Goal: Task Accomplishment & Management: Manage account settings

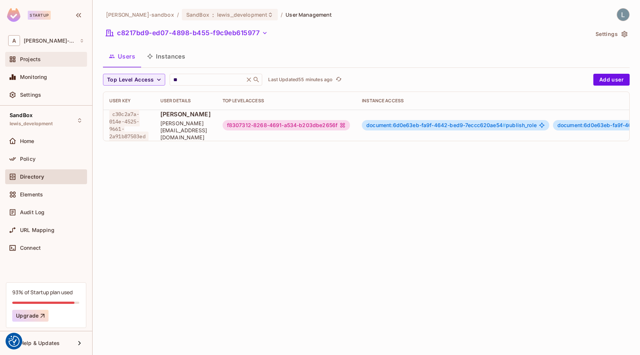
click at [59, 56] on div "Projects" at bounding box center [52, 59] width 64 height 6
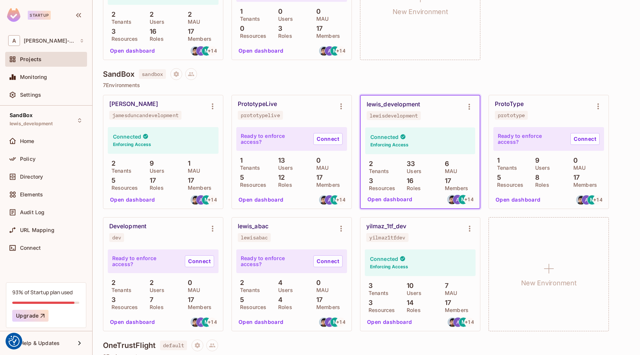
scroll to position [288, 0]
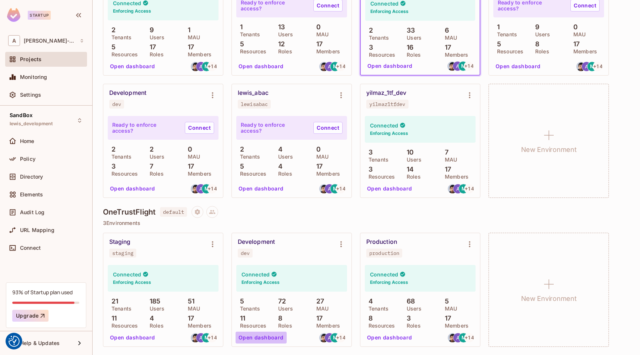
click at [270, 337] on button "Open dashboard" at bounding box center [261, 338] width 51 height 12
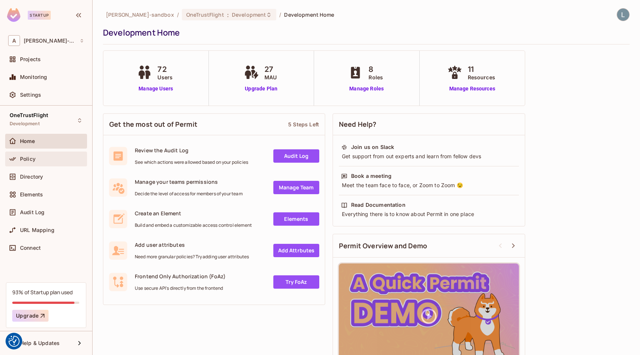
click at [47, 160] on div "Policy" at bounding box center [52, 159] width 64 height 6
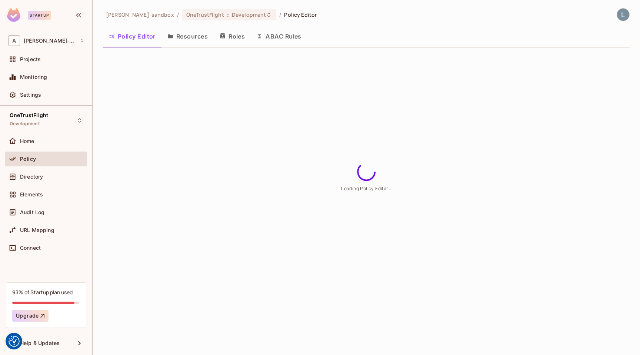
click at [285, 36] on button "ABAC Rules" at bounding box center [279, 36] width 57 height 19
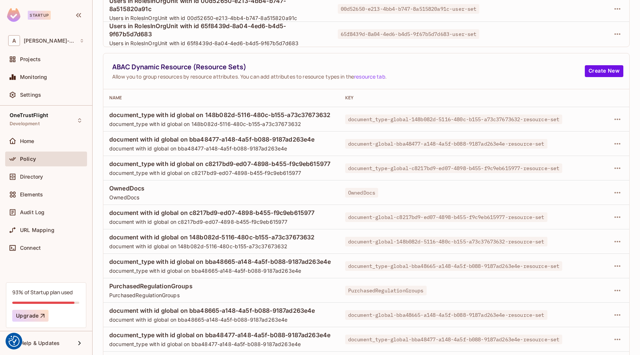
scroll to position [428, 0]
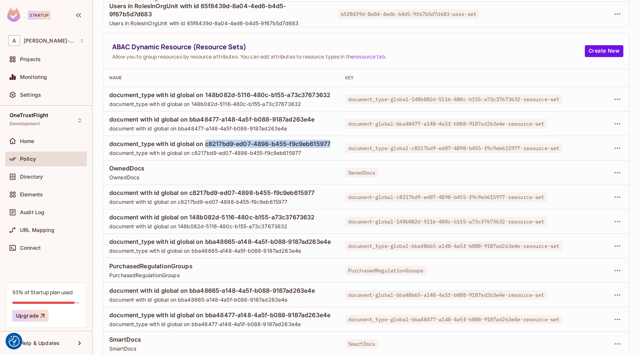
drag, startPoint x: 206, startPoint y: 143, endPoint x: 262, endPoint y: 150, distance: 56.4
click at [262, 148] on span "document_type with id global on c8217bd9-ed07-4898-b455-f9c9eb615977" at bounding box center [221, 144] width 224 height 8
copy span "c8217bd9-ed07-4898-b455-f9c9eb615977"
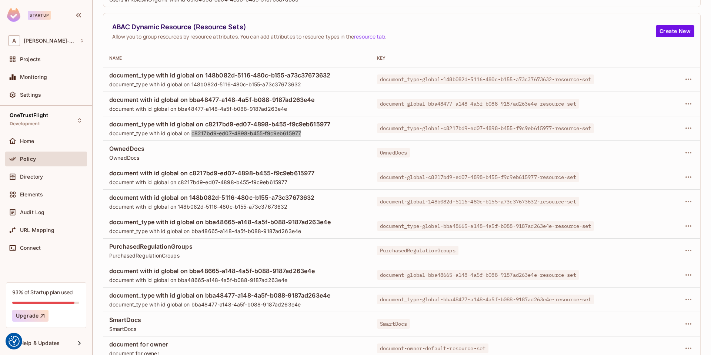
scroll to position [449, 0]
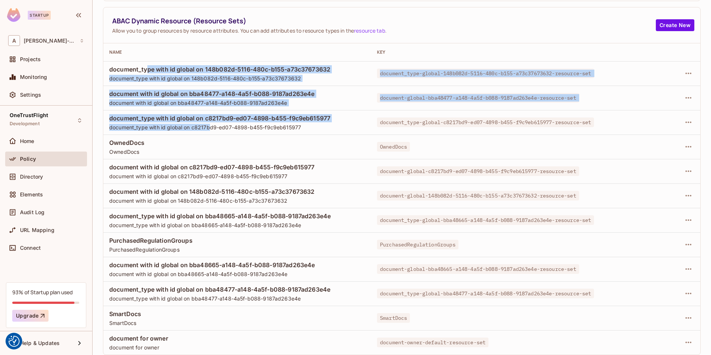
drag, startPoint x: 146, startPoint y: 68, endPoint x: 209, endPoint y: 126, distance: 85.5
click at [209, 126] on tbody "document_type with id global on 148b082d-5116-480c-b155-a73c37673632 document_t…" at bounding box center [401, 207] width 597 height 293
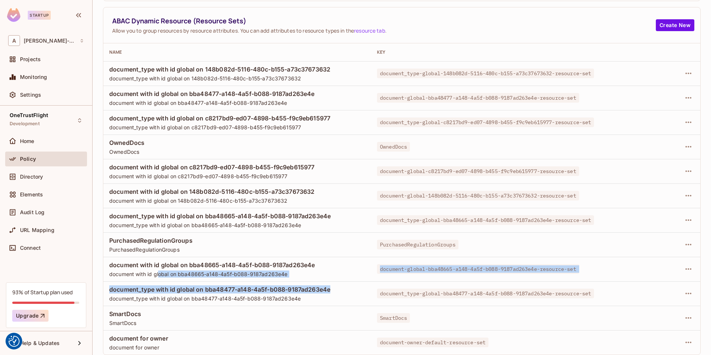
drag, startPoint x: 339, startPoint y: 290, endPoint x: 160, endPoint y: 273, distance: 179.8
click at [160, 273] on tbody "document_type with id global on 148b082d-5116-480c-b155-a73c37673632 document_t…" at bounding box center [401, 207] width 597 height 293
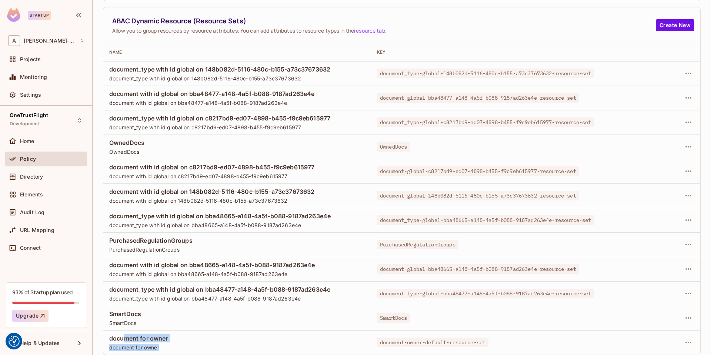
drag, startPoint x: 176, startPoint y: 343, endPoint x: 125, endPoint y: 339, distance: 51.3
click at [125, 339] on div "document for owner document for owner" at bounding box center [237, 342] width 256 height 17
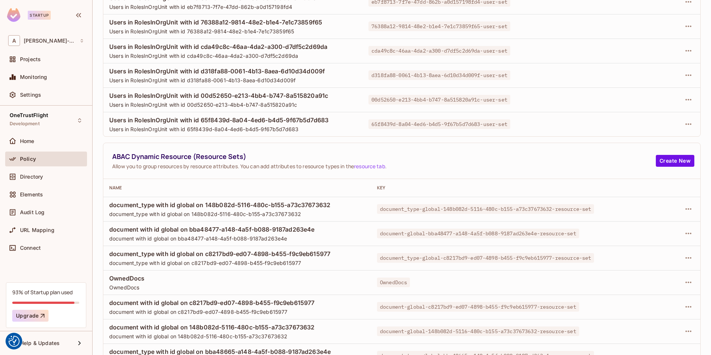
scroll to position [373, 0]
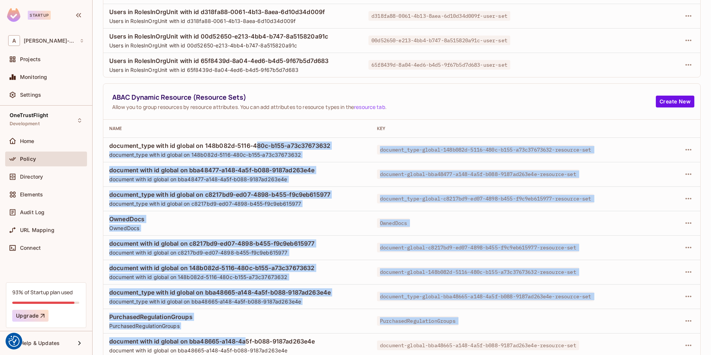
drag, startPoint x: 256, startPoint y: 147, endPoint x: 246, endPoint y: 339, distance: 192.2
click at [246, 339] on tbody "document_type with id global on 148b082d-5116-480c-b155-a73c37673632 document_t…" at bounding box center [401, 283] width 597 height 293
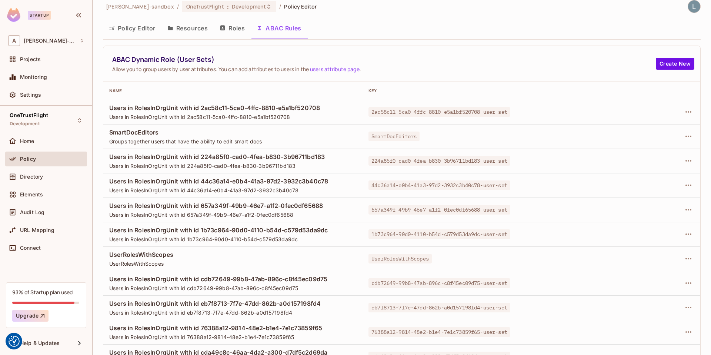
scroll to position [6, 0]
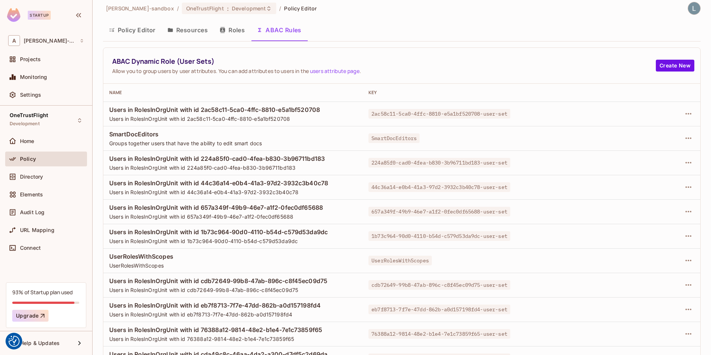
click at [640, 115] on div at bounding box center [659, 114] width 69 height 12
click at [640, 113] on icon "button" at bounding box center [688, 113] width 9 height 9
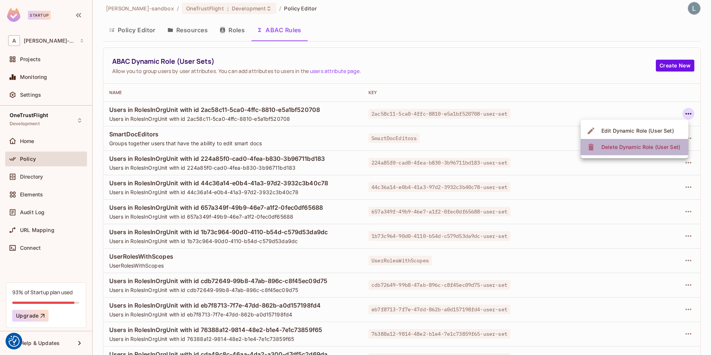
click at [630, 149] on div "Delete Dynamic Role (User Set)" at bounding box center [641, 146] width 79 height 7
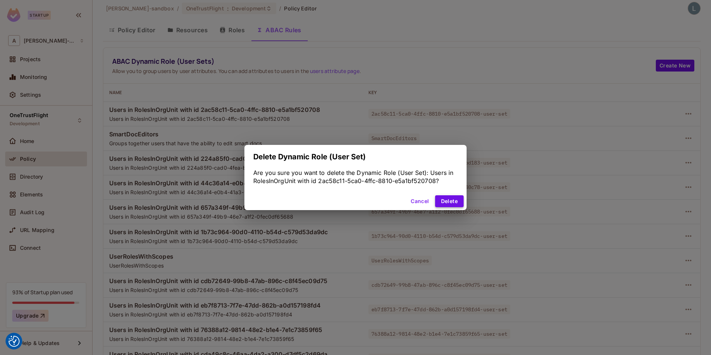
click at [455, 202] on button "Delete" at bounding box center [449, 201] width 29 height 12
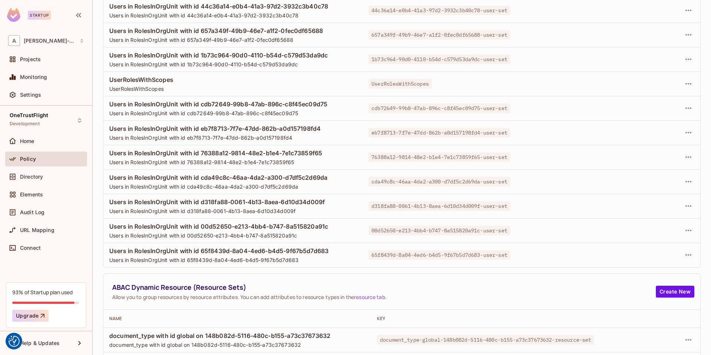
scroll to position [282, 0]
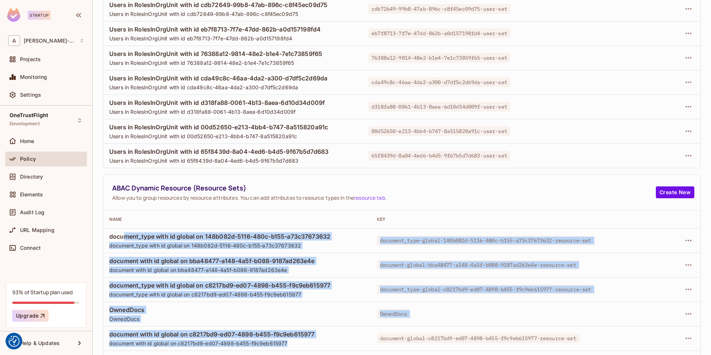
drag, startPoint x: 124, startPoint y: 238, endPoint x: 184, endPoint y: 348, distance: 124.5
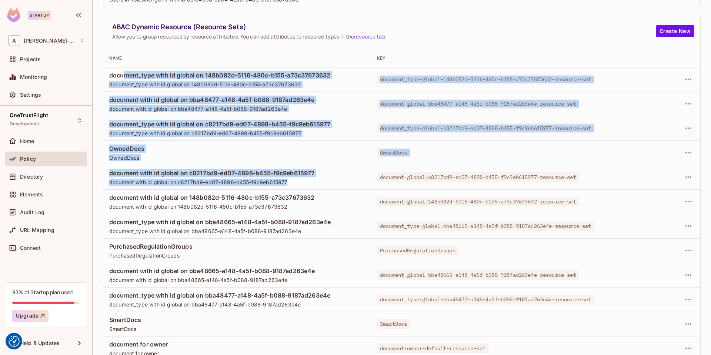
scroll to position [449, 0]
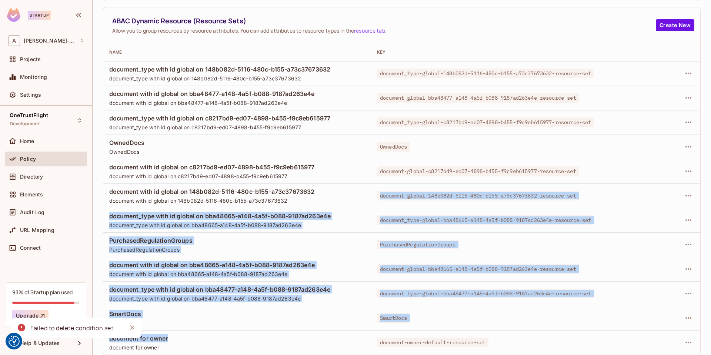
drag, startPoint x: 180, startPoint y: 339, endPoint x: 133, endPoint y: 204, distance: 143.8
click at [133, 204] on tbody "document_type with id global on 148b082d-5116-480c-b155-a73c37673632 document_t…" at bounding box center [401, 207] width 597 height 293
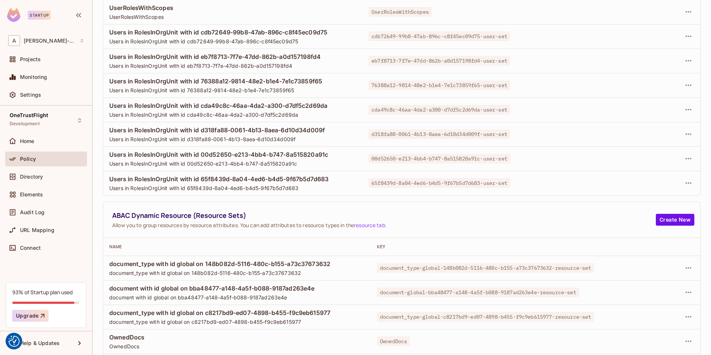
scroll to position [283, 0]
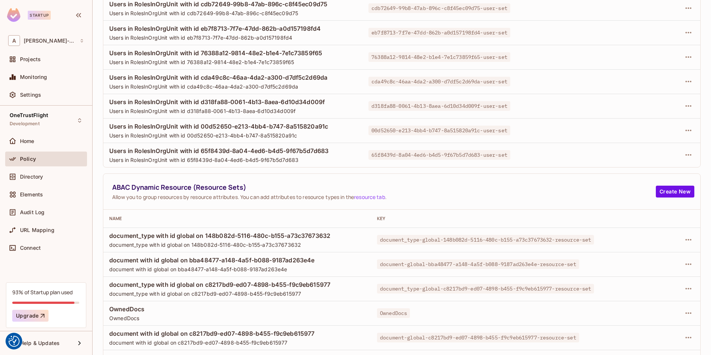
click at [182, 236] on span "document_type with id global on 148b082d-5116-480c-b155-a73c37673632" at bounding box center [237, 236] width 256 height 8
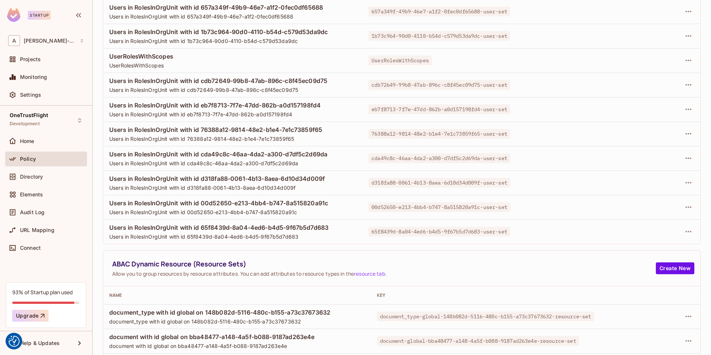
scroll to position [184, 0]
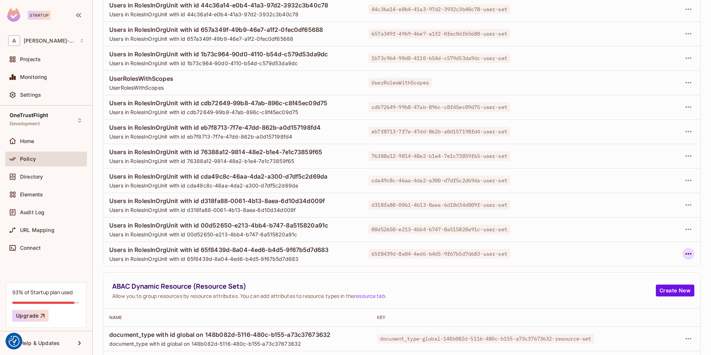
click at [640, 252] on icon "button" at bounding box center [688, 253] width 9 height 9
click at [475, 293] on div at bounding box center [355, 177] width 711 height 355
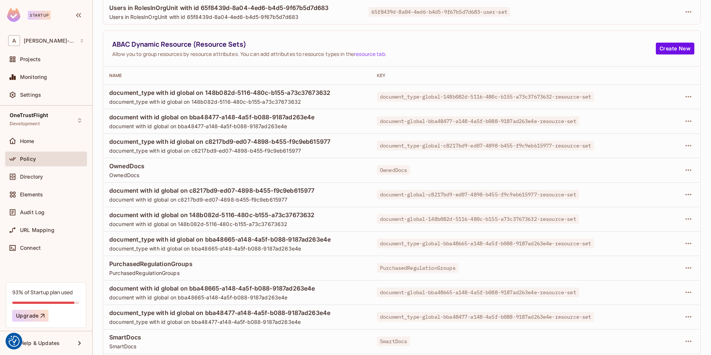
scroll to position [449, 0]
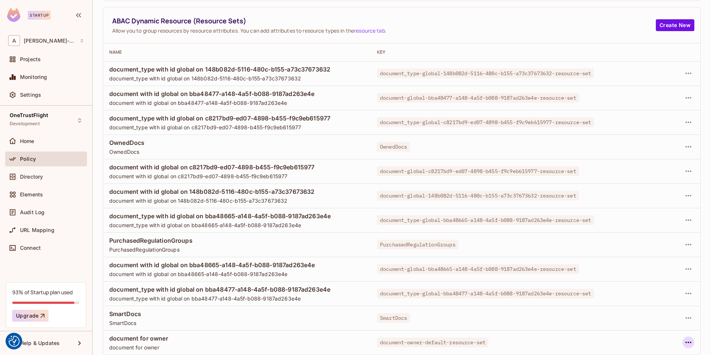
click at [640, 343] on icon "button" at bounding box center [688, 342] width 9 height 9
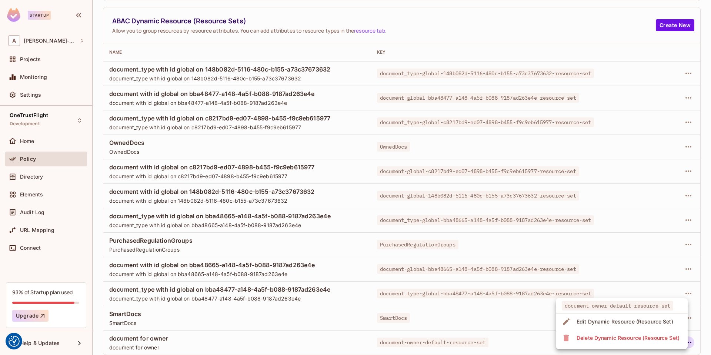
click at [595, 338] on div "Delete Dynamic Resource (Resource Set)" at bounding box center [628, 337] width 103 height 7
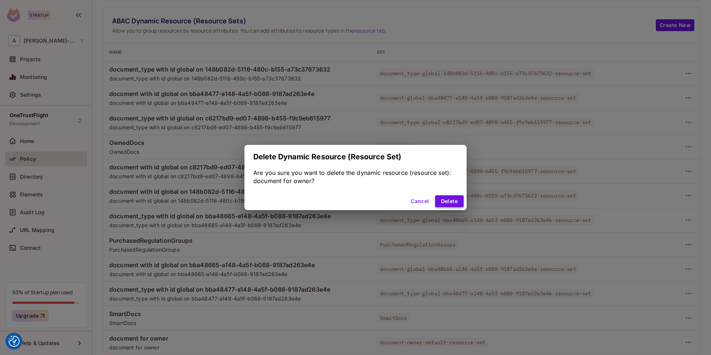
click at [449, 200] on button "Delete" at bounding box center [449, 201] width 29 height 12
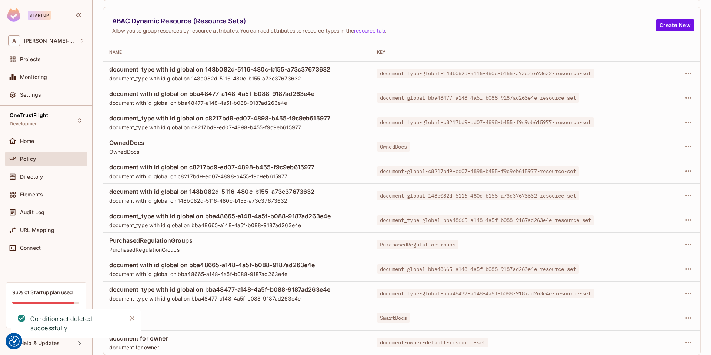
scroll to position [425, 0]
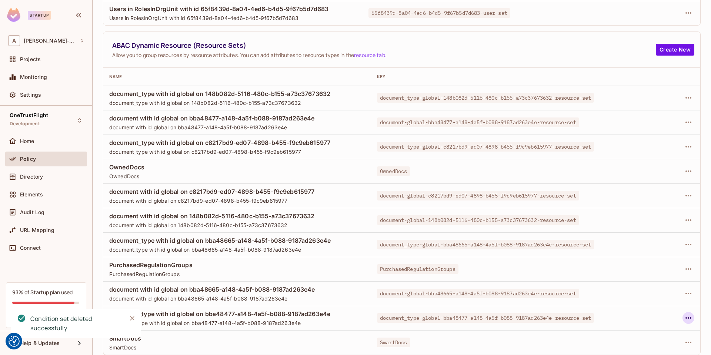
click at [640, 318] on button "button" at bounding box center [689, 318] width 12 height 12
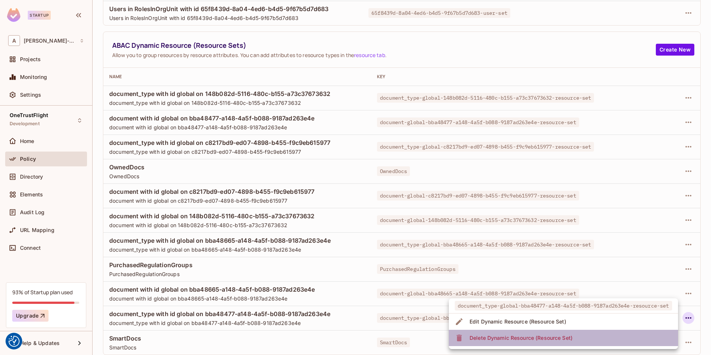
click at [556, 336] on div "Delete Dynamic Resource (Resource Set)" at bounding box center [521, 337] width 103 height 7
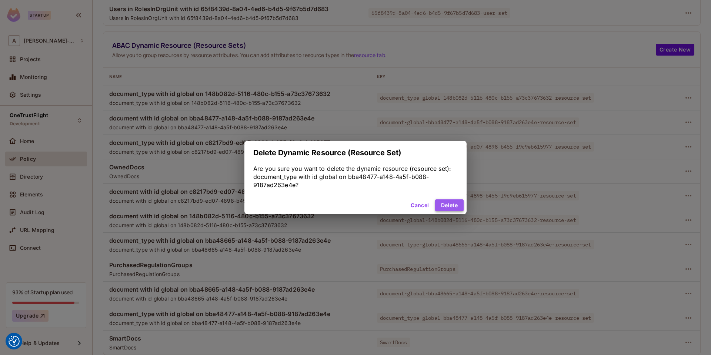
click at [449, 205] on button "Delete" at bounding box center [449, 205] width 29 height 12
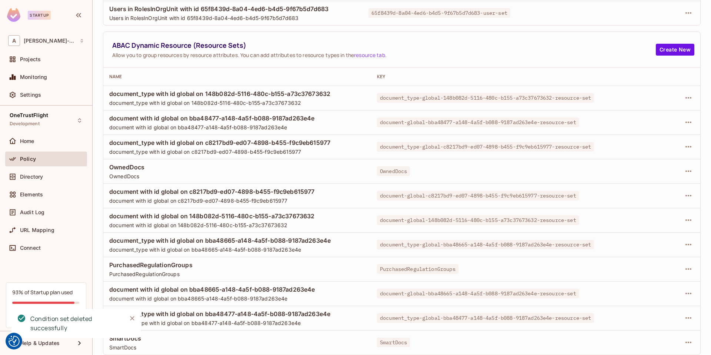
scroll to position [401, 0]
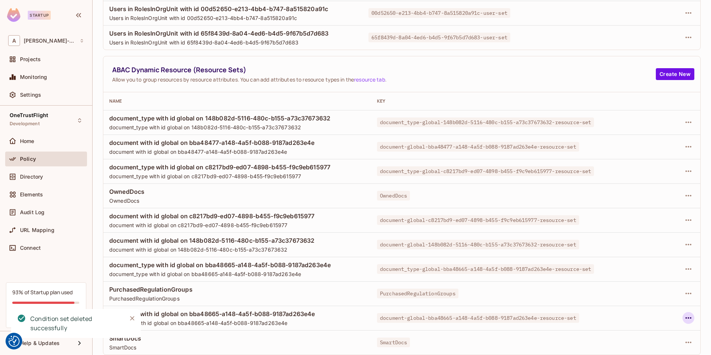
click at [640, 320] on button "button" at bounding box center [689, 318] width 12 height 12
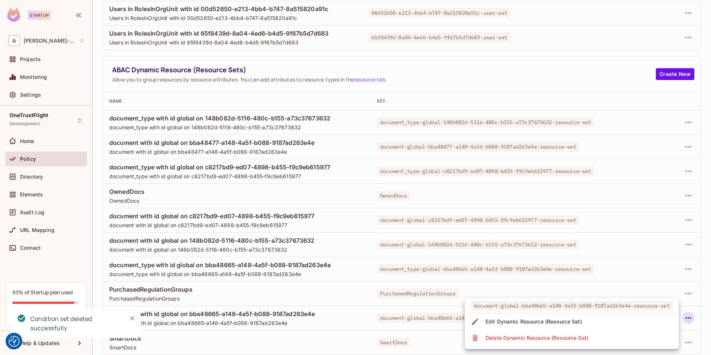
click at [564, 342] on span "Delete Dynamic Resource (Resource Set)" at bounding box center [536, 338] width 107 height 12
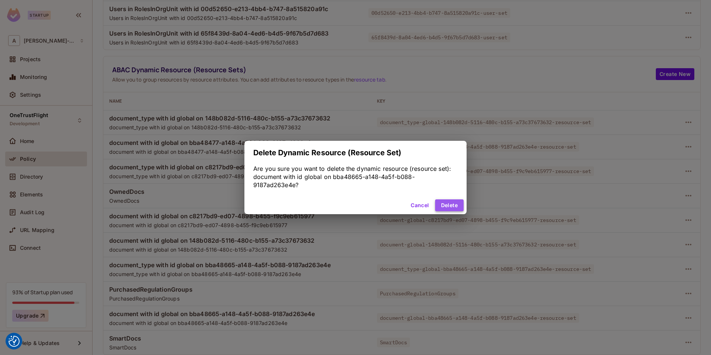
click at [450, 201] on button "Delete" at bounding box center [449, 205] width 29 height 12
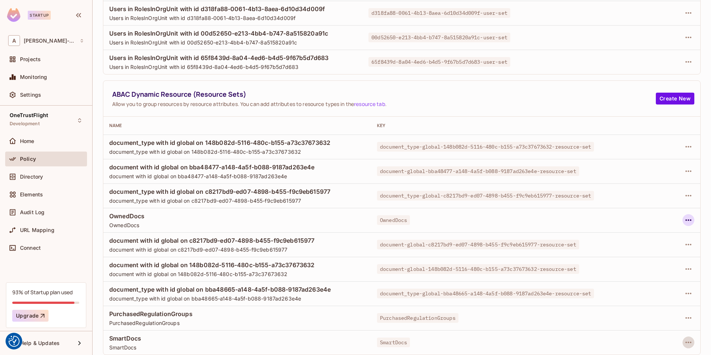
scroll to position [376, 0]
click at [640, 293] on icon "button" at bounding box center [689, 293] width 6 height 1
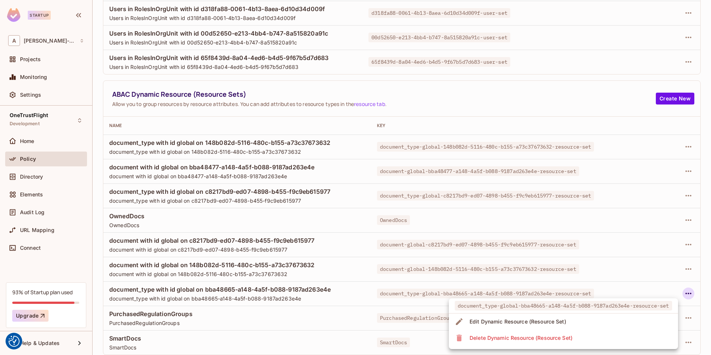
click at [513, 335] on div "Delete Dynamic Resource (Resource Set)" at bounding box center [521, 337] width 103 height 7
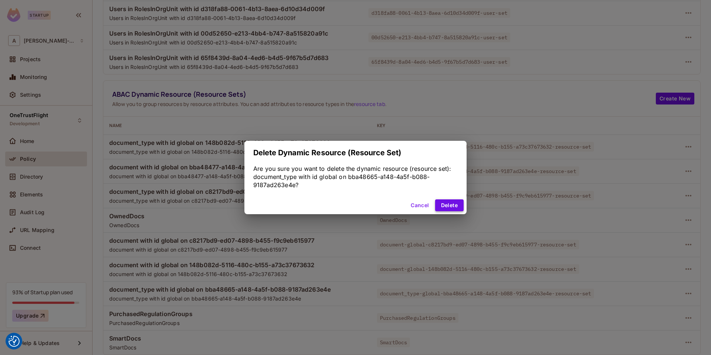
click at [454, 205] on button "Delete" at bounding box center [449, 205] width 29 height 12
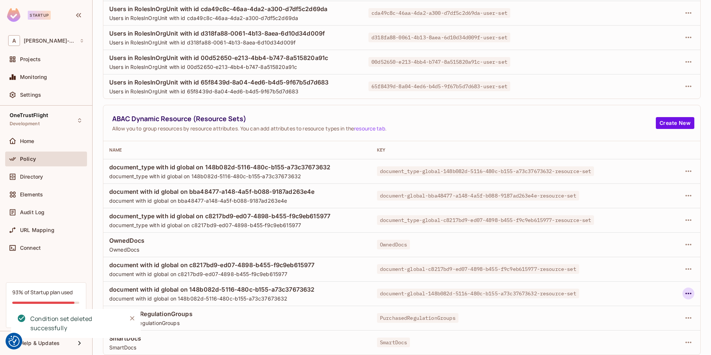
scroll to position [352, 0]
click at [640, 292] on button "button" at bounding box center [689, 294] width 12 height 12
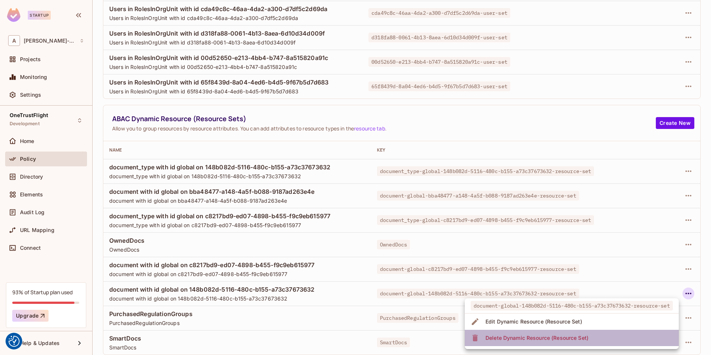
click at [595, 336] on li "Delete Dynamic Resource (Resource Set)" at bounding box center [572, 338] width 214 height 16
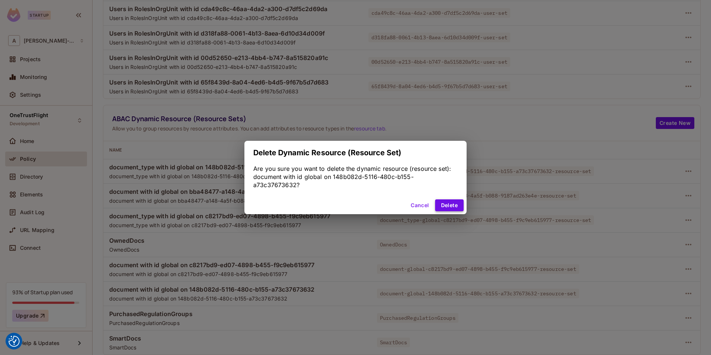
click at [450, 204] on button "Delete" at bounding box center [449, 205] width 29 height 12
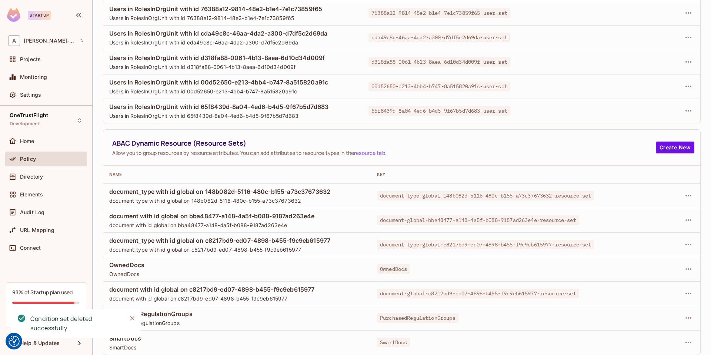
scroll to position [327, 0]
click at [640, 292] on icon "button" at bounding box center [688, 293] width 9 height 9
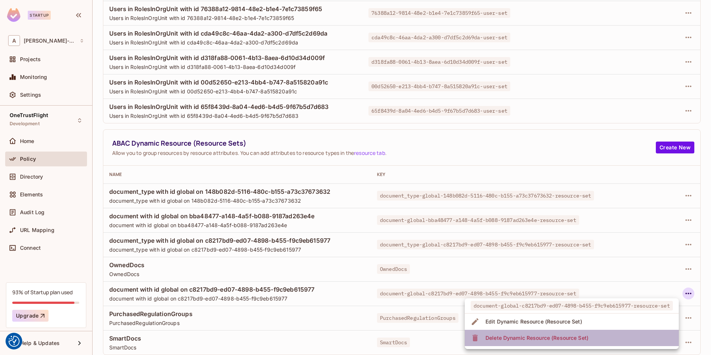
click at [543, 340] on div "Delete Dynamic Resource (Resource Set)" at bounding box center [537, 337] width 103 height 7
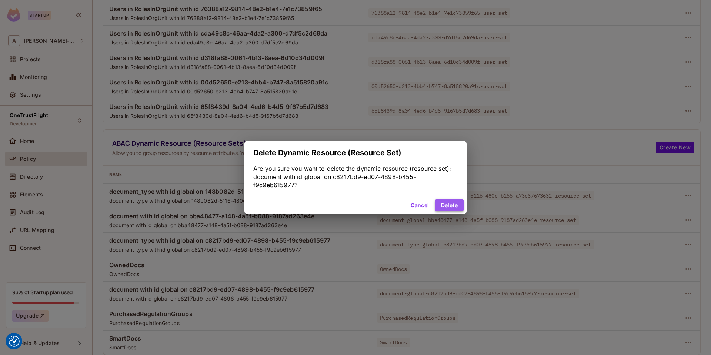
click at [458, 208] on button "Delete" at bounding box center [449, 205] width 29 height 12
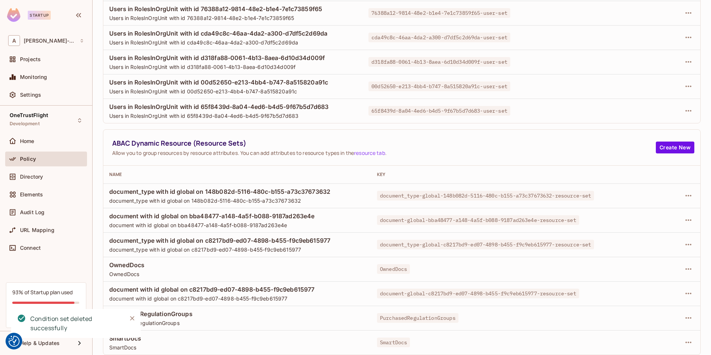
scroll to position [303, 0]
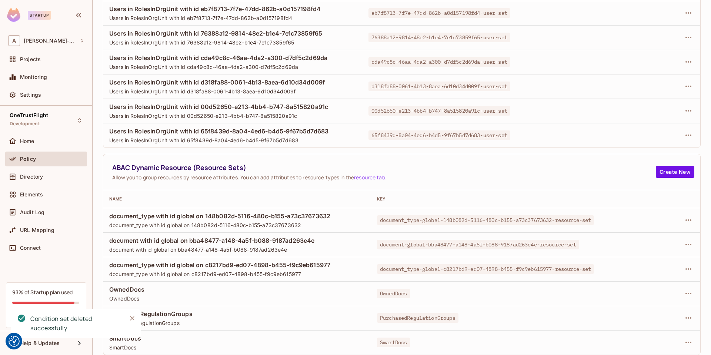
click at [640, 266] on div at bounding box center [667, 269] width 55 height 12
click at [640, 267] on icon "button" at bounding box center [688, 269] width 9 height 9
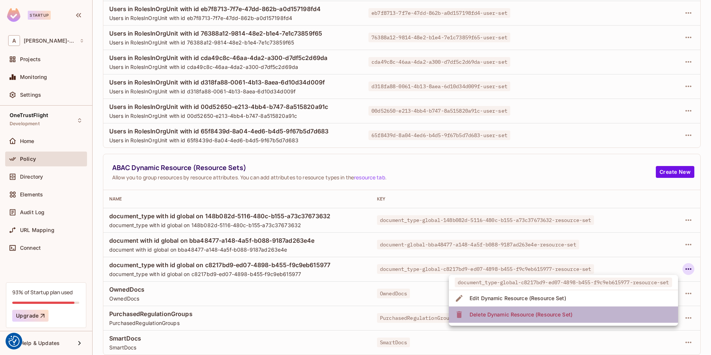
click at [519, 315] on div "Delete Dynamic Resource (Resource Set)" at bounding box center [521, 314] width 103 height 7
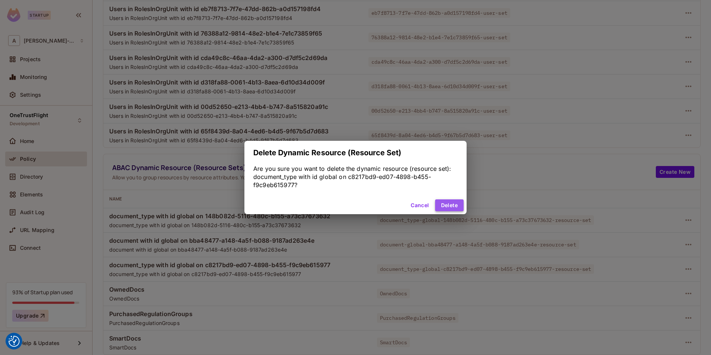
click at [449, 203] on button "Delete" at bounding box center [449, 205] width 29 height 12
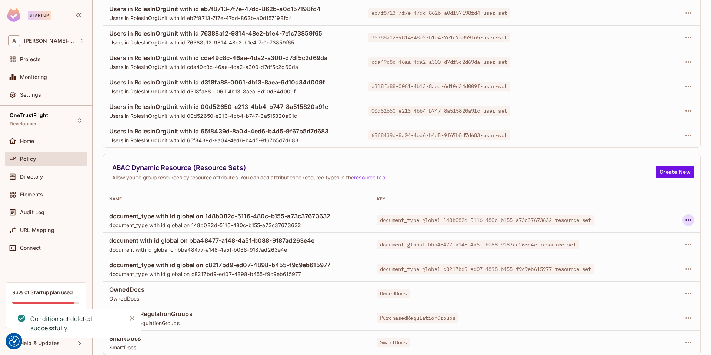
scroll to position [278, 0]
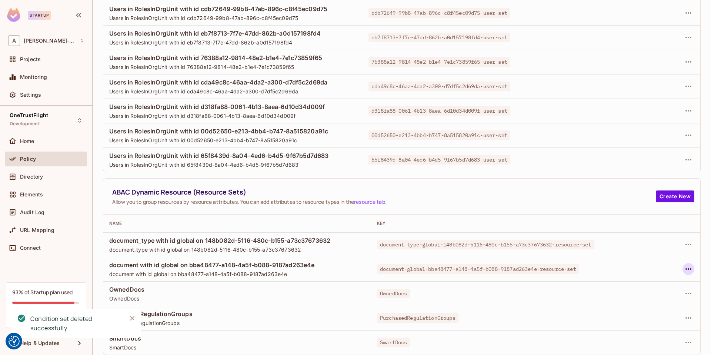
click at [640, 267] on icon "button" at bounding box center [688, 269] width 9 height 9
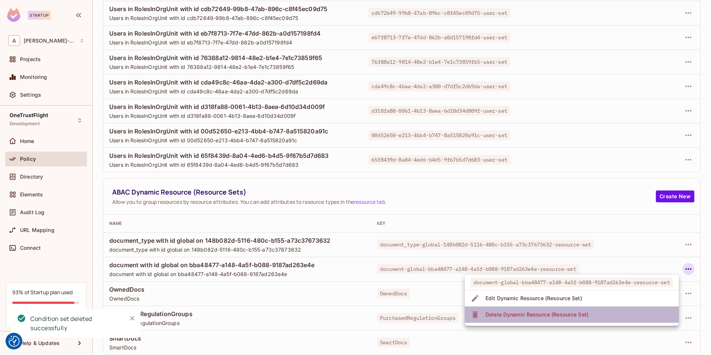
click at [576, 316] on div "Delete Dynamic Resource (Resource Set)" at bounding box center [537, 314] width 103 height 7
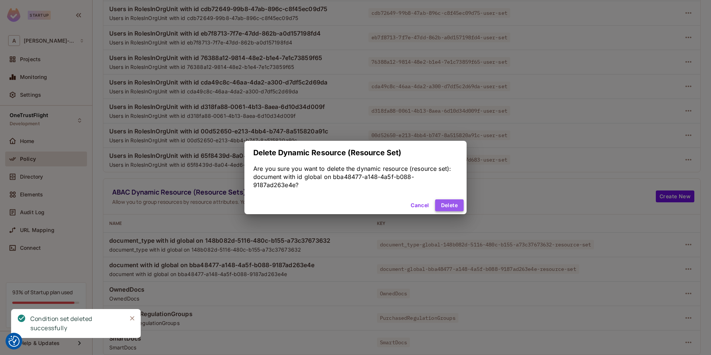
click at [454, 205] on button "Delete" at bounding box center [449, 205] width 29 height 12
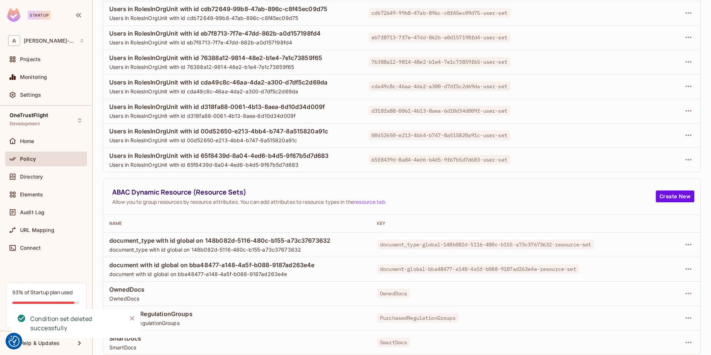
scroll to position [254, 0]
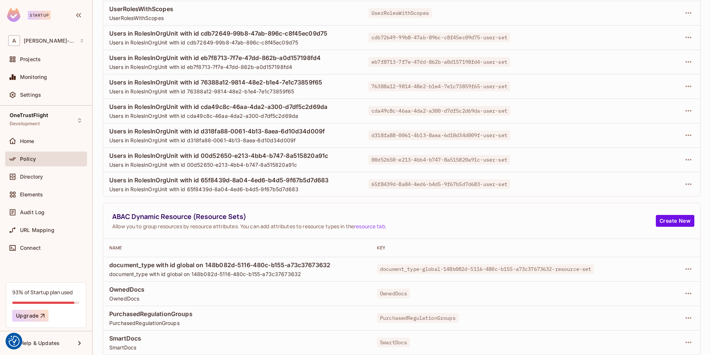
click at [635, 270] on td at bounding box center [667, 269] width 67 height 24
click at [640, 269] on icon "button" at bounding box center [689, 268] width 6 height 1
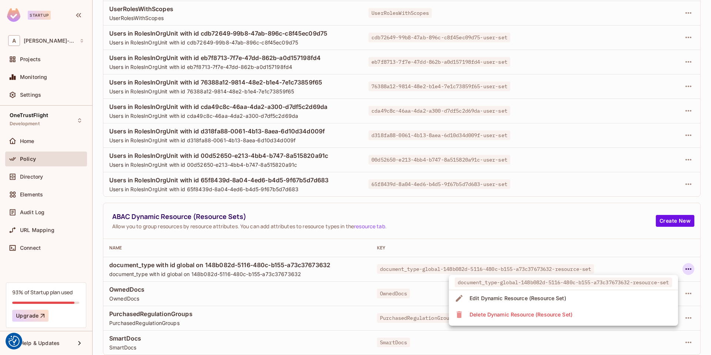
click at [532, 314] on div "Delete Dynamic Resource (Resource Set)" at bounding box center [521, 314] width 103 height 7
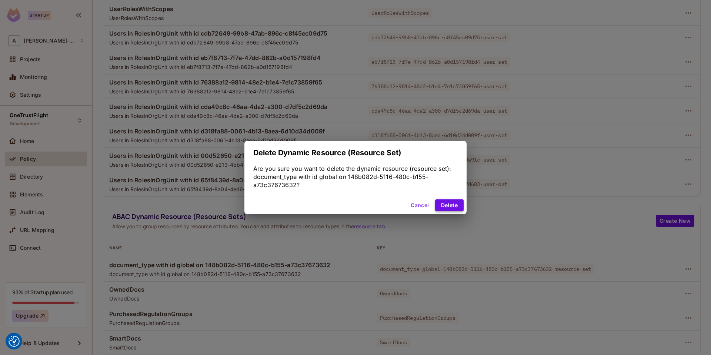
click at [451, 205] on button "Delete" at bounding box center [449, 205] width 29 height 12
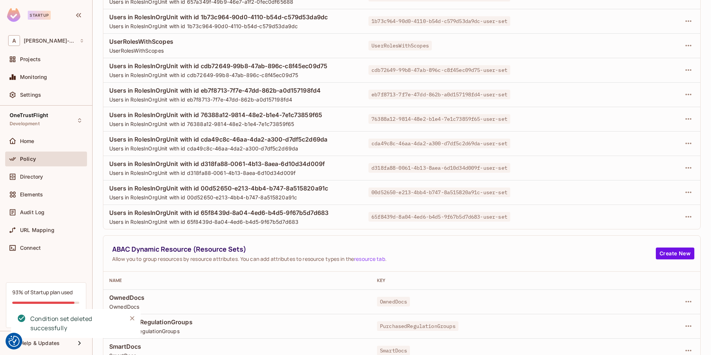
scroll to position [220, 0]
click at [640, 216] on icon "button" at bounding box center [688, 217] width 9 height 9
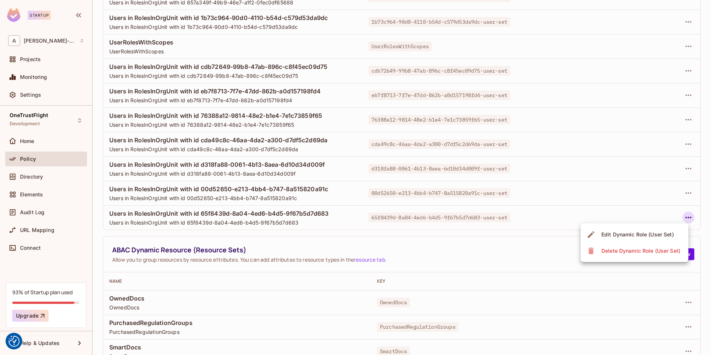
click at [619, 250] on div "Delete Dynamic Role (User Set)" at bounding box center [641, 250] width 79 height 7
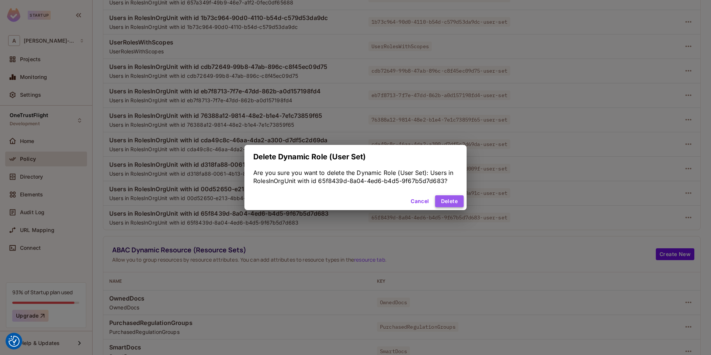
click at [452, 203] on button "Delete" at bounding box center [449, 201] width 29 height 12
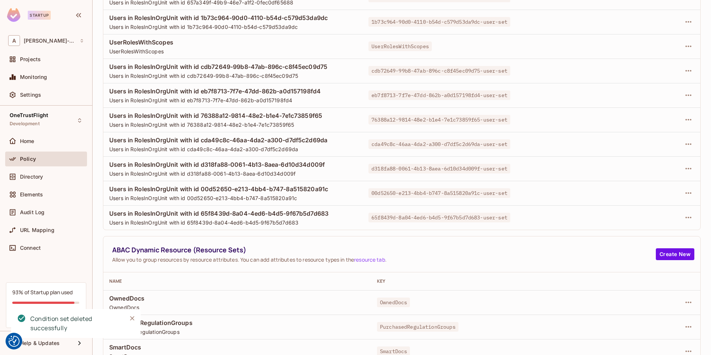
scroll to position [196, 0]
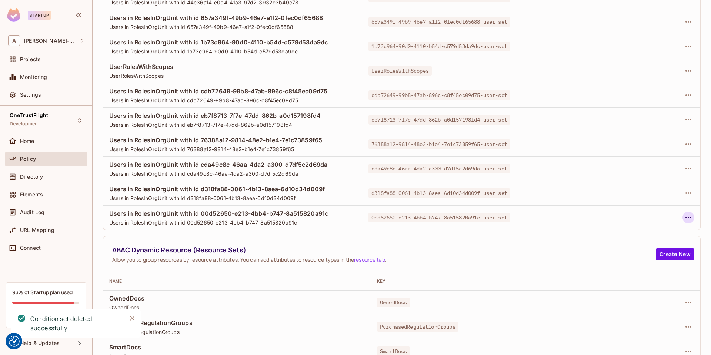
click at [640, 217] on icon "button" at bounding box center [689, 217] width 6 height 1
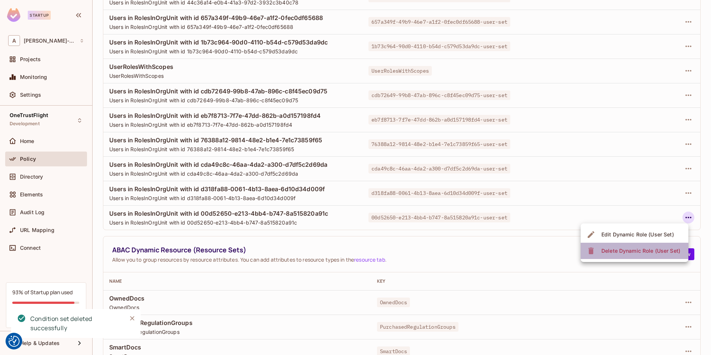
click at [605, 253] on div "Delete Dynamic Role (User Set)" at bounding box center [641, 250] width 79 height 7
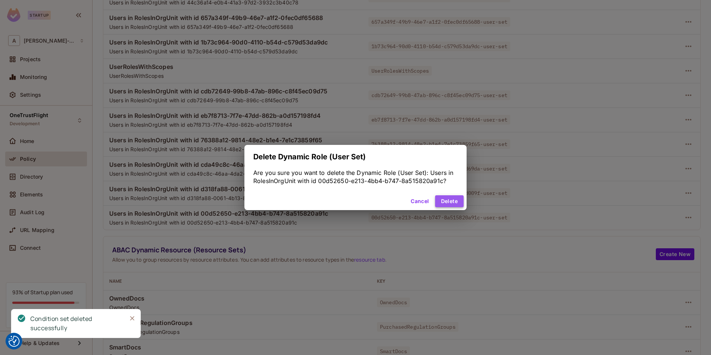
click at [449, 206] on button "Delete" at bounding box center [449, 201] width 29 height 12
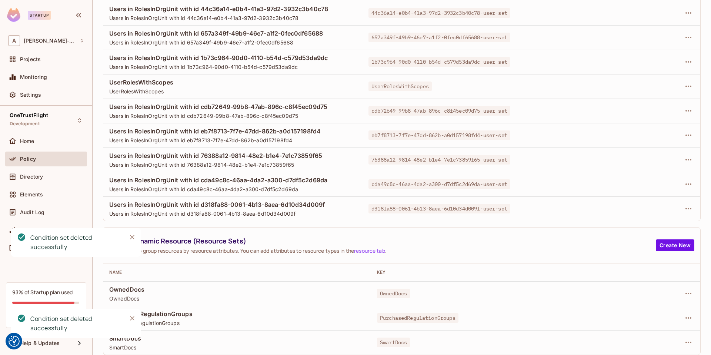
scroll to position [172, 0]
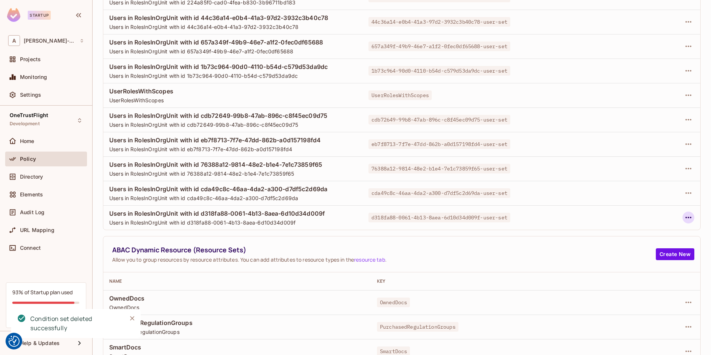
click at [640, 219] on icon "button" at bounding box center [688, 217] width 9 height 9
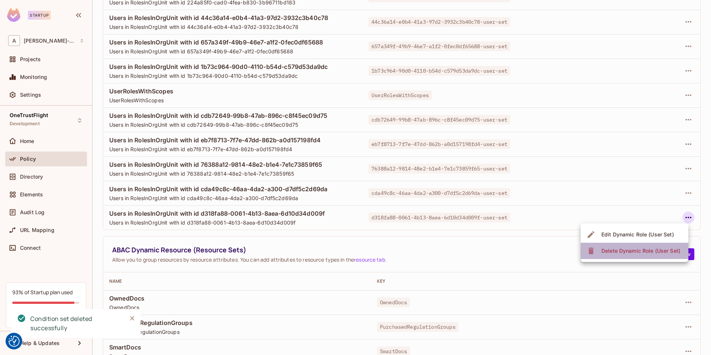
click at [631, 252] on div "Delete Dynamic Role (User Set)" at bounding box center [641, 250] width 79 height 7
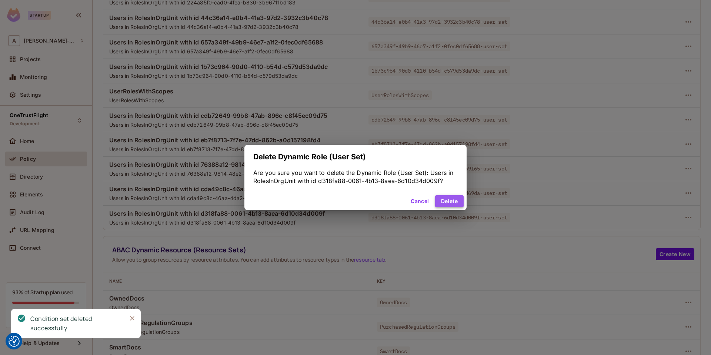
click at [452, 205] on button "Delete" at bounding box center [449, 201] width 29 height 12
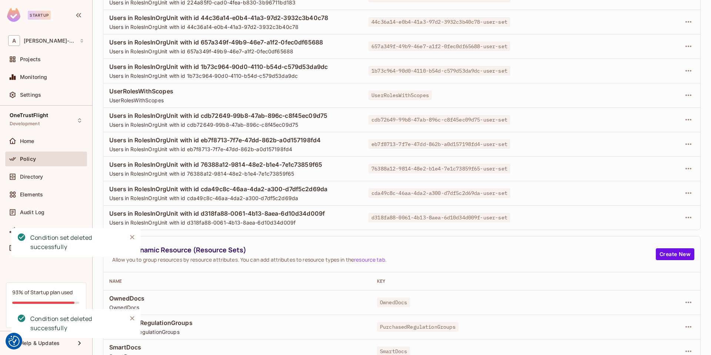
scroll to position [147, 0]
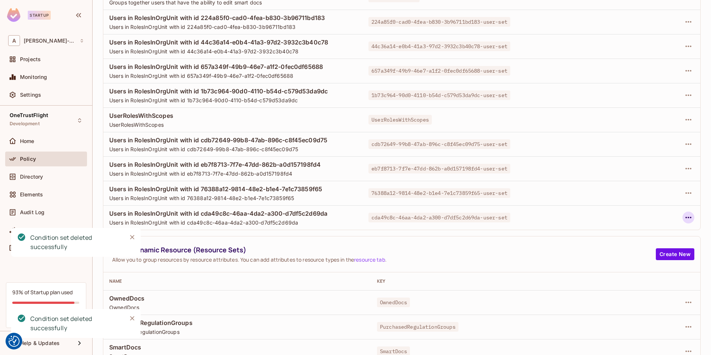
click at [640, 218] on icon "button" at bounding box center [688, 217] width 9 height 9
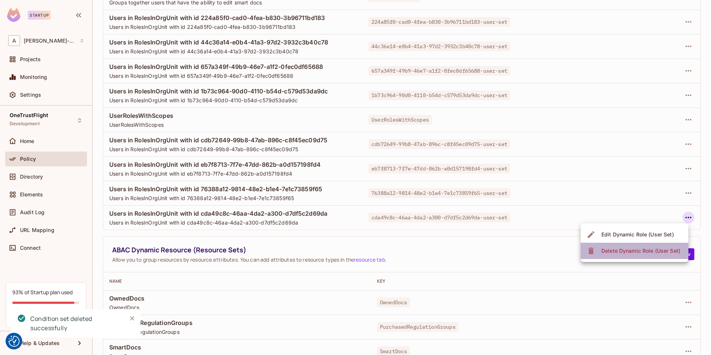
click at [635, 247] on div "Delete Dynamic Role (User Set)" at bounding box center [641, 250] width 79 height 7
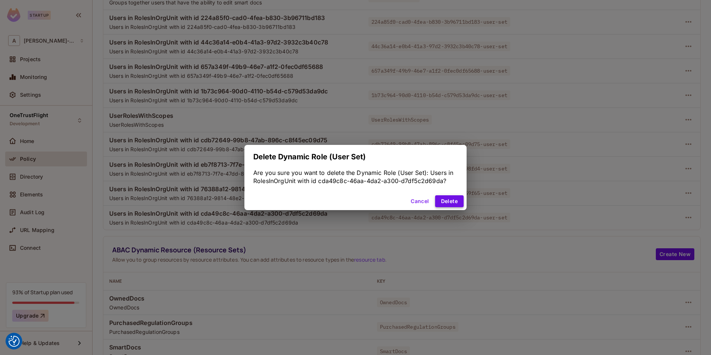
click at [448, 200] on button "Delete" at bounding box center [449, 201] width 29 height 12
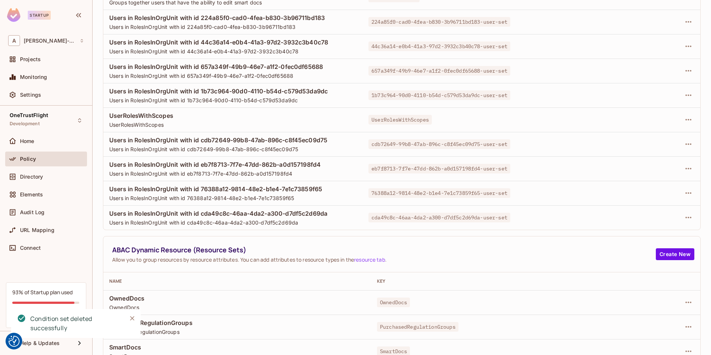
scroll to position [123, 0]
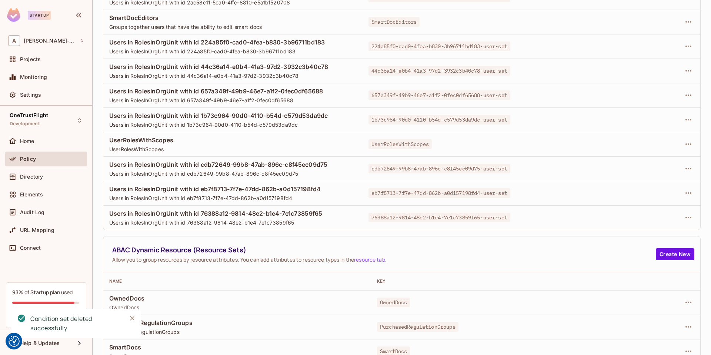
click at [640, 221] on td at bounding box center [659, 217] width 81 height 24
click at [640, 220] on icon "button" at bounding box center [688, 217] width 9 height 9
click at [639, 247] on div "Delete Dynamic Role (User Set)" at bounding box center [641, 250] width 79 height 7
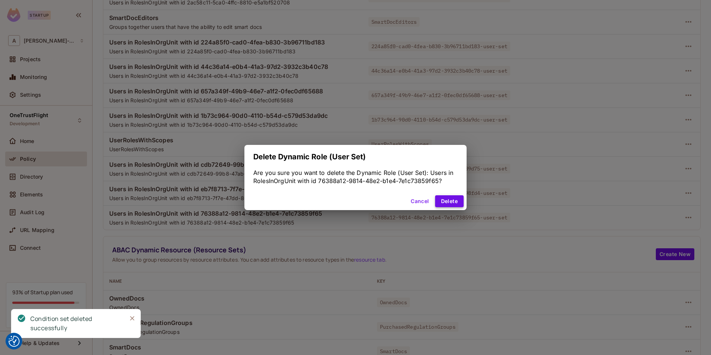
click at [444, 198] on button "Delete" at bounding box center [449, 201] width 29 height 12
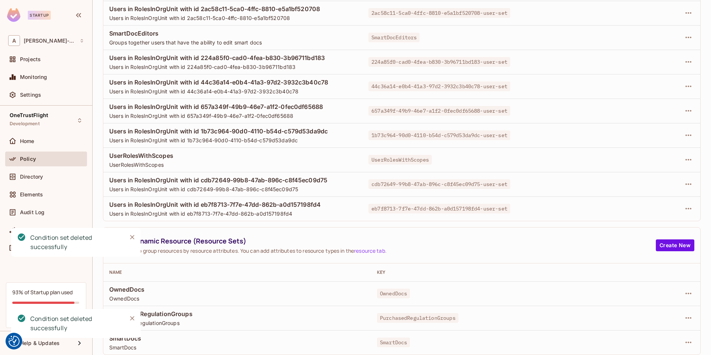
scroll to position [98, 0]
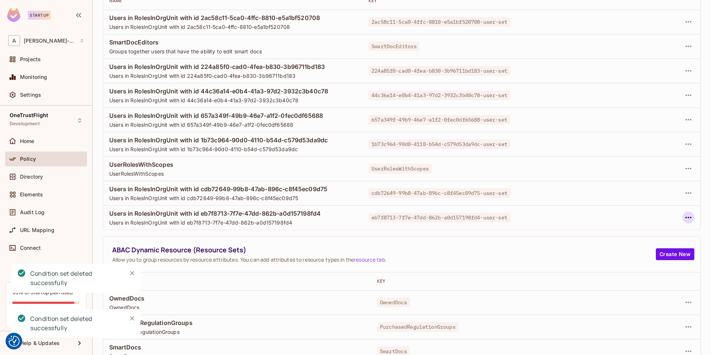
click at [640, 216] on button "button" at bounding box center [689, 218] width 12 height 12
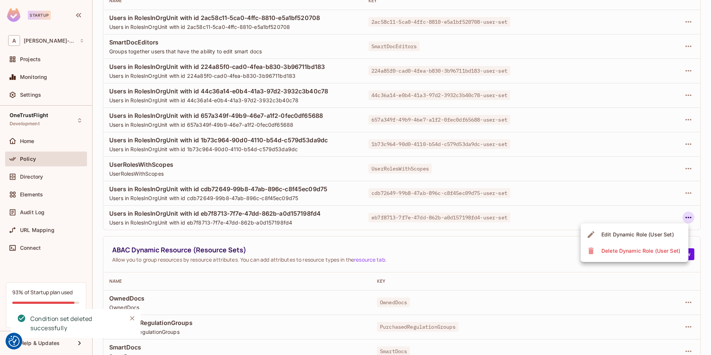
click at [638, 250] on div "Delete Dynamic Role (User Set)" at bounding box center [641, 250] width 79 height 7
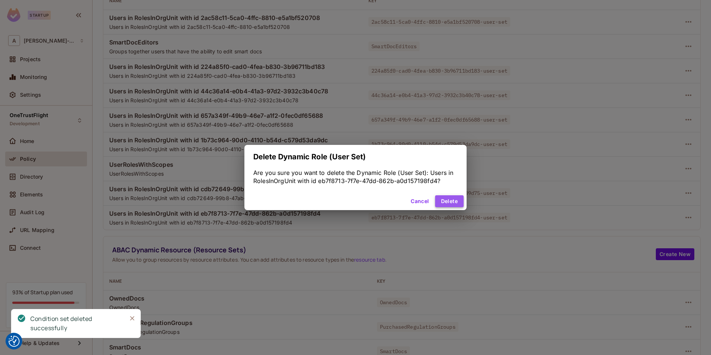
click at [446, 198] on button "Delete" at bounding box center [449, 201] width 29 height 12
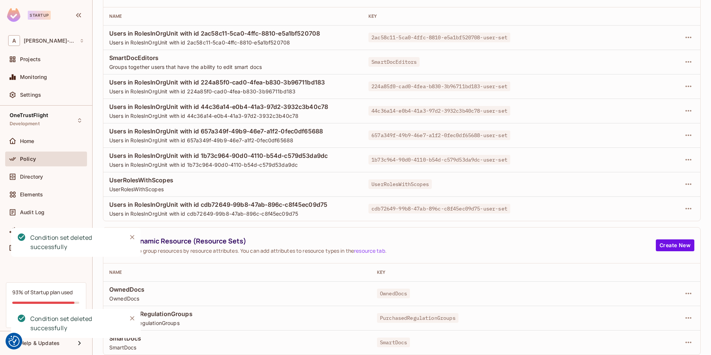
scroll to position [74, 0]
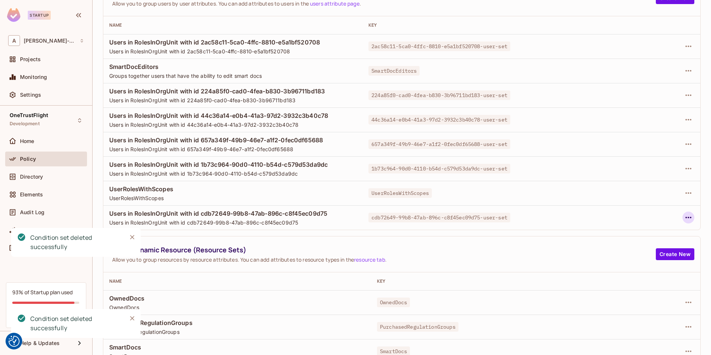
click at [640, 218] on icon "button" at bounding box center [689, 217] width 6 height 1
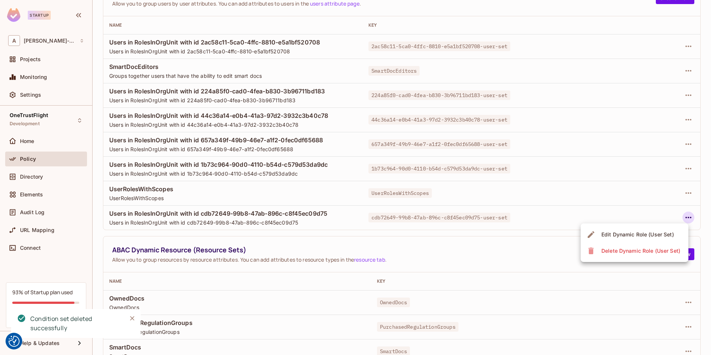
click at [635, 249] on div "Delete Dynamic Role (User Set)" at bounding box center [641, 250] width 79 height 7
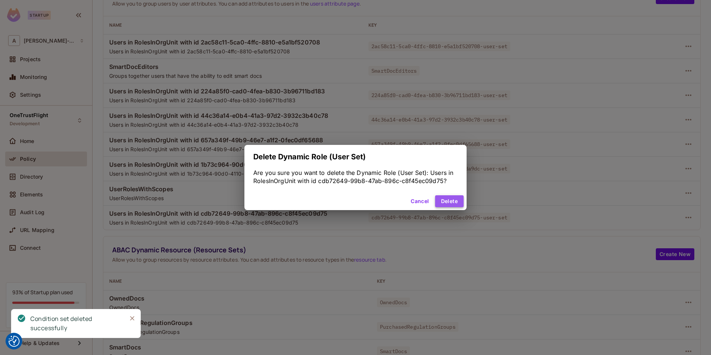
click at [449, 202] on button "Delete" at bounding box center [449, 201] width 29 height 12
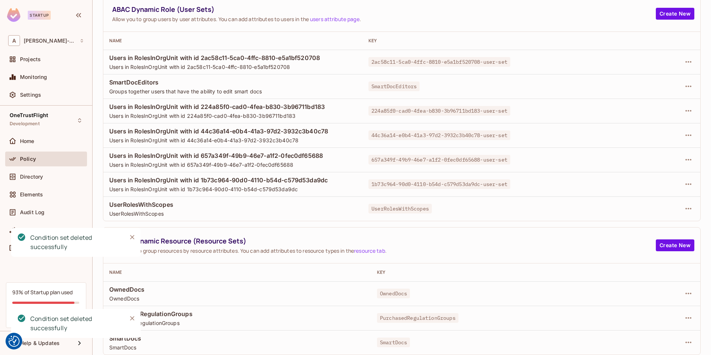
scroll to position [49, 0]
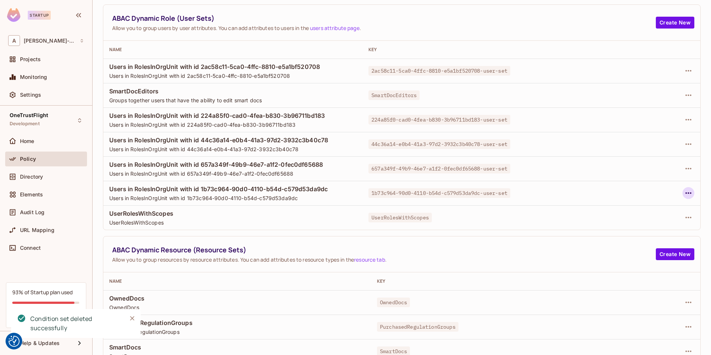
click at [640, 193] on icon "button" at bounding box center [689, 192] width 6 height 1
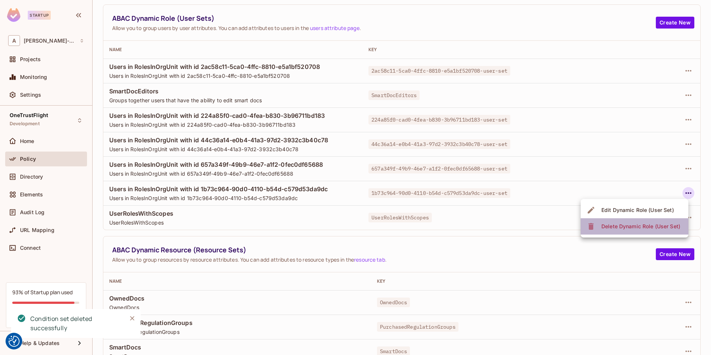
click at [612, 223] on div "Delete Dynamic Role (User Set)" at bounding box center [641, 226] width 79 height 7
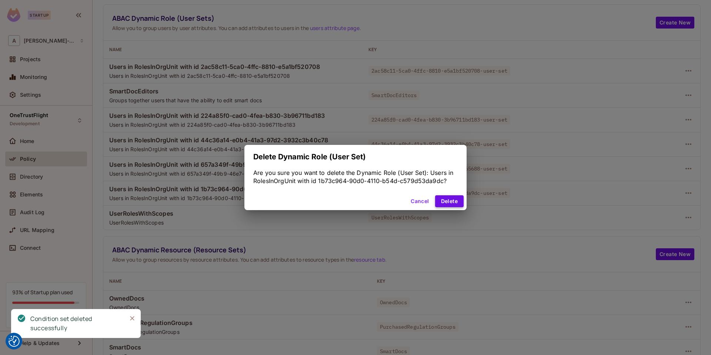
click at [458, 204] on button "Delete" at bounding box center [449, 201] width 29 height 12
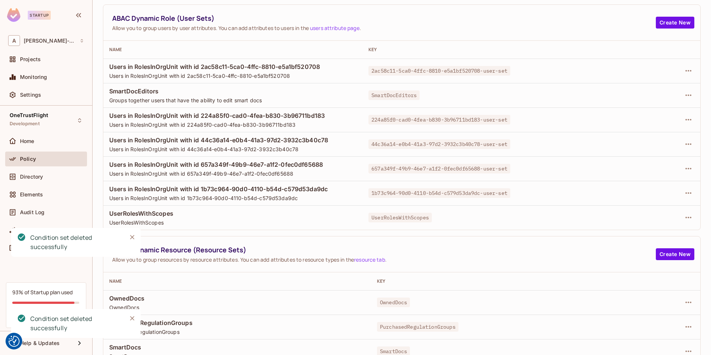
scroll to position [25, 0]
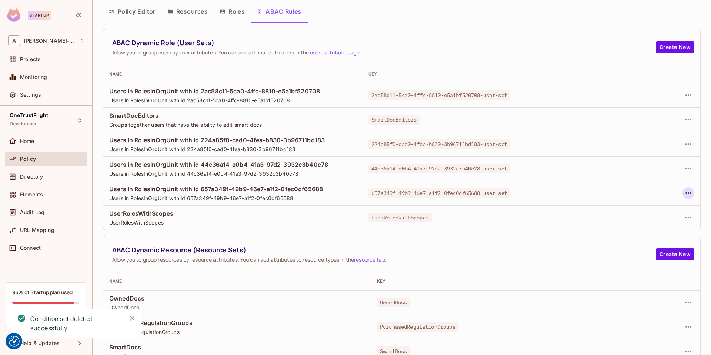
click at [640, 192] on icon "button" at bounding box center [688, 193] width 9 height 9
click at [640, 226] on div "Delete Dynamic Role (User Set)" at bounding box center [641, 226] width 79 height 7
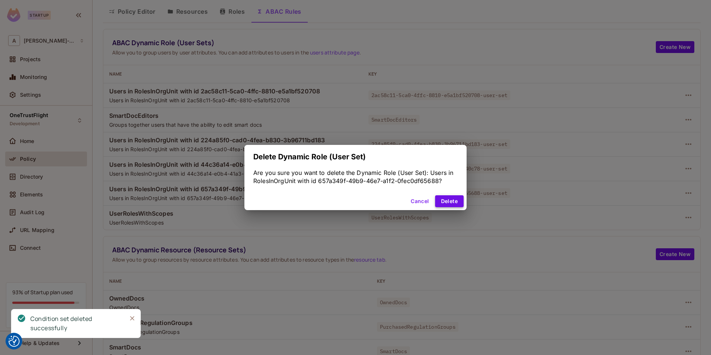
click at [452, 200] on button "Delete" at bounding box center [449, 201] width 29 height 12
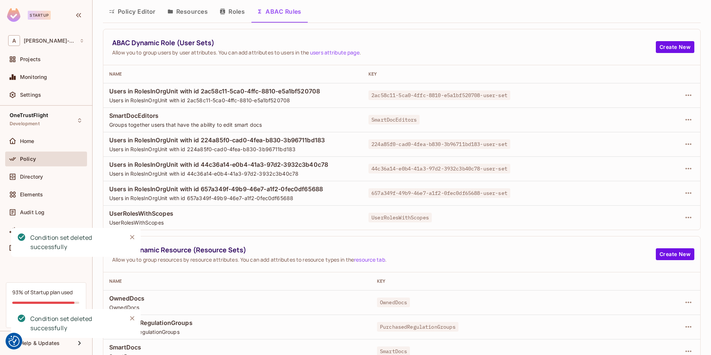
scroll to position [0, 0]
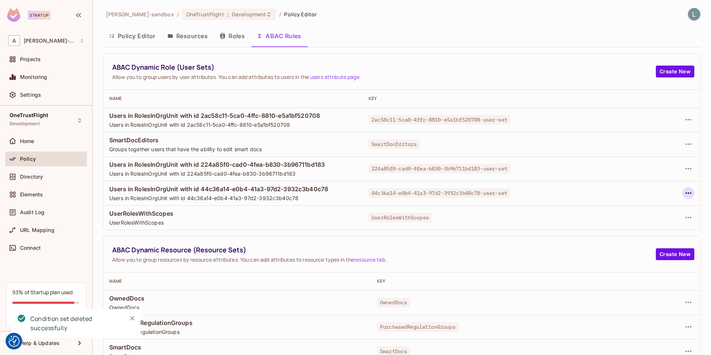
click at [640, 192] on icon "button" at bounding box center [688, 193] width 9 height 9
click at [624, 223] on div "Delete Dynamic Role (User Set)" at bounding box center [641, 226] width 79 height 7
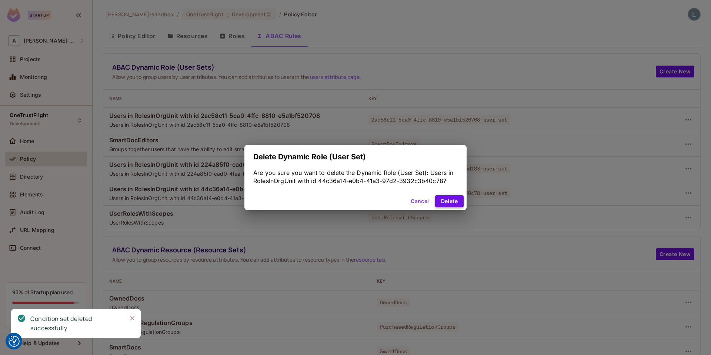
click at [445, 198] on button "Delete" at bounding box center [449, 201] width 29 height 12
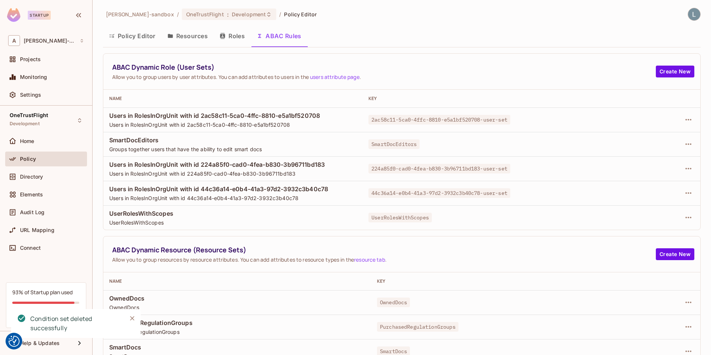
scroll to position [0, 0]
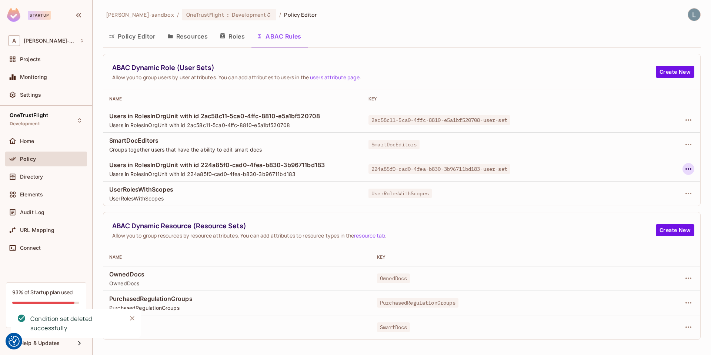
click at [640, 169] on icon "button" at bounding box center [689, 168] width 6 height 1
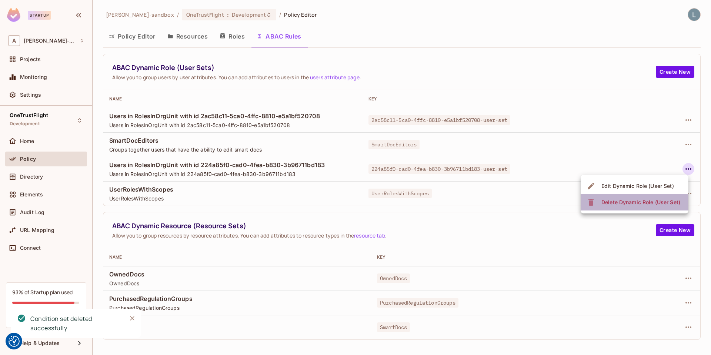
click at [640, 201] on div "Delete Dynamic Role (User Set)" at bounding box center [641, 202] width 79 height 7
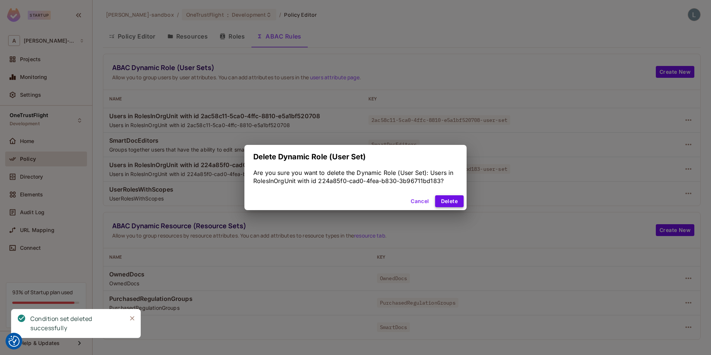
click at [453, 201] on button "Delete" at bounding box center [449, 201] width 29 height 12
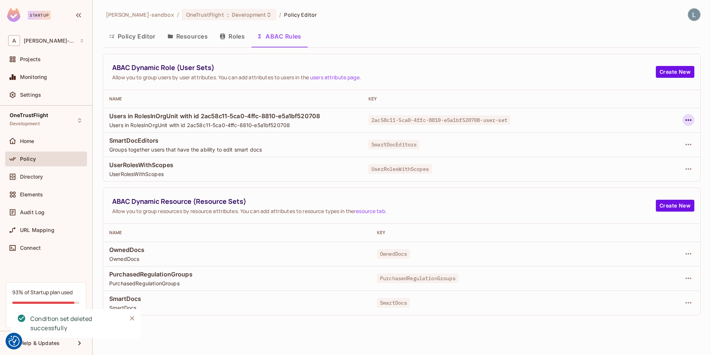
click at [640, 120] on icon "button" at bounding box center [688, 120] width 9 height 9
click at [628, 153] on div "Delete Dynamic Role (User Set)" at bounding box center [641, 153] width 79 height 7
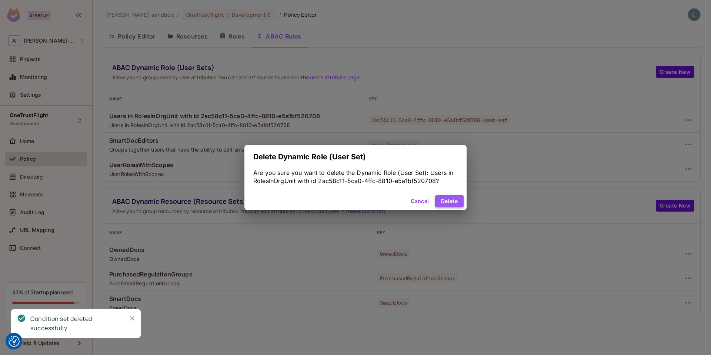
click at [456, 201] on button "Delete" at bounding box center [449, 201] width 29 height 12
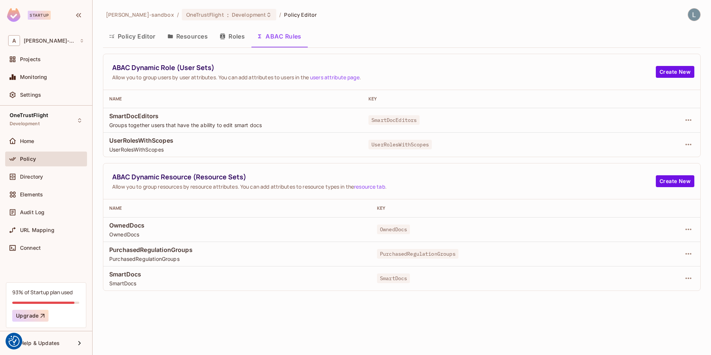
click at [136, 34] on button "Policy Editor" at bounding box center [132, 36] width 59 height 19
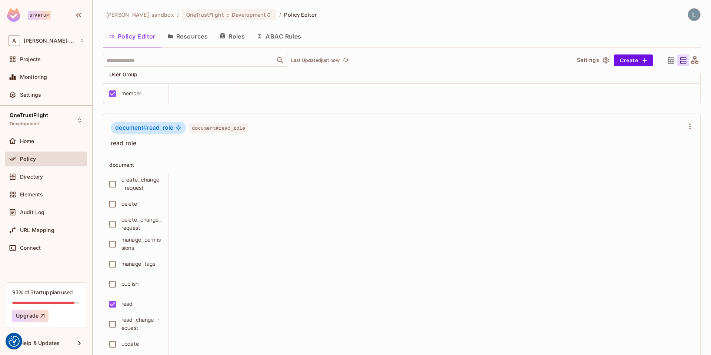
scroll to position [1939, 0]
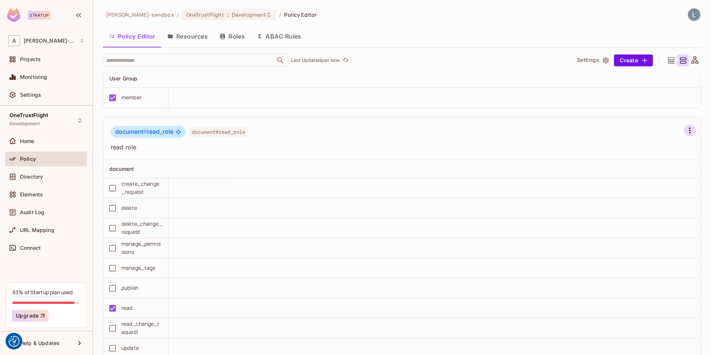
click at [640, 132] on icon "button" at bounding box center [690, 130] width 9 height 9
click at [640, 223] on div "Delete Role" at bounding box center [650, 224] width 29 height 7
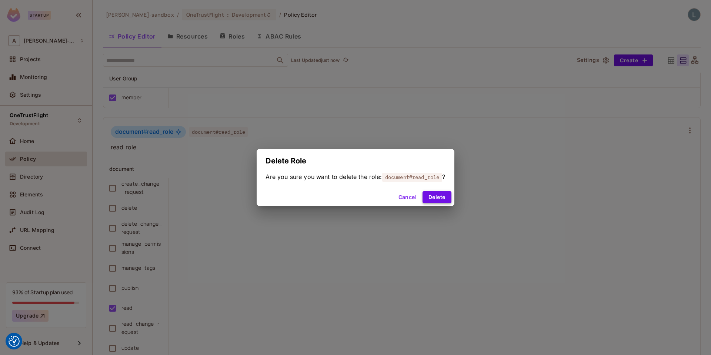
click at [434, 197] on button "Delete" at bounding box center [437, 197] width 29 height 12
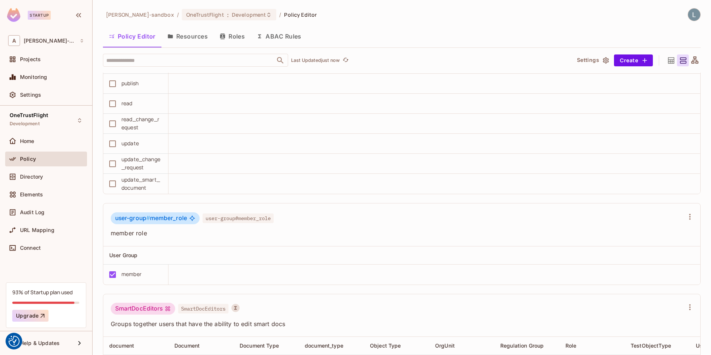
scroll to position [1755, 0]
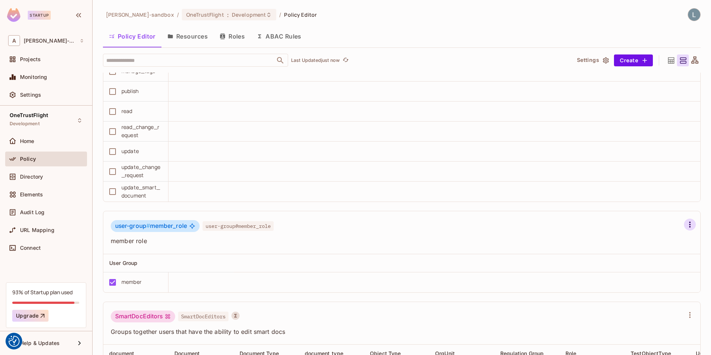
click at [640, 222] on icon "button" at bounding box center [689, 225] width 1 height 6
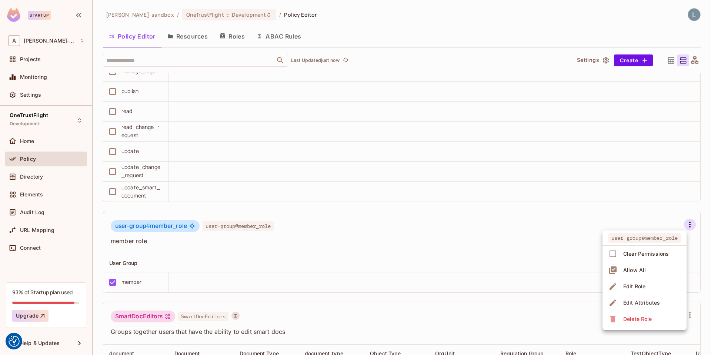
click at [640, 322] on div "Delete Role" at bounding box center [638, 318] width 29 height 7
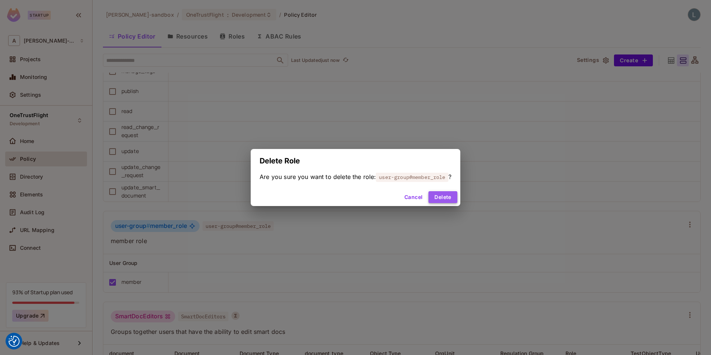
click at [451, 196] on button "Delete" at bounding box center [443, 197] width 29 height 12
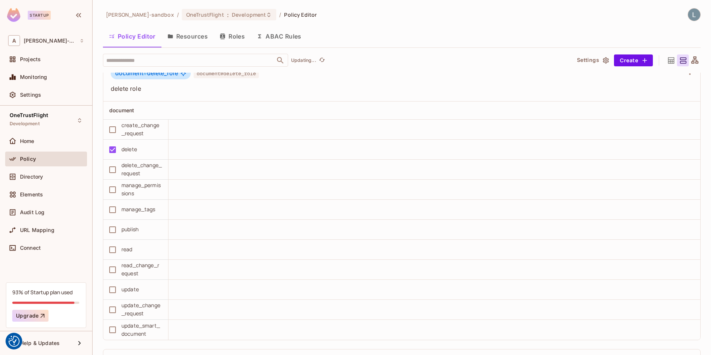
scroll to position [1556, 0]
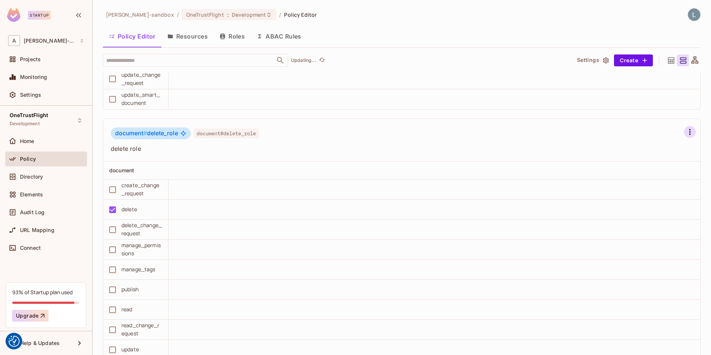
click at [640, 132] on icon "button" at bounding box center [689, 132] width 1 height 6
click at [640, 227] on div "Delete Role" at bounding box center [644, 226] width 29 height 7
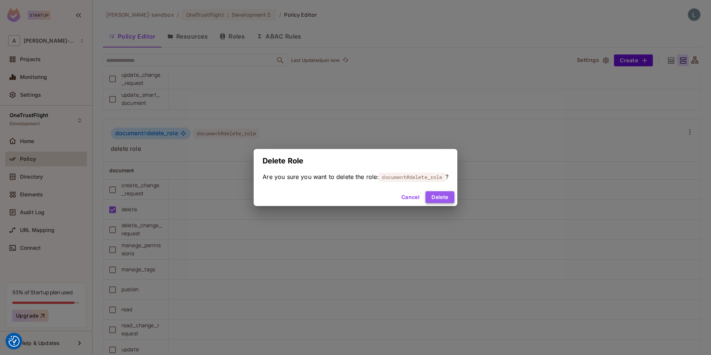
click at [438, 197] on button "Delete" at bounding box center [440, 197] width 29 height 12
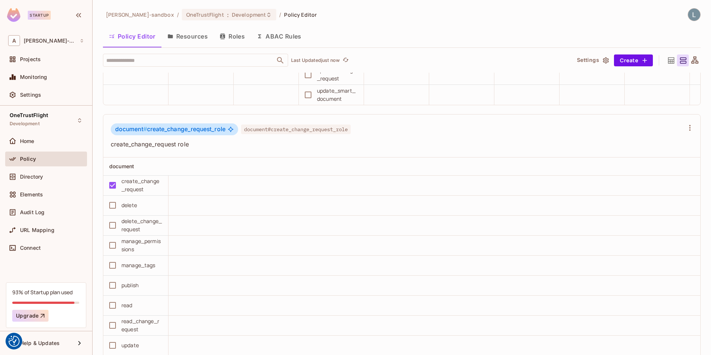
scroll to position [1265, 0]
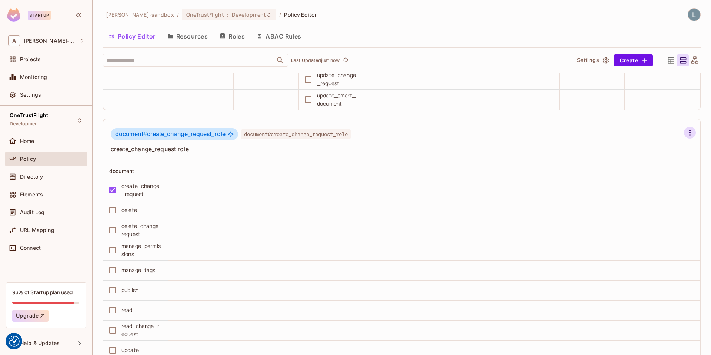
click at [640, 133] on icon "button" at bounding box center [690, 132] width 9 height 9
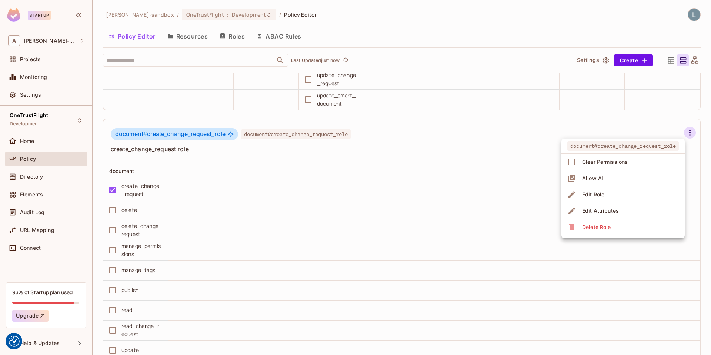
click at [608, 229] on div "Delete Role" at bounding box center [596, 226] width 29 height 7
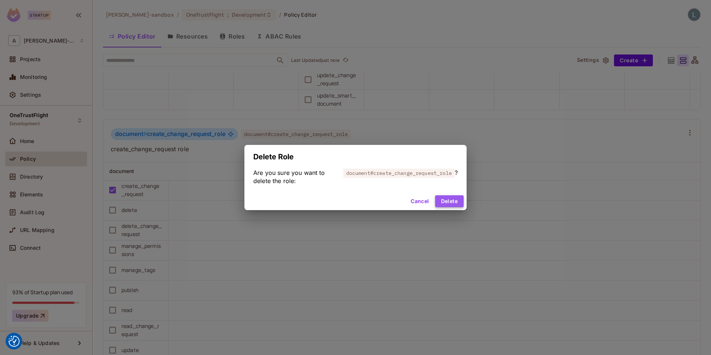
click at [451, 205] on button "Delete" at bounding box center [449, 201] width 29 height 12
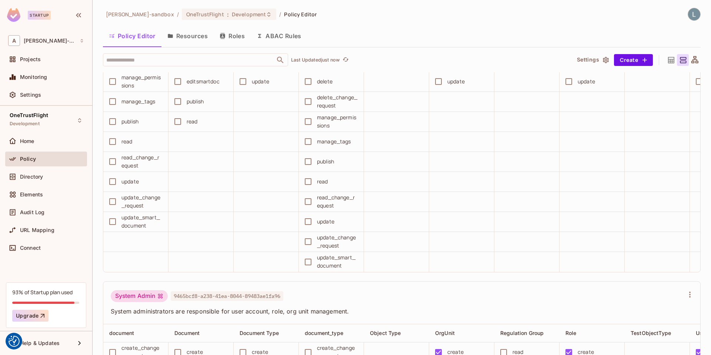
scroll to position [774, 0]
click at [319, 127] on div "manage_permissions" at bounding box center [337, 120] width 41 height 16
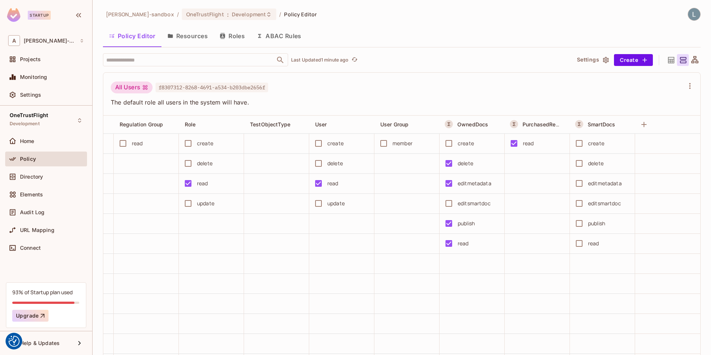
scroll to position [0, 0]
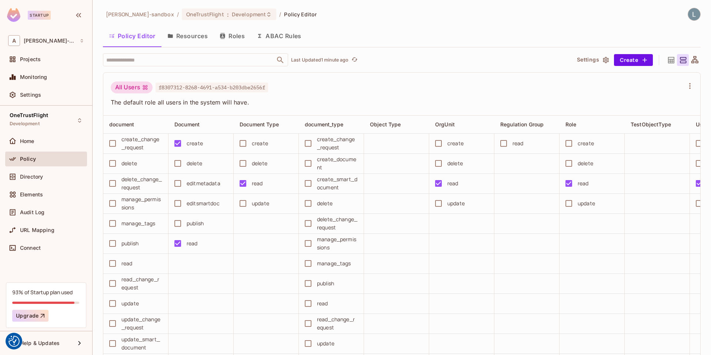
click at [285, 34] on button "ABAC Rules" at bounding box center [279, 36] width 57 height 19
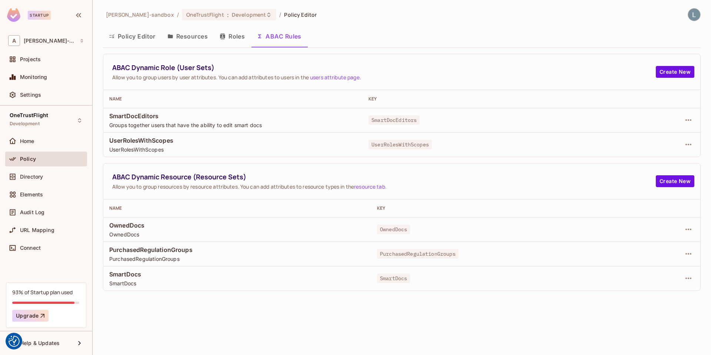
click at [145, 37] on button "Policy Editor" at bounding box center [132, 36] width 59 height 19
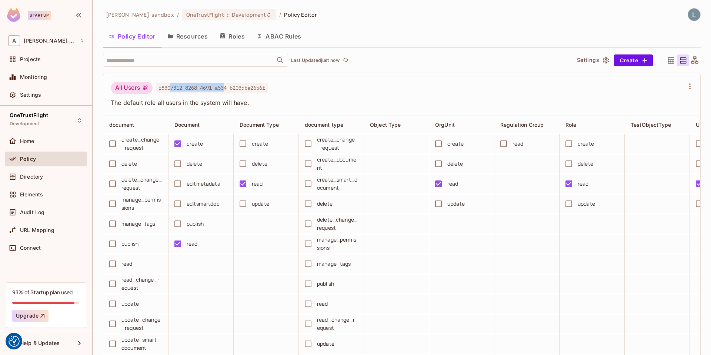
drag, startPoint x: 171, startPoint y: 88, endPoint x: 228, endPoint y: 88, distance: 57.4
click at [228, 88] on span "f8307312-8268-4691-a534-b203dbe2656f" at bounding box center [212, 88] width 113 height 10
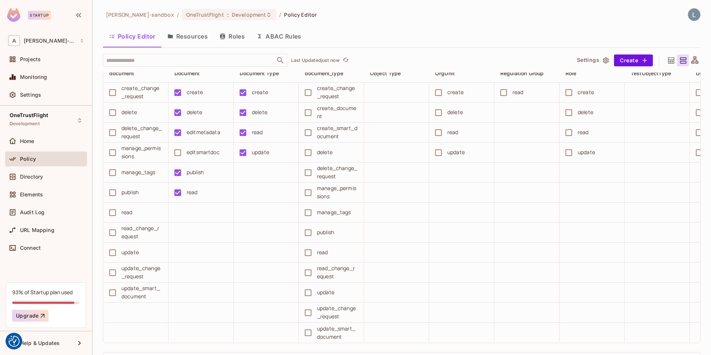
scroll to position [382, 0]
click at [37, 173] on div "Directory" at bounding box center [46, 176] width 76 height 9
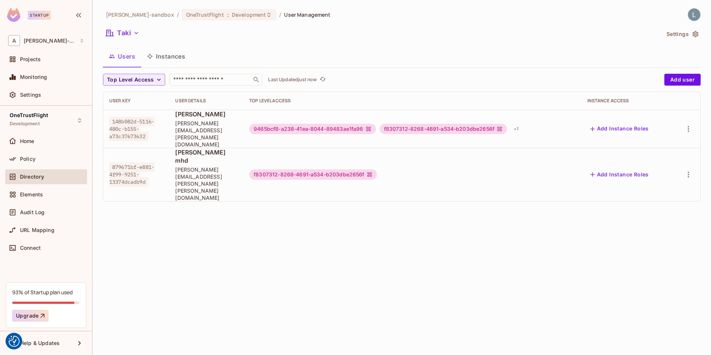
click at [640, 34] on button "Settings" at bounding box center [682, 34] width 37 height 12
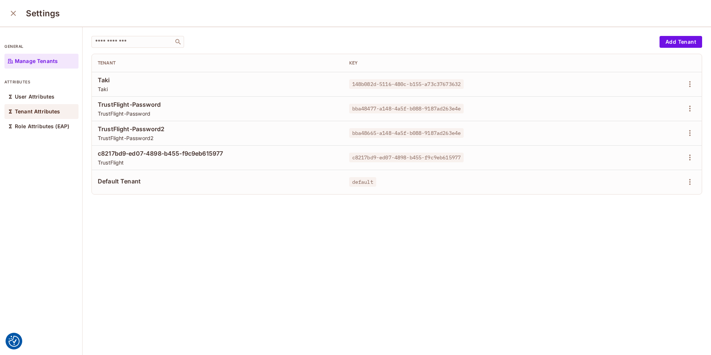
click at [46, 110] on p "Tenant Attributes" at bounding box center [38, 112] width 46 height 6
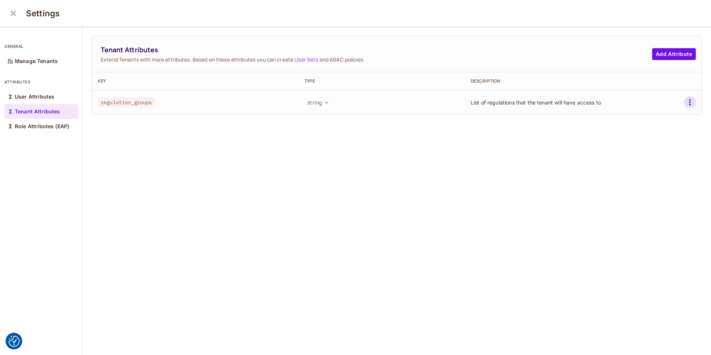
click at [640, 103] on icon "button" at bounding box center [690, 102] width 9 height 9
click at [640, 120] on li "Edit" at bounding box center [656, 119] width 69 height 16
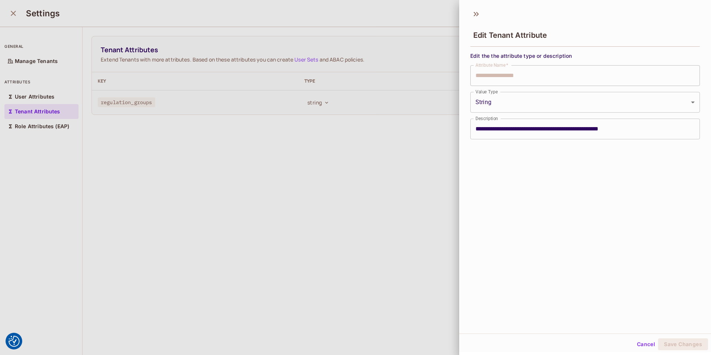
click at [388, 175] on div at bounding box center [355, 177] width 711 height 355
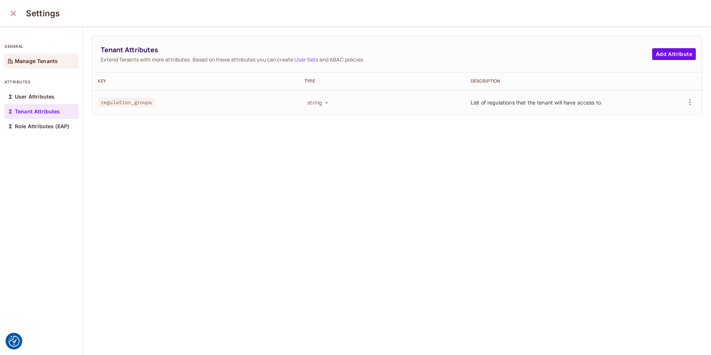
click at [44, 58] on p "Manage Tenants" at bounding box center [36, 61] width 43 height 6
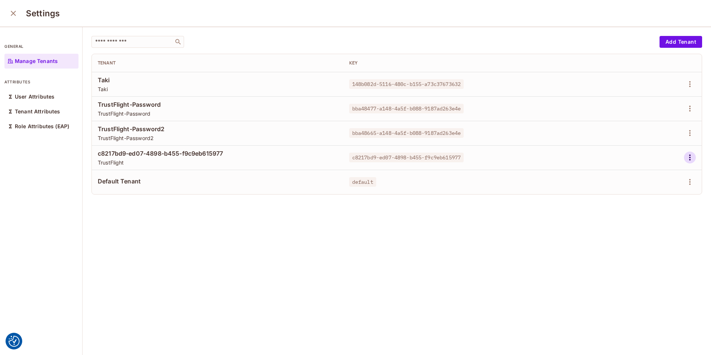
click at [640, 156] on icon "button" at bounding box center [690, 157] width 9 height 9
click at [640, 194] on div "Edit Attributes" at bounding box center [664, 190] width 37 height 7
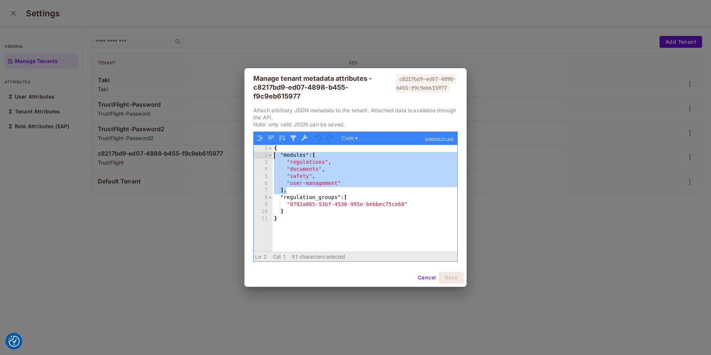
drag, startPoint x: 300, startPoint y: 187, endPoint x: 256, endPoint y: 153, distance: 55.7
click at [256, 153] on div "1 2 3 4 5 6 7 8 9 10 11 { "modules" : [ "regulations" , "documents" , "safety" …" at bounding box center [356, 198] width 204 height 106
click at [322, 196] on div "{ "modules" : [ "regulations" , "documents" , "safety" , "user-management" ] , …" at bounding box center [365, 205] width 185 height 120
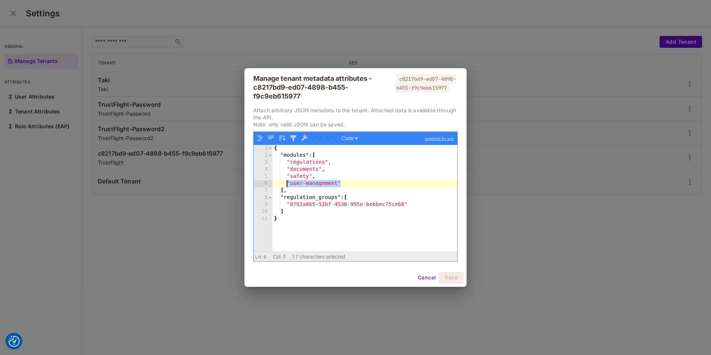
drag, startPoint x: 343, startPoint y: 180, endPoint x: 285, endPoint y: 181, distance: 57.8
click at [285, 181] on div "{ "modules" : [ "regulations" , "documents" , "safety" , "user-management" ] , …" at bounding box center [365, 205] width 185 height 120
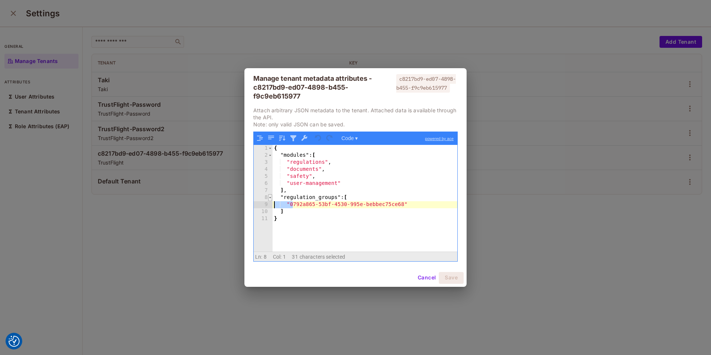
drag, startPoint x: 293, startPoint y: 208, endPoint x: 272, endPoint y: 200, distance: 22.9
click at [272, 200] on div "1 2 3 4 5 6 7 8 9 10 11 { "modules" : [ "regulations" , "documents" , "safety" …" at bounding box center [356, 198] width 204 height 106
click at [330, 204] on div "{ "modules" : [ "regulations" , "documents" , "safety" , "user-management" ] , …" at bounding box center [365, 205] width 185 height 120
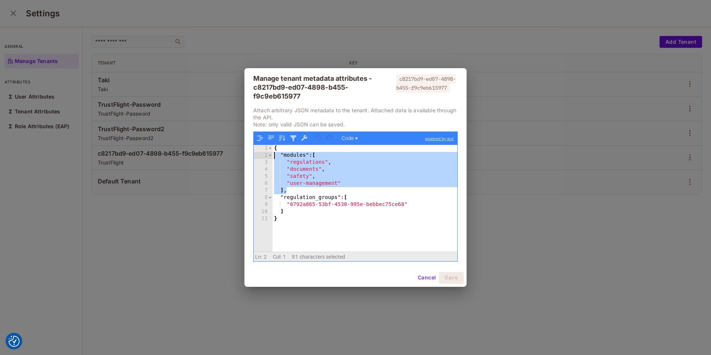
drag, startPoint x: 292, startPoint y: 189, endPoint x: 261, endPoint y: 156, distance: 46.1
click at [261, 156] on div "1 2 3 4 5 6 7 8 9 10 11 { "modules" : [ "regulations" , "documents" , "safety" …" at bounding box center [356, 198] width 204 height 106
click at [331, 170] on div "{ "modules" : [ "regulations" , "documents" , "safety" , "user-management" ] , …" at bounding box center [365, 205] width 185 height 120
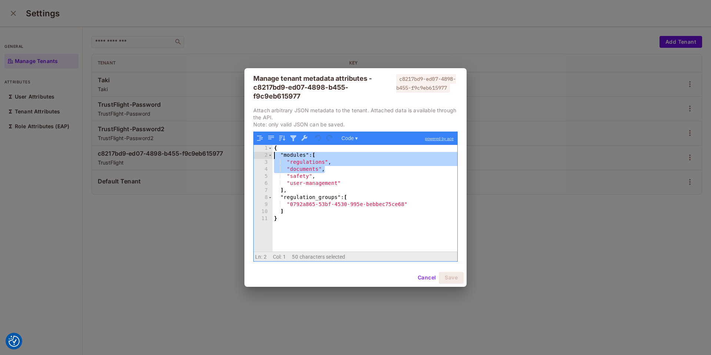
drag, startPoint x: 335, startPoint y: 170, endPoint x: 244, endPoint y: 159, distance: 92.2
click at [244, 159] on div "Manage tenant metadata attributes - c8217bd9-ed07-4898-b455-f9c9eb615977 c8217b…" at bounding box center [355, 177] width 711 height 355
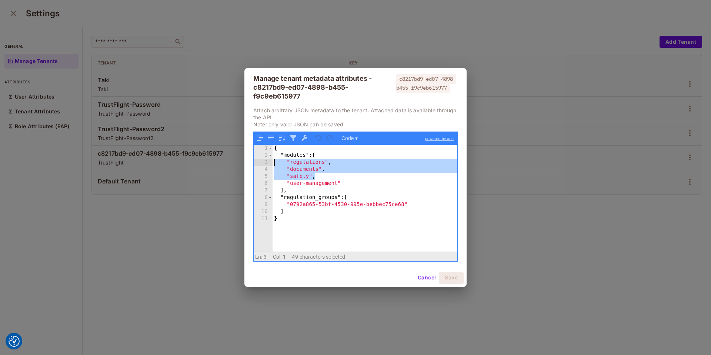
drag, startPoint x: 323, startPoint y: 176, endPoint x: 263, endPoint y: 164, distance: 61.2
click at [263, 164] on div "1 2 3 4 5 6 7 8 9 10 11 { "modules" : [ "regulations" , "documents" , "safety" …" at bounding box center [356, 198] width 204 height 106
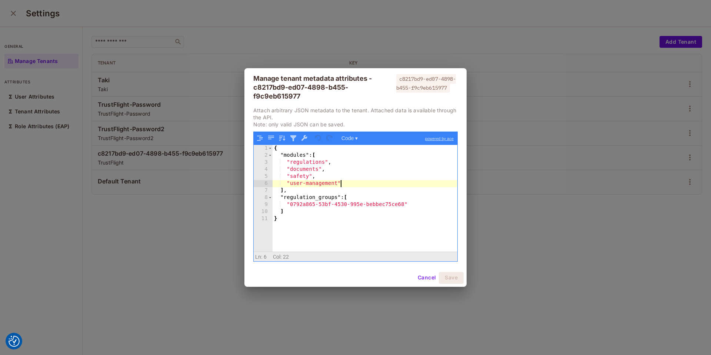
click at [363, 186] on div "{ "modules" : [ "regulations" , "documents" , "safety" , "user-management" ] , …" at bounding box center [365, 205] width 185 height 120
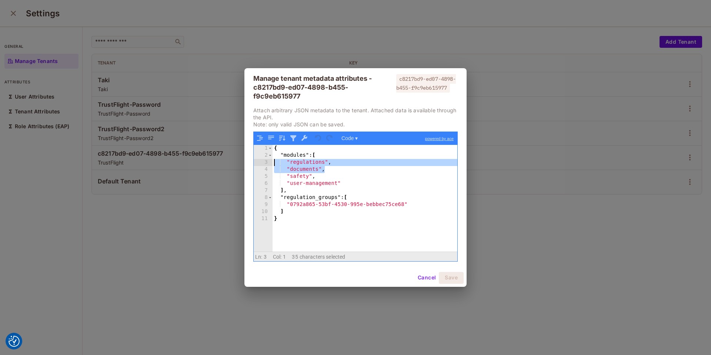
drag, startPoint x: 335, startPoint y: 167, endPoint x: 274, endPoint y: 161, distance: 61.1
click at [274, 161] on div "{ "modules" : [ "regulations" , "documents" , "safety" , "user-management" ] , …" at bounding box center [365, 205] width 185 height 120
click at [373, 292] on div "Manage tenant metadata attributes - c8217bd9-ed07-4898-b455-f9c9eb615977 c8217b…" at bounding box center [355, 177] width 711 height 355
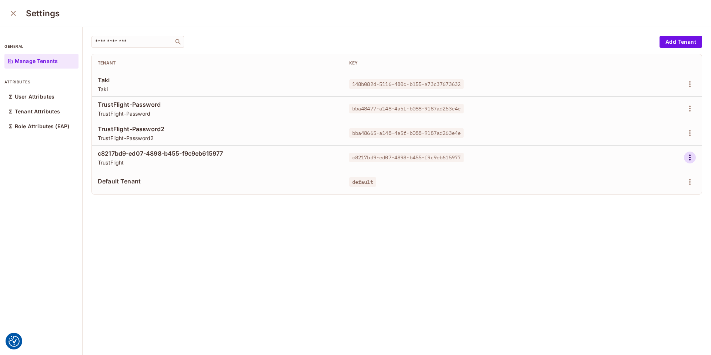
click at [640, 159] on icon "button" at bounding box center [689, 157] width 1 height 6
click at [640, 193] on div "Edit Attributes" at bounding box center [664, 190] width 37 height 7
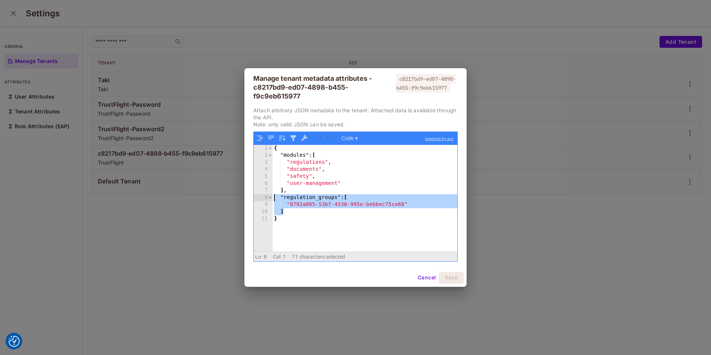
drag, startPoint x: 299, startPoint y: 212, endPoint x: 254, endPoint y: 195, distance: 48.1
click at [254, 195] on div "1 2 3 4 5 6 7 8 9 10 11 { "modules" : [ "regulations" , "documents" , "safety" …" at bounding box center [356, 198] width 204 height 106
click at [425, 271] on div "Cancel Save" at bounding box center [356, 278] width 222 height 18
click at [431, 278] on button "Cancel" at bounding box center [427, 278] width 24 height 12
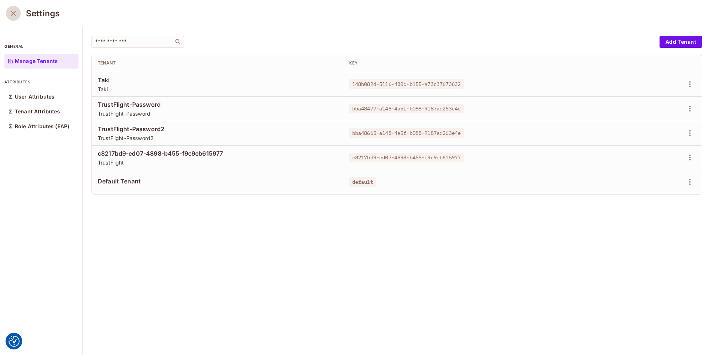
click at [12, 14] on icon "close" at bounding box center [13, 13] width 9 height 9
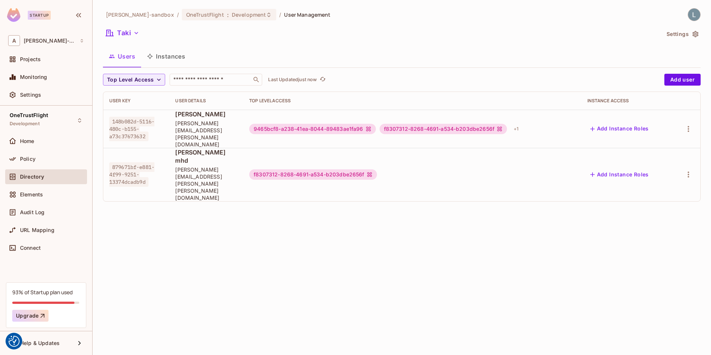
click at [309, 132] on td "9465bcf8-a238-41ea-8044-89483ae1fa96 f8307312-8268-4691-a534-b203dbe2656f + 1" at bounding box center [412, 129] width 338 height 38
click at [180, 57] on button "Instances" at bounding box center [166, 56] width 50 height 19
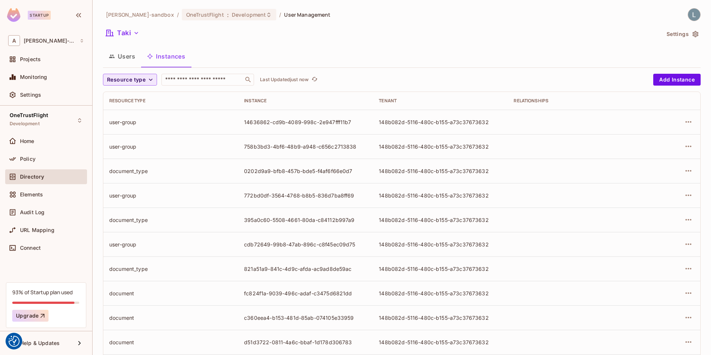
click at [138, 80] on span "Resource type" at bounding box center [126, 79] width 39 height 9
click at [125, 187] on span "document" at bounding box center [130, 187] width 43 height 7
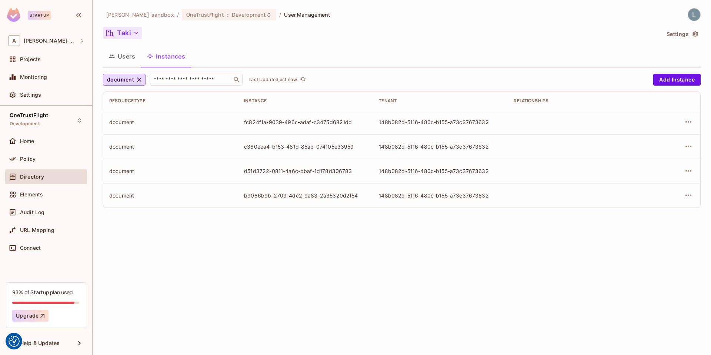
click at [128, 31] on button "Taki" at bounding box center [122, 33] width 39 height 12
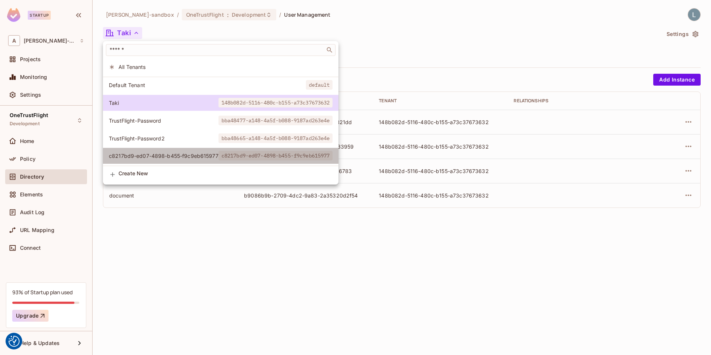
click at [152, 152] on li "c8217bd9-ed07-4898-b455-f9c9eb615977 c8217bd9-ed07-4898-b455-f9c9eb615977" at bounding box center [221, 156] width 236 height 16
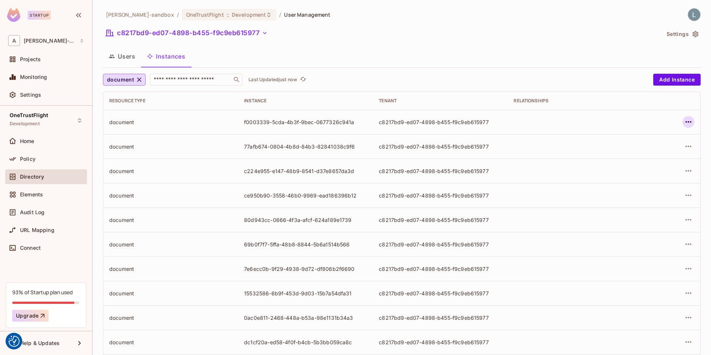
click at [689, 123] on icon "button" at bounding box center [688, 121] width 9 height 9
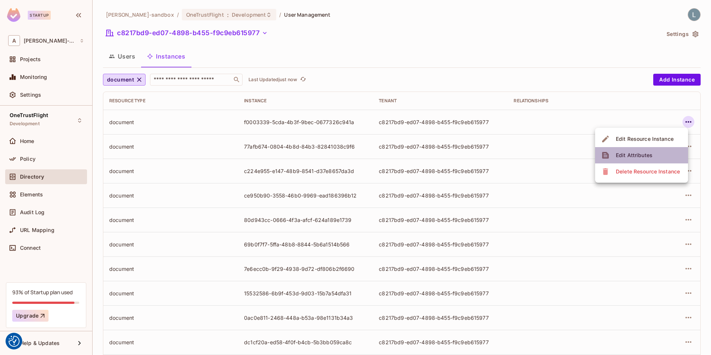
click at [632, 156] on div "Edit Attributes" at bounding box center [634, 155] width 37 height 7
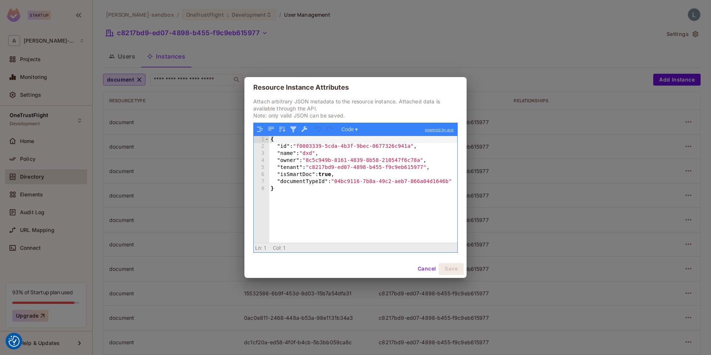
click at [429, 268] on button "Cancel" at bounding box center [427, 269] width 24 height 12
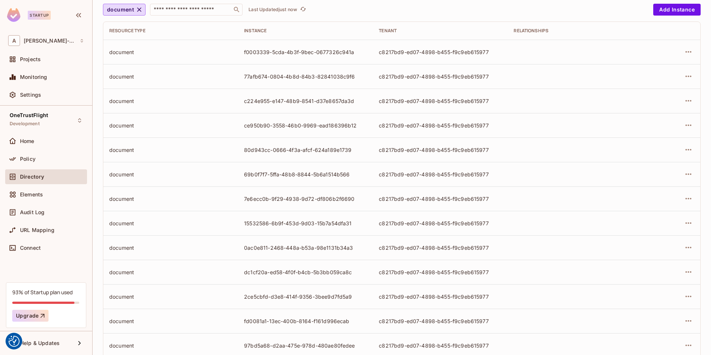
scroll to position [163, 0]
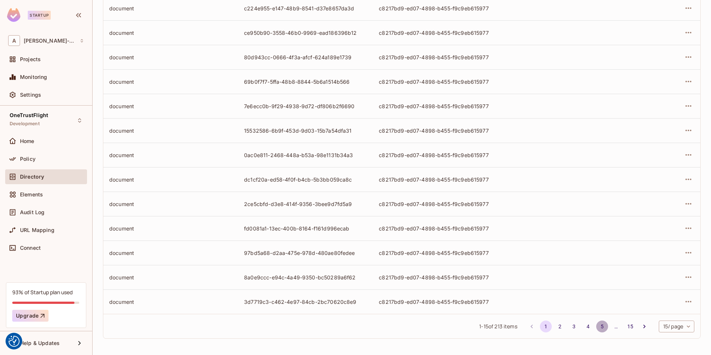
click at [598, 327] on button "5" at bounding box center [602, 326] width 12 height 12
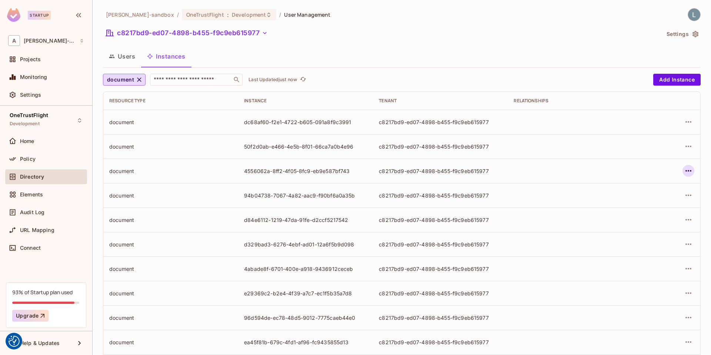
click at [688, 170] on icon "button" at bounding box center [688, 170] width 9 height 9
click at [637, 204] on div "Edit Attributes" at bounding box center [634, 203] width 37 height 7
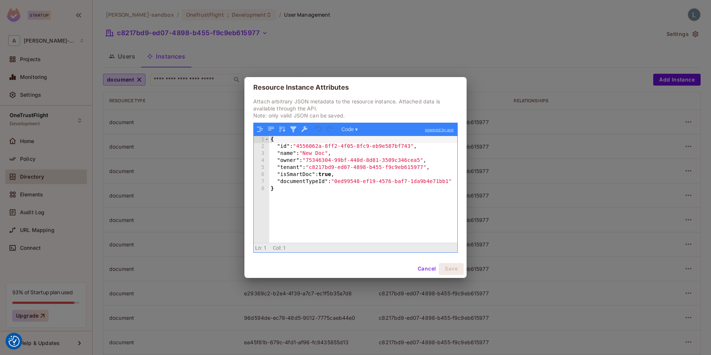
click at [425, 268] on button "Cancel" at bounding box center [427, 269] width 24 height 12
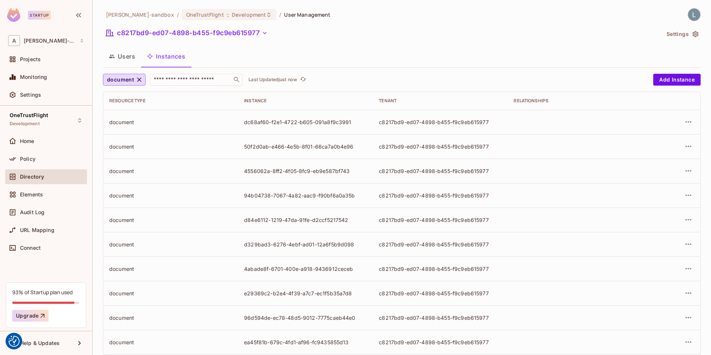
scroll to position [163, 0]
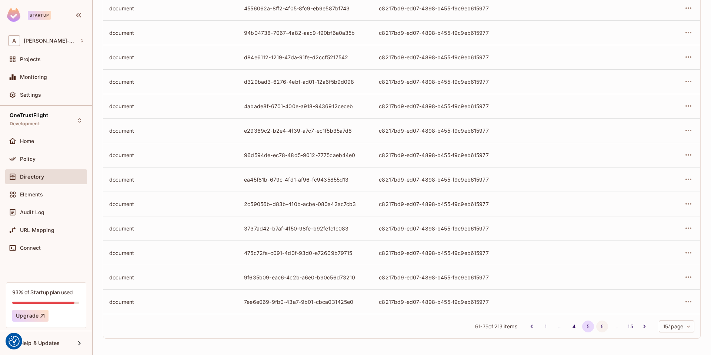
click at [603, 327] on button "6" at bounding box center [602, 326] width 12 height 12
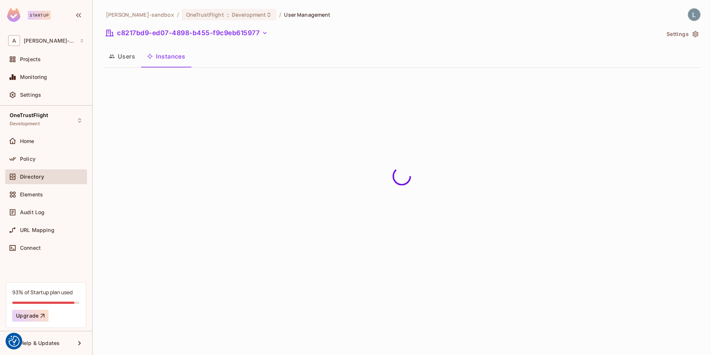
scroll to position [0, 0]
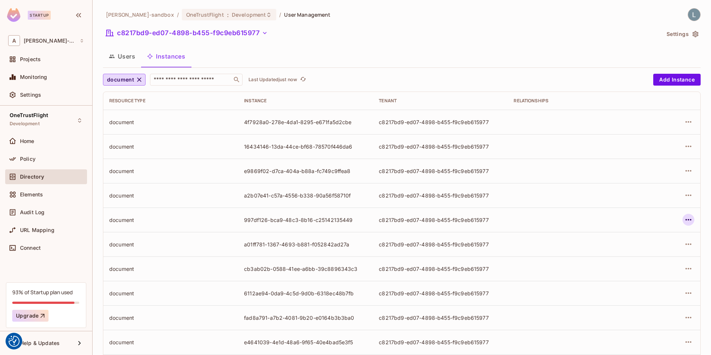
click at [689, 219] on icon "button" at bounding box center [689, 219] width 6 height 1
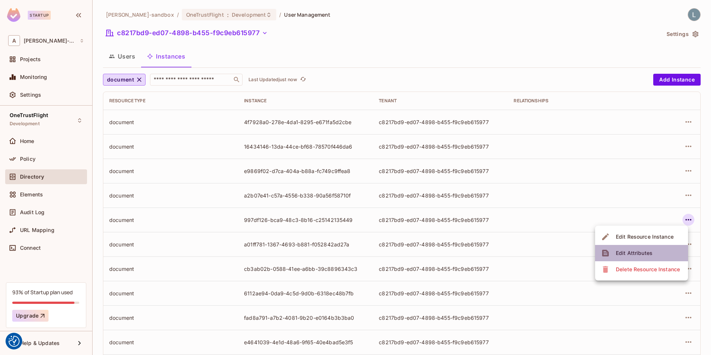
click at [627, 253] on div "Edit Attributes" at bounding box center [634, 252] width 37 height 7
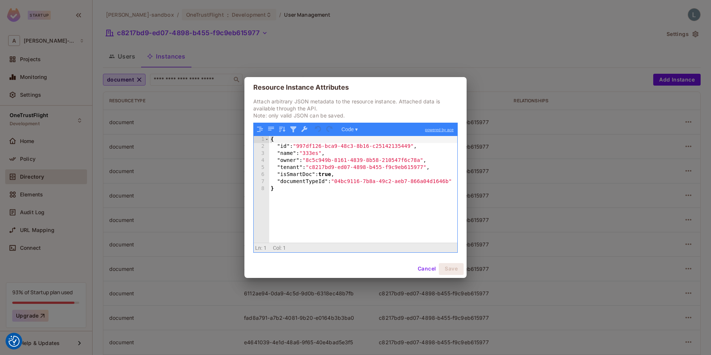
click at [423, 268] on button "Cancel" at bounding box center [427, 269] width 24 height 12
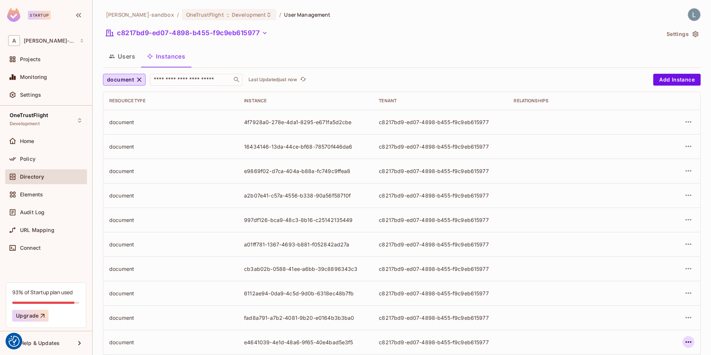
click at [686, 342] on icon "button" at bounding box center [689, 341] width 6 height 1
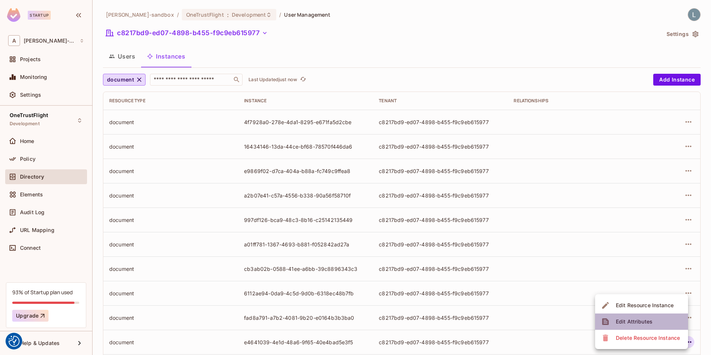
click at [622, 323] on div "Edit Attributes" at bounding box center [634, 321] width 37 height 7
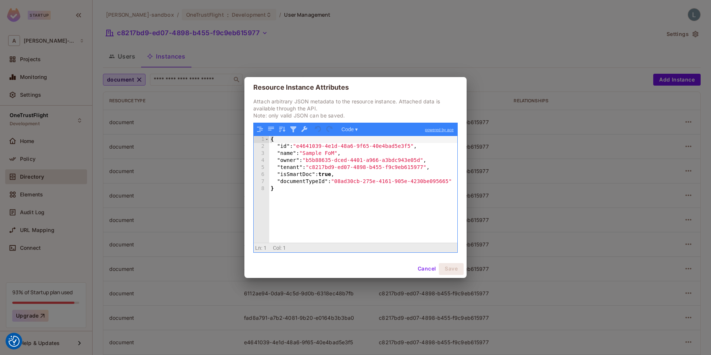
click at [429, 272] on button "Cancel" at bounding box center [427, 269] width 24 height 12
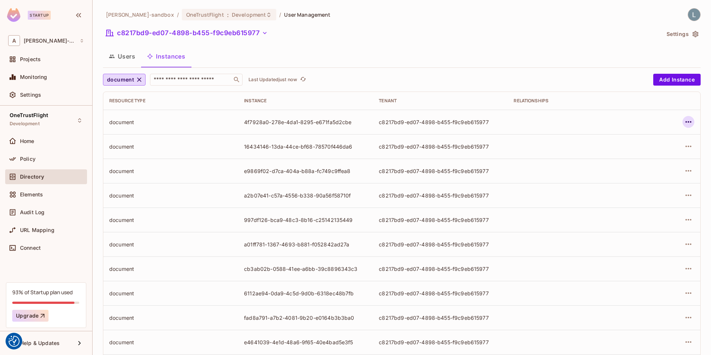
click at [690, 123] on icon "button" at bounding box center [688, 121] width 9 height 9
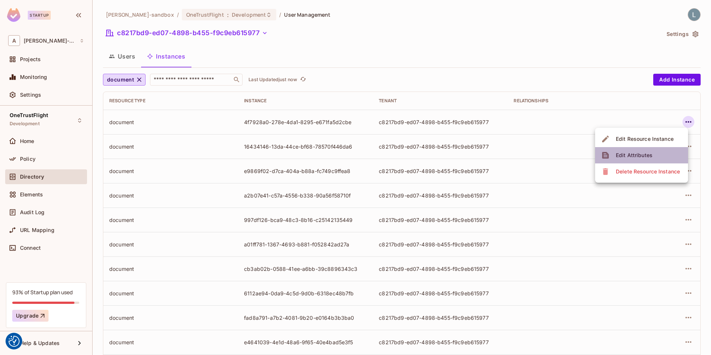
click at [642, 154] on div "Edit Attributes" at bounding box center [634, 155] width 37 height 7
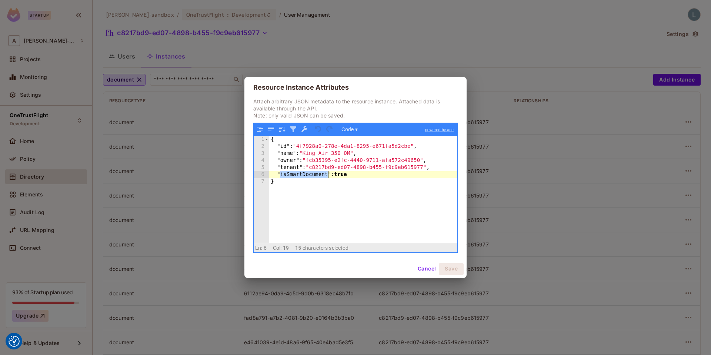
drag, startPoint x: 282, startPoint y: 175, endPoint x: 327, endPoint y: 177, distance: 45.2
click at [327, 177] on div "{ "id" : "4f7928a0-278e-4da1-8295-e671fa5d2cbe" , "name" : "King Air 350 OM" , …" at bounding box center [363, 196] width 188 height 120
click at [290, 200] on div "{ "id" : "4f7928a0-278e-4da1-8295-e671fa5d2cbe" , "name" : "King Air 350 OM" , …" at bounding box center [363, 196] width 188 height 120
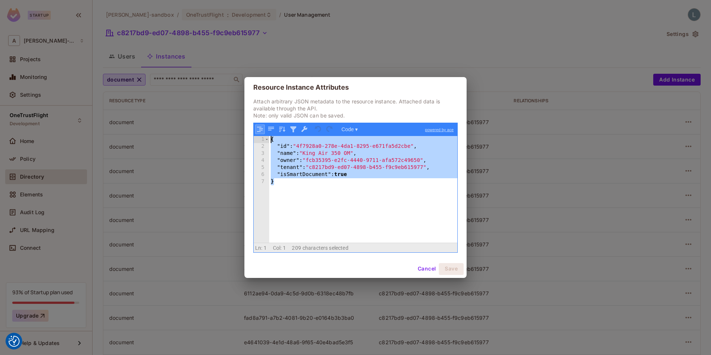
drag, startPoint x: 286, startPoint y: 182, endPoint x: 257, endPoint y: 124, distance: 64.6
click at [257, 124] on div "Code ▾ powered by ace 1 2 3 4 5 6 7 { "id" : "4f7928a0-278e-4da1-8295-e671fa5d2…" at bounding box center [355, 188] width 205 height 130
click at [426, 266] on button "Cancel" at bounding box center [427, 269] width 24 height 12
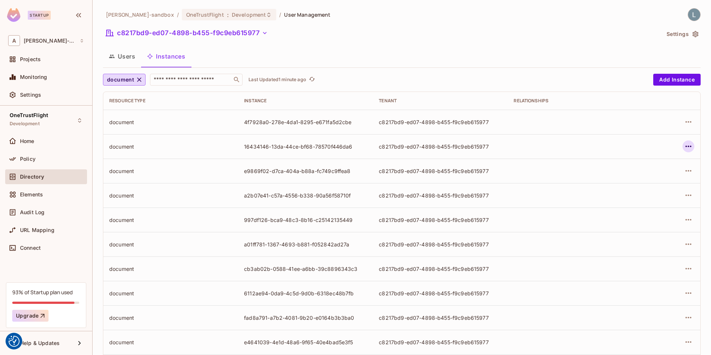
click at [687, 145] on icon "button" at bounding box center [688, 146] width 9 height 9
click at [622, 183] on div "Edit Attributes" at bounding box center [634, 179] width 37 height 7
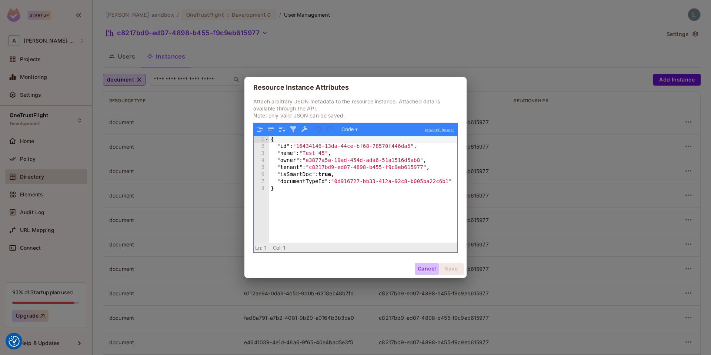
click at [421, 271] on button "Cancel" at bounding box center [427, 269] width 24 height 12
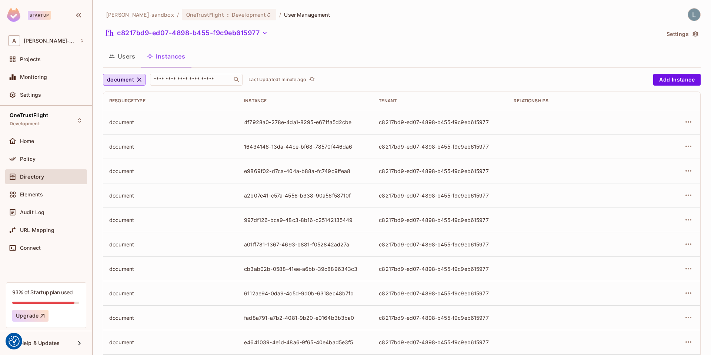
scroll to position [163, 0]
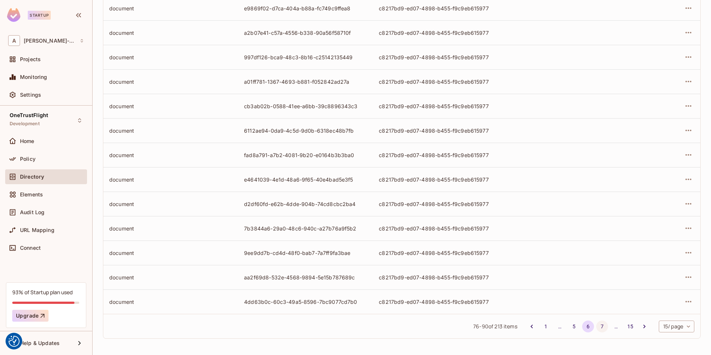
click at [601, 327] on button "7" at bounding box center [602, 326] width 12 height 12
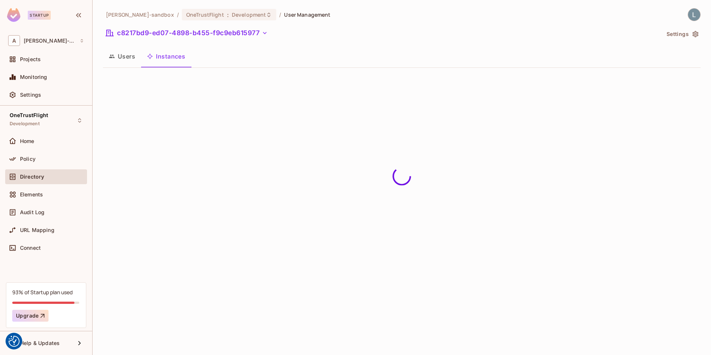
scroll to position [0, 0]
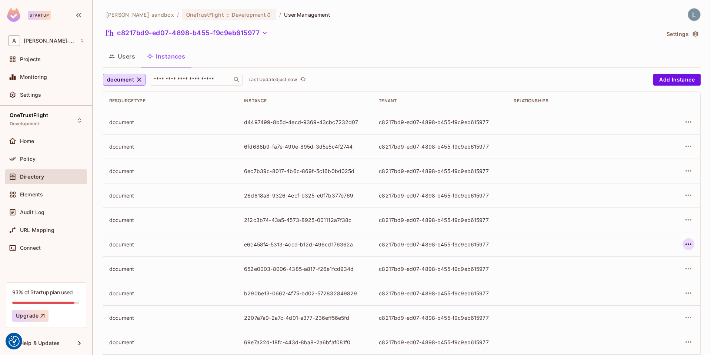
click at [688, 245] on icon "button" at bounding box center [689, 243] width 6 height 1
click at [40, 246] on div at bounding box center [355, 177] width 711 height 355
click at [30, 247] on span "Connect" at bounding box center [30, 248] width 21 height 6
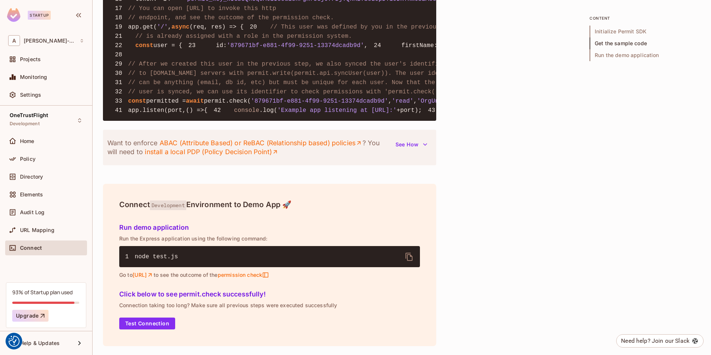
scroll to position [865, 0]
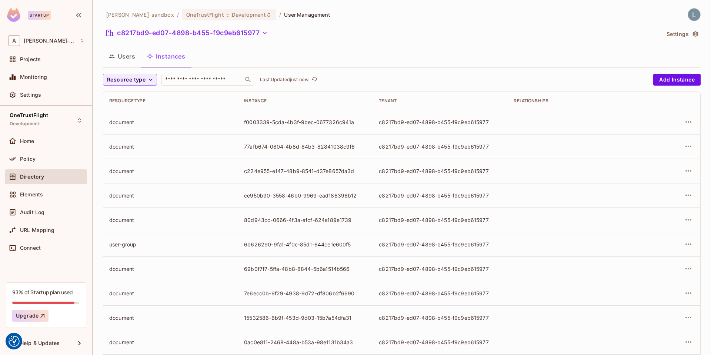
scroll to position [163, 0]
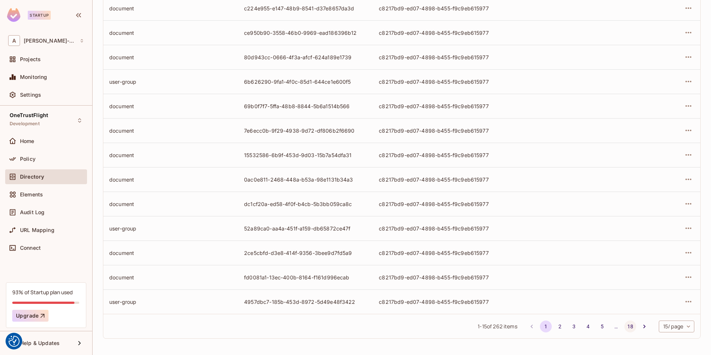
click at [629, 325] on button "18" at bounding box center [631, 326] width 12 height 12
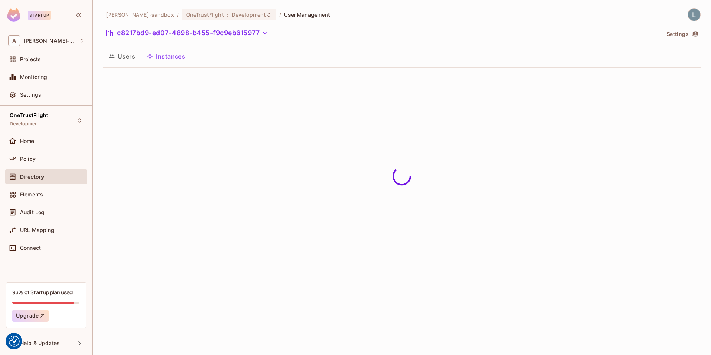
scroll to position [0, 0]
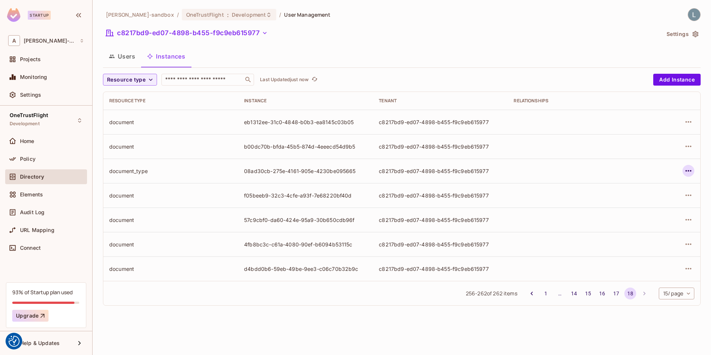
click at [687, 169] on icon "button" at bounding box center [688, 170] width 9 height 9
click at [627, 204] on div "Edit Attributes" at bounding box center [634, 203] width 37 height 7
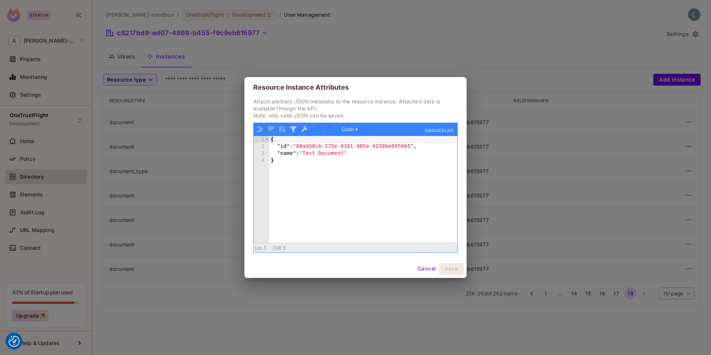
click at [423, 269] on button "Cancel" at bounding box center [427, 269] width 24 height 12
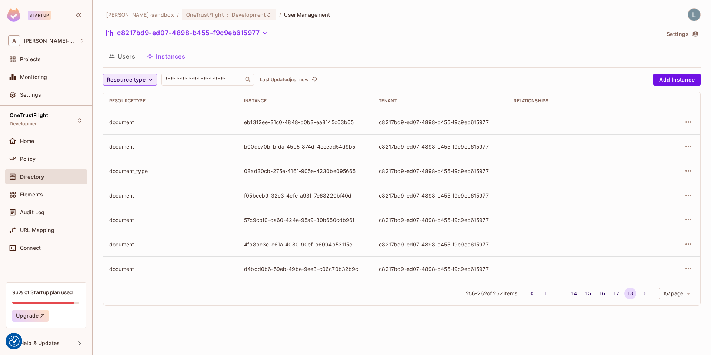
click at [136, 81] on span "Resource type" at bounding box center [126, 79] width 39 height 9
click at [127, 185] on span "document" at bounding box center [130, 187] width 43 height 7
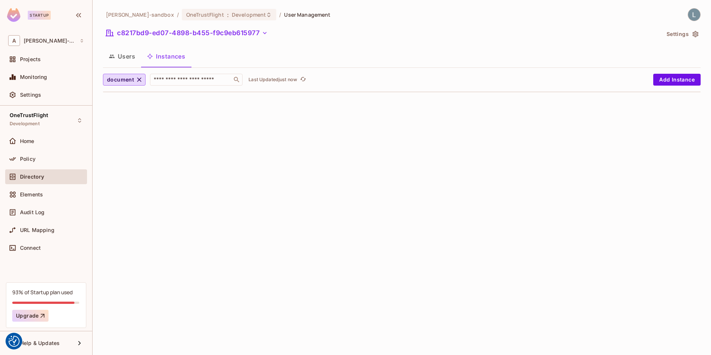
click at [303, 79] on icon "refresh" at bounding box center [303, 79] width 6 height 6
click at [232, 154] on div "alex-trustflight-sandbox / OneTrustFlight : Development / User Management c8217…" at bounding box center [402, 177] width 619 height 355
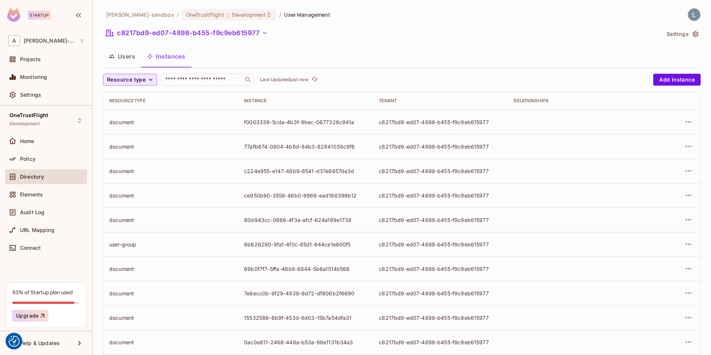
click at [148, 82] on icon "button" at bounding box center [150, 79] width 7 height 7
click at [130, 186] on span "document" at bounding box center [130, 187] width 43 height 7
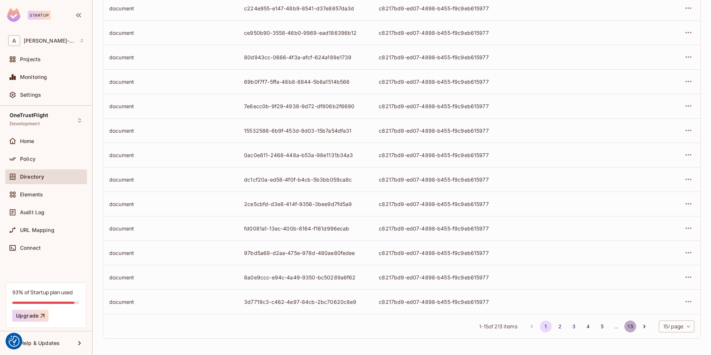
click at [628, 326] on button "15" at bounding box center [631, 326] width 12 height 12
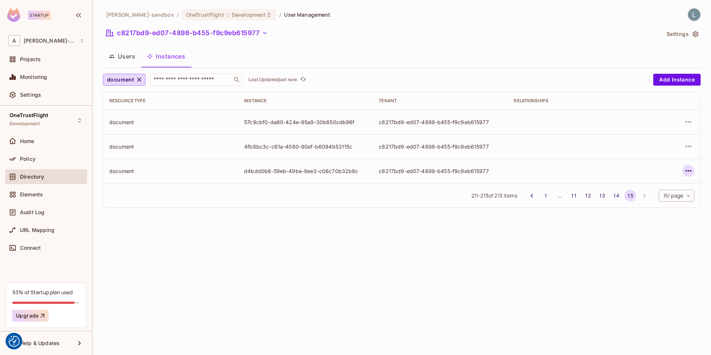
click at [689, 173] on icon "button" at bounding box center [688, 170] width 9 height 9
click at [635, 204] on div "Edit Attributes" at bounding box center [634, 203] width 37 height 7
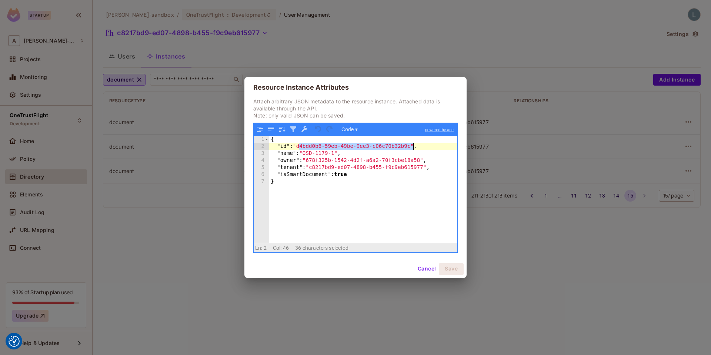
drag, startPoint x: 300, startPoint y: 146, endPoint x: 413, endPoint y: 145, distance: 113.0
click at [413, 145] on div "{ "id" : "d4bdd0b6-59eb-49be-9ee3-c06c70b32b9c" , "name" : "OSD-1179-1" , "owne…" at bounding box center [363, 196] width 188 height 120
click at [434, 269] on button "Cancel" at bounding box center [427, 269] width 24 height 12
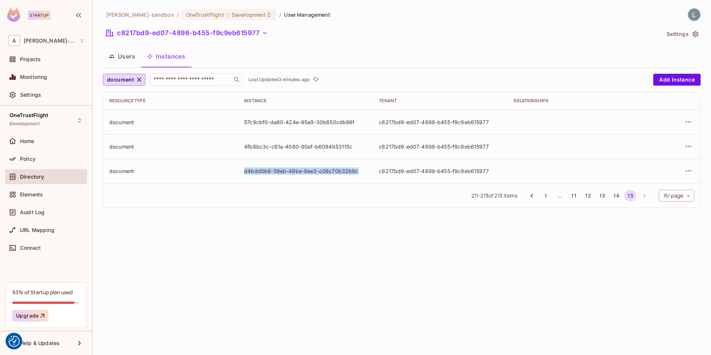
drag, startPoint x: 358, startPoint y: 171, endPoint x: 245, endPoint y: 171, distance: 113.7
click at [245, 171] on div "d4bdd0b6-59eb-49be-9ee3-c06c70b32b9c" at bounding box center [305, 170] width 123 height 7
copy div "d4bdd0b6-59eb-49be-9ee3-c06c70b32b9c"
click at [688, 150] on icon "button" at bounding box center [688, 146] width 9 height 9
click at [642, 175] on span "Edit Attributes" at bounding box center [634, 180] width 41 height 12
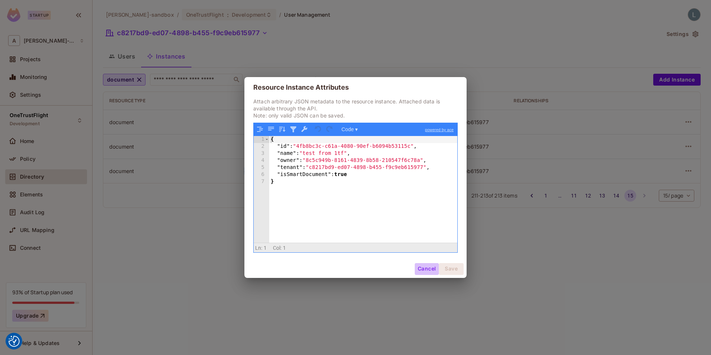
click at [422, 268] on button "Cancel" at bounding box center [427, 269] width 24 height 12
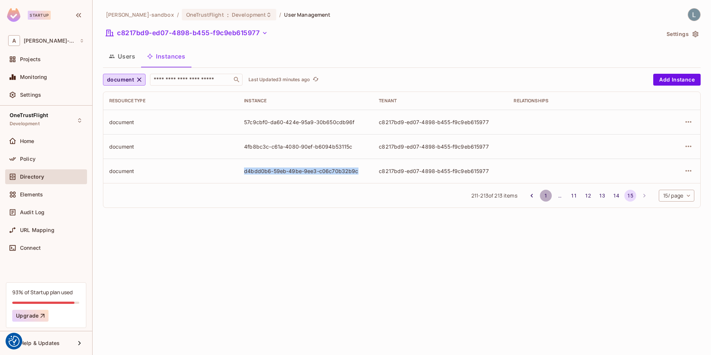
click at [542, 195] on button "1" at bounding box center [546, 196] width 12 height 12
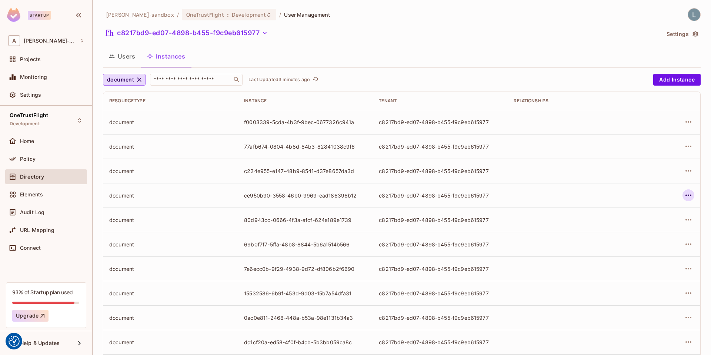
click at [689, 192] on icon "button" at bounding box center [688, 195] width 9 height 9
click at [652, 229] on span "Edit Attributes" at bounding box center [634, 229] width 41 height 12
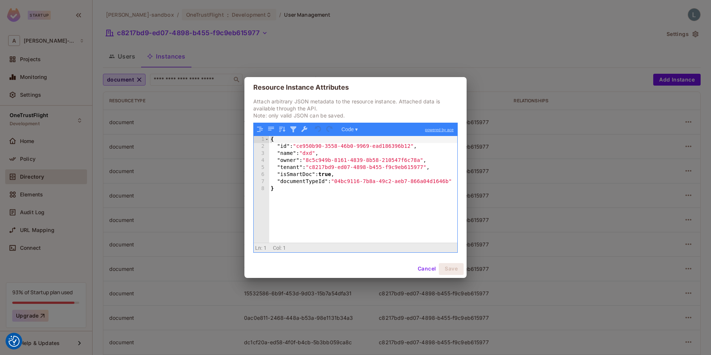
click at [421, 267] on button "Cancel" at bounding box center [427, 269] width 24 height 12
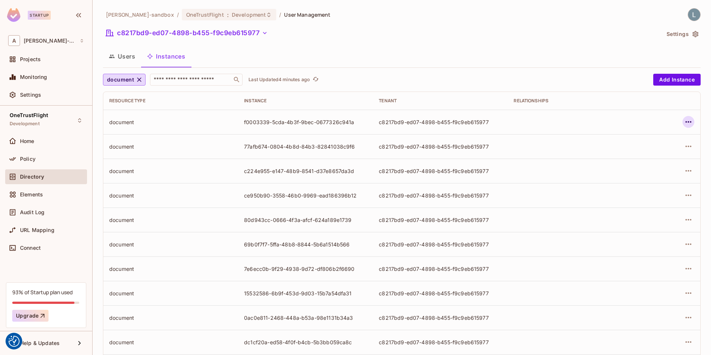
click at [687, 124] on icon "button" at bounding box center [688, 121] width 9 height 9
click at [628, 157] on div "Edit Attributes" at bounding box center [634, 155] width 37 height 7
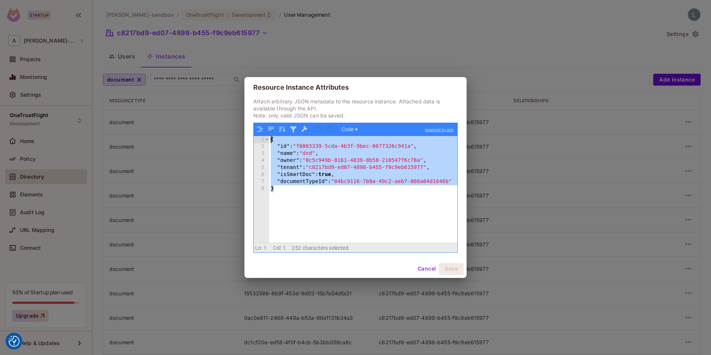
drag, startPoint x: 288, startPoint y: 186, endPoint x: 270, endPoint y: 139, distance: 51.3
click at [270, 139] on div "{ "id" : "f0003339-5cda-4b3f-9bec-0677326c941a" , "name" : "dxd" , "owner" : "8…" at bounding box center [363, 196] width 188 height 120
click at [427, 264] on button "Cancel" at bounding box center [427, 269] width 24 height 12
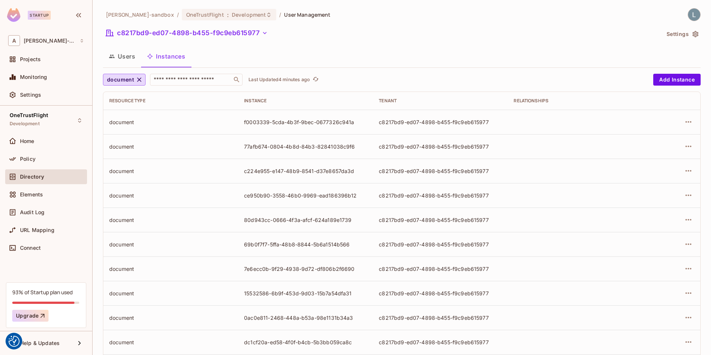
click at [218, 50] on div "Users Instances" at bounding box center [402, 56] width 598 height 19
click at [141, 80] on icon "button" at bounding box center [139, 79] width 7 height 7
click at [144, 82] on span "Resource type" at bounding box center [126, 79] width 39 height 9
click at [133, 132] on span "document_type" at bounding box center [130, 133] width 43 height 7
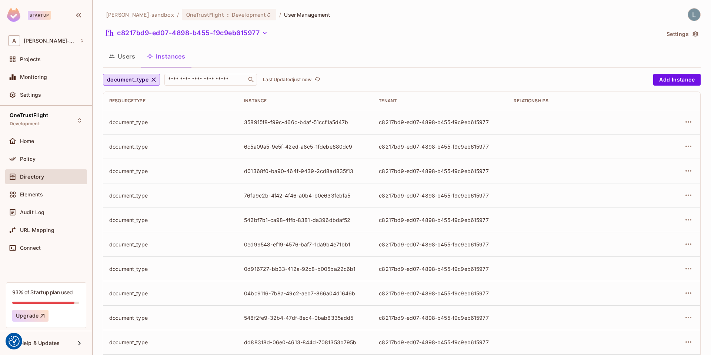
scroll to position [26, 0]
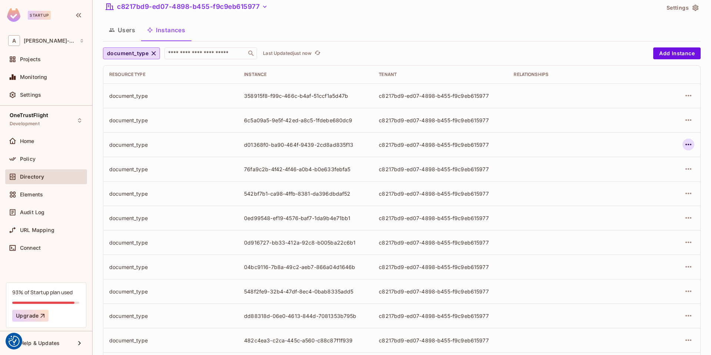
click at [691, 145] on icon "button" at bounding box center [688, 144] width 9 height 9
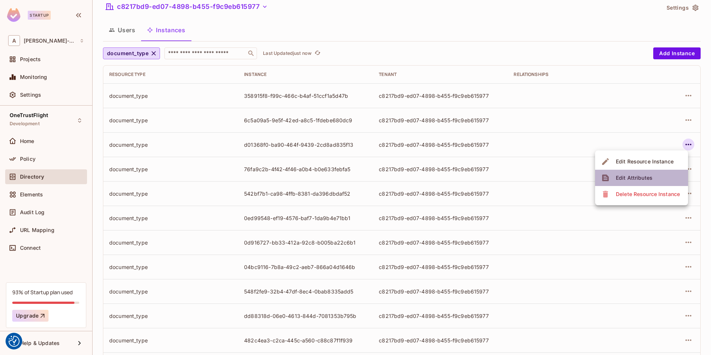
click at [639, 179] on div "Edit Attributes" at bounding box center [634, 177] width 37 height 7
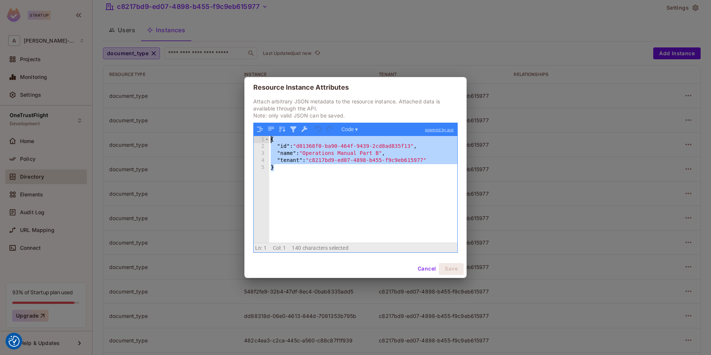
drag, startPoint x: 311, startPoint y: 170, endPoint x: 261, endPoint y: 139, distance: 58.4
click at [261, 139] on div "1 2 3 4 5 { "id" : "d01368f0-ba90-464f-9439-2cd8ad835f13" , "name" : "Operation…" at bounding box center [356, 189] width 204 height 106
click at [430, 269] on button "Cancel" at bounding box center [427, 269] width 24 height 12
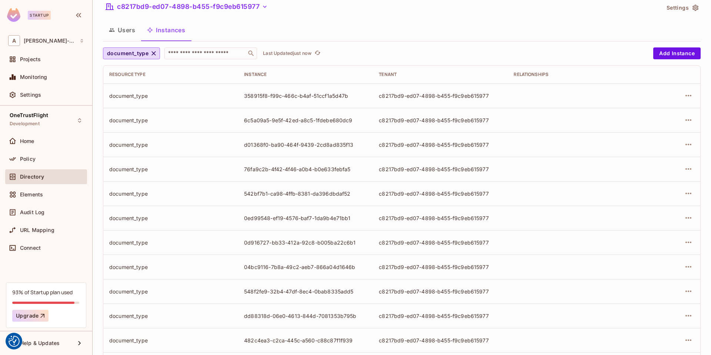
scroll to position [89, 0]
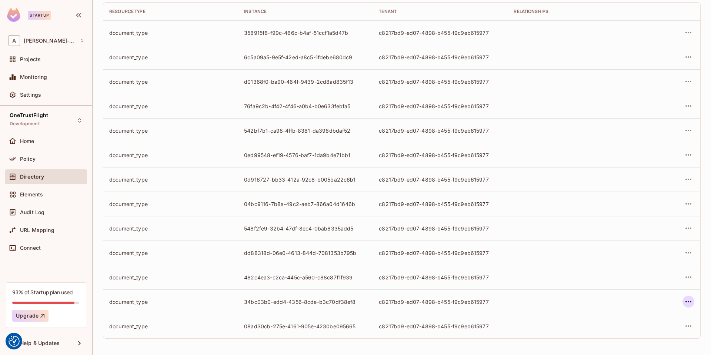
click at [689, 300] on icon "button" at bounding box center [688, 301] width 9 height 9
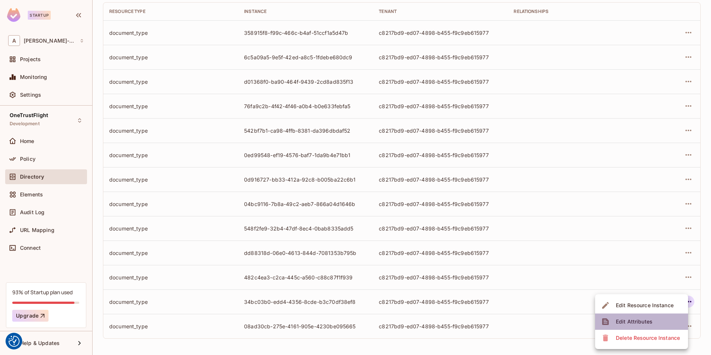
click at [637, 325] on span "Edit Attributes" at bounding box center [634, 322] width 41 height 12
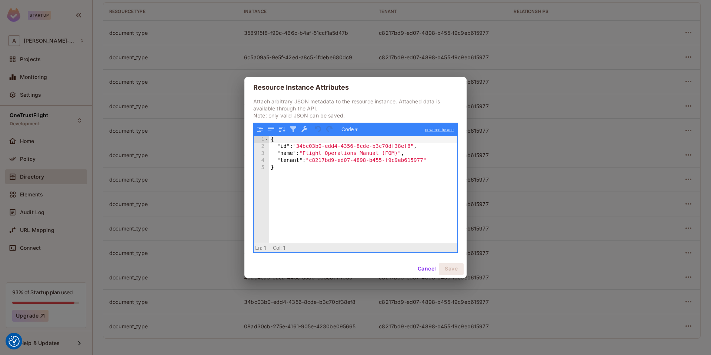
click at [422, 270] on button "Cancel" at bounding box center [427, 269] width 24 height 12
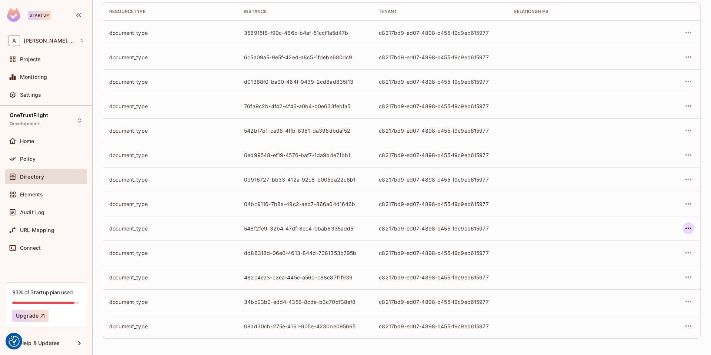
click at [691, 230] on icon "button" at bounding box center [688, 228] width 9 height 9
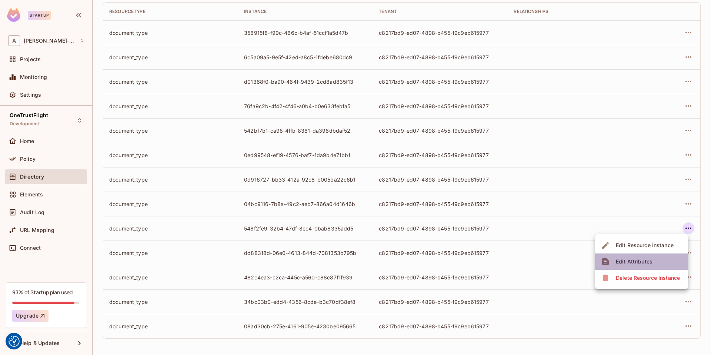
click at [620, 258] on div "Edit Attributes" at bounding box center [634, 261] width 37 height 7
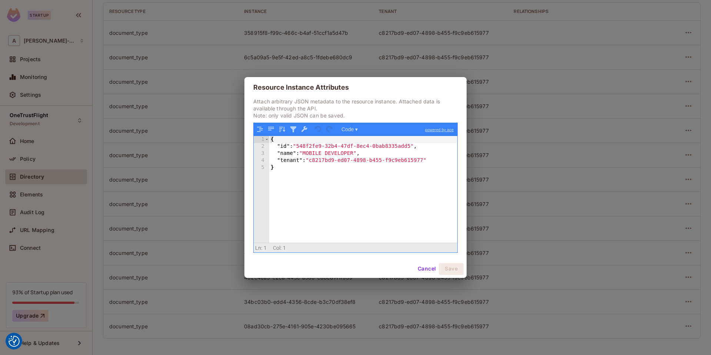
click at [423, 267] on button "Cancel" at bounding box center [427, 269] width 24 height 12
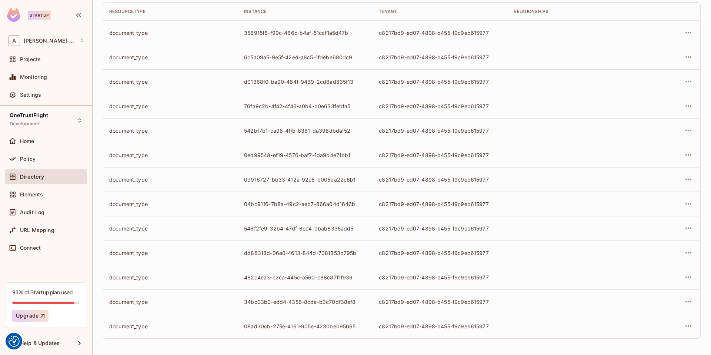
scroll to position [0, 0]
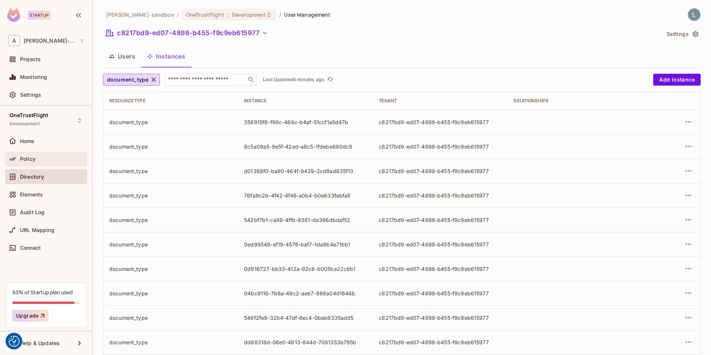
click at [38, 156] on div "Policy" at bounding box center [46, 158] width 76 height 9
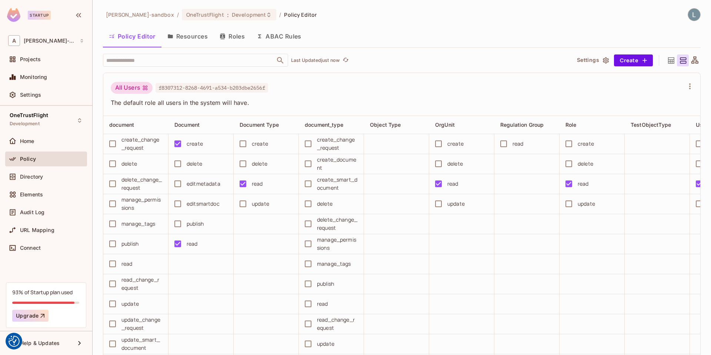
click at [290, 39] on button "ABAC Rules" at bounding box center [279, 36] width 57 height 19
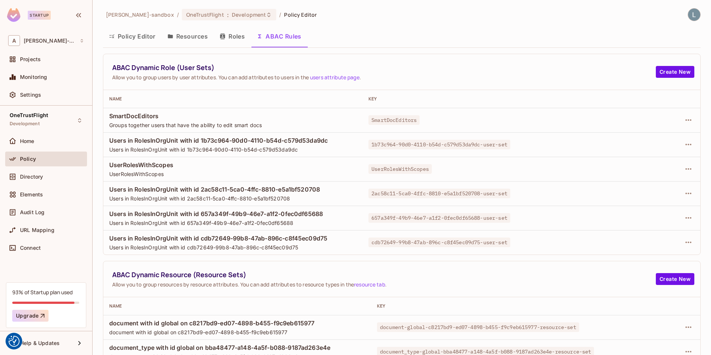
click at [391, 61] on div "ABAC Dynamic Role (User Sets) Allow you to group users by user attributes. You …" at bounding box center [401, 72] width 597 height 36
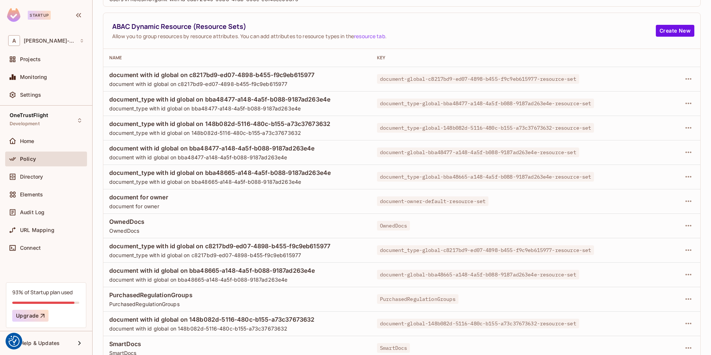
scroll to position [254, 0]
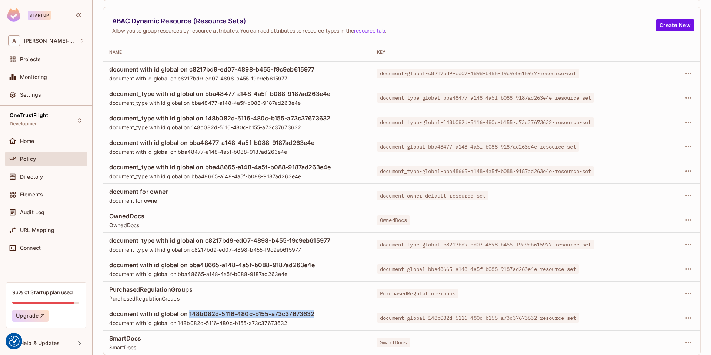
drag, startPoint x: 190, startPoint y: 314, endPoint x: 319, endPoint y: 316, distance: 128.9
click at [319, 316] on span "document with id global on 148b082d-5116-480c-b155-a73c37673632" at bounding box center [237, 314] width 256 height 8
copy span "148b082d-5116-480c-b155-a73c37673632"
click at [312, 272] on span "document with id global on bba48665-a148-4a5f-b088-9187ad263e4e" at bounding box center [237, 273] width 256 height 7
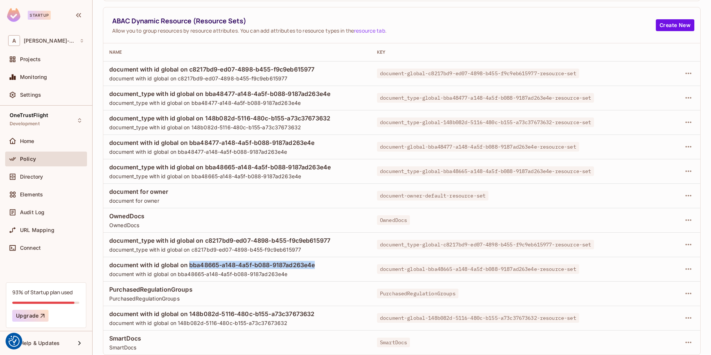
drag, startPoint x: 319, startPoint y: 265, endPoint x: 190, endPoint y: 262, distance: 129.0
click at [190, 262] on span "document with id global on bba48665-a148-4a5f-b088-9187ad263e4e" at bounding box center [237, 265] width 256 height 8
copy span "bba48665-a148-4a5f-b088-9187ad263e4e"
click at [337, 240] on span "document_type with id global on c8217bd9-ed07-4898-b455-f9c9eb615977" at bounding box center [237, 240] width 256 height 8
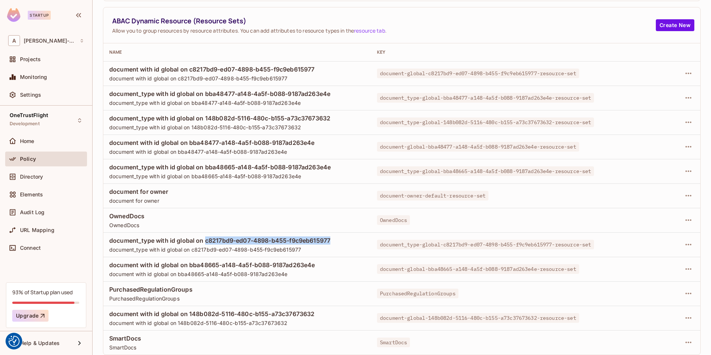
drag, startPoint x: 337, startPoint y: 240, endPoint x: 205, endPoint y: 239, distance: 132.3
click at [205, 239] on span "document_type with id global on c8217bd9-ed07-4898-b455-f9c9eb615977" at bounding box center [237, 240] width 256 height 8
copy span "c8217bd9-ed07-4898-b455-f9c9eb615977"
click at [274, 170] on span "document_type with id global on bba48665-a148-4a5f-b088-9187ad263e4e" at bounding box center [237, 167] width 256 height 8
drag, startPoint x: 189, startPoint y: 141, endPoint x: 232, endPoint y: 170, distance: 52.3
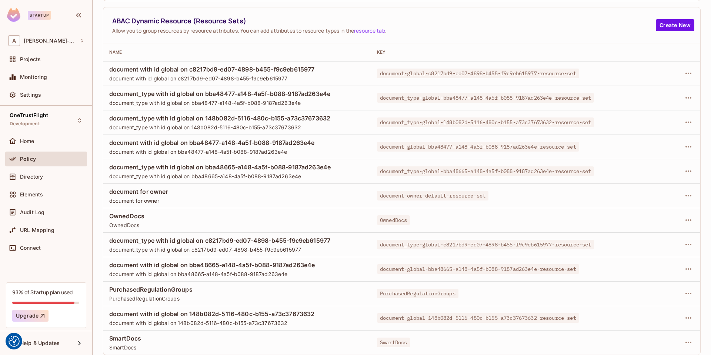
click at [232, 170] on tbody "document with id global on c8217bd9-ed07-4898-b455-f9c9eb615977 document with i…" at bounding box center [401, 207] width 597 height 293
click at [206, 118] on span "document_type with id global on 148b082d-5116-480c-b155-a73c37673632" at bounding box center [237, 118] width 256 height 8
click at [221, 93] on span "document_type with id global on bba48477-a148-4a5f-b088-9187ad263e4e" at bounding box center [237, 94] width 256 height 8
click at [168, 195] on span "document for owner" at bounding box center [237, 191] width 256 height 8
click at [692, 193] on icon "button" at bounding box center [688, 195] width 9 height 9
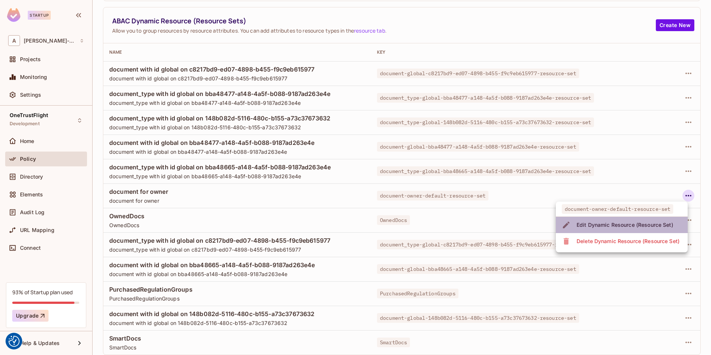
click at [632, 223] on div "Edit Dynamic Resource (Resource Set)" at bounding box center [625, 224] width 97 height 7
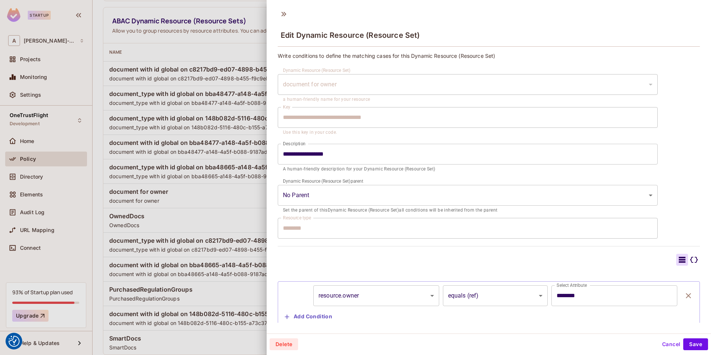
scroll to position [20, 0]
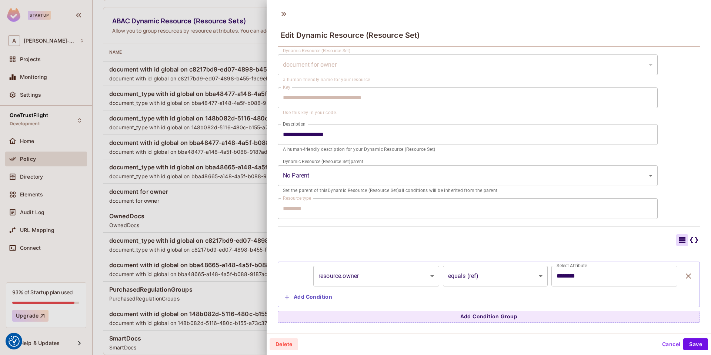
click at [196, 58] on div at bounding box center [355, 177] width 711 height 355
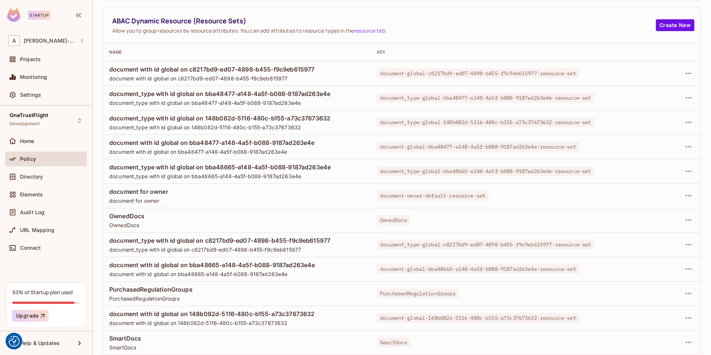
click at [414, 11] on div "ABAC Dynamic Resource (Resource Sets) Allow you to group resources by resource …" at bounding box center [401, 25] width 597 height 36
click at [46, 212] on div "Audit Log" at bounding box center [52, 212] width 64 height 6
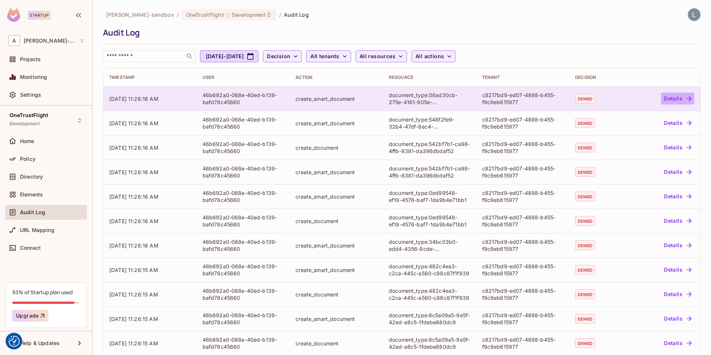
click at [671, 103] on button "Details" at bounding box center [677, 99] width 33 height 12
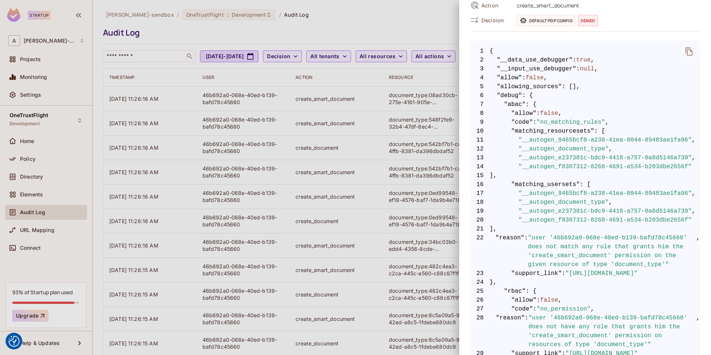
scroll to position [109, 0]
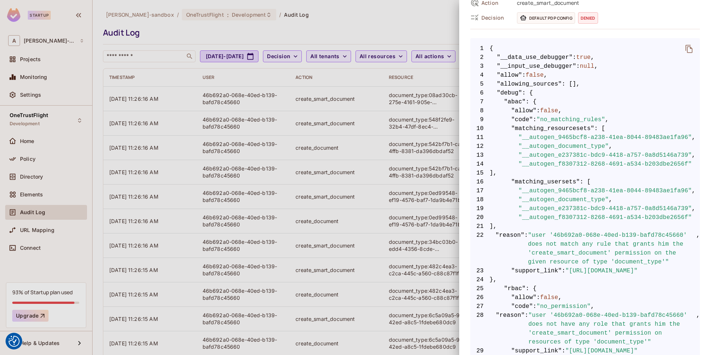
click at [213, 129] on div at bounding box center [355, 177] width 711 height 355
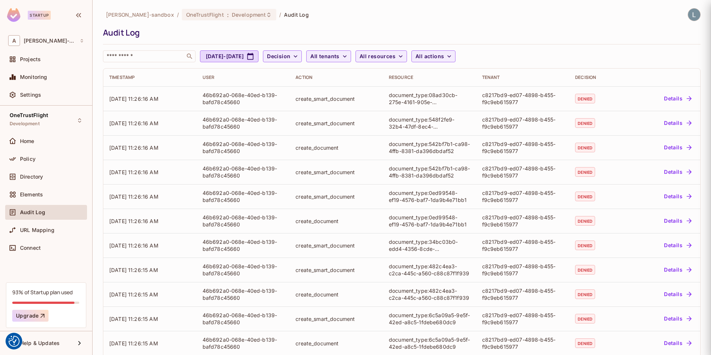
scroll to position [0, 0]
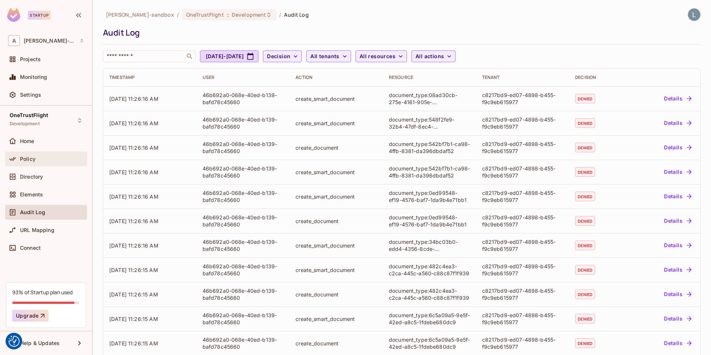
click at [46, 156] on div "Policy" at bounding box center [52, 159] width 64 height 6
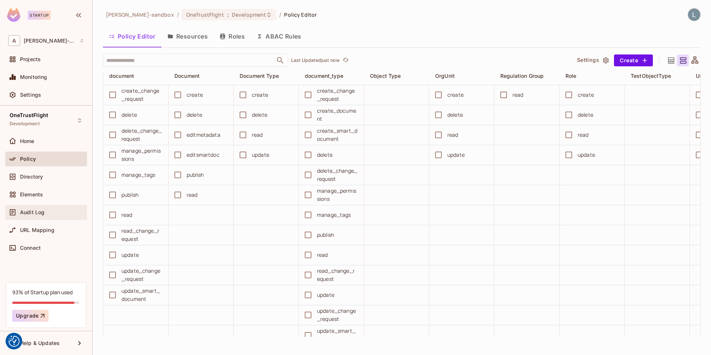
click at [43, 210] on span "Audit Log" at bounding box center [32, 212] width 24 height 6
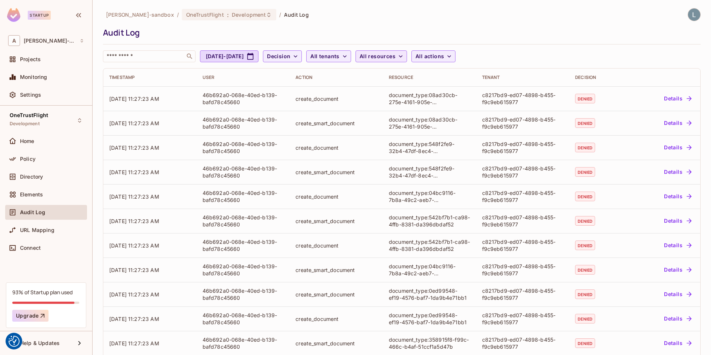
click at [405, 59] on icon "button" at bounding box center [400, 56] width 7 height 7
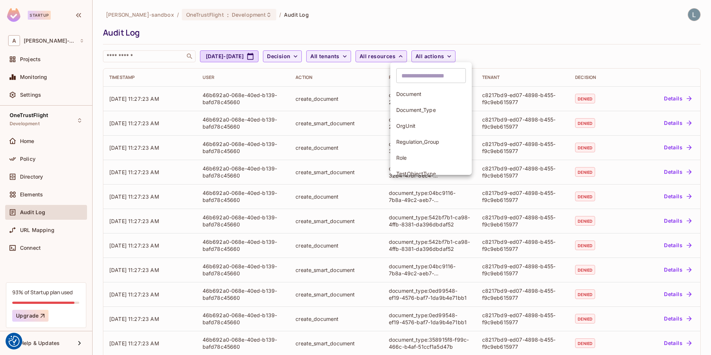
click at [551, 36] on div at bounding box center [355, 177] width 711 height 355
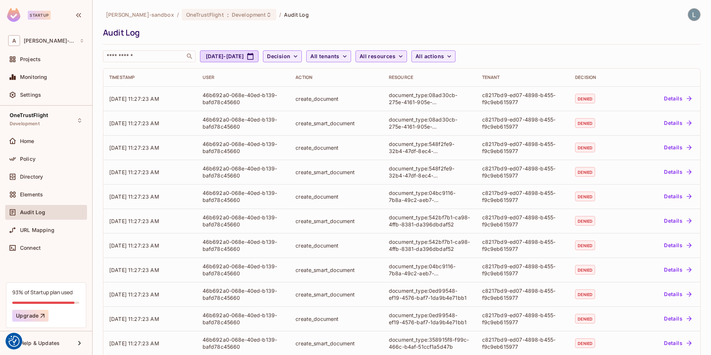
scroll to position [133, 0]
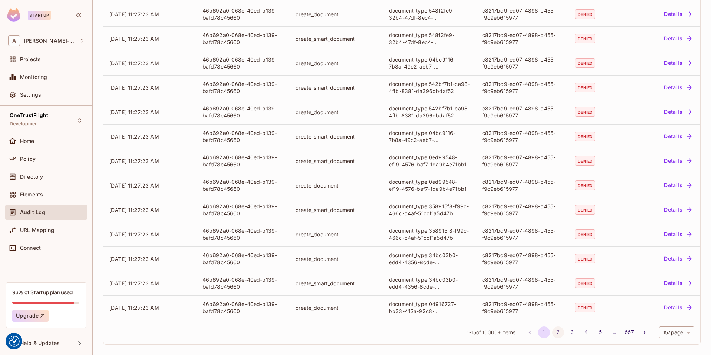
click at [559, 332] on button "2" at bounding box center [558, 332] width 12 height 12
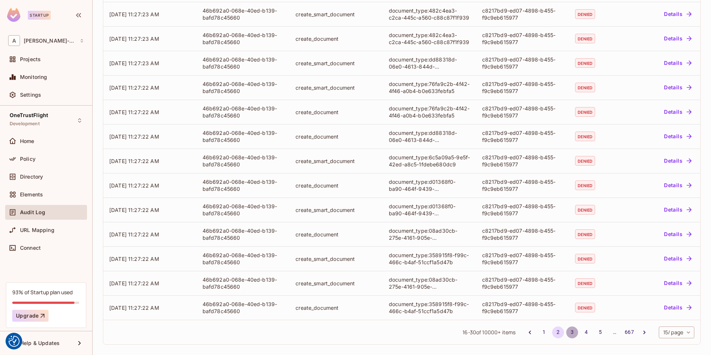
click at [568, 332] on button "3" at bounding box center [572, 332] width 12 height 12
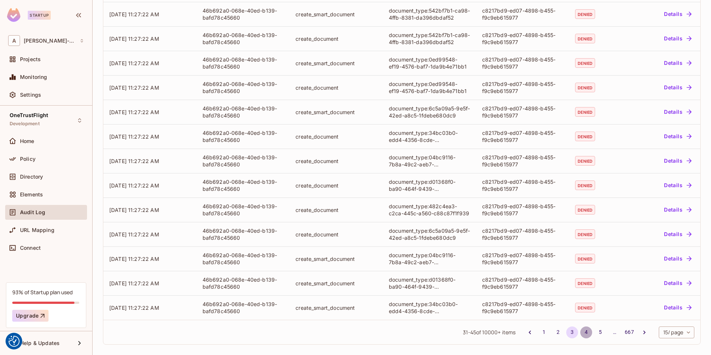
click at [584, 332] on button "4" at bounding box center [587, 332] width 12 height 12
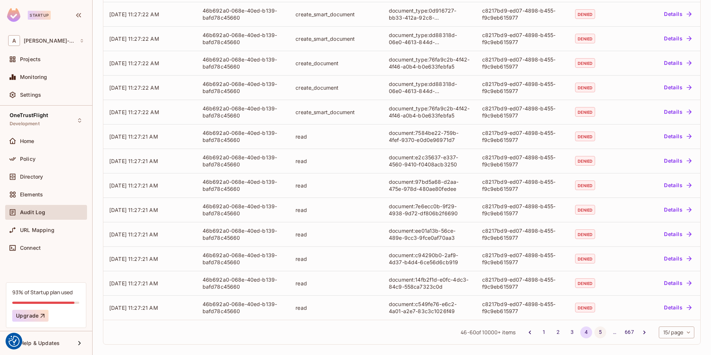
click at [596, 332] on button "5" at bounding box center [601, 332] width 12 height 12
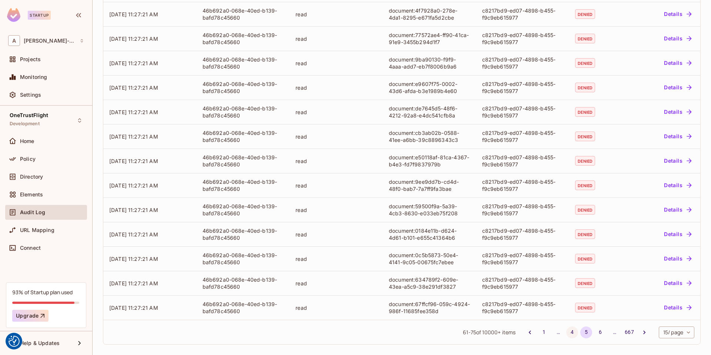
click at [571, 333] on button "4" at bounding box center [572, 332] width 12 height 12
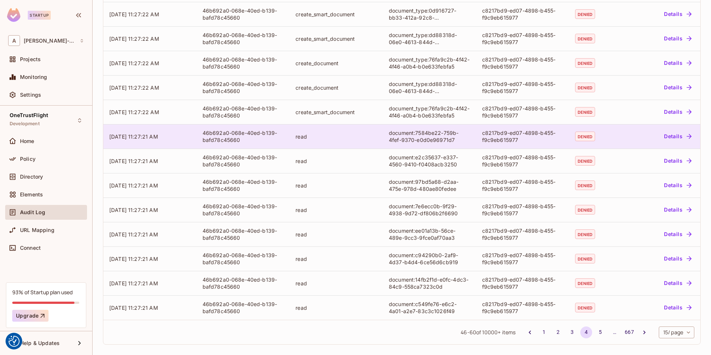
click at [673, 138] on button "Details" at bounding box center [677, 136] width 33 height 12
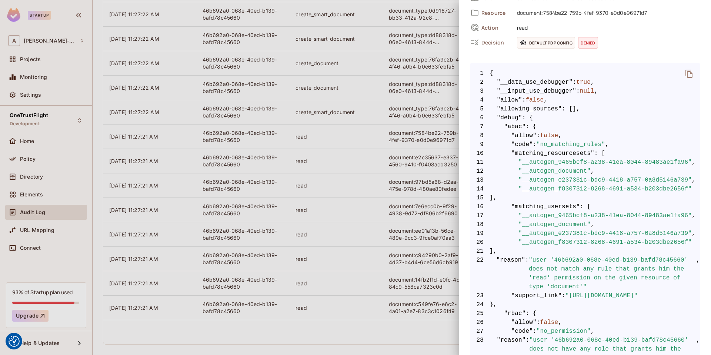
scroll to position [88, 0]
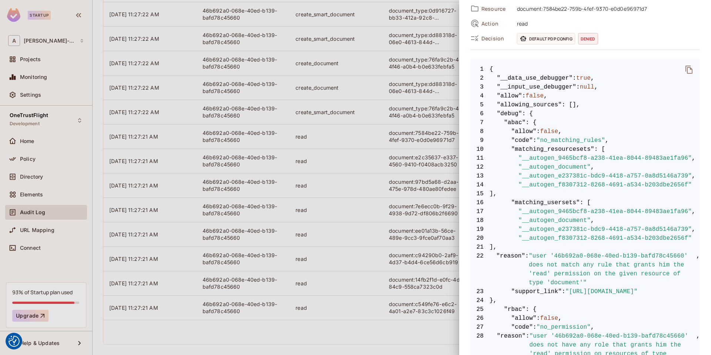
click at [341, 225] on div at bounding box center [355, 177] width 711 height 355
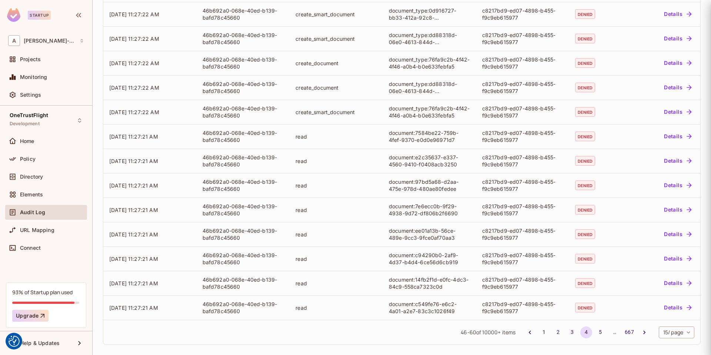
scroll to position [0, 0]
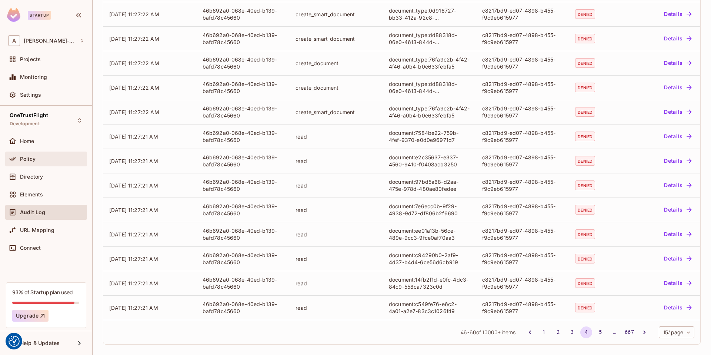
click at [44, 156] on div "Policy" at bounding box center [52, 159] width 64 height 6
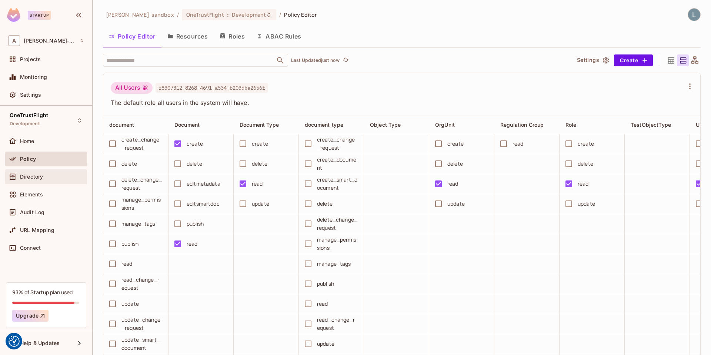
click at [51, 176] on div "Directory" at bounding box center [52, 177] width 64 height 6
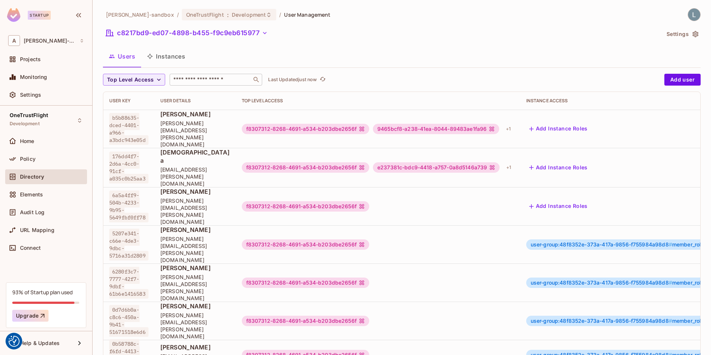
click at [190, 82] on input "text" at bounding box center [211, 79] width 78 height 7
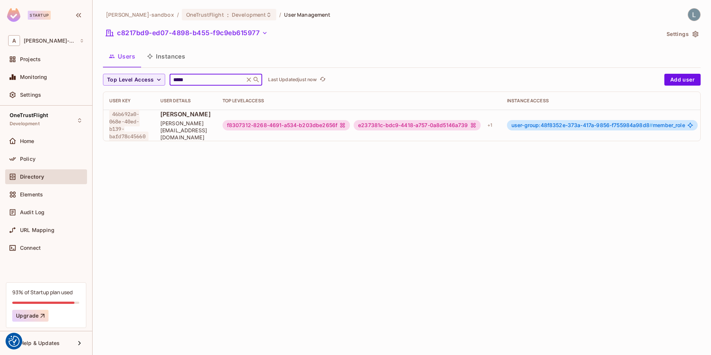
scroll to position [0, 260]
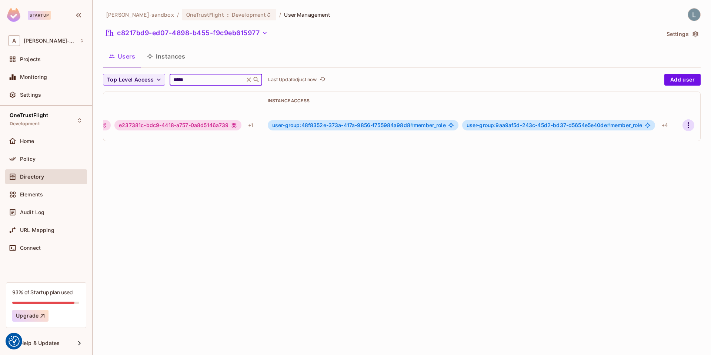
type input "*****"
click at [684, 126] on icon "button" at bounding box center [688, 125] width 9 height 9
click at [665, 159] on div "Edit Attributes" at bounding box center [663, 157] width 37 height 7
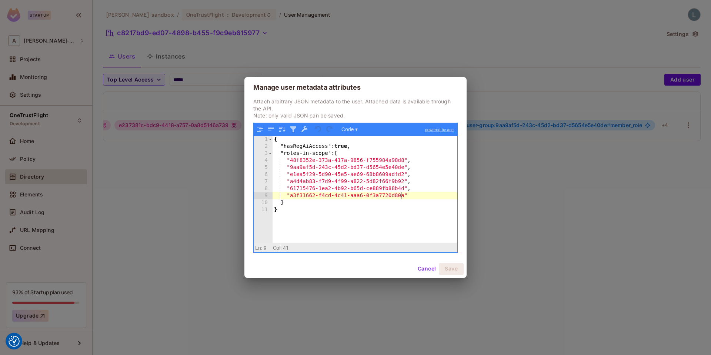
click at [400, 199] on div "{ "hasRegAiAccess" : true , "roles-in-scope" : [ "48f8352e-373a-417a-9856-f7559…" at bounding box center [365, 196] width 185 height 120
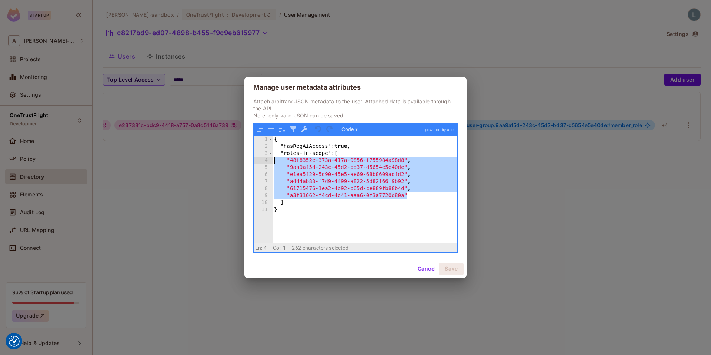
drag, startPoint x: 418, startPoint y: 197, endPoint x: 266, endPoint y: 161, distance: 156.5
click at [266, 161] on div "1 2 3 4 5 6 7 8 9 10 11 { "hasRegAiAccess" : true , "roles-in-scope" : [ "48f83…" at bounding box center [356, 189] width 204 height 106
click at [331, 223] on div "{ "hasRegAiAccess" : true , "roles-in-scope" : [ "48f8352e-373a-417a-9856-f7559…" at bounding box center [365, 196] width 185 height 120
drag, startPoint x: 411, startPoint y: 195, endPoint x: 248, endPoint y: 158, distance: 166.4
click at [248, 158] on div "Attach arbitrary JSON metadata to the user. Attached data is available through …" at bounding box center [356, 179] width 222 height 162
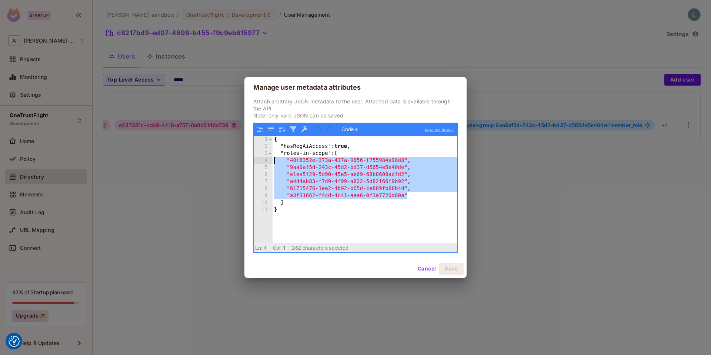
click at [193, 234] on div "Manage user metadata attributes Attach arbitrary JSON metadata to the user. Att…" at bounding box center [355, 177] width 711 height 355
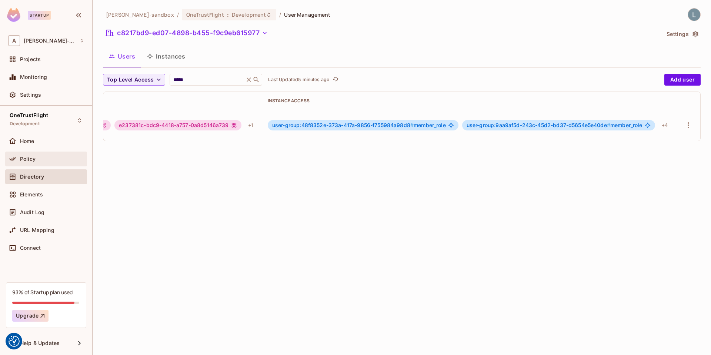
click at [44, 157] on div "Policy" at bounding box center [52, 159] width 64 height 6
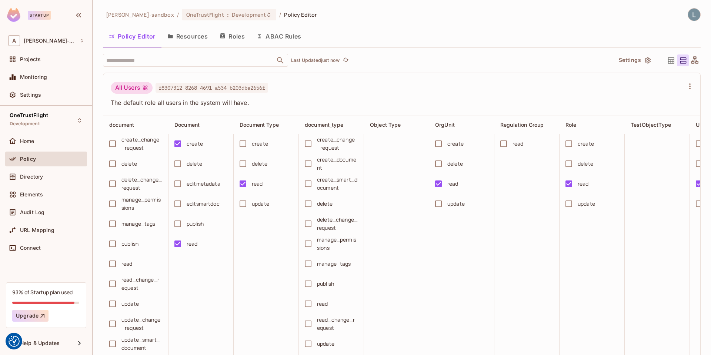
click at [290, 37] on button "ABAC Rules" at bounding box center [279, 36] width 57 height 19
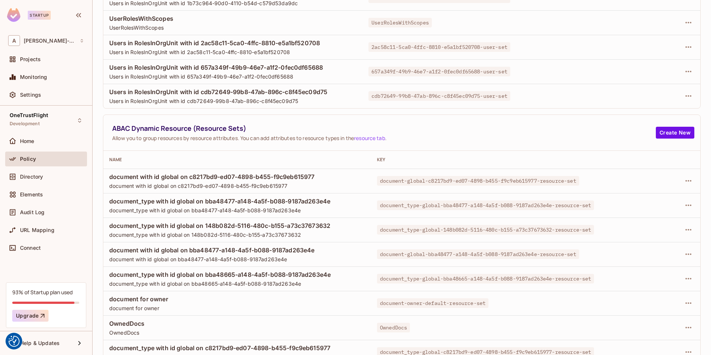
scroll to position [150, 0]
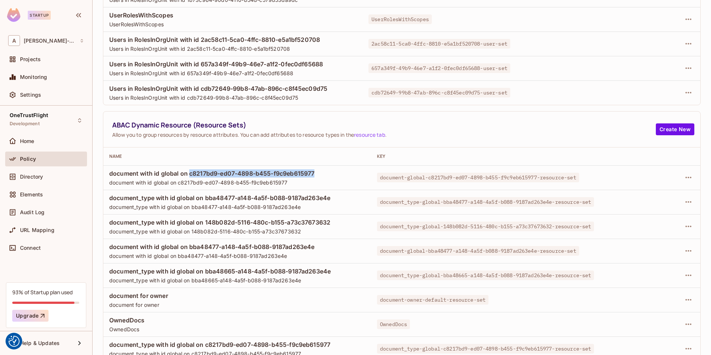
drag, startPoint x: 191, startPoint y: 174, endPoint x: 334, endPoint y: 171, distance: 143.4
click at [334, 171] on span "document with id global on c8217bd9-ed07-4898-b455-f9c9eb615977" at bounding box center [237, 173] width 256 height 8
click at [687, 179] on icon "button" at bounding box center [688, 177] width 9 height 9
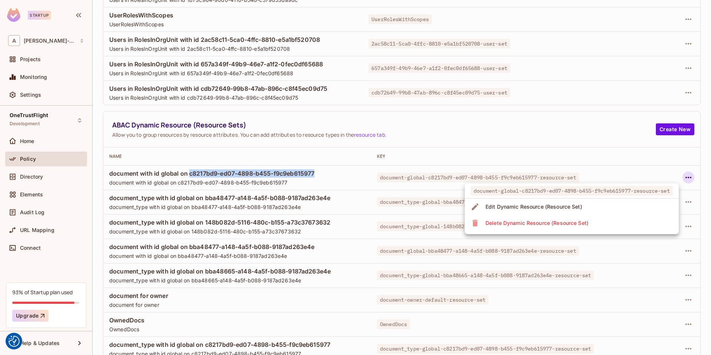
click at [554, 208] on div "Edit Dynamic Resource (Resource Set)" at bounding box center [534, 206] width 97 height 7
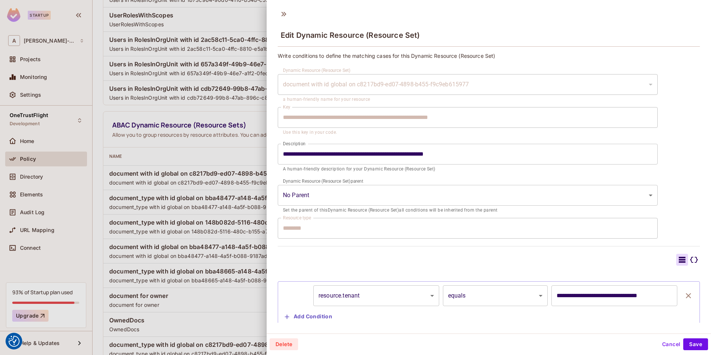
click at [255, 220] on div at bounding box center [355, 177] width 711 height 355
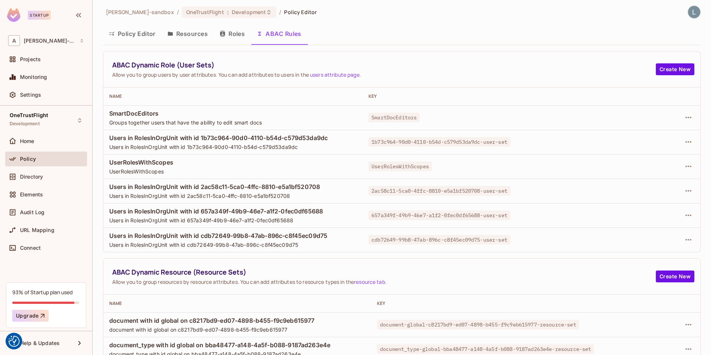
scroll to position [2, 0]
click at [690, 143] on icon "button" at bounding box center [688, 142] width 9 height 9
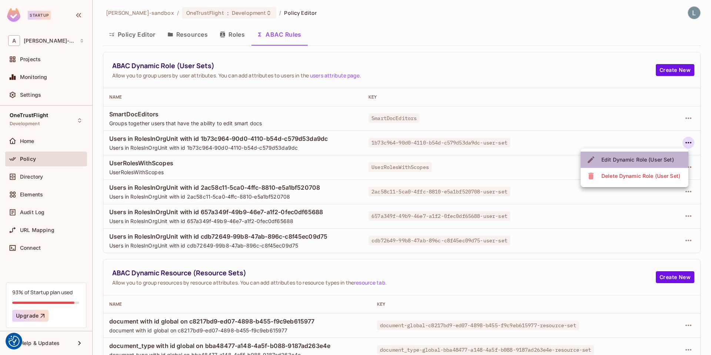
click at [637, 159] on div "Edit Dynamic Role (User Set)" at bounding box center [638, 159] width 73 height 7
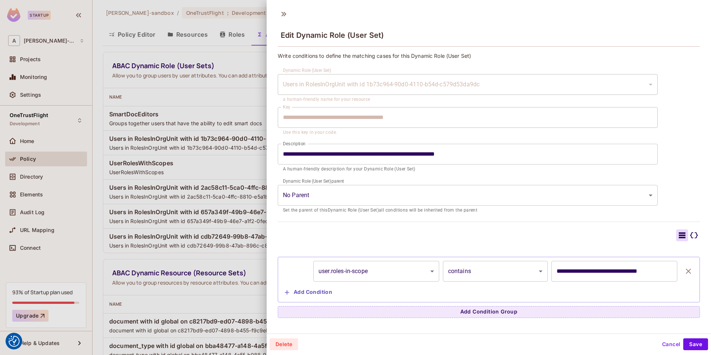
click at [255, 196] on div at bounding box center [355, 177] width 711 height 355
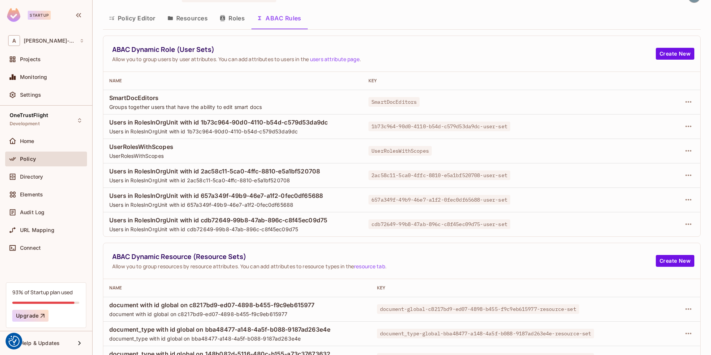
scroll to position [24, 0]
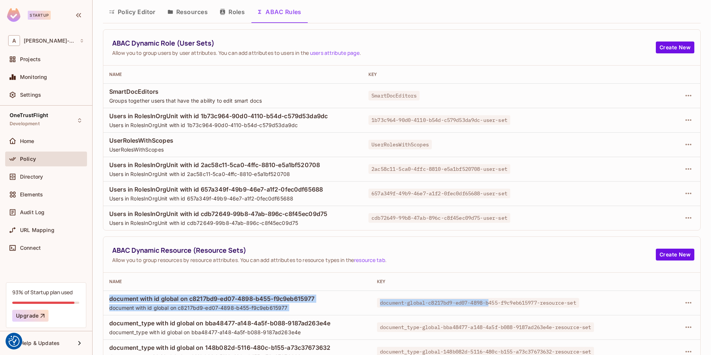
drag, startPoint x: 110, startPoint y: 300, endPoint x: 489, endPoint y: 303, distance: 379.8
click at [489, 303] on tr "document with id global on c8217bd9-ed07-4898-b455-f9c9eb615977 document with i…" at bounding box center [401, 302] width 597 height 24
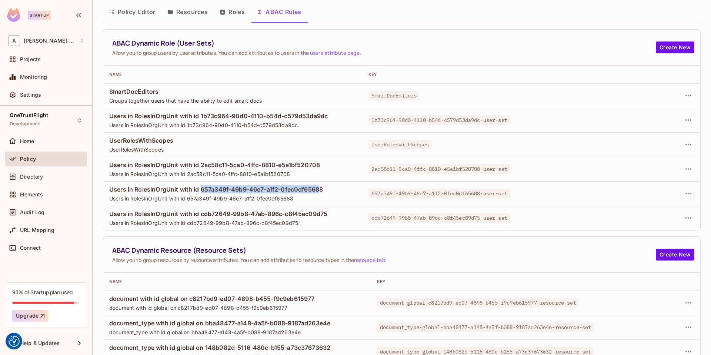
drag, startPoint x: 203, startPoint y: 190, endPoint x: 322, endPoint y: 192, distance: 119.7
click at [322, 192] on span "Users in RolesInOrgUnit with id 657a349f-49b9-46e7-a1f2-0fec0df65688" at bounding box center [232, 189] width 247 height 8
click at [689, 192] on icon "button" at bounding box center [688, 193] width 9 height 9
click at [651, 211] on div "Edit Dynamic Role (User Set)" at bounding box center [638, 210] width 73 height 7
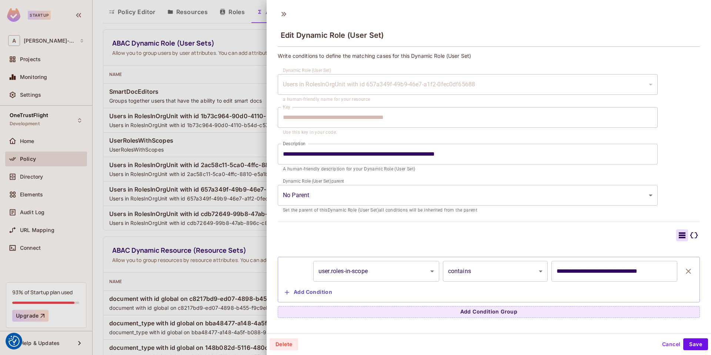
click at [586, 271] on input "**********" at bounding box center [615, 271] width 126 height 21
click at [238, 164] on div at bounding box center [355, 177] width 711 height 355
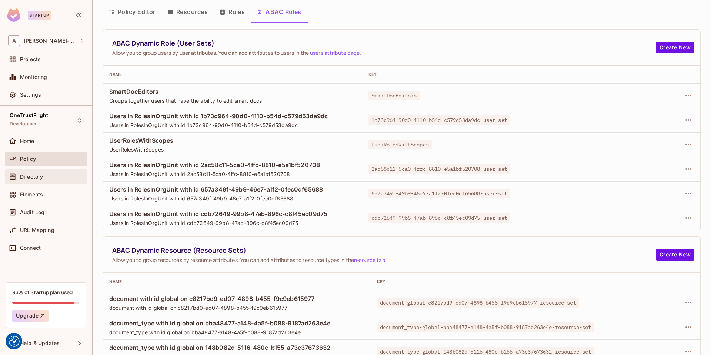
click at [40, 178] on span "Directory" at bounding box center [31, 177] width 23 height 6
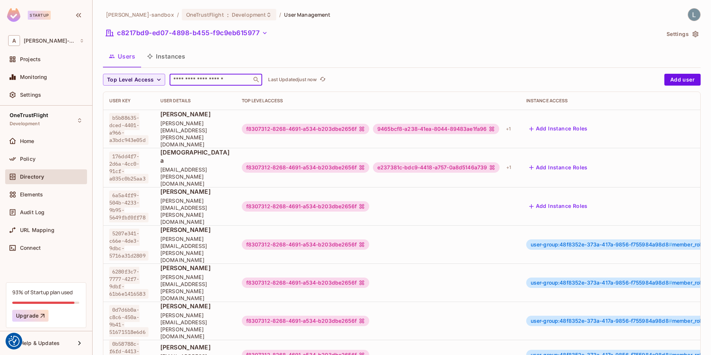
click at [231, 80] on input "text" at bounding box center [211, 79] width 78 height 7
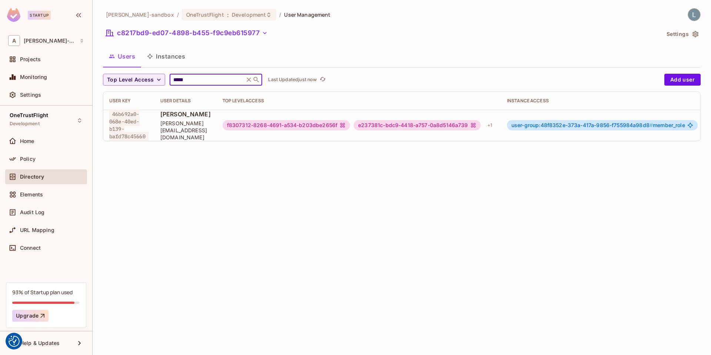
scroll to position [0, 260]
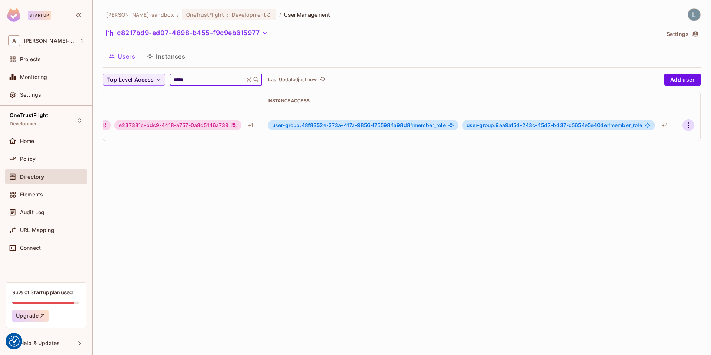
type input "*****"
click at [687, 126] on icon "button" at bounding box center [688, 125] width 9 height 9
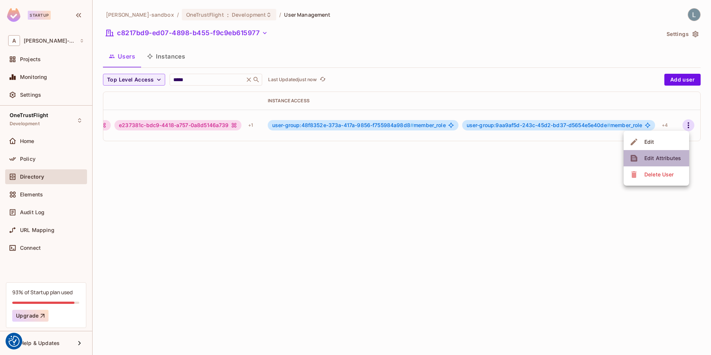
click at [652, 157] on div "Edit Attributes" at bounding box center [663, 157] width 37 height 7
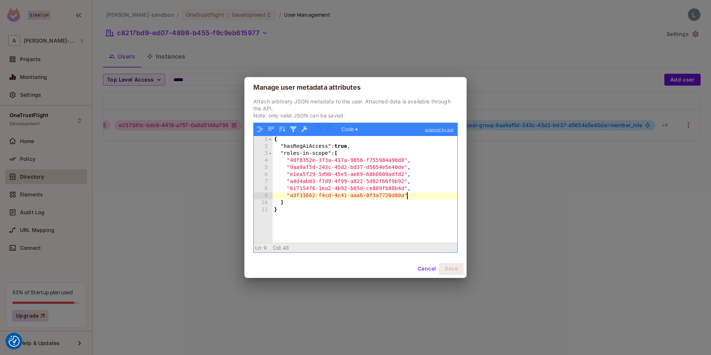
click at [410, 196] on div "{ "hasRegAiAccess" : true , "roles-in-scope" : [ "48f8352e-373a-417a-9856-f7559…" at bounding box center [365, 196] width 185 height 120
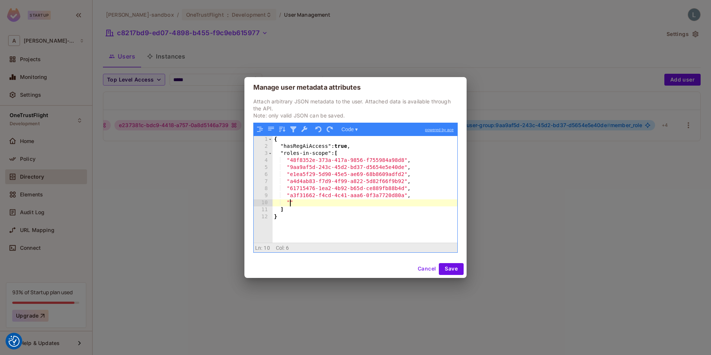
click at [422, 271] on button "Cancel" at bounding box center [427, 269] width 24 height 12
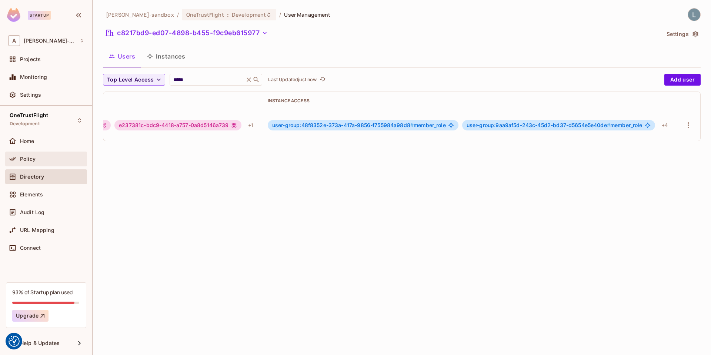
click at [42, 158] on div "Policy" at bounding box center [52, 159] width 64 height 6
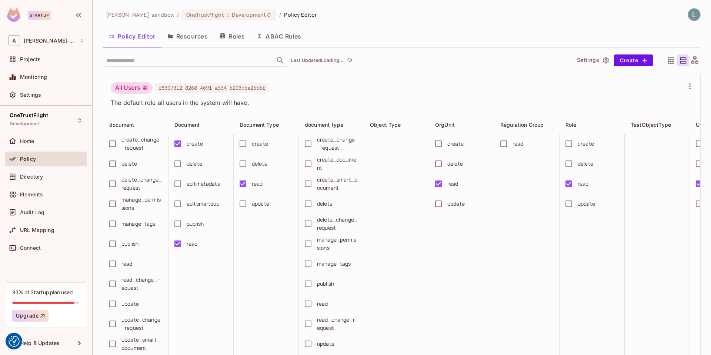
click at [268, 35] on button "ABAC Rules" at bounding box center [279, 36] width 57 height 19
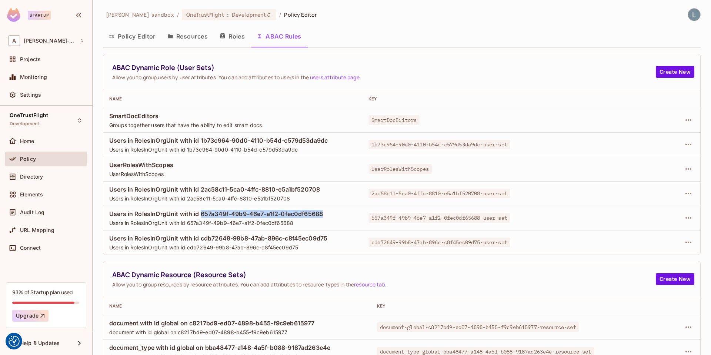
drag, startPoint x: 202, startPoint y: 212, endPoint x: 332, endPoint y: 215, distance: 130.4
click at [332, 215] on span "Users in RolesInOrgUnit with id 657a349f-49b9-46e7-a1f2-0fec0df65688" at bounding box center [232, 214] width 247 height 8
copy span "657a349f-49b9-46e7-a1f2-0fec0df65688"
click at [33, 179] on div "Directory" at bounding box center [46, 176] width 76 height 9
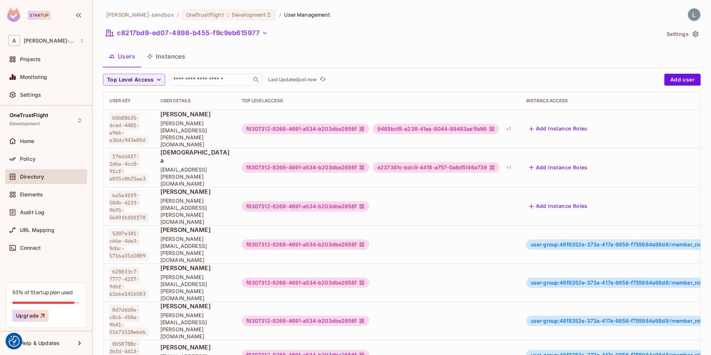
click at [175, 54] on button "Instances" at bounding box center [166, 56] width 50 height 19
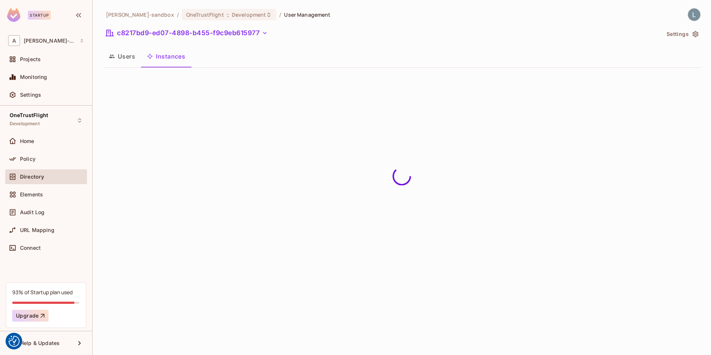
click at [123, 53] on button "Users" at bounding box center [122, 56] width 38 height 19
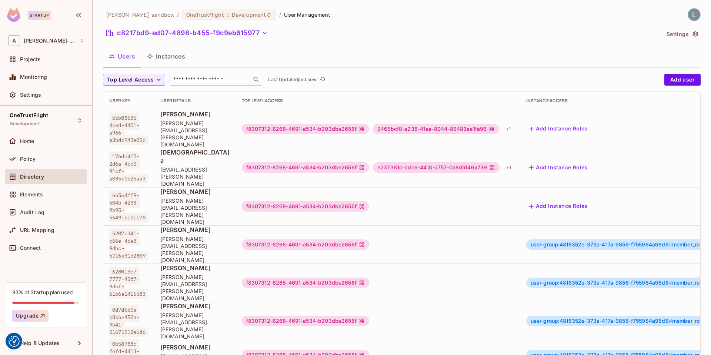
click at [197, 79] on input "text" at bounding box center [211, 79] width 78 height 7
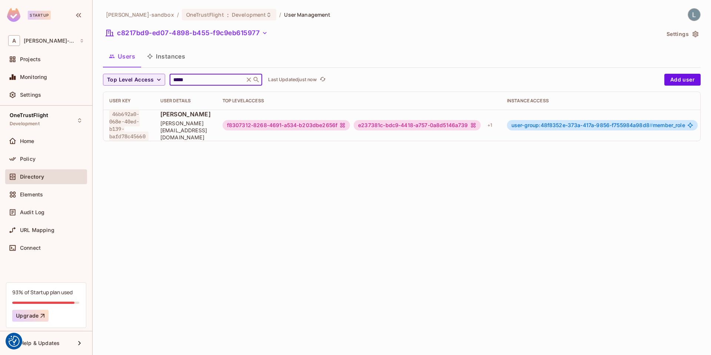
scroll to position [0, 260]
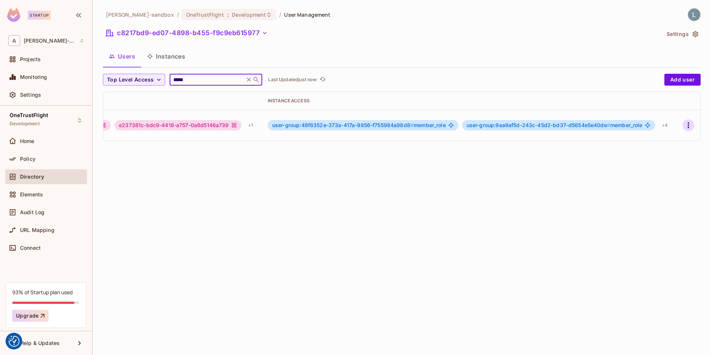
type input "*****"
click at [683, 125] on button "button" at bounding box center [689, 125] width 12 height 12
click at [665, 157] on div "Edit Attributes" at bounding box center [663, 157] width 37 height 7
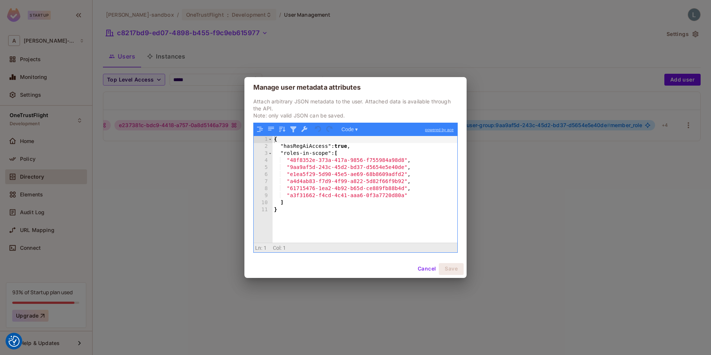
click at [416, 197] on div "{ "hasRegAiAccess" : true , "roles-in-scope" : [ "48f8352e-373a-417a-9856-f7559…" at bounding box center [365, 196] width 185 height 120
click at [452, 267] on button "Save" at bounding box center [451, 269] width 25 height 12
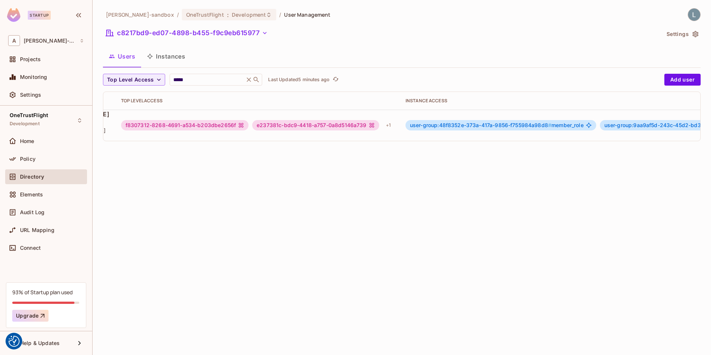
scroll to position [0, 0]
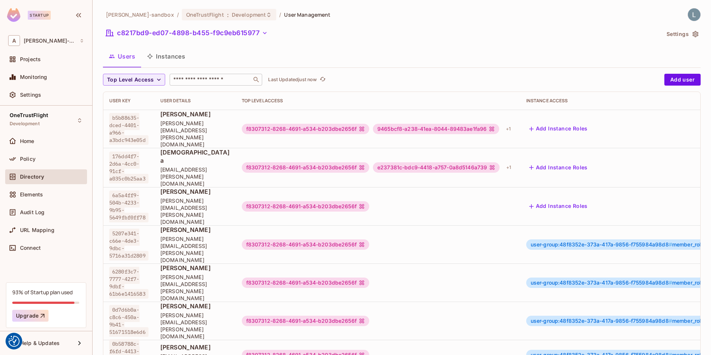
click at [205, 77] on input "text" at bounding box center [211, 79] width 78 height 7
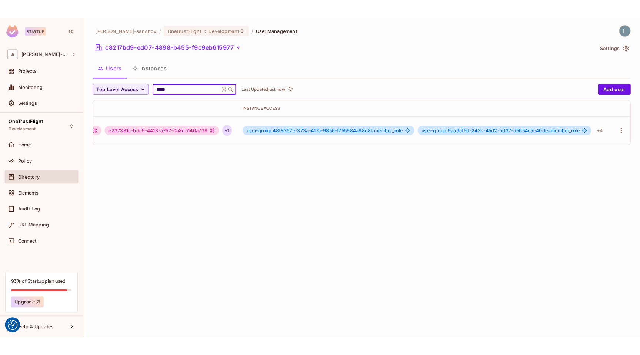
scroll to position [0, 260]
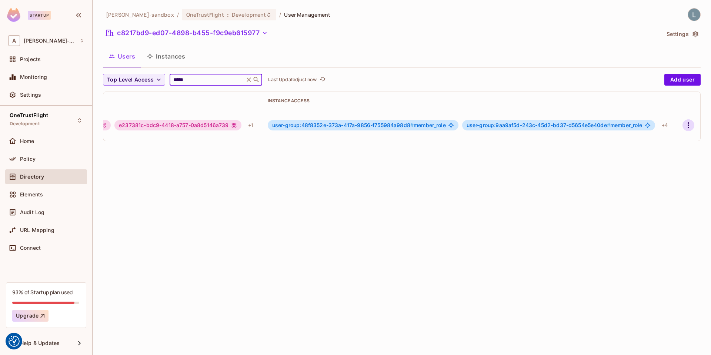
type input "*****"
click at [688, 124] on icon "button" at bounding box center [688, 125] width 1 height 6
click at [660, 158] on div "Edit Attributes" at bounding box center [663, 157] width 37 height 7
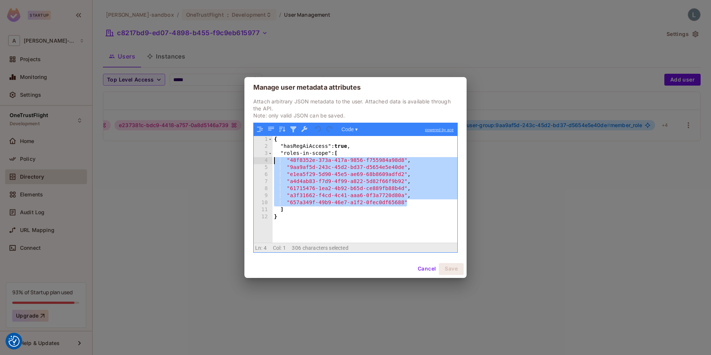
drag, startPoint x: 423, startPoint y: 203, endPoint x: 260, endPoint y: 159, distance: 168.6
click at [260, 159] on div "1 2 3 4 5 6 7 8 9 10 11 12 { "hasRegAiAccess" : true , "roles-in-scope" : [ "48…" at bounding box center [356, 189] width 204 height 106
click at [427, 267] on button "Cancel" at bounding box center [427, 269] width 24 height 12
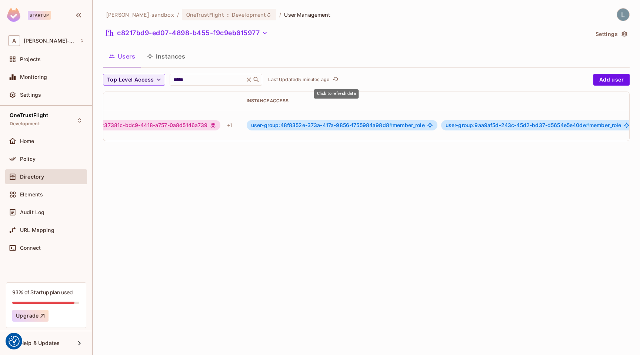
click at [332, 79] on span "Click to refresh data" at bounding box center [335, 79] width 10 height 9
click at [336, 78] on icon "refresh" at bounding box center [336, 79] width 6 height 6
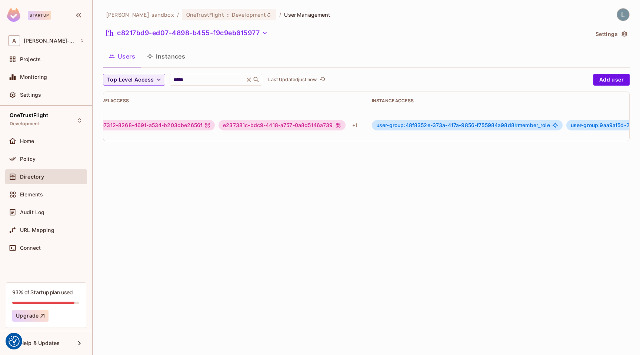
scroll to position [0, 332]
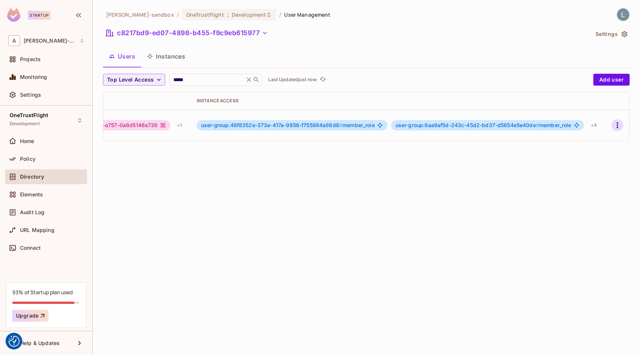
click at [614, 124] on icon "button" at bounding box center [617, 125] width 9 height 9
click at [585, 153] on span "Edit Attributes" at bounding box center [591, 158] width 41 height 12
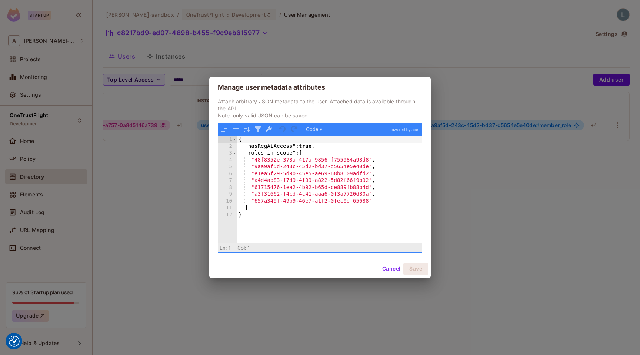
click at [71, 74] on div "Manage user metadata attributes Attach arbitrary JSON metadata to the user. Att…" at bounding box center [320, 177] width 640 height 355
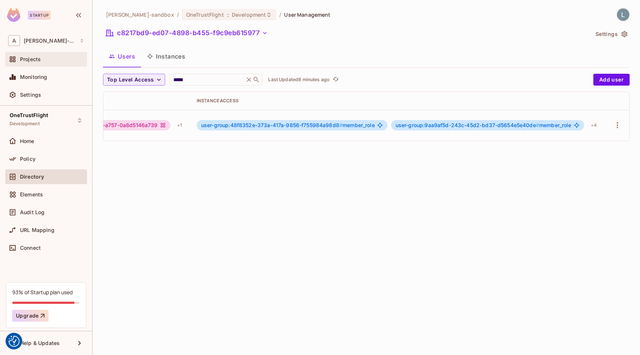
click at [37, 62] on span "Projects" at bounding box center [30, 59] width 21 height 6
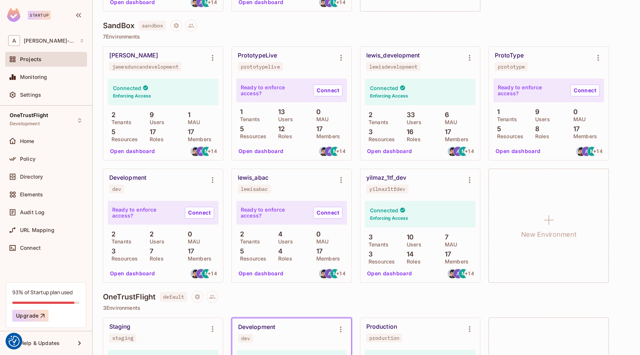
scroll to position [194, 0]
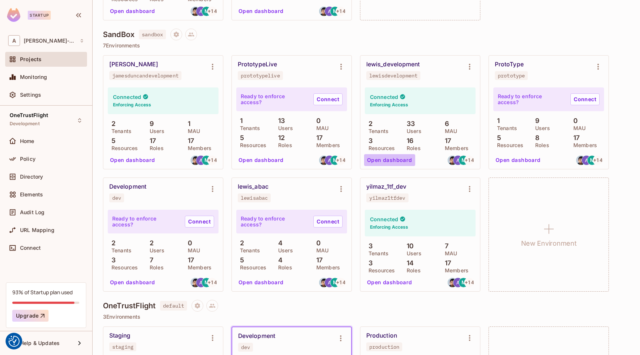
click at [395, 159] on button "Open dashboard" at bounding box center [389, 160] width 51 height 12
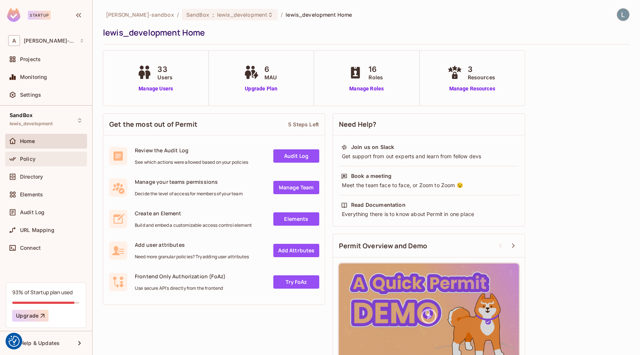
click at [47, 157] on div "Policy" at bounding box center [52, 159] width 64 height 6
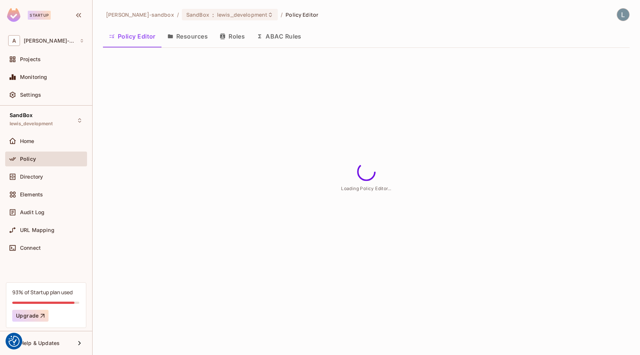
click at [288, 41] on button "ABAC Rules" at bounding box center [279, 36] width 57 height 19
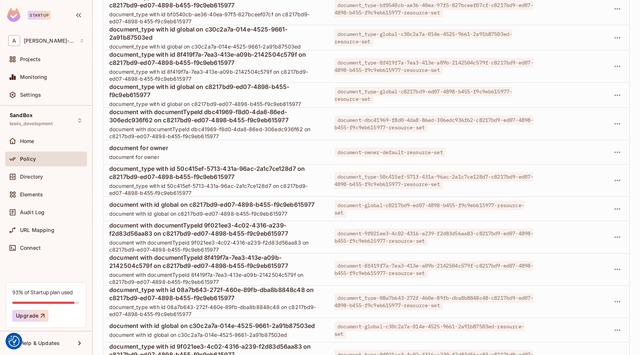
scroll to position [376, 0]
drag, startPoint x: 189, startPoint y: 205, endPoint x: 298, endPoint y: 209, distance: 109.0
click at [298, 209] on span "document with id global on c8217bd9-ed07-4898-b455-f9c9eb615977" at bounding box center [215, 205] width 213 height 8
click at [298, 211] on span "document with id global on c8217bd9-ed07-4898-b455-f9c9eb615977" at bounding box center [215, 213] width 213 height 7
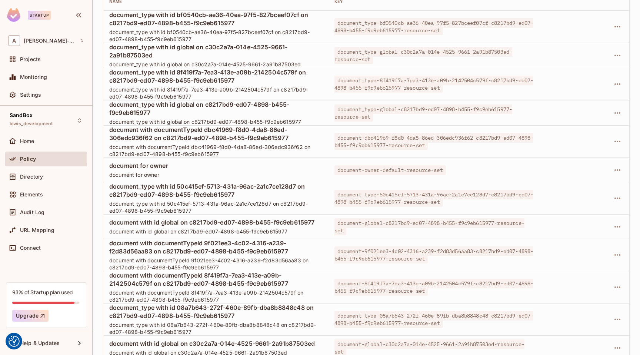
scroll to position [360, 0]
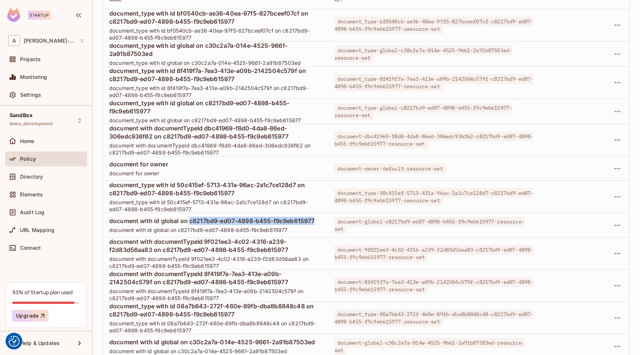
drag, startPoint x: 318, startPoint y: 220, endPoint x: 191, endPoint y: 222, distance: 126.7
click at [191, 222] on span "document with id global on c8217bd9-ed07-4898-b455-f9c9eb615977" at bounding box center [215, 221] width 213 height 8
copy span "c8217bd9-ed07-4898-b455-f9c9eb615977"
click at [204, 233] on span "document with id global on c8217bd9-ed07-4898-b455-f9c9eb615977" at bounding box center [215, 229] width 213 height 7
click at [173, 222] on span "document with id global on c8217bd9-ed07-4898-b455-f9c9eb615977" at bounding box center [215, 221] width 213 height 8
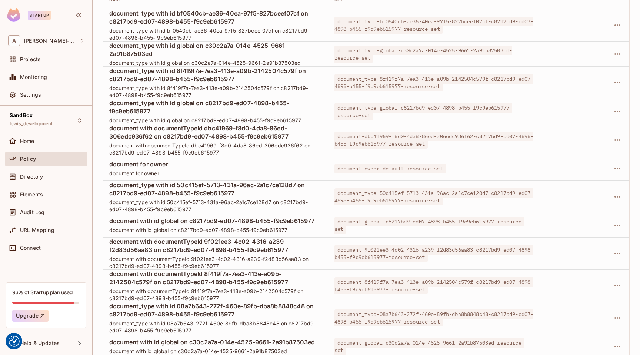
click at [162, 221] on span "document with id global on c8217bd9-ed07-4898-b455-f9c9eb615977" at bounding box center [215, 221] width 213 height 8
drag, startPoint x: 162, startPoint y: 221, endPoint x: 318, endPoint y: 222, distance: 156.4
click at [318, 222] on span "document with id global on c8217bd9-ed07-4898-b455-f9c9eb615977" at bounding box center [215, 221] width 213 height 8
copy span "global on c8217bd9-ed07-4898-b455-f9c9eb615977"
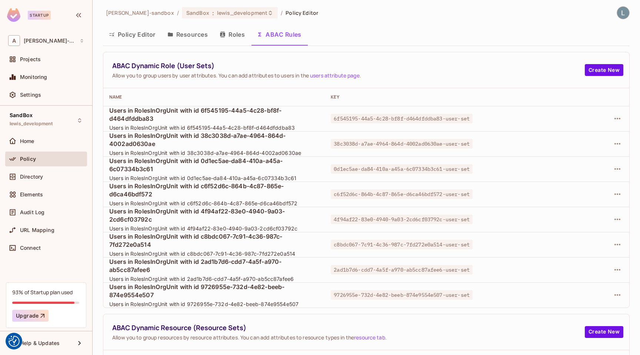
scroll to position [0, 0]
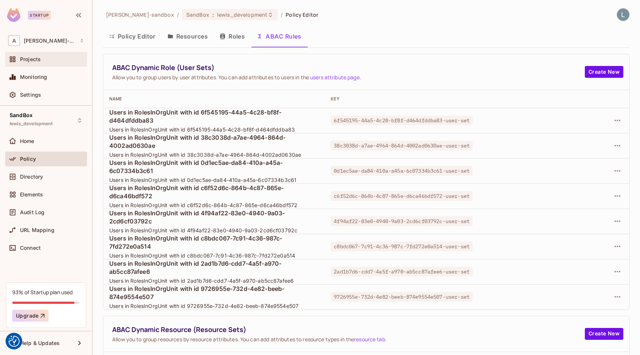
click at [39, 60] on span "Projects" at bounding box center [30, 59] width 21 height 6
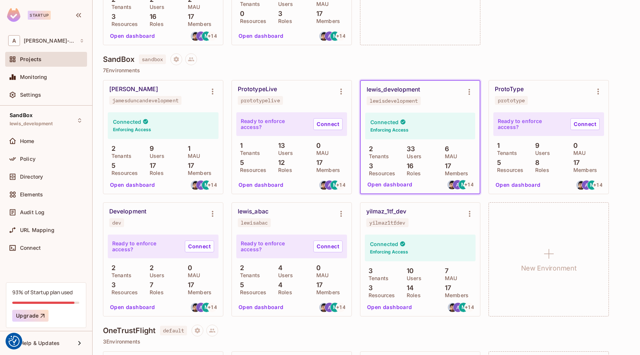
scroll to position [288, 0]
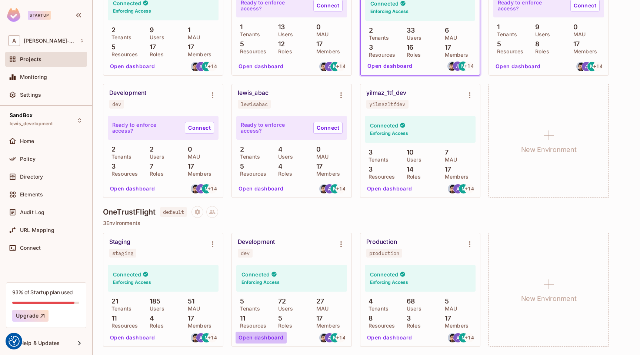
click at [269, 339] on button "Open dashboard" at bounding box center [261, 338] width 51 height 12
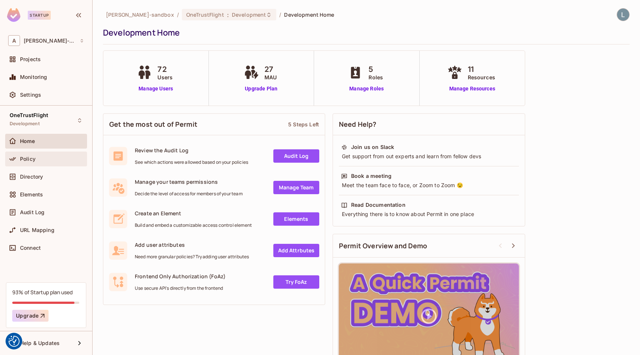
click at [33, 161] on span "Policy" at bounding box center [28, 159] width 16 height 6
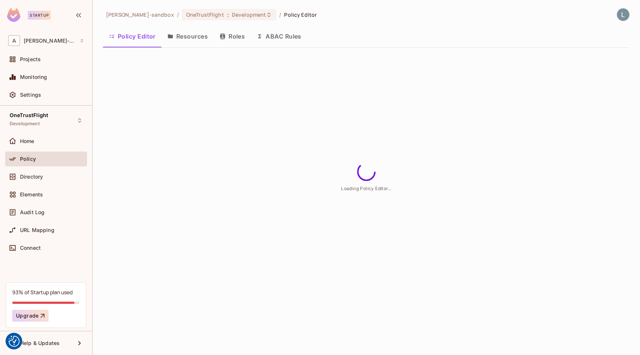
click at [287, 38] on button "ABAC Rules" at bounding box center [279, 36] width 57 height 19
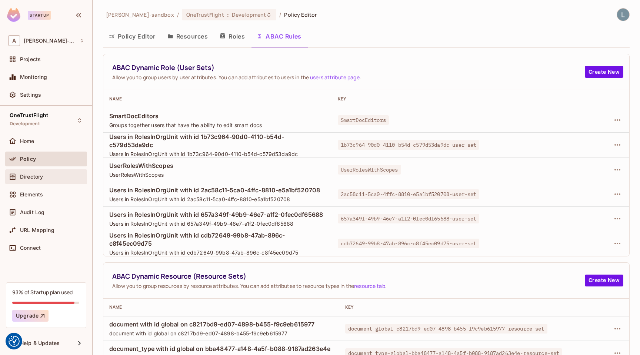
click at [37, 179] on span "Directory" at bounding box center [31, 177] width 23 height 6
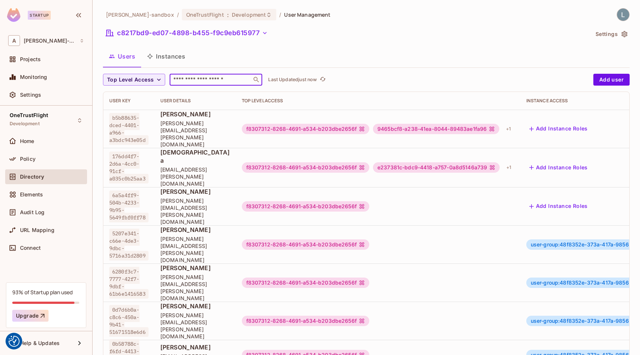
click at [202, 81] on input "text" at bounding box center [211, 79] width 78 height 7
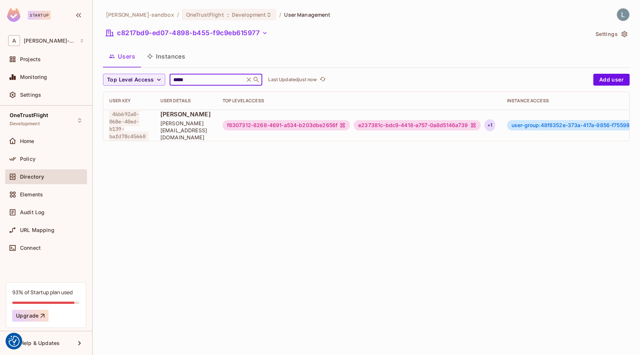
scroll to position [0, 332]
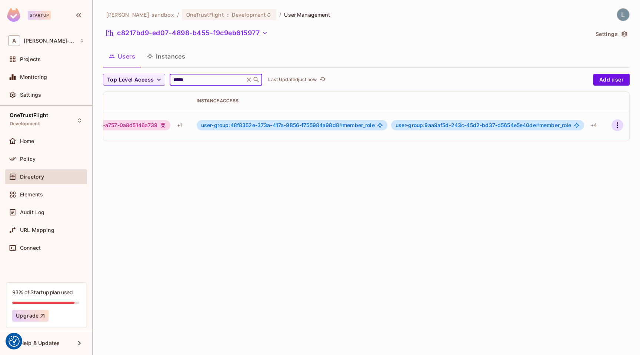
type input "*****"
click at [618, 123] on icon "button" at bounding box center [617, 125] width 9 height 9
click at [591, 159] on div "Edit Attributes" at bounding box center [592, 157] width 37 height 7
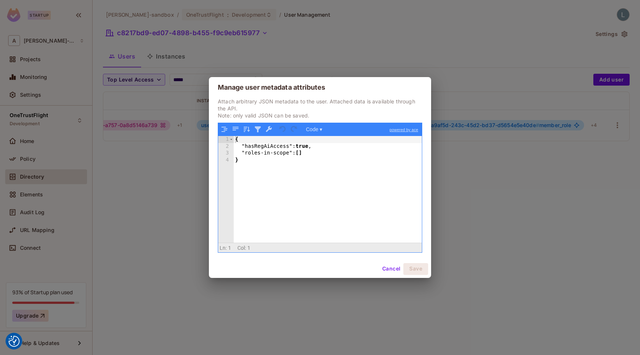
click at [189, 209] on div "Manage user metadata attributes Attach arbitrary JSON metadata to the user. Att…" at bounding box center [320, 177] width 640 height 355
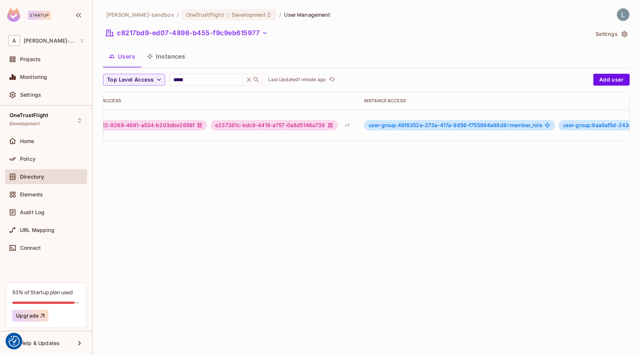
scroll to position [0, 0]
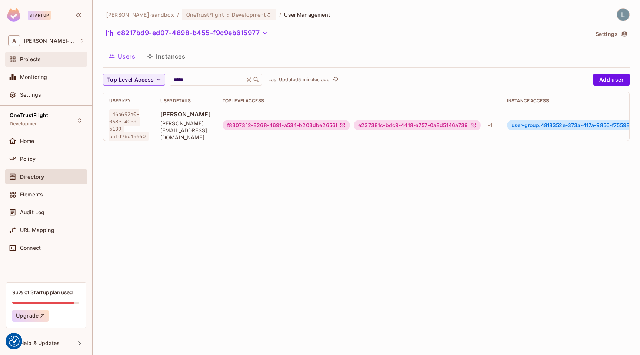
click at [30, 57] on span "Projects" at bounding box center [30, 59] width 21 height 6
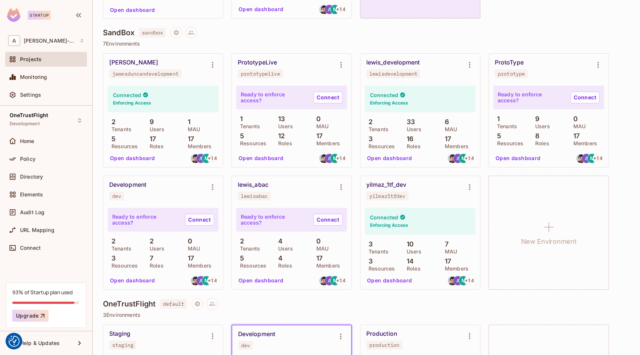
scroll to position [172, 0]
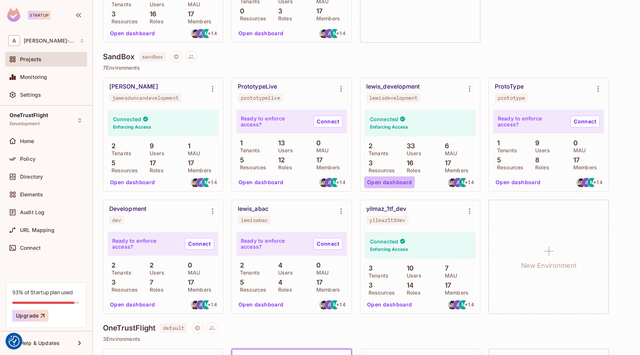
click at [380, 182] on button "Open dashboard" at bounding box center [389, 182] width 51 height 12
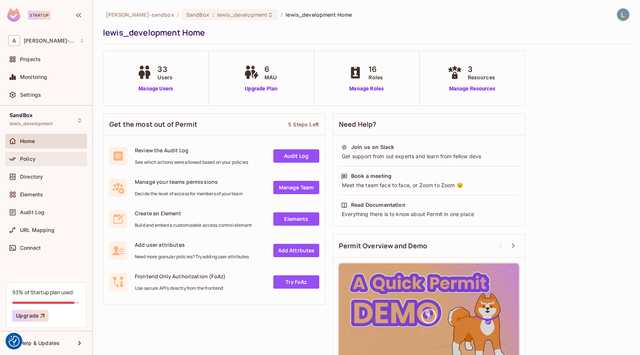
click at [39, 158] on div "Policy" at bounding box center [52, 159] width 64 height 6
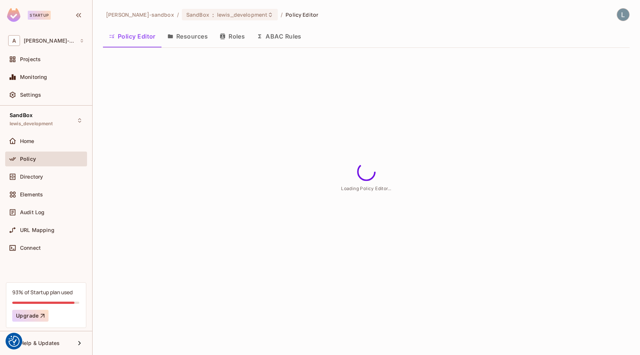
click at [282, 36] on button "ABAC Rules" at bounding box center [279, 36] width 57 height 19
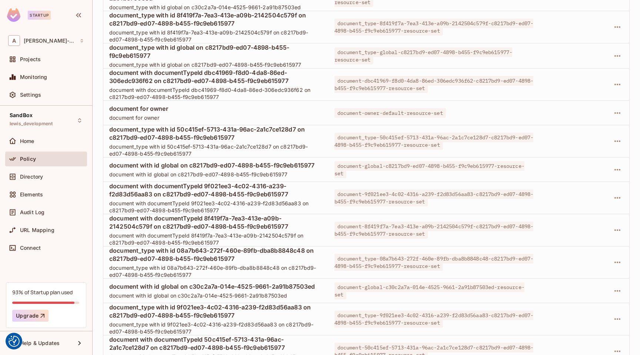
scroll to position [493, 0]
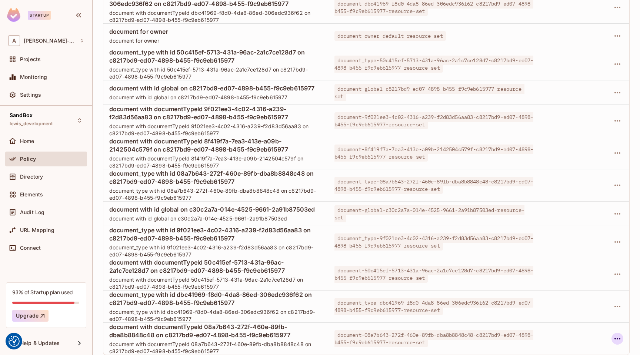
click at [619, 338] on icon "button" at bounding box center [618, 338] width 6 height 1
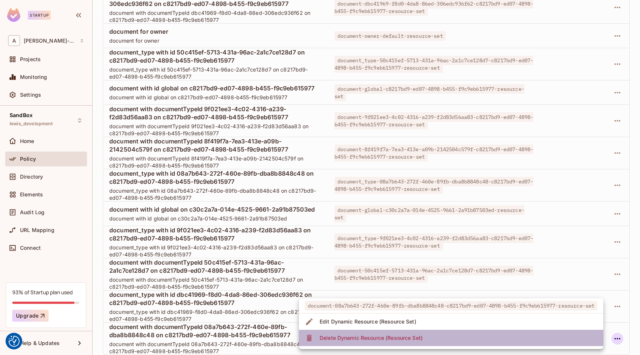
click at [477, 340] on li "Delete Dynamic Resource (Resource Set)" at bounding box center [451, 338] width 305 height 16
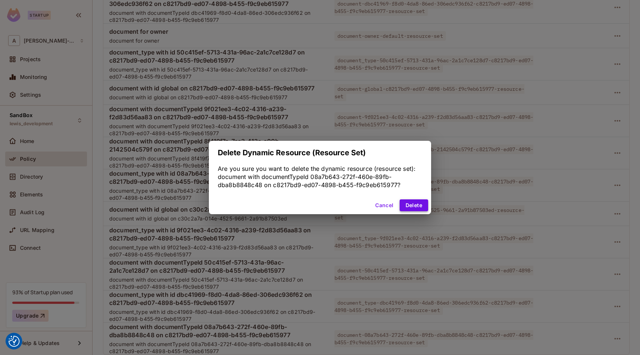
click at [412, 205] on button "Delete" at bounding box center [414, 205] width 29 height 12
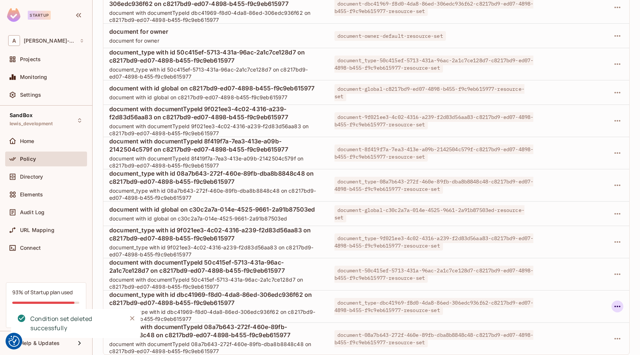
click at [617, 306] on icon "button" at bounding box center [617, 306] width 9 height 9
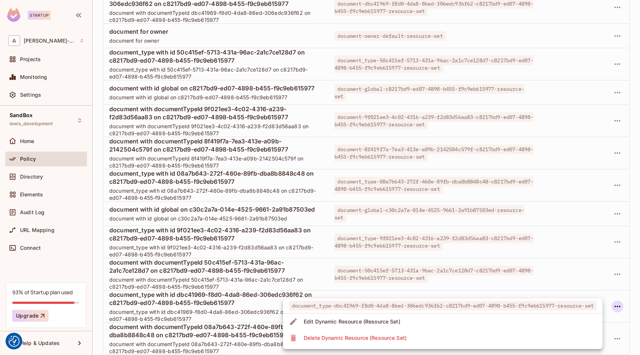
click at [488, 336] on li "Delete Dynamic Resource (Resource Set)" at bounding box center [443, 338] width 320 height 16
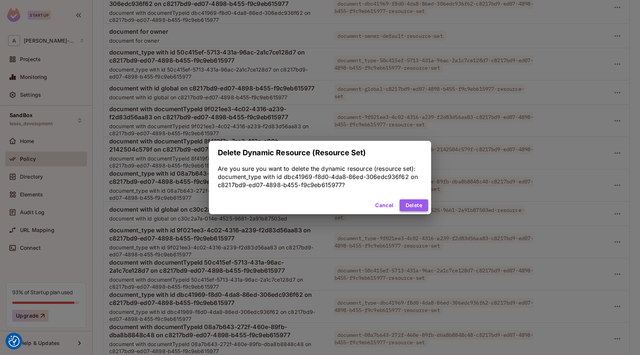
click at [417, 209] on button "Delete" at bounding box center [414, 205] width 29 height 12
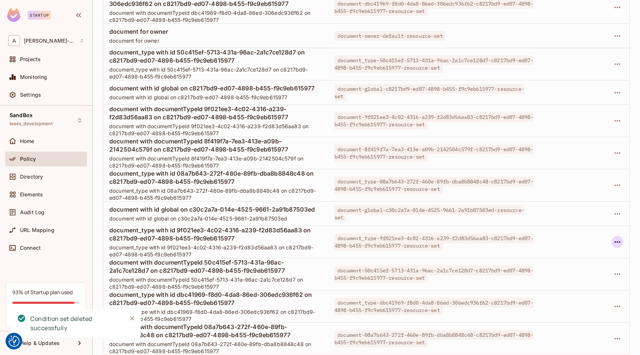
click at [615, 241] on icon "button" at bounding box center [617, 241] width 9 height 9
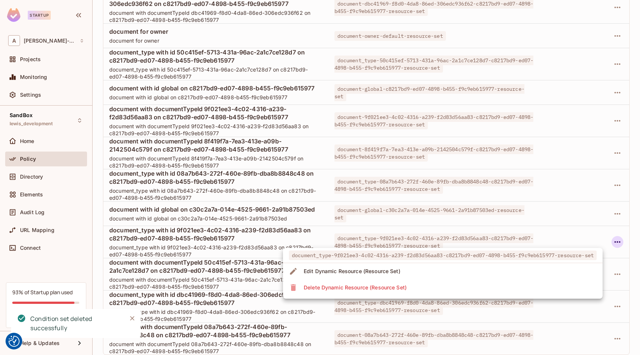
click at [476, 283] on li "Delete Dynamic Resource (Resource Set)" at bounding box center [443, 287] width 320 height 16
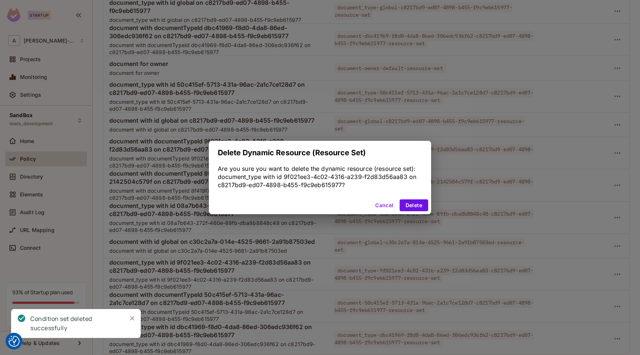
scroll to position [461, 0]
click at [412, 203] on button "Delete" at bounding box center [414, 205] width 29 height 12
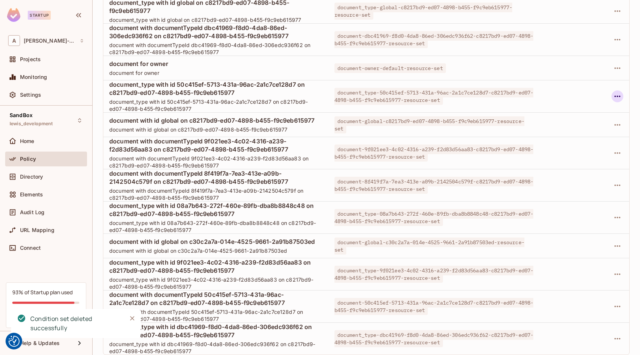
click at [617, 93] on icon "button" at bounding box center [617, 96] width 9 height 9
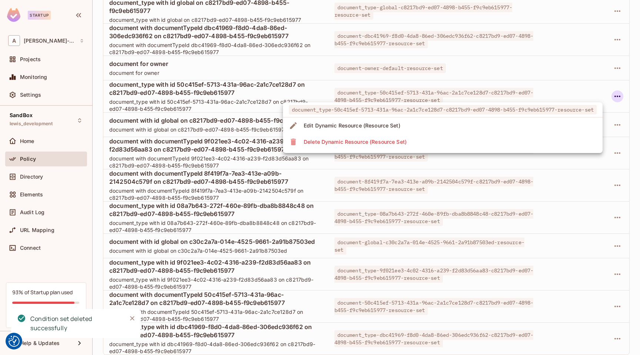
click at [532, 140] on li "Delete Dynamic Resource (Resource Set)" at bounding box center [443, 142] width 320 height 16
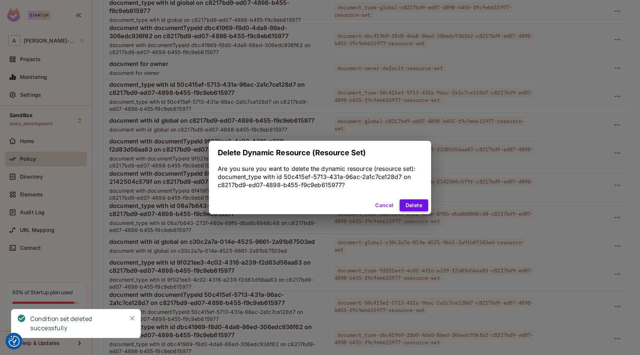
click at [412, 203] on button "Delete" at bounding box center [414, 205] width 29 height 12
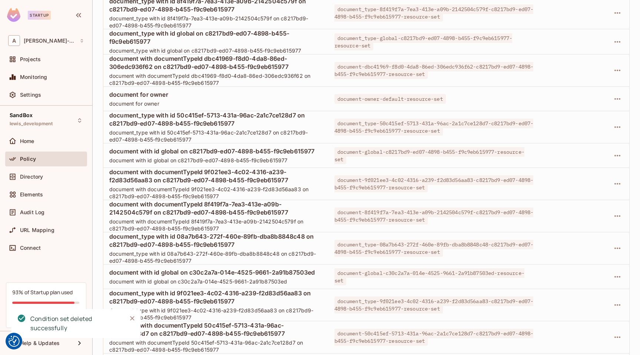
scroll to position [423, 0]
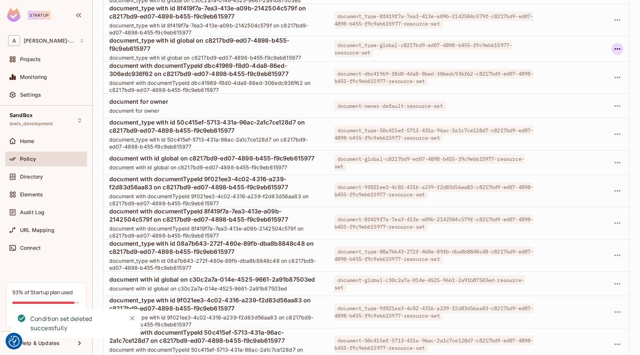
click at [618, 46] on icon "button" at bounding box center [617, 48] width 9 height 9
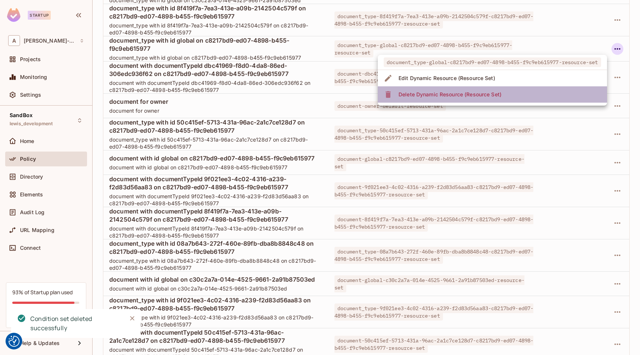
click at [502, 97] on span "Delete Dynamic Resource (Resource Set)" at bounding box center [449, 95] width 107 height 12
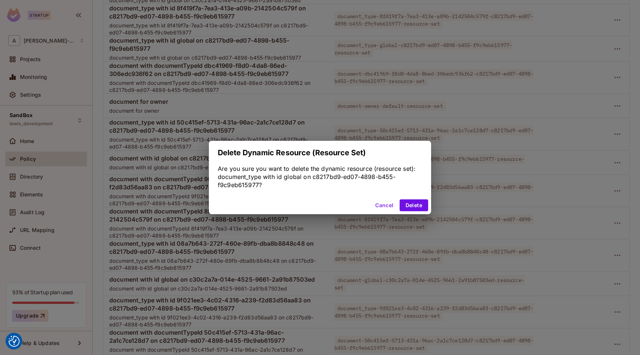
click at [414, 198] on div "Cancel Delete" at bounding box center [320, 205] width 222 height 18
click at [414, 203] on button "Delete" at bounding box center [414, 205] width 29 height 12
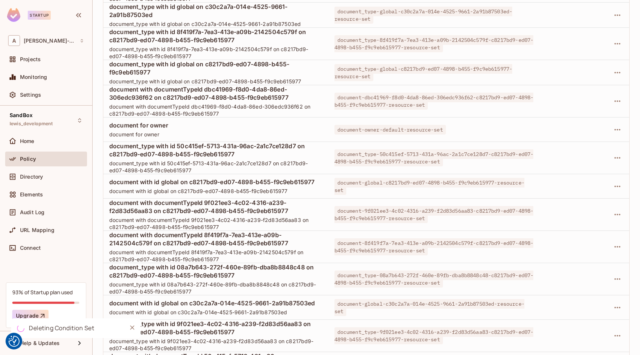
scroll to position [392, 0]
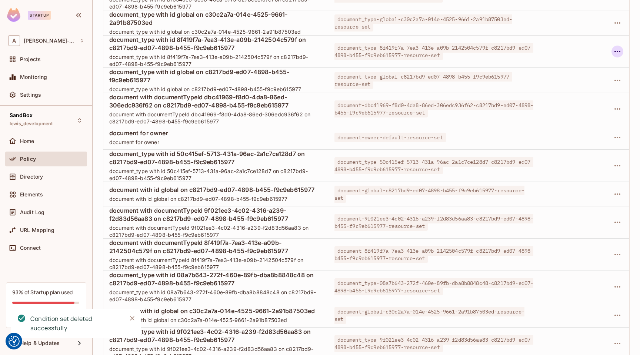
click at [620, 51] on icon "button" at bounding box center [618, 51] width 6 height 1
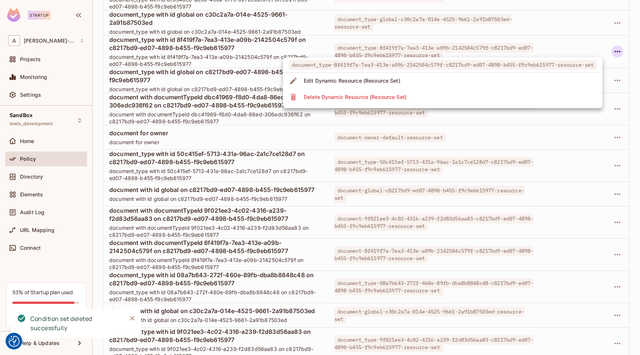
click at [565, 95] on li "Delete Dynamic Resource (Resource Set)" at bounding box center [443, 97] width 320 height 16
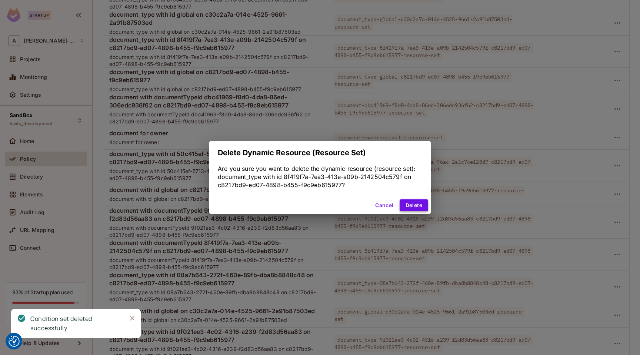
click at [416, 210] on button "Delete" at bounding box center [414, 205] width 29 height 12
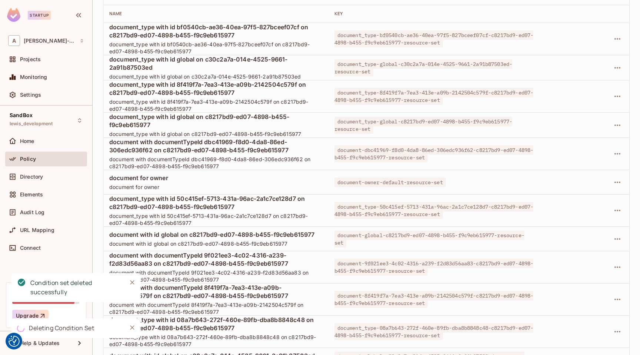
scroll to position [342, 0]
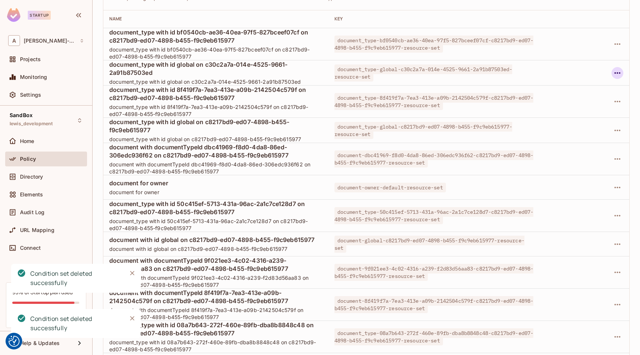
click at [621, 74] on icon "button" at bounding box center [617, 73] width 9 height 9
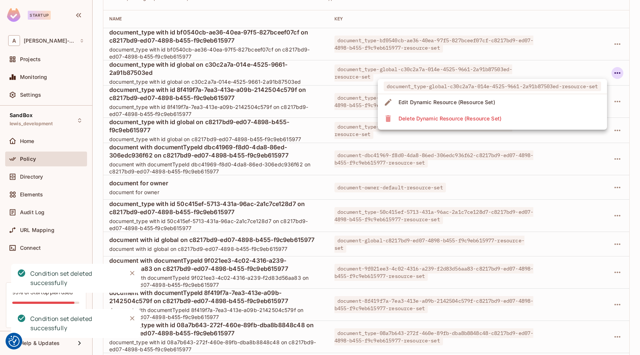
click at [557, 117] on li "Delete Dynamic Resource (Resource Set)" at bounding box center [492, 118] width 229 height 16
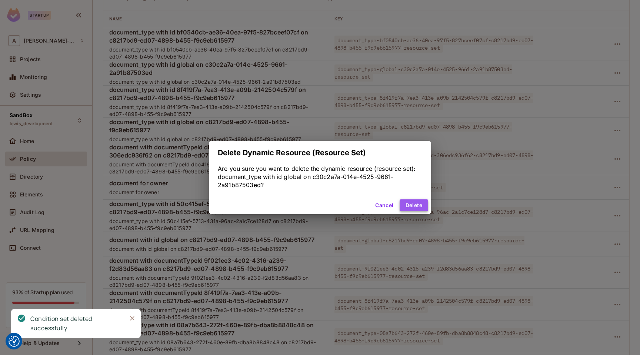
click at [415, 202] on button "Delete" at bounding box center [414, 205] width 29 height 12
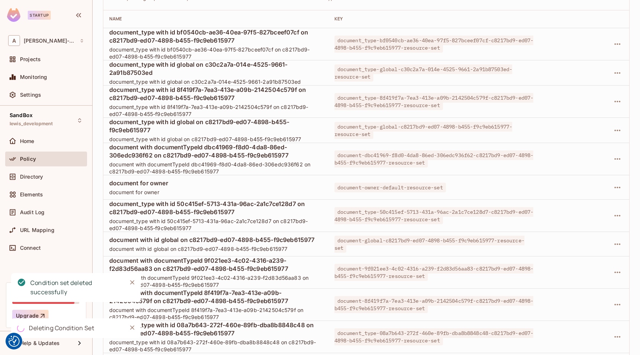
scroll to position [396, 0]
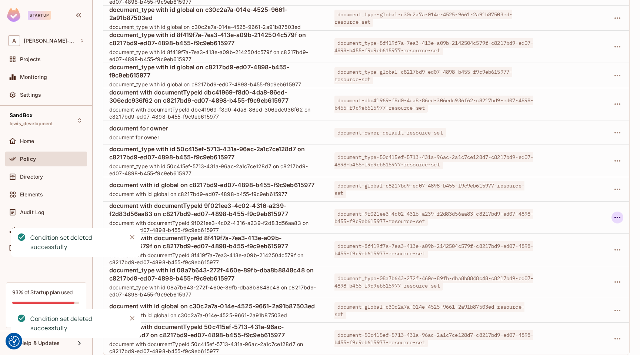
click at [619, 219] on icon "button" at bounding box center [617, 217] width 9 height 9
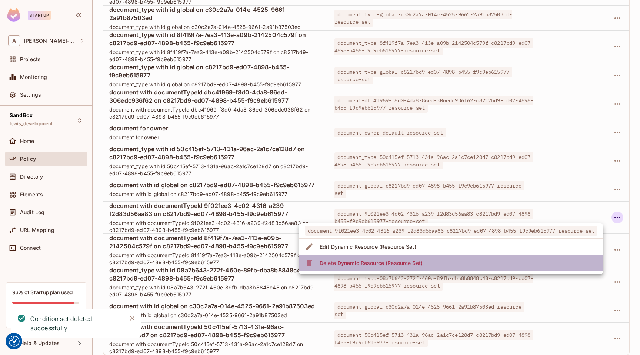
click at [498, 267] on li "Delete Dynamic Resource (Resource Set)" at bounding box center [451, 263] width 305 height 16
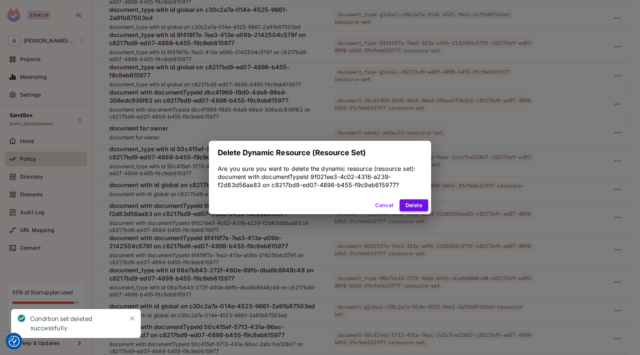
click at [407, 204] on button "Delete" at bounding box center [414, 205] width 29 height 12
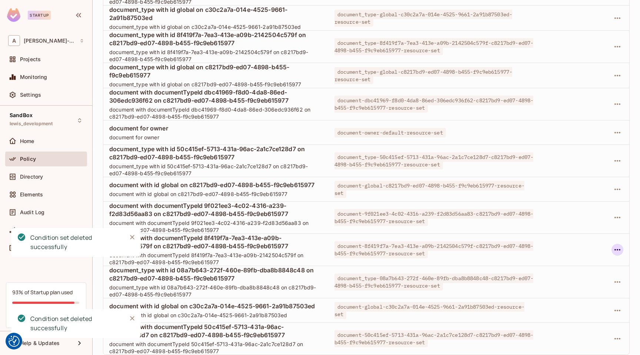
click at [614, 250] on icon "button" at bounding box center [617, 249] width 9 height 9
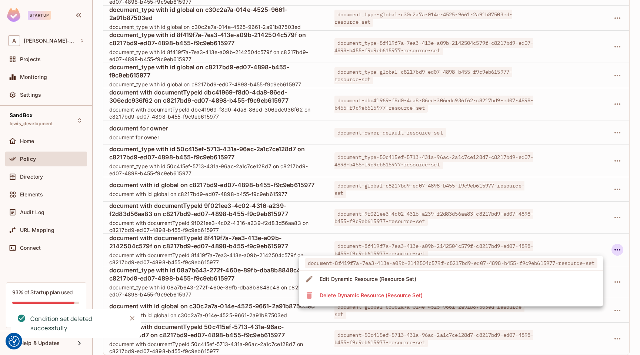
click at [520, 295] on li "Delete Dynamic Resource (Resource Set)" at bounding box center [451, 295] width 305 height 16
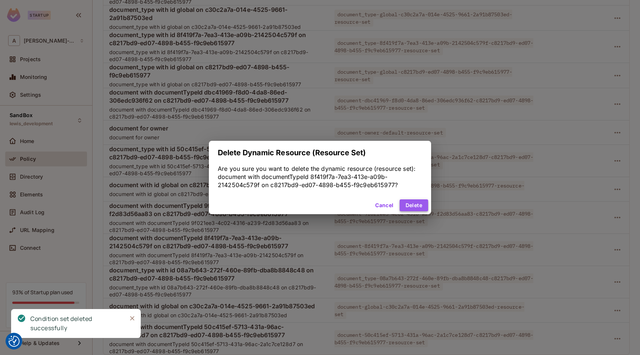
click at [412, 205] on button "Delete" at bounding box center [414, 205] width 29 height 12
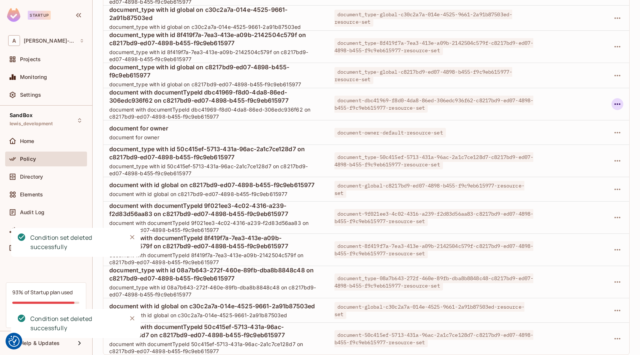
click at [619, 104] on icon "button" at bounding box center [618, 103] width 6 height 1
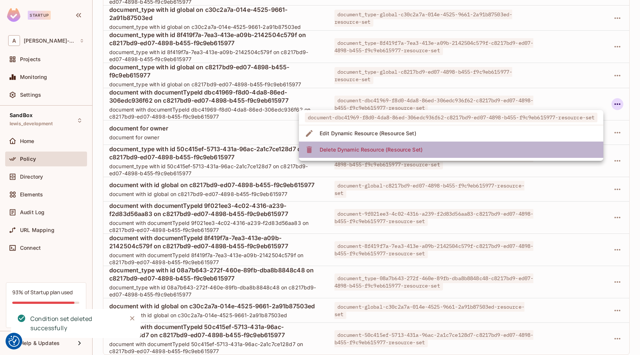
click at [529, 154] on li "Delete Dynamic Resource (Resource Set)" at bounding box center [451, 150] width 305 height 16
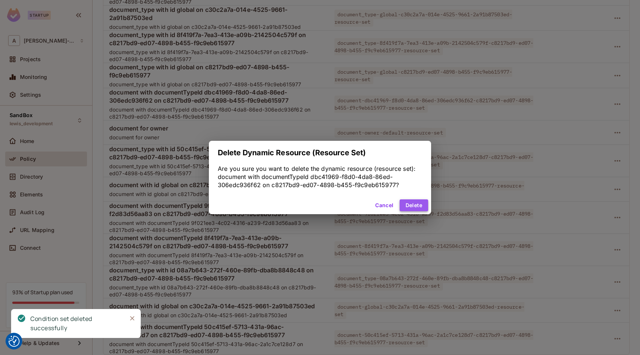
click at [405, 204] on button "Delete" at bounding box center [414, 205] width 29 height 12
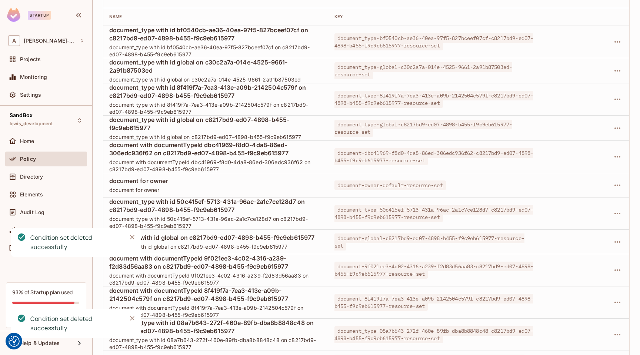
scroll to position [325, 0]
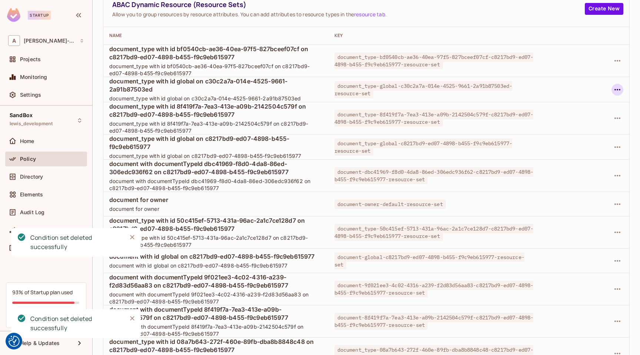
click at [617, 90] on tbody "document_type with id bf0540cb-ae36-40ea-97f5-827bceef07cf on c8217bd9-ed07-489…" at bounding box center [366, 236] width 526 height 382
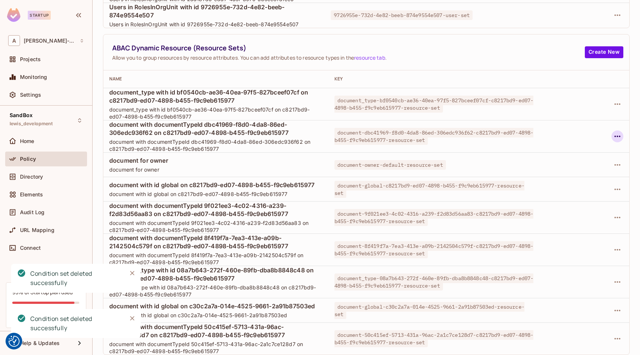
scroll to position [282, 0]
click at [620, 102] on icon "button" at bounding box center [617, 104] width 9 height 9
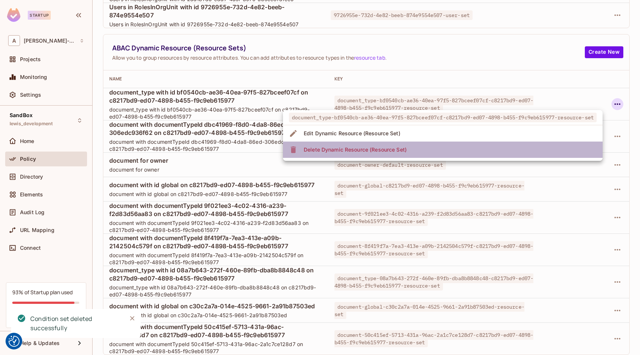
click at [496, 150] on li "Delete Dynamic Resource (Resource Set)" at bounding box center [443, 150] width 320 height 16
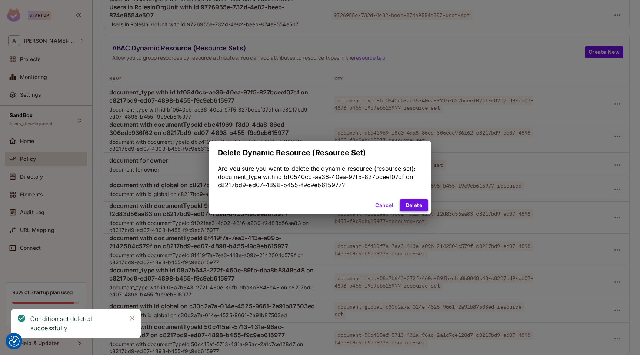
click at [412, 201] on button "Delete" at bounding box center [414, 205] width 29 height 12
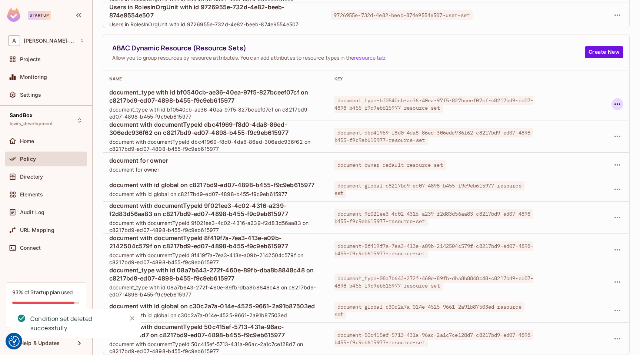
click at [618, 103] on icon "button" at bounding box center [617, 104] width 9 height 9
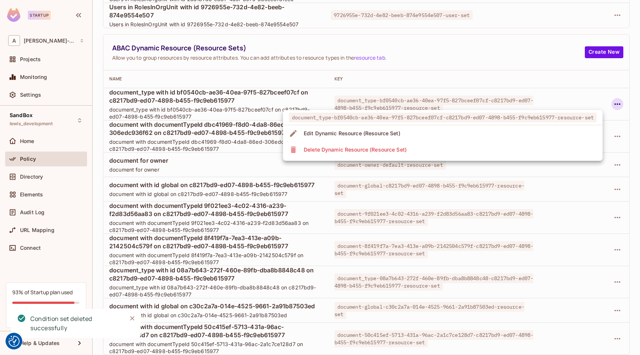
scroll to position [153, 0]
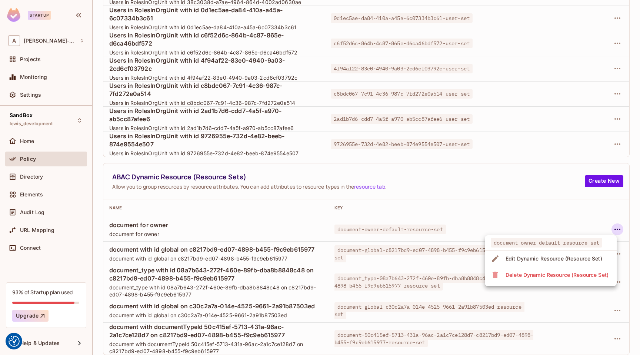
click at [425, 253] on div at bounding box center [320, 177] width 640 height 355
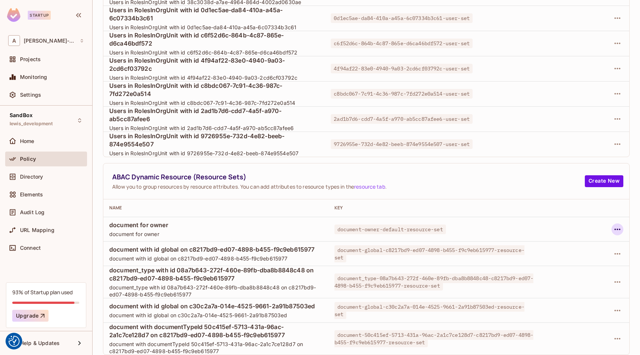
click at [619, 230] on icon "button" at bounding box center [617, 229] width 9 height 9
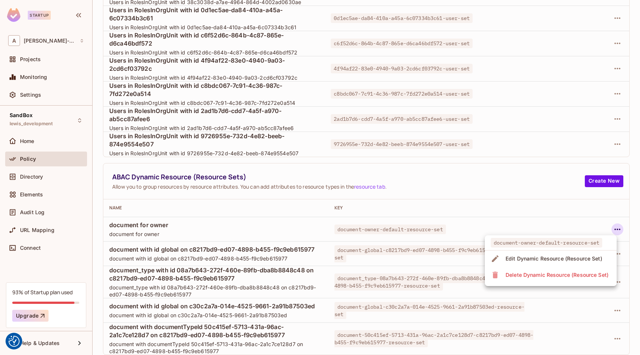
click at [546, 272] on div "Delete Dynamic Resource (Resource Set)" at bounding box center [557, 274] width 103 height 7
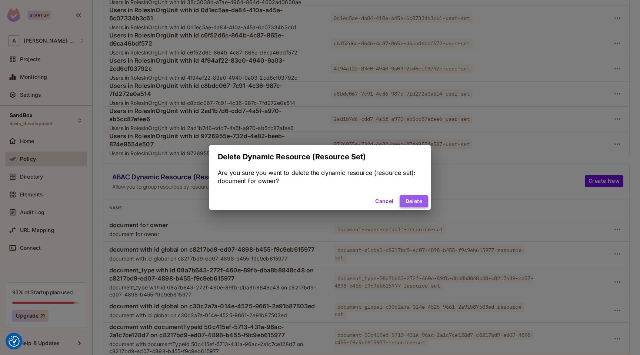
click at [423, 202] on button "Delete" at bounding box center [414, 201] width 29 height 12
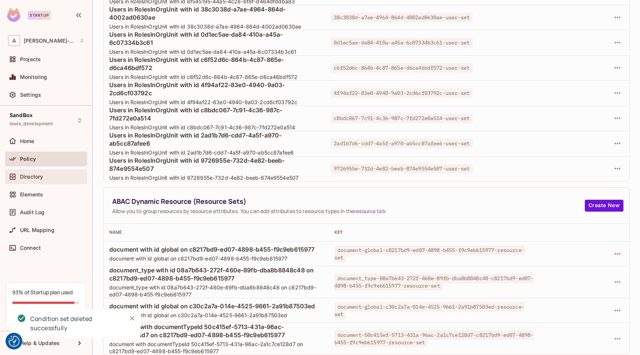
scroll to position [128, 0]
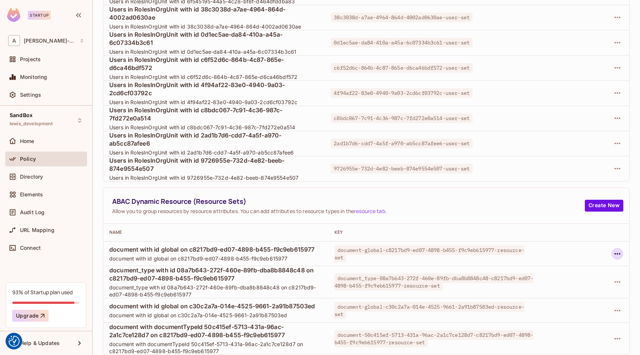
click at [619, 252] on icon "button" at bounding box center [617, 253] width 9 height 9
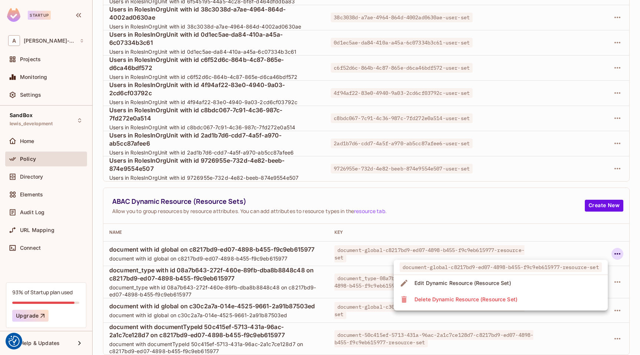
click at [491, 295] on span "Delete Dynamic Resource (Resource Set)" at bounding box center [465, 299] width 107 height 12
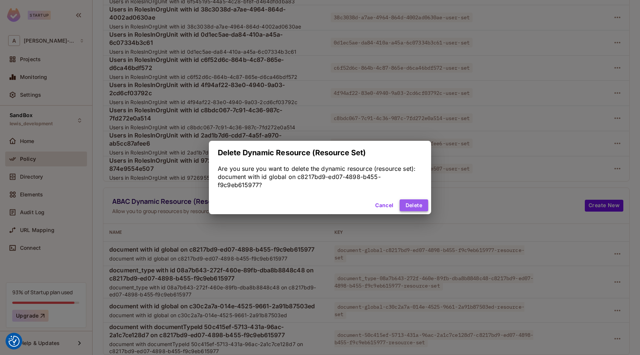
click at [416, 207] on button "Delete" at bounding box center [414, 205] width 29 height 12
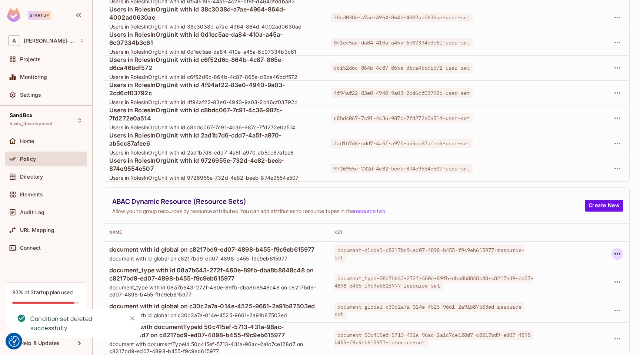
scroll to position [104, 0]
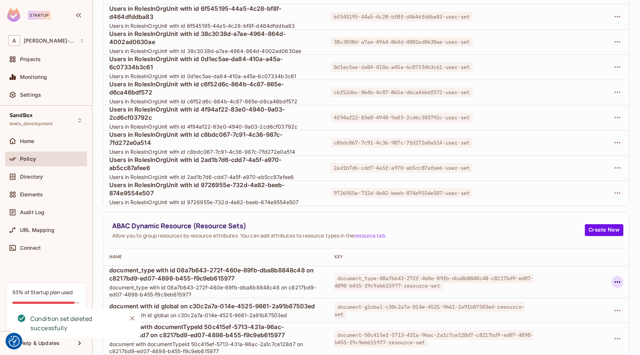
click at [615, 281] on icon "button" at bounding box center [617, 282] width 9 height 9
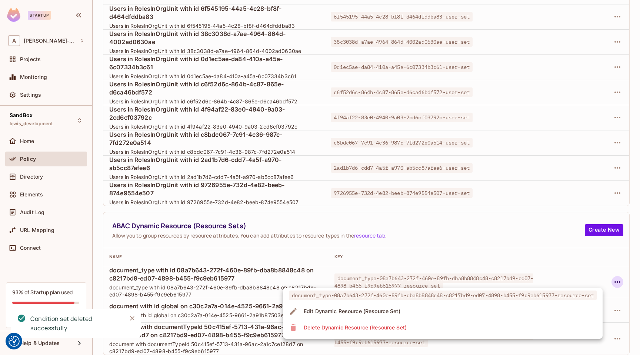
click at [489, 325] on li "Delete Dynamic Resource (Resource Set)" at bounding box center [443, 327] width 320 height 16
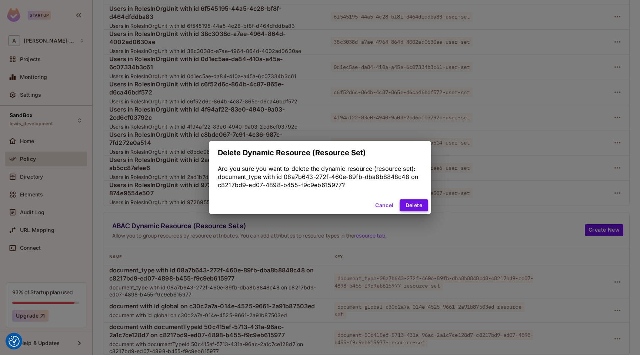
click at [424, 209] on button "Delete" at bounding box center [414, 205] width 29 height 12
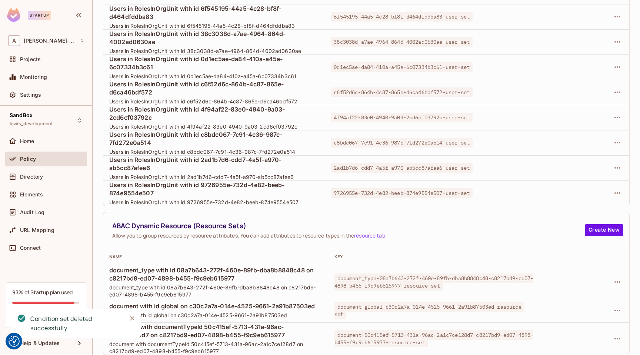
scroll to position [72, 0]
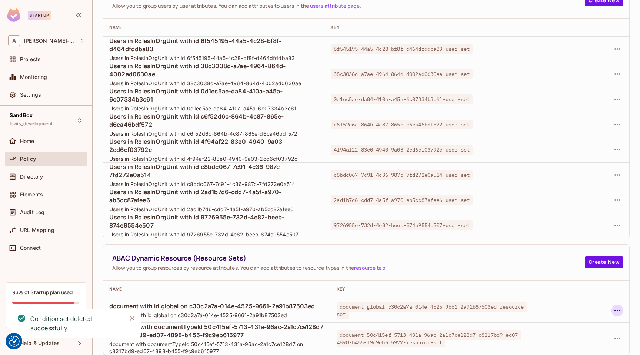
click at [618, 313] on icon "button" at bounding box center [617, 310] width 9 height 9
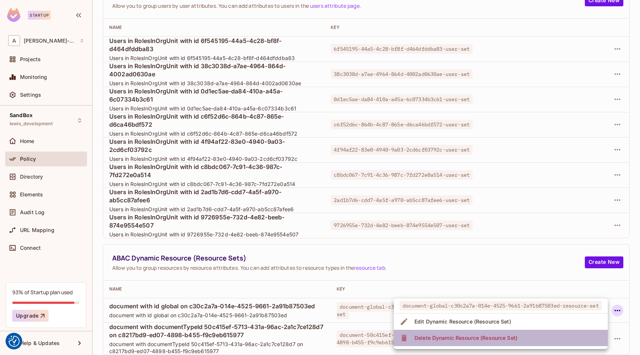
click at [532, 335] on li "Delete Dynamic Resource (Resource Set)" at bounding box center [501, 338] width 214 height 16
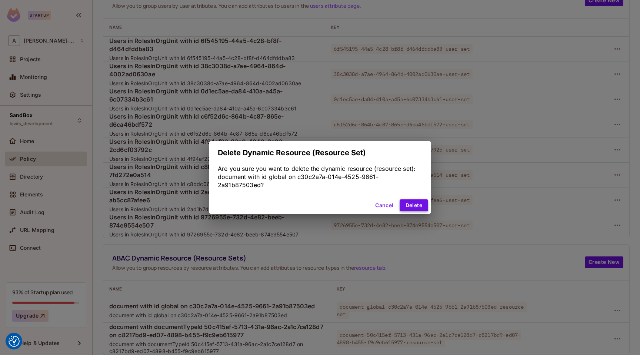
click at [417, 206] on button "Delete" at bounding box center [414, 205] width 29 height 12
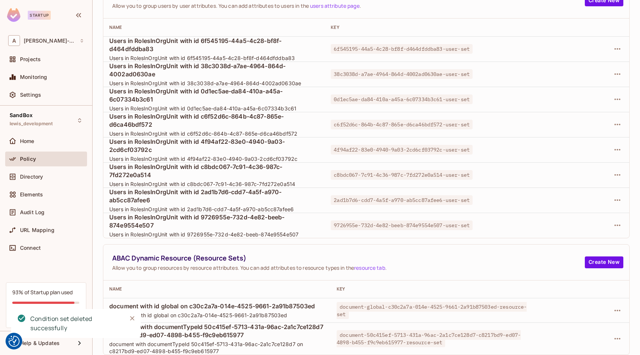
scroll to position [47, 0]
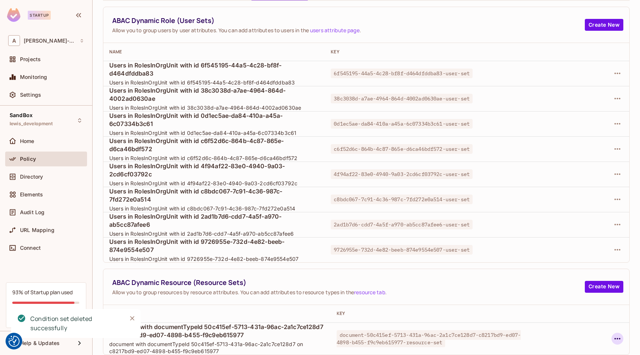
click at [615, 336] on icon "button" at bounding box center [617, 338] width 9 height 9
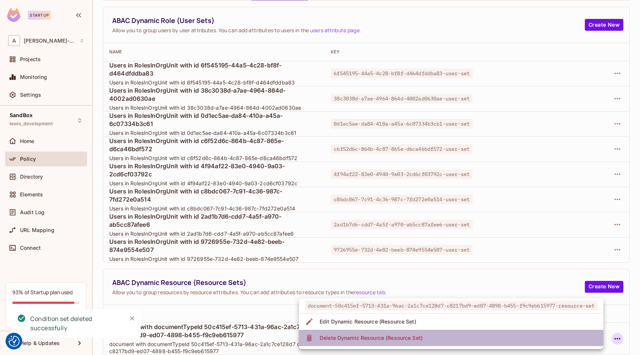
click at [529, 333] on li "Delete Dynamic Resource (Resource Set)" at bounding box center [451, 338] width 305 height 16
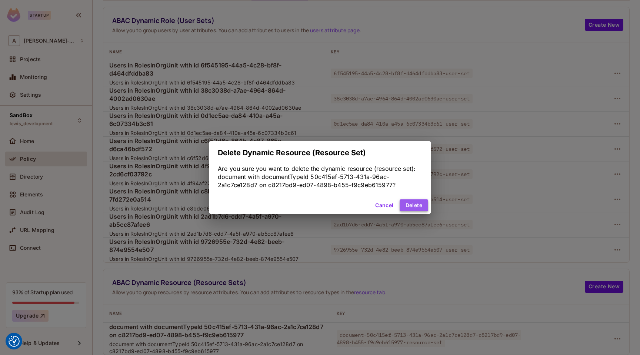
click at [418, 206] on button "Delete" at bounding box center [414, 205] width 29 height 12
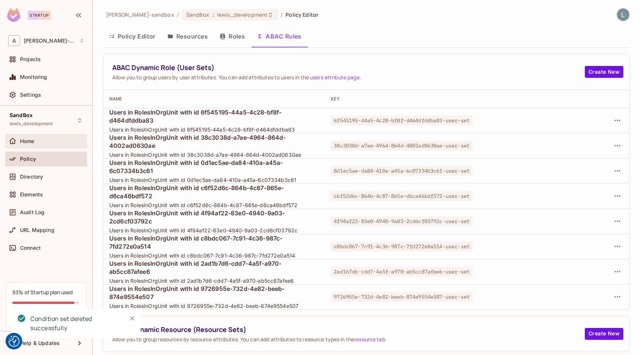
scroll to position [0, 0]
click at [619, 120] on icon "button" at bounding box center [617, 120] width 9 height 9
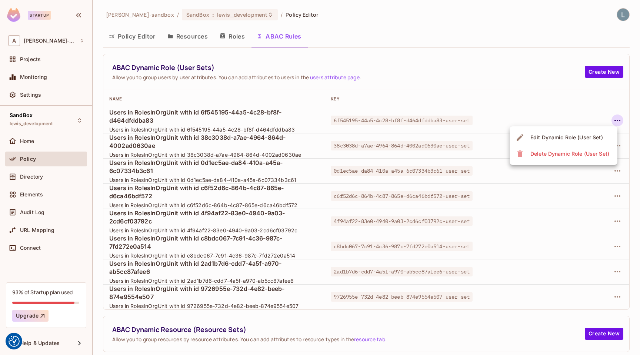
click at [574, 153] on div "Delete Dynamic Role (User Set)" at bounding box center [570, 153] width 79 height 7
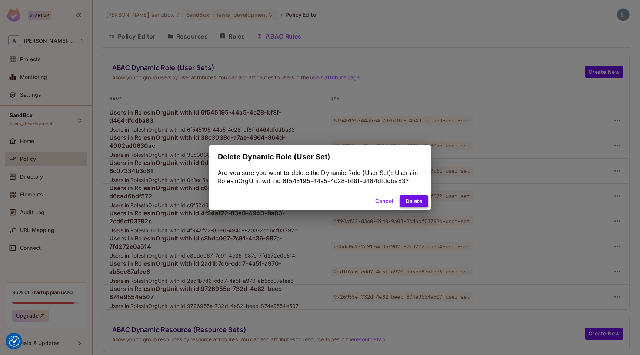
click at [411, 199] on button "Delete" at bounding box center [414, 201] width 29 height 12
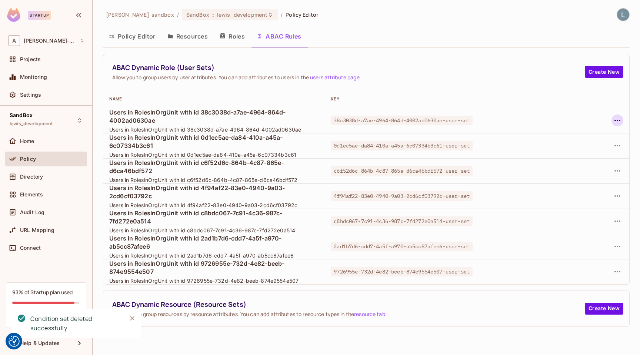
click at [615, 120] on icon "button" at bounding box center [618, 120] width 6 height 1
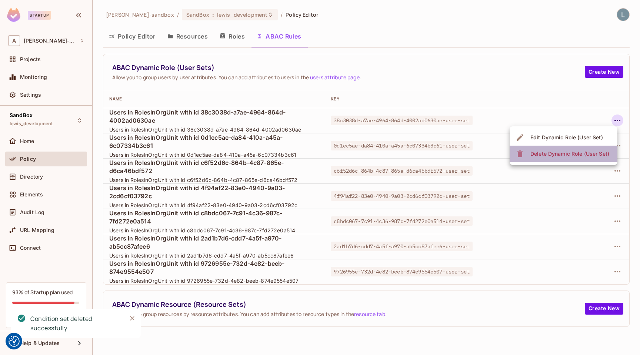
click at [543, 155] on div "Delete Dynamic Role (User Set)" at bounding box center [570, 153] width 79 height 7
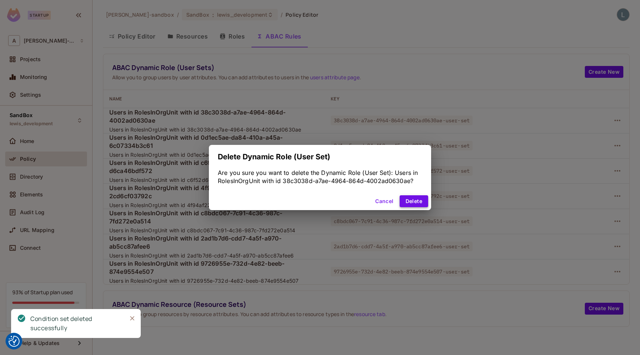
click at [415, 198] on button "Delete" at bounding box center [414, 201] width 29 height 12
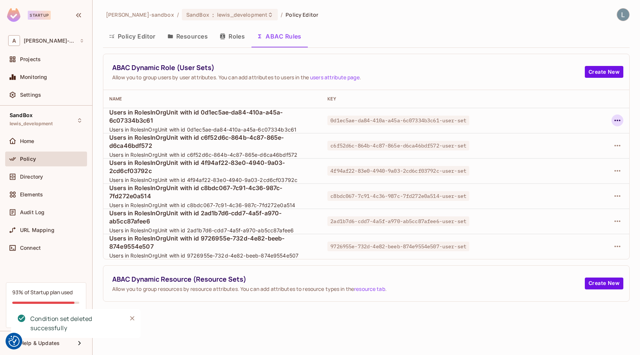
click at [617, 120] on icon "button" at bounding box center [618, 120] width 6 height 1
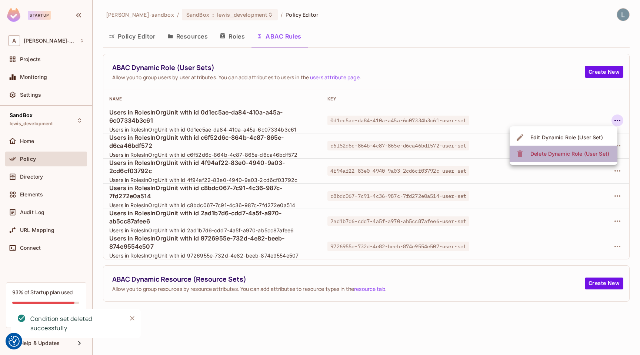
click at [565, 155] on div "Delete Dynamic Role (User Set)" at bounding box center [570, 153] width 79 height 7
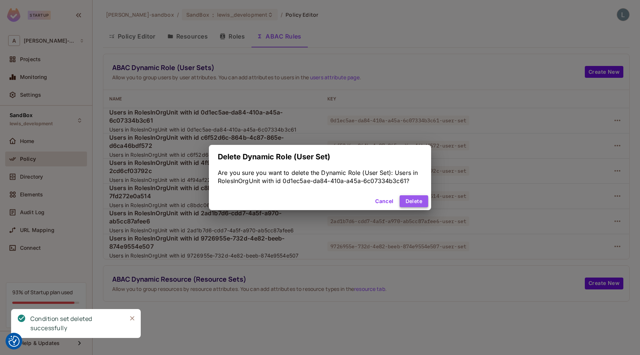
click at [419, 199] on button "Delete" at bounding box center [414, 201] width 29 height 12
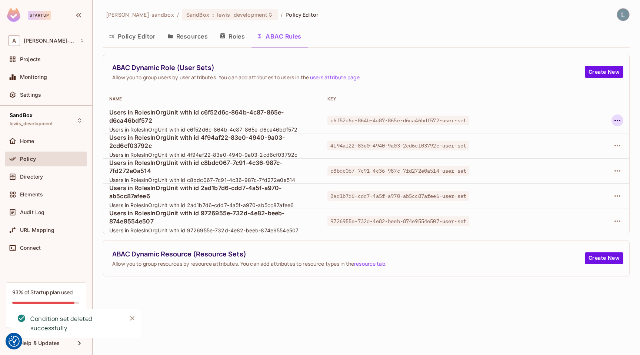
click at [614, 124] on icon "button" at bounding box center [617, 120] width 9 height 9
click at [570, 154] on div "Delete Dynamic Role (User Set)" at bounding box center [570, 153] width 79 height 7
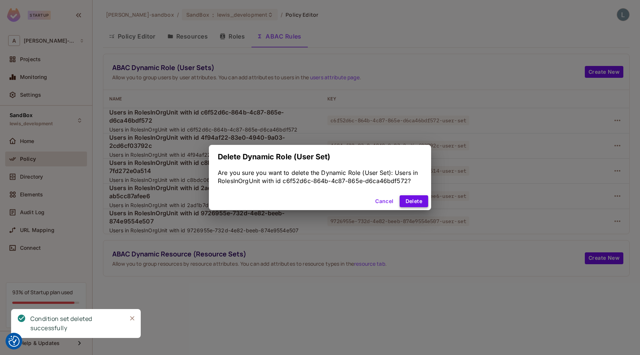
click at [415, 201] on button "Delete" at bounding box center [414, 201] width 29 height 12
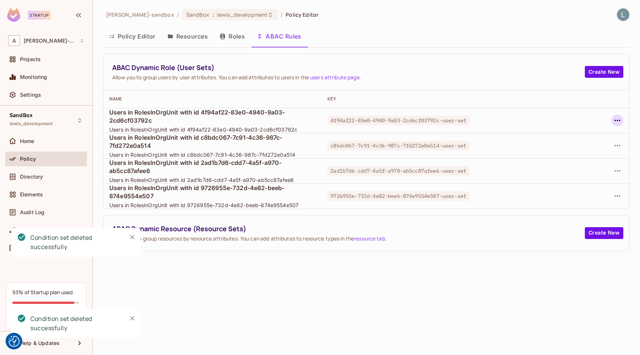
click at [615, 120] on icon "button" at bounding box center [618, 120] width 6 height 1
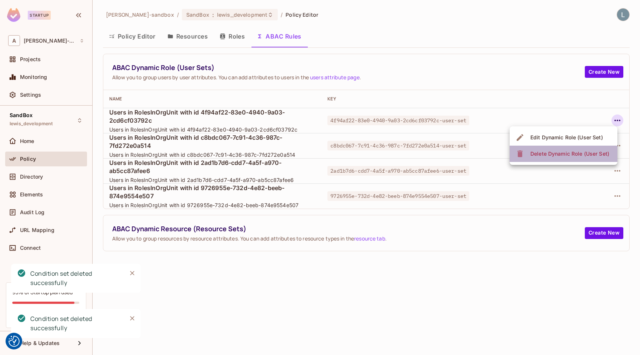
click at [566, 152] on div "Delete Dynamic Role (User Set)" at bounding box center [570, 153] width 79 height 7
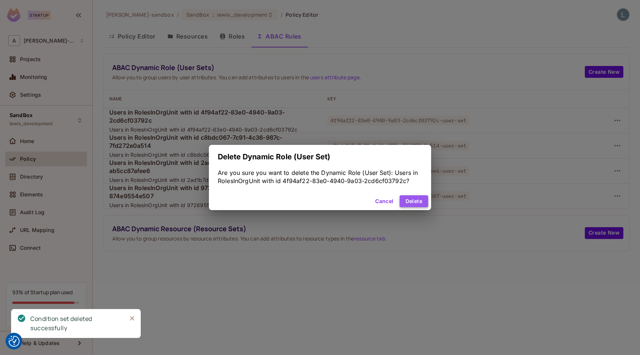
click at [413, 199] on button "Delete" at bounding box center [414, 201] width 29 height 12
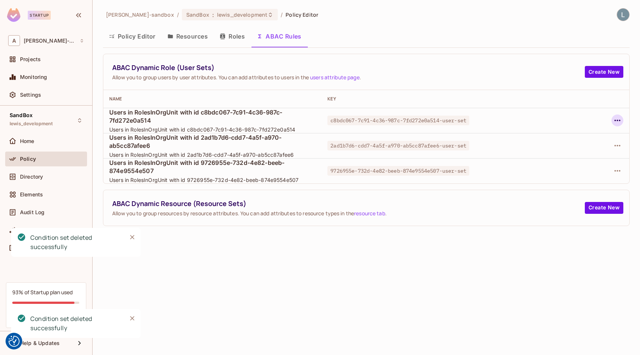
click at [619, 119] on icon "button" at bounding box center [617, 120] width 9 height 9
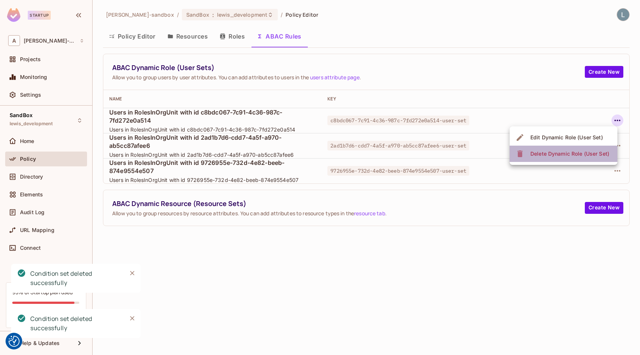
click at [564, 153] on div "Delete Dynamic Role (User Set)" at bounding box center [570, 153] width 79 height 7
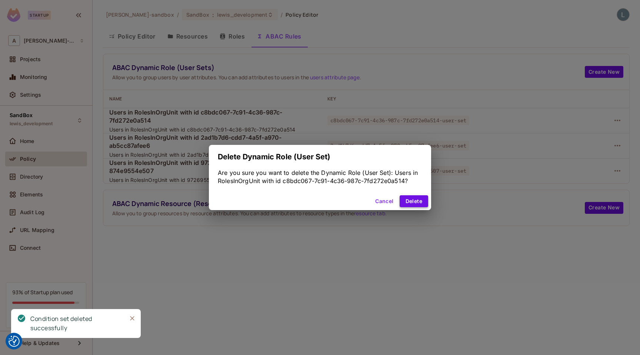
click at [412, 200] on button "Delete" at bounding box center [414, 201] width 29 height 12
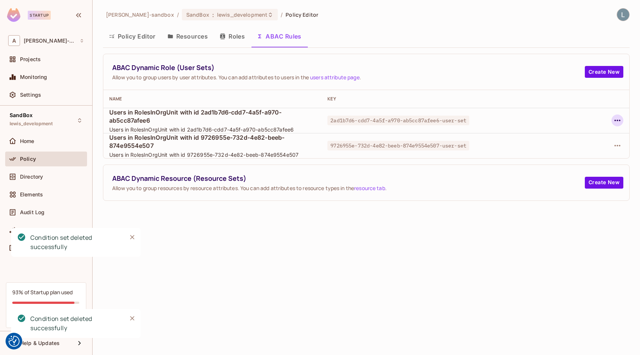
click at [616, 120] on icon "button" at bounding box center [617, 120] width 9 height 9
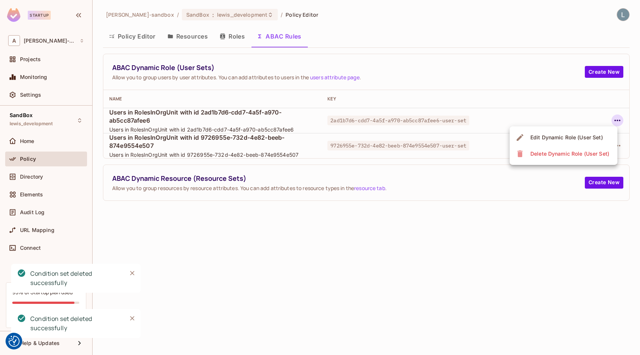
click at [551, 155] on div "Delete Dynamic Role (User Set)" at bounding box center [570, 153] width 79 height 7
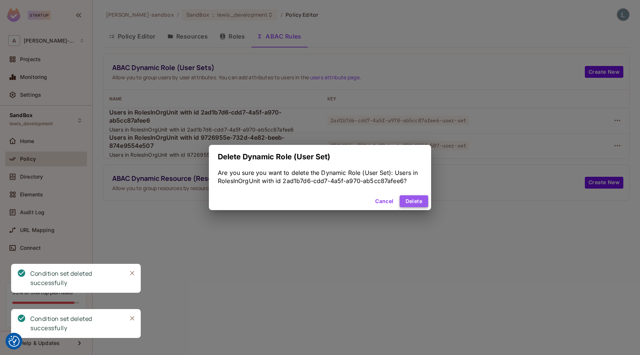
click at [417, 203] on button "Delete" at bounding box center [414, 201] width 29 height 12
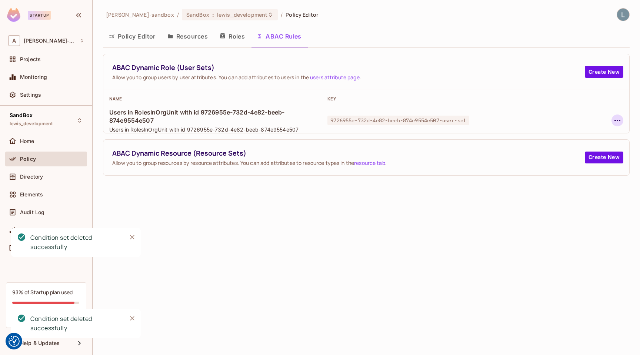
click at [619, 118] on icon "button" at bounding box center [617, 120] width 9 height 9
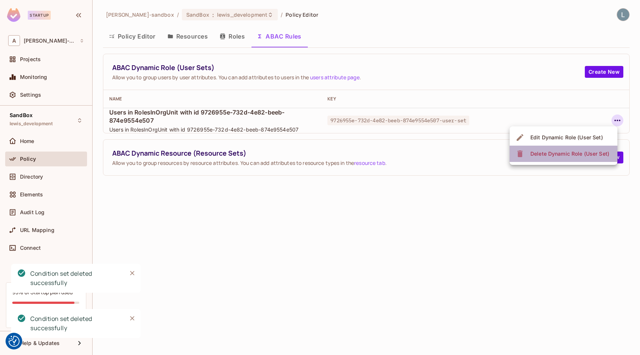
click at [568, 154] on div "Delete Dynamic Role (User Set)" at bounding box center [570, 153] width 79 height 7
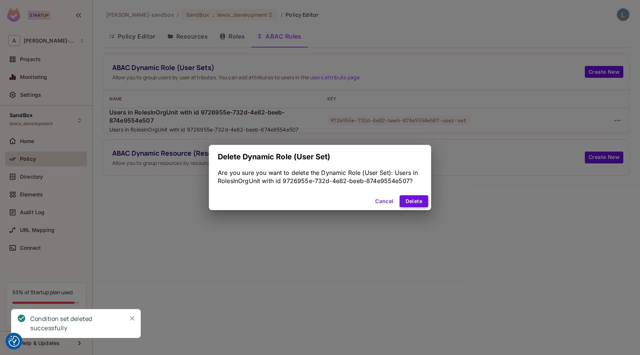
click at [407, 201] on button "Delete" at bounding box center [414, 201] width 29 height 12
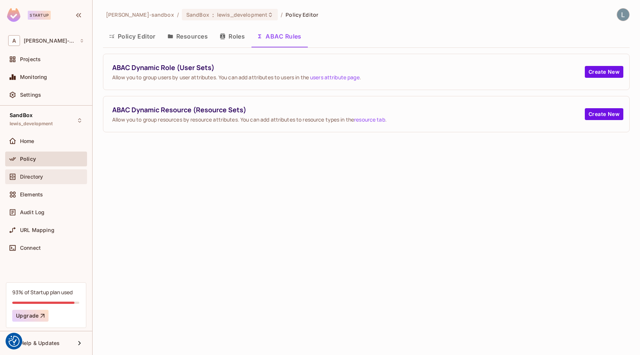
click at [36, 175] on span "Directory" at bounding box center [31, 177] width 23 height 6
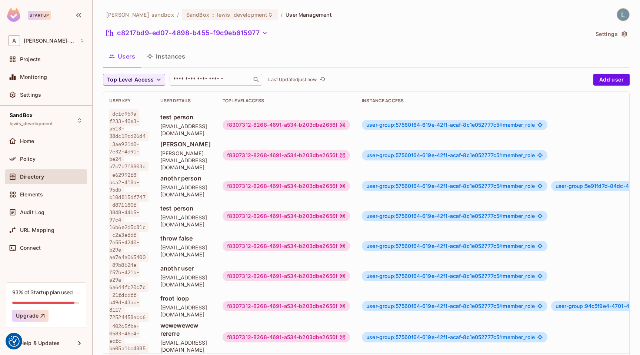
click at [228, 84] on div "​" at bounding box center [216, 80] width 93 height 12
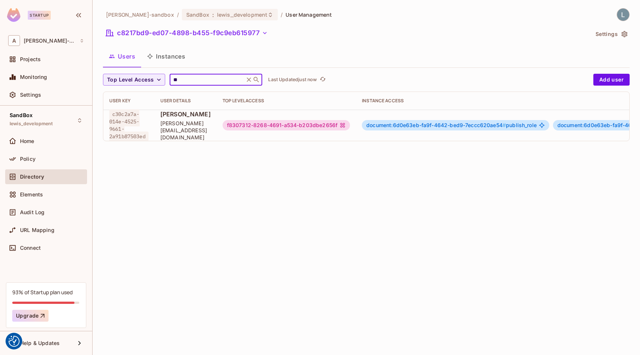
scroll to position [0, 182]
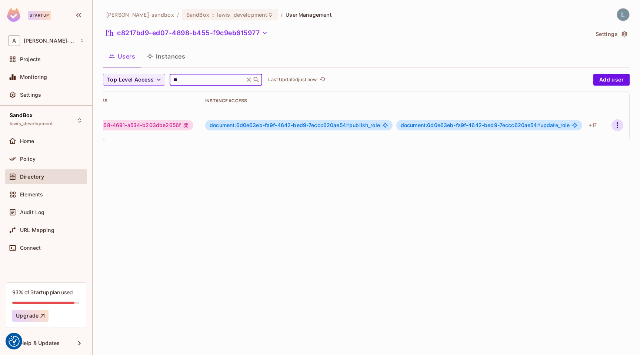
type input "**"
click at [615, 123] on icon "button" at bounding box center [617, 125] width 9 height 9
click at [586, 154] on div "Edit Attributes" at bounding box center [592, 157] width 37 height 7
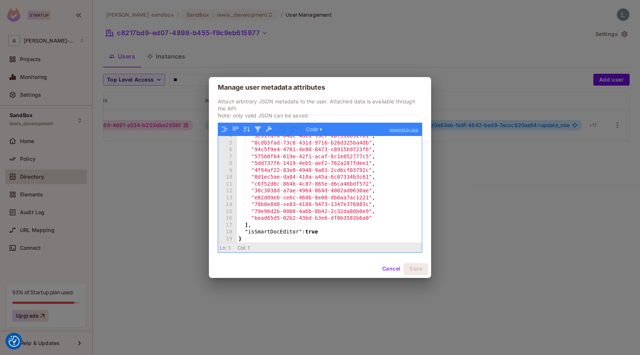
scroll to position [0, 0]
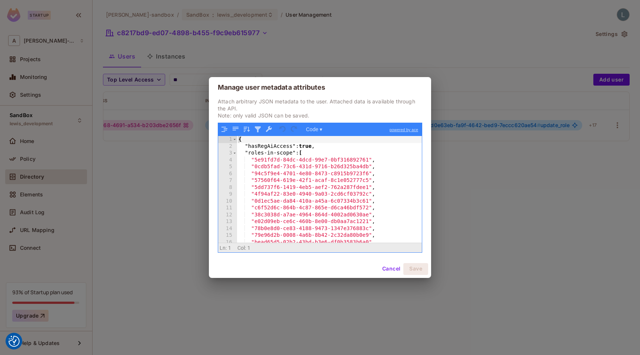
click at [147, 201] on div "Manage user metadata attributes Attach arbitrary JSON metadata to the user. Att…" at bounding box center [320, 177] width 640 height 355
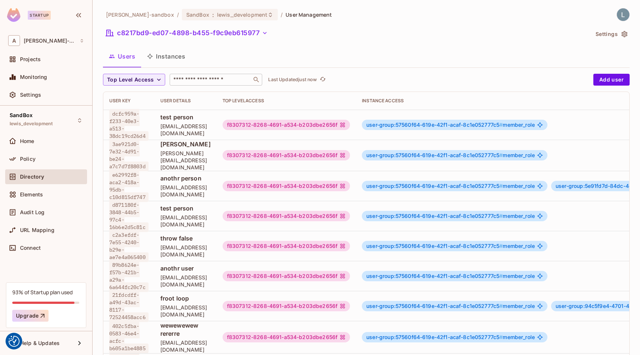
click at [208, 82] on input "text" at bounding box center [211, 79] width 78 height 7
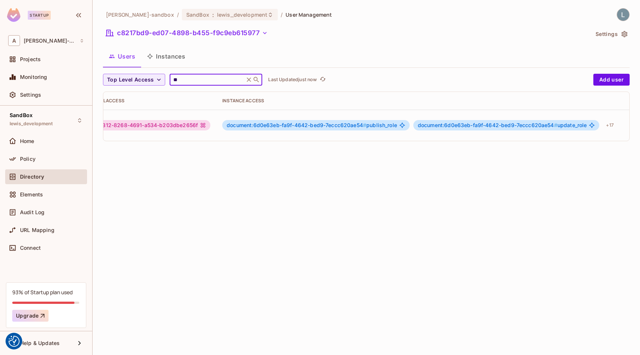
scroll to position [0, 182]
type input "**"
click at [617, 124] on icon "button" at bounding box center [617, 125] width 9 height 9
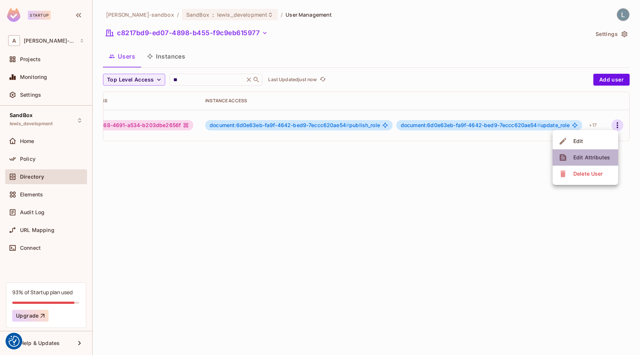
click at [587, 159] on div "Edit Attributes" at bounding box center [592, 157] width 37 height 7
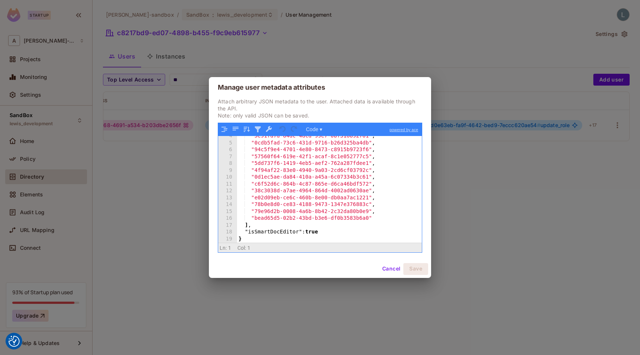
scroll to position [0, 0]
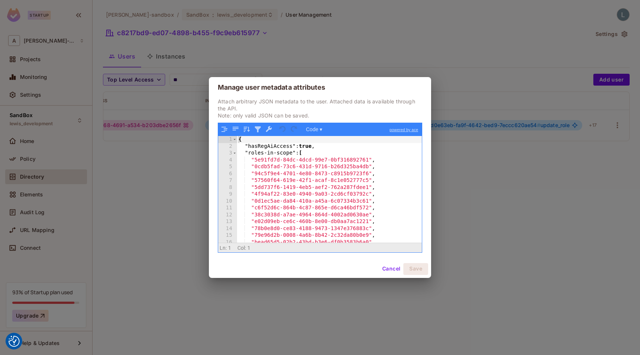
click at [386, 271] on button "Cancel" at bounding box center [391, 269] width 24 height 12
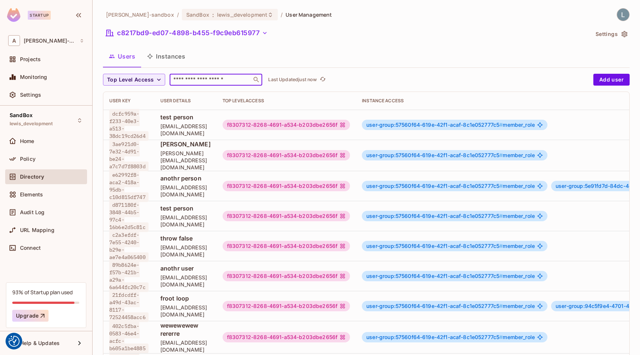
click at [216, 83] on input "text" at bounding box center [211, 79] width 78 height 7
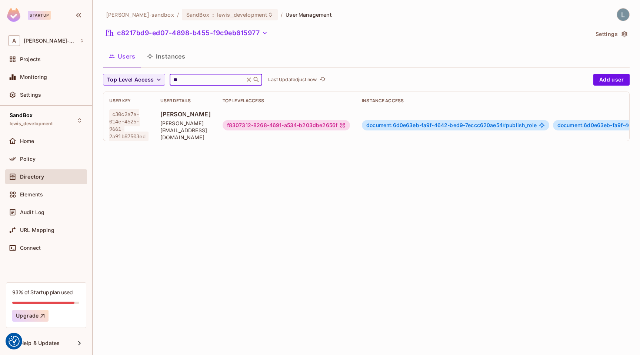
scroll to position [0, 182]
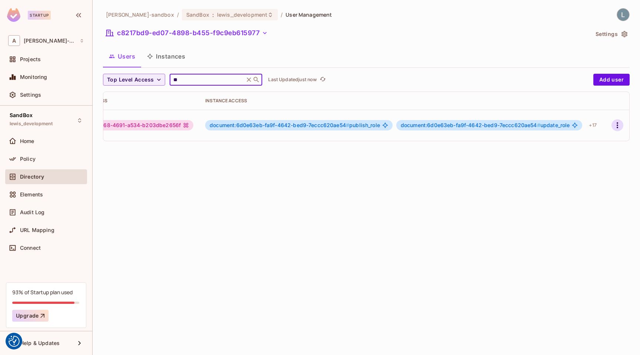
type input "**"
click at [615, 124] on icon "button" at bounding box center [617, 125] width 9 height 9
click at [585, 154] on div "Edit Attributes" at bounding box center [592, 157] width 37 height 7
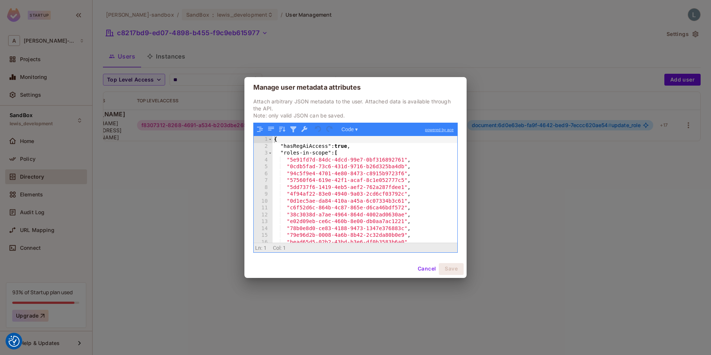
scroll to position [0, 110]
click at [421, 269] on button "Cancel" at bounding box center [427, 269] width 24 height 12
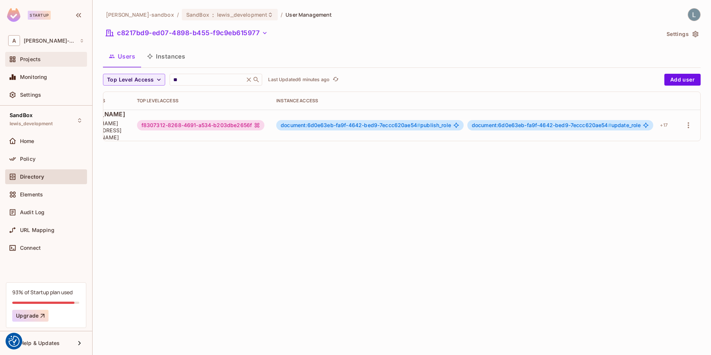
click at [52, 64] on div "Projects" at bounding box center [46, 59] width 82 height 15
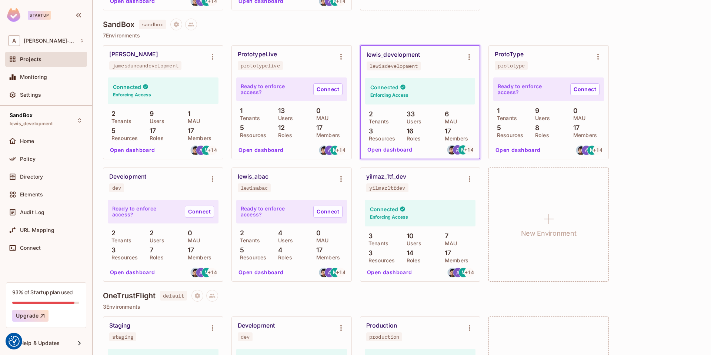
scroll to position [288, 0]
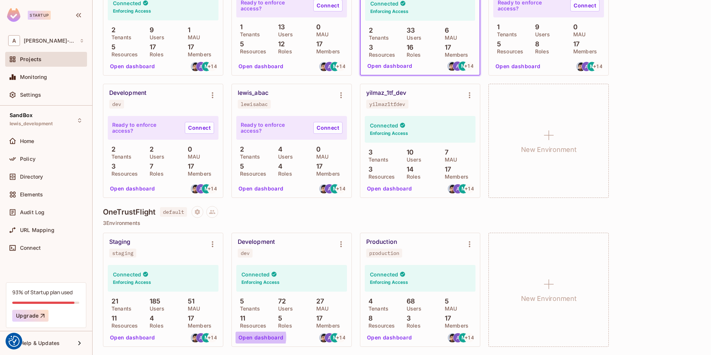
click at [255, 337] on button "Open dashboard" at bounding box center [261, 338] width 51 height 12
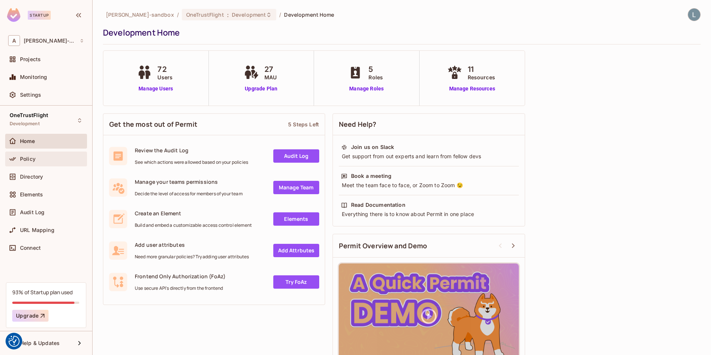
click at [47, 156] on div "Policy" at bounding box center [52, 159] width 64 height 6
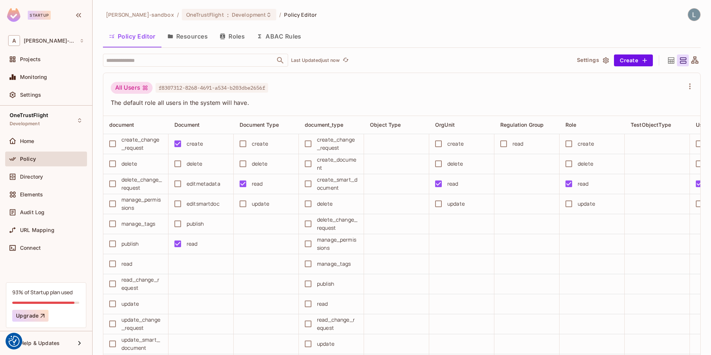
click at [197, 37] on button "Resources" at bounding box center [188, 36] width 52 height 19
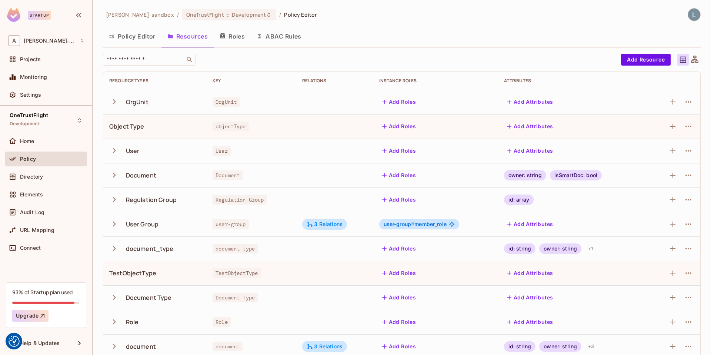
scroll to position [10, 0]
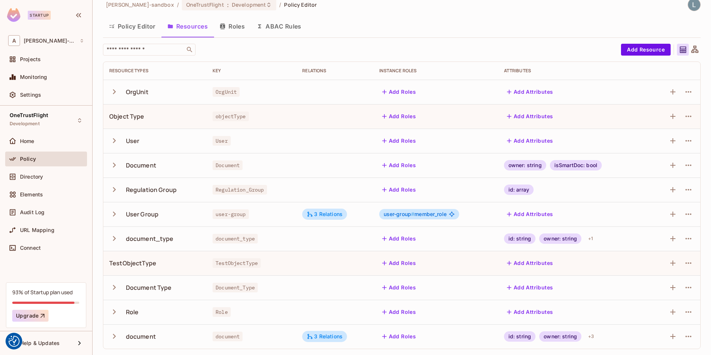
click at [140, 25] on button "Policy Editor" at bounding box center [132, 26] width 59 height 19
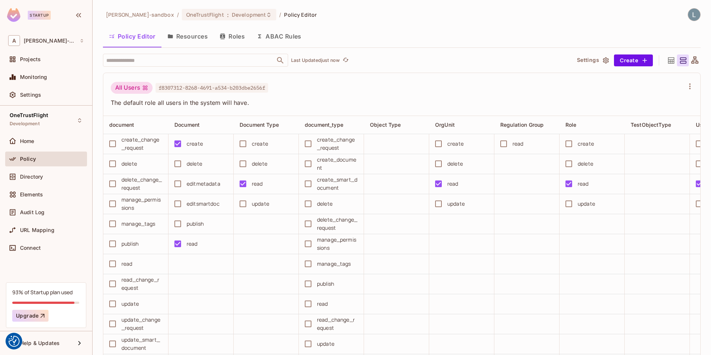
click at [285, 38] on button "ABAC Rules" at bounding box center [279, 36] width 57 height 19
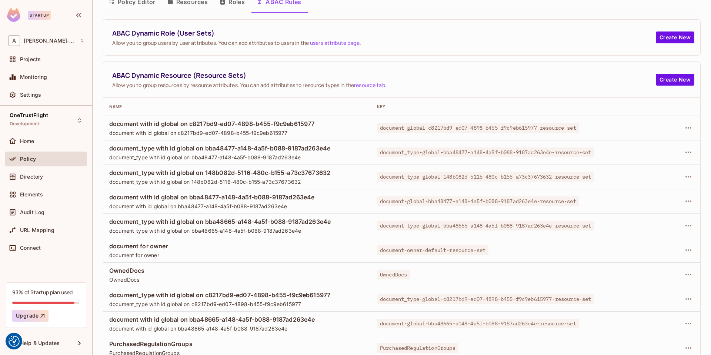
scroll to position [89, 0]
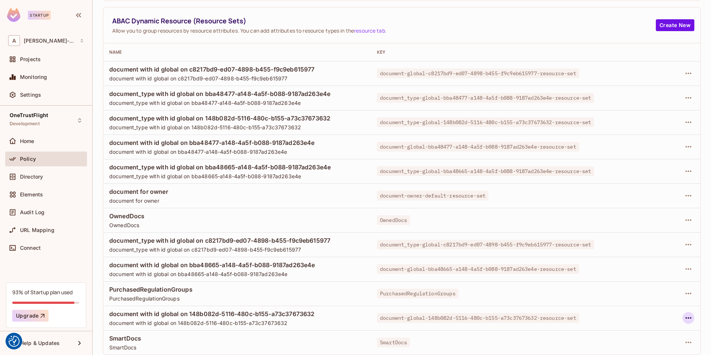
click at [640, 318] on button "button" at bounding box center [689, 318] width 12 height 12
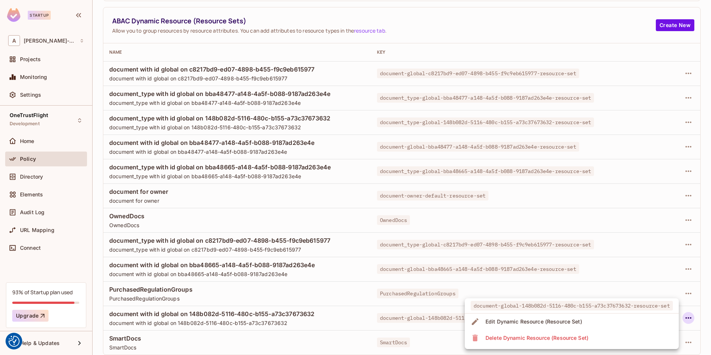
click at [525, 341] on div "Delete Dynamic Resource (Resource Set)" at bounding box center [537, 337] width 103 height 7
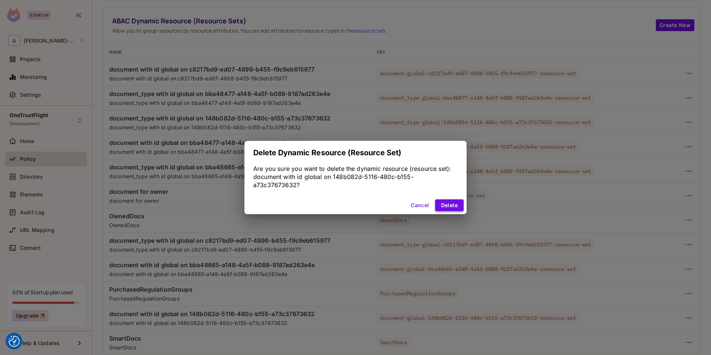
click at [453, 202] on button "Delete" at bounding box center [449, 205] width 29 height 12
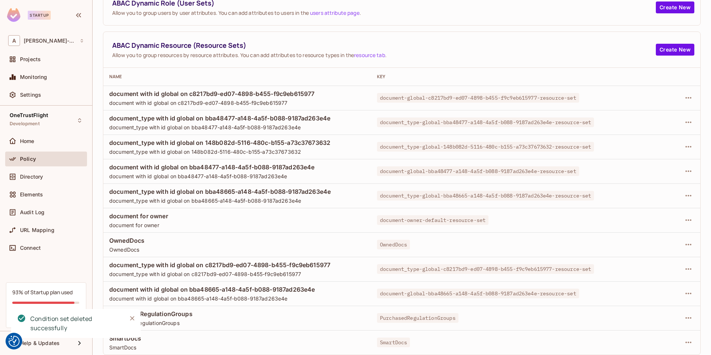
scroll to position [64, 0]
click at [640, 293] on button "button" at bounding box center [689, 294] width 12 height 12
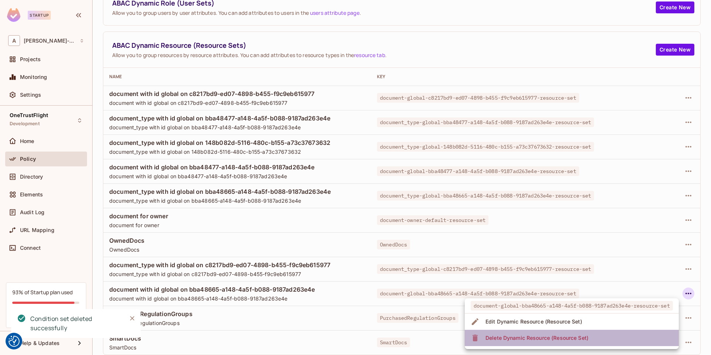
click at [592, 337] on li "Delete Dynamic Resource (Resource Set)" at bounding box center [572, 338] width 214 height 16
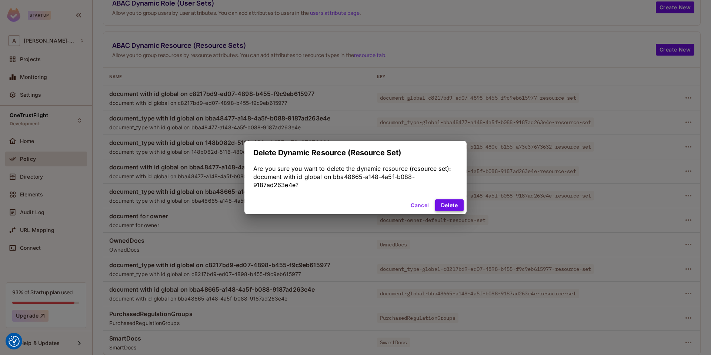
click at [451, 203] on button "Delete" at bounding box center [449, 205] width 29 height 12
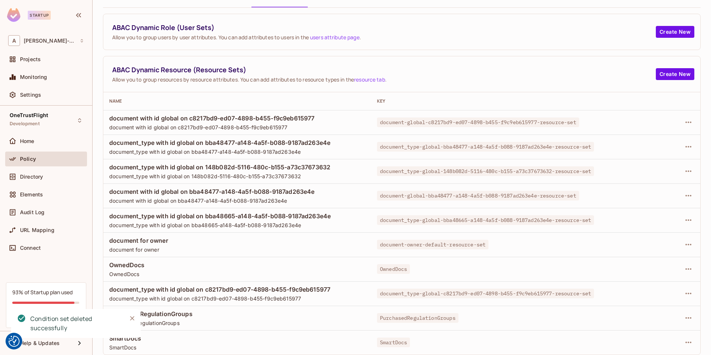
scroll to position [40, 0]
click at [640, 293] on icon "button" at bounding box center [688, 293] width 9 height 9
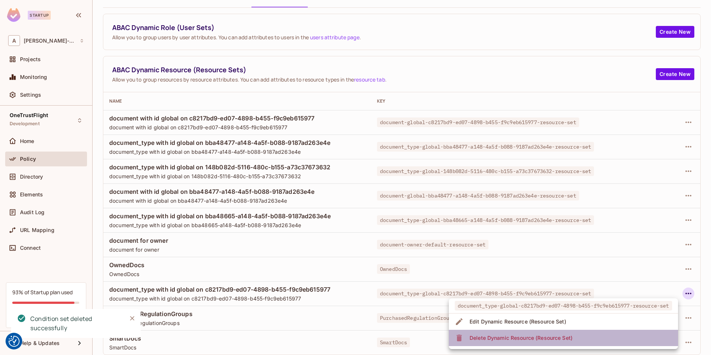
click at [564, 343] on span "Delete Dynamic Resource (Resource Set)" at bounding box center [521, 338] width 107 height 12
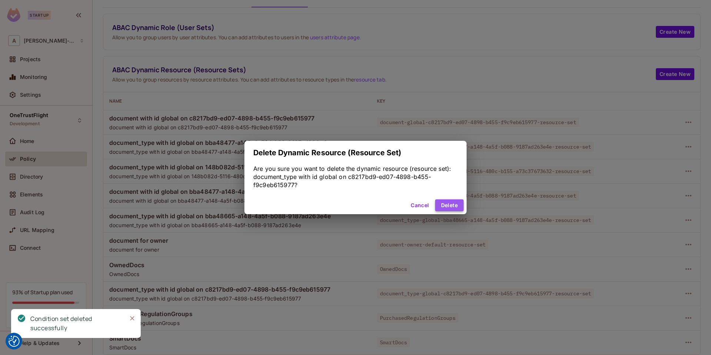
click at [450, 204] on button "Delete" at bounding box center [449, 205] width 29 height 12
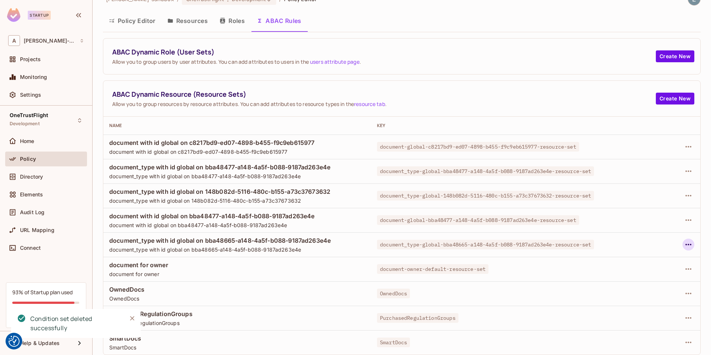
scroll to position [16, 0]
click at [640, 271] on icon "button" at bounding box center [688, 269] width 9 height 9
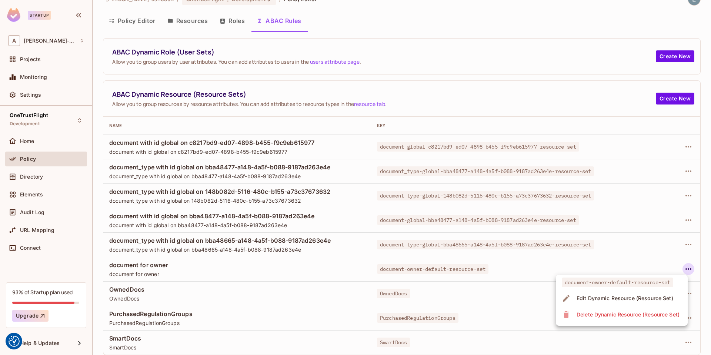
click at [607, 316] on div "Delete Dynamic Resource (Resource Set)" at bounding box center [628, 314] width 103 height 7
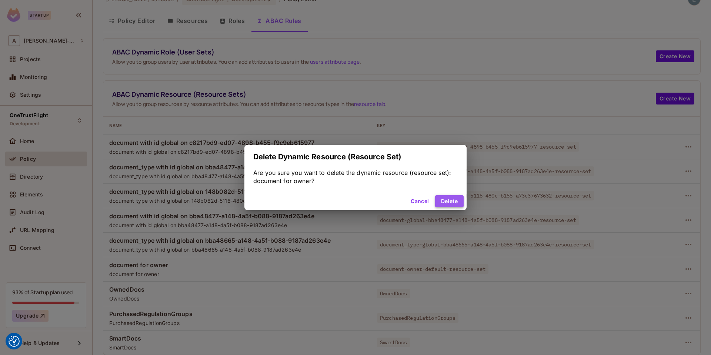
click at [445, 200] on button "Delete" at bounding box center [449, 201] width 29 height 12
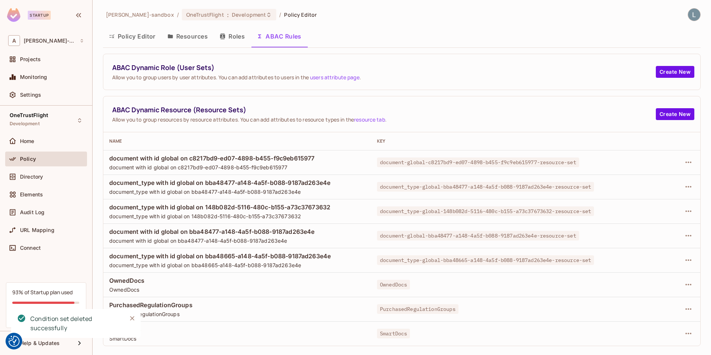
scroll to position [0, 0]
click at [640, 260] on icon "button" at bounding box center [689, 259] width 6 height 1
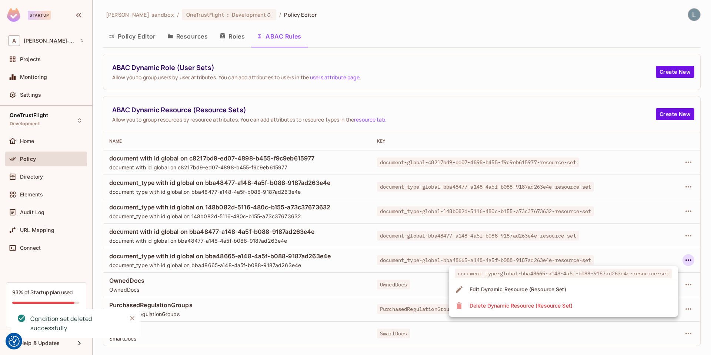
click at [585, 307] on li "Delete Dynamic Resource (Resource Set)" at bounding box center [563, 306] width 229 height 16
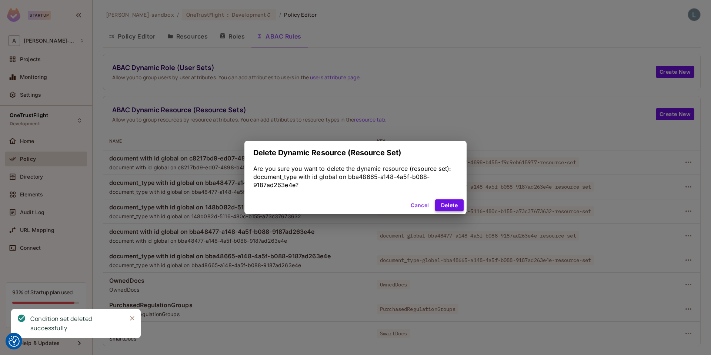
click at [446, 205] on button "Delete" at bounding box center [449, 205] width 29 height 12
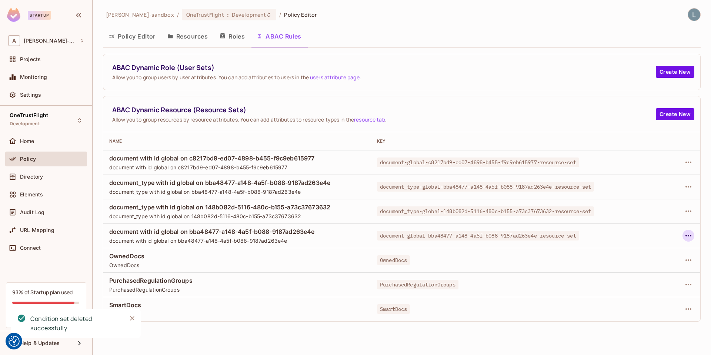
click at [640, 235] on button "button" at bounding box center [689, 236] width 12 height 12
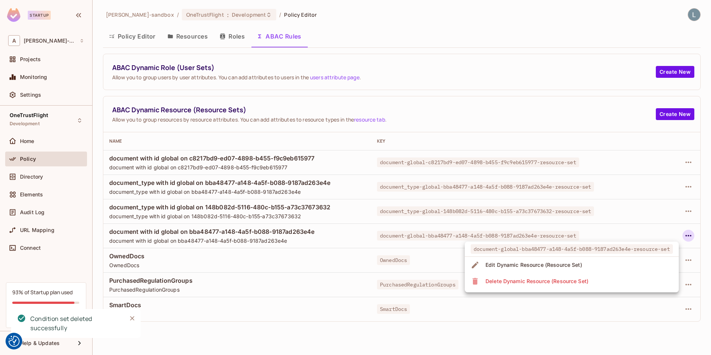
click at [565, 283] on div "Delete Dynamic Resource (Resource Set)" at bounding box center [537, 281] width 103 height 7
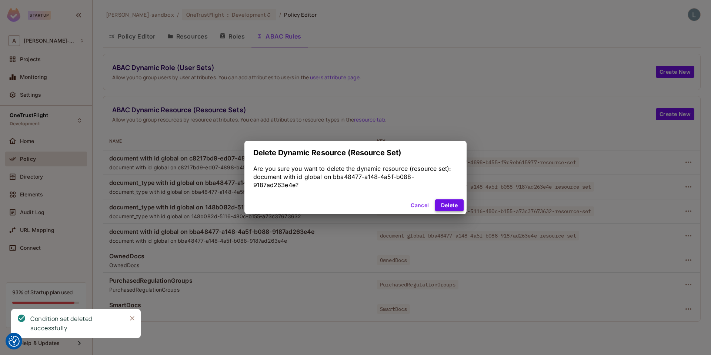
click at [444, 203] on button "Delete" at bounding box center [449, 205] width 29 height 12
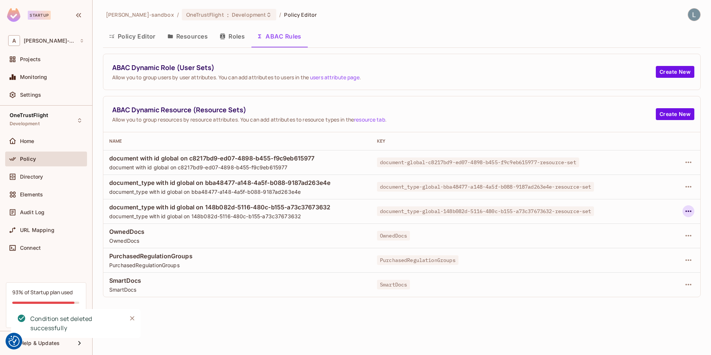
click at [640, 211] on icon "button" at bounding box center [689, 210] width 6 height 1
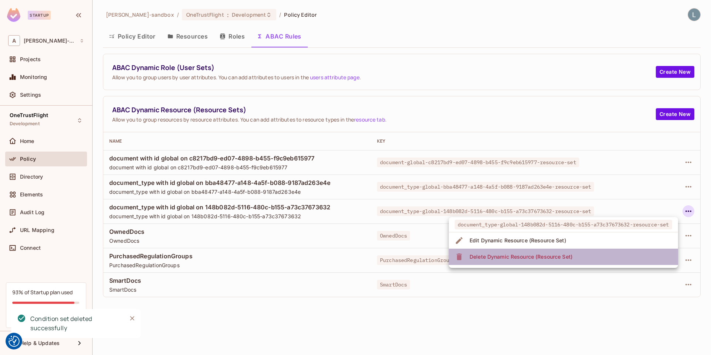
click at [555, 254] on div "Delete Dynamic Resource (Resource Set)" at bounding box center [521, 256] width 103 height 7
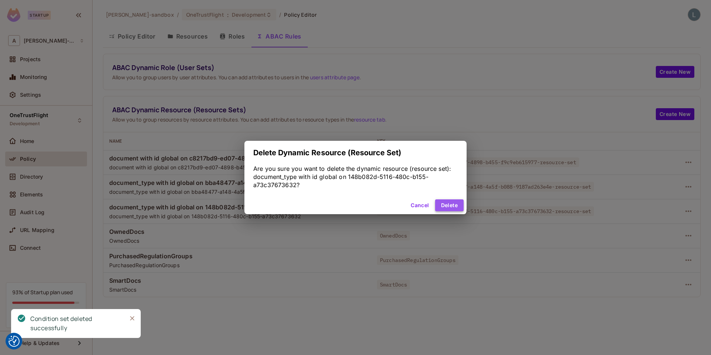
click at [449, 199] on button "Delete" at bounding box center [449, 205] width 29 height 12
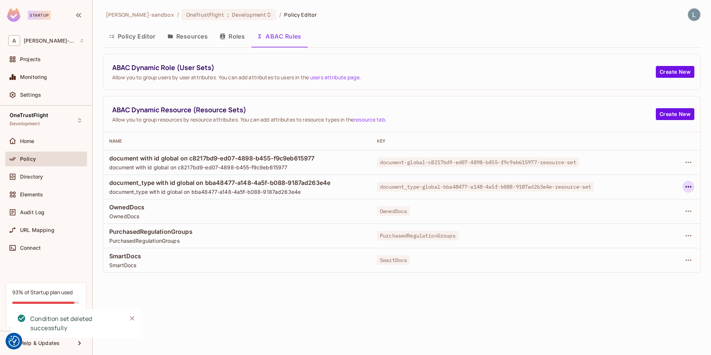
click at [640, 187] on icon "button" at bounding box center [688, 186] width 9 height 9
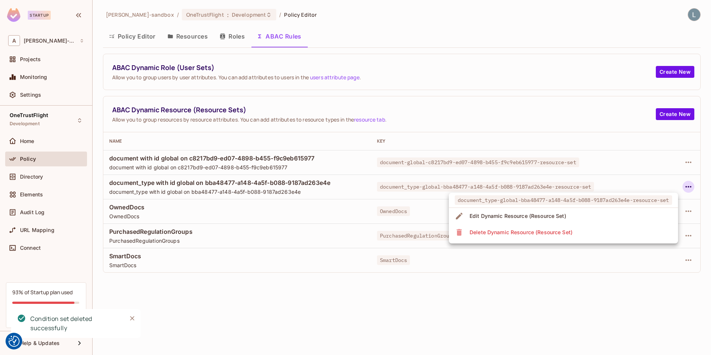
click at [551, 235] on div "Delete Dynamic Resource (Resource Set)" at bounding box center [521, 232] width 103 height 7
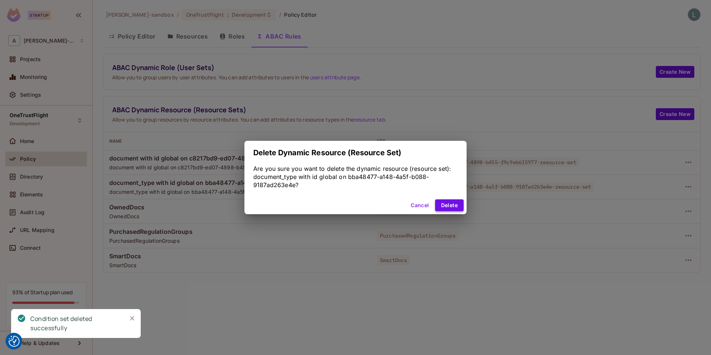
click at [446, 205] on button "Delete" at bounding box center [449, 205] width 29 height 12
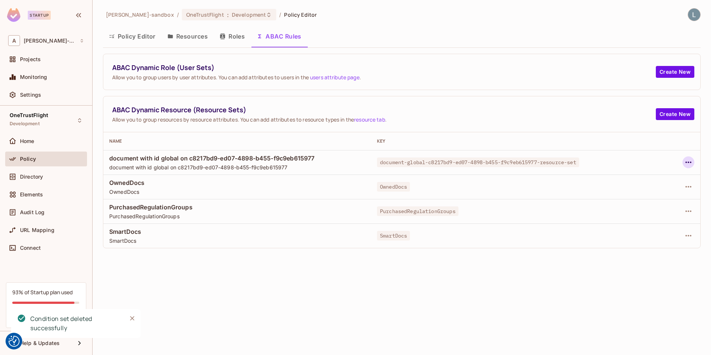
click at [640, 167] on button "button" at bounding box center [689, 162] width 12 height 12
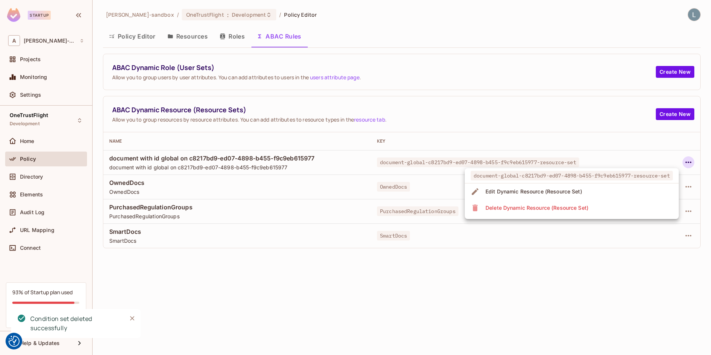
click at [535, 210] on div "Delete Dynamic Resource (Resource Set)" at bounding box center [537, 207] width 103 height 7
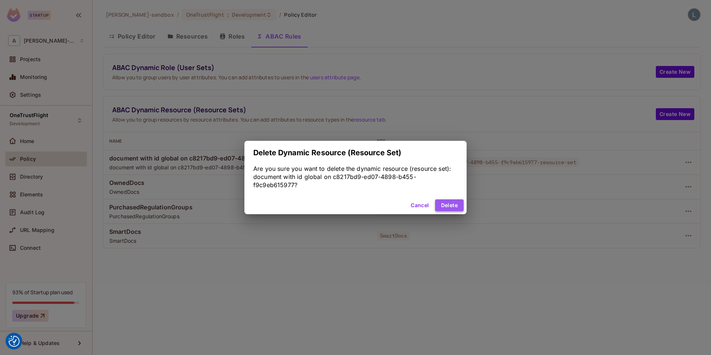
click at [448, 207] on button "Delete" at bounding box center [449, 205] width 29 height 12
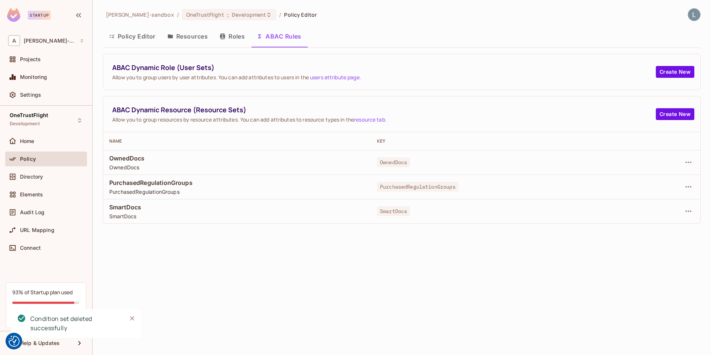
click at [231, 39] on button "Roles" at bounding box center [232, 36] width 37 height 19
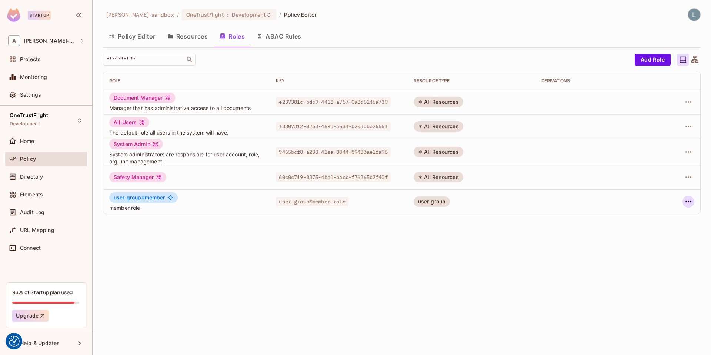
click at [640, 200] on icon "button" at bounding box center [688, 201] width 9 height 9
click at [640, 253] on div "Delete Role" at bounding box center [659, 250] width 29 height 7
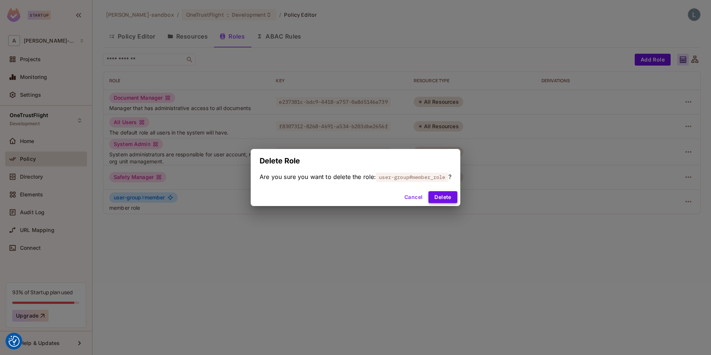
click at [453, 198] on button "Delete" at bounding box center [443, 197] width 29 height 12
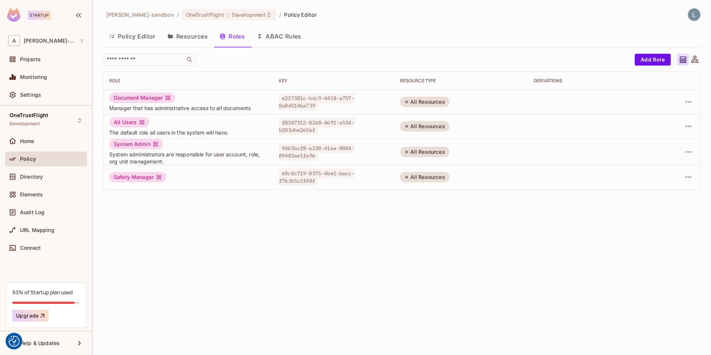
click at [154, 251] on div "[PERSON_NAME]-sandbox / OneTrustFlight : Development / Policy Editor Policy Edi…" at bounding box center [402, 177] width 619 height 355
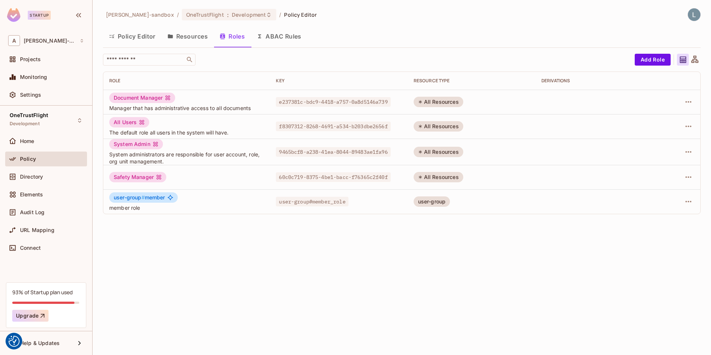
click at [197, 37] on button "Resources" at bounding box center [188, 36] width 52 height 19
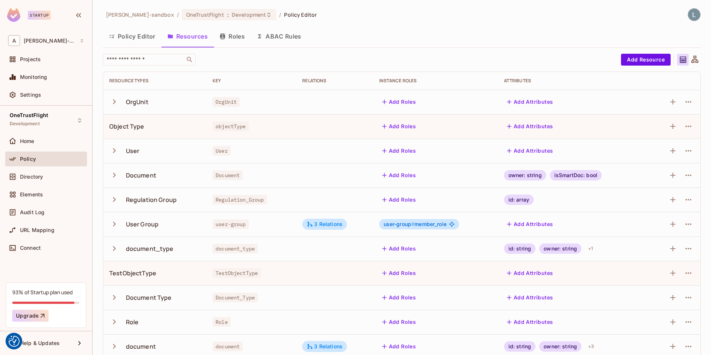
scroll to position [10, 0]
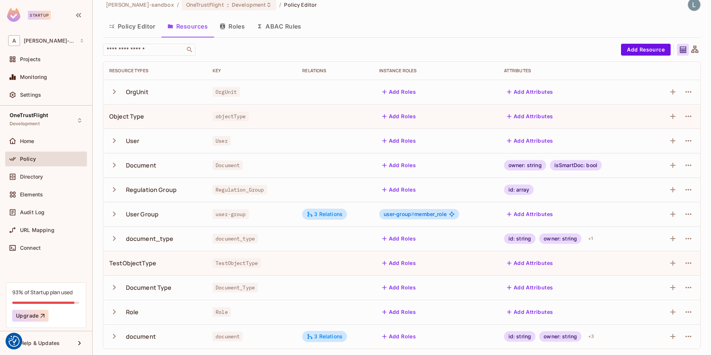
click at [285, 24] on button "ABAC Rules" at bounding box center [279, 26] width 57 height 19
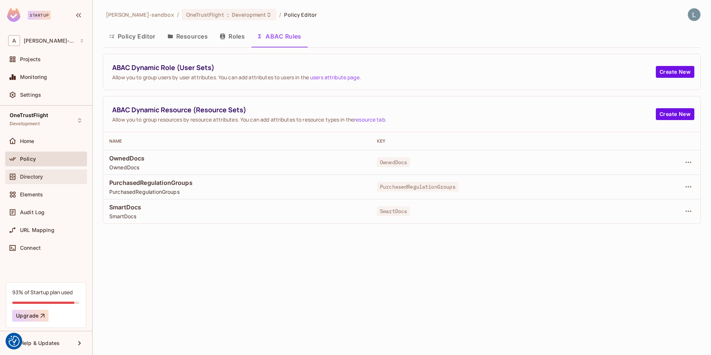
click at [50, 177] on div "Directory" at bounding box center [52, 177] width 64 height 6
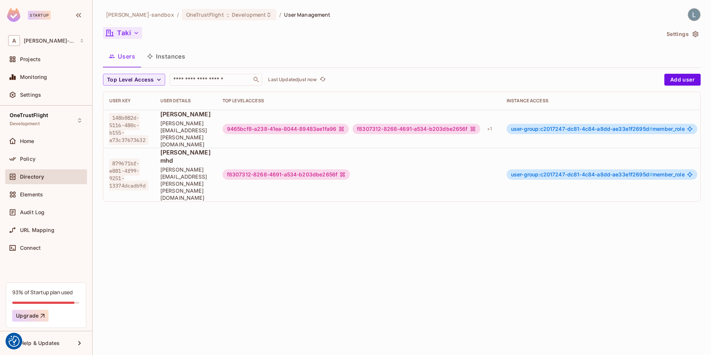
click at [133, 33] on icon "button" at bounding box center [136, 32] width 7 height 7
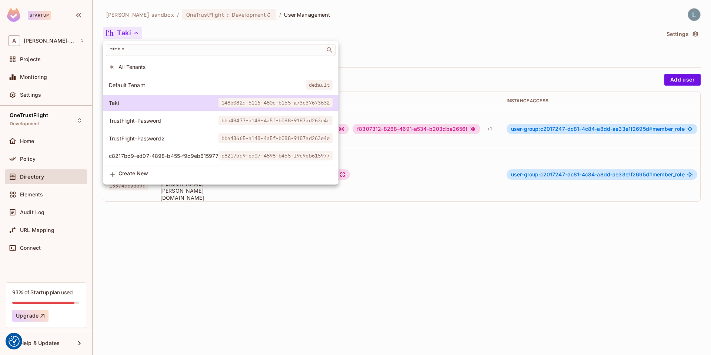
click at [159, 156] on span "c8217bd9-ed07-4898-b455-f9c9eb615977" at bounding box center [164, 155] width 110 height 7
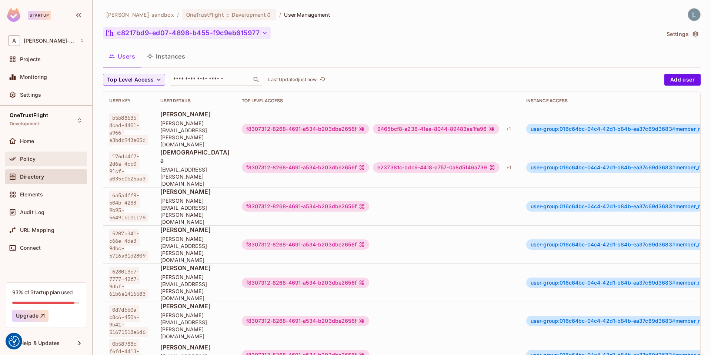
click at [51, 159] on div "Policy" at bounding box center [52, 159] width 64 height 6
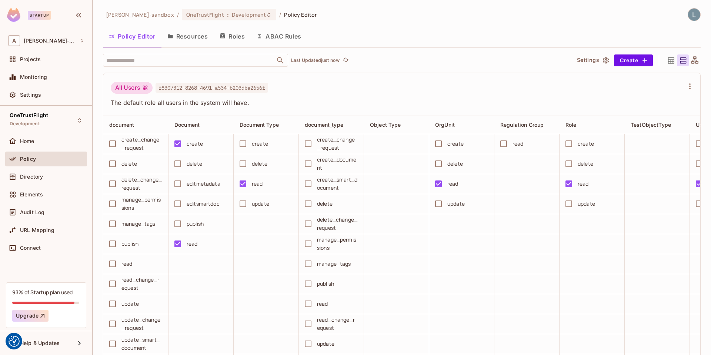
click at [282, 37] on button "ABAC Rules" at bounding box center [279, 36] width 57 height 19
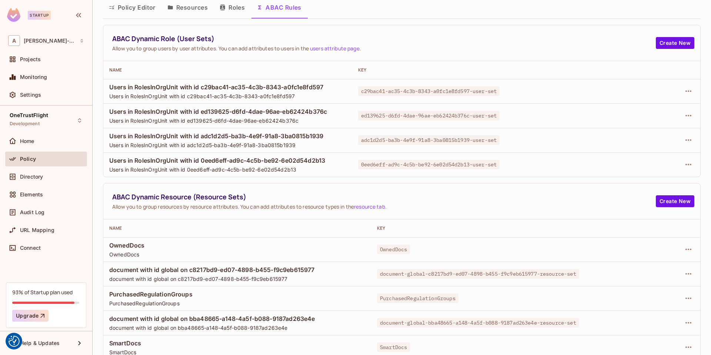
scroll to position [34, 0]
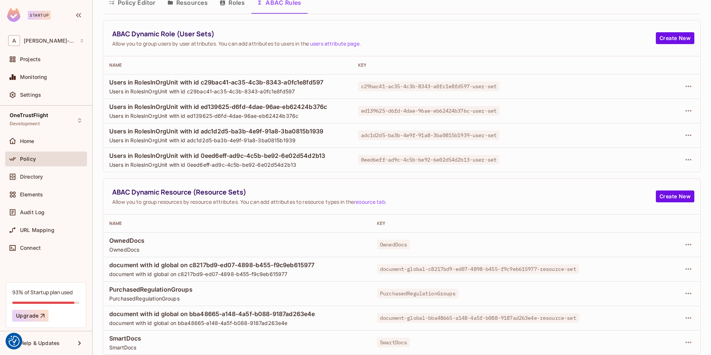
click at [436, 186] on div "ABAC Dynamic Resource (Resource Sets) Allow you to group resources by resource …" at bounding box center [401, 197] width 597 height 36
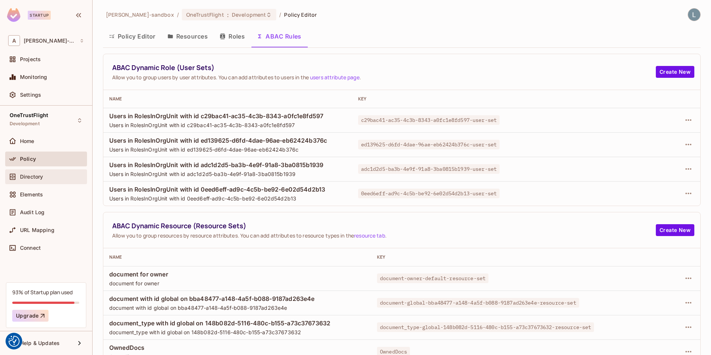
click at [49, 174] on div "Directory" at bounding box center [52, 177] width 64 height 6
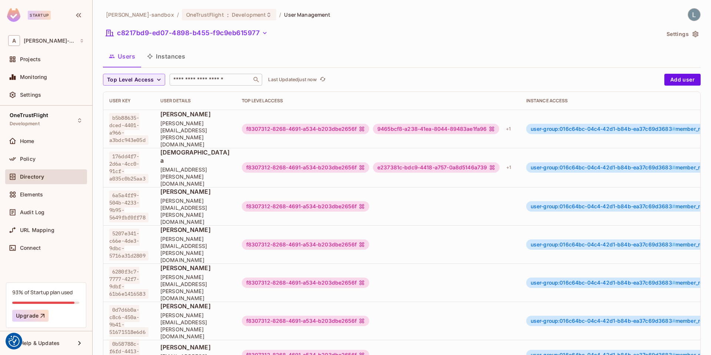
click at [185, 83] on input "text" at bounding box center [211, 79] width 78 height 7
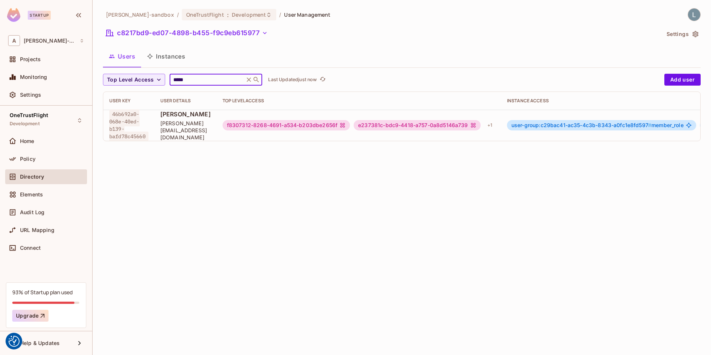
scroll to position [0, 259]
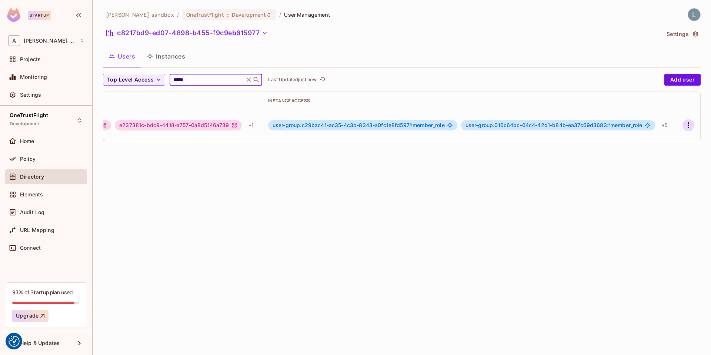
type input "*****"
click at [688, 126] on icon "button" at bounding box center [688, 125] width 9 height 9
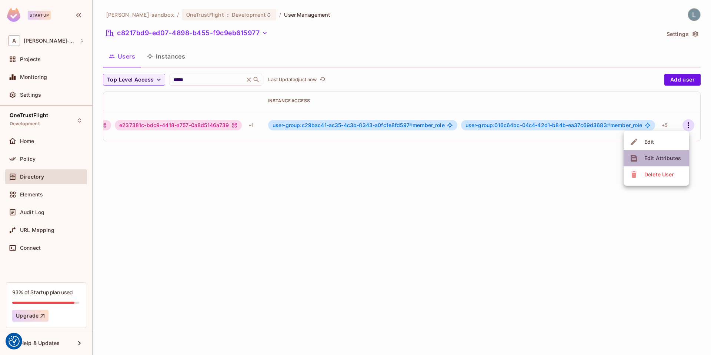
click at [659, 159] on div "Edit Attributes" at bounding box center [663, 157] width 37 height 7
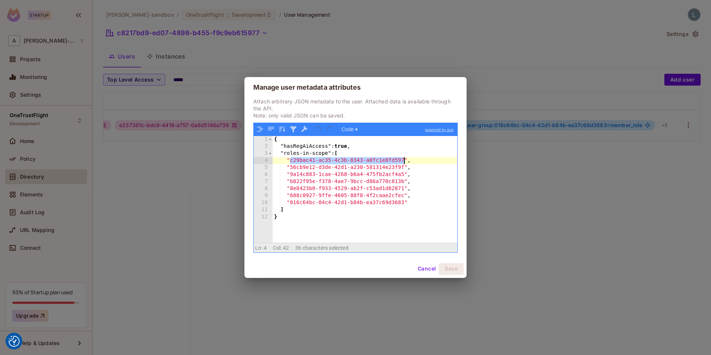
drag, startPoint x: 289, startPoint y: 160, endPoint x: 405, endPoint y: 162, distance: 116.0
click at [405, 162] on div "{ "hasRegAiAccess" : true , "roles-in-scope" : [ "c29bac41-ac35-4c3b-8343-a0fc1…" at bounding box center [365, 196] width 185 height 120
click at [456, 48] on div "Manage user metadata attributes Attach arbitrary JSON metadata to the user. Att…" at bounding box center [355, 177] width 711 height 355
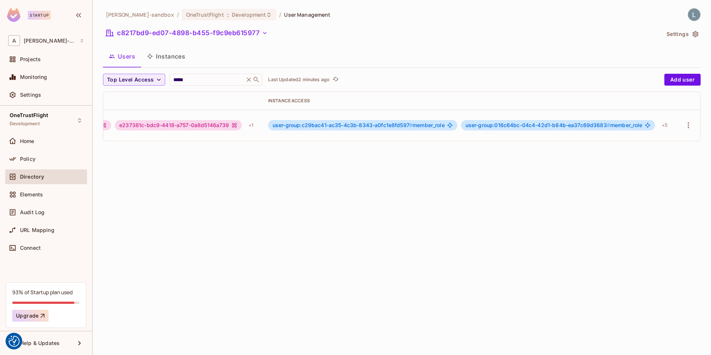
click at [169, 55] on button "Instances" at bounding box center [166, 56] width 50 height 19
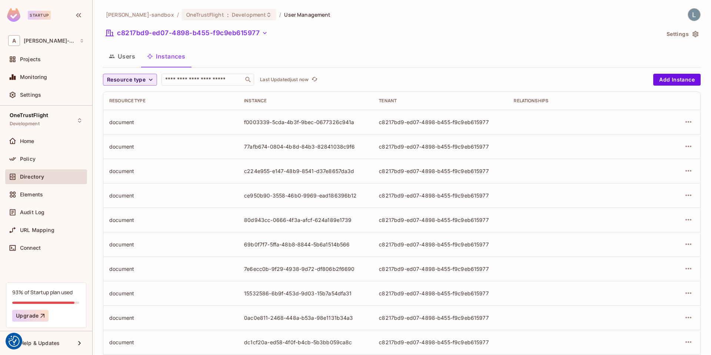
click at [140, 83] on span "Resource type" at bounding box center [126, 79] width 39 height 9
click at [132, 155] on span "User Group" at bounding box center [130, 155] width 43 height 7
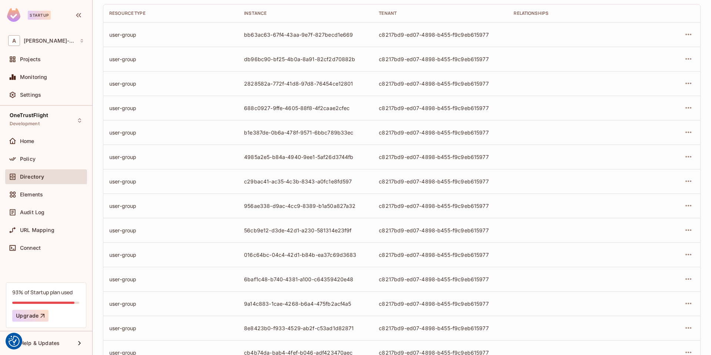
scroll to position [0, 0]
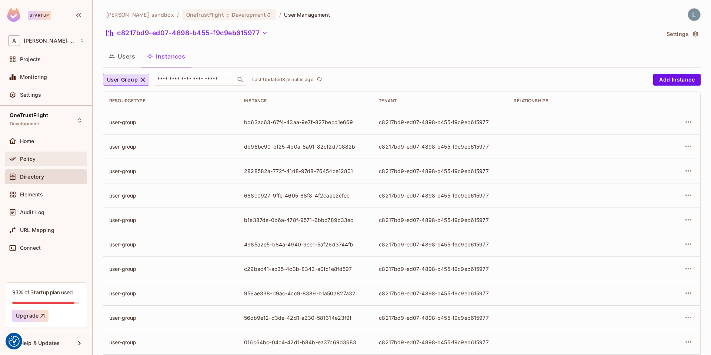
click at [43, 157] on div "Policy" at bounding box center [52, 159] width 64 height 6
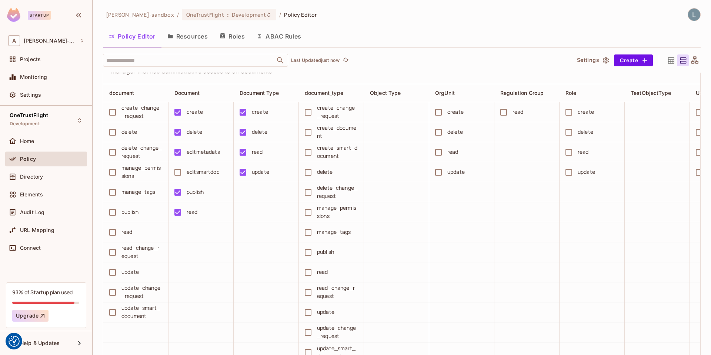
scroll to position [431, 0]
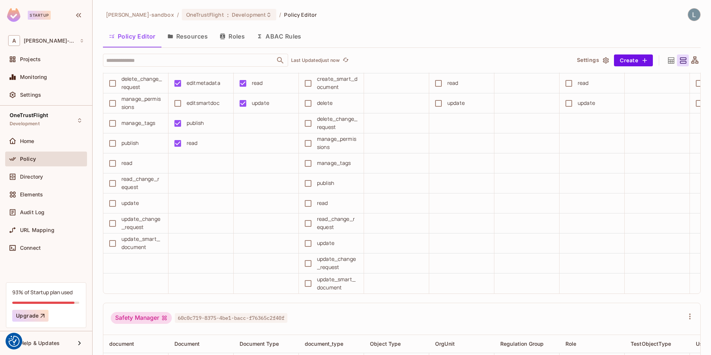
click at [672, 63] on icon at bounding box center [671, 60] width 9 height 9
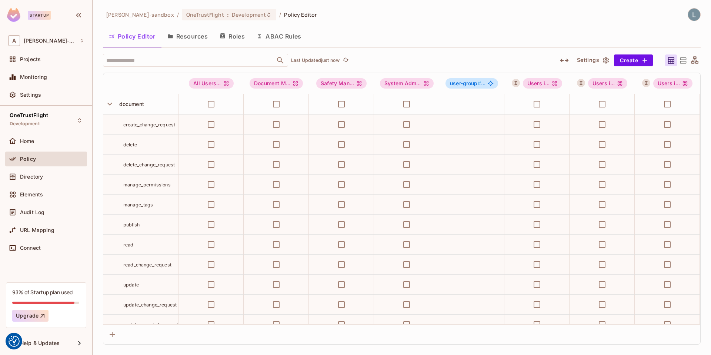
click at [681, 63] on icon at bounding box center [683, 60] width 9 height 9
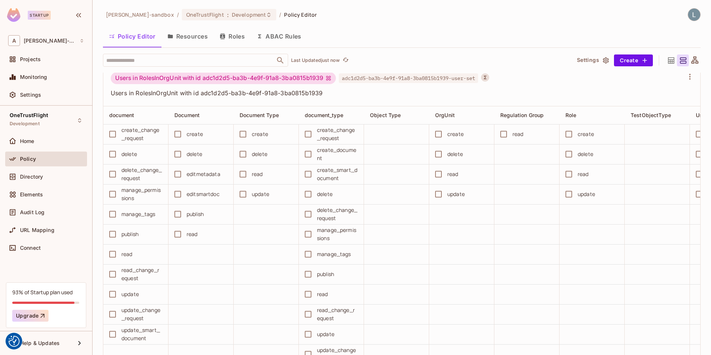
scroll to position [1792, 0]
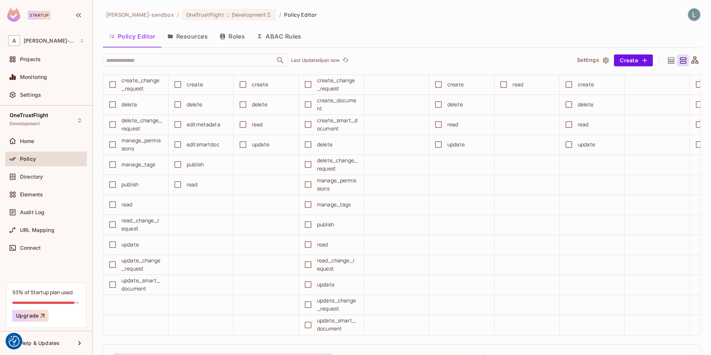
click at [425, 237] on td at bounding box center [396, 245] width 65 height 20
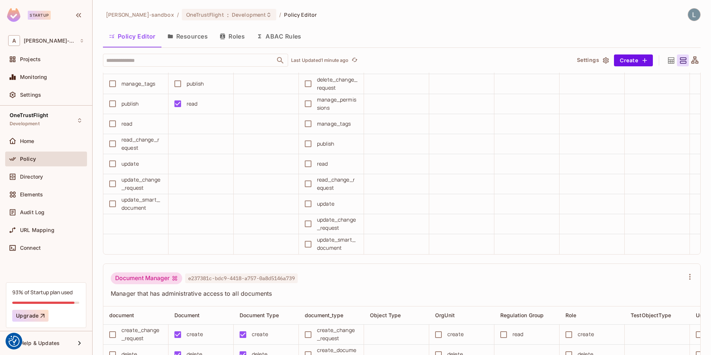
scroll to position [0, 0]
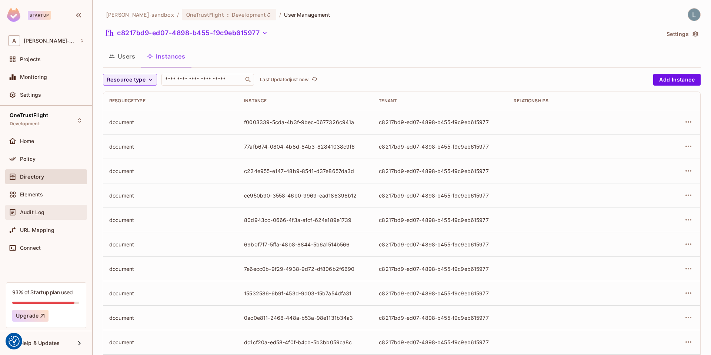
click at [48, 213] on div "Audit Log" at bounding box center [52, 212] width 64 height 6
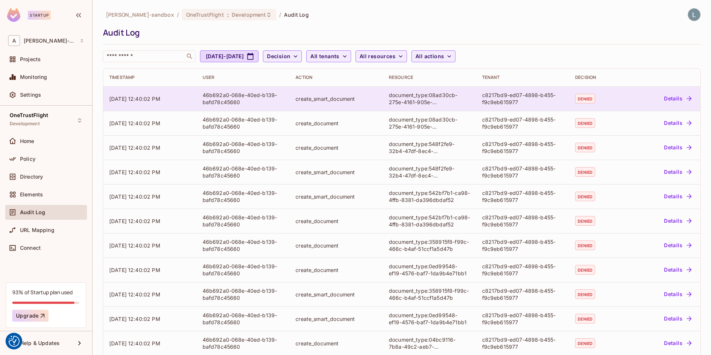
click at [667, 98] on button "Details" at bounding box center [677, 99] width 33 height 12
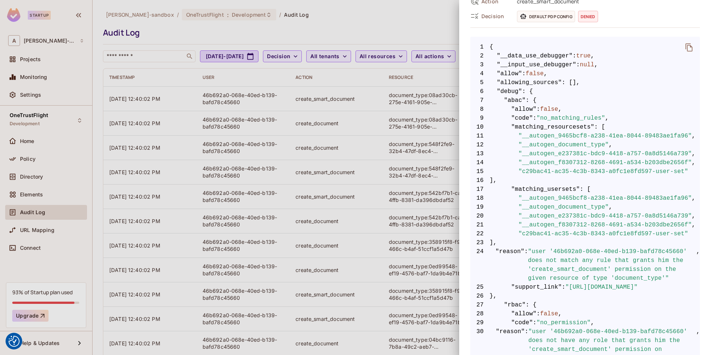
scroll to position [113, 0]
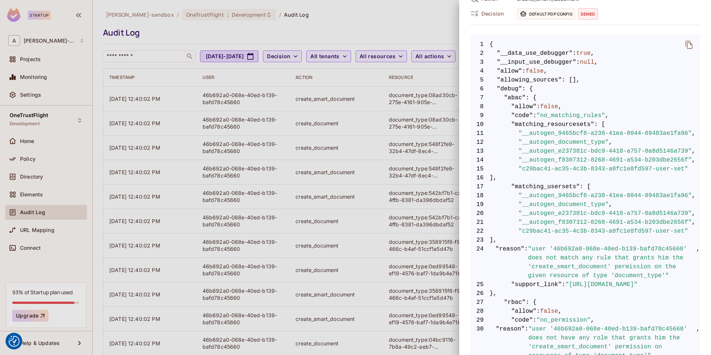
click at [253, 309] on div at bounding box center [355, 177] width 711 height 355
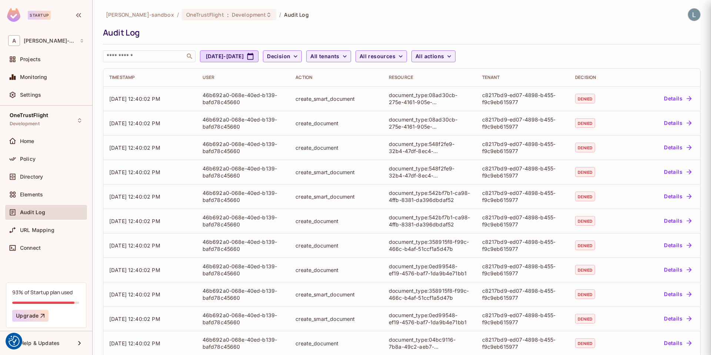
scroll to position [0, 0]
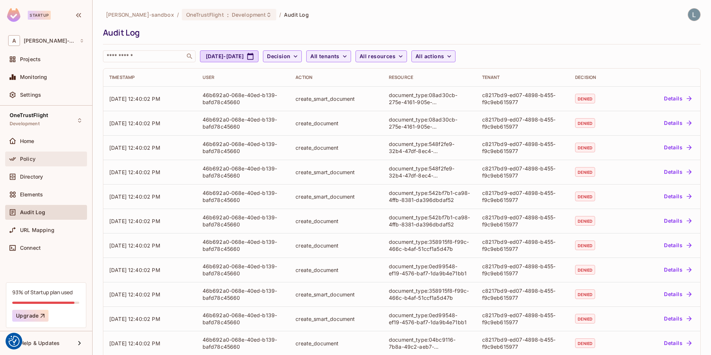
click at [34, 160] on span "Policy" at bounding box center [28, 159] width 16 height 6
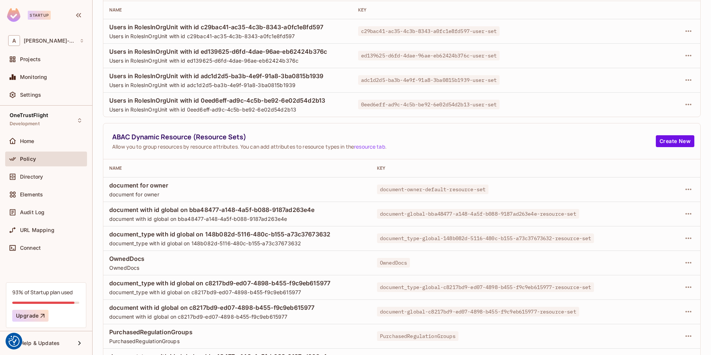
scroll to position [120, 0]
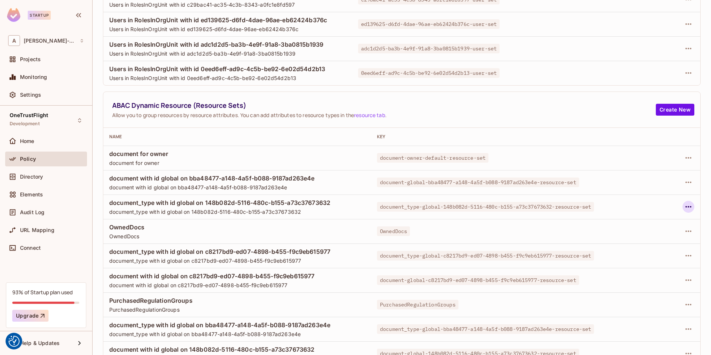
click at [688, 207] on icon "button" at bounding box center [688, 206] width 9 height 9
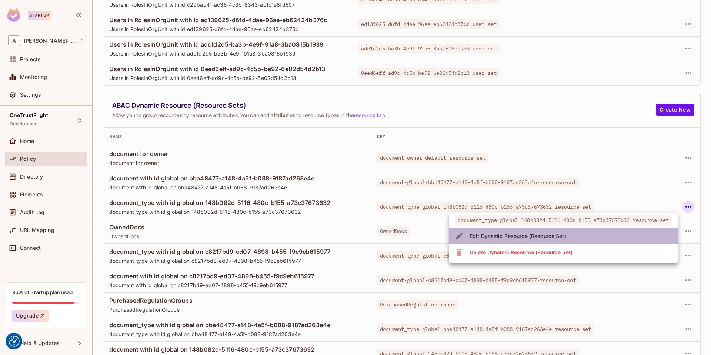
click at [561, 237] on div "Edit Dynamic Resource (Resource Set)" at bounding box center [518, 235] width 97 height 7
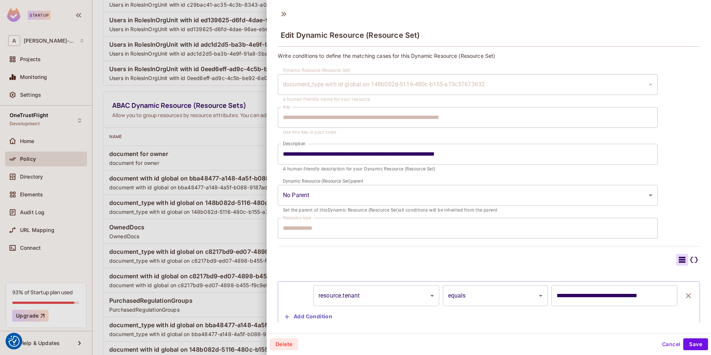
click at [206, 238] on div at bounding box center [355, 177] width 711 height 355
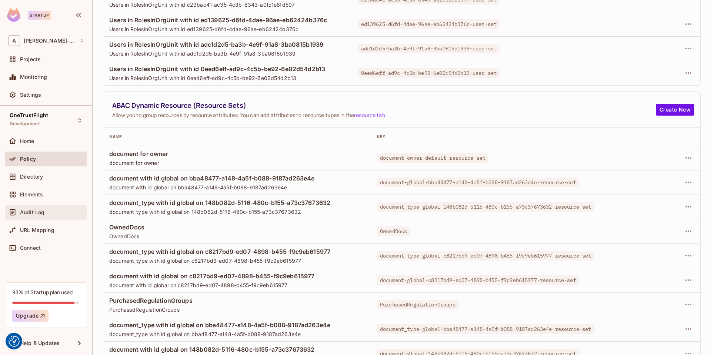
click at [40, 208] on div "Audit Log" at bounding box center [46, 212] width 76 height 9
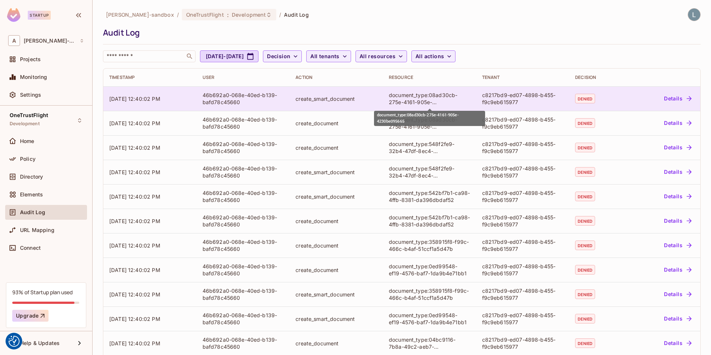
click at [438, 96] on div "document_type:08ad30cb-275e-4161-905e-4230be095665" at bounding box center [430, 99] width 82 height 14
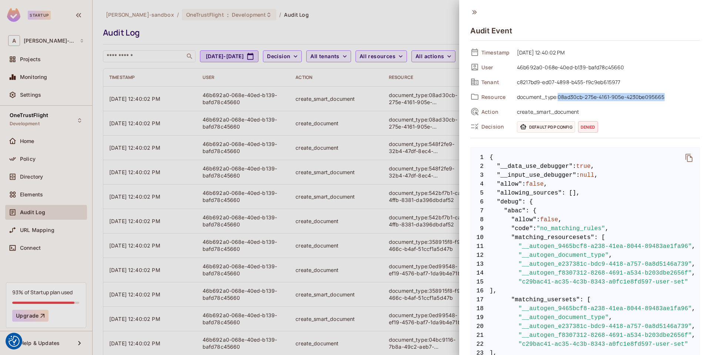
drag, startPoint x: 667, startPoint y: 98, endPoint x: 559, endPoint y: 99, distance: 107.8
click at [559, 99] on span "document_type:08ad30cb-275e-4161-905e-4230be095665" at bounding box center [607, 96] width 187 height 9
copy span "08ad30cb-275e-4161-905e-4230be095665"
click at [356, 148] on div at bounding box center [355, 177] width 711 height 355
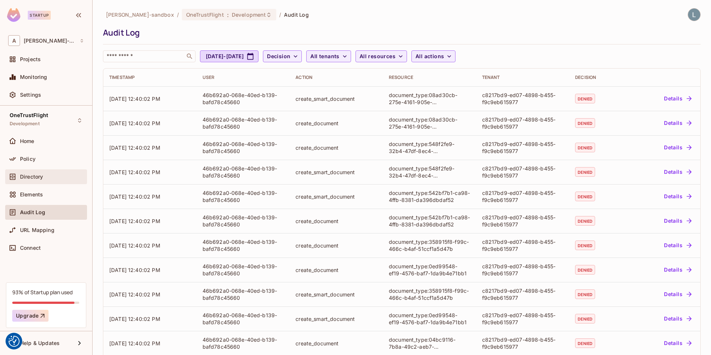
click at [59, 179] on div "Directory" at bounding box center [46, 176] width 76 height 9
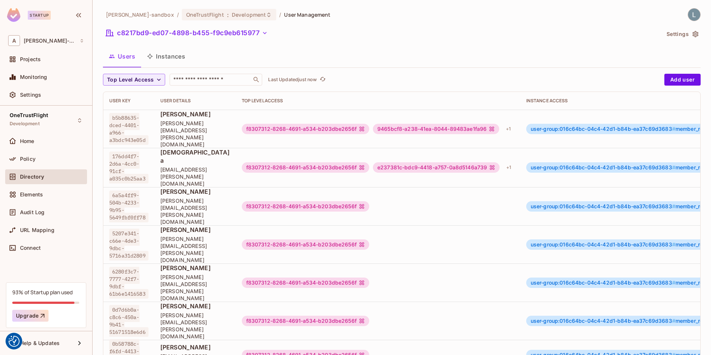
click at [179, 61] on button "Instances" at bounding box center [166, 56] width 50 height 19
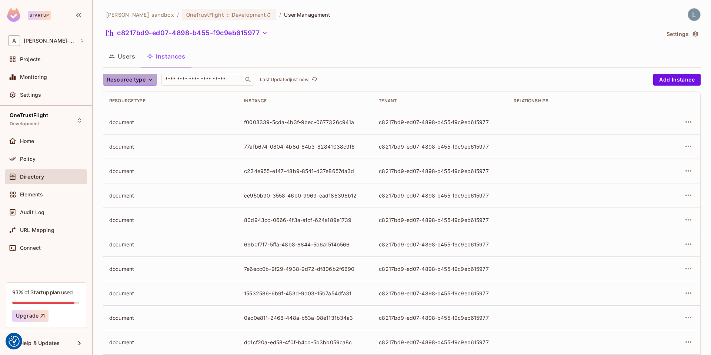
click at [144, 83] on span "Resource type" at bounding box center [126, 79] width 39 height 9
click at [213, 73] on div at bounding box center [355, 177] width 711 height 355
click at [205, 82] on div "OrgUnit Object Type User Document Regulation Group User Group document_type Tes…" at bounding box center [355, 74] width 711 height 148
click at [203, 81] on input "text" at bounding box center [203, 79] width 78 height 7
paste input "**********"
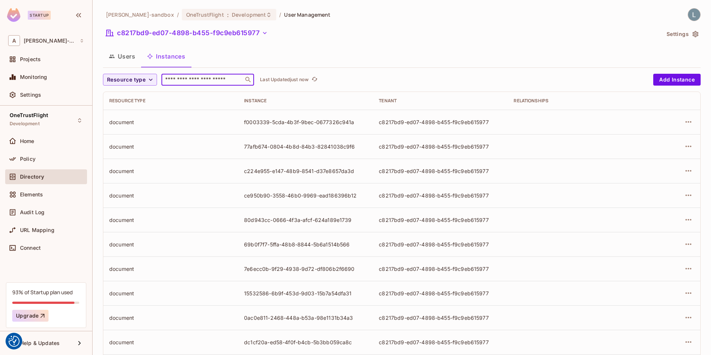
type input "**********"
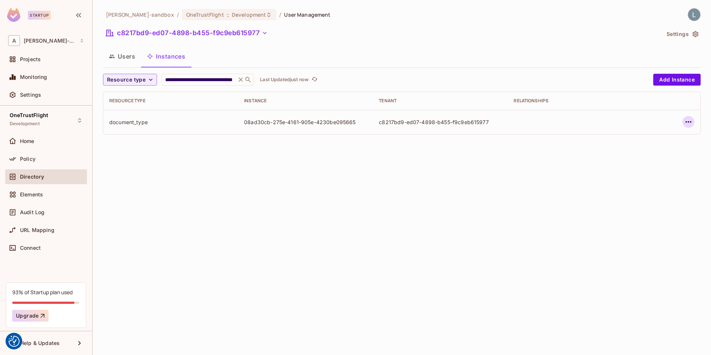
click at [685, 121] on icon "button" at bounding box center [688, 121] width 9 height 9
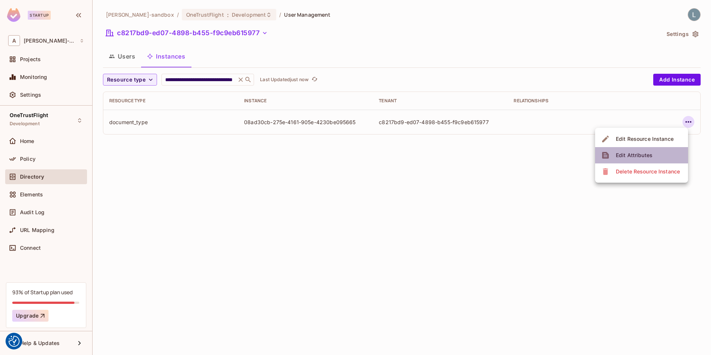
click at [633, 151] on span "Edit Attributes" at bounding box center [634, 155] width 41 height 12
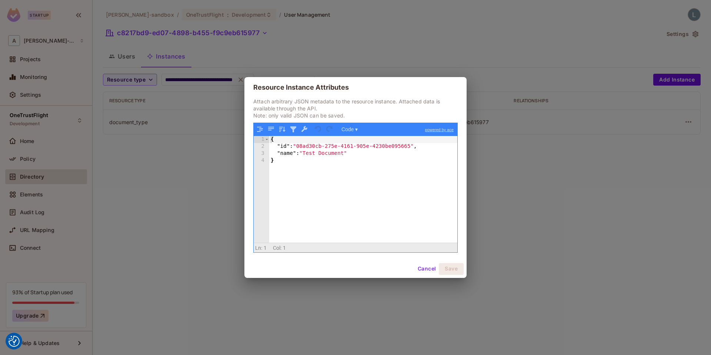
click at [558, 169] on div "Resource Instance Attributes Attach arbitrary JSON metadata to the resource ins…" at bounding box center [355, 177] width 711 height 355
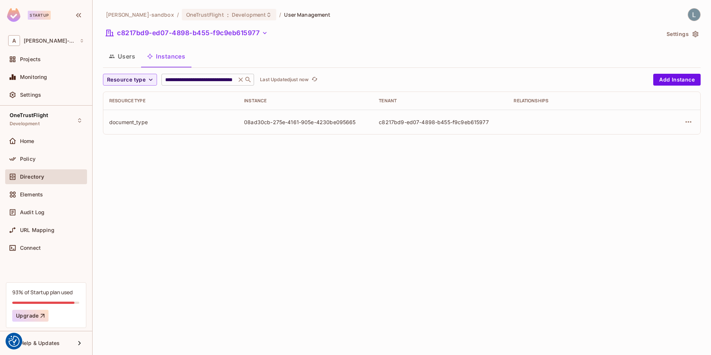
click at [240, 79] on icon at bounding box center [241, 79] width 4 height 4
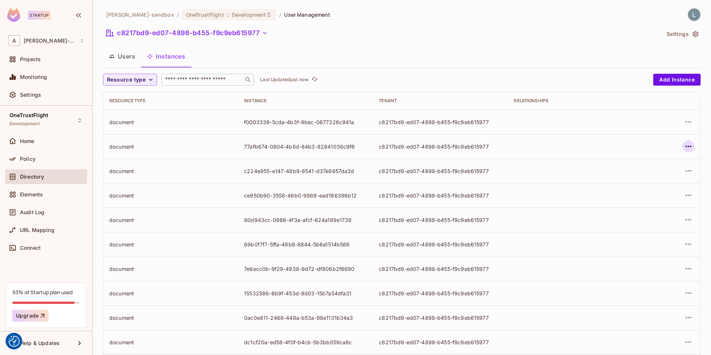
click at [691, 145] on icon "button" at bounding box center [688, 146] width 9 height 9
click at [633, 177] on div "Edit Attributes" at bounding box center [634, 179] width 37 height 7
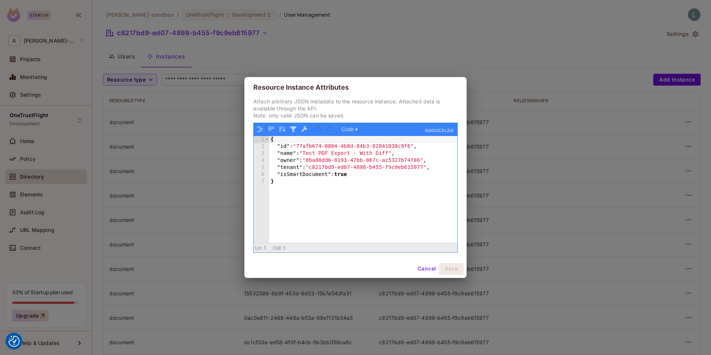
click at [634, 178] on div "Resource Instance Attributes Attach arbitrary JSON metadata to the resource ins…" at bounding box center [355, 177] width 711 height 355
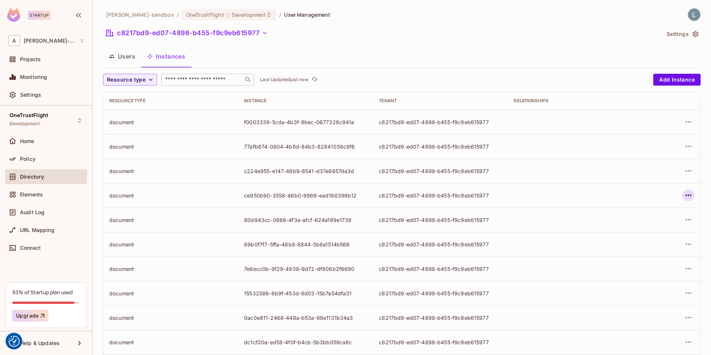
click at [691, 194] on icon "button" at bounding box center [688, 195] width 9 height 9
click at [632, 229] on div "Edit Attributes" at bounding box center [634, 228] width 37 height 7
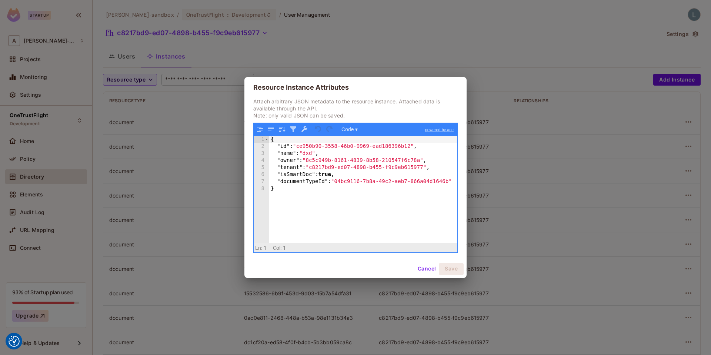
click at [214, 245] on div "Resource Instance Attributes Attach arbitrary JSON metadata to the resource ins…" at bounding box center [355, 177] width 711 height 355
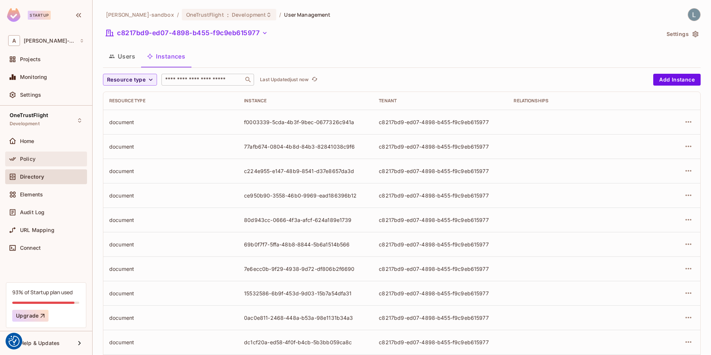
click at [40, 157] on div "Policy" at bounding box center [52, 159] width 64 height 6
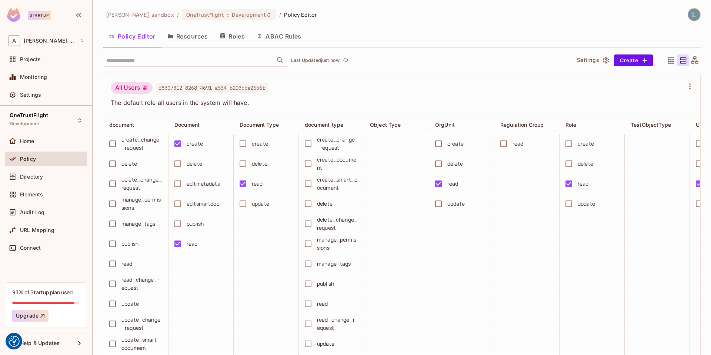
click at [279, 38] on button "ABAC Rules" at bounding box center [279, 36] width 57 height 19
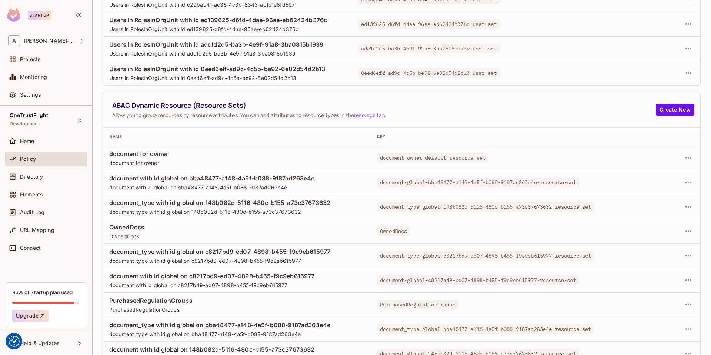
scroll to position [124, 0]
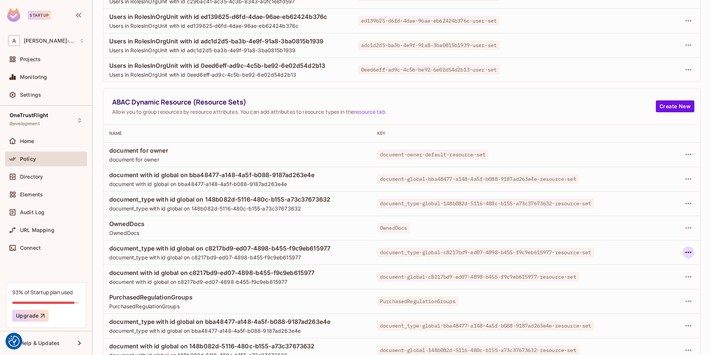
click at [690, 252] on icon "button" at bounding box center [688, 252] width 9 height 9
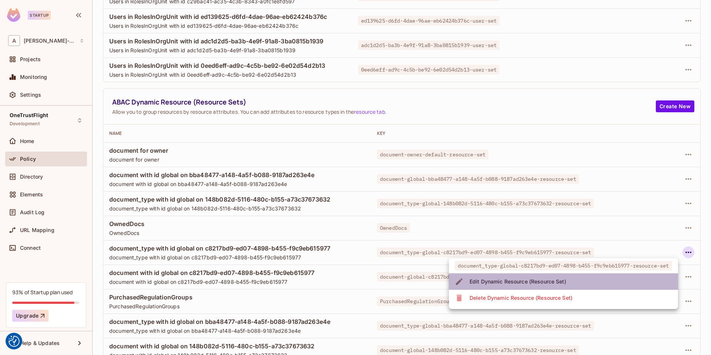
click at [570, 285] on li "Edit Dynamic Resource (Resource Set)" at bounding box center [563, 281] width 229 height 16
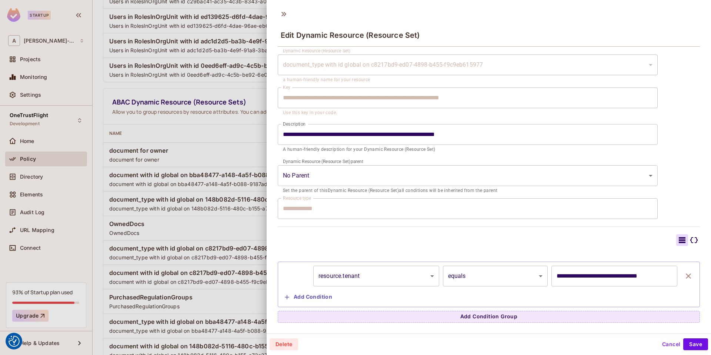
scroll to position [0, 0]
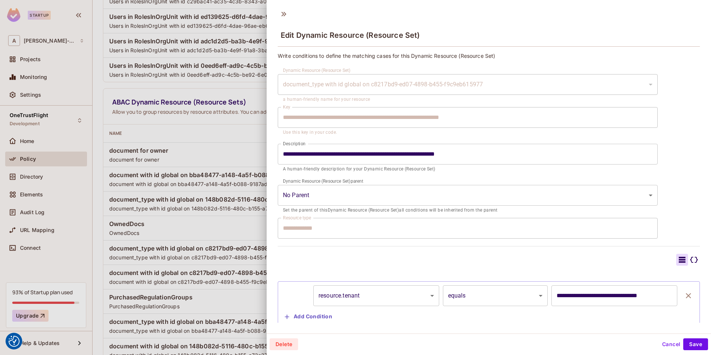
click at [236, 180] on div at bounding box center [355, 177] width 711 height 355
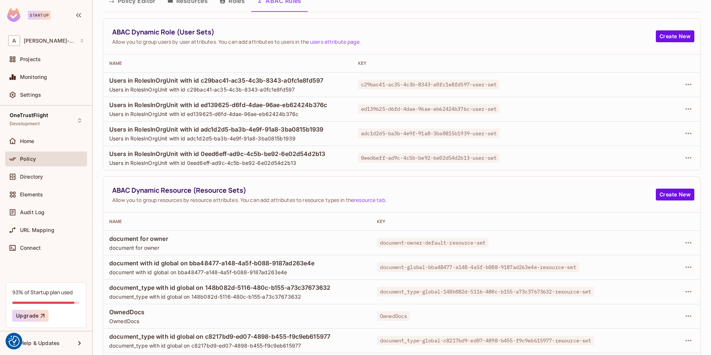
scroll to position [9, 0]
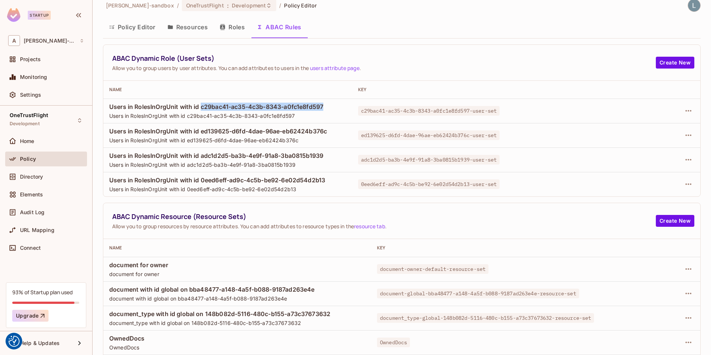
drag, startPoint x: 202, startPoint y: 106, endPoint x: 327, endPoint y: 107, distance: 125.2
click at [327, 107] on span "Users in RolesInOrgUnit with id c29bac41-ac35-4c3b-8343-a0fc1e8fd597" at bounding box center [227, 107] width 237 height 8
copy span "c29bac41-ac35-4c3b-8343-a0fc1e8fd597"
click at [47, 176] on div "Directory" at bounding box center [52, 177] width 64 height 6
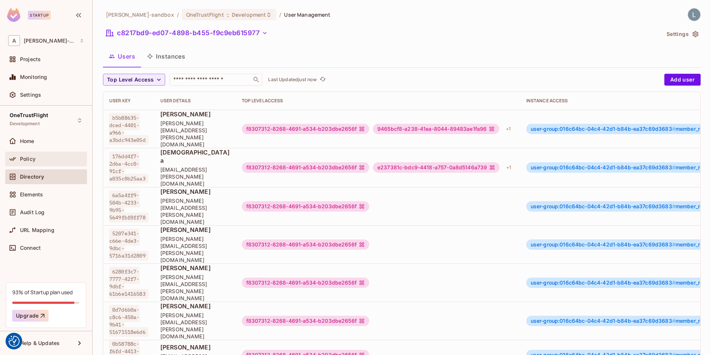
click at [43, 158] on div "Policy" at bounding box center [52, 159] width 64 height 6
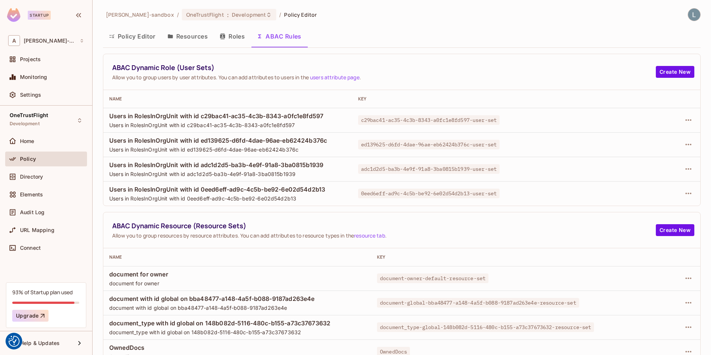
click at [125, 39] on button "Policy Editor" at bounding box center [132, 36] width 59 height 19
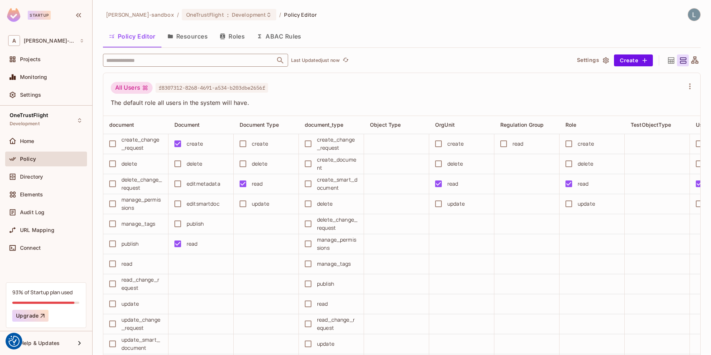
click at [231, 63] on input "text" at bounding box center [188, 60] width 169 height 13
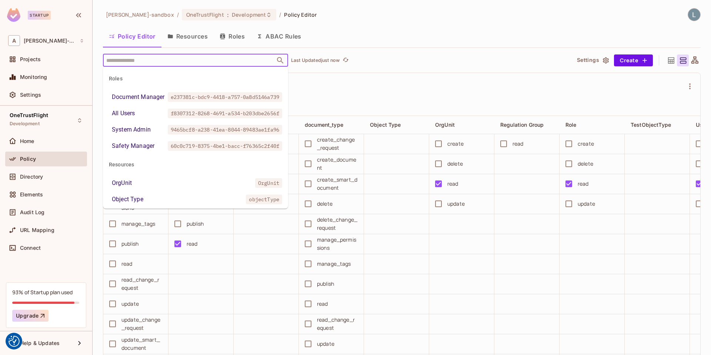
paste input "**********"
type input "**********"
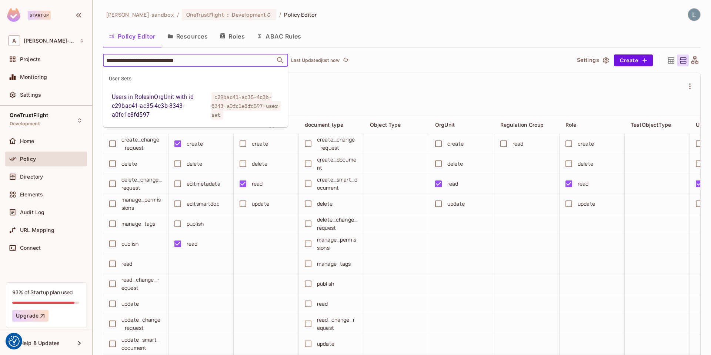
click at [177, 109] on div "Users in RolesInOrgUnit with id c29bac41-ac35-4c3b-8343-a0fc1e8fd597" at bounding box center [160, 106] width 97 height 27
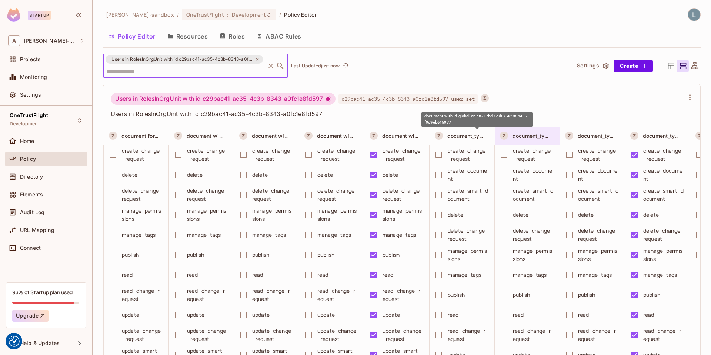
scroll to position [0, 718]
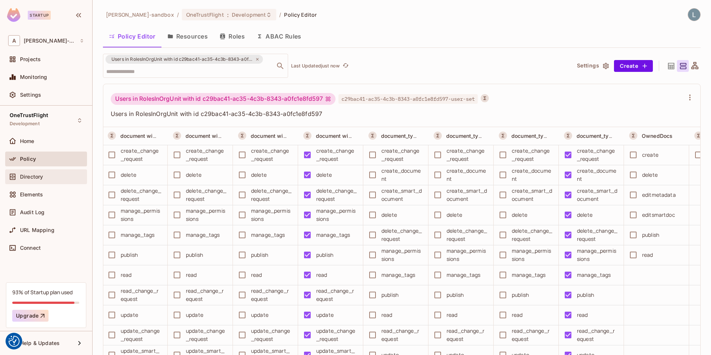
click at [48, 177] on div "Directory" at bounding box center [52, 177] width 64 height 6
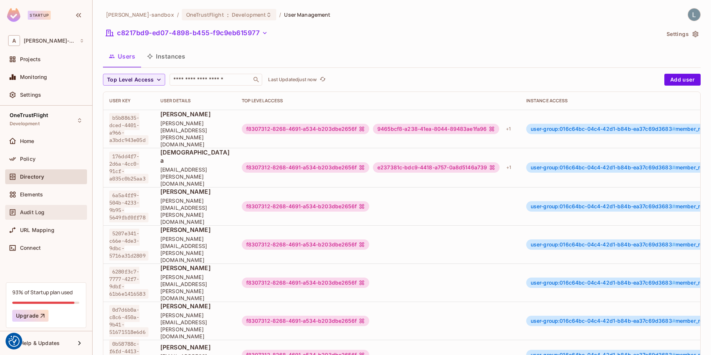
click at [41, 210] on span "Audit Log" at bounding box center [32, 212] width 24 height 6
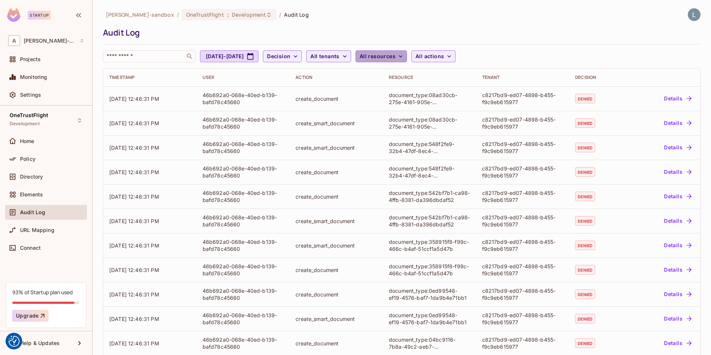
click at [396, 56] on span "All resources" at bounding box center [378, 56] width 36 height 9
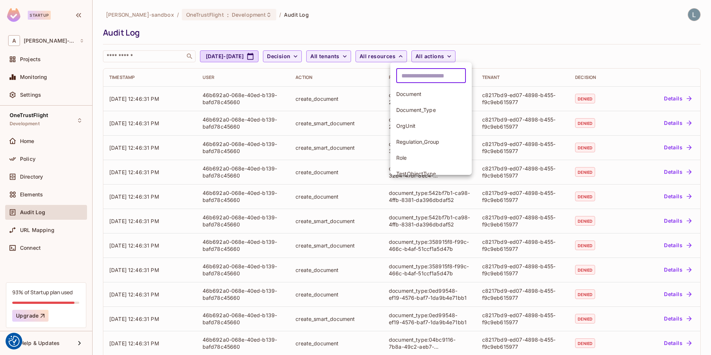
click at [417, 71] on input "text" at bounding box center [431, 75] width 70 height 15
type input "********"
click at [417, 124] on span "document" at bounding box center [431, 125] width 70 height 7
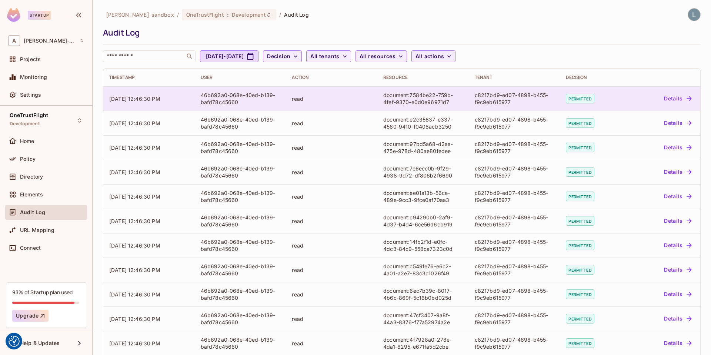
click at [682, 96] on button "Details" at bounding box center [677, 99] width 33 height 12
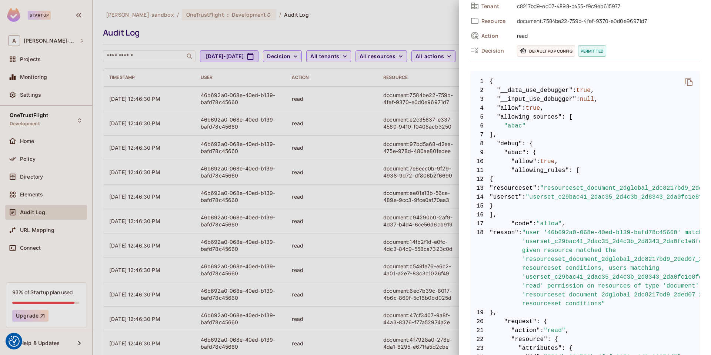
click at [388, 203] on div at bounding box center [355, 177] width 711 height 355
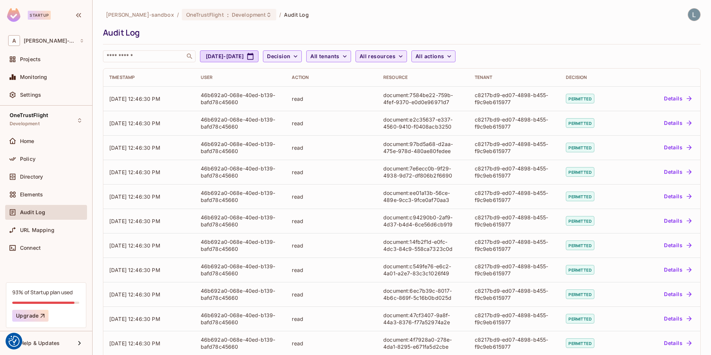
click at [396, 56] on span "All resources" at bounding box center [378, 56] width 36 height 9
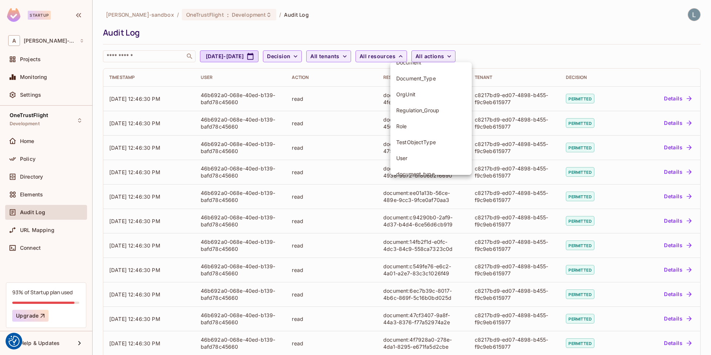
scroll to position [73, 0]
click at [421, 132] on span "document_type" at bounding box center [431, 132] width 70 height 7
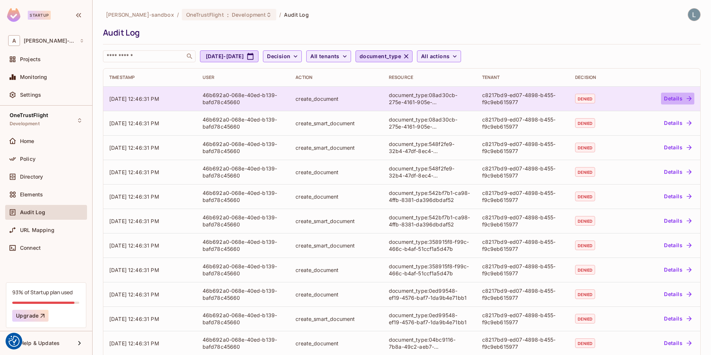
click at [671, 100] on button "Details" at bounding box center [677, 99] width 33 height 12
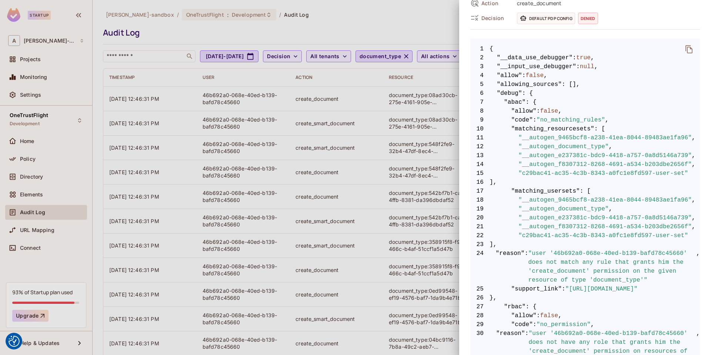
scroll to position [141, 0]
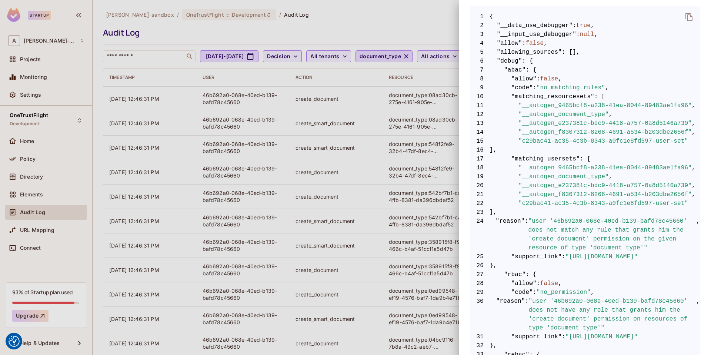
click at [299, 223] on div at bounding box center [355, 177] width 711 height 355
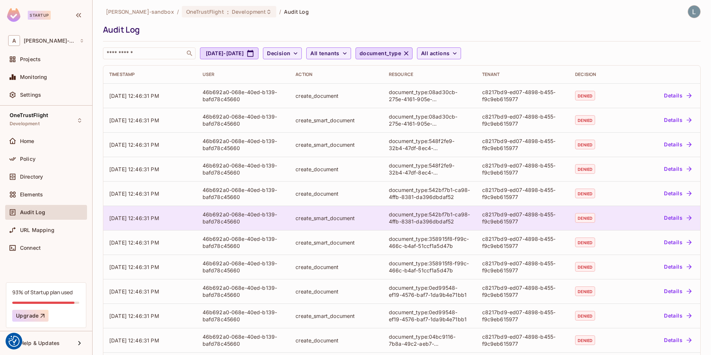
scroll to position [0, 0]
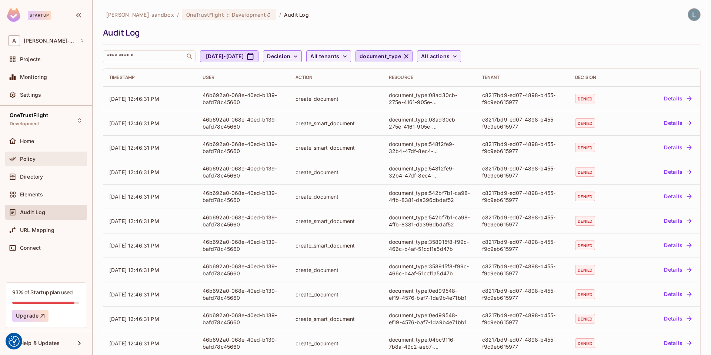
click at [41, 160] on div "Policy" at bounding box center [52, 159] width 64 height 6
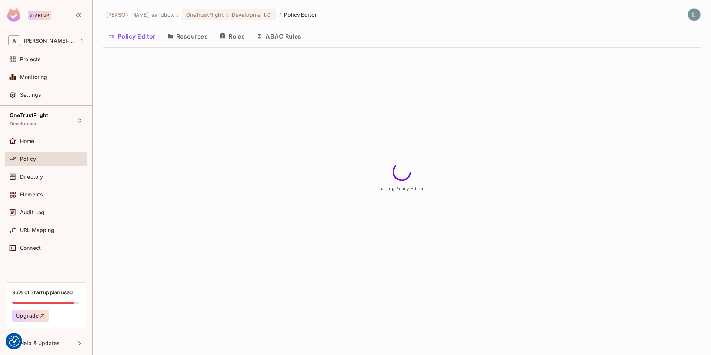
click at [196, 38] on button "Resources" at bounding box center [188, 36] width 52 height 19
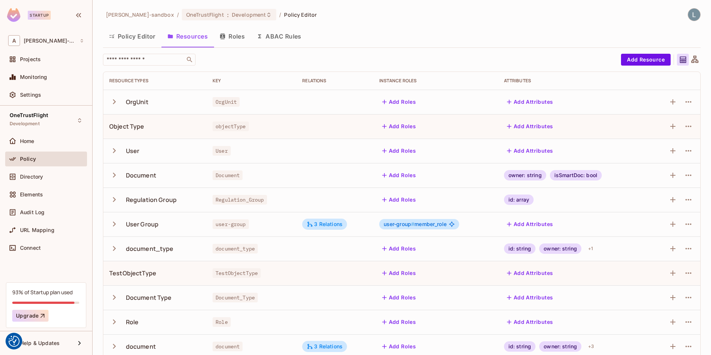
scroll to position [10, 0]
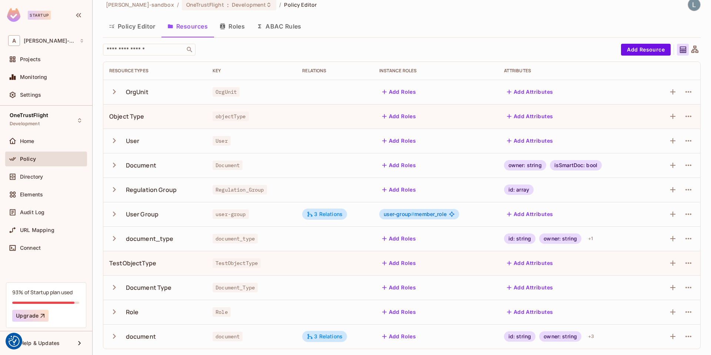
click at [113, 239] on icon "button" at bounding box center [114, 238] width 10 height 10
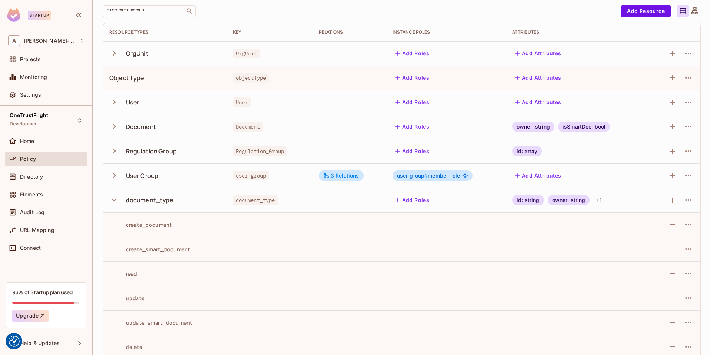
scroll to position [62, 0]
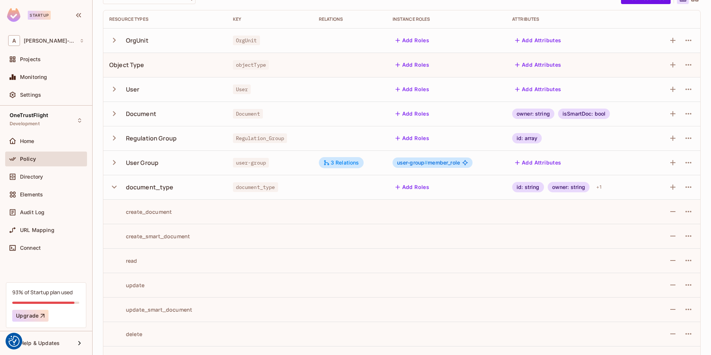
click at [162, 213] on div "create_document" at bounding box center [140, 211] width 63 height 7
click at [49, 58] on div "Projects" at bounding box center [52, 59] width 64 height 6
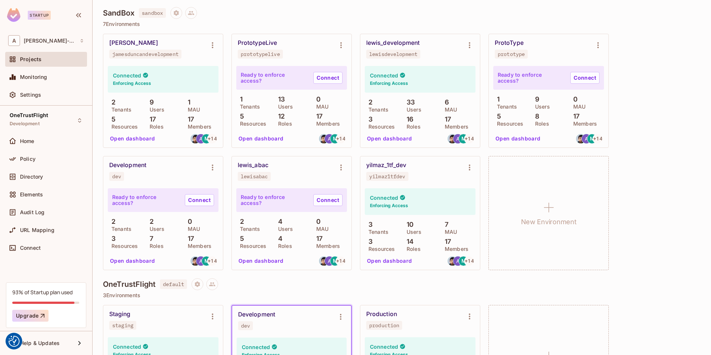
scroll to position [210, 0]
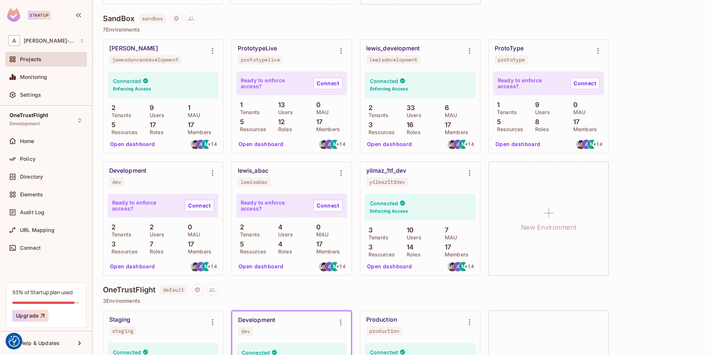
click at [396, 145] on button "Open dashboard" at bounding box center [389, 144] width 51 height 12
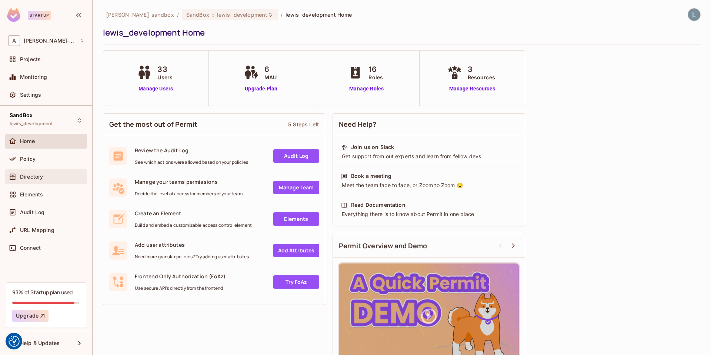
click at [37, 179] on div "Directory" at bounding box center [46, 176] width 76 height 9
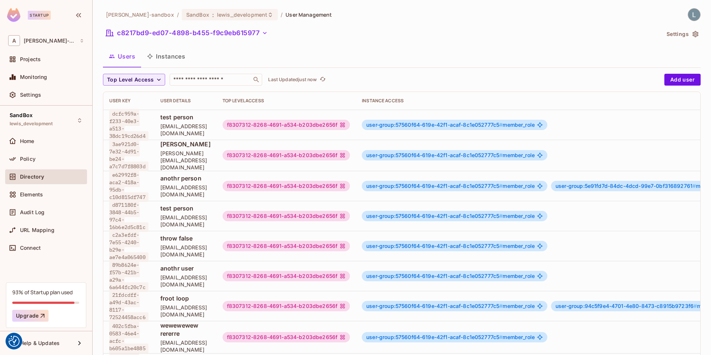
click at [178, 57] on button "Instances" at bounding box center [166, 56] width 50 height 19
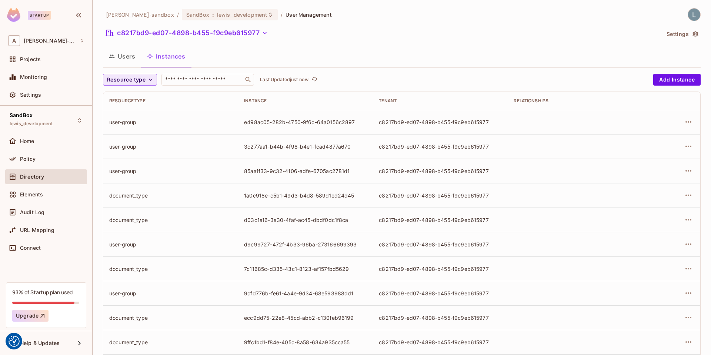
click at [149, 82] on icon "button" at bounding box center [150, 79] width 7 height 7
click at [128, 129] on span "User Group" at bounding box center [128, 128] width 39 height 7
click at [127, 59] on button "Users" at bounding box center [122, 56] width 38 height 19
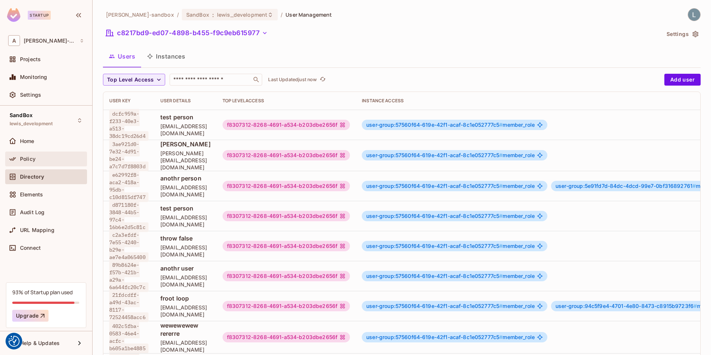
click at [35, 156] on div "Policy" at bounding box center [52, 159] width 64 height 6
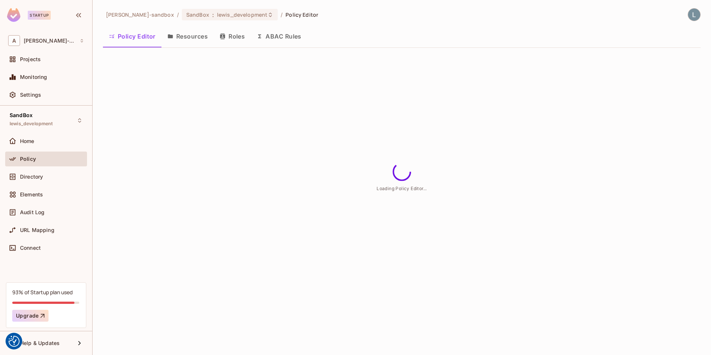
click at [187, 36] on button "Resources" at bounding box center [188, 36] width 52 height 19
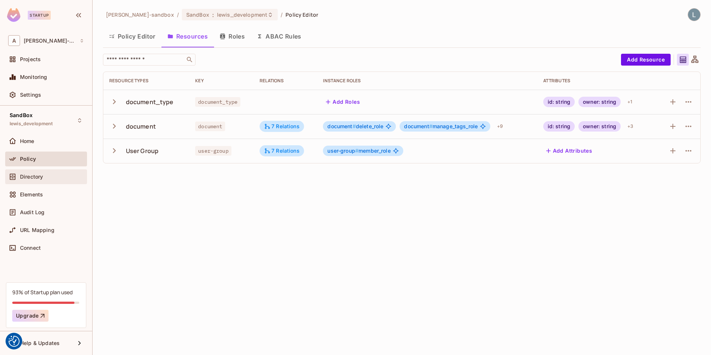
click at [43, 175] on span "Directory" at bounding box center [31, 177] width 23 height 6
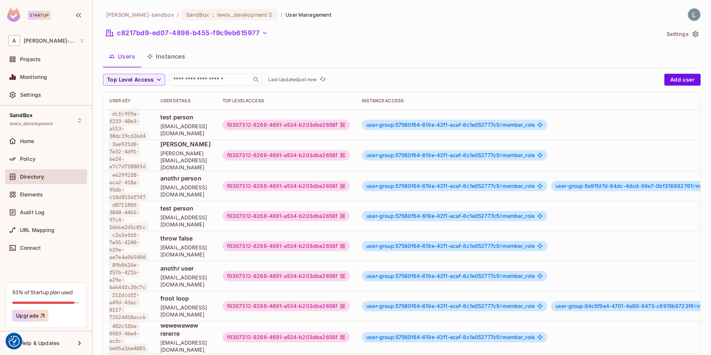
click at [172, 61] on button "Instances" at bounding box center [166, 56] width 50 height 19
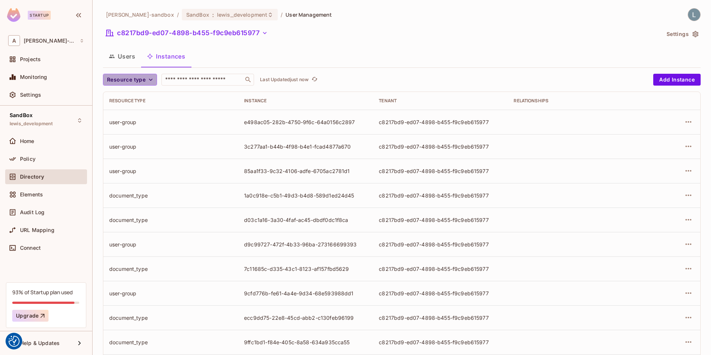
click at [143, 83] on span "Resource type" at bounding box center [126, 79] width 39 height 9
click at [131, 129] on span "User Group" at bounding box center [128, 128] width 39 height 7
click at [691, 122] on icon "button" at bounding box center [689, 121] width 6 height 1
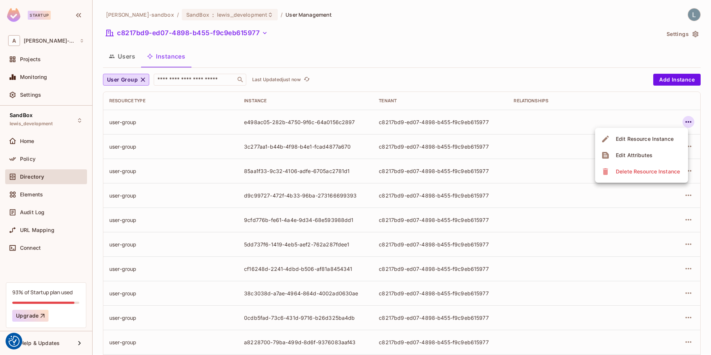
click at [636, 174] on div "Delete Resource Instance" at bounding box center [648, 171] width 64 height 7
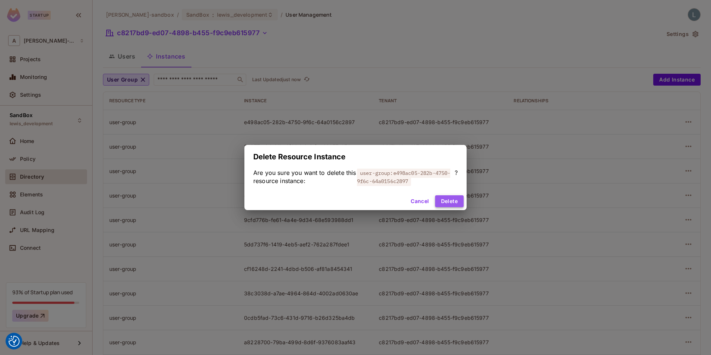
click at [451, 198] on button "Delete" at bounding box center [449, 201] width 29 height 12
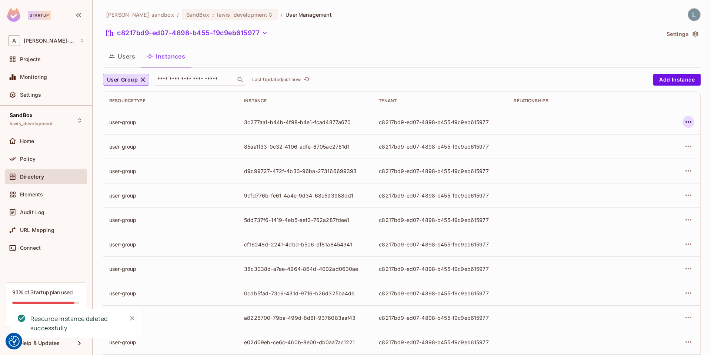
click at [687, 121] on icon "button" at bounding box center [688, 121] width 9 height 9
click at [642, 169] on div "Delete Resource Instance" at bounding box center [648, 171] width 64 height 7
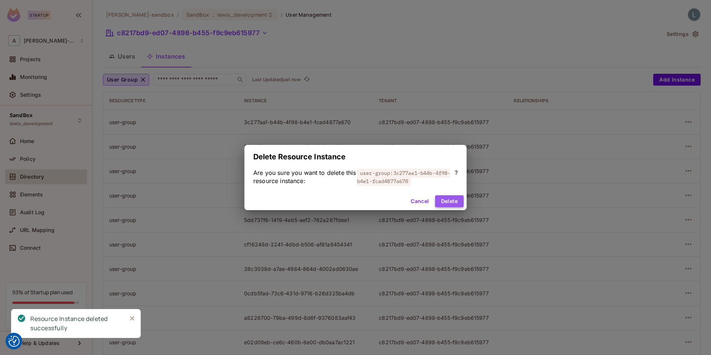
click at [455, 205] on button "Delete" at bounding box center [449, 201] width 29 height 12
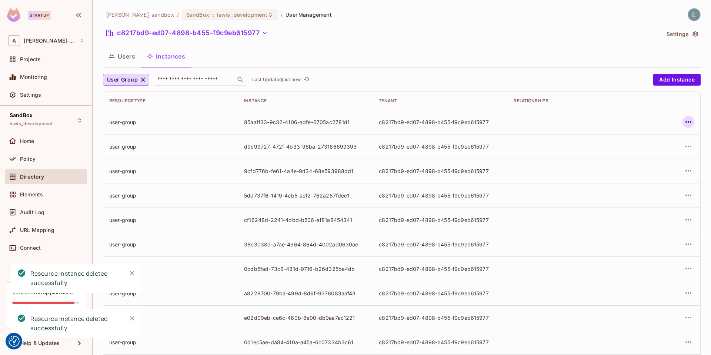
click at [689, 125] on icon "button" at bounding box center [688, 121] width 9 height 9
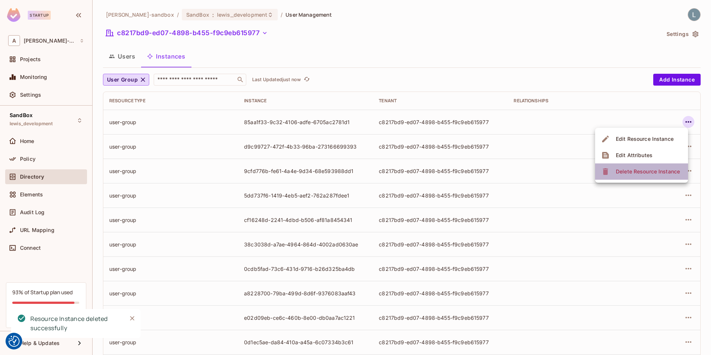
click at [649, 167] on span "Delete Resource Instance" at bounding box center [648, 172] width 69 height 12
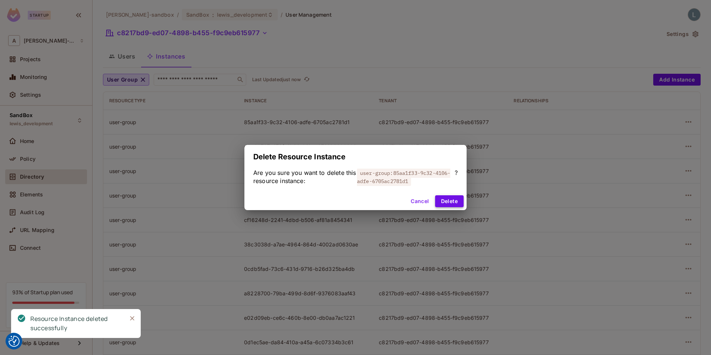
click at [451, 203] on button "Delete" at bounding box center [449, 201] width 29 height 12
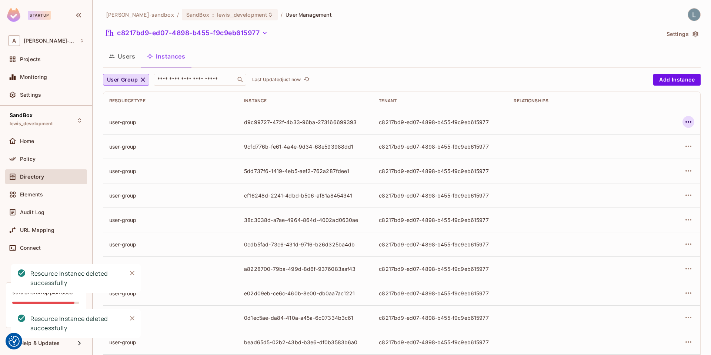
click at [691, 121] on icon "button" at bounding box center [688, 121] width 9 height 9
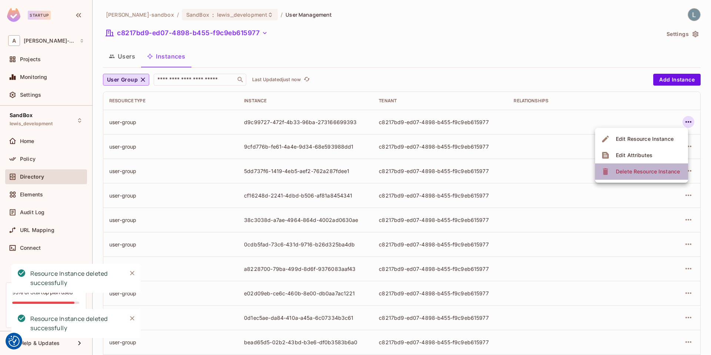
click at [637, 168] on div "Delete Resource Instance" at bounding box center [648, 171] width 64 height 7
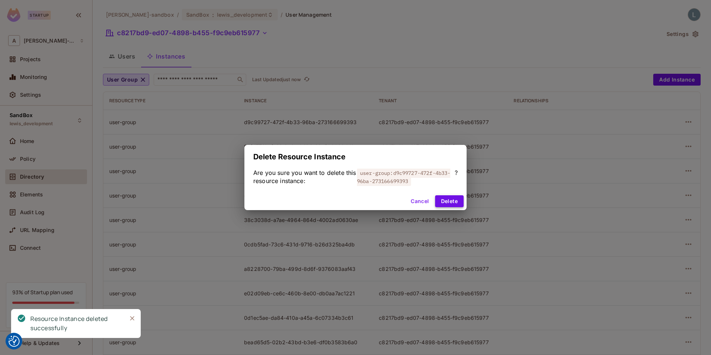
click at [449, 202] on button "Delete" at bounding box center [449, 201] width 29 height 12
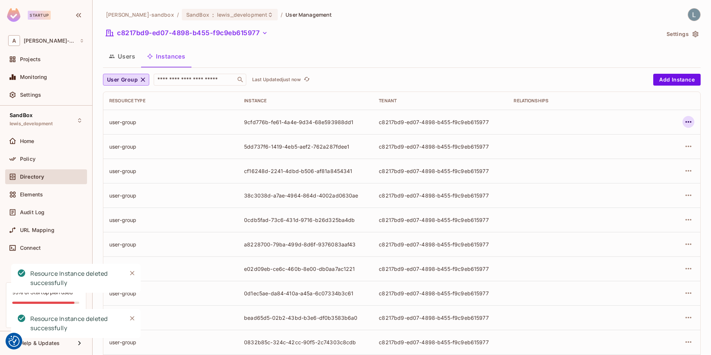
click at [691, 119] on icon "button" at bounding box center [688, 121] width 9 height 9
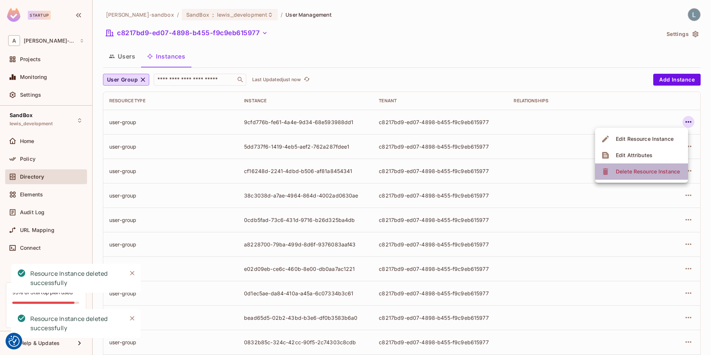
click at [645, 170] on div "Delete Resource Instance" at bounding box center [648, 171] width 64 height 7
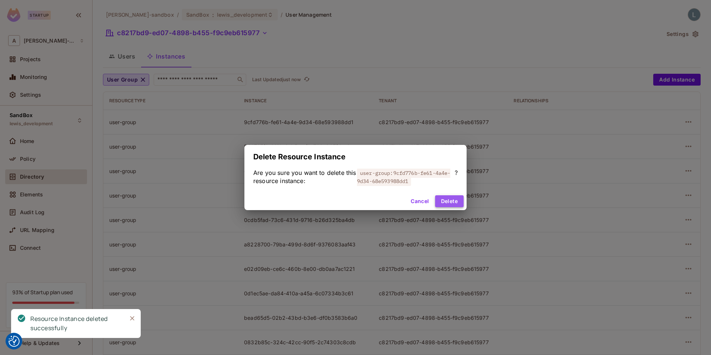
click at [444, 205] on button "Delete" at bounding box center [449, 201] width 29 height 12
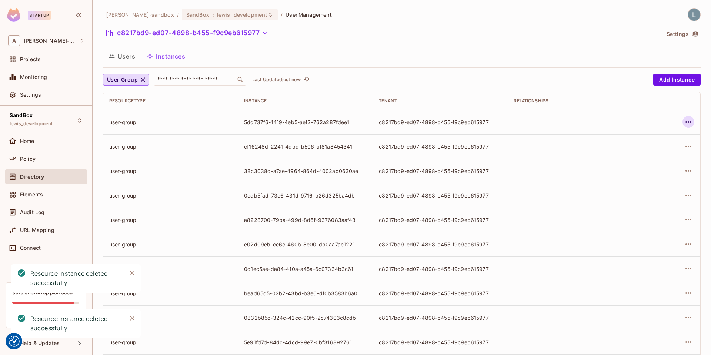
click at [689, 121] on icon "button" at bounding box center [688, 121] width 9 height 9
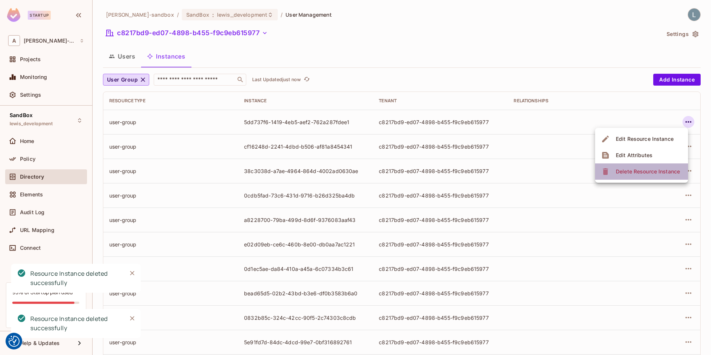
click at [649, 176] on span "Delete Resource Instance" at bounding box center [648, 172] width 69 height 12
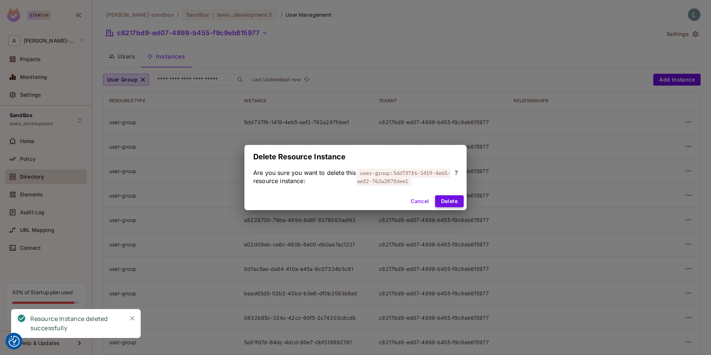
click at [447, 201] on button "Delete" at bounding box center [449, 201] width 29 height 12
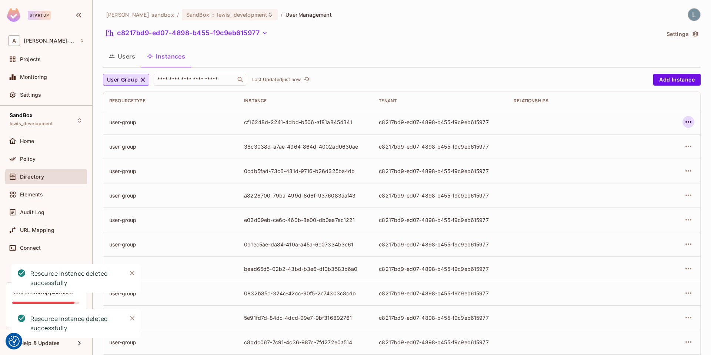
click at [691, 123] on icon "button" at bounding box center [688, 121] width 9 height 9
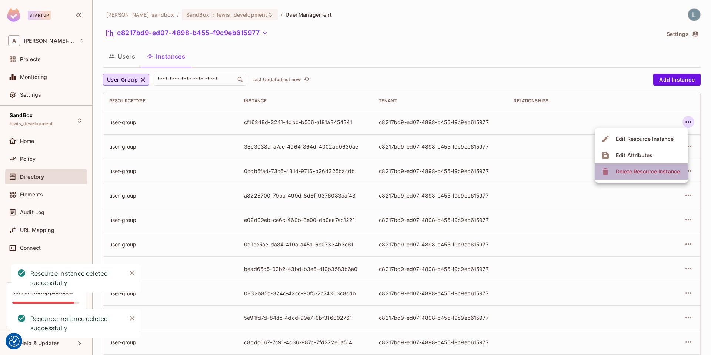
click at [643, 170] on div "Delete Resource Instance" at bounding box center [648, 171] width 64 height 7
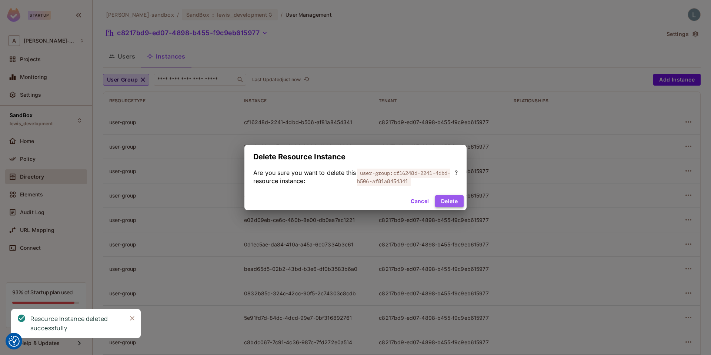
click at [452, 203] on button "Delete" at bounding box center [449, 201] width 29 height 12
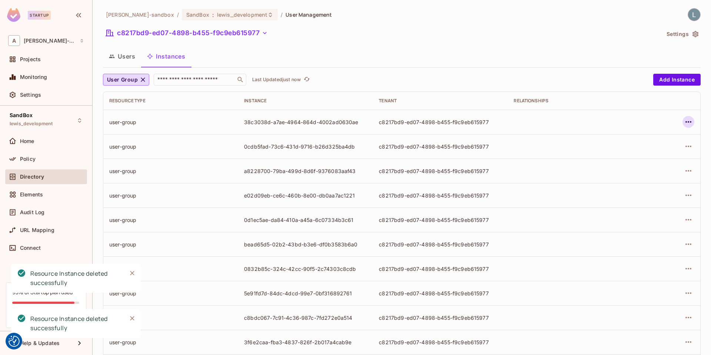
click at [688, 122] on icon "button" at bounding box center [689, 121] width 6 height 1
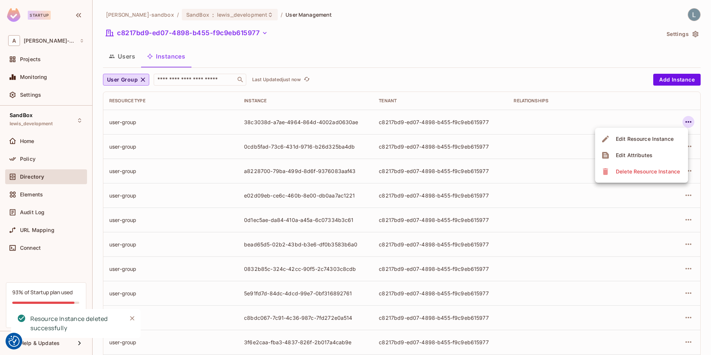
click at [653, 171] on div "Delete Resource Instance" at bounding box center [648, 171] width 64 height 7
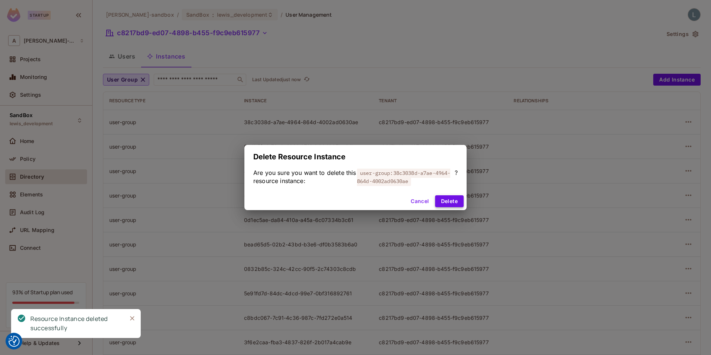
click at [456, 202] on button "Delete" at bounding box center [449, 201] width 29 height 12
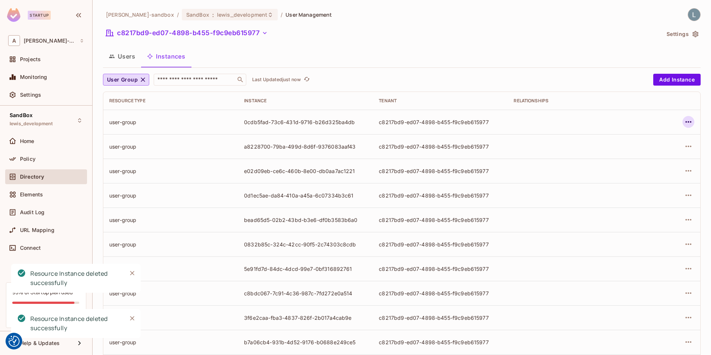
click at [688, 124] on icon "button" at bounding box center [688, 121] width 9 height 9
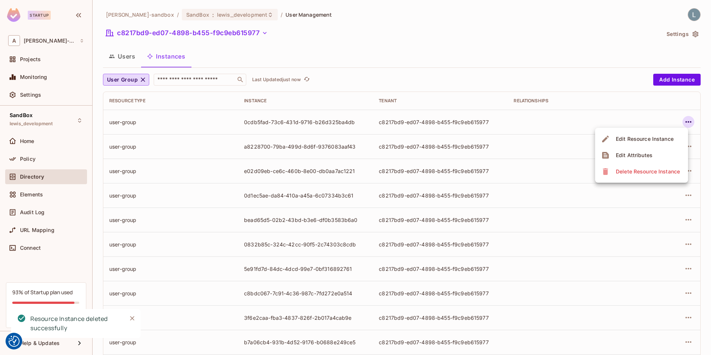
click at [638, 174] on div "Delete Resource Instance" at bounding box center [648, 171] width 64 height 7
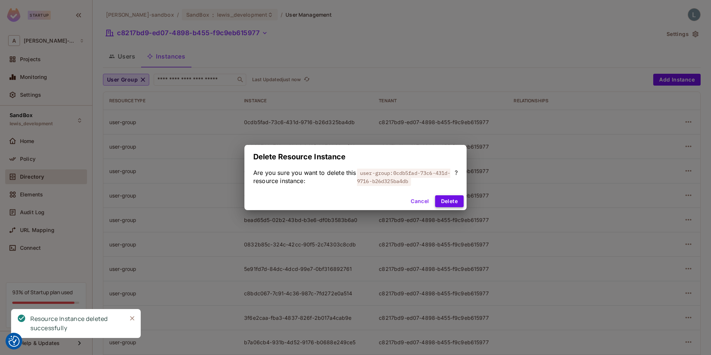
click at [452, 200] on button "Delete" at bounding box center [449, 201] width 29 height 12
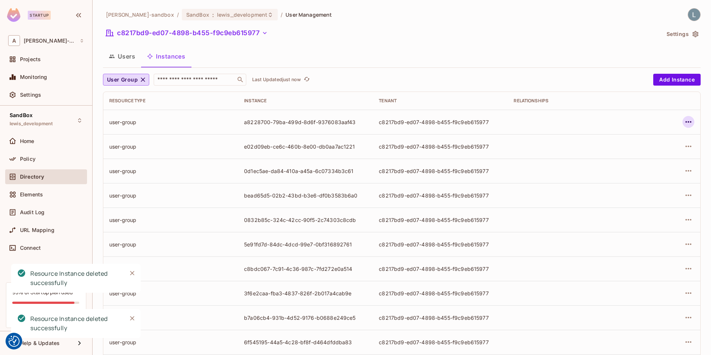
click at [690, 121] on icon "button" at bounding box center [688, 121] width 9 height 9
click at [642, 170] on div "Delete Resource Instance" at bounding box center [648, 171] width 64 height 7
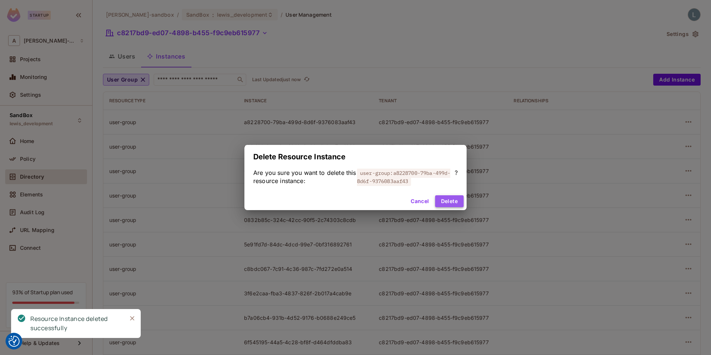
click at [447, 204] on button "Delete" at bounding box center [449, 201] width 29 height 12
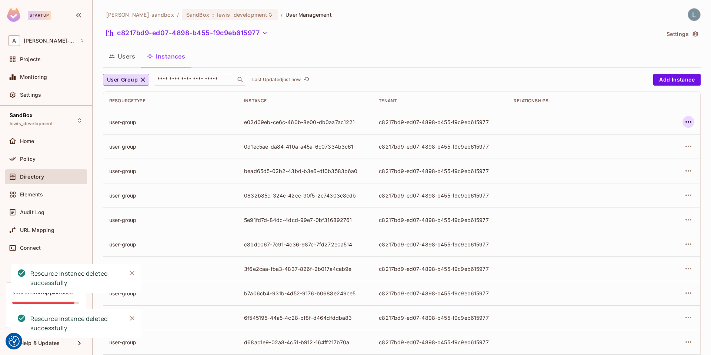
click at [687, 120] on icon "button" at bounding box center [688, 121] width 9 height 9
click at [636, 166] on span "Delete Resource Instance" at bounding box center [648, 172] width 69 height 12
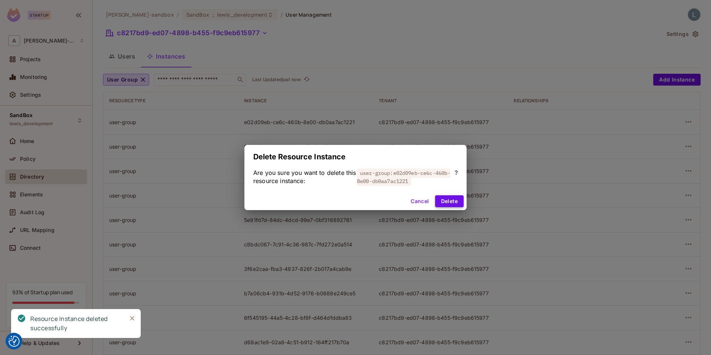
click at [446, 203] on button "Delete" at bounding box center [449, 201] width 29 height 12
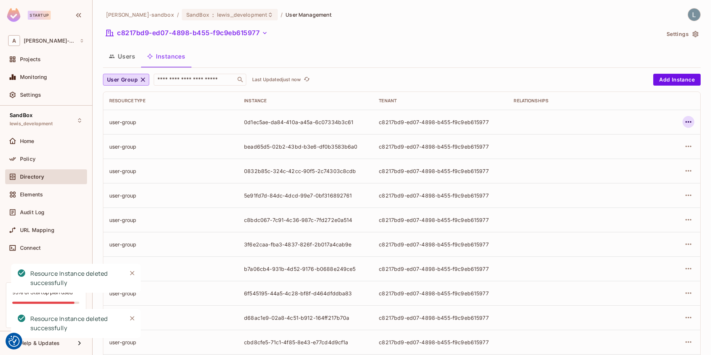
click at [687, 122] on icon "button" at bounding box center [688, 121] width 9 height 9
click at [658, 167] on span "Delete Resource Instance" at bounding box center [648, 172] width 69 height 12
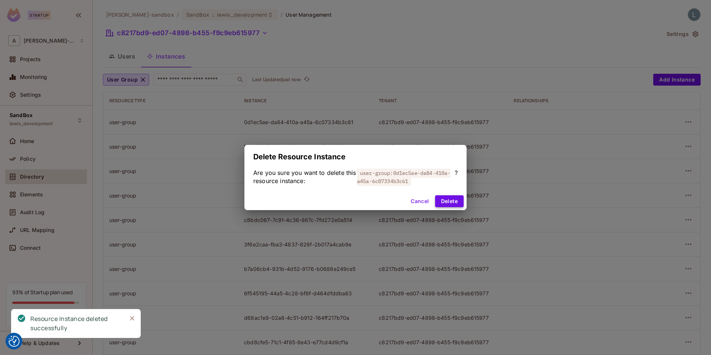
click at [442, 202] on button "Delete" at bounding box center [449, 201] width 29 height 12
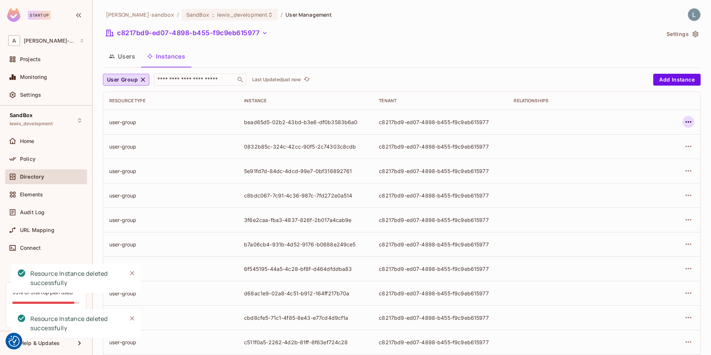
click at [688, 121] on icon "button" at bounding box center [688, 121] width 9 height 9
click at [631, 170] on div "Delete Resource Instance" at bounding box center [648, 171] width 64 height 7
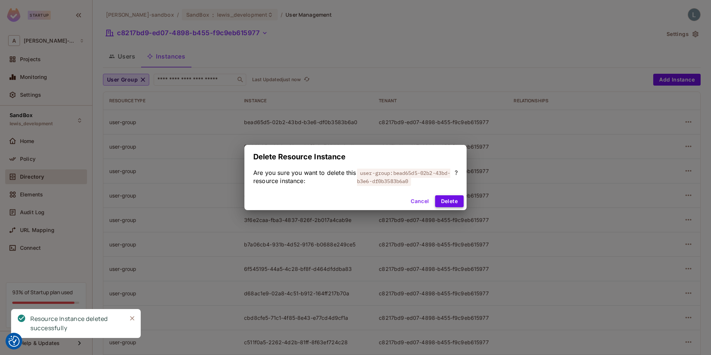
click at [446, 204] on button "Delete" at bounding box center [449, 201] width 29 height 12
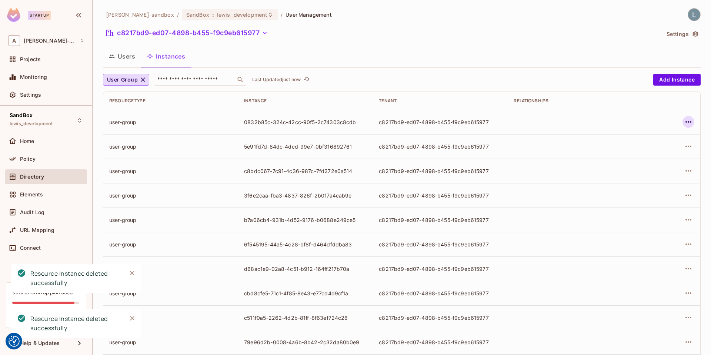
click at [686, 122] on icon "button" at bounding box center [689, 121] width 6 height 1
click at [624, 170] on div "Delete Resource Instance" at bounding box center [648, 171] width 64 height 7
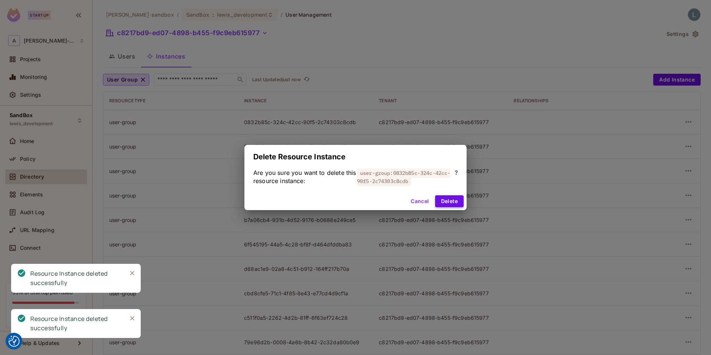
click at [448, 200] on button "Delete" at bounding box center [449, 201] width 29 height 12
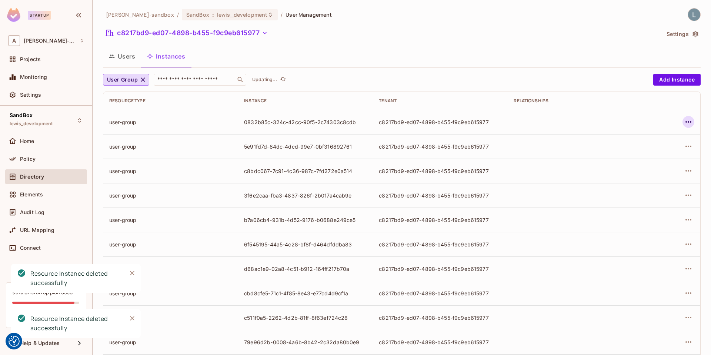
click at [692, 124] on icon "button" at bounding box center [688, 121] width 9 height 9
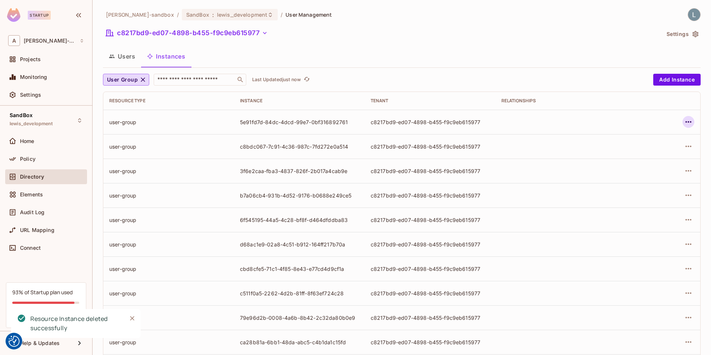
click at [687, 122] on icon "button" at bounding box center [689, 121] width 6 height 1
click at [657, 172] on div "Delete Resource Instance" at bounding box center [648, 171] width 64 height 7
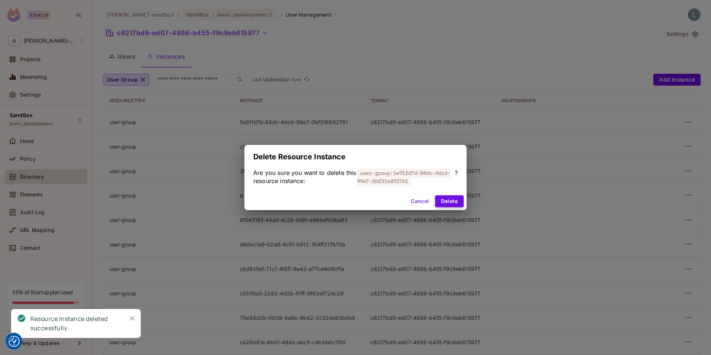
click at [456, 200] on button "Delete" at bounding box center [449, 201] width 29 height 12
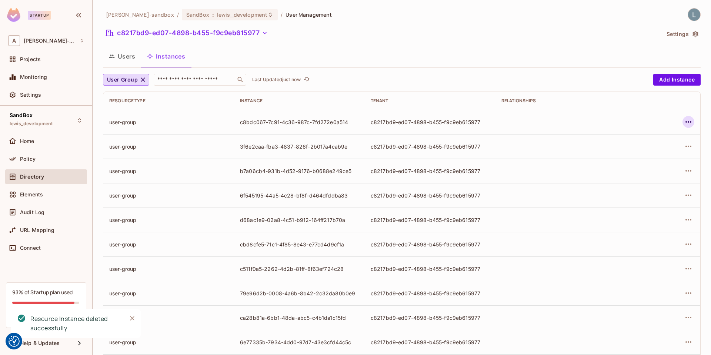
click at [689, 121] on icon "button" at bounding box center [688, 121] width 9 height 9
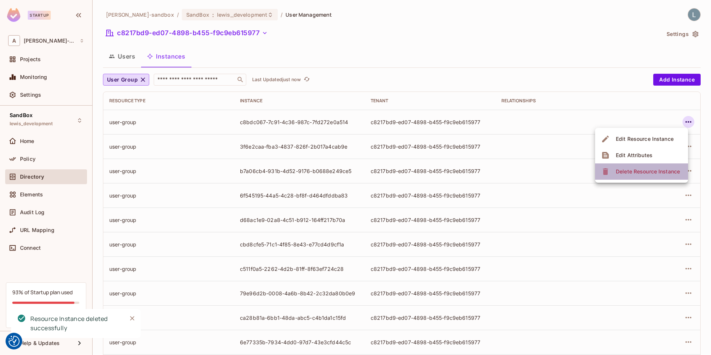
click at [654, 168] on div "Delete Resource Instance" at bounding box center [648, 171] width 64 height 7
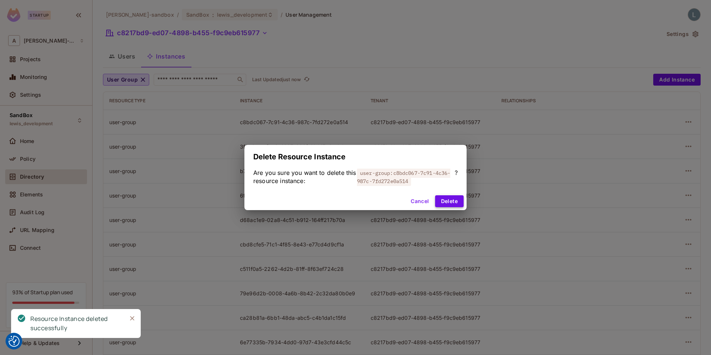
click at [445, 201] on button "Delete" at bounding box center [449, 201] width 29 height 12
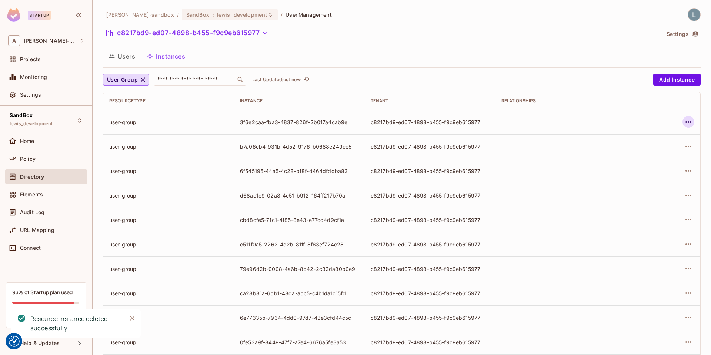
click at [690, 123] on icon "button" at bounding box center [688, 121] width 9 height 9
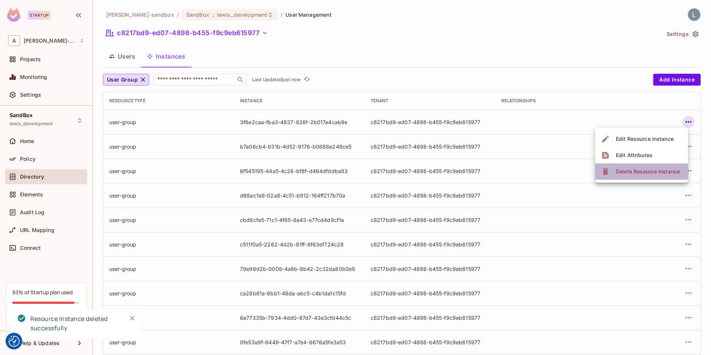
click at [636, 173] on div "Delete Resource Instance" at bounding box center [648, 171] width 64 height 7
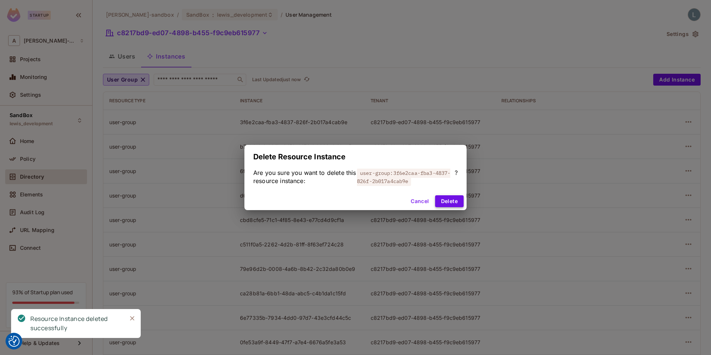
click at [454, 202] on button "Delete" at bounding box center [449, 201] width 29 height 12
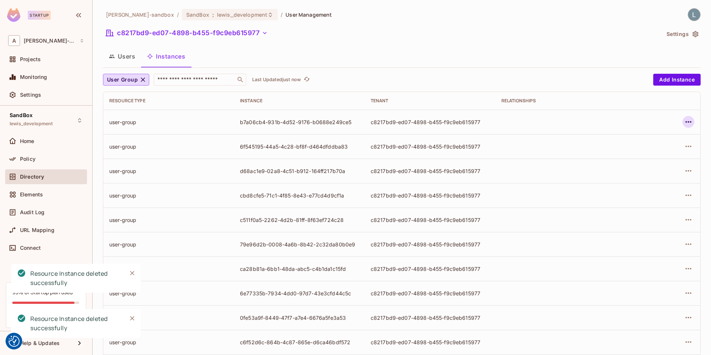
click at [686, 122] on icon "button" at bounding box center [689, 121] width 6 height 1
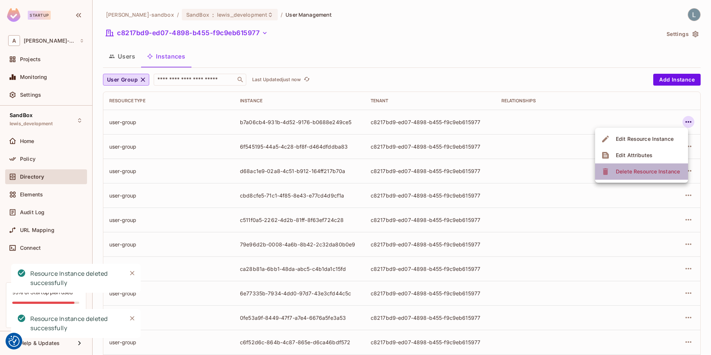
click at [631, 172] on div "Delete Resource Instance" at bounding box center [648, 171] width 64 height 7
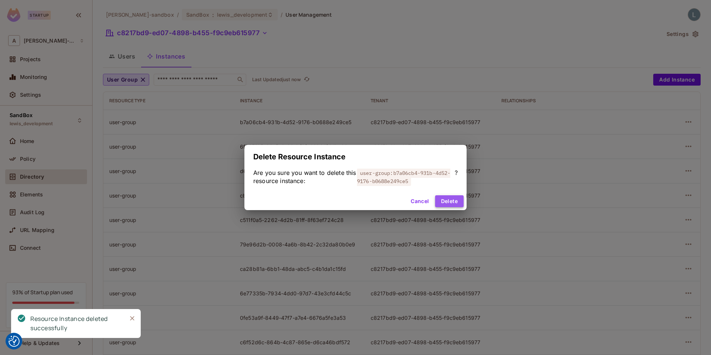
click at [456, 201] on button "Delete" at bounding box center [449, 201] width 29 height 12
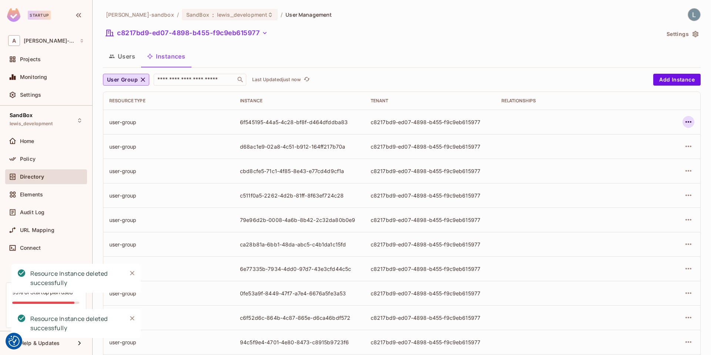
click at [690, 121] on icon "button" at bounding box center [688, 121] width 9 height 9
click at [648, 171] on div "Delete Resource Instance" at bounding box center [648, 171] width 64 height 7
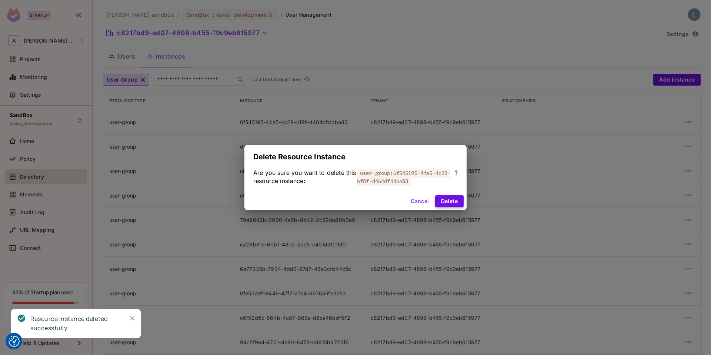
click at [450, 198] on button "Delete" at bounding box center [449, 201] width 29 height 12
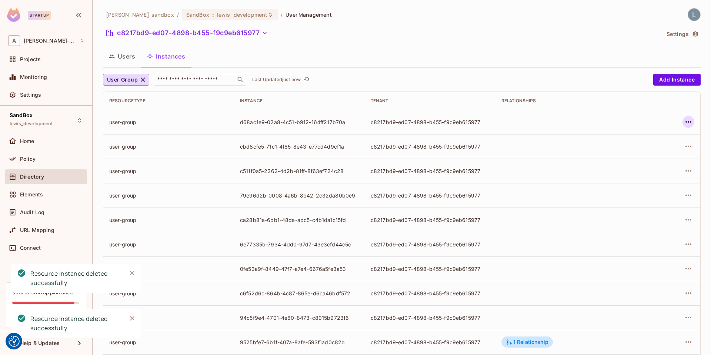
click at [688, 123] on icon "button" at bounding box center [688, 121] width 9 height 9
click at [647, 176] on span "Delete Resource Instance" at bounding box center [648, 172] width 69 height 12
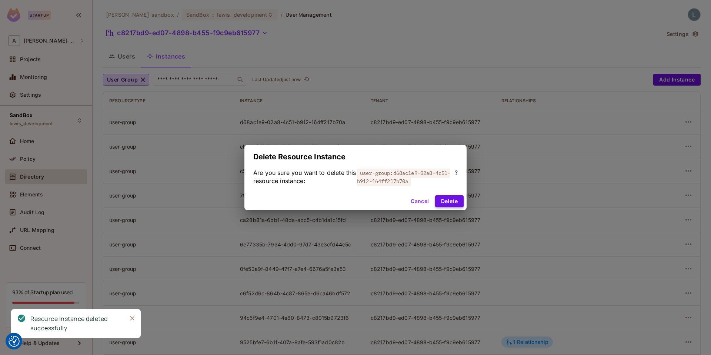
click at [449, 200] on button "Delete" at bounding box center [449, 201] width 29 height 12
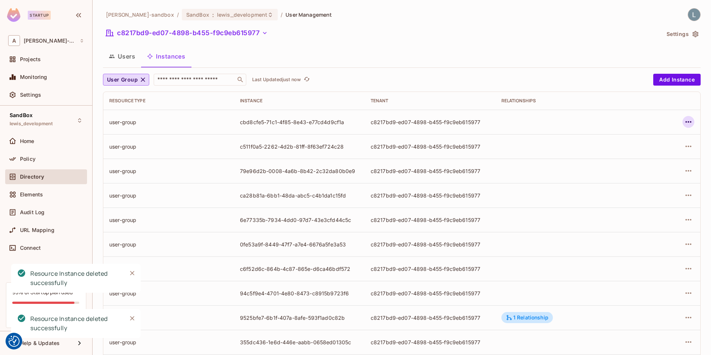
click at [688, 119] on icon "button" at bounding box center [688, 121] width 9 height 9
click at [639, 170] on div "Delete Resource Instance" at bounding box center [648, 171] width 64 height 7
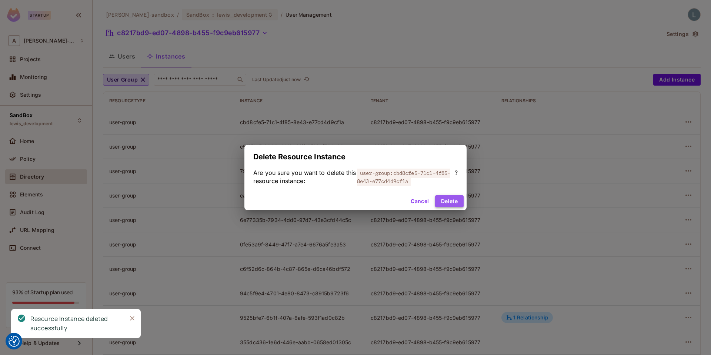
click at [449, 203] on button "Delete" at bounding box center [449, 201] width 29 height 12
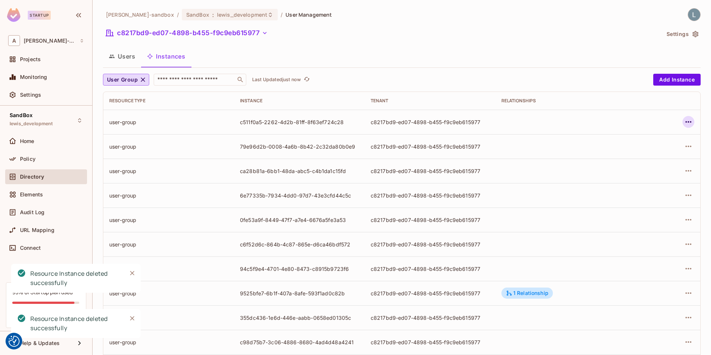
click at [689, 122] on icon "button" at bounding box center [688, 121] width 9 height 9
click at [626, 166] on span "Delete Resource Instance" at bounding box center [648, 172] width 69 height 12
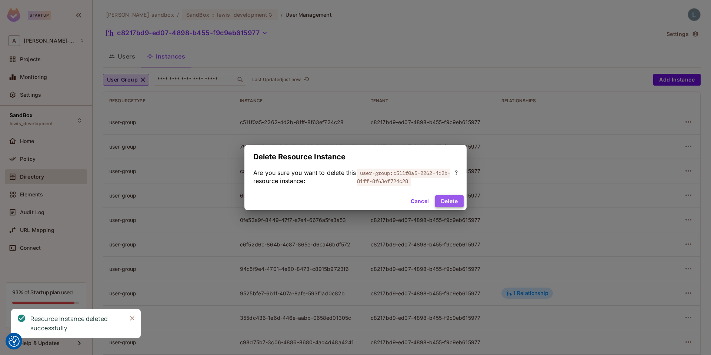
click at [455, 198] on button "Delete" at bounding box center [449, 201] width 29 height 12
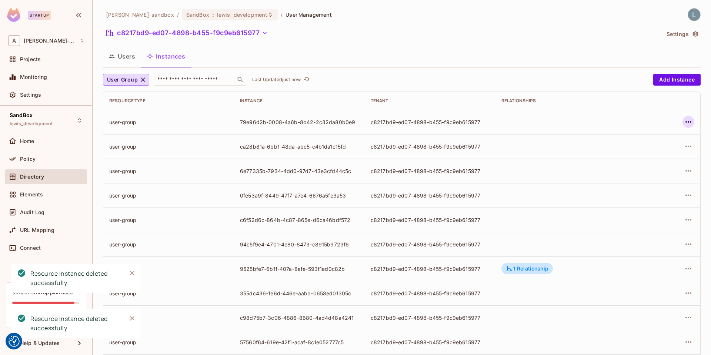
click at [689, 123] on icon "button" at bounding box center [688, 121] width 9 height 9
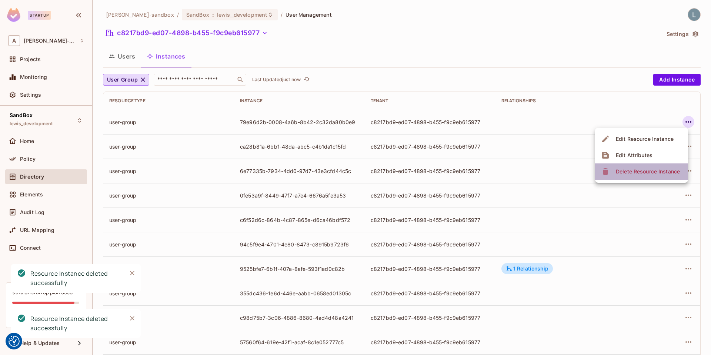
click at [651, 169] on div "Delete Resource Instance" at bounding box center [648, 171] width 64 height 7
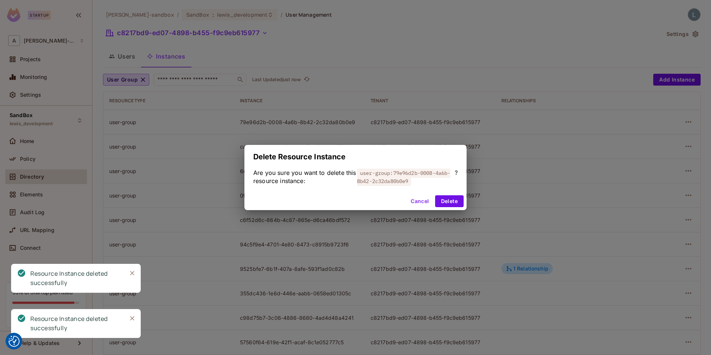
click at [448, 207] on div "Cancel Delete" at bounding box center [356, 201] width 222 height 18
click at [448, 203] on button "Delete" at bounding box center [449, 201] width 29 height 12
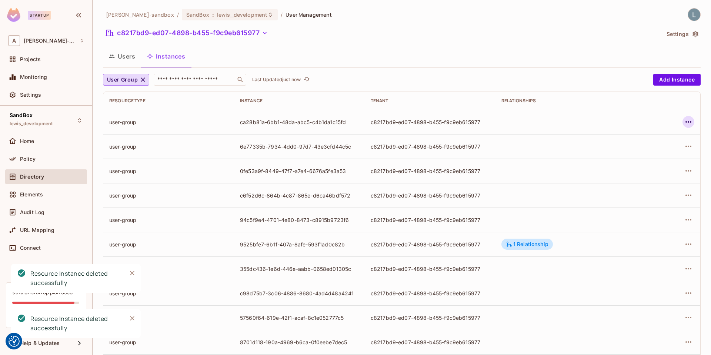
click at [685, 122] on icon "button" at bounding box center [688, 121] width 9 height 9
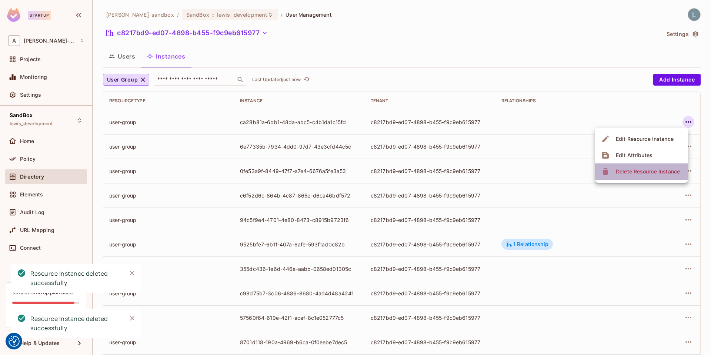
click at [634, 171] on div "Delete Resource Instance" at bounding box center [648, 171] width 64 height 7
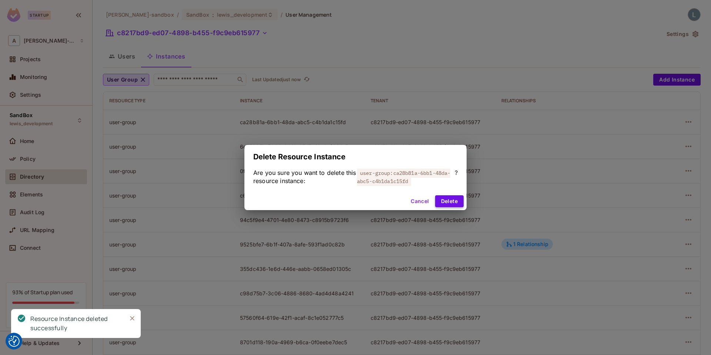
click at [445, 204] on button "Delete" at bounding box center [449, 201] width 29 height 12
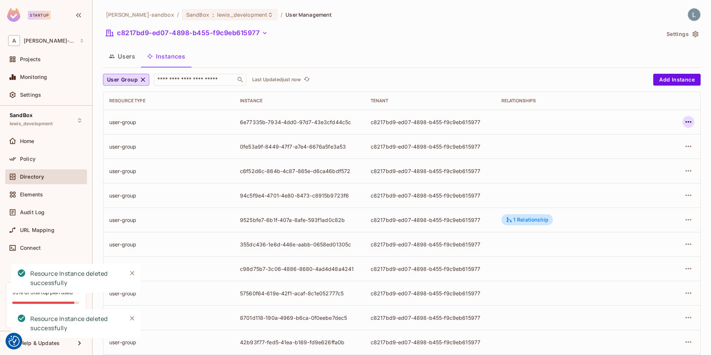
click at [686, 118] on icon "button" at bounding box center [688, 121] width 9 height 9
click at [630, 170] on div "Delete Resource Instance" at bounding box center [648, 171] width 64 height 7
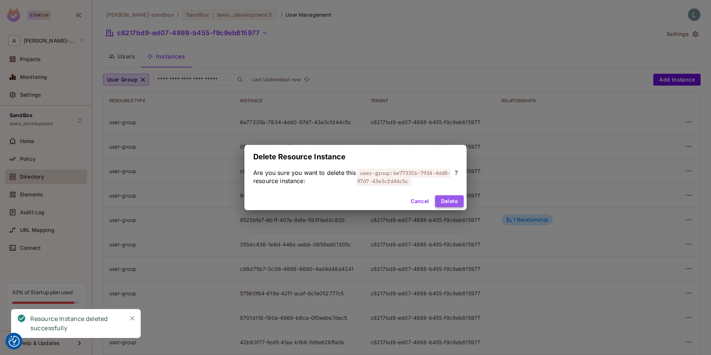
click at [439, 202] on button "Delete" at bounding box center [449, 201] width 29 height 12
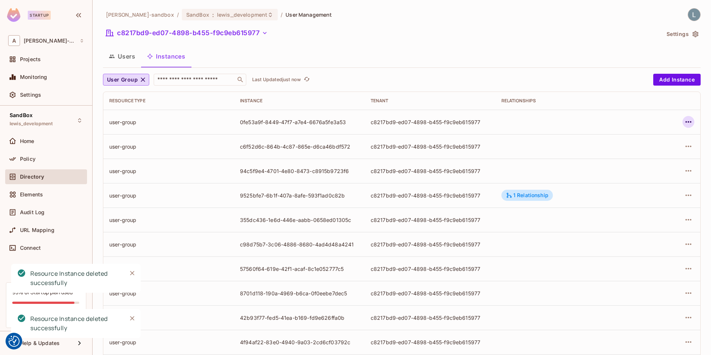
click at [683, 123] on button "button" at bounding box center [689, 122] width 12 height 12
click at [641, 171] on div "Delete Resource Instance" at bounding box center [648, 171] width 64 height 7
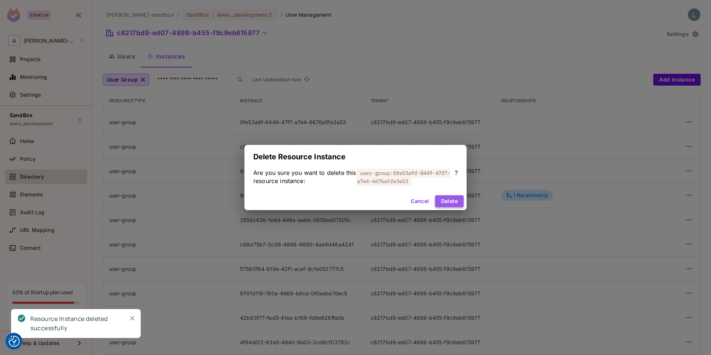
click at [454, 202] on button "Delete" at bounding box center [449, 201] width 29 height 12
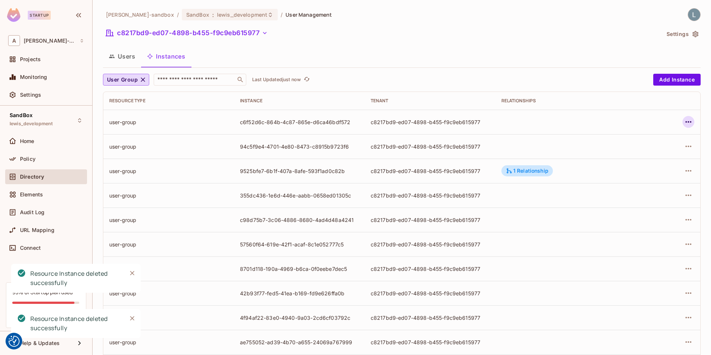
click at [688, 122] on icon "button" at bounding box center [688, 121] width 9 height 9
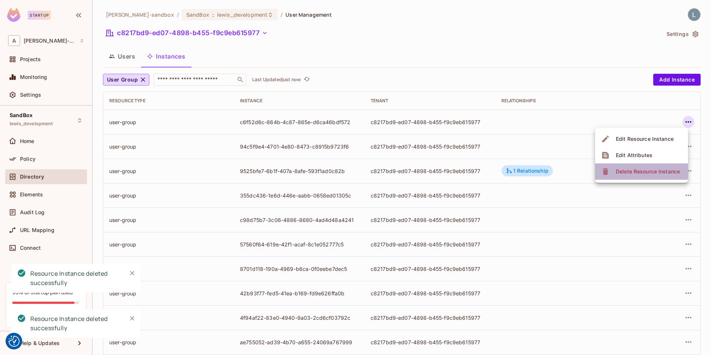
click at [638, 169] on div "Delete Resource Instance" at bounding box center [648, 171] width 64 height 7
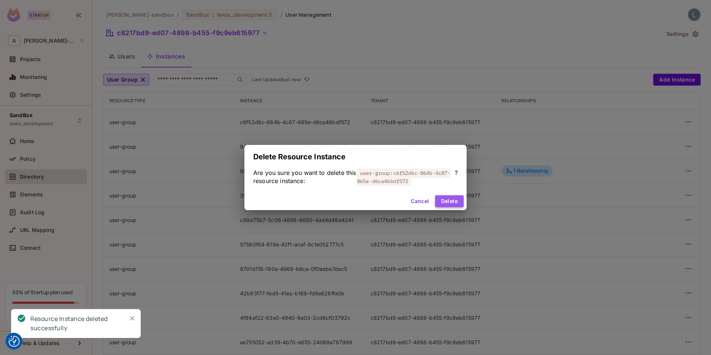
click at [443, 201] on button "Delete" at bounding box center [449, 201] width 29 height 12
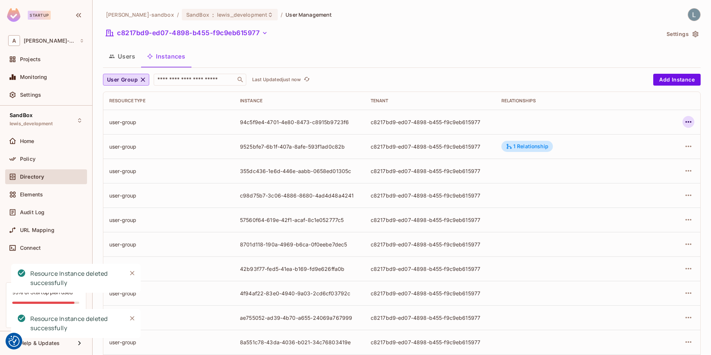
click at [687, 122] on icon "button" at bounding box center [689, 121] width 6 height 1
click at [627, 173] on div "Delete Resource Instance" at bounding box center [648, 171] width 64 height 7
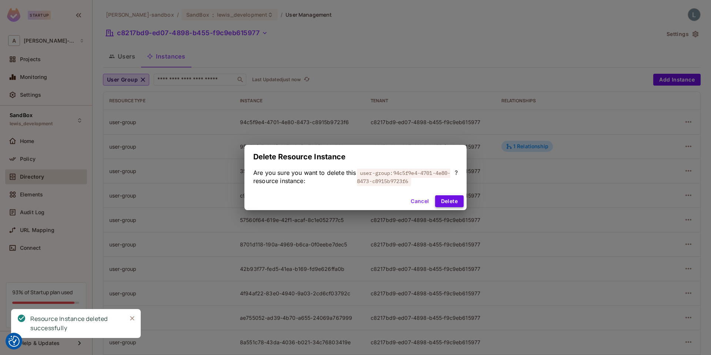
click at [443, 200] on button "Delete" at bounding box center [449, 201] width 29 height 12
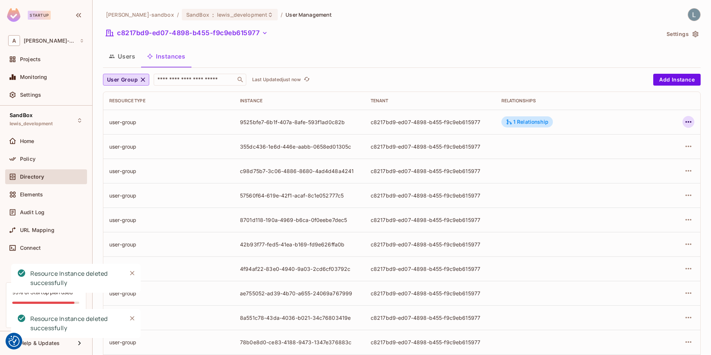
click at [691, 123] on icon "button" at bounding box center [688, 121] width 9 height 9
click at [635, 172] on div "Delete Resource Instance" at bounding box center [648, 171] width 64 height 7
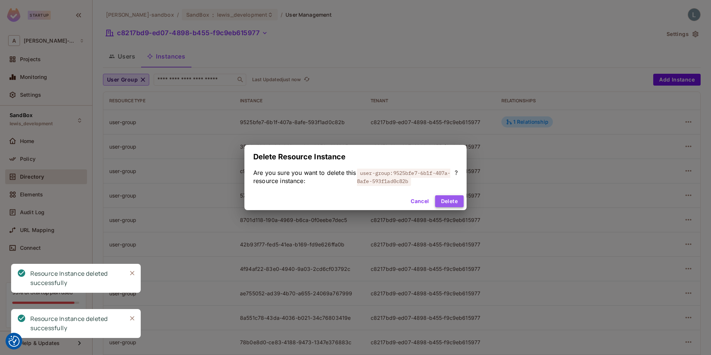
click at [448, 199] on button "Delete" at bounding box center [449, 201] width 29 height 12
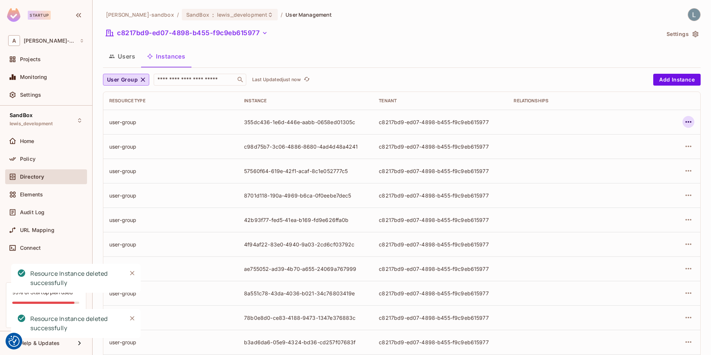
click at [688, 122] on icon "button" at bounding box center [689, 121] width 6 height 1
click at [638, 177] on span "Delete Resource Instance" at bounding box center [648, 172] width 69 height 12
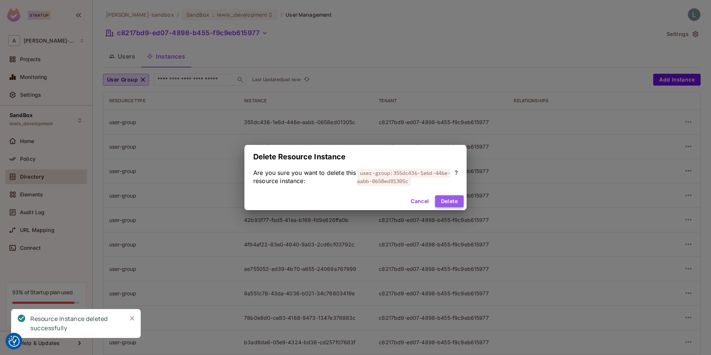
click at [448, 203] on button "Delete" at bounding box center [449, 201] width 29 height 12
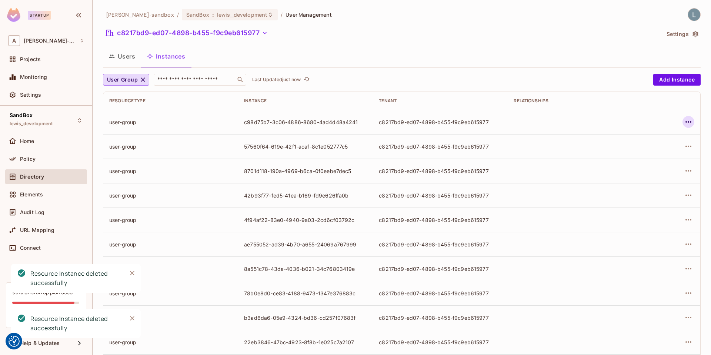
click at [690, 123] on icon "button" at bounding box center [688, 121] width 9 height 9
click at [639, 170] on div "Delete Resource Instance" at bounding box center [648, 171] width 64 height 7
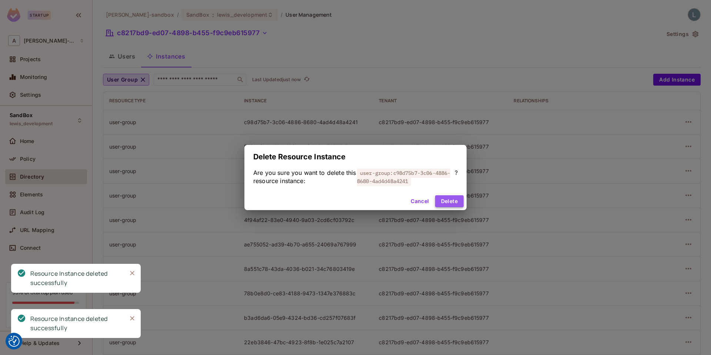
click at [457, 199] on button "Delete" at bounding box center [449, 201] width 29 height 12
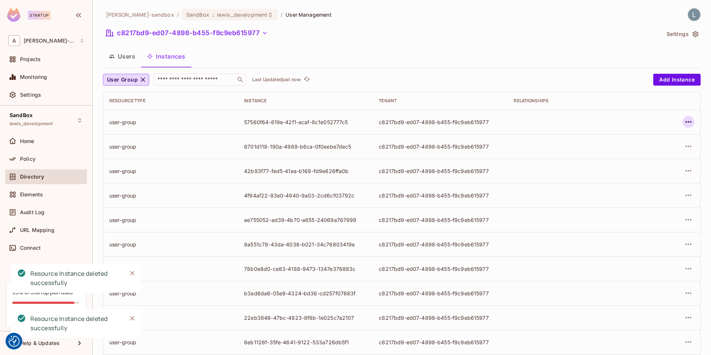
click at [689, 122] on icon "button" at bounding box center [688, 121] width 9 height 9
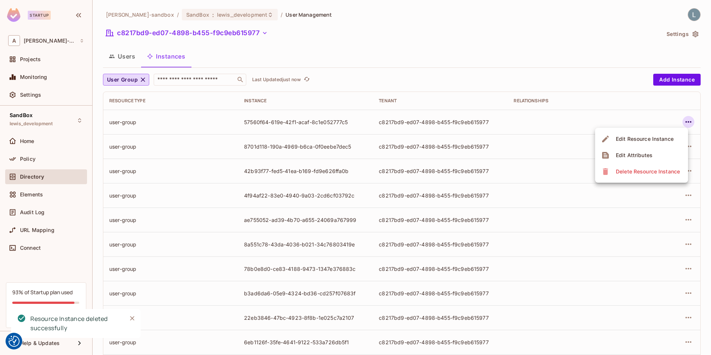
click at [635, 172] on div "Delete Resource Instance" at bounding box center [648, 171] width 64 height 7
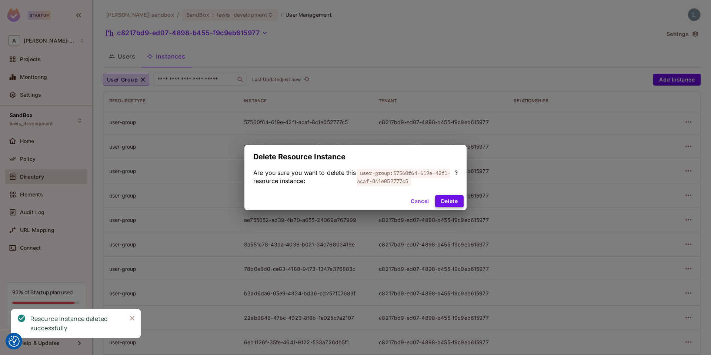
click at [449, 203] on button "Delete" at bounding box center [449, 201] width 29 height 12
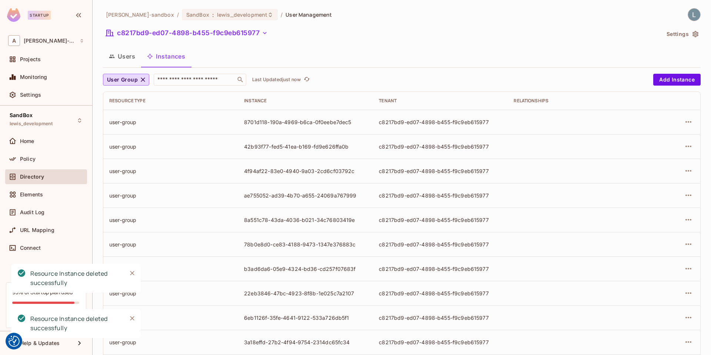
click at [688, 123] on icon "button" at bounding box center [688, 121] width 9 height 9
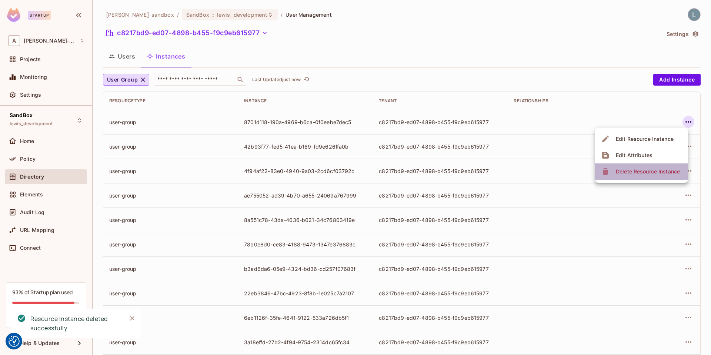
click at [641, 169] on div "Delete Resource Instance" at bounding box center [648, 171] width 64 height 7
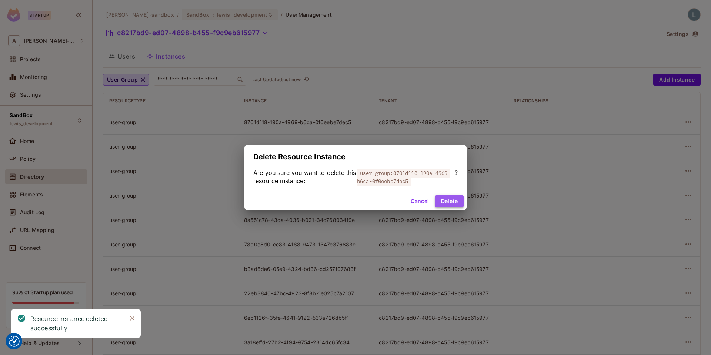
click at [452, 201] on button "Delete" at bounding box center [449, 201] width 29 height 12
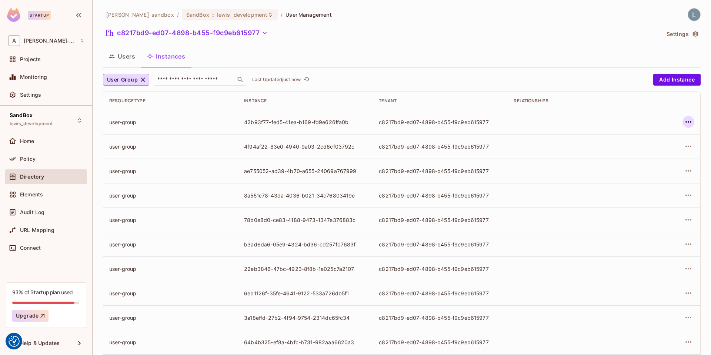
click at [685, 123] on icon "button" at bounding box center [688, 121] width 9 height 9
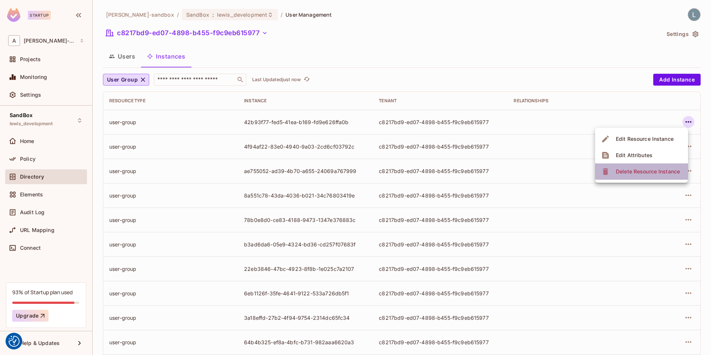
click at [635, 169] on div "Delete Resource Instance" at bounding box center [648, 171] width 64 height 7
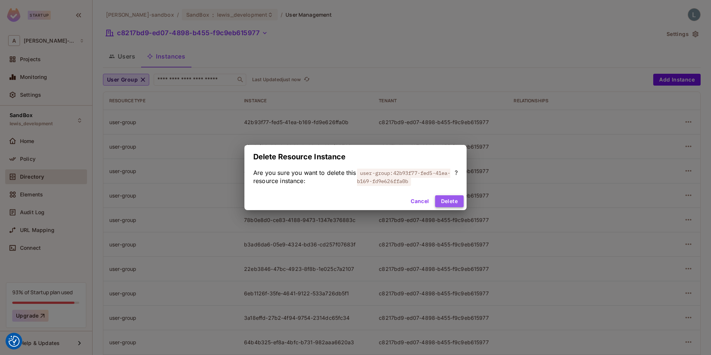
click at [448, 201] on button "Delete" at bounding box center [449, 201] width 29 height 12
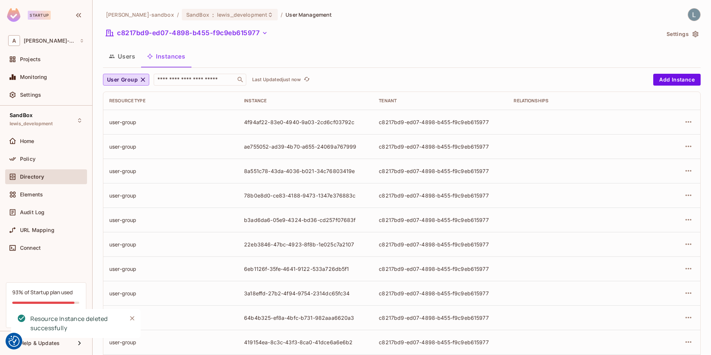
click at [691, 123] on icon "button" at bounding box center [688, 121] width 9 height 9
click at [646, 173] on div "Delete Resource Instance" at bounding box center [648, 171] width 64 height 7
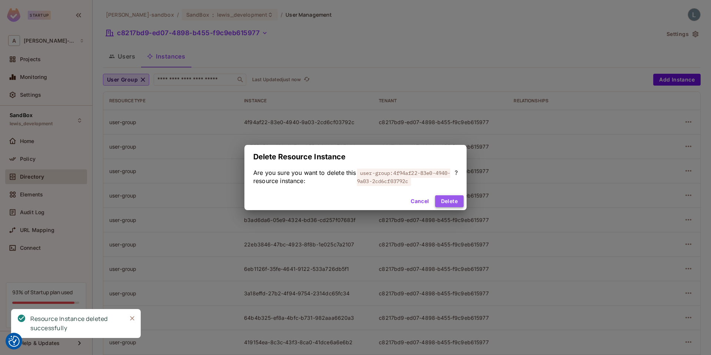
click at [454, 202] on button "Delete" at bounding box center [449, 201] width 29 height 12
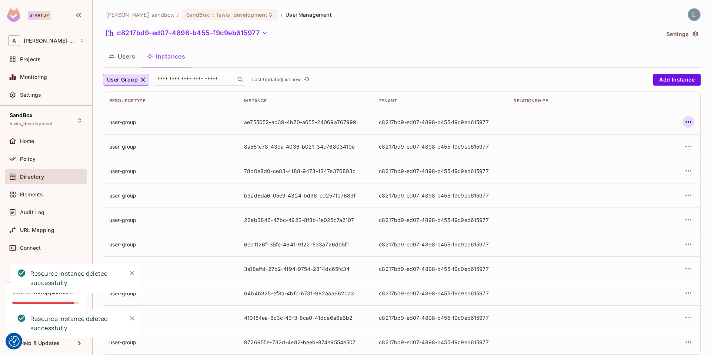
click at [690, 122] on icon "button" at bounding box center [688, 121] width 9 height 9
click at [635, 171] on div "Delete Resource Instance" at bounding box center [648, 171] width 64 height 7
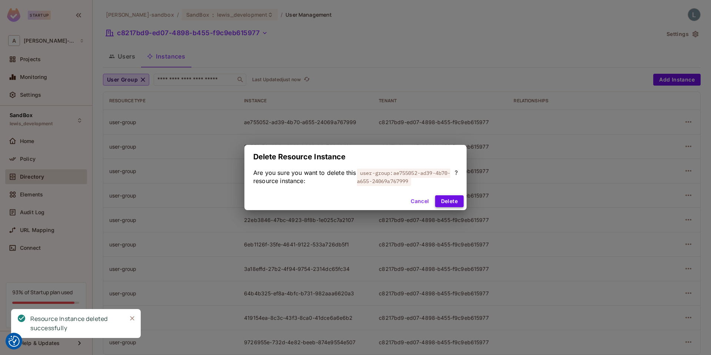
click at [447, 199] on button "Delete" at bounding box center [449, 201] width 29 height 12
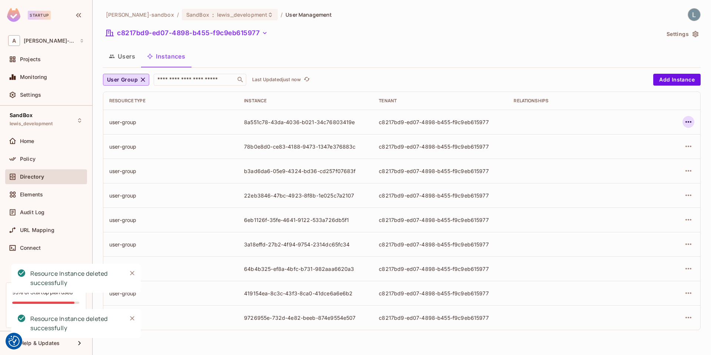
click at [687, 124] on icon "button" at bounding box center [688, 121] width 9 height 9
click at [644, 173] on div "Delete Resource Instance" at bounding box center [648, 171] width 64 height 7
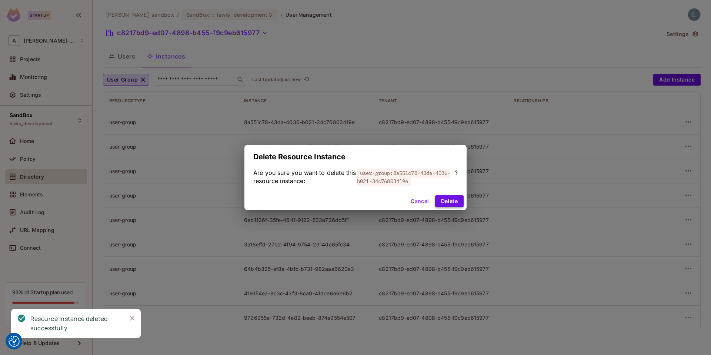
click at [458, 198] on button "Delete" at bounding box center [449, 201] width 29 height 12
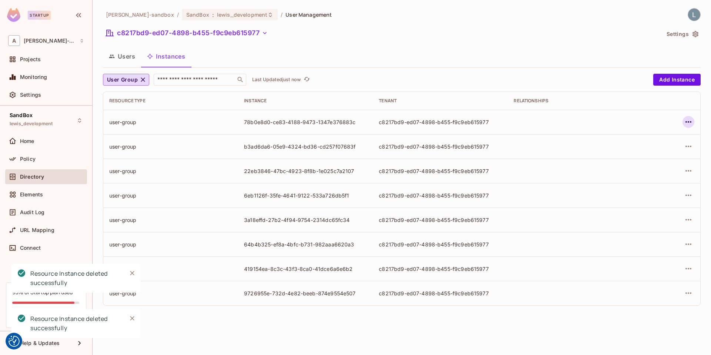
click at [687, 123] on icon "button" at bounding box center [689, 121] width 6 height 1
click at [639, 167] on span "Delete Resource Instance" at bounding box center [648, 172] width 69 height 12
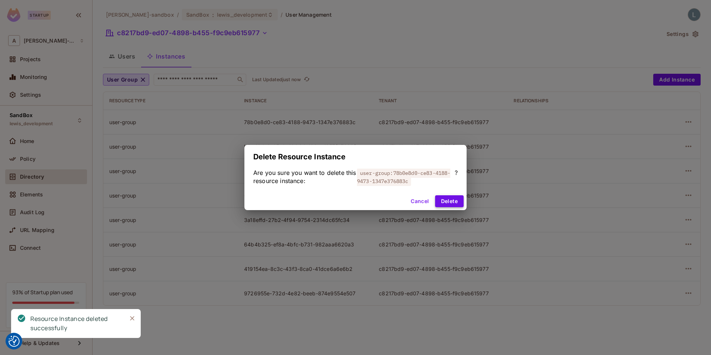
click at [457, 200] on button "Delete" at bounding box center [449, 201] width 29 height 12
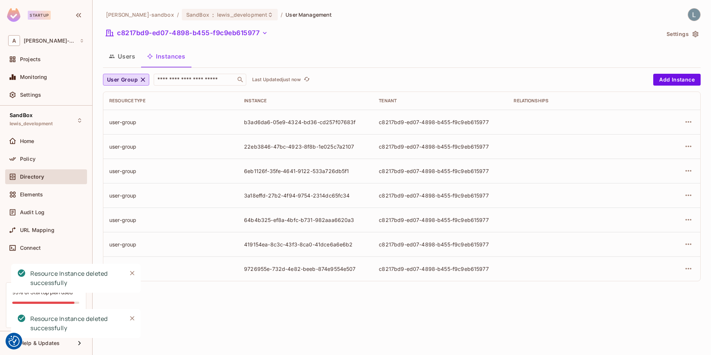
click at [695, 122] on td at bounding box center [671, 122] width 57 height 24
click at [693, 122] on icon "button" at bounding box center [688, 121] width 9 height 9
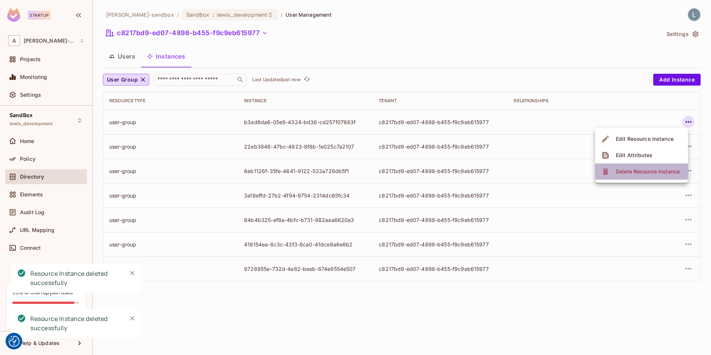
click at [651, 166] on span "Delete Resource Instance" at bounding box center [648, 172] width 69 height 12
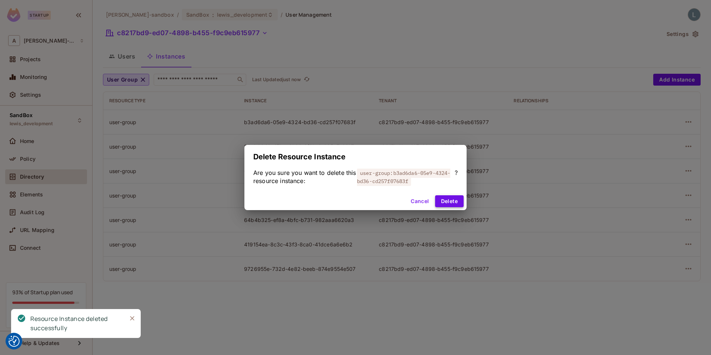
click at [453, 198] on button "Delete" at bounding box center [449, 201] width 29 height 12
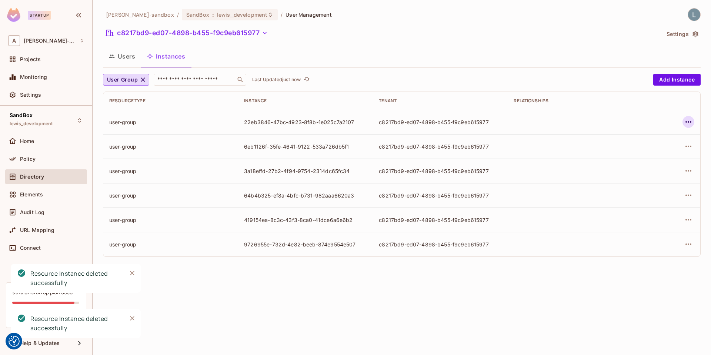
click at [689, 123] on icon "button" at bounding box center [688, 121] width 9 height 9
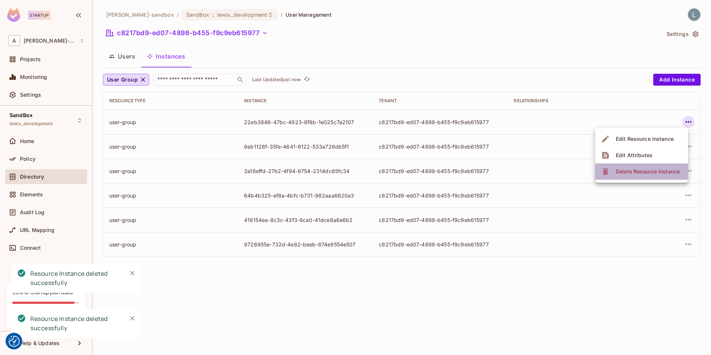
click at [630, 173] on div "Delete Resource Instance" at bounding box center [648, 171] width 64 height 7
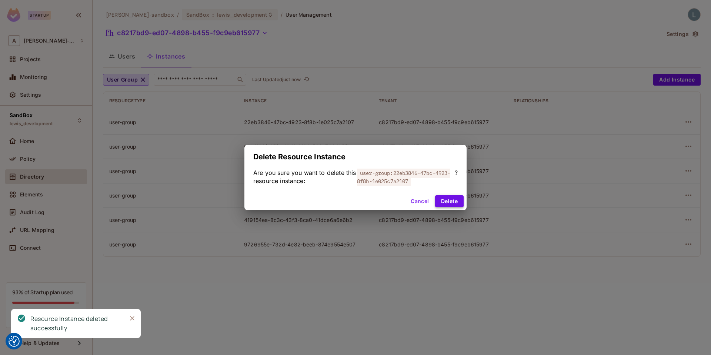
click at [449, 201] on button "Delete" at bounding box center [449, 201] width 29 height 12
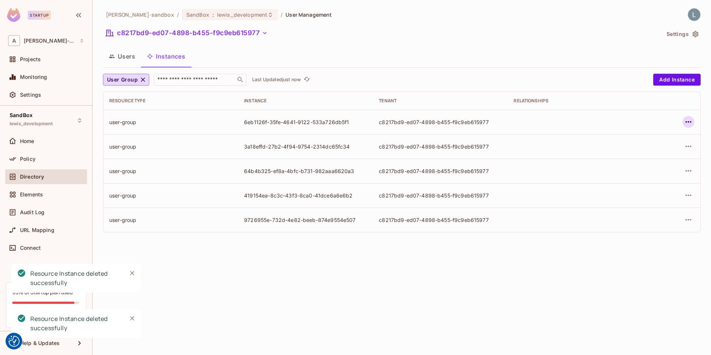
click at [689, 123] on icon "button" at bounding box center [688, 121] width 9 height 9
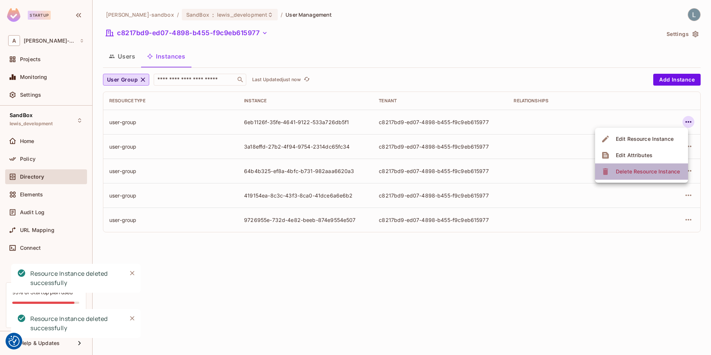
click at [625, 173] on div "Delete Resource Instance" at bounding box center [648, 171] width 64 height 7
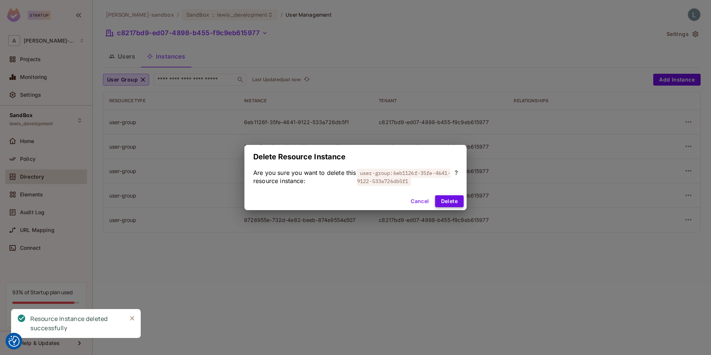
click at [454, 204] on button "Delete" at bounding box center [449, 201] width 29 height 12
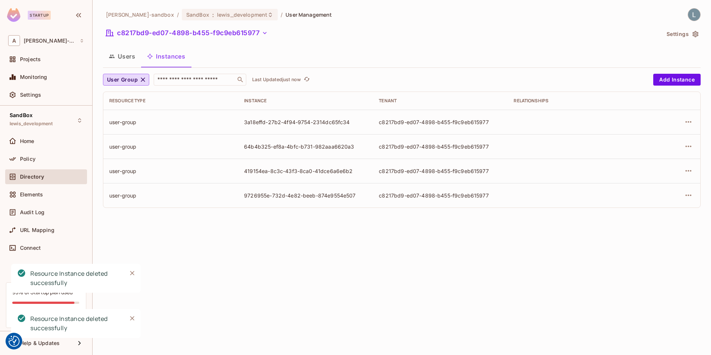
click at [697, 121] on td at bounding box center [671, 122] width 57 height 24
click at [687, 121] on icon "button" at bounding box center [688, 121] width 9 height 9
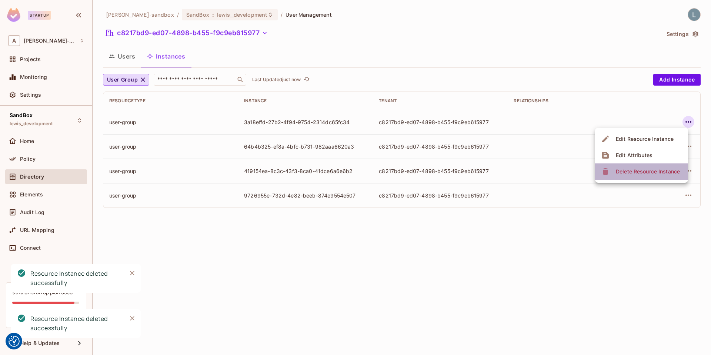
click at [638, 169] on div "Delete Resource Instance" at bounding box center [648, 171] width 64 height 7
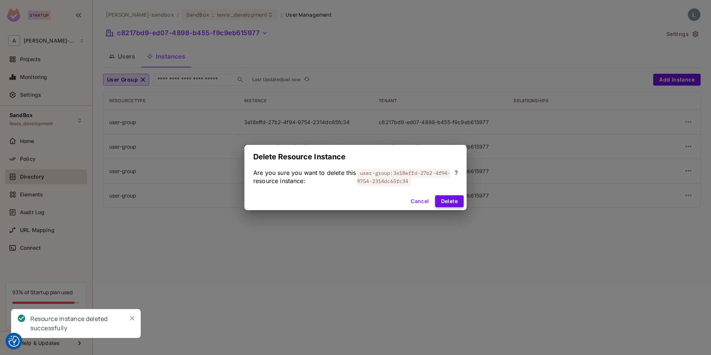
click at [451, 199] on button "Delete" at bounding box center [449, 201] width 29 height 12
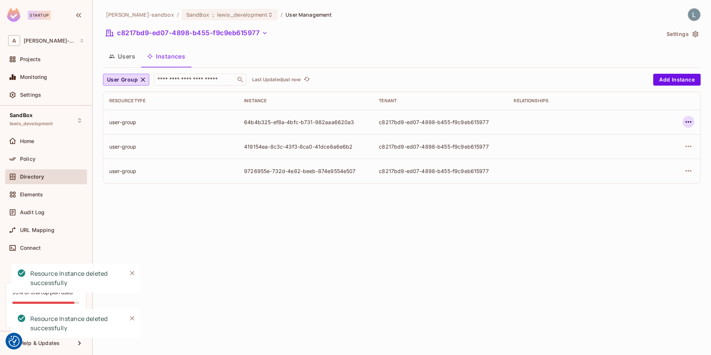
click at [694, 119] on button "button" at bounding box center [689, 122] width 12 height 12
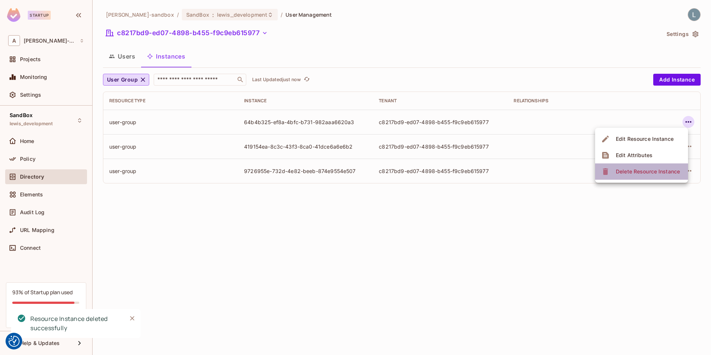
click at [639, 167] on span "Delete Resource Instance" at bounding box center [648, 172] width 69 height 12
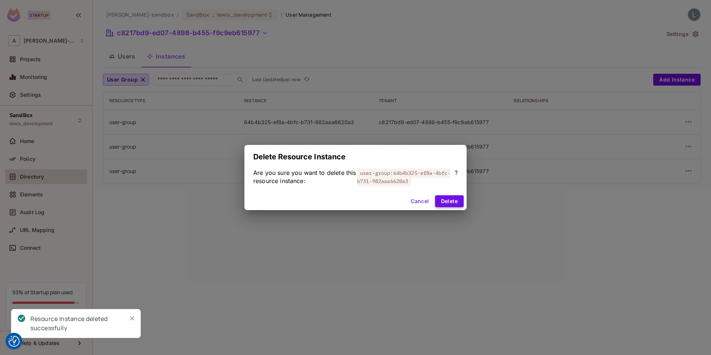
click at [457, 199] on button "Delete" at bounding box center [449, 201] width 29 height 12
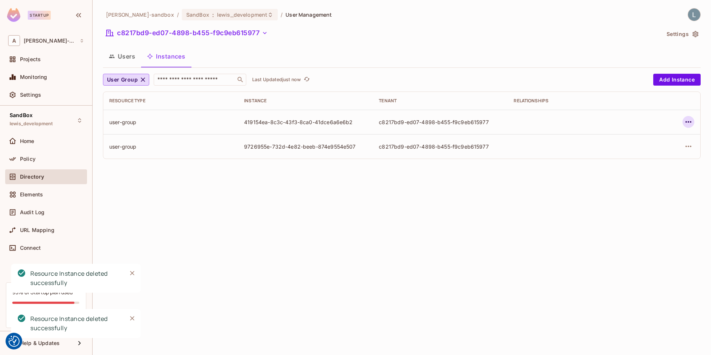
click at [690, 123] on icon "button" at bounding box center [688, 121] width 9 height 9
click at [649, 169] on div "Delete Resource Instance" at bounding box center [648, 171] width 64 height 7
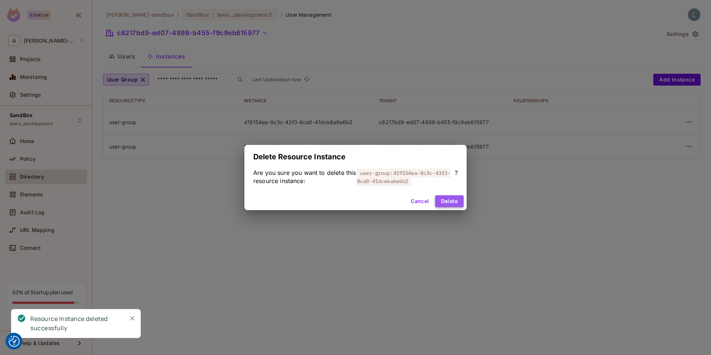
click at [451, 200] on button "Delete" at bounding box center [449, 201] width 29 height 12
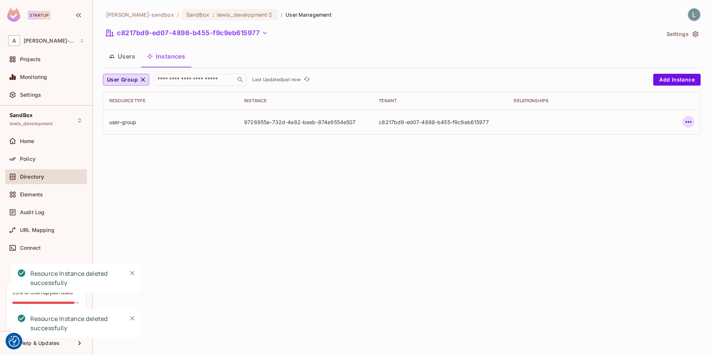
click at [690, 119] on icon "button" at bounding box center [688, 121] width 9 height 9
click at [636, 169] on div "Delete Resource Instance" at bounding box center [648, 171] width 64 height 7
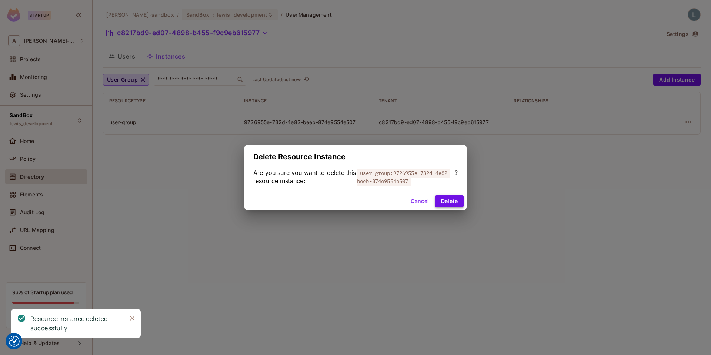
click at [449, 199] on button "Delete" at bounding box center [449, 201] width 29 height 12
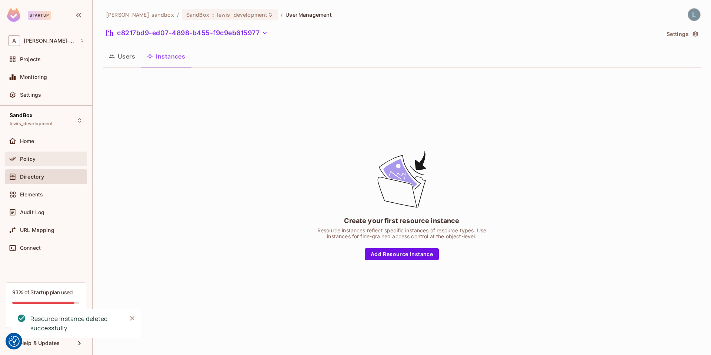
click at [44, 159] on div "Policy" at bounding box center [52, 159] width 64 height 6
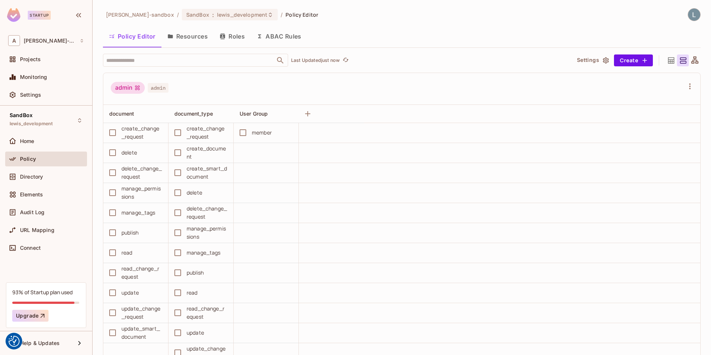
click at [278, 36] on button "ABAC Rules" at bounding box center [279, 36] width 57 height 19
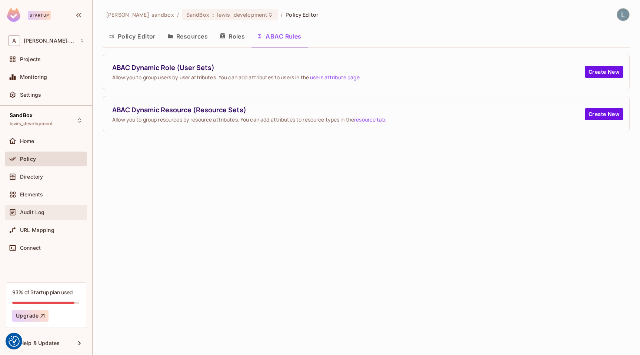
click at [41, 217] on div "Audit Log" at bounding box center [46, 212] width 82 height 15
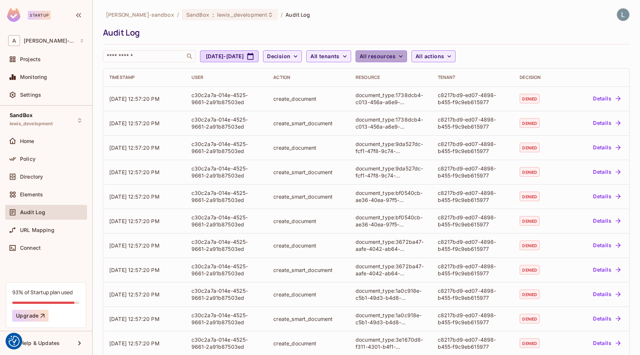
click at [396, 53] on span "All resources" at bounding box center [378, 56] width 36 height 9
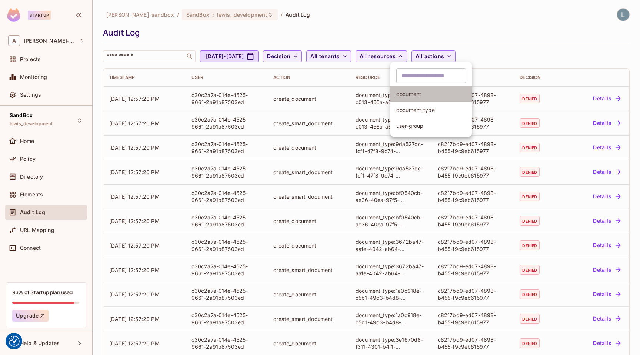
click at [424, 94] on span "document" at bounding box center [431, 93] width 70 height 7
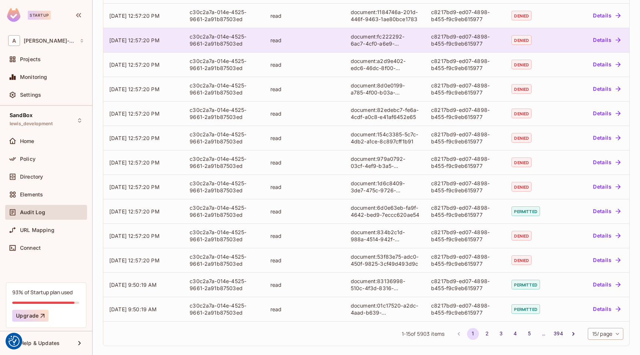
scroll to position [133, 0]
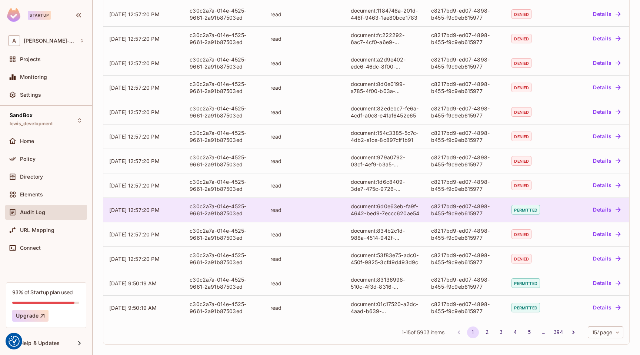
click at [612, 208] on button "Details" at bounding box center [606, 210] width 33 height 12
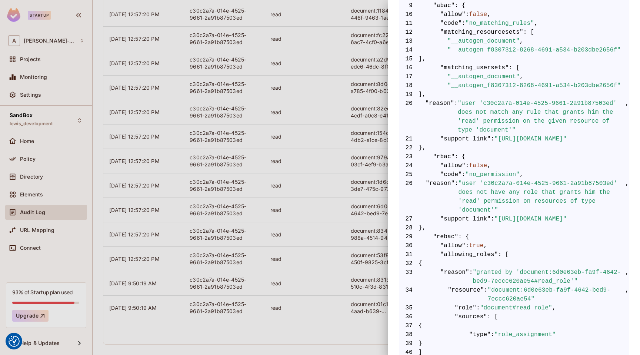
scroll to position [227, 0]
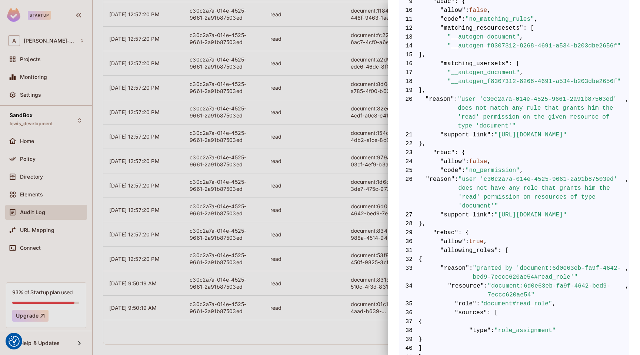
click at [332, 297] on div at bounding box center [320, 177] width 640 height 355
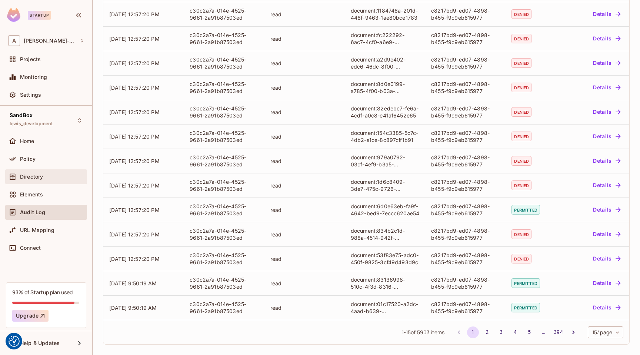
click at [40, 176] on span "Directory" at bounding box center [31, 177] width 23 height 6
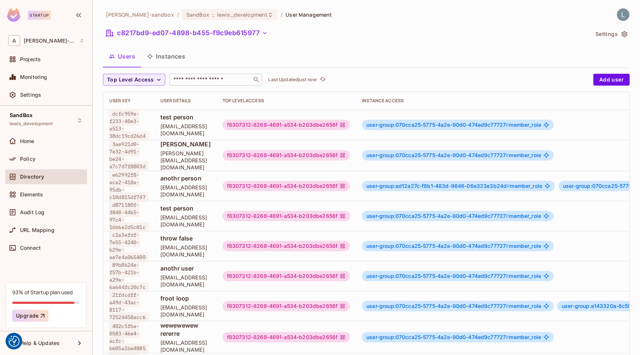
click at [202, 74] on div "​" at bounding box center [216, 80] width 93 height 12
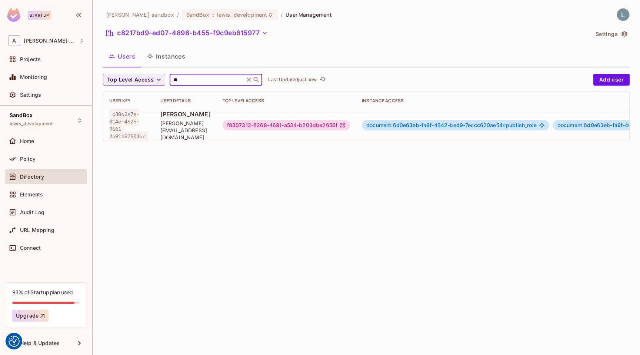
scroll to position [0, 180]
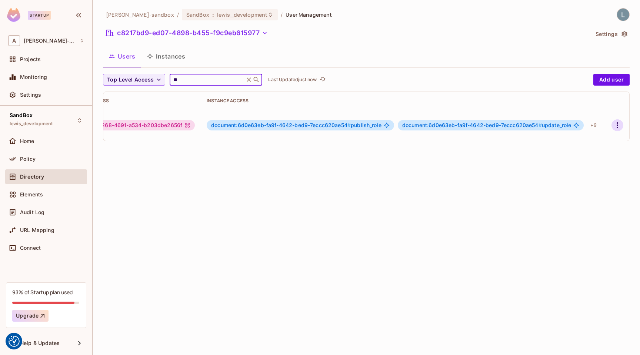
type input "**"
click at [617, 125] on icon "button" at bounding box center [617, 125] width 9 height 9
click at [578, 140] on div "Edit" at bounding box center [579, 140] width 10 height 7
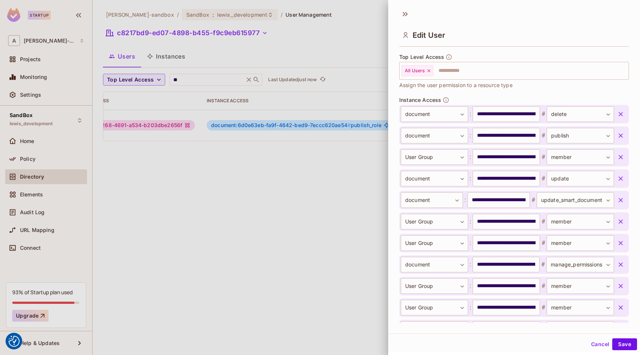
scroll to position [225, 0]
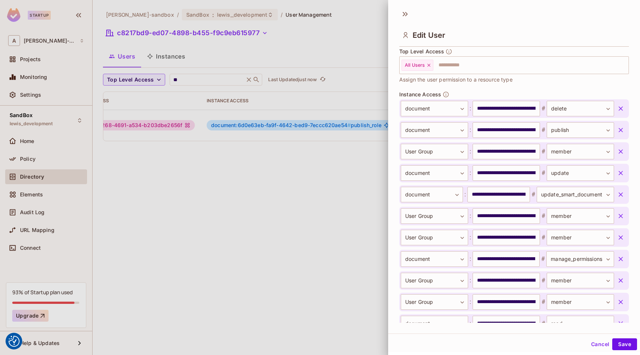
click at [620, 107] on icon "button" at bounding box center [620, 108] width 7 height 7
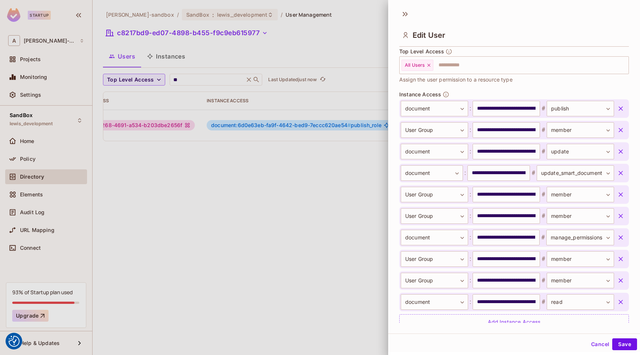
click at [622, 107] on icon "button" at bounding box center [620, 108] width 7 height 7
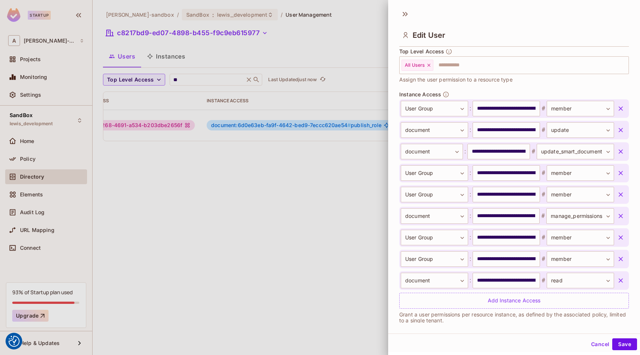
click at [621, 129] on icon "button" at bounding box center [620, 129] width 7 height 7
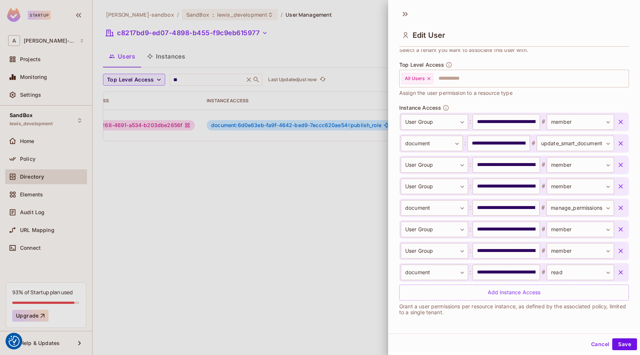
click at [621, 141] on icon "button" at bounding box center [620, 143] width 7 height 7
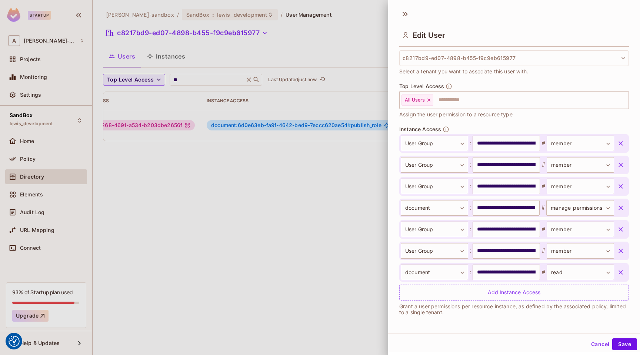
click at [620, 207] on icon "button" at bounding box center [621, 208] width 4 height 4
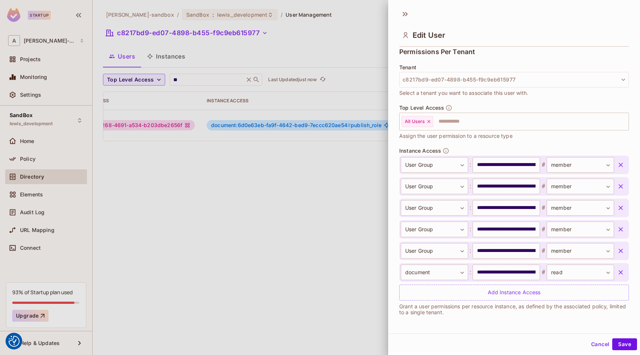
scroll to position [168, 0]
click at [622, 272] on icon "button" at bounding box center [620, 272] width 7 height 7
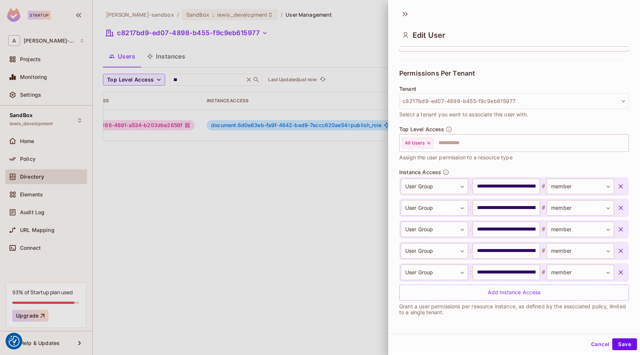
scroll to position [147, 0]
click at [621, 345] on button "Save" at bounding box center [624, 344] width 25 height 12
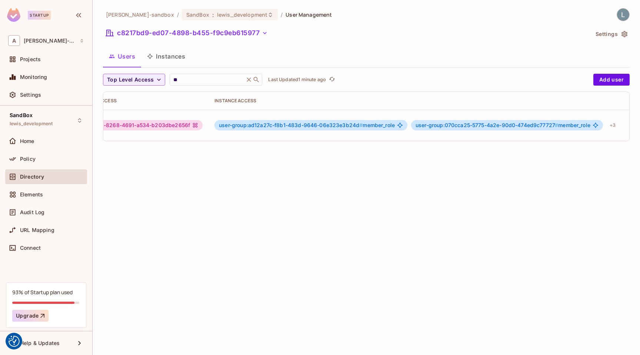
scroll to position [0, 0]
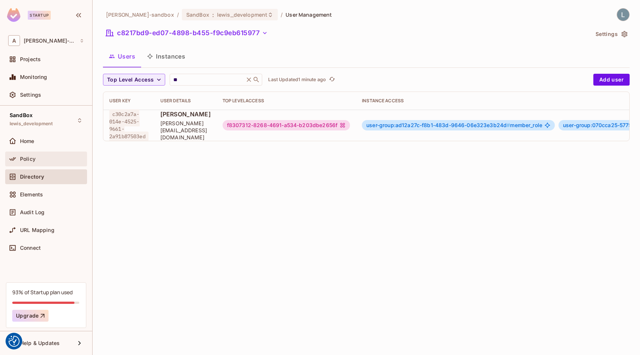
click at [37, 161] on div "Policy" at bounding box center [52, 159] width 64 height 6
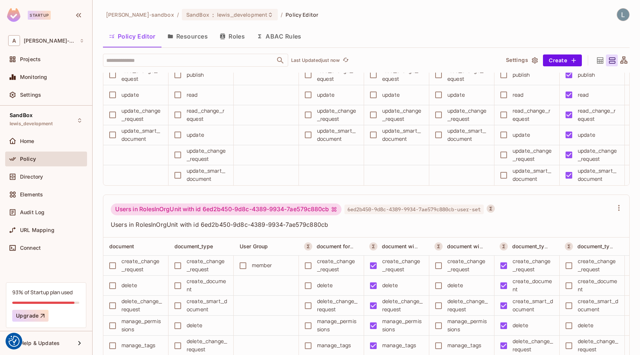
scroll to position [4733, 0]
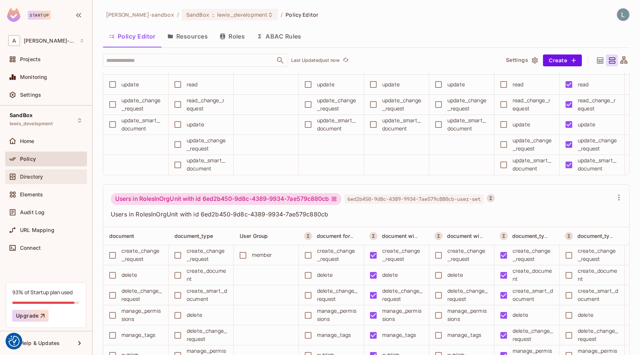
click at [40, 176] on span "Directory" at bounding box center [31, 177] width 23 height 6
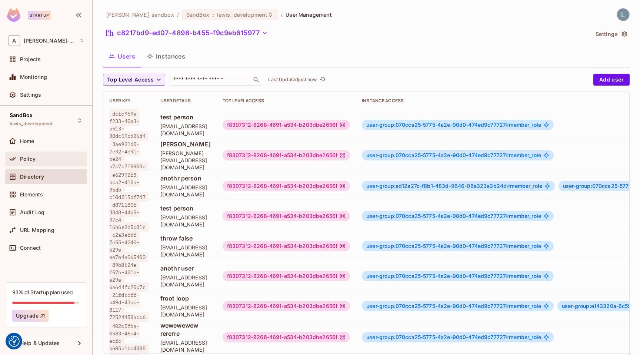
click at [44, 159] on div "Policy" at bounding box center [52, 159] width 64 height 6
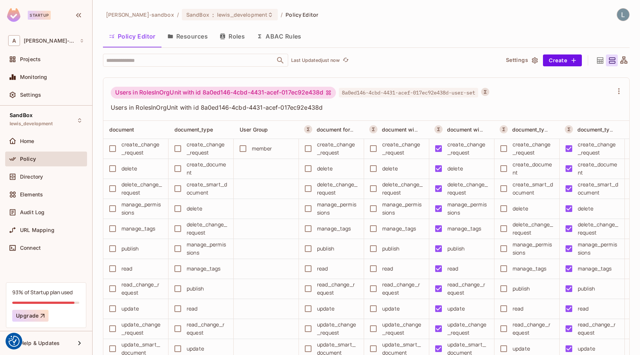
scroll to position [5166, 0]
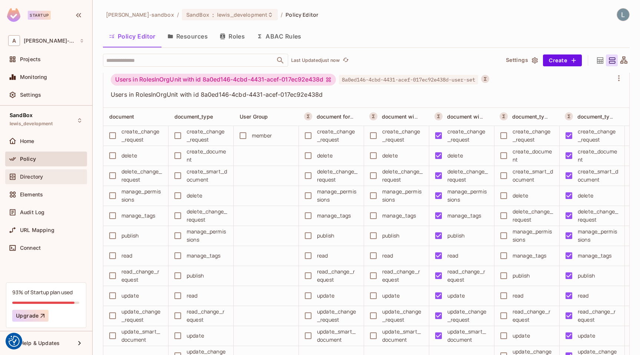
click at [39, 179] on span "Directory" at bounding box center [31, 177] width 23 height 6
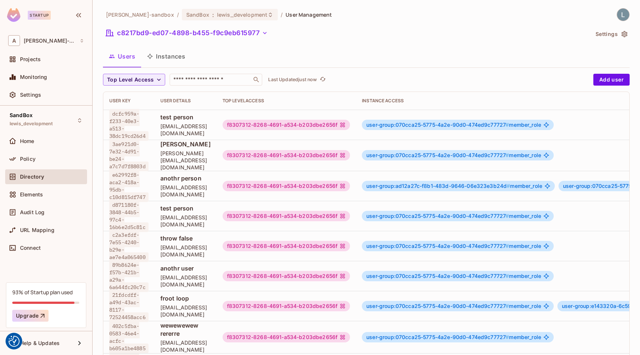
click at [168, 55] on button "Instances" at bounding box center [166, 56] width 50 height 19
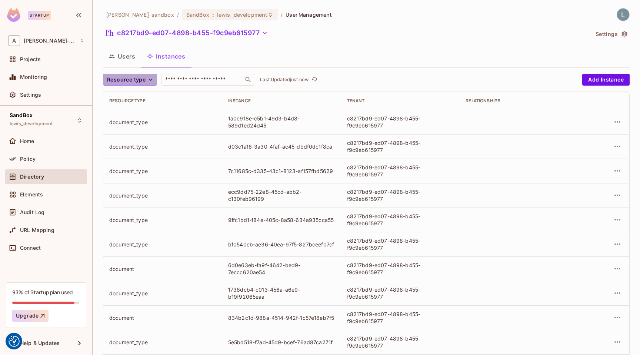
click at [139, 80] on span "Resource type" at bounding box center [126, 79] width 39 height 9
click at [133, 100] on span "document_type" at bounding box center [128, 96] width 39 height 7
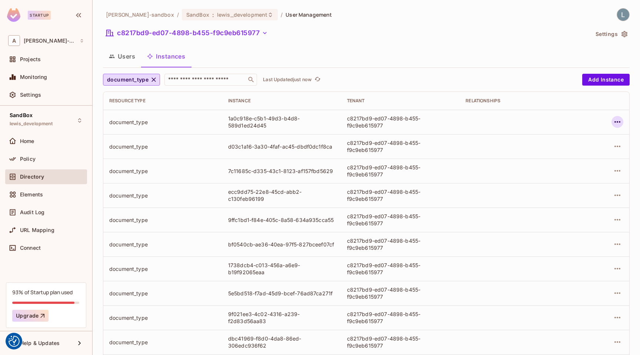
click at [620, 122] on icon "button" at bounding box center [617, 121] width 9 height 9
click at [566, 156] on div "Edit Attributes" at bounding box center [563, 155] width 37 height 7
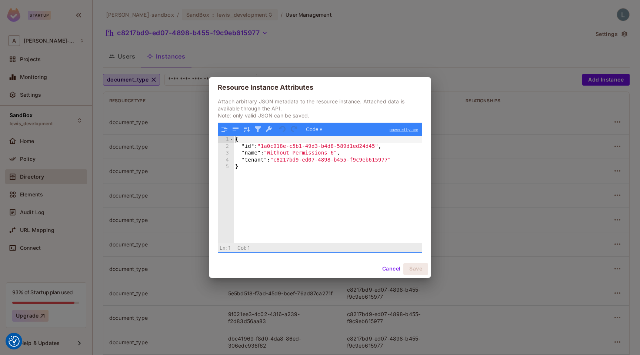
click at [486, 178] on div "Resource Instance Attributes Attach arbitrary JSON metadata to the resource ins…" at bounding box center [320, 177] width 640 height 355
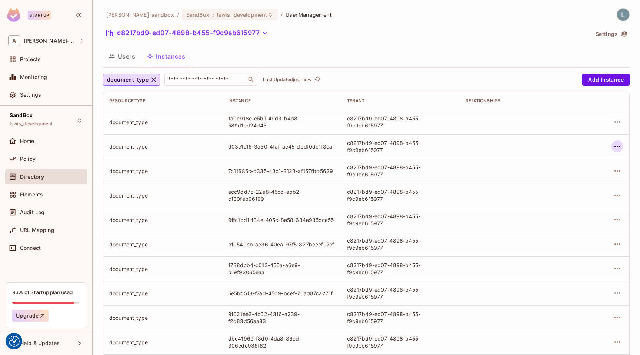
click at [621, 146] on icon "button" at bounding box center [617, 146] width 9 height 9
click at [367, 149] on div at bounding box center [320, 177] width 640 height 355
click at [193, 77] on input "text" at bounding box center [206, 79] width 78 height 7
paste input "**********"
type input "**********"
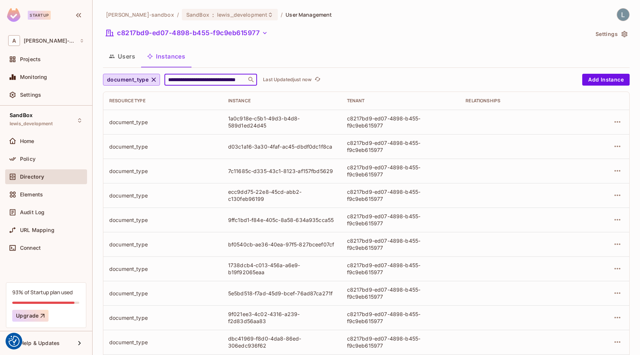
scroll to position [0, 43]
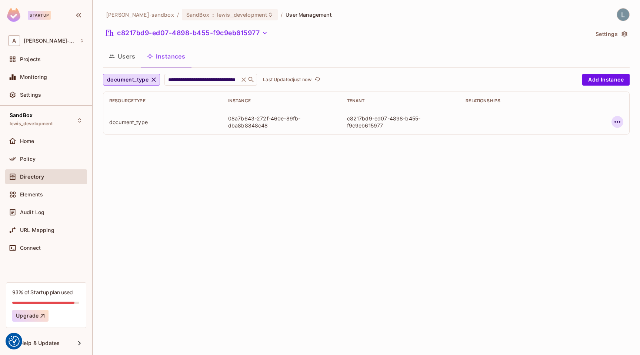
click at [617, 123] on icon "button" at bounding box center [617, 121] width 9 height 9
click at [570, 152] on div "Edit Attributes" at bounding box center [563, 155] width 37 height 7
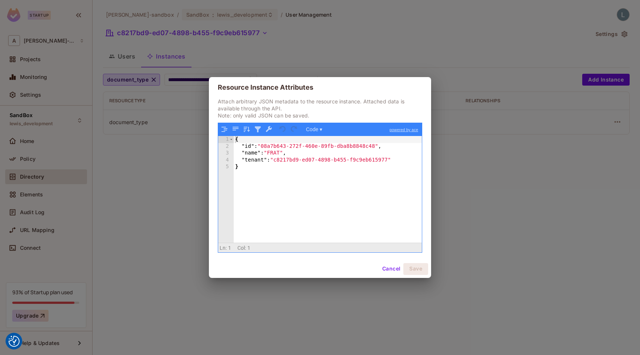
click at [182, 172] on div "Resource Instance Attributes Attach arbitrary JSON metadata to the resource ins…" at bounding box center [320, 177] width 640 height 355
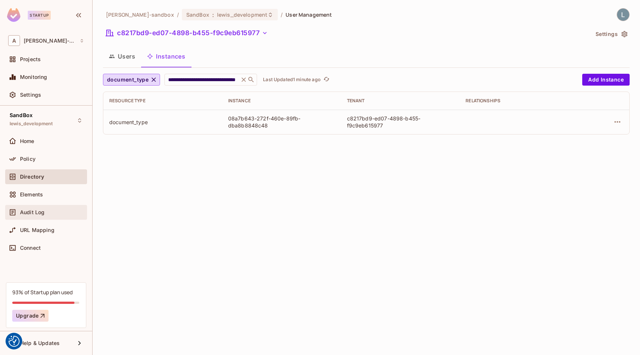
click at [70, 211] on div "Audit Log" at bounding box center [52, 212] width 64 height 6
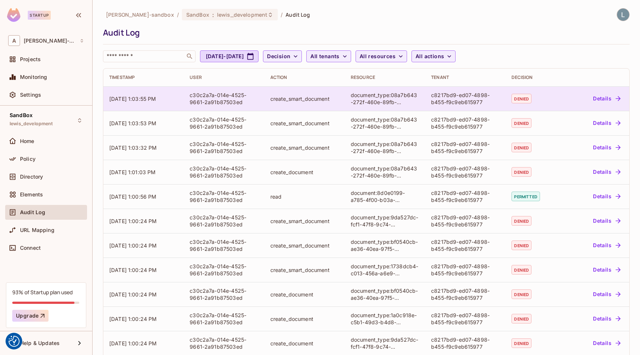
click at [602, 99] on button "Details" at bounding box center [606, 99] width 33 height 12
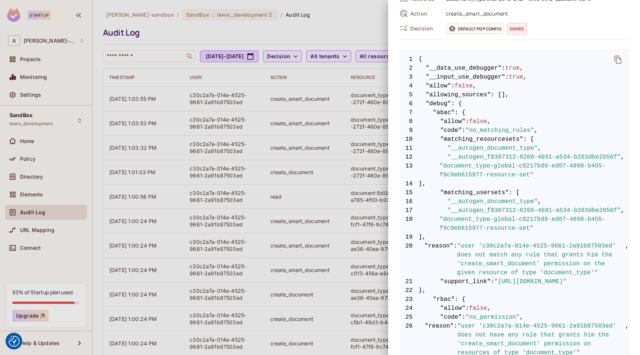
scroll to position [102, 0]
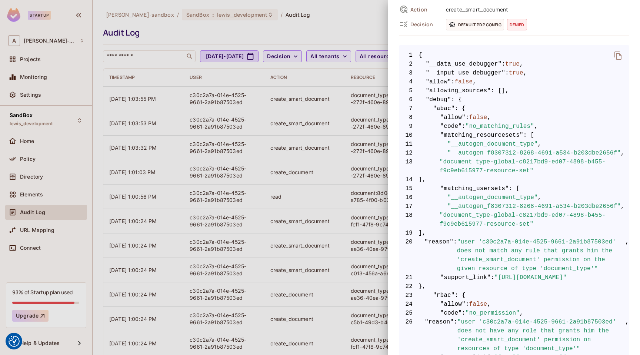
click at [161, 186] on div at bounding box center [320, 177] width 640 height 355
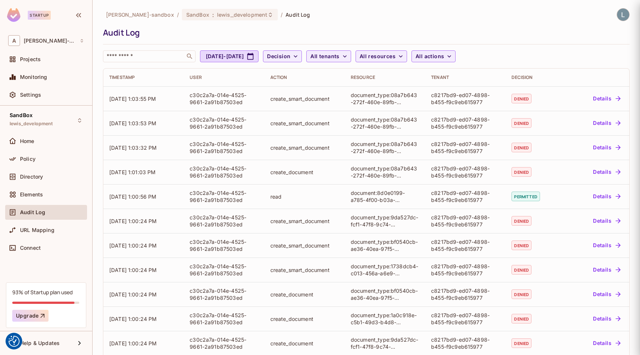
scroll to position [0, 0]
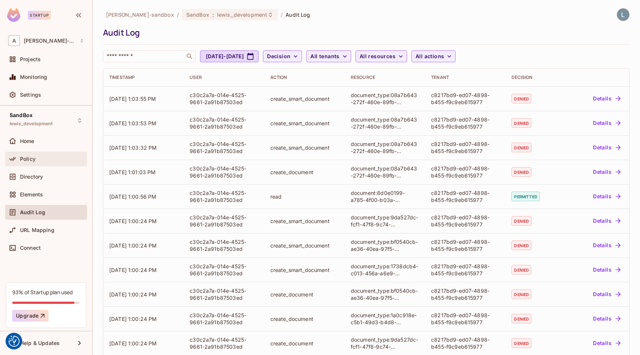
click at [49, 160] on div "Policy" at bounding box center [52, 159] width 64 height 6
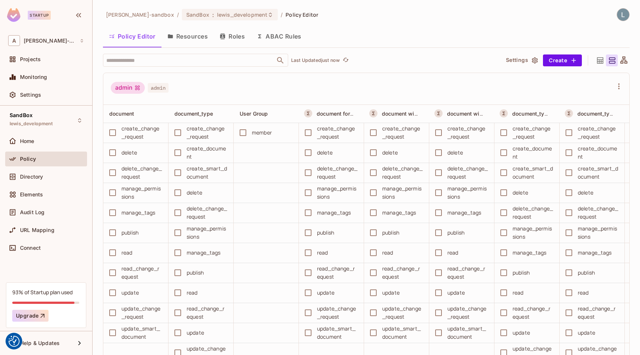
click at [289, 33] on button "ABAC Rules" at bounding box center [279, 36] width 57 height 19
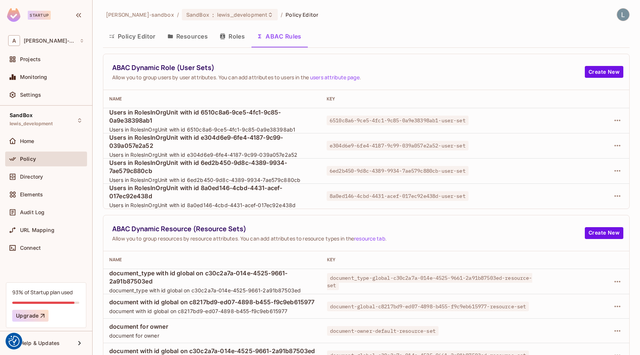
scroll to position [39, 0]
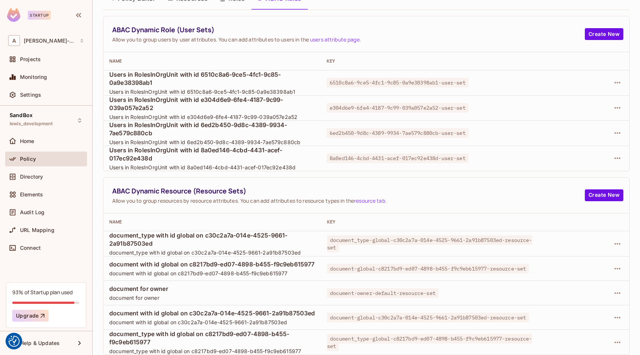
click at [421, 298] on td "document-owner-default-resource-set" at bounding box center [430, 293] width 218 height 24
click at [616, 343] on icon "button" at bounding box center [617, 342] width 9 height 9
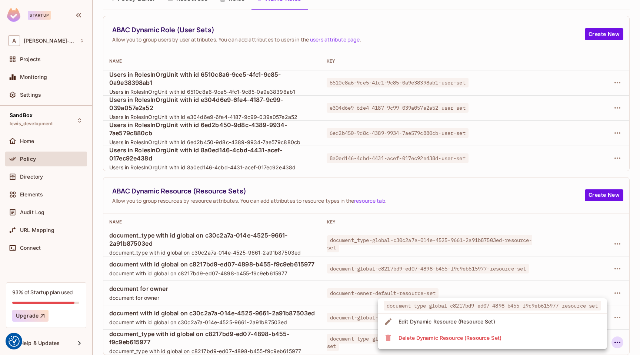
click at [479, 322] on div "Edit Dynamic Resource (Resource Set)" at bounding box center [447, 321] width 97 height 7
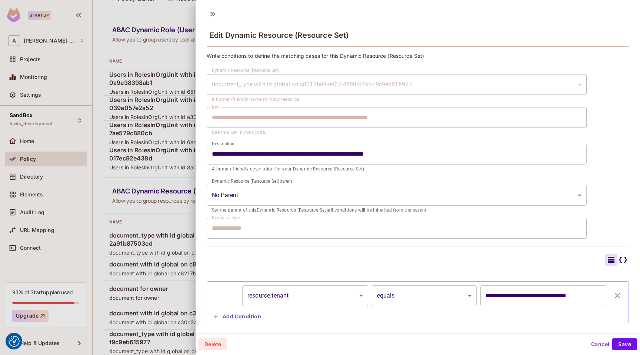
scroll to position [19, 0]
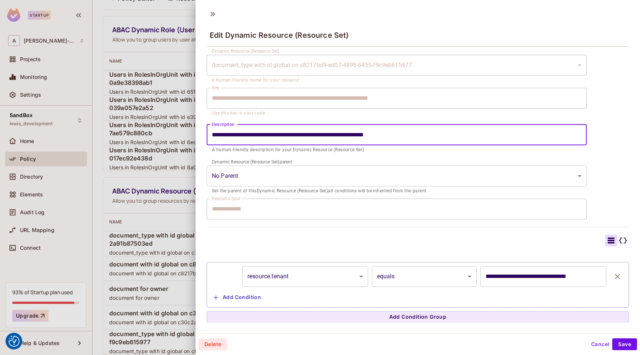
drag, startPoint x: 423, startPoint y: 135, endPoint x: 301, endPoint y: 134, distance: 122.6
click at [301, 134] on input "**********" at bounding box center [397, 134] width 380 height 21
click at [173, 212] on div at bounding box center [320, 177] width 640 height 355
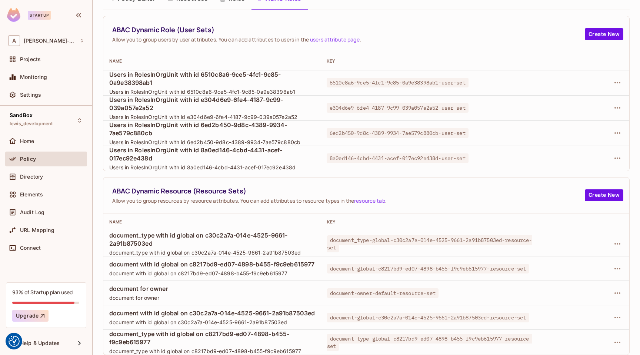
click at [267, 53] on th "Name" at bounding box center [211, 61] width 217 height 18
click at [156, 54] on th "Name" at bounding box center [211, 61] width 217 height 18
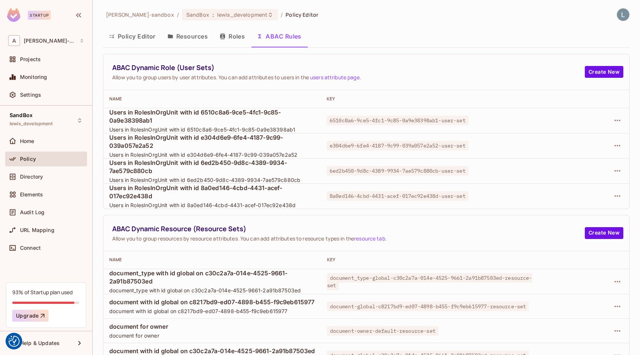
click at [129, 37] on button "Policy Editor" at bounding box center [132, 36] width 59 height 19
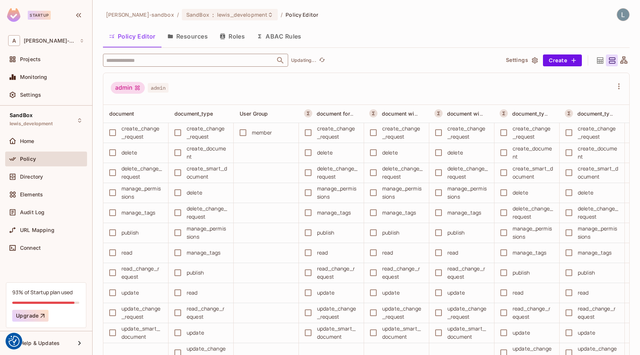
click at [162, 62] on input "text" at bounding box center [188, 60] width 169 height 13
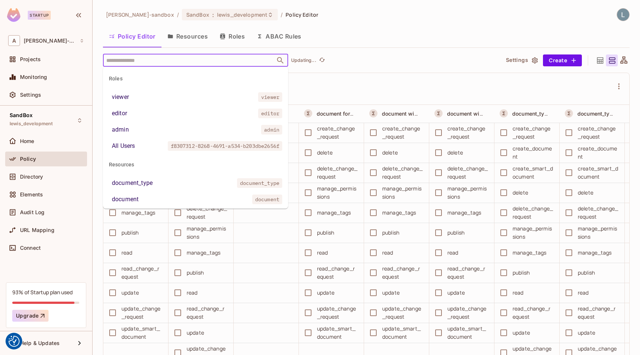
paste input "**********"
type input "**********"
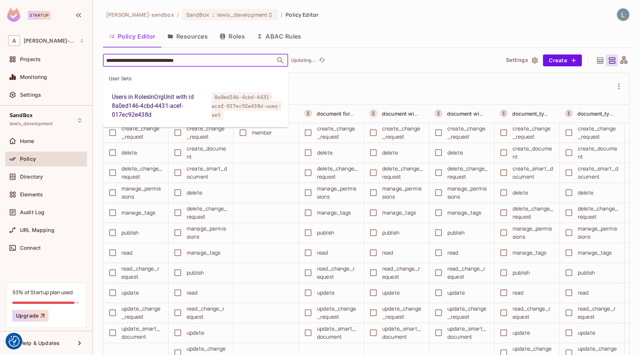
click at [169, 104] on div "Users in RolesInOrgUnit with id 8a0ed146-4cbd-4431-acef-017ec92e438d" at bounding box center [160, 106] width 97 height 27
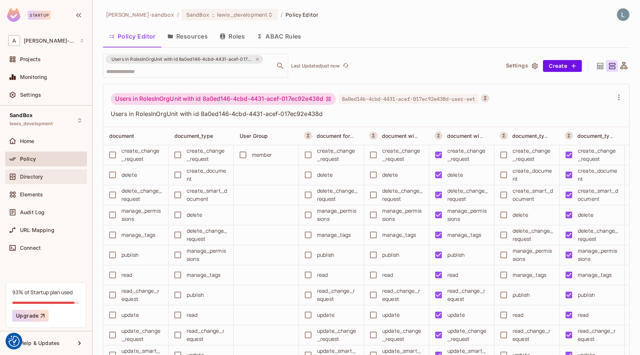
click at [57, 177] on div "Directory" at bounding box center [52, 177] width 64 height 6
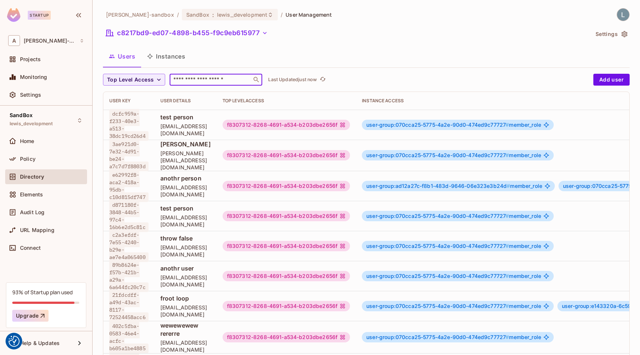
click at [207, 82] on input "text" at bounding box center [211, 79] width 78 height 7
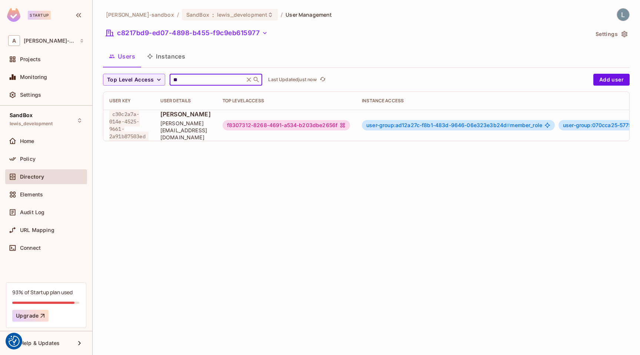
scroll to position [0, 192]
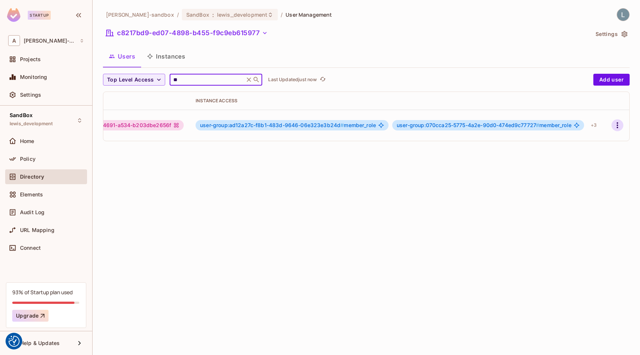
type input "**"
click at [615, 124] on icon "button" at bounding box center [617, 125] width 9 height 9
click at [589, 155] on div "Edit Attributes" at bounding box center [592, 157] width 37 height 7
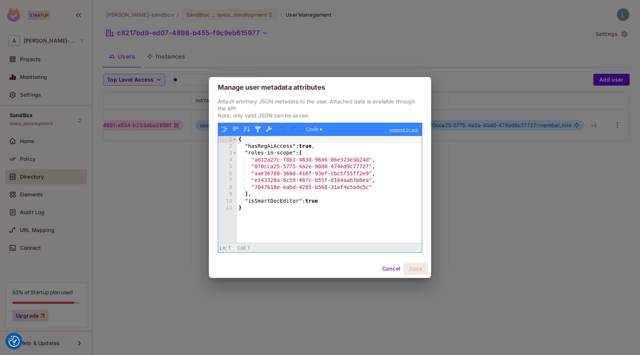
click at [373, 186] on div "{ "hasRegAiAccess" : true , "roles-in-scope" : [ "ad12a27c-f8b1-483d-9646-06e32…" at bounding box center [329, 196] width 185 height 120
click at [415, 266] on button "Save" at bounding box center [415, 269] width 25 height 12
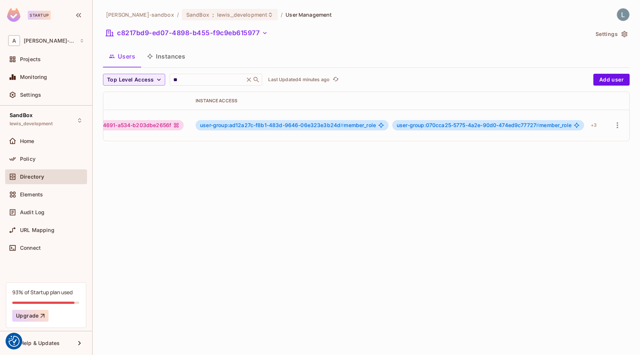
scroll to position [0, 0]
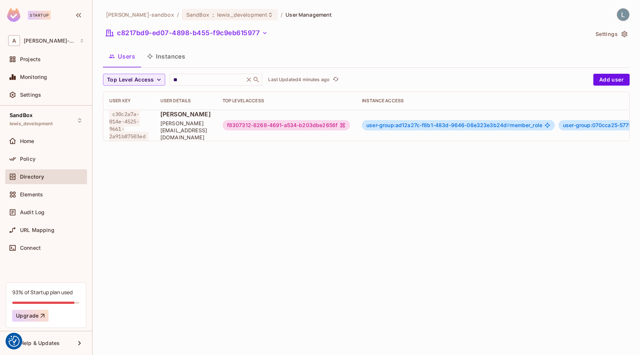
click at [38, 176] on span "Directory" at bounding box center [32, 177] width 24 height 6
click at [36, 155] on div "Policy" at bounding box center [46, 158] width 76 height 9
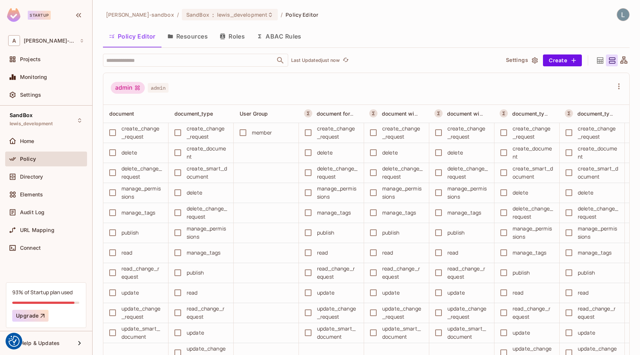
click at [279, 37] on button "ABAC Rules" at bounding box center [279, 36] width 57 height 19
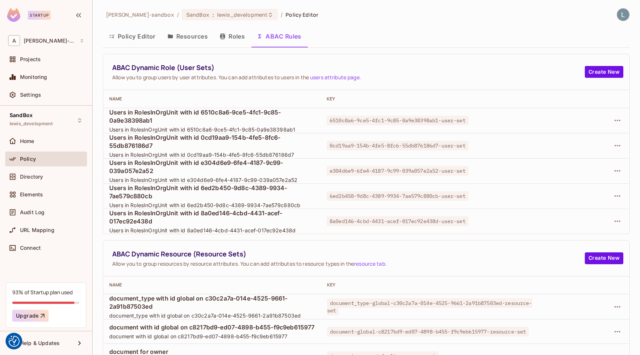
scroll to position [97, 0]
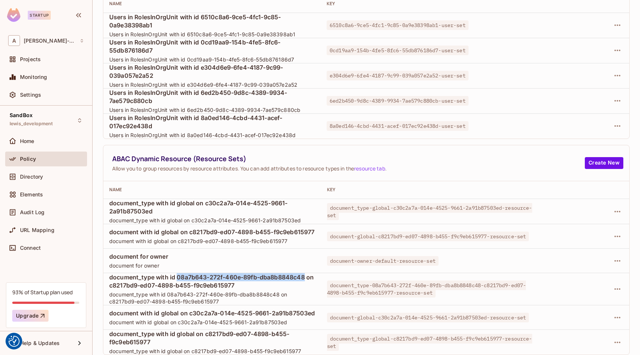
drag, startPoint x: 177, startPoint y: 276, endPoint x: 305, endPoint y: 276, distance: 127.8
click at [305, 276] on span "document_type with id 08a7b643-272f-460e-89fb-dba8b8848c48 on c8217bd9-ed07-489…" at bounding box center [212, 281] width 206 height 16
copy span "08a7b643-272f-460e-89fb-dba8b8848c48"
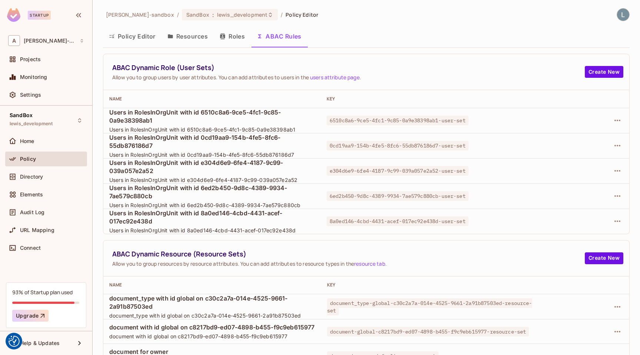
click at [130, 39] on button "Policy Editor" at bounding box center [132, 36] width 59 height 19
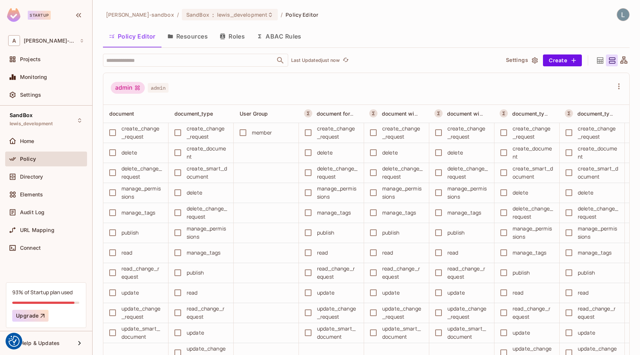
click at [272, 37] on button "ABAC Rules" at bounding box center [279, 36] width 57 height 19
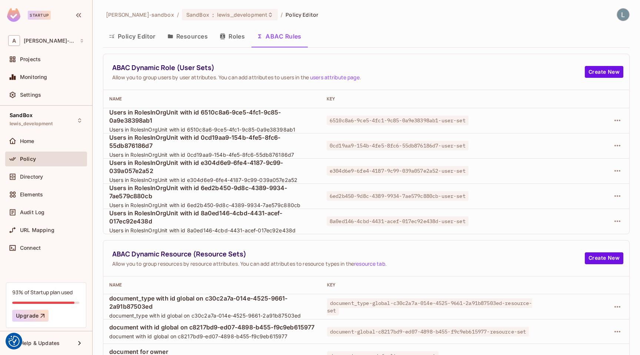
click at [136, 35] on button "Policy Editor" at bounding box center [132, 36] width 59 height 19
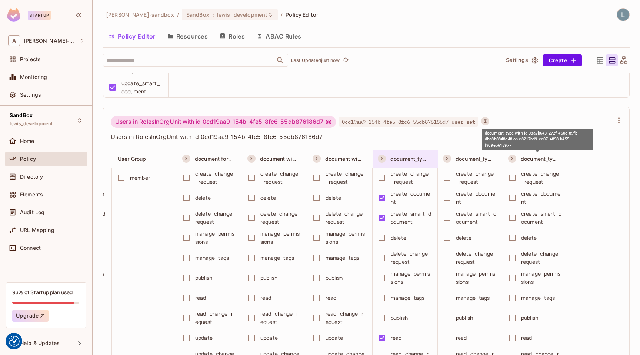
scroll to position [0, 126]
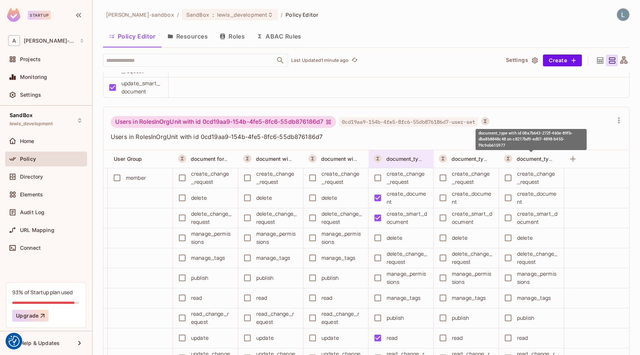
click at [399, 157] on span "document_type with id 08a7b643-272f-460e-89fb-dba8b8848c48 on c8217bd9-ed07-489…" at bounding box center [531, 158] width 290 height 7
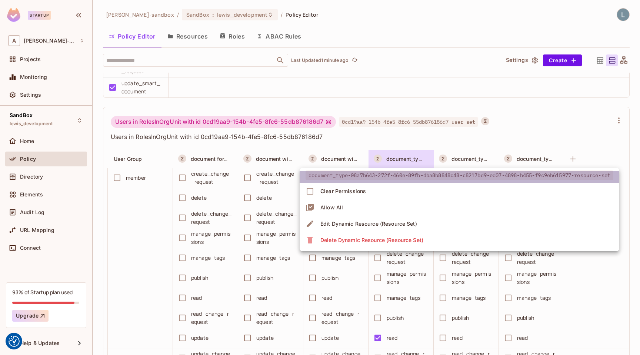
click at [495, 177] on span "document_type-08a7b643-272f-460e-89fb-dba8b8848c48-c8217bd9-ed07-4898-b455-f9c9…" at bounding box center [460, 175] width 308 height 10
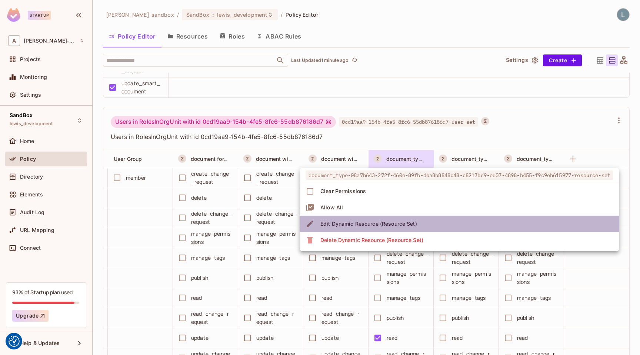
click at [366, 225] on div "Edit Dynamic Resource (Resource Set)" at bounding box center [368, 223] width 97 height 7
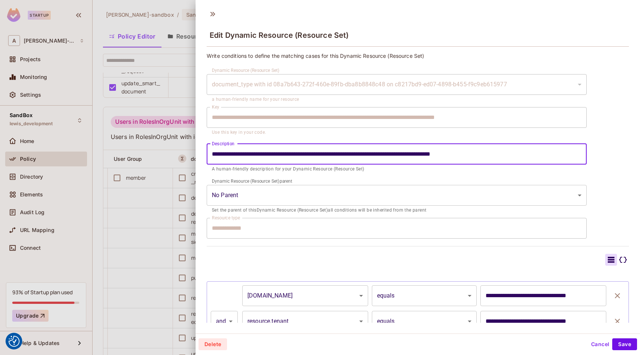
drag, startPoint x: 386, startPoint y: 153, endPoint x: 275, endPoint y: 153, distance: 111.5
click at [275, 153] on input "**********" at bounding box center [397, 154] width 380 height 21
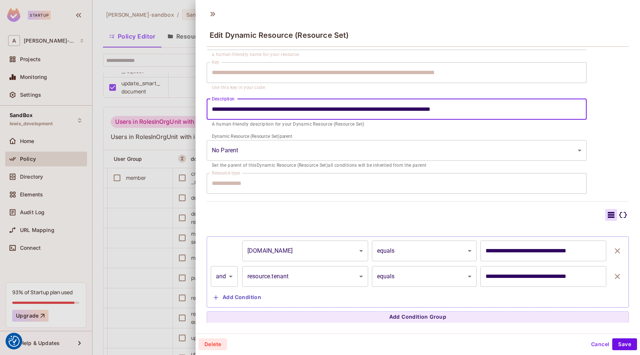
click at [51, 180] on div at bounding box center [320, 177] width 640 height 355
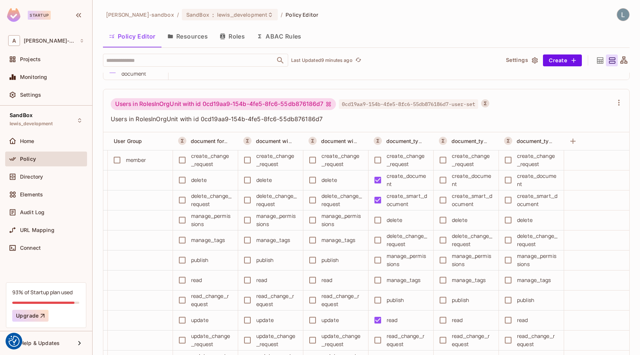
scroll to position [4497, 0]
click at [365, 60] on button "Click to refresh data" at bounding box center [360, 60] width 9 height 9
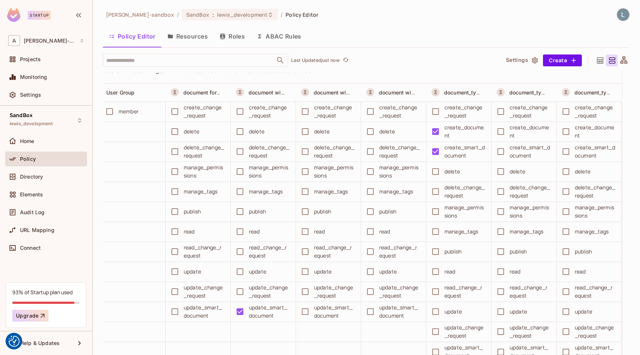
scroll to position [4522, 0]
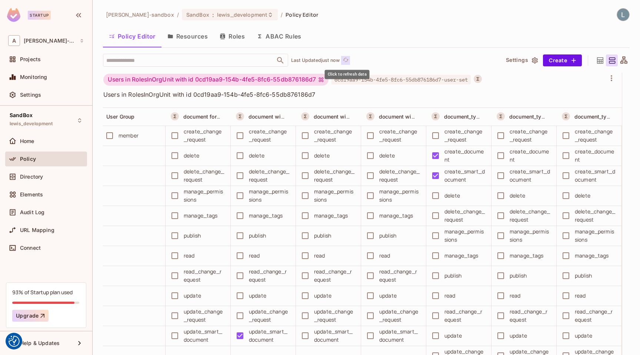
click at [348, 60] on icon "refresh" at bounding box center [346, 60] width 6 height 6
click at [348, 61] on div "​ Updating..." at bounding box center [298, 60] width 391 height 13
click at [348, 60] on icon "refresh" at bounding box center [346, 60] width 6 height 6
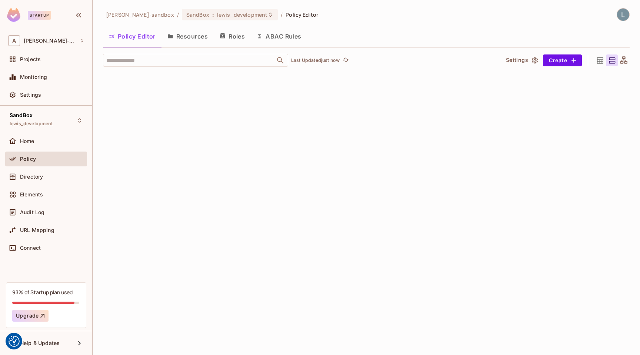
scroll to position [0, 126]
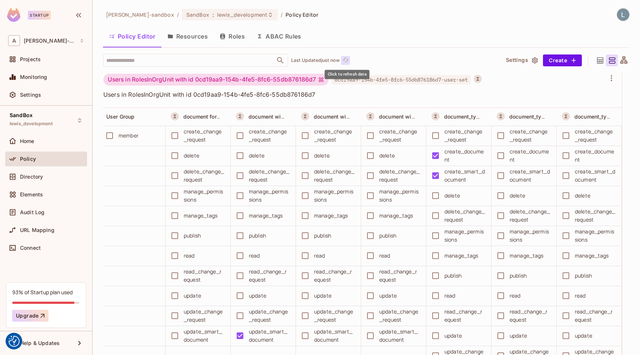
click at [346, 60] on icon "refresh" at bounding box center [346, 60] width 6 height 6
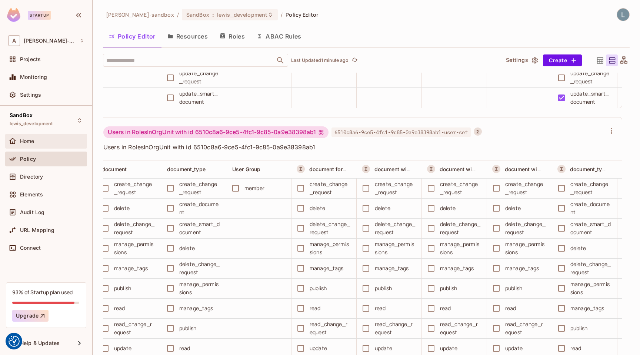
scroll to position [4751, 0]
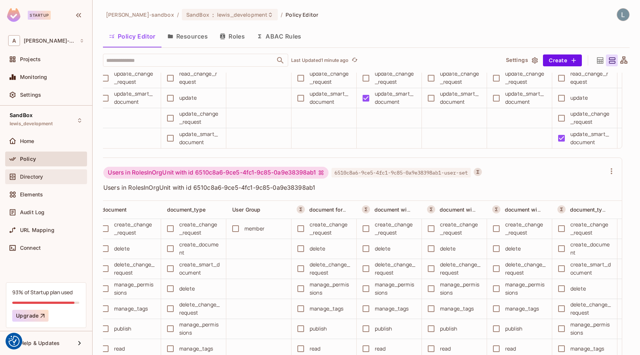
click at [35, 180] on div "Directory" at bounding box center [46, 176] width 76 height 9
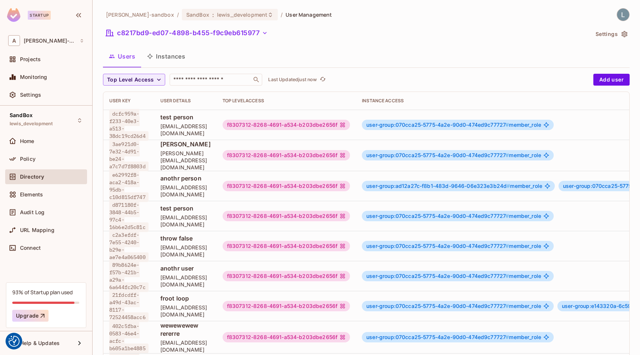
click at [167, 55] on button "Instances" at bounding box center [166, 56] width 50 height 19
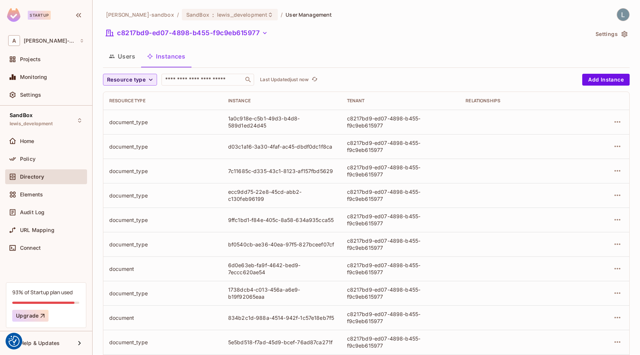
click at [147, 77] on icon "button" at bounding box center [150, 79] width 7 height 7
click at [128, 127] on span "User Group" at bounding box center [128, 128] width 39 height 7
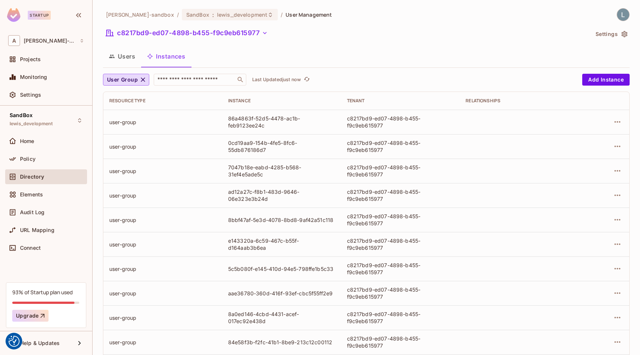
scroll to position [40, 0]
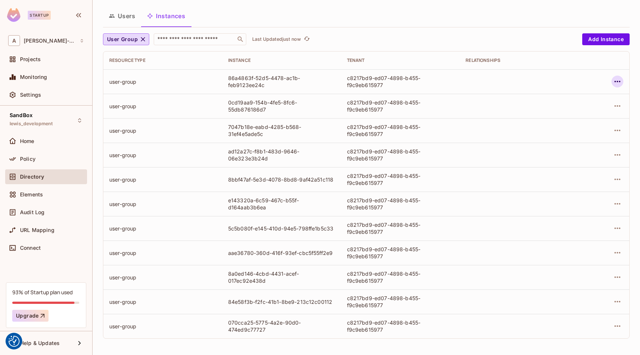
click at [618, 83] on icon "button" at bounding box center [617, 81] width 9 height 9
click at [563, 132] on div "Delete Resource Instance" at bounding box center [577, 130] width 64 height 7
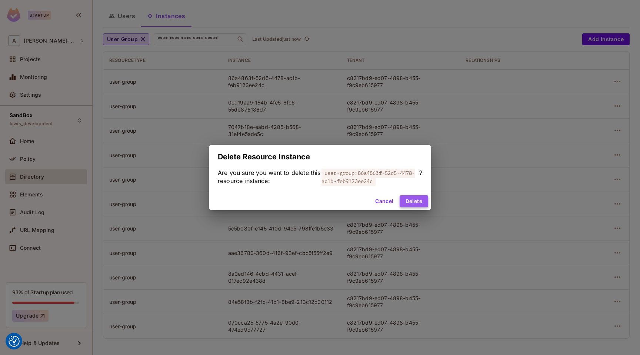
click at [409, 199] on button "Delete" at bounding box center [414, 201] width 29 height 12
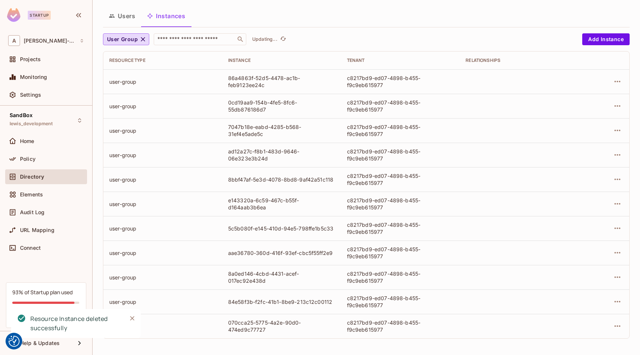
scroll to position [16, 0]
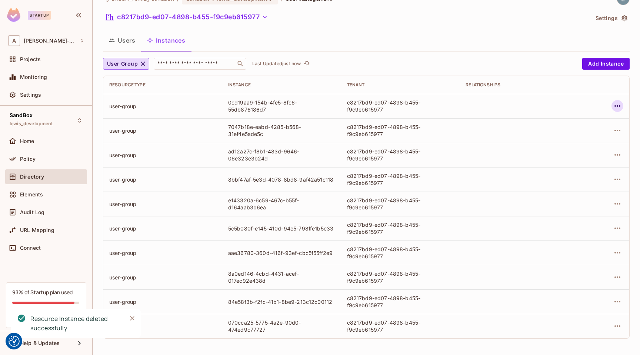
click at [617, 104] on icon "button" at bounding box center [617, 106] width 9 height 9
click at [575, 156] on div "Delete Resource Instance" at bounding box center [577, 155] width 64 height 7
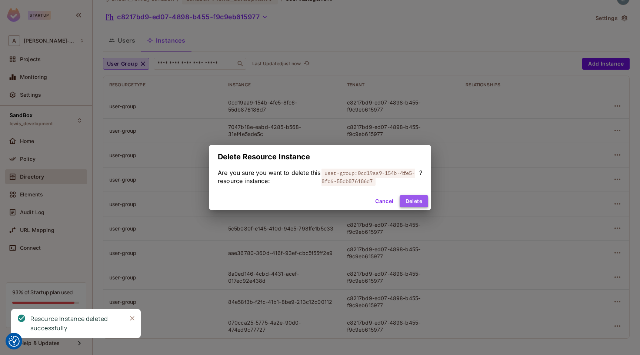
click at [410, 200] on button "Delete" at bounding box center [414, 201] width 29 height 12
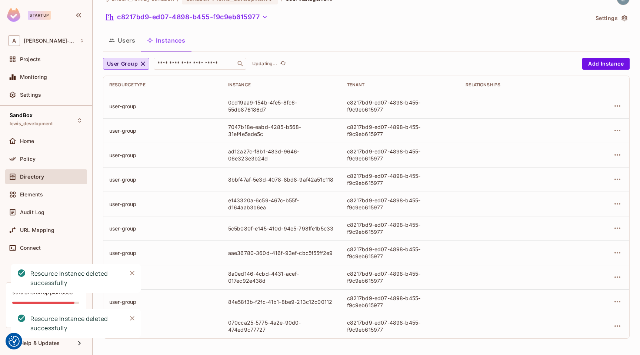
scroll to position [0, 0]
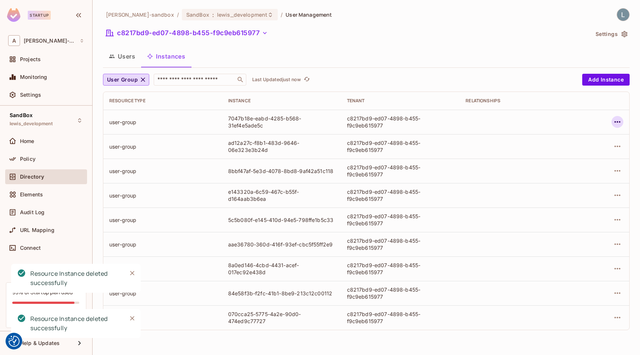
click at [620, 125] on icon "button" at bounding box center [617, 121] width 9 height 9
click at [579, 170] on div "Delete Resource Instance" at bounding box center [577, 171] width 64 height 7
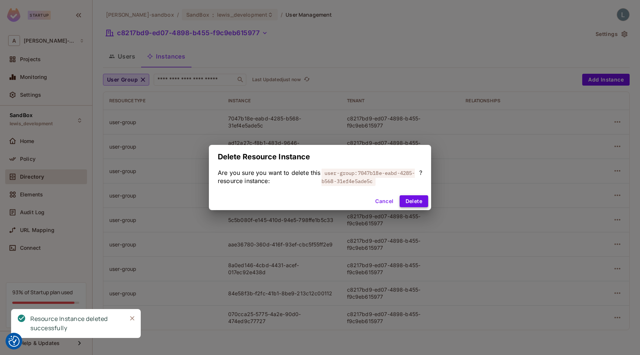
click at [421, 203] on button "Delete" at bounding box center [414, 201] width 29 height 12
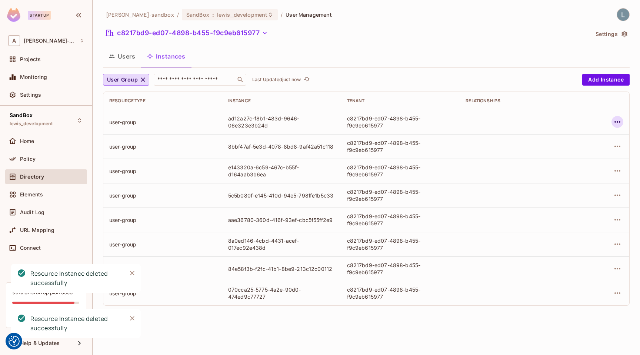
click at [618, 123] on icon "button" at bounding box center [617, 121] width 9 height 9
click at [568, 172] on div "Delete Resource Instance" at bounding box center [577, 171] width 64 height 7
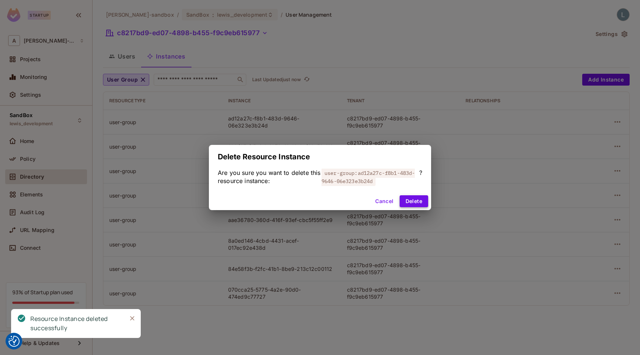
click at [414, 201] on button "Delete" at bounding box center [414, 201] width 29 height 12
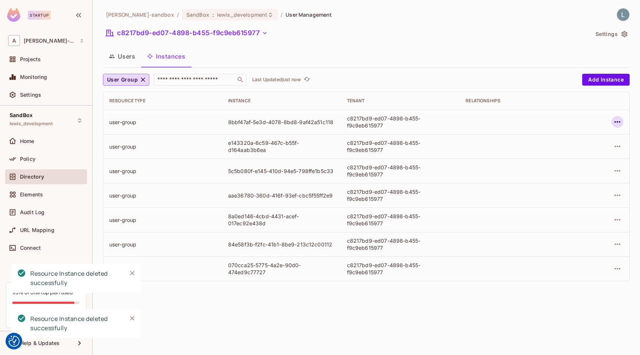
click at [620, 122] on icon "button" at bounding box center [618, 121] width 6 height 1
click at [574, 168] on div "Delete Resource Instance" at bounding box center [577, 171] width 64 height 7
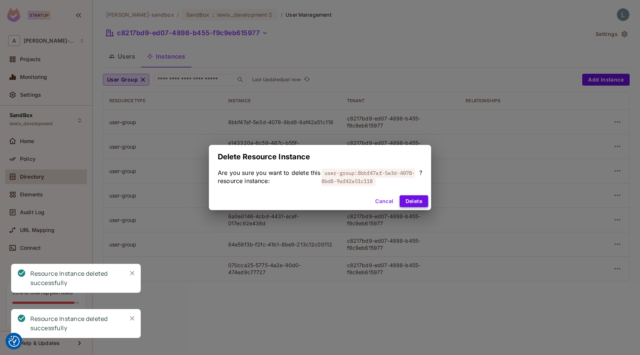
click at [419, 199] on button "Delete" at bounding box center [414, 201] width 29 height 12
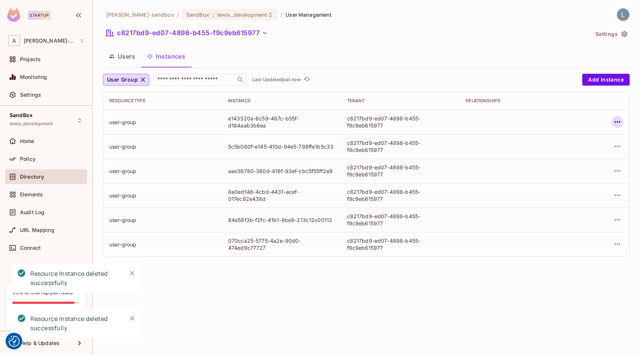
click at [615, 119] on icon "button" at bounding box center [617, 121] width 9 height 9
click at [576, 169] on div "Delete Resource Instance" at bounding box center [577, 171] width 64 height 7
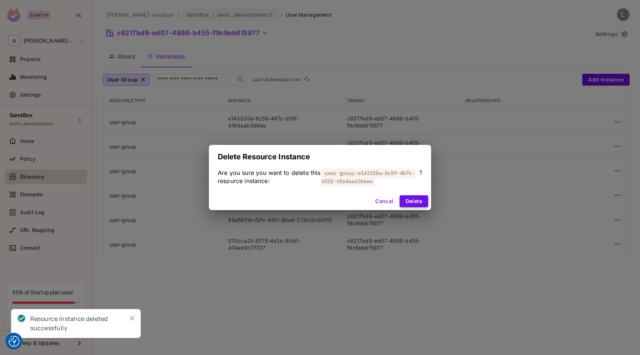
click at [421, 202] on button "Delete" at bounding box center [414, 201] width 29 height 12
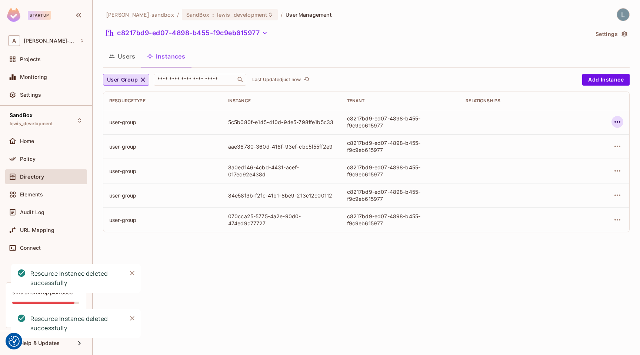
click at [621, 122] on icon "button" at bounding box center [617, 121] width 9 height 9
click at [573, 167] on span "Delete Resource Instance" at bounding box center [577, 172] width 69 height 12
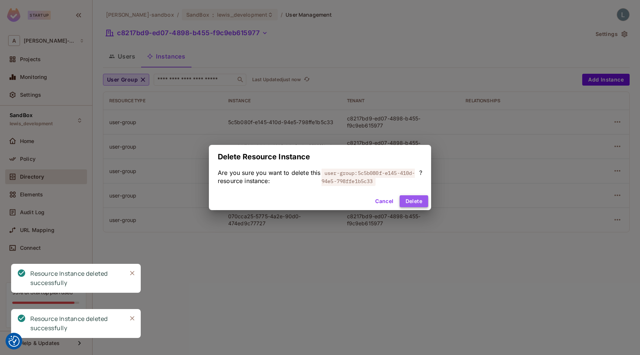
click at [416, 201] on button "Delete" at bounding box center [414, 201] width 29 height 12
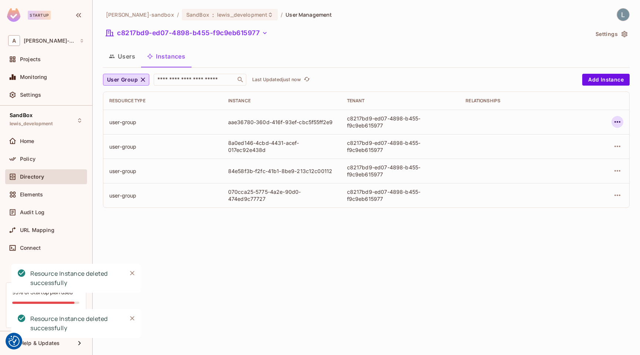
click at [621, 123] on icon "button" at bounding box center [617, 121] width 9 height 9
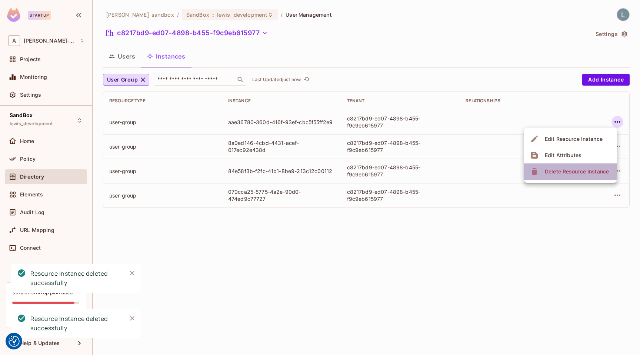
click at [560, 173] on div "Delete Resource Instance" at bounding box center [577, 171] width 64 height 7
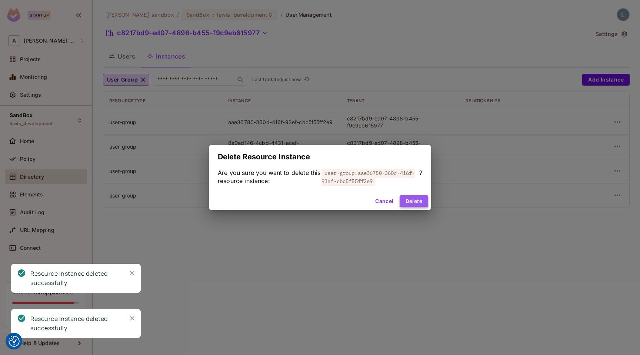
click at [426, 198] on button "Delete" at bounding box center [414, 201] width 29 height 12
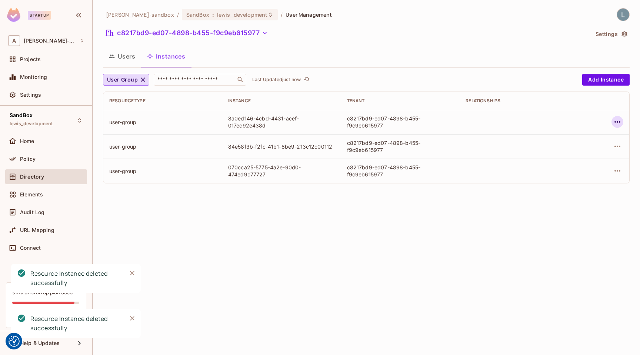
click at [617, 123] on icon "button" at bounding box center [617, 121] width 9 height 9
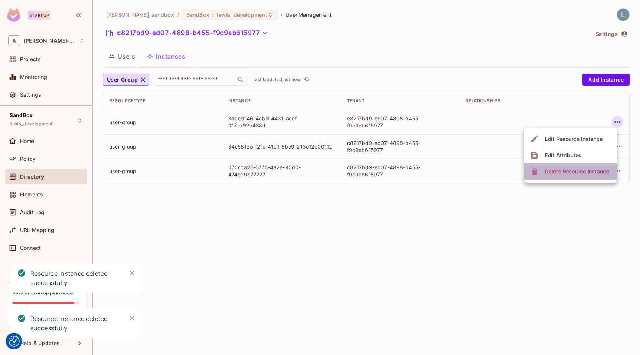
click at [562, 170] on div "Delete Resource Instance" at bounding box center [577, 171] width 64 height 7
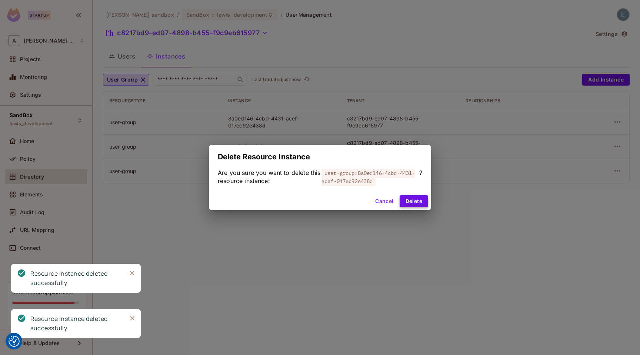
click at [411, 203] on button "Delete" at bounding box center [414, 201] width 29 height 12
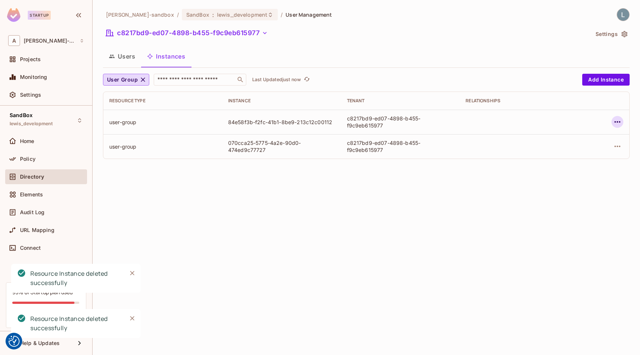
click at [619, 121] on icon "button" at bounding box center [617, 121] width 9 height 9
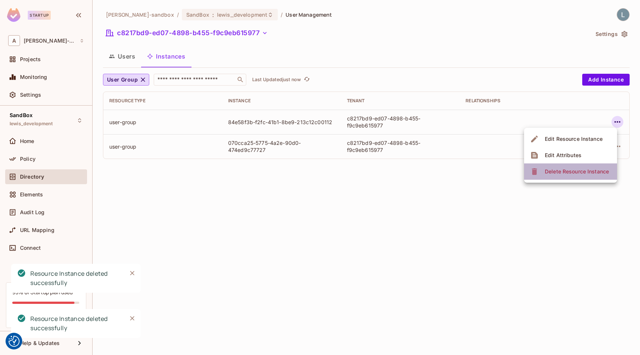
click at [561, 170] on div "Delete Resource Instance" at bounding box center [577, 171] width 64 height 7
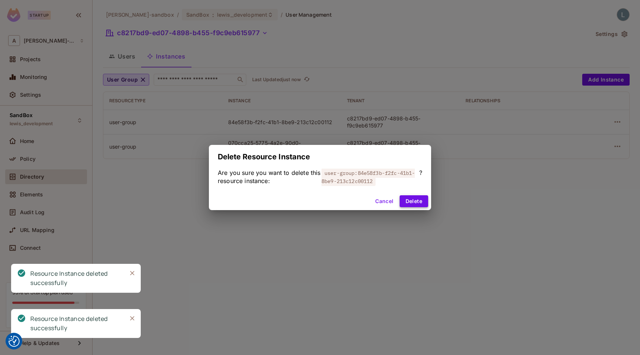
click at [407, 203] on button "Delete" at bounding box center [414, 201] width 29 height 12
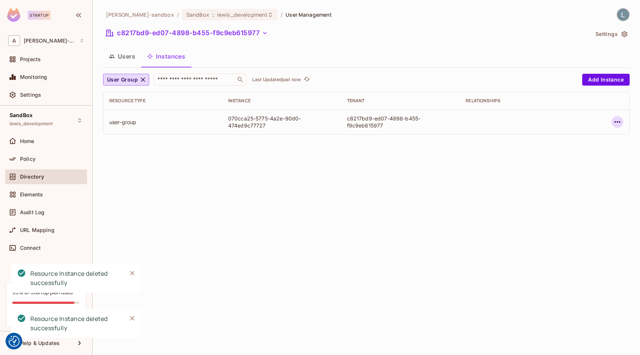
click at [619, 122] on icon "button" at bounding box center [617, 121] width 9 height 9
click at [573, 172] on div "Delete Resource Instance" at bounding box center [577, 171] width 64 height 7
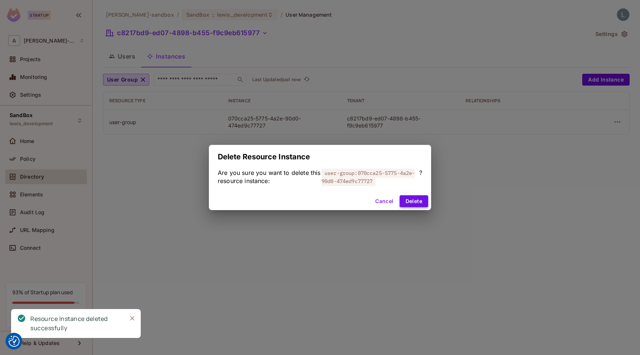
click at [417, 204] on button "Delete" at bounding box center [414, 201] width 29 height 12
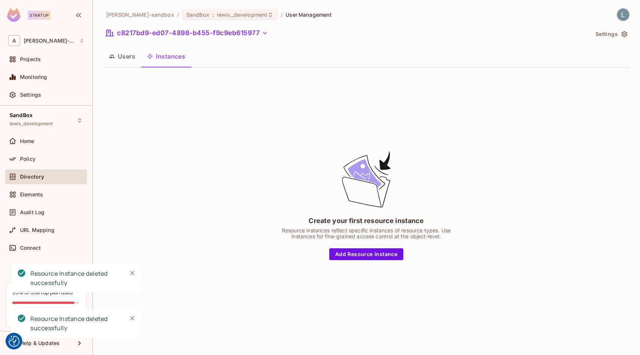
click at [119, 57] on button "Users" at bounding box center [122, 56] width 38 height 19
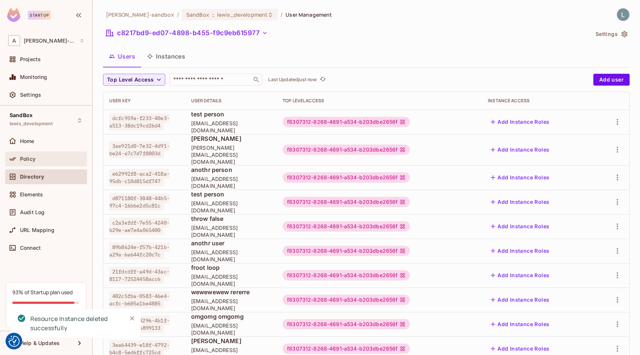
click at [30, 160] on span "Policy" at bounding box center [28, 159] width 16 height 6
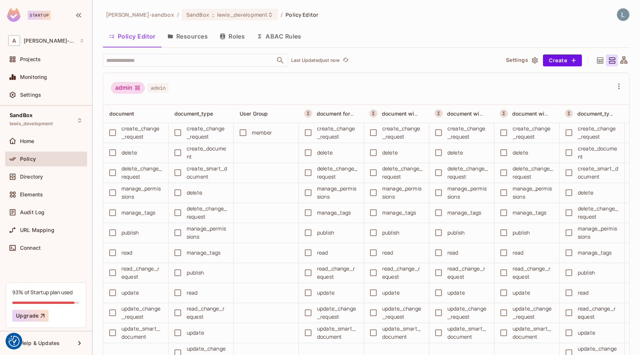
click at [283, 38] on button "ABAC Rules" at bounding box center [279, 36] width 57 height 19
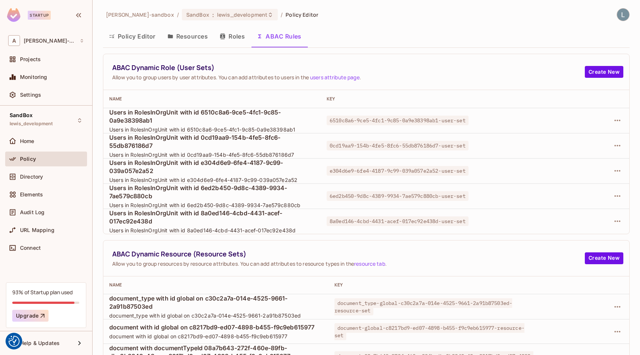
scroll to position [127, 0]
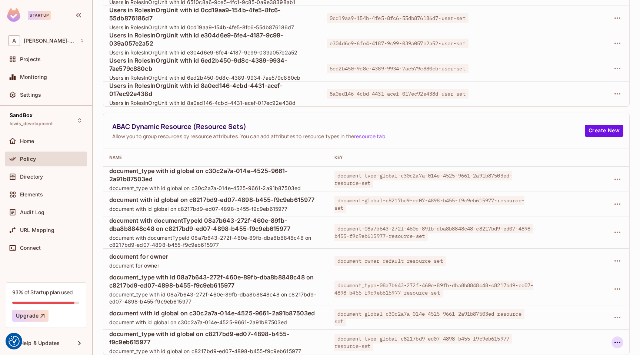
click at [617, 344] on icon "button" at bounding box center [617, 342] width 9 height 9
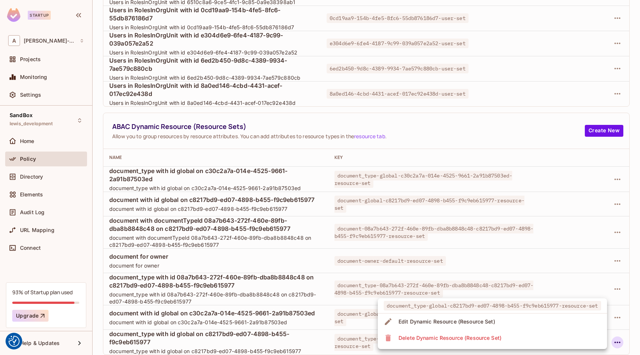
click at [509, 340] on li "Delete Dynamic Resource (Resource Set)" at bounding box center [492, 338] width 229 height 16
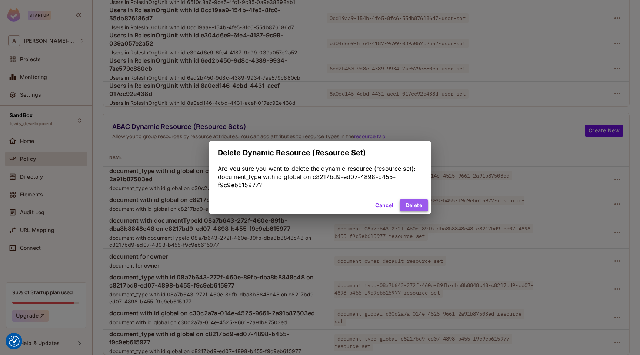
click at [409, 206] on button "Delete" at bounding box center [414, 205] width 29 height 12
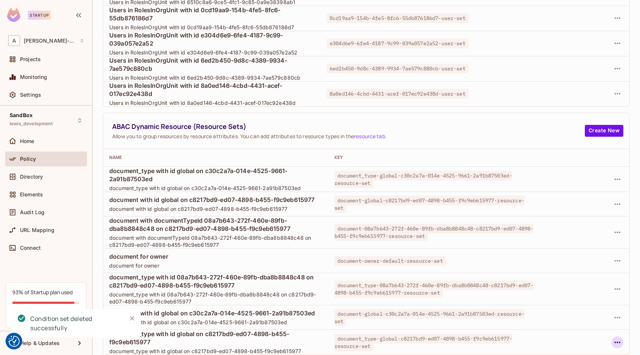
click at [617, 343] on icon "button" at bounding box center [617, 342] width 9 height 9
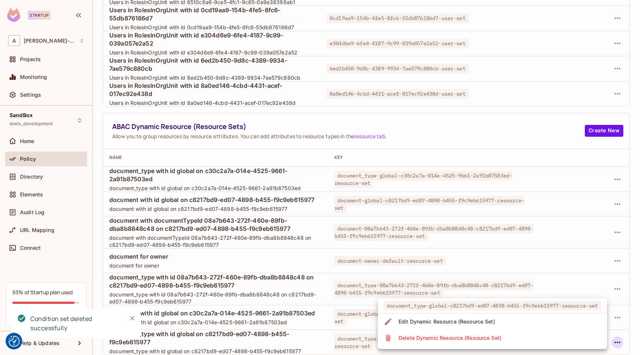
click at [542, 339] on li "Delete Dynamic Resource (Resource Set)" at bounding box center [492, 338] width 229 height 16
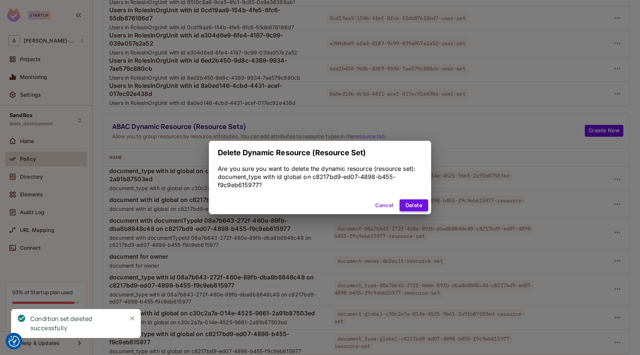
click at [418, 204] on button "Delete" at bounding box center [414, 205] width 29 height 12
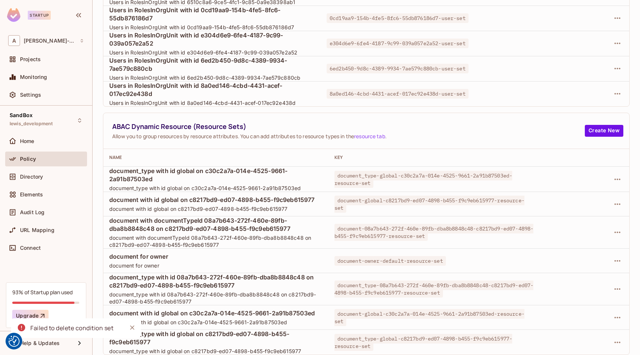
scroll to position [102, 0]
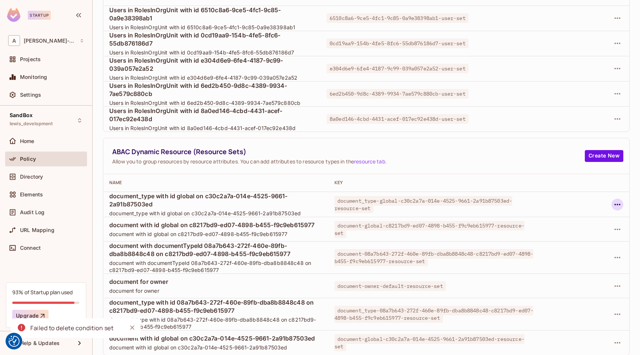
click at [616, 206] on icon "button" at bounding box center [617, 204] width 9 height 9
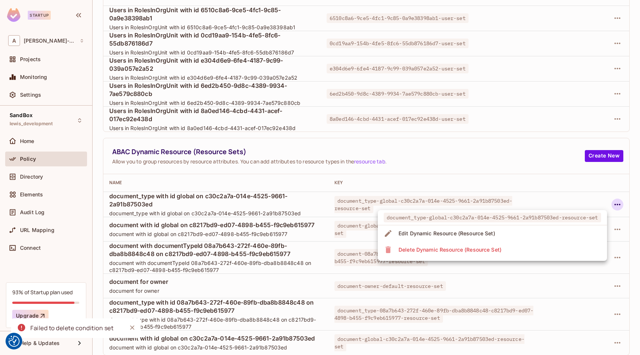
click at [521, 252] on li "Delete Dynamic Resource (Resource Set)" at bounding box center [492, 250] width 229 height 16
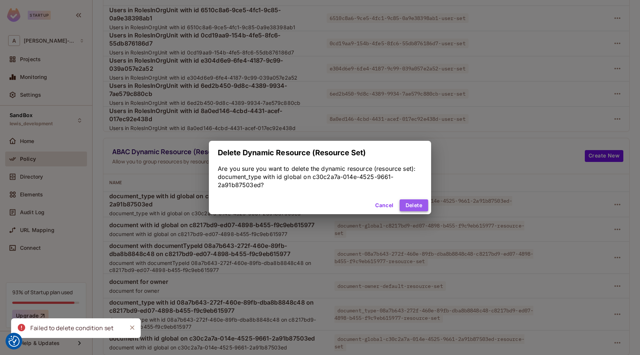
click at [410, 207] on button "Delete" at bounding box center [414, 205] width 29 height 12
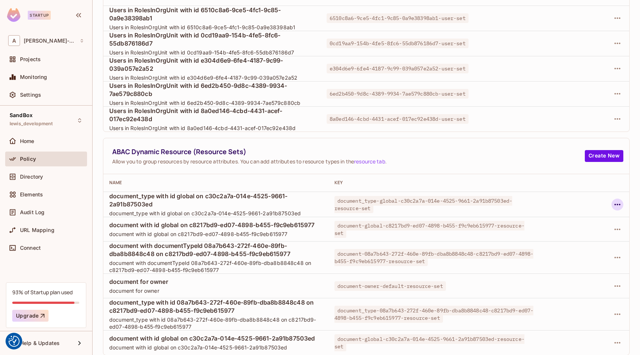
click at [616, 205] on icon "button" at bounding box center [617, 204] width 9 height 9
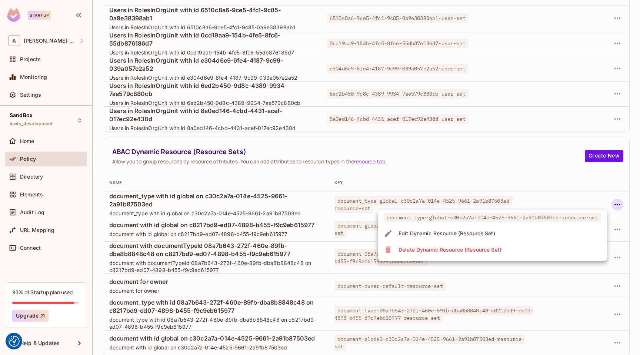
scroll to position [77, 0]
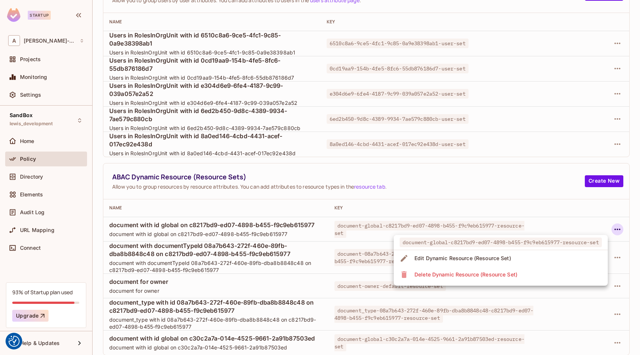
click at [584, 217] on div at bounding box center [320, 177] width 640 height 355
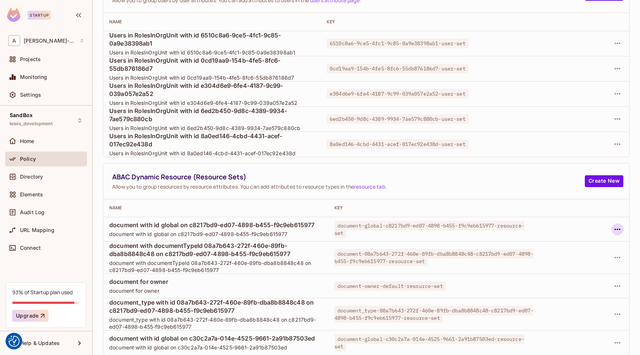
click at [617, 227] on icon "button" at bounding box center [617, 229] width 9 height 9
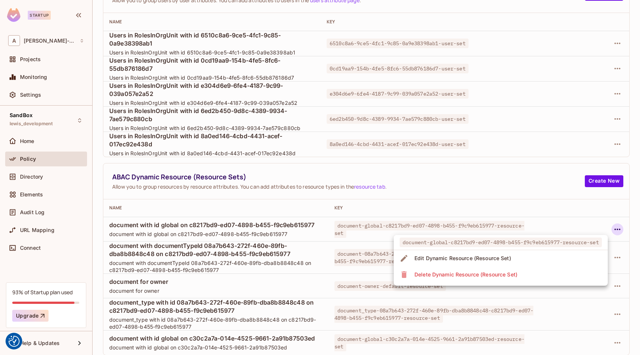
click at [519, 273] on span "Delete Dynamic Resource (Resource Set)" at bounding box center [465, 275] width 107 height 12
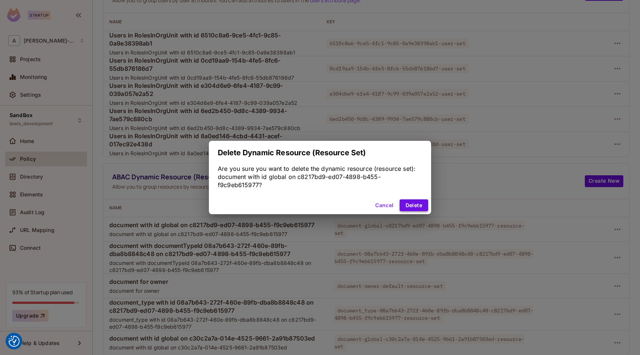
click at [421, 205] on button "Delete" at bounding box center [414, 205] width 29 height 12
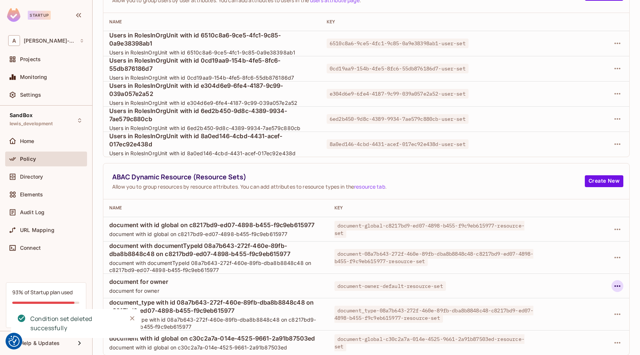
click at [619, 287] on icon "button" at bounding box center [617, 286] width 9 height 9
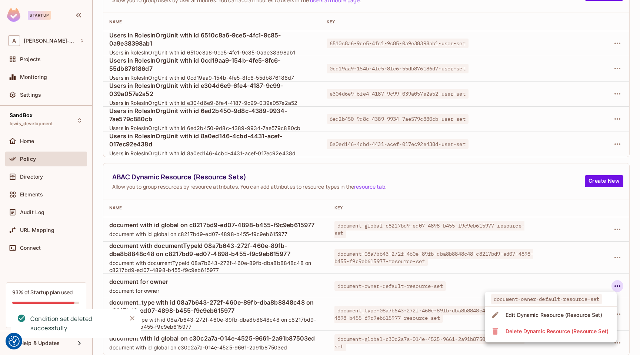
click at [546, 330] on div "Delete Dynamic Resource (Resource Set)" at bounding box center [557, 331] width 103 height 7
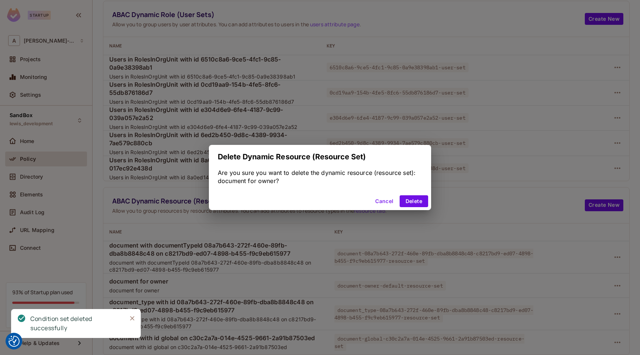
scroll to position [53, 0]
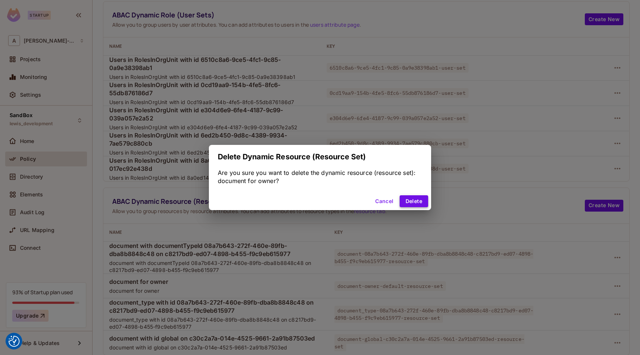
click at [415, 201] on button "Delete" at bounding box center [414, 201] width 29 height 12
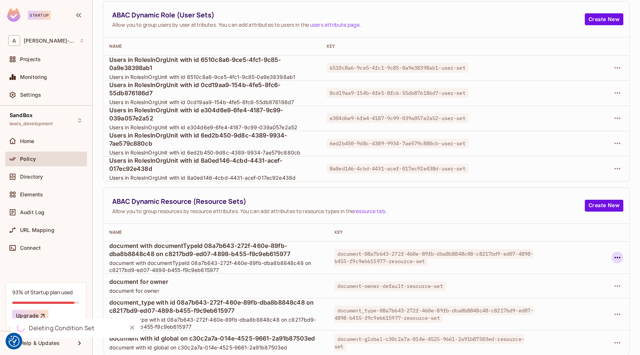
click at [616, 258] on icon "button" at bounding box center [617, 257] width 9 height 9
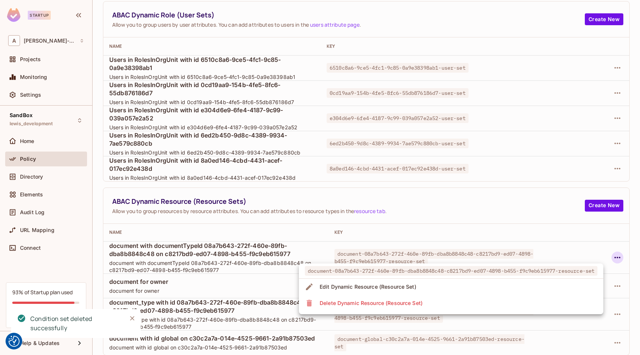
click at [518, 305] on li "Delete Dynamic Resource (Resource Set)" at bounding box center [451, 303] width 305 height 16
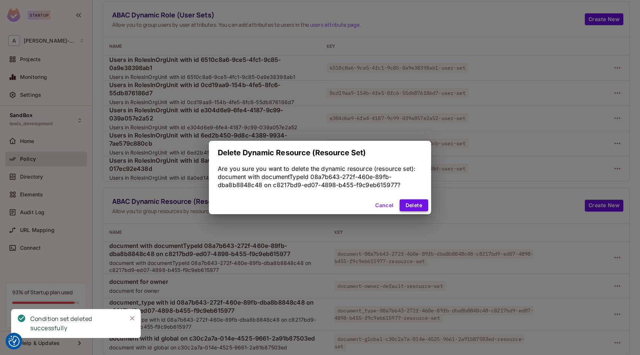
click at [413, 206] on button "Delete" at bounding box center [414, 205] width 29 height 12
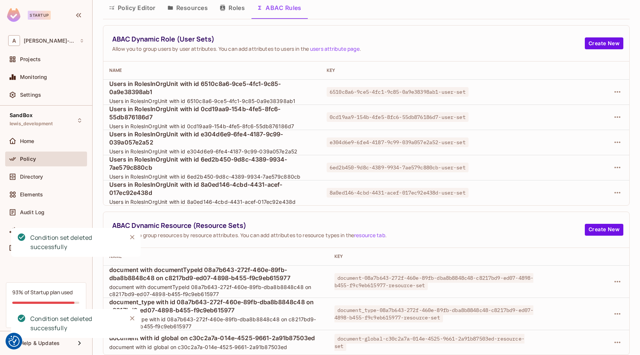
scroll to position [28, 0]
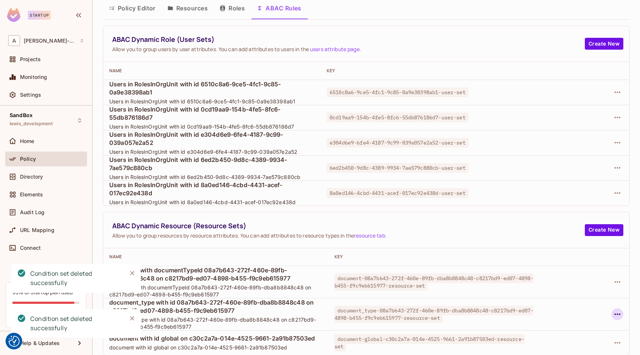
click at [618, 315] on icon "button" at bounding box center [617, 314] width 9 height 9
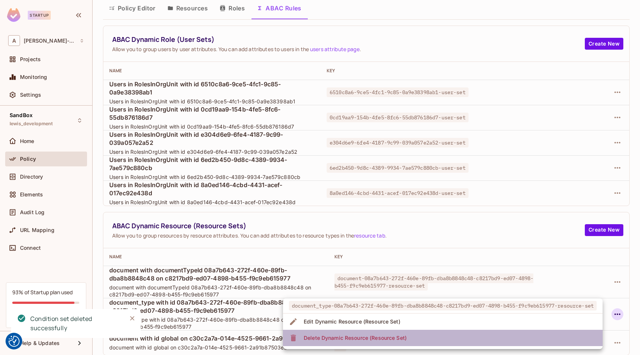
click at [476, 339] on li "Delete Dynamic Resource (Resource Set)" at bounding box center [443, 338] width 320 height 16
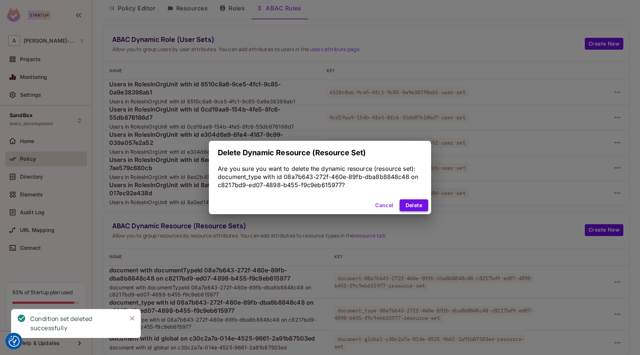
click at [414, 205] on button "Delete" at bounding box center [414, 205] width 29 height 12
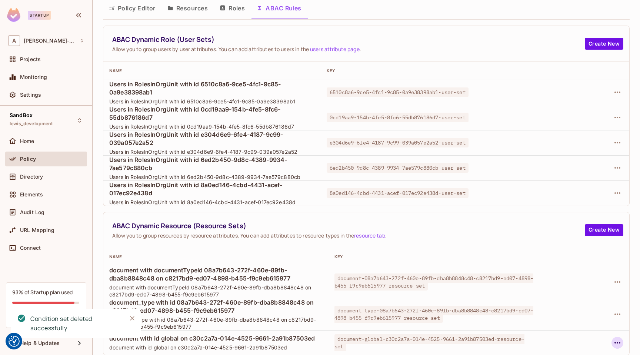
click at [612, 341] on button "button" at bounding box center [618, 343] width 12 height 12
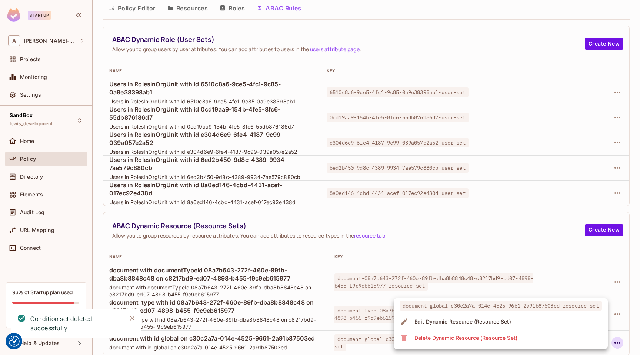
click at [547, 342] on li "Delete Dynamic Resource (Resource Set)" at bounding box center [501, 338] width 214 height 16
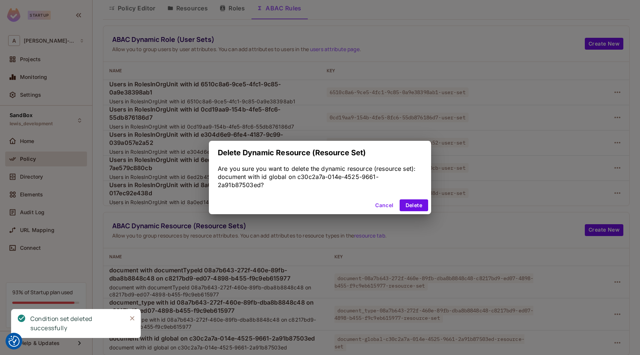
scroll to position [0, 0]
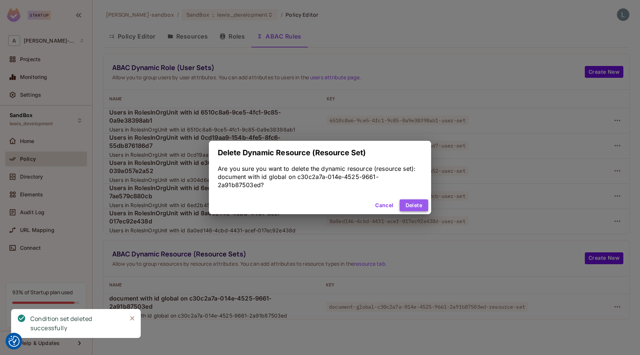
click at [416, 207] on button "Delete" at bounding box center [414, 205] width 29 height 12
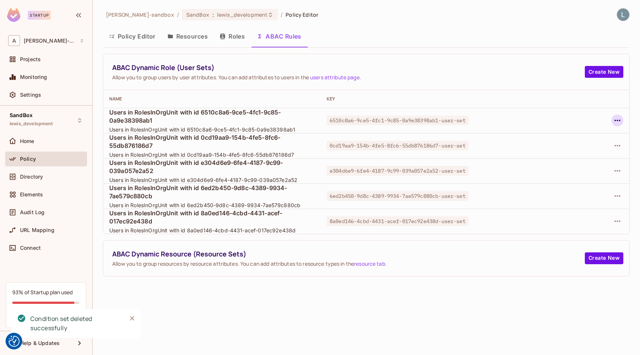
click at [617, 118] on icon "button" at bounding box center [617, 120] width 9 height 9
click at [564, 151] on div "Delete Dynamic Role (User Set)" at bounding box center [570, 153] width 79 height 7
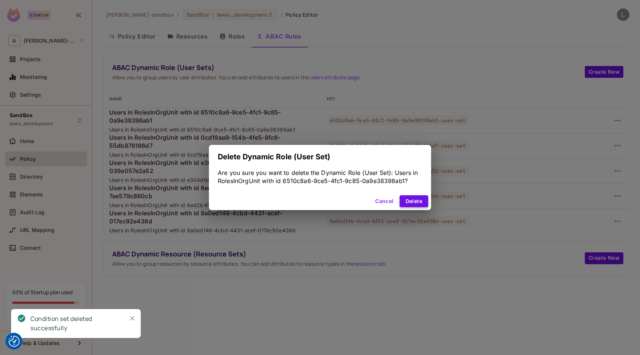
click at [408, 197] on button "Delete" at bounding box center [414, 201] width 29 height 12
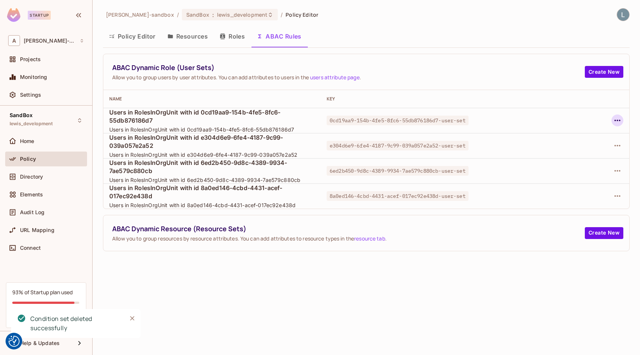
click at [618, 120] on icon "button" at bounding box center [617, 120] width 9 height 9
click at [573, 156] on div "Delete Dynamic Role (User Set)" at bounding box center [570, 153] width 79 height 7
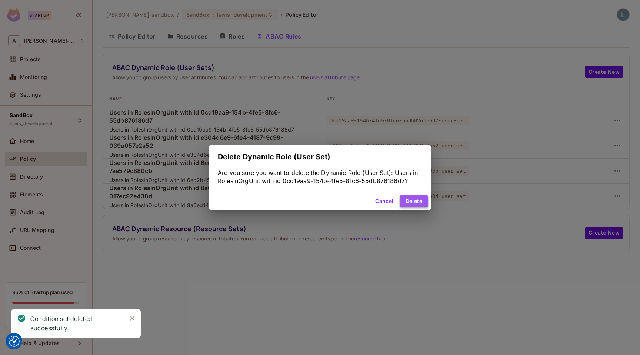
click at [419, 199] on button "Delete" at bounding box center [414, 201] width 29 height 12
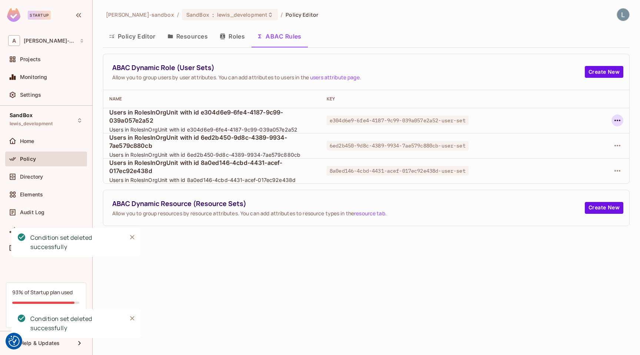
click at [620, 120] on icon "button" at bounding box center [618, 120] width 6 height 1
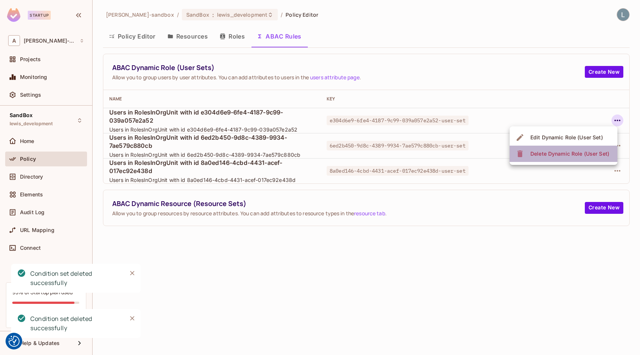
click at [556, 153] on div "Delete Dynamic Role (User Set)" at bounding box center [570, 153] width 79 height 7
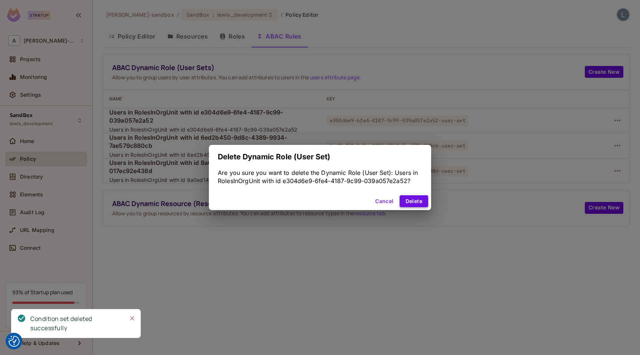
click at [417, 199] on button "Delete" at bounding box center [414, 201] width 29 height 12
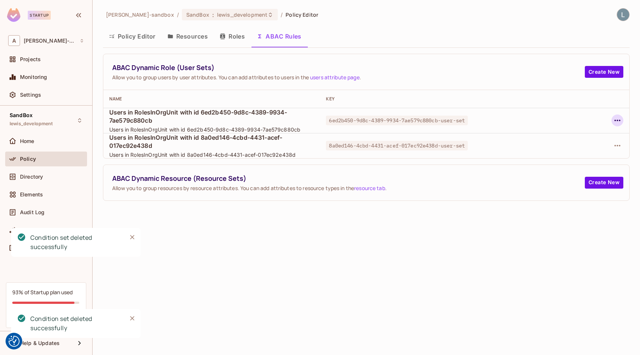
click at [617, 122] on icon "button" at bounding box center [617, 120] width 9 height 9
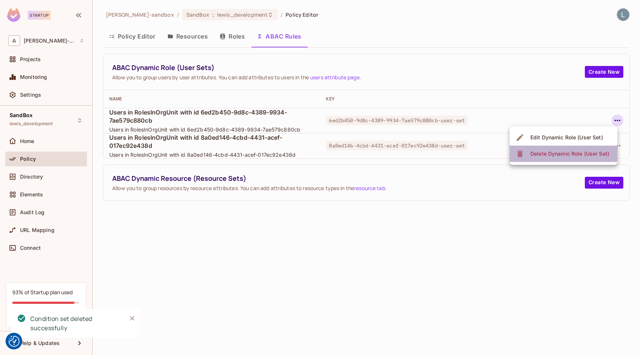
click at [565, 153] on div "Delete Dynamic Role (User Set)" at bounding box center [570, 153] width 79 height 7
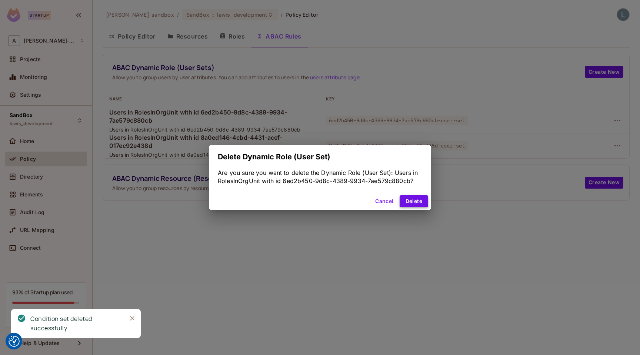
click at [412, 202] on button "Delete" at bounding box center [414, 201] width 29 height 12
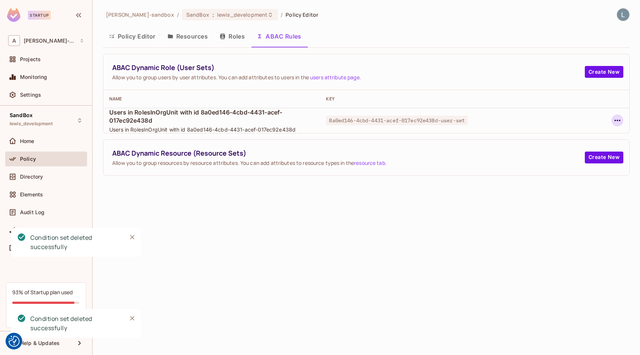
click at [622, 119] on button "button" at bounding box center [618, 120] width 12 height 12
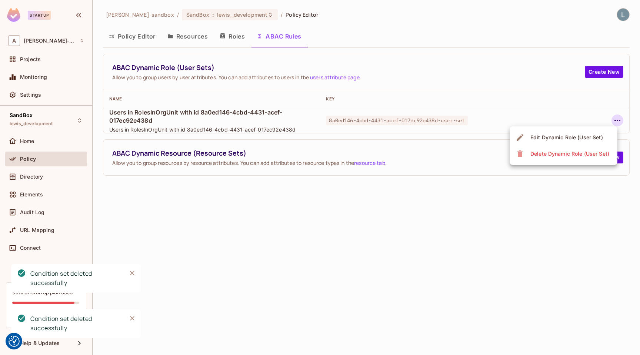
click at [568, 153] on div "Delete Dynamic Role (User Set)" at bounding box center [570, 153] width 79 height 7
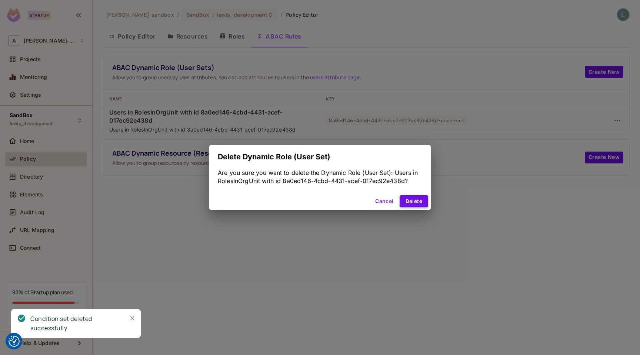
click at [419, 202] on button "Delete" at bounding box center [414, 201] width 29 height 12
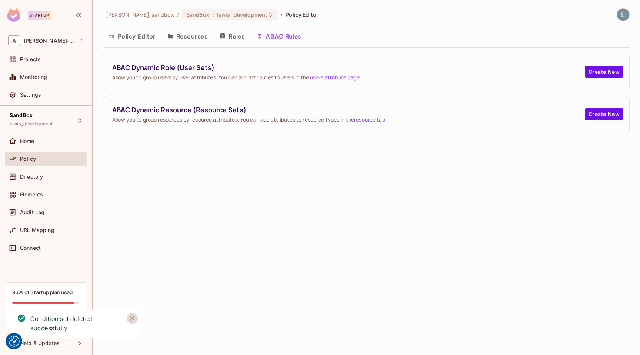
click at [133, 318] on icon "Close" at bounding box center [132, 318] width 7 height 7
click at [191, 40] on button "Resources" at bounding box center [188, 36] width 52 height 19
click at [191, 40] on div "[PERSON_NAME]-sandbox / SandBox : lewis_development / Policy Editor Policy Edit…" at bounding box center [367, 177] width 548 height 355
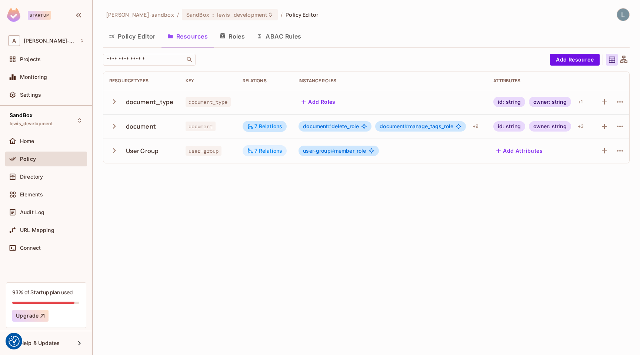
click at [271, 149] on div "7 Relations" at bounding box center [265, 150] width 36 height 7
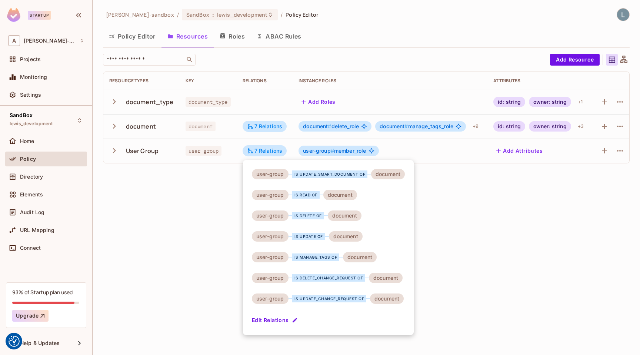
click at [181, 189] on div at bounding box center [320, 177] width 640 height 355
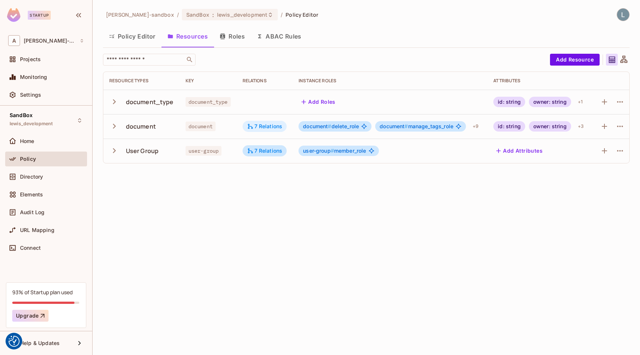
click at [273, 123] on div "7 Relations" at bounding box center [265, 126] width 36 height 7
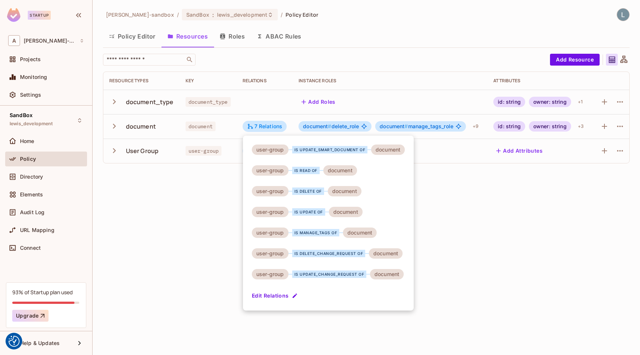
click at [181, 235] on div at bounding box center [320, 177] width 640 height 355
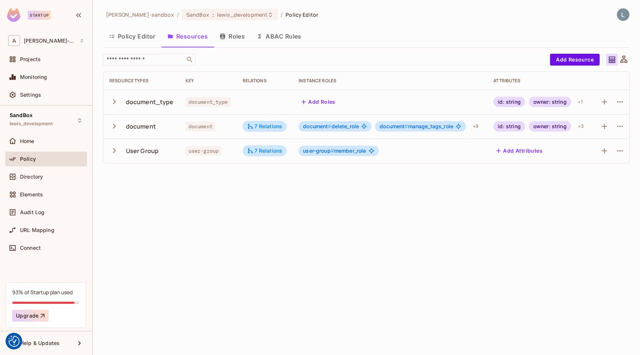
click at [139, 36] on button "Policy Editor" at bounding box center [132, 36] width 59 height 19
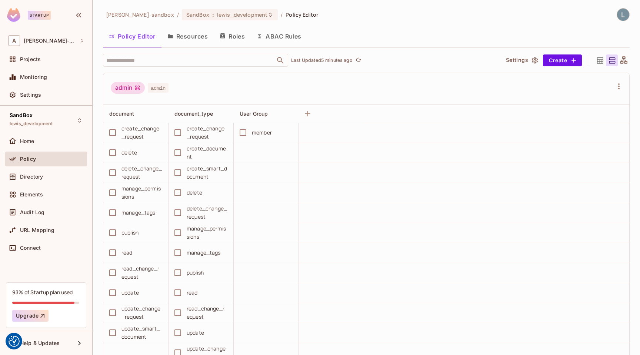
click at [282, 33] on button "ABAC Rules" at bounding box center [279, 36] width 57 height 19
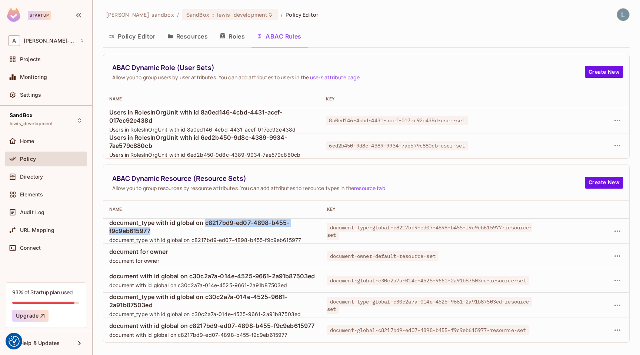
drag, startPoint x: 206, startPoint y: 223, endPoint x: 286, endPoint y: 227, distance: 80.1
click at [286, 227] on span "document_type with id global on c8217bd9-ed07-4898-b455-f9c9eb615977" at bounding box center [212, 227] width 206 height 16
click at [201, 115] on span "Users in RolesInOrgUnit with id 8a0ed146-4cbd-4431-acef-017ec92e438d" at bounding box center [211, 116] width 205 height 16
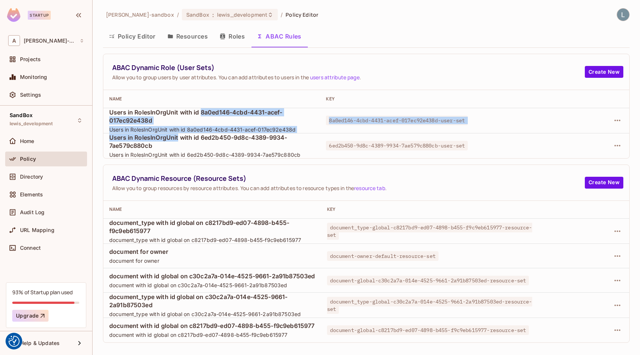
drag, startPoint x: 202, startPoint y: 112, endPoint x: 179, endPoint y: 139, distance: 35.2
click at [179, 139] on tbody "Users in RolesInOrgUnit with id 8a0ed146-4cbd-4431-acef-017ec92e438d Users in R…" at bounding box center [366, 133] width 526 height 50
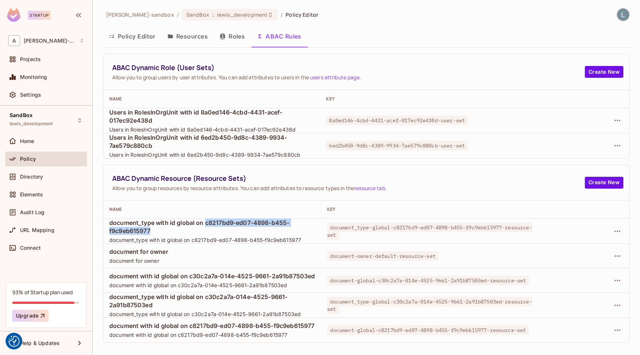
drag, startPoint x: 206, startPoint y: 221, endPoint x: 168, endPoint y: 230, distance: 39.7
click at [168, 230] on span "document_type with id global on c8217bd9-ed07-4898-b455-f9c9eb615977" at bounding box center [212, 227] width 206 height 16
copy span "c8217bd9-ed07-4898-b455-f9c9eb615977"
click at [132, 37] on button "Policy Editor" at bounding box center [132, 36] width 59 height 19
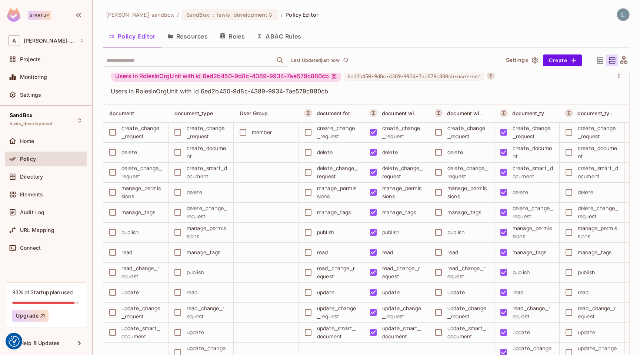
scroll to position [4486, 0]
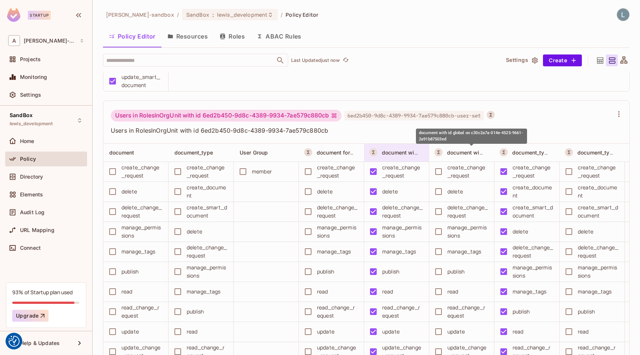
click at [401, 150] on span "document with id global on c30c2a7a-014e-4525-9661-2a91b87503ed" at bounding box center [472, 152] width 180 height 7
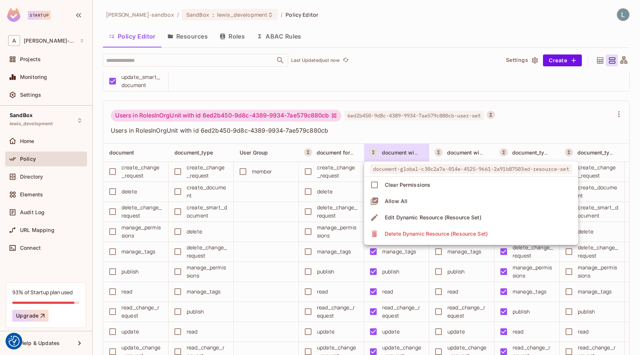
click at [397, 140] on div at bounding box center [320, 177] width 640 height 355
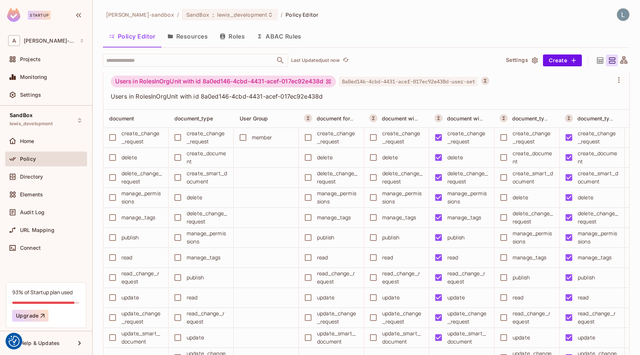
scroll to position [4841, 0]
drag, startPoint x: 325, startPoint y: 82, endPoint x: 205, endPoint y: 85, distance: 119.3
click at [205, 85] on div "Users in RolesInOrgUnit with id 8a0ed146-4cbd-4431-acef-017ec92e438d" at bounding box center [223, 82] width 225 height 12
copy div "8a0ed146-4cbd-4431-acef-017ec92e438d"
click at [272, 38] on button "ABAC Rules" at bounding box center [279, 36] width 57 height 19
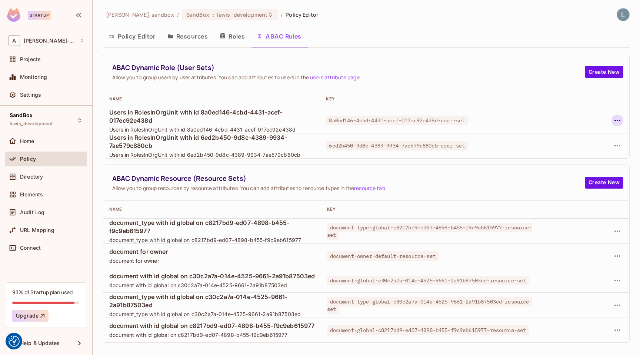
click at [622, 120] on button "button" at bounding box center [618, 120] width 12 height 12
click at [551, 154] on div "Delete Dynamic Role (User Set)" at bounding box center [570, 153] width 79 height 7
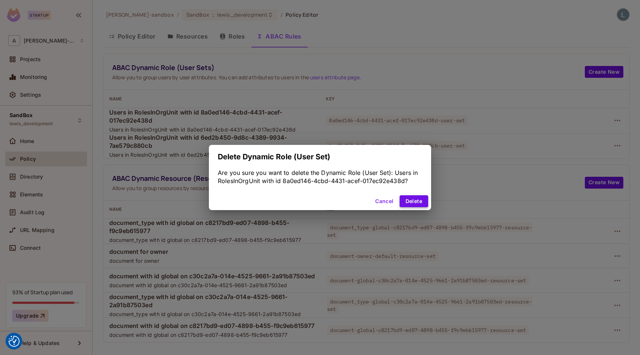
click at [414, 199] on button "Delete" at bounding box center [414, 201] width 29 height 12
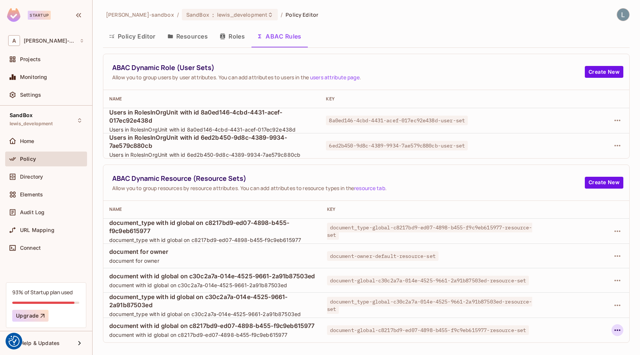
click at [620, 331] on icon "button" at bounding box center [617, 330] width 9 height 9
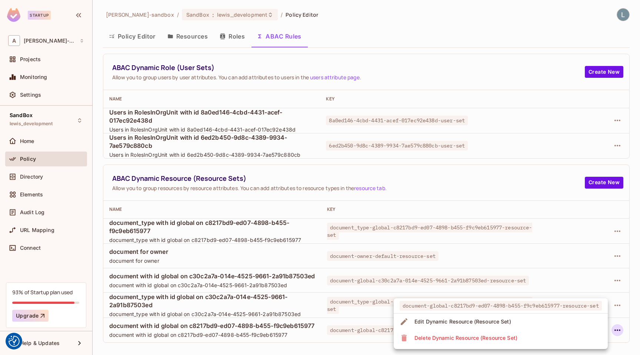
click at [460, 338] on div "Delete Dynamic Resource (Resource Set)" at bounding box center [466, 337] width 103 height 7
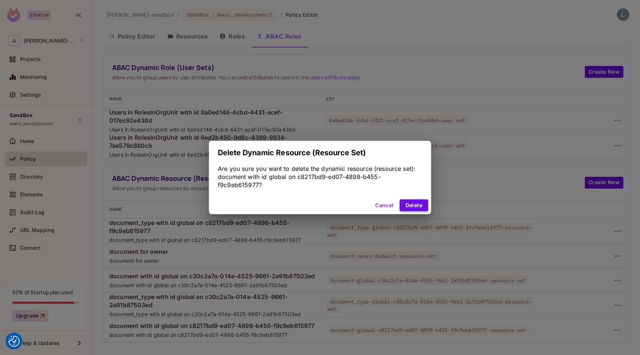
click at [410, 205] on button "Delete" at bounding box center [414, 205] width 29 height 12
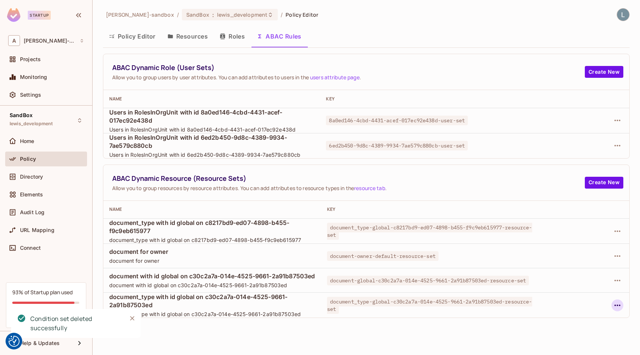
click at [618, 302] on icon "button" at bounding box center [617, 305] width 9 height 9
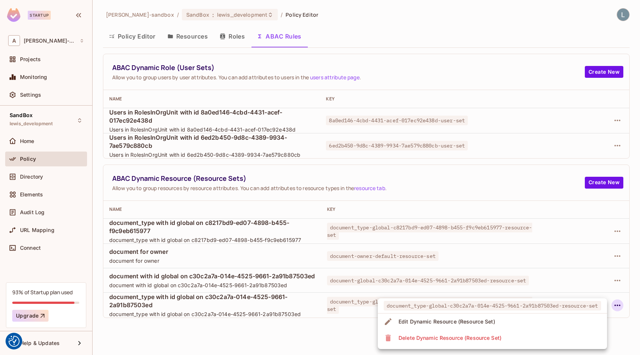
click at [508, 333] on li "Delete Dynamic Resource (Resource Set)" at bounding box center [492, 338] width 229 height 16
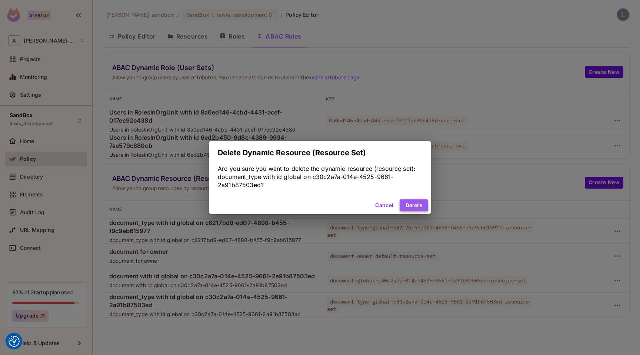
click at [416, 207] on button "Delete" at bounding box center [414, 205] width 29 height 12
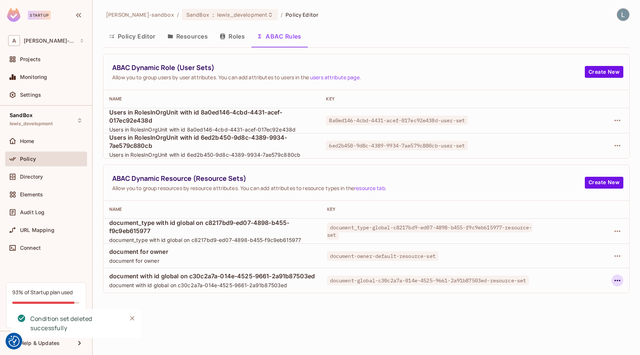
click at [617, 282] on icon "button" at bounding box center [617, 280] width 9 height 9
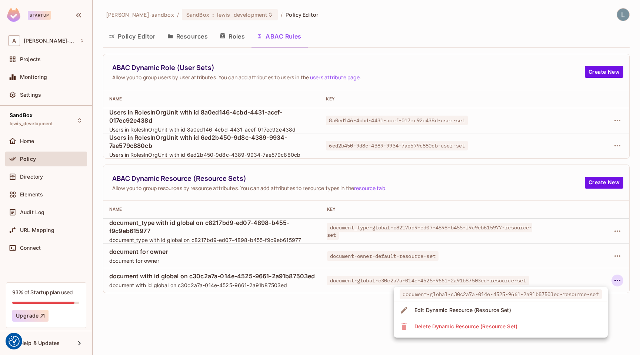
click at [506, 327] on div "Delete Dynamic Resource (Resource Set)" at bounding box center [466, 326] width 103 height 7
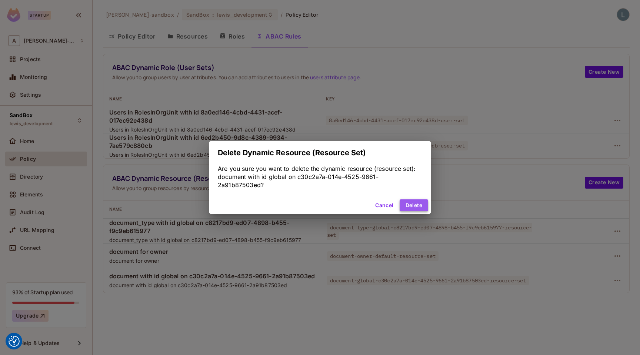
click at [412, 207] on button "Delete" at bounding box center [414, 205] width 29 height 12
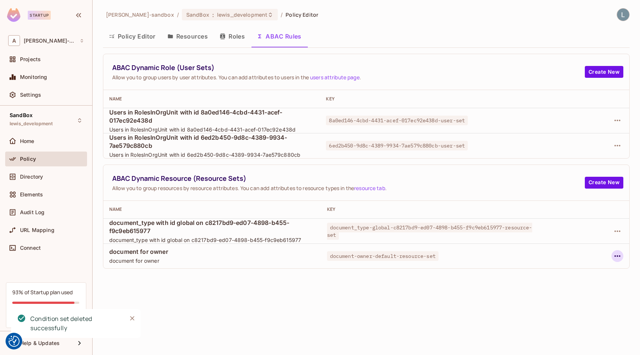
click at [618, 255] on icon "button" at bounding box center [617, 256] width 9 height 9
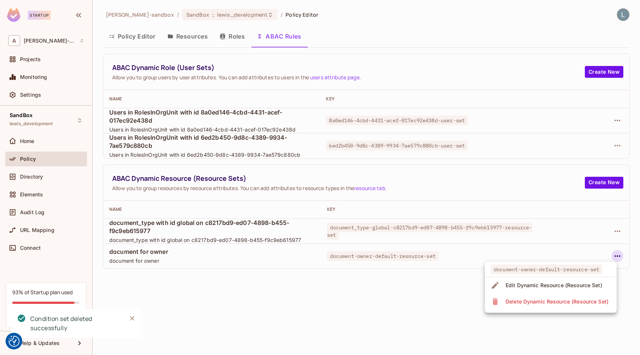
click at [523, 300] on div "Delete Dynamic Resource (Resource Set)" at bounding box center [557, 301] width 103 height 7
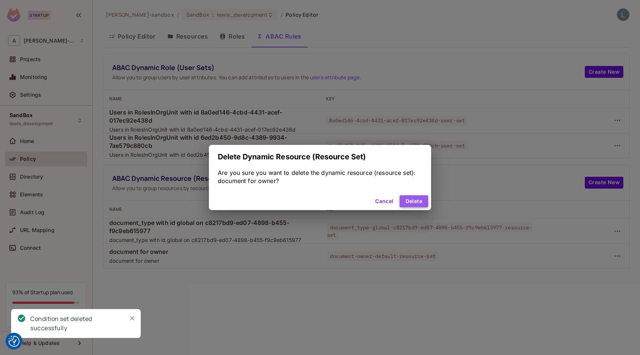
click at [417, 201] on button "Delete" at bounding box center [414, 201] width 29 height 12
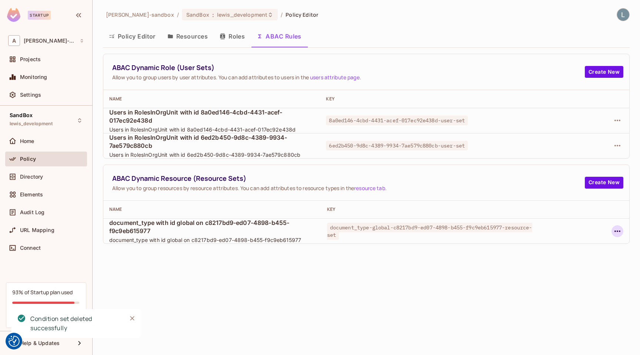
click at [618, 230] on icon "button" at bounding box center [617, 231] width 9 height 9
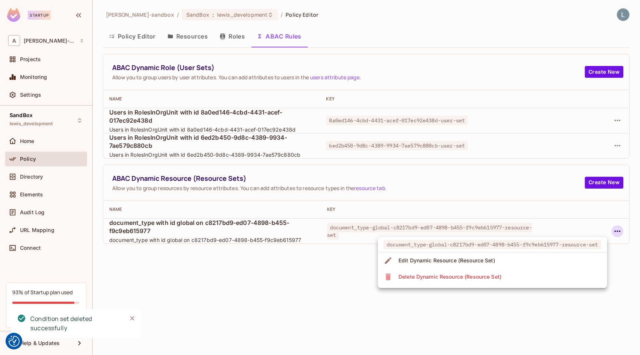
click at [479, 278] on div "Delete Dynamic Resource (Resource Set)" at bounding box center [450, 276] width 103 height 7
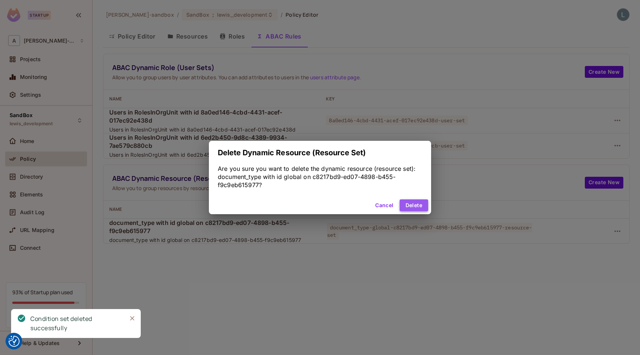
click at [417, 206] on button "Delete" at bounding box center [414, 205] width 29 height 12
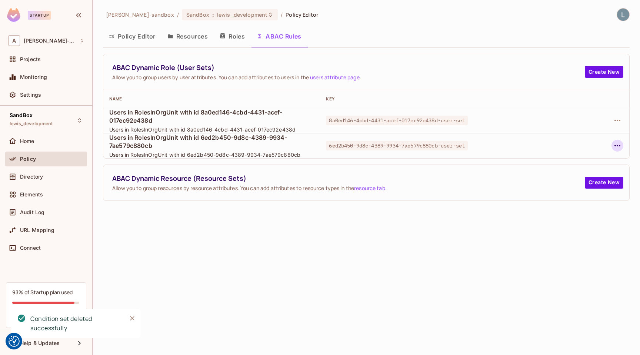
click at [616, 146] on icon "button" at bounding box center [617, 145] width 9 height 9
click at [565, 175] on div "Delete Dynamic Role (User Set)" at bounding box center [570, 178] width 79 height 7
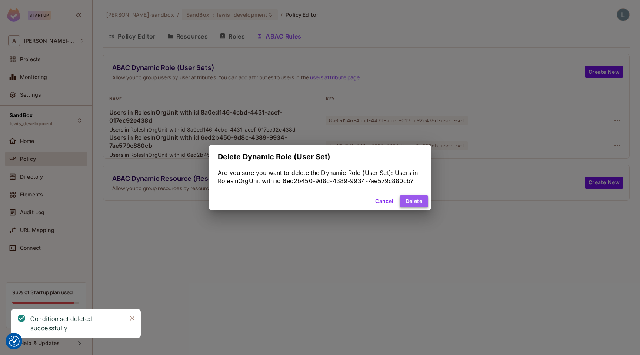
click at [413, 200] on button "Delete" at bounding box center [414, 201] width 29 height 12
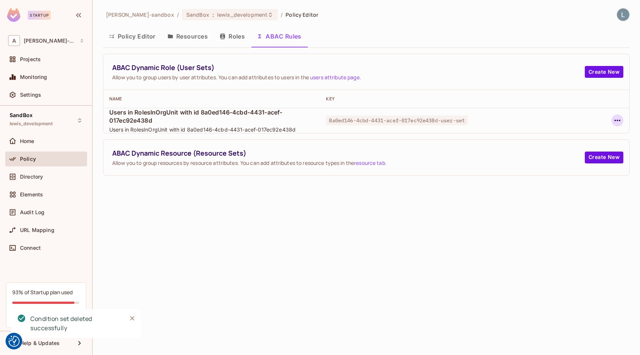
click at [618, 122] on icon "button" at bounding box center [617, 120] width 9 height 9
click at [578, 156] on div "Delete Dynamic Role (User Set)" at bounding box center [570, 153] width 79 height 7
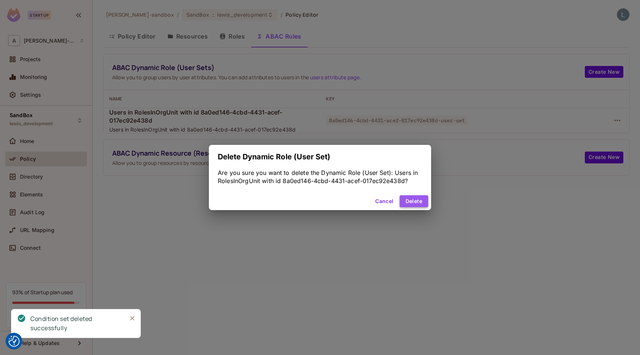
click at [425, 202] on button "Delete" at bounding box center [414, 201] width 29 height 12
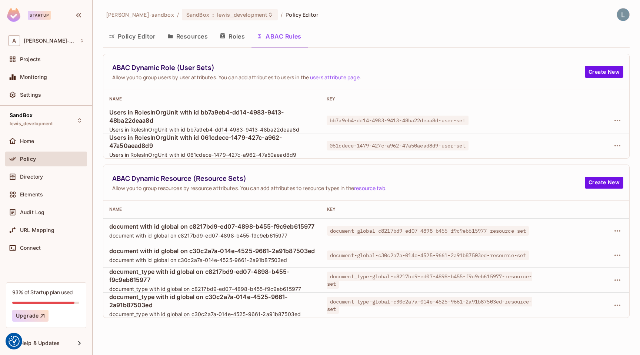
click at [102, 19] on div "[PERSON_NAME]-sandbox / SandBox : lewis_development / Policy Editor Policy Edit…" at bounding box center [367, 177] width 548 height 355
click at [137, 37] on button "Policy Editor" at bounding box center [132, 36] width 59 height 19
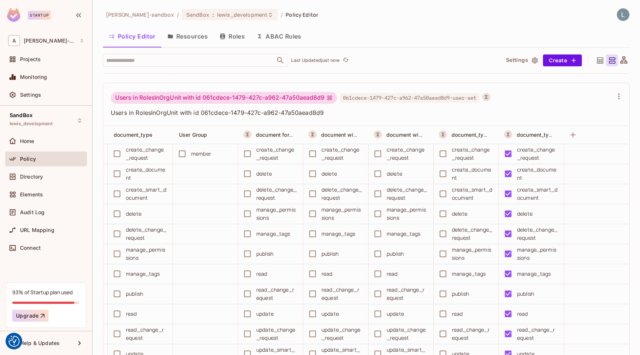
scroll to position [4498, 0]
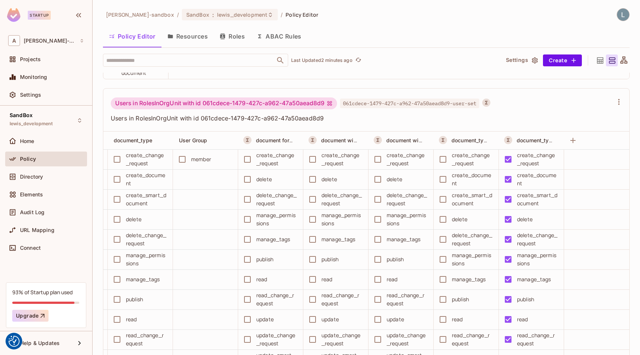
click at [283, 36] on button "ABAC Rules" at bounding box center [279, 36] width 57 height 19
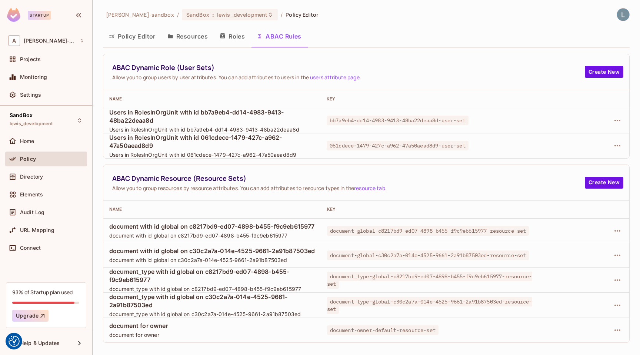
click at [601, 335] on div at bounding box center [584, 330] width 79 height 12
click at [619, 331] on icon "button" at bounding box center [618, 329] width 6 height 1
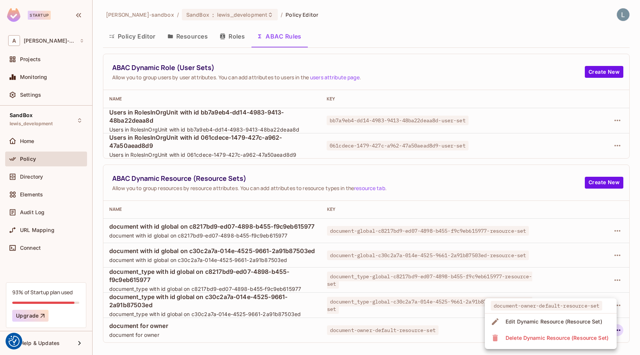
click at [557, 336] on div "Delete Dynamic Resource (Resource Set)" at bounding box center [557, 337] width 103 height 7
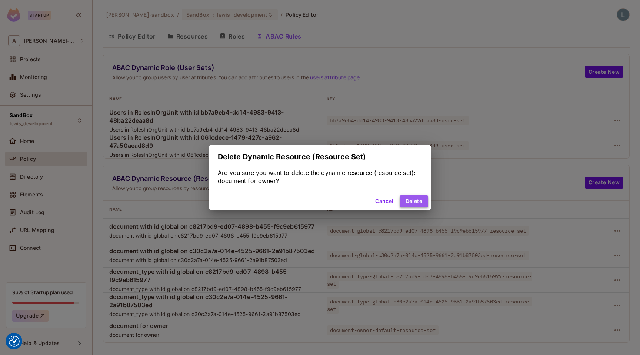
click at [416, 204] on button "Delete" at bounding box center [414, 201] width 29 height 12
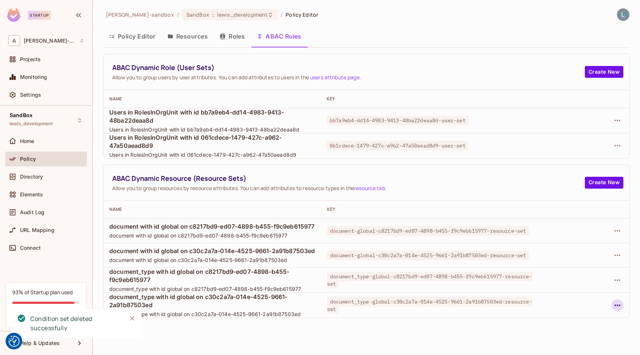
click at [616, 306] on icon "button" at bounding box center [617, 305] width 9 height 9
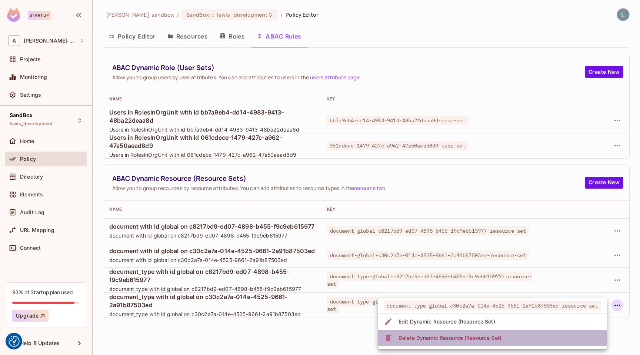
click at [517, 331] on li "Delete Dynamic Resource (Resource Set)" at bounding box center [492, 338] width 229 height 16
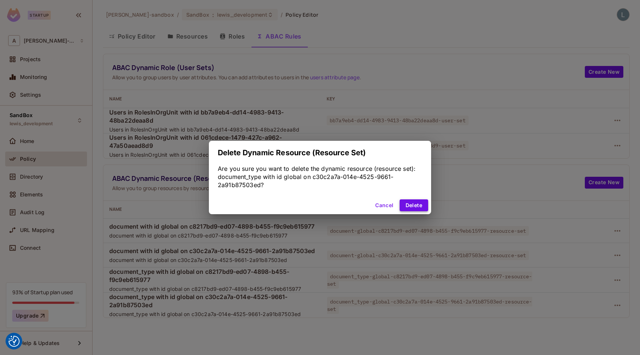
click at [419, 205] on button "Delete" at bounding box center [414, 205] width 29 height 12
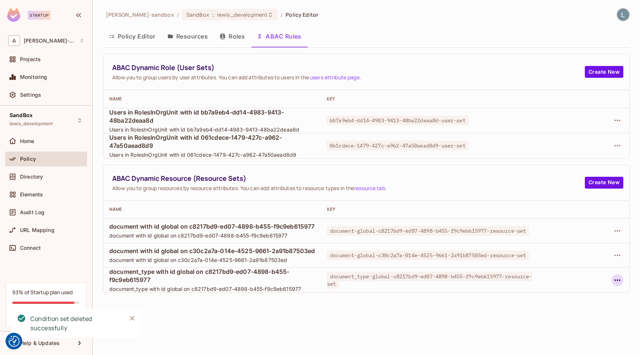
click at [621, 278] on icon "button" at bounding box center [617, 280] width 9 height 9
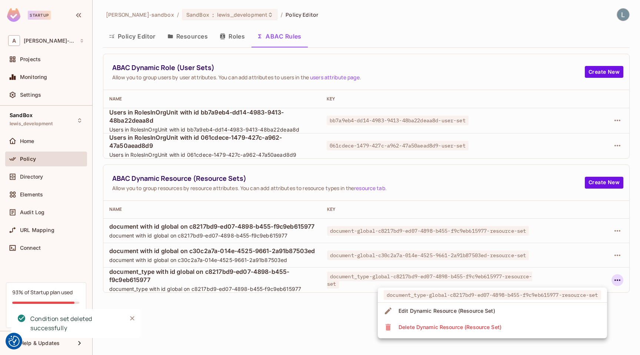
click at [489, 325] on div "Delete Dynamic Resource (Resource Set)" at bounding box center [450, 326] width 103 height 7
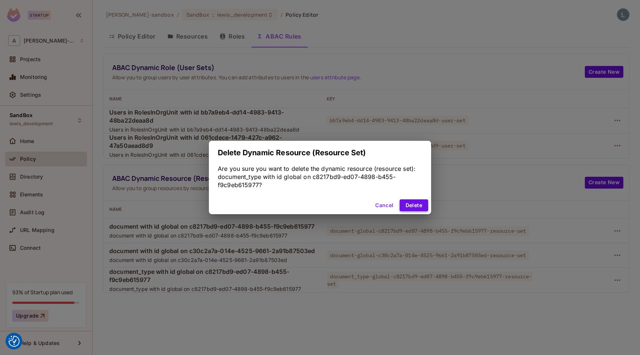
click at [418, 204] on button "Delete" at bounding box center [414, 205] width 29 height 12
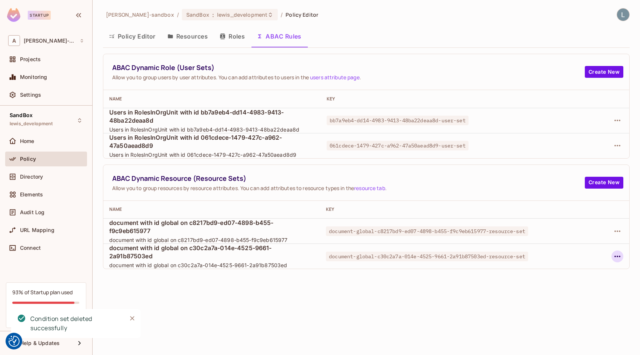
click at [614, 257] on icon "button" at bounding box center [617, 256] width 9 height 9
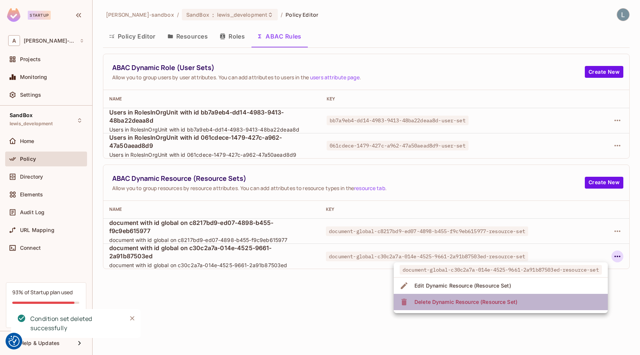
click at [482, 303] on div "Delete Dynamic Resource (Resource Set)" at bounding box center [466, 301] width 103 height 7
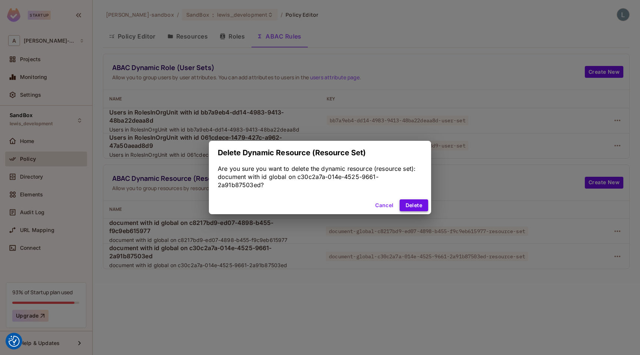
click at [421, 205] on button "Delete" at bounding box center [414, 205] width 29 height 12
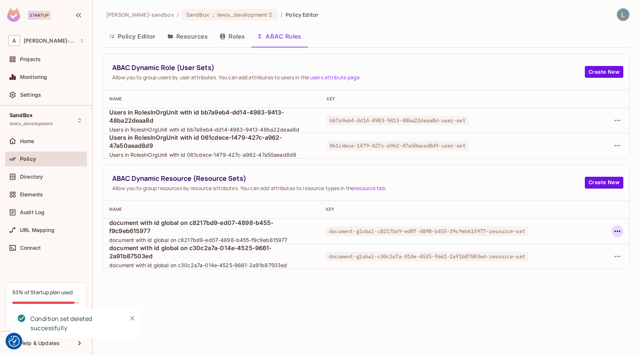
click at [619, 232] on icon "button" at bounding box center [617, 231] width 9 height 9
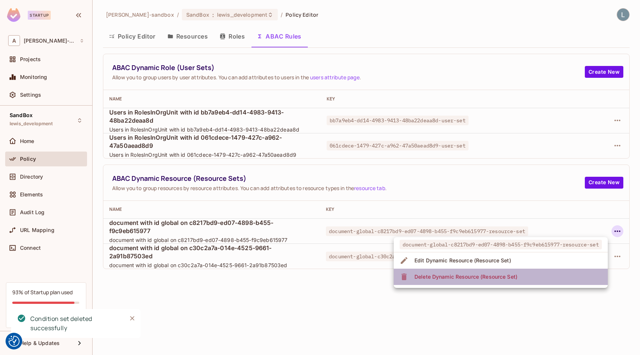
click at [519, 275] on span "Delete Dynamic Resource (Resource Set)" at bounding box center [465, 277] width 107 height 12
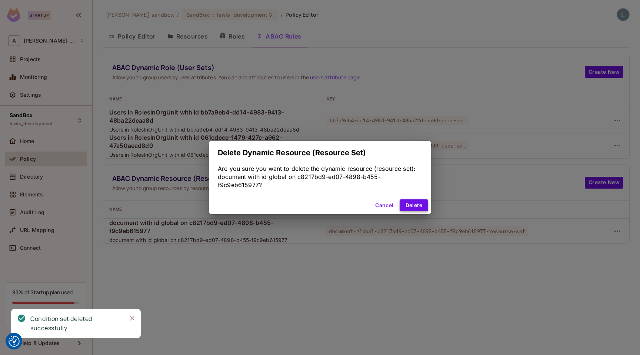
click at [421, 203] on button "Delete" at bounding box center [414, 205] width 29 height 12
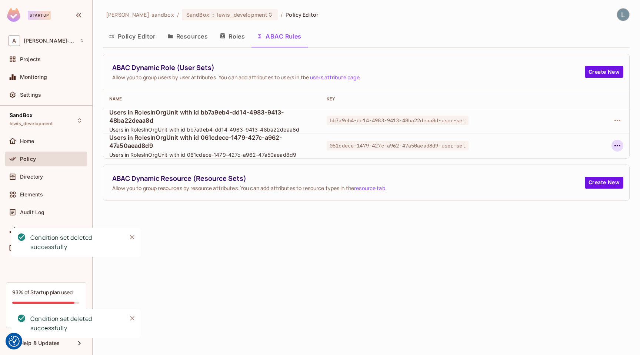
click at [616, 146] on icon "button" at bounding box center [617, 145] width 9 height 9
click at [552, 180] on div "Delete Dynamic Role (User Set)" at bounding box center [570, 178] width 79 height 7
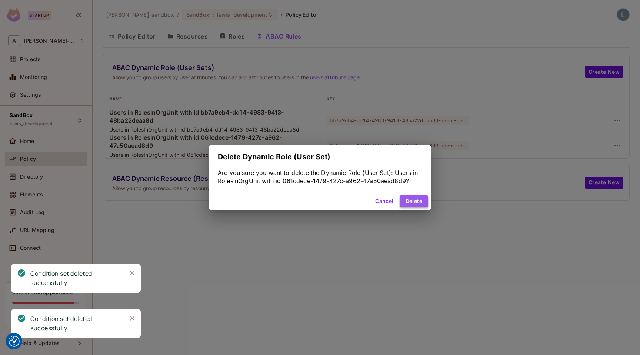
click at [418, 197] on button "Delete" at bounding box center [414, 201] width 29 height 12
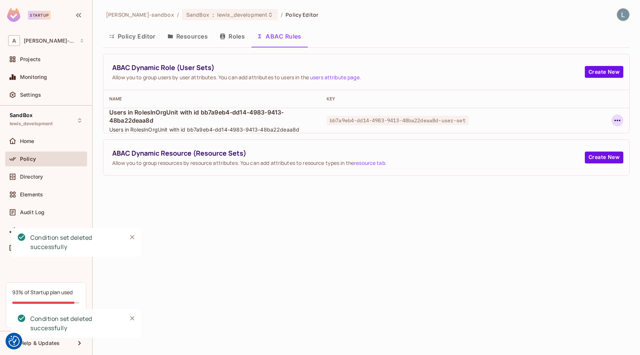
click at [620, 122] on icon "button" at bounding box center [617, 120] width 9 height 9
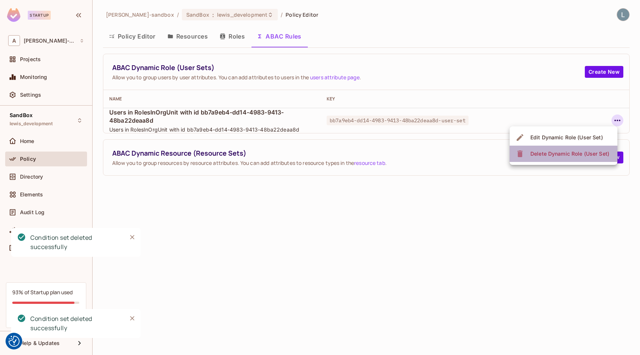
click at [572, 148] on span "Delete Dynamic Role (User Set)" at bounding box center [569, 154] width 83 height 12
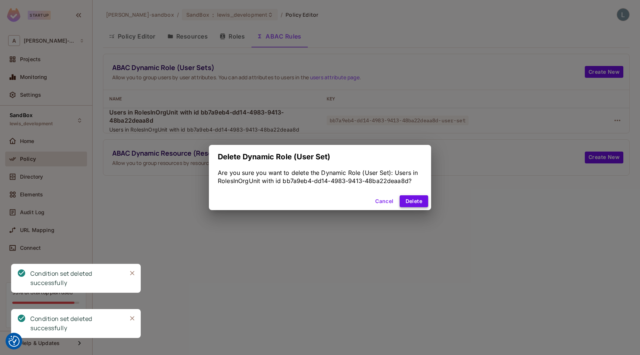
click at [412, 200] on button "Delete" at bounding box center [414, 201] width 29 height 12
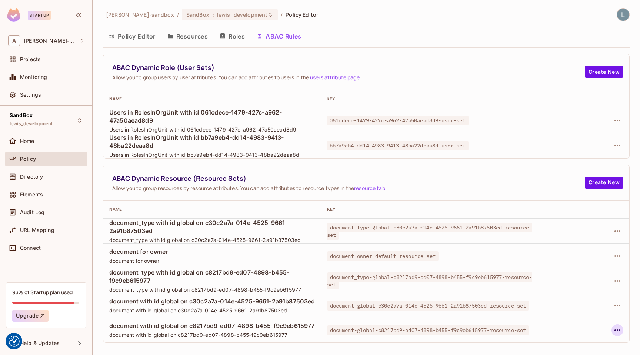
click at [621, 329] on icon "button" at bounding box center [617, 330] width 9 height 9
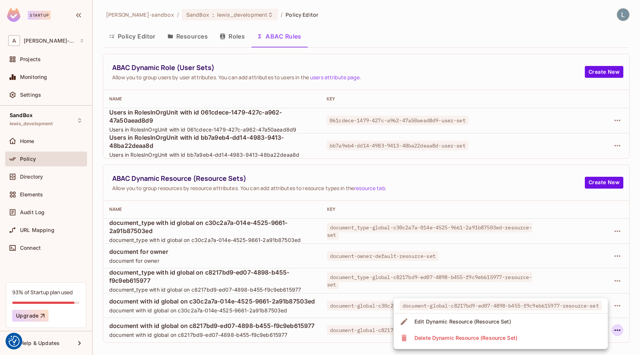
click at [493, 335] on div "Delete Dynamic Resource (Resource Set)" at bounding box center [466, 337] width 103 height 7
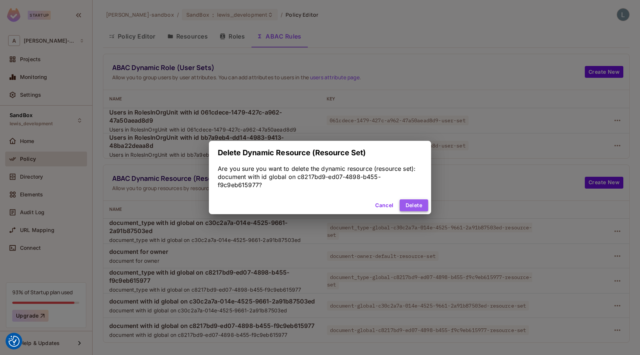
click at [411, 205] on button "Delete" at bounding box center [414, 205] width 29 height 12
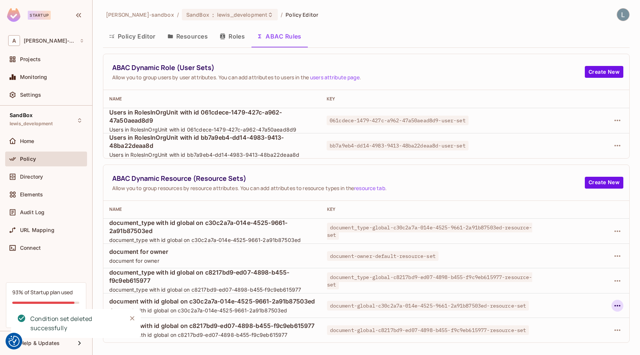
click at [618, 308] on icon "button" at bounding box center [617, 305] width 9 height 9
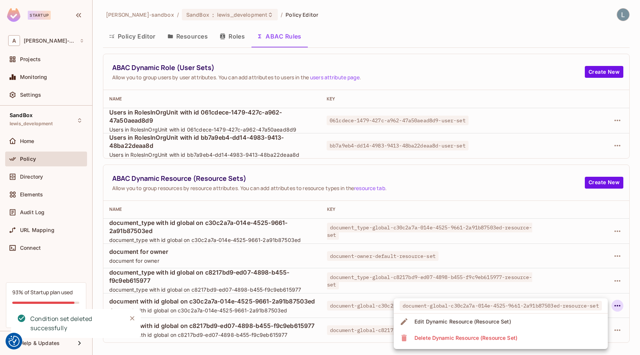
click at [499, 338] on div "Delete Dynamic Resource (Resource Set)" at bounding box center [466, 337] width 103 height 7
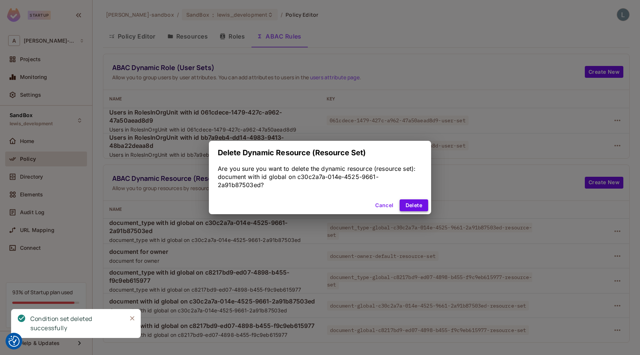
click at [417, 203] on button "Delete" at bounding box center [414, 205] width 29 height 12
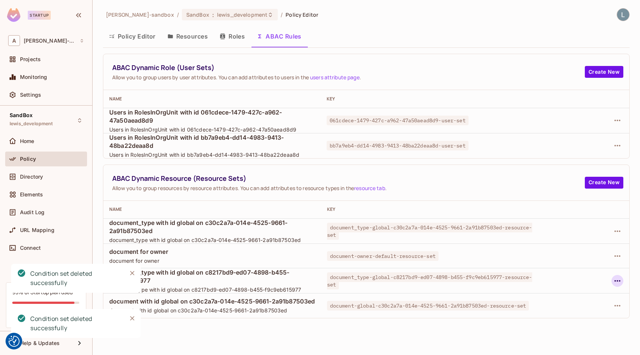
click at [618, 280] on icon "button" at bounding box center [618, 280] width 6 height 1
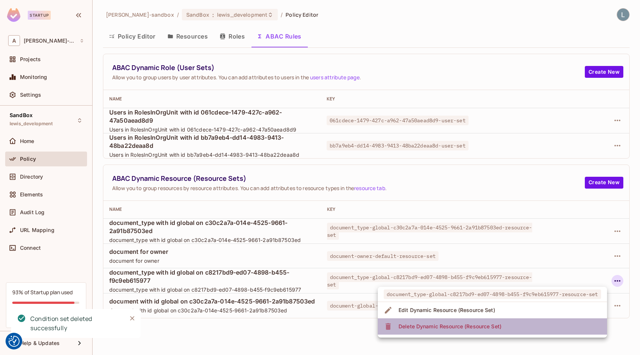
click at [437, 334] on li "Delete Dynamic Resource (Resource Set)" at bounding box center [492, 326] width 229 height 16
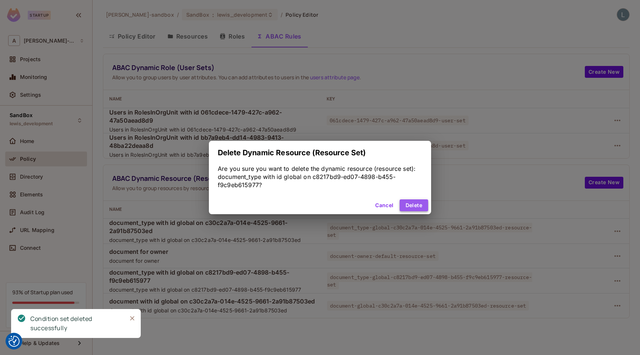
click at [415, 205] on button "Delete" at bounding box center [414, 205] width 29 height 12
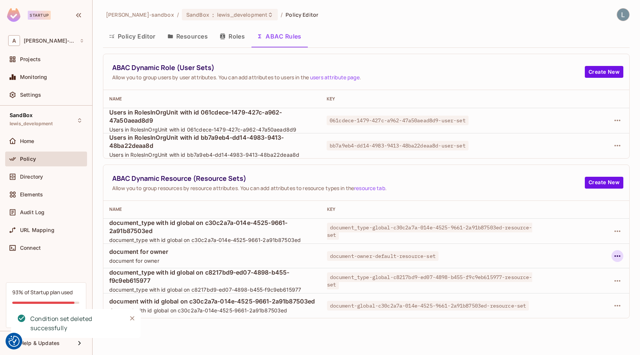
click at [617, 255] on icon "button" at bounding box center [617, 256] width 9 height 9
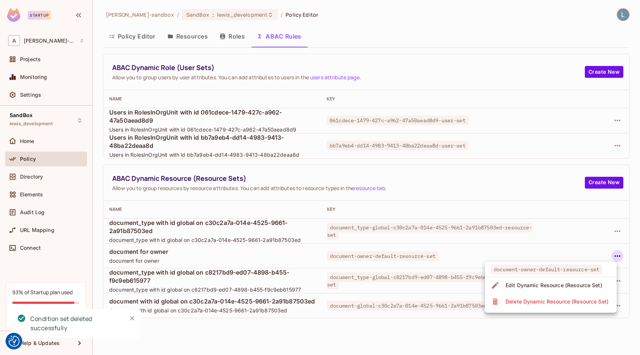
click at [520, 305] on span "Delete Dynamic Resource (Resource Set)" at bounding box center [557, 302] width 107 height 12
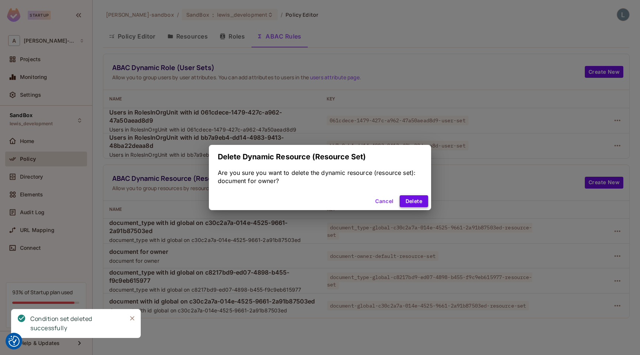
click at [414, 200] on button "Delete" at bounding box center [414, 201] width 29 height 12
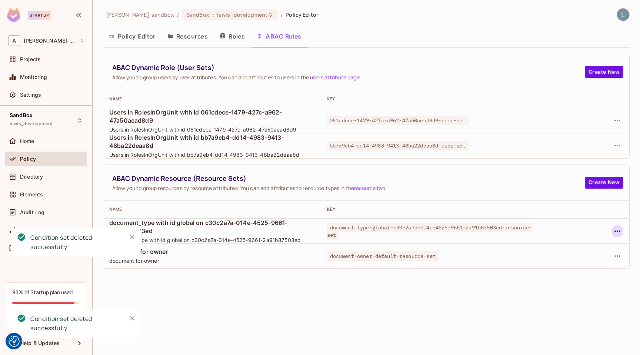
click at [614, 231] on icon "button" at bounding box center [617, 231] width 9 height 9
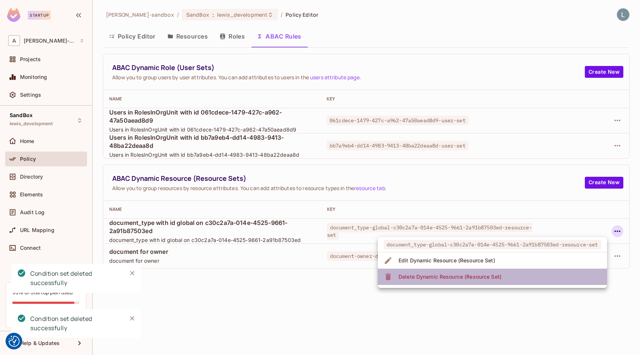
click at [496, 283] on li "Delete Dynamic Resource (Resource Set)" at bounding box center [492, 277] width 229 height 16
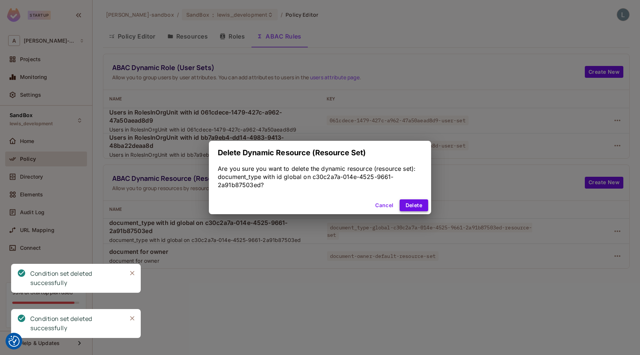
click at [414, 199] on button "Delete" at bounding box center [414, 205] width 29 height 12
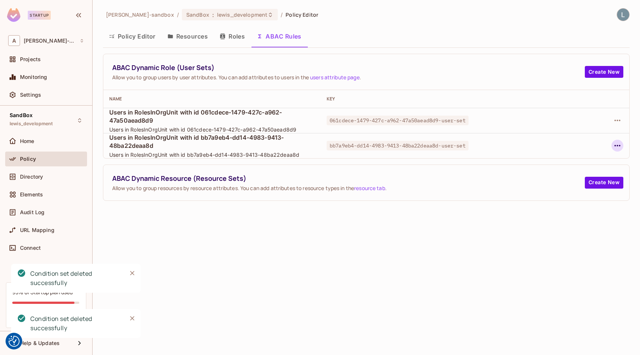
click at [619, 142] on icon "button" at bounding box center [617, 145] width 9 height 9
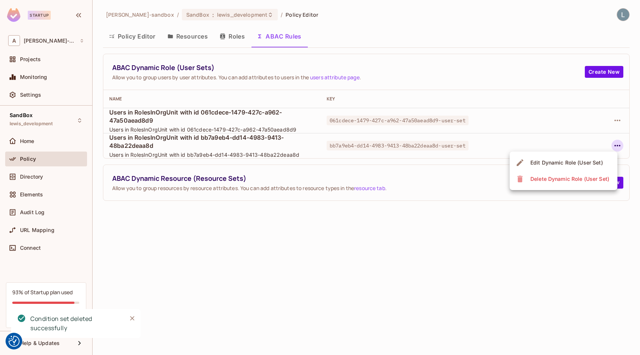
click at [552, 175] on div "Delete Dynamic Role (User Set)" at bounding box center [570, 178] width 79 height 7
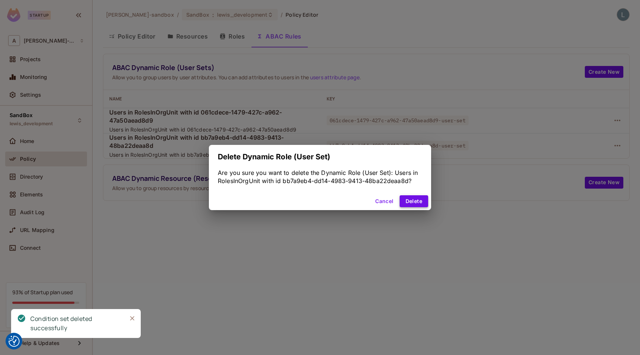
click at [409, 201] on button "Delete" at bounding box center [414, 201] width 29 height 12
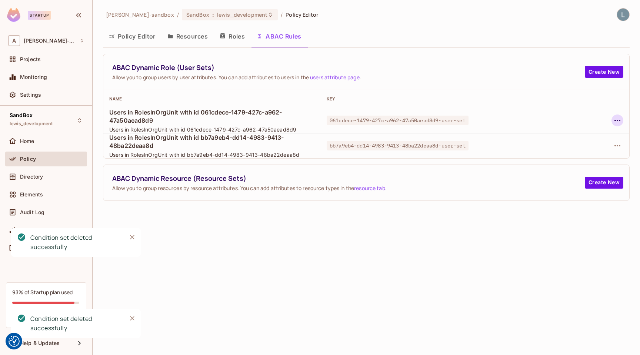
click at [620, 121] on icon "button" at bounding box center [617, 120] width 9 height 9
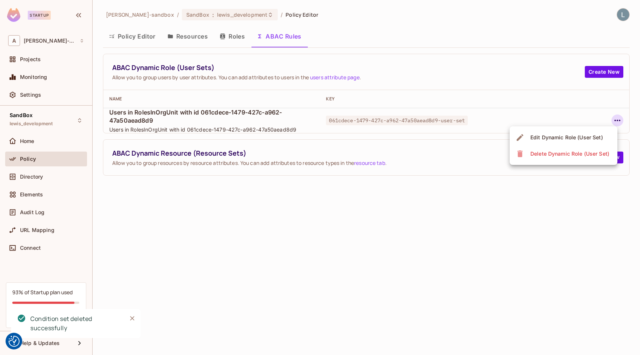
click at [559, 153] on div "Delete Dynamic Role (User Set)" at bounding box center [570, 153] width 79 height 7
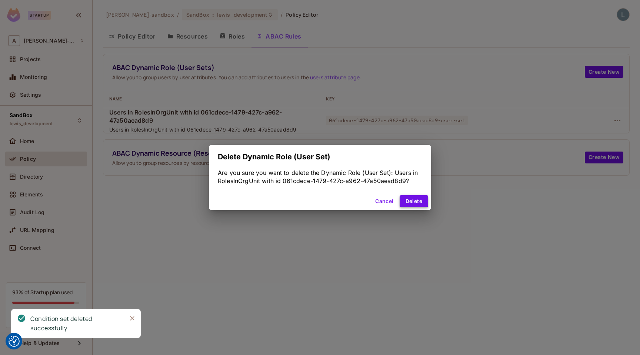
click at [413, 202] on button "Delete" at bounding box center [414, 201] width 29 height 12
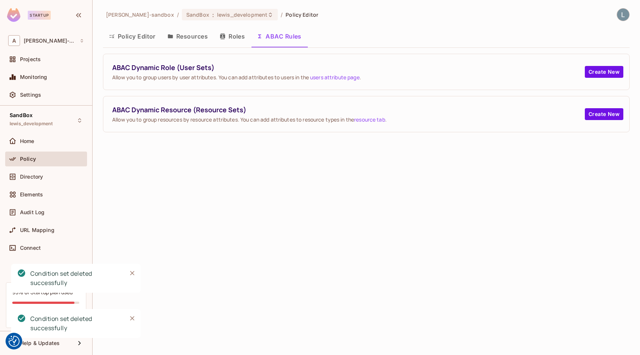
click at [375, 212] on div "alex-trustflight-sandbox / SandBox : lewis_development / Policy Editor Policy E…" at bounding box center [367, 177] width 548 height 355
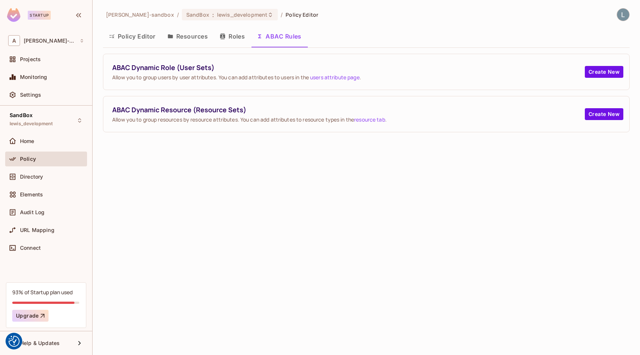
click at [186, 37] on button "Resources" at bounding box center [188, 36] width 52 height 19
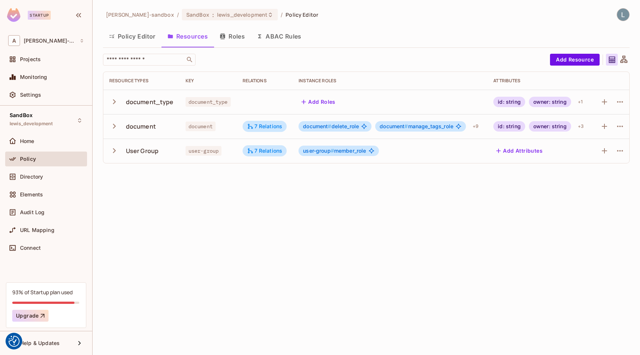
click at [289, 38] on button "ABAC Rules" at bounding box center [279, 36] width 57 height 19
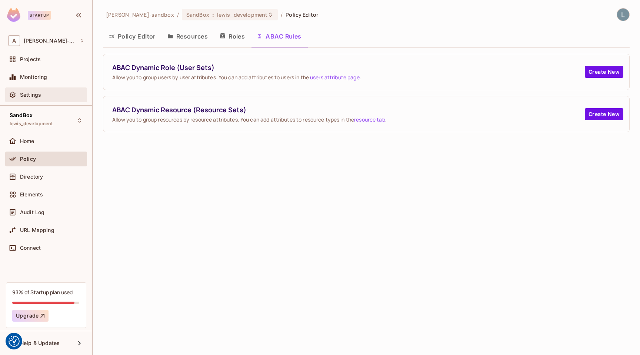
click at [39, 95] on span "Settings" at bounding box center [30, 95] width 21 height 6
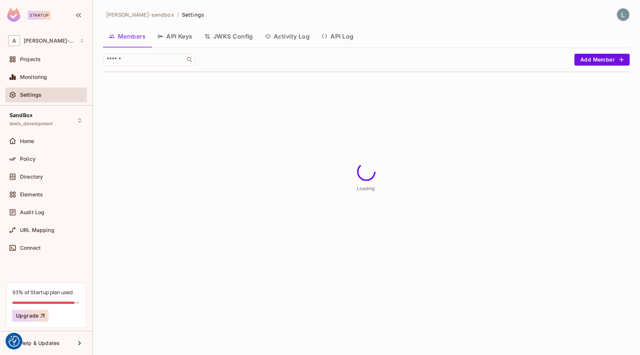
click at [342, 34] on button "API Log" at bounding box center [338, 36] width 44 height 19
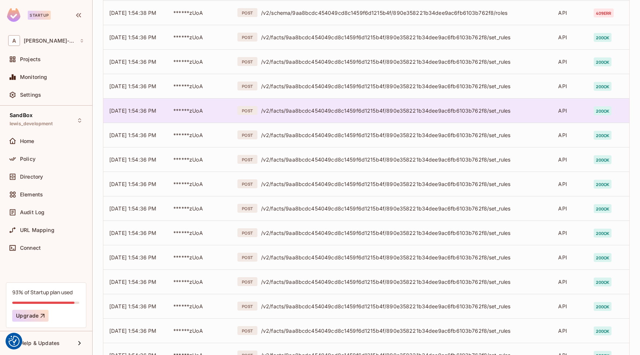
scroll to position [157, 0]
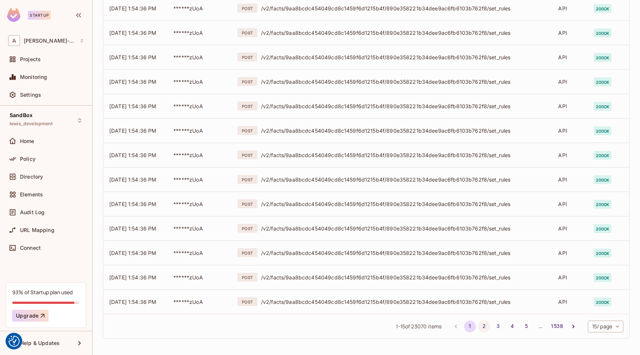
click at [484, 326] on button "2" at bounding box center [484, 326] width 12 height 12
click at [494, 324] on button "3" at bounding box center [498, 326] width 12 height 12
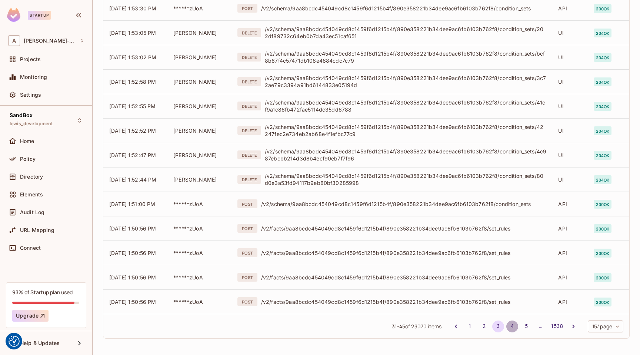
click at [513, 329] on button "4" at bounding box center [512, 326] width 12 height 12
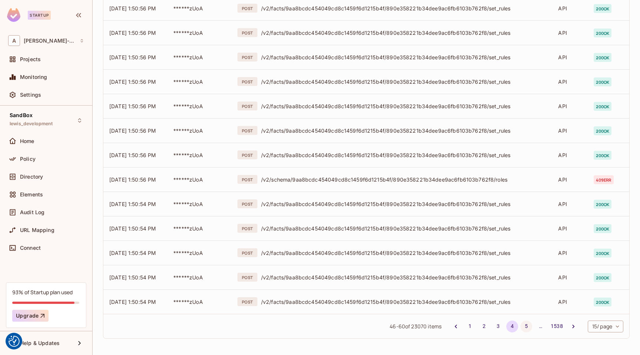
click at [527, 327] on button "5" at bounding box center [527, 326] width 12 height 12
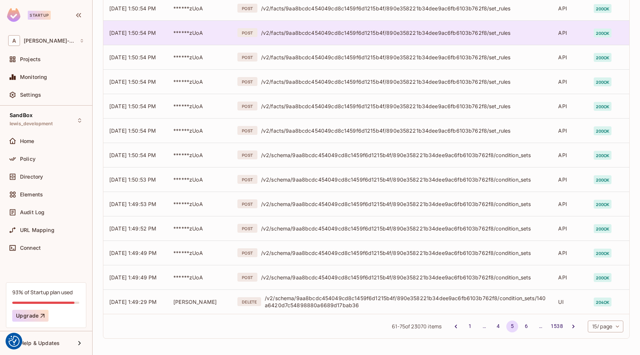
scroll to position [0, 0]
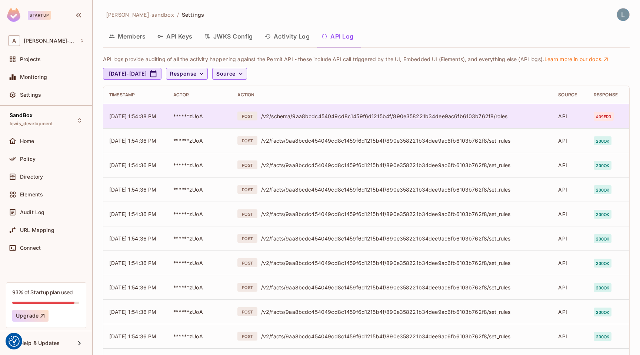
click at [571, 118] on td "API" at bounding box center [570, 116] width 36 height 24
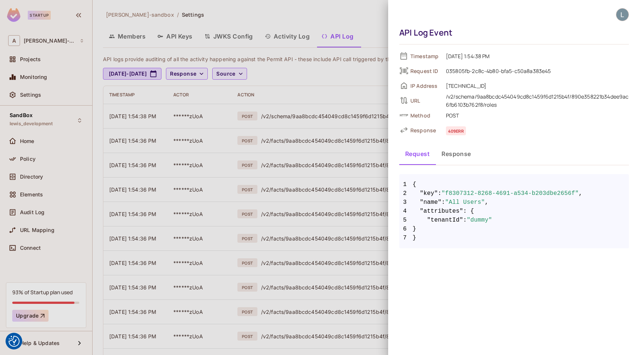
click at [458, 151] on button "Response" at bounding box center [456, 153] width 41 height 19
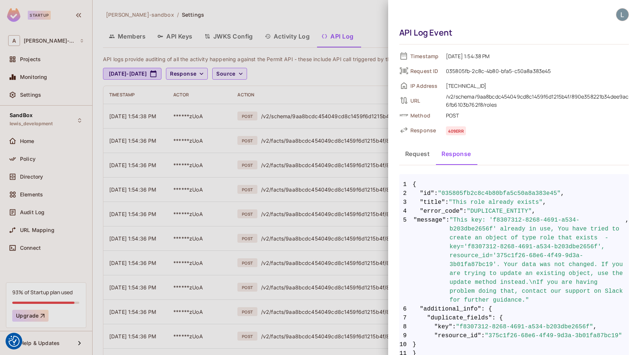
click at [192, 140] on div at bounding box center [320, 177] width 640 height 355
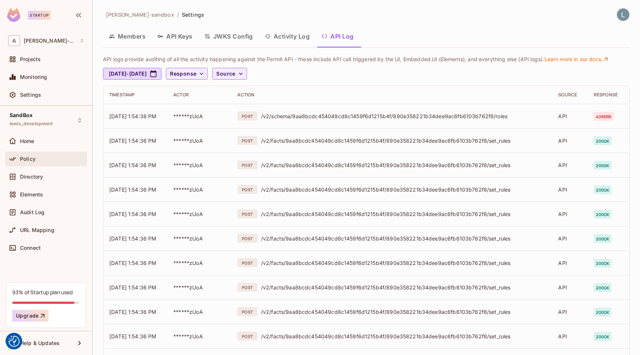
click at [28, 159] on span "Policy" at bounding box center [28, 159] width 16 height 6
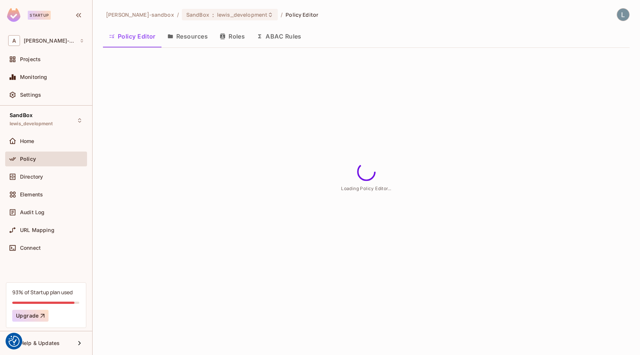
click at [280, 36] on button "ABAC Rules" at bounding box center [279, 36] width 57 height 19
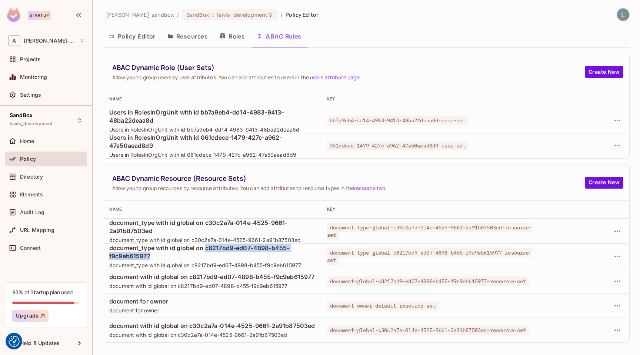
drag, startPoint x: 206, startPoint y: 248, endPoint x: 159, endPoint y: 259, distance: 47.9
click at [159, 259] on span "document_type with id global on c8217bd9-ed07-4898-b455-f9c9eb615977" at bounding box center [212, 252] width 206 height 16
copy span "c8217bd9-ed07-4898-b455-f9c9eb615977"
click at [136, 41] on button "Policy Editor" at bounding box center [132, 36] width 59 height 19
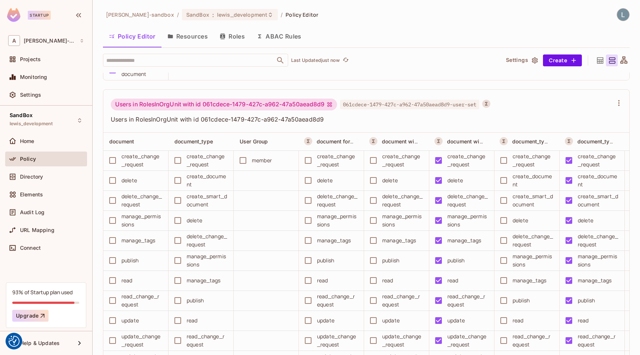
scroll to position [4486, 0]
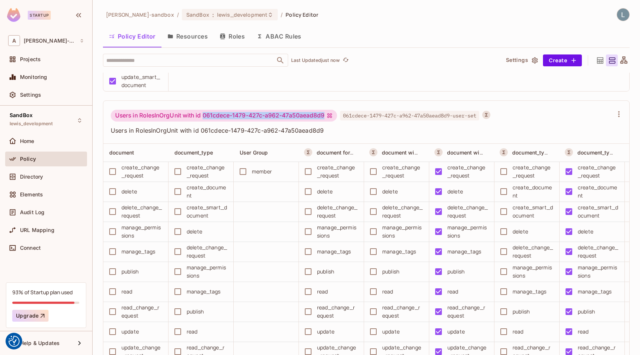
drag, startPoint x: 327, startPoint y: 114, endPoint x: 205, endPoint y: 115, distance: 122.6
click at [205, 115] on div "Users in RolesInOrgUnit with id 061cdece-1479-427c-a962-47a50aead8d9" at bounding box center [224, 116] width 226 height 12
copy div "061cdece-1479-427c-a962-47a50aead8d9"
click at [296, 107] on div "Users in [GEOGRAPHIC_DATA] with id 061cdece-1479-427c-a962-47a50aead8d9 061cdec…" at bounding box center [366, 122] width 526 height 43
drag, startPoint x: 328, startPoint y: 114, endPoint x: 205, endPoint y: 115, distance: 122.6
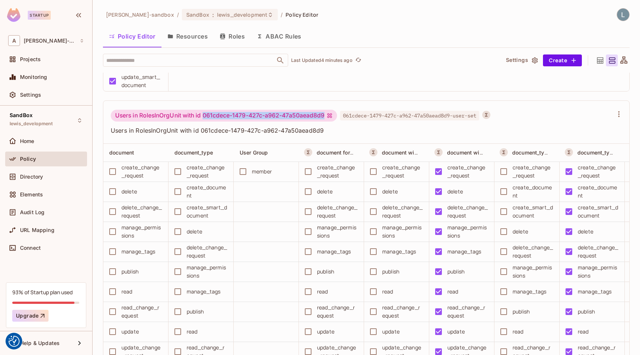
click at [205, 115] on div "Users in RolesInOrgUnit with id 061cdece-1479-427c-a962-47a50aead8d9" at bounding box center [224, 116] width 226 height 12
copy div "061cdece-1479-427c-a962-47a50aead8d9"
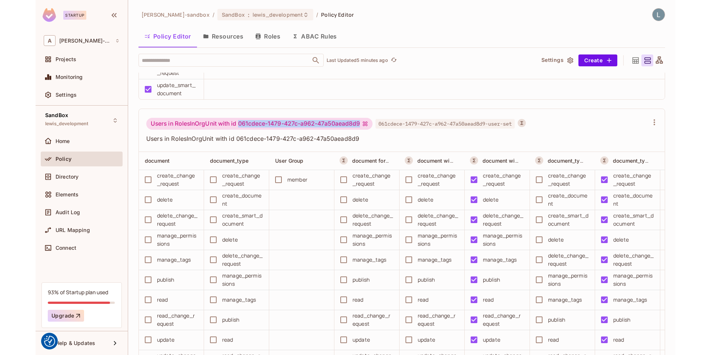
scroll to position [4471, 0]
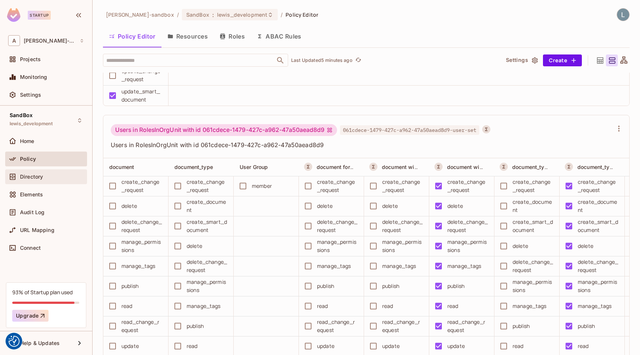
click at [43, 174] on span "Directory" at bounding box center [31, 177] width 23 height 6
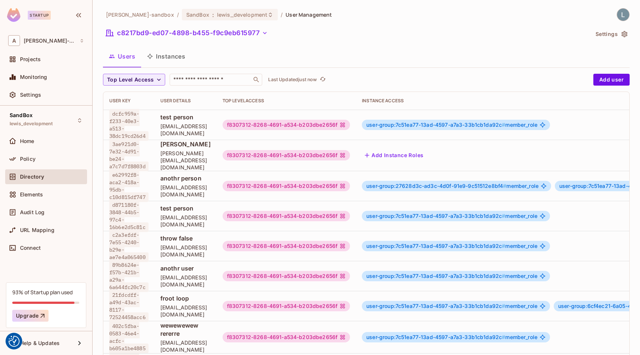
click at [171, 58] on button "Instances" at bounding box center [166, 56] width 50 height 19
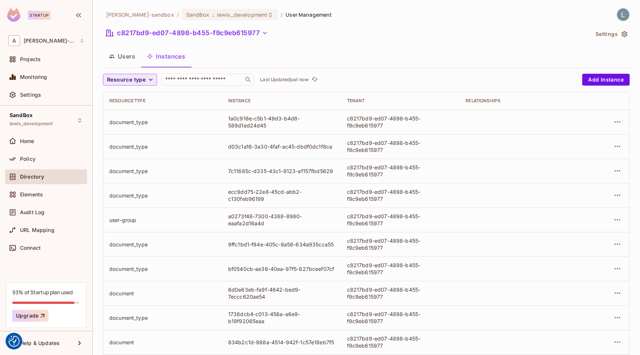
click at [146, 81] on button "Resource type" at bounding box center [130, 80] width 54 height 12
click at [137, 112] on span "document" at bounding box center [128, 112] width 39 height 7
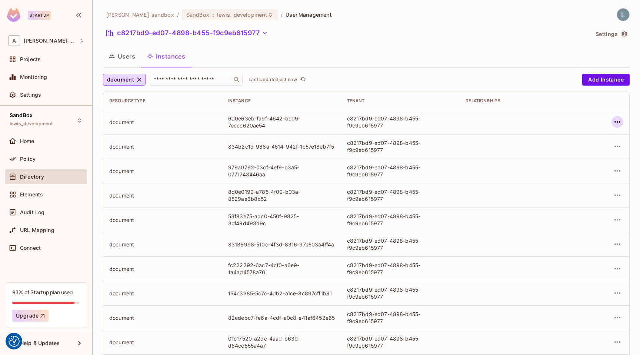
click at [621, 123] on icon "button" at bounding box center [617, 121] width 9 height 9
click at [567, 158] on div "Edit Attributes" at bounding box center [563, 155] width 37 height 7
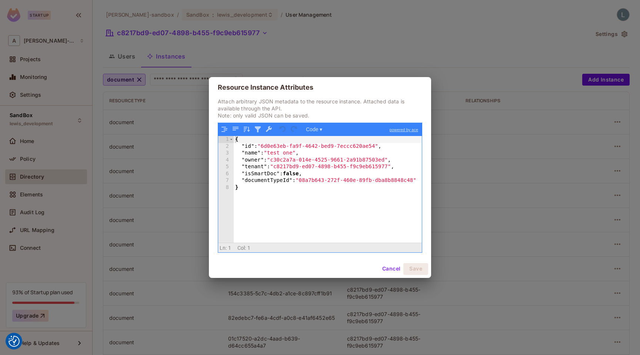
click at [479, 212] on div "Resource Instance Attributes Attach arbitrary JSON metadata to the resource ins…" at bounding box center [320, 177] width 640 height 355
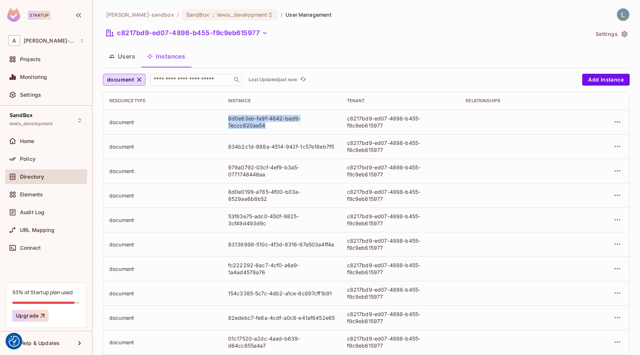
drag, startPoint x: 268, startPoint y: 127, endPoint x: 229, endPoint y: 119, distance: 40.2
click at [229, 119] on div "6d0e63eb-fa9f-4642-bed9-7eccc620ae54" at bounding box center [281, 122] width 107 height 14
copy div "6d0e63eb-fa9f-4642-bed9-7eccc620ae54"
click at [142, 78] on icon "button" at bounding box center [139, 79] width 7 height 7
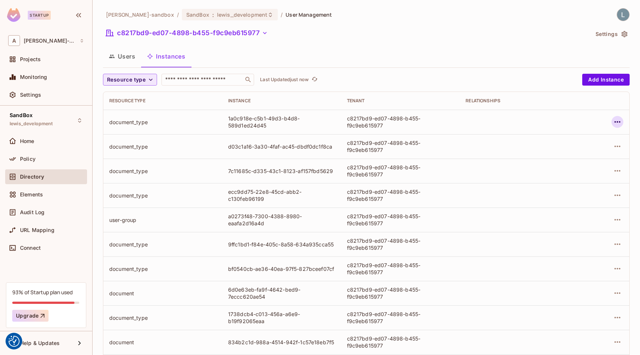
click at [617, 121] on icon "button" at bounding box center [617, 121] width 9 height 9
click at [578, 156] on div "Edit Attributes" at bounding box center [563, 155] width 37 height 7
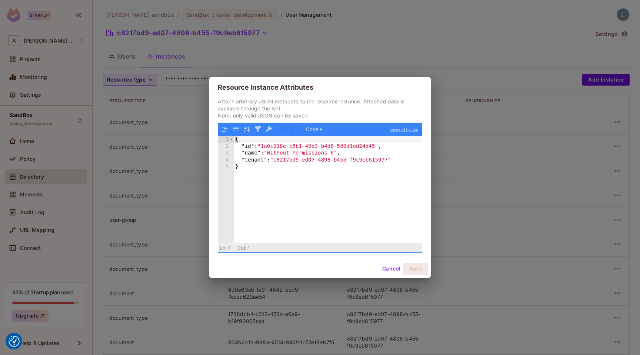
click at [175, 190] on div "Resource Instance Attributes Attach arbitrary JSON metadata to the resource ins…" at bounding box center [320, 177] width 640 height 355
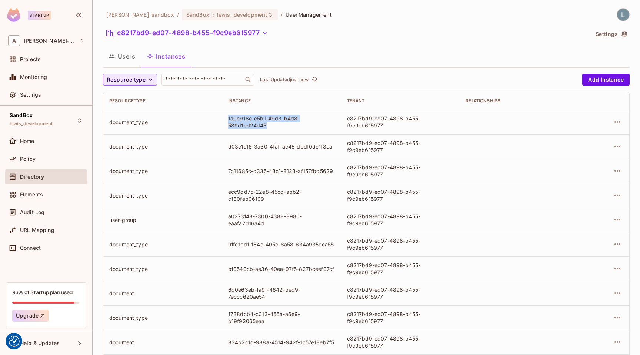
drag, startPoint x: 272, startPoint y: 126, endPoint x: 229, endPoint y: 119, distance: 43.4
click at [229, 119] on div "1a0c918e-c5b1-49d3-b4d8-589d1ed24d45" at bounding box center [281, 122] width 107 height 14
copy div "1a0c918e-c5b1-49d3-b4d8-589d1ed24d45"
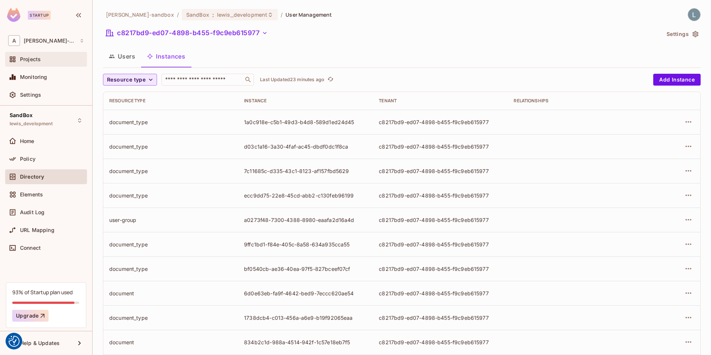
click at [50, 56] on div "Projects" at bounding box center [46, 59] width 76 height 9
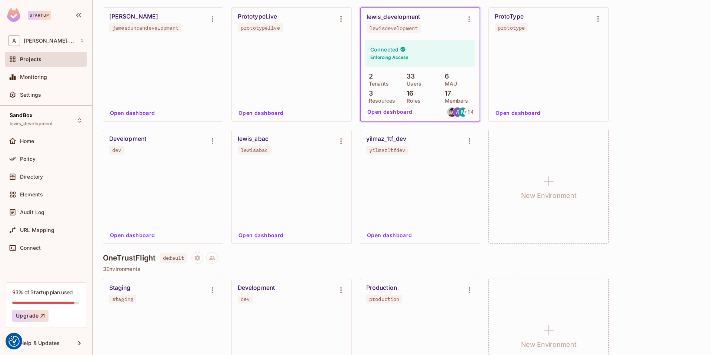
scroll to position [288, 0]
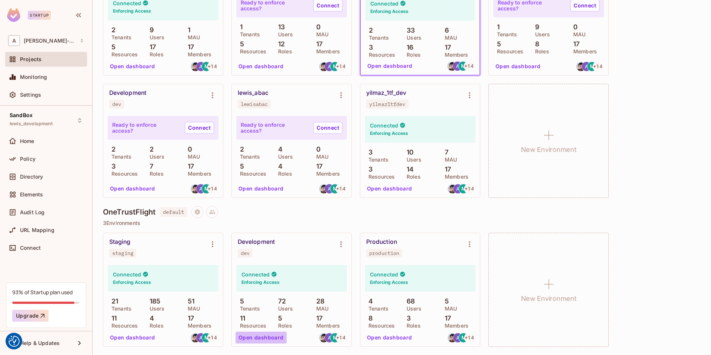
click at [262, 339] on button "Open dashboard" at bounding box center [261, 338] width 51 height 12
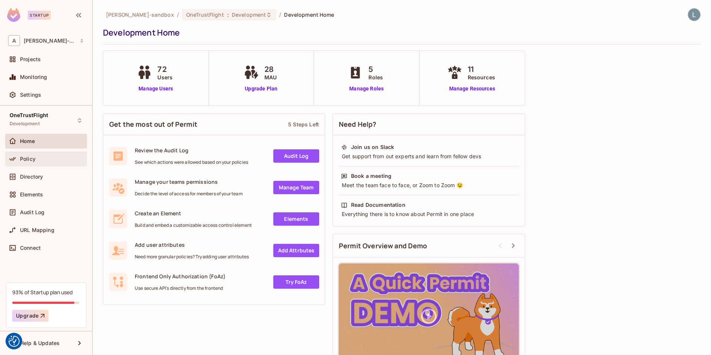
click at [38, 159] on div "Policy" at bounding box center [52, 159] width 64 height 6
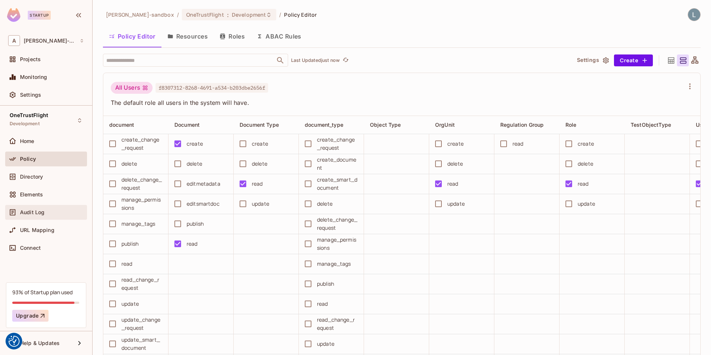
click at [32, 211] on span "Audit Log" at bounding box center [32, 212] width 24 height 6
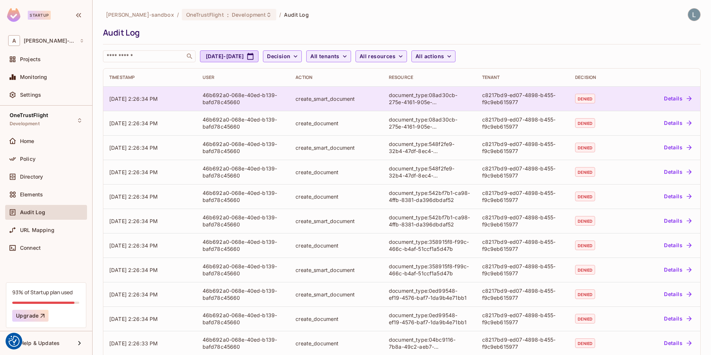
click at [640, 97] on button "Details" at bounding box center [677, 99] width 33 height 12
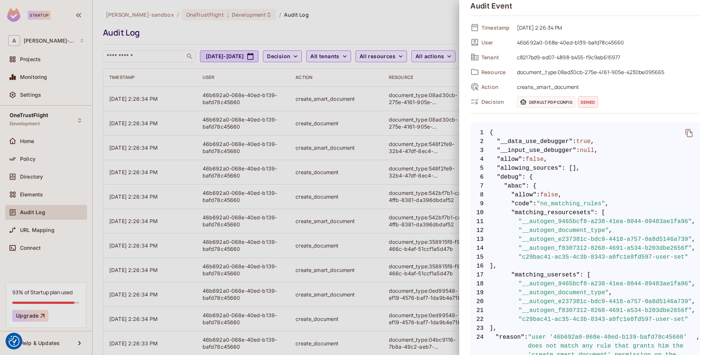
scroll to position [23, 0]
drag, startPoint x: 559, startPoint y: 74, endPoint x: 665, endPoint y: 73, distance: 106.3
click at [640, 73] on span "document_type:08ad30cb-275e-4161-905e-4230be095665" at bounding box center [607, 73] width 187 height 9
click at [278, 168] on div at bounding box center [355, 177] width 711 height 355
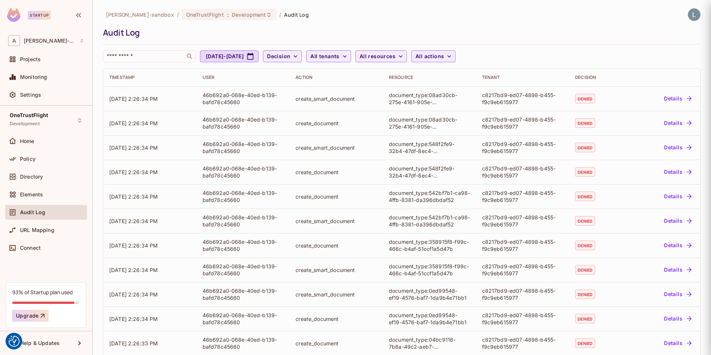
scroll to position [0, 0]
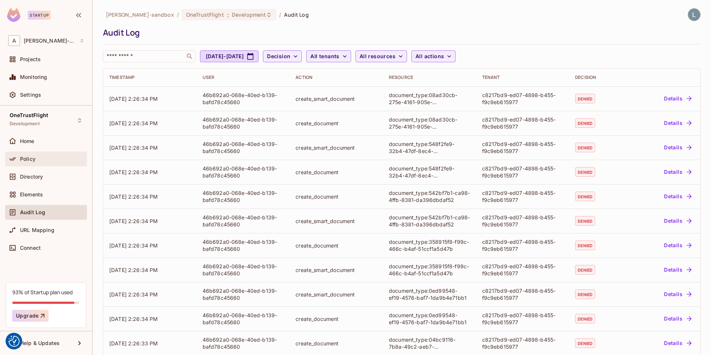
click at [37, 160] on div "Policy" at bounding box center [52, 159] width 64 height 6
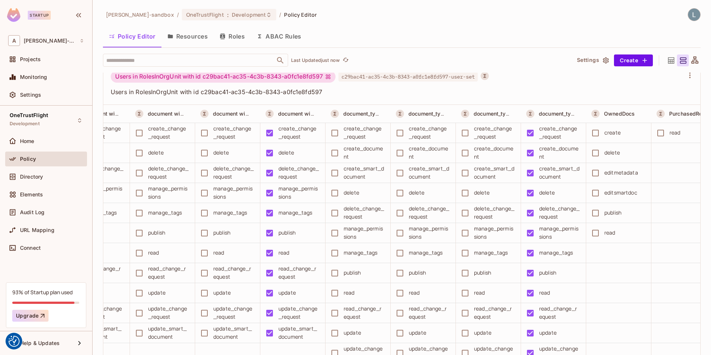
scroll to position [2060, 0]
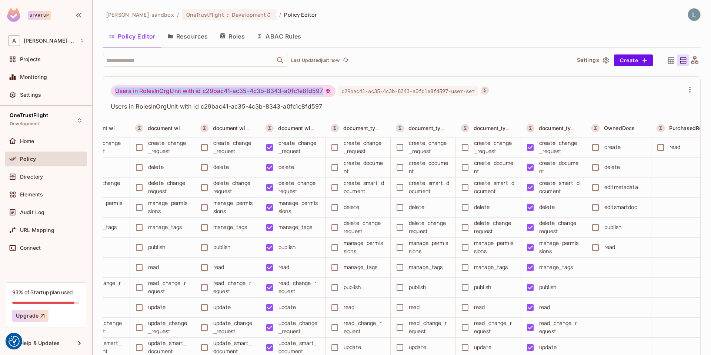
drag, startPoint x: 323, startPoint y: 74, endPoint x: 255, endPoint y: 87, distance: 69.7
click at [255, 87] on div "Users in RolesInOrgUnit with id c29bac41-ac35-4c3b-8343-a0fc1e8fd597" at bounding box center [223, 91] width 225 height 12
click at [257, 87] on div "Users in RolesInOrgUnit with id c29bac41-ac35-4c3b-8343-a0fc1e8fd597" at bounding box center [223, 91] width 225 height 12
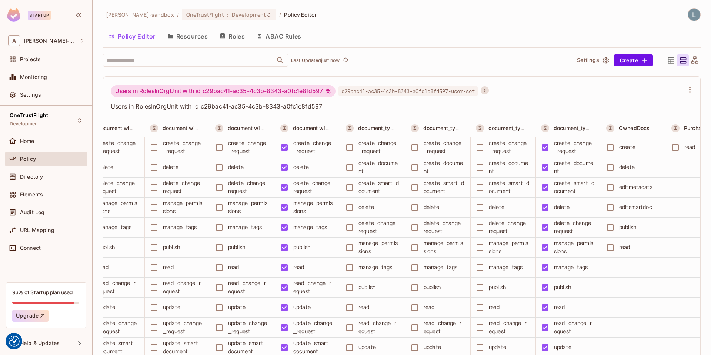
scroll to position [0, 742]
drag, startPoint x: 325, startPoint y: 92, endPoint x: 204, endPoint y: 90, distance: 121.2
click at [204, 90] on div "Users in RolesInOrgUnit with id c29bac41-ac35-4c3b-8343-a0fc1e8fd597" at bounding box center [223, 91] width 225 height 12
copy div "c29bac41-ac35-4c3b-8343-a0fc1e8fd597"
click at [42, 175] on span "Directory" at bounding box center [31, 177] width 23 height 6
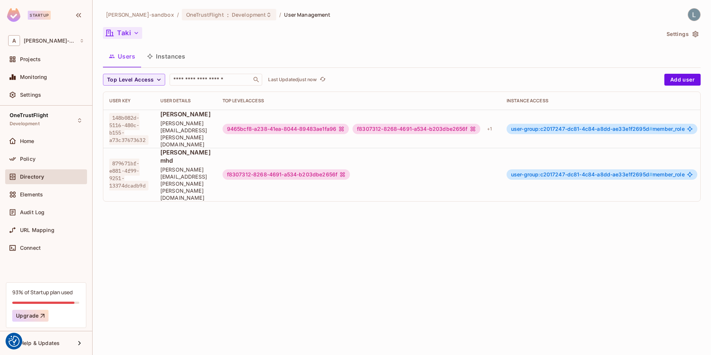
click at [129, 32] on button "Taki" at bounding box center [122, 33] width 39 height 12
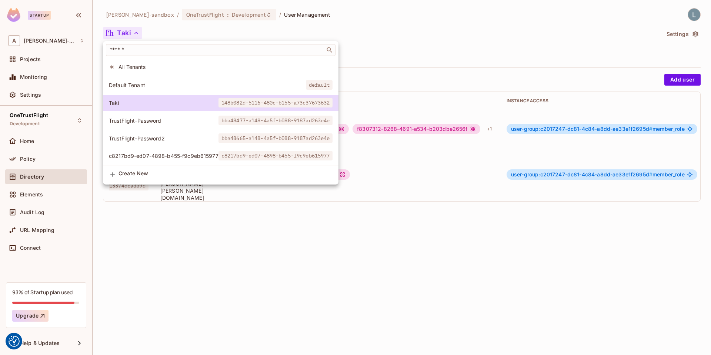
click at [161, 155] on span "c8217bd9-ed07-4898-b455-f9c9eb615977" at bounding box center [164, 155] width 110 height 7
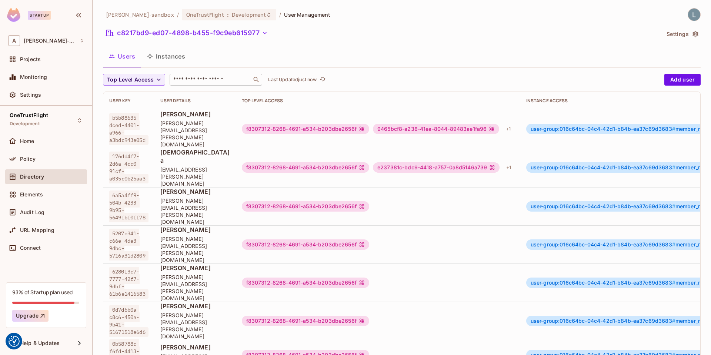
drag, startPoint x: 187, startPoint y: 79, endPoint x: 198, endPoint y: 79, distance: 10.4
click at [187, 79] on input "text" at bounding box center [211, 79] width 78 height 7
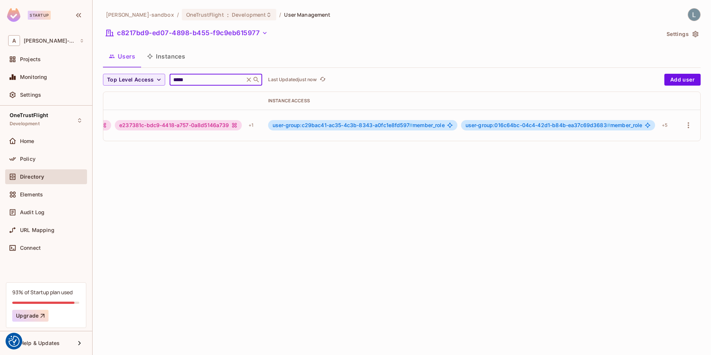
scroll to position [0, 259]
type input "*****"
click at [640, 124] on icon "button" at bounding box center [688, 125] width 9 height 9
click at [640, 159] on div "Edit Attributes" at bounding box center [663, 157] width 37 height 7
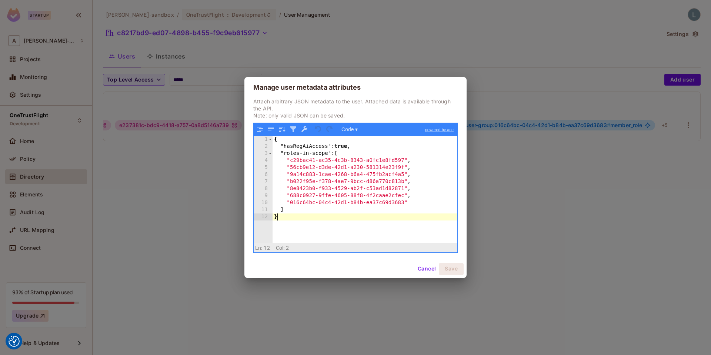
click at [389, 218] on div "{ "hasRegAiAccess" : true , "roles-in-scope" : [ "c29bac41-ac35-4c3b-8343-a0fc1…" at bounding box center [365, 196] width 185 height 120
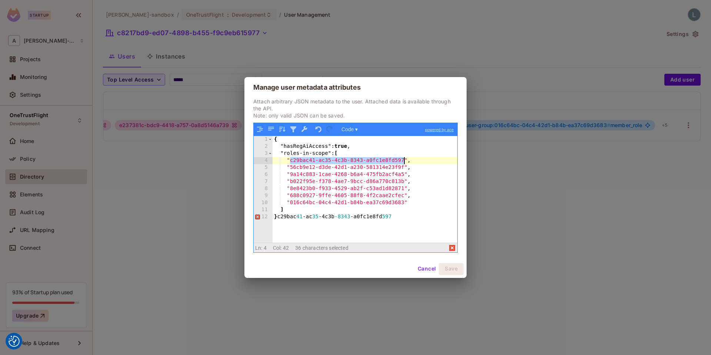
drag, startPoint x: 290, startPoint y: 161, endPoint x: 404, endPoint y: 161, distance: 113.4
click at [404, 161] on div "{ "hasRegAiAccess" : true , "roles-in-scope" : [ "c29bac41-ac35-4c3b-8343-a0fc1…" at bounding box center [365, 196] width 185 height 120
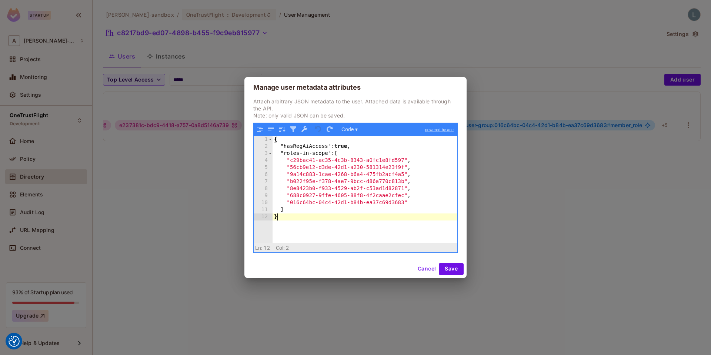
click at [426, 269] on button "Cancel" at bounding box center [427, 269] width 24 height 12
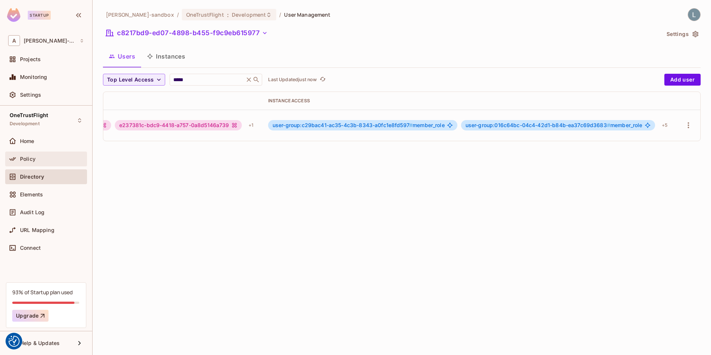
click at [32, 154] on div "Policy" at bounding box center [46, 158] width 76 height 9
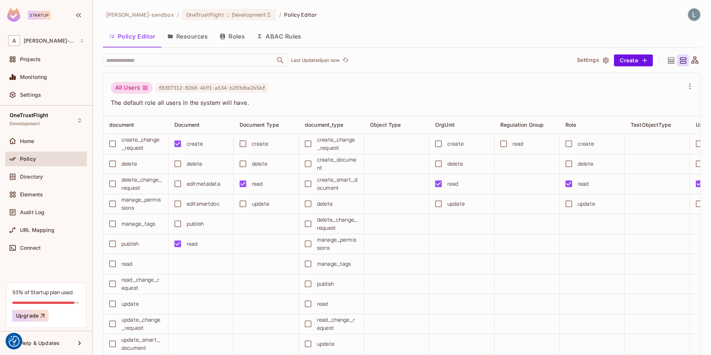
click at [279, 36] on button "ABAC Rules" at bounding box center [279, 36] width 57 height 19
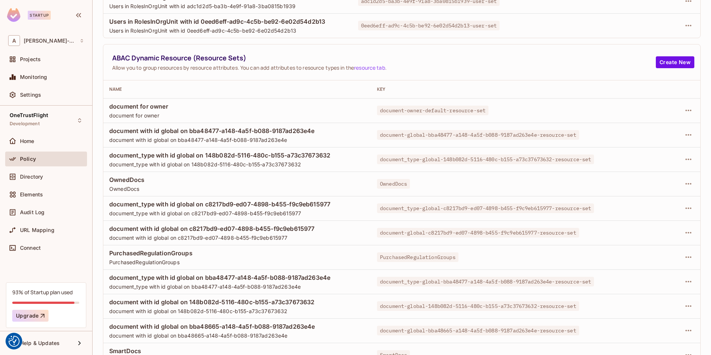
scroll to position [169, 0]
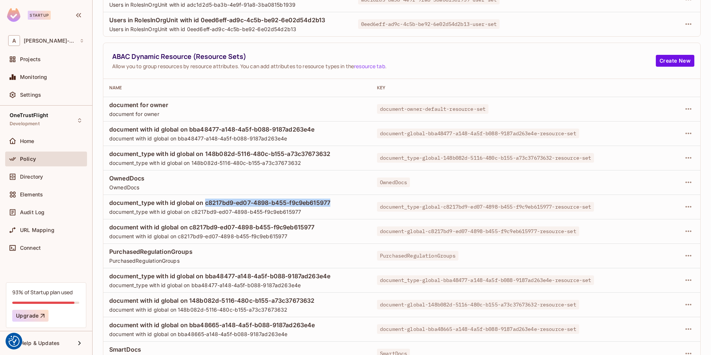
drag, startPoint x: 206, startPoint y: 202, endPoint x: 333, endPoint y: 201, distance: 127.1
click at [333, 201] on span "document_type with id global on c8217bd9-ed07-4898-b455-f9c9eb615977" at bounding box center [237, 203] width 256 height 8
copy span "c8217bd9-ed07-4898-b455-f9c9eb615977"
click at [640, 206] on icon "button" at bounding box center [688, 206] width 9 height 9
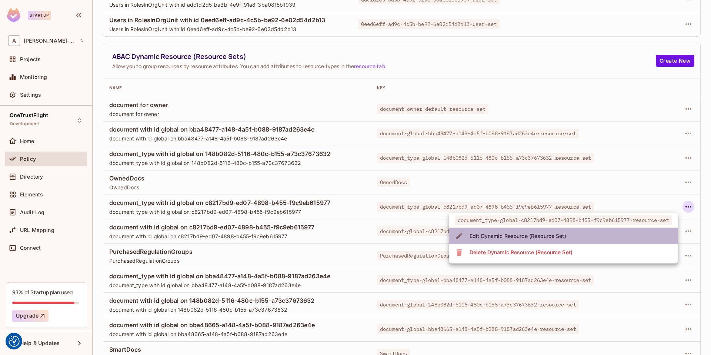
click at [529, 236] on div "Edit Dynamic Resource (Resource Set)" at bounding box center [518, 235] width 97 height 7
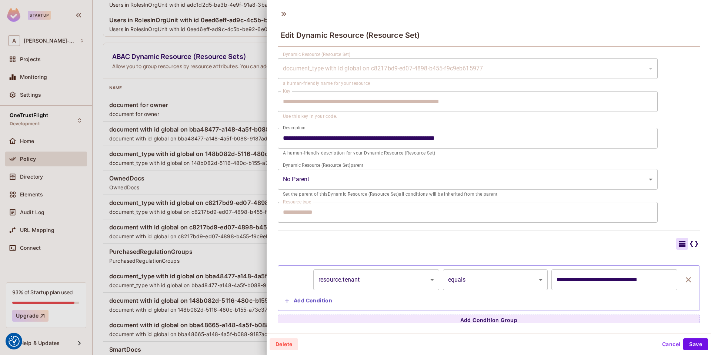
scroll to position [20, 0]
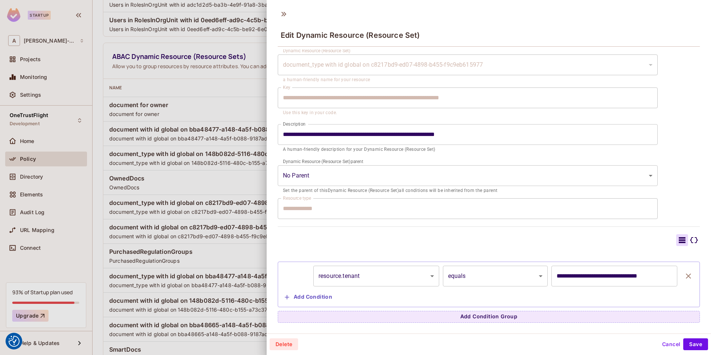
click at [244, 264] on div at bounding box center [355, 177] width 711 height 355
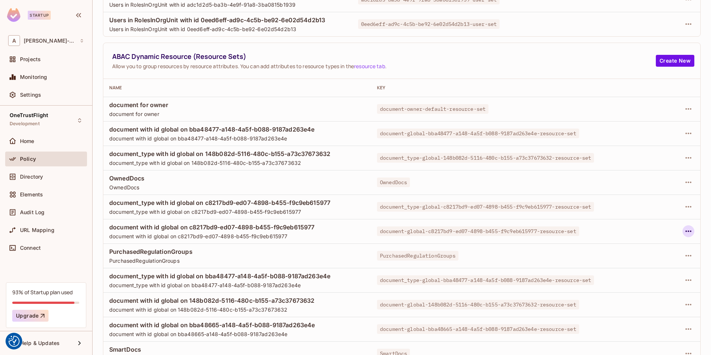
click at [640, 233] on icon "button" at bounding box center [688, 231] width 9 height 9
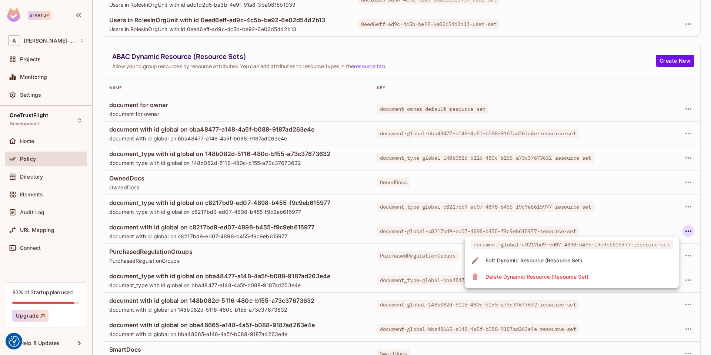
click at [603, 256] on li "Edit Dynamic Resource (Resource Set)" at bounding box center [572, 260] width 214 height 16
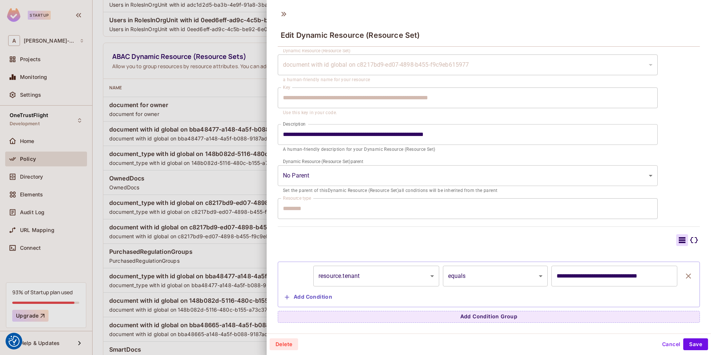
click at [204, 284] on div at bounding box center [355, 177] width 711 height 355
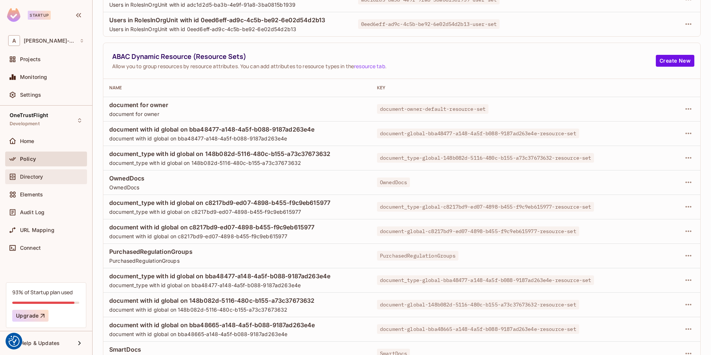
click at [43, 173] on div "Directory" at bounding box center [46, 176] width 76 height 9
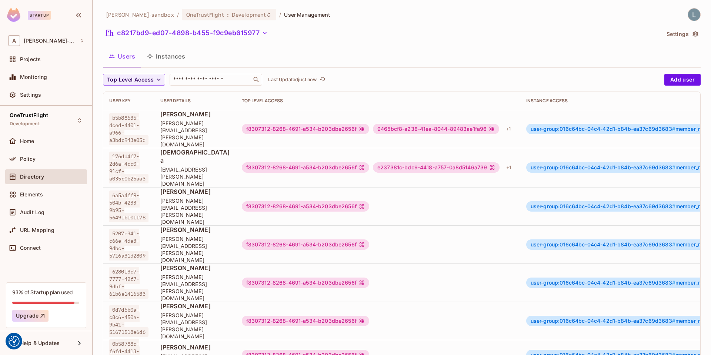
click at [176, 52] on button "Instances" at bounding box center [166, 56] width 50 height 19
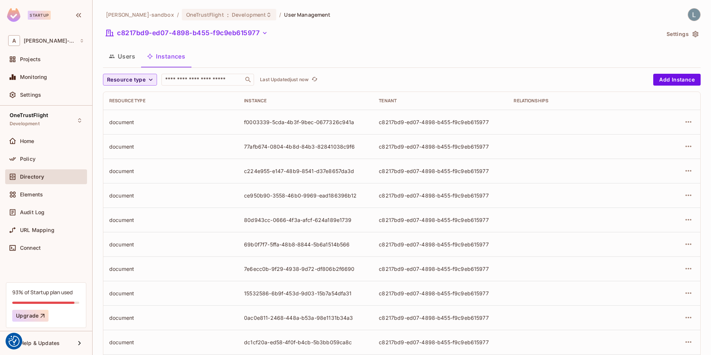
click at [137, 79] on span "Resource type" at bounding box center [126, 79] width 39 height 9
click at [138, 123] on span "document_type" at bounding box center [130, 123] width 43 height 7
click at [640, 122] on icon "button" at bounding box center [688, 121] width 9 height 9
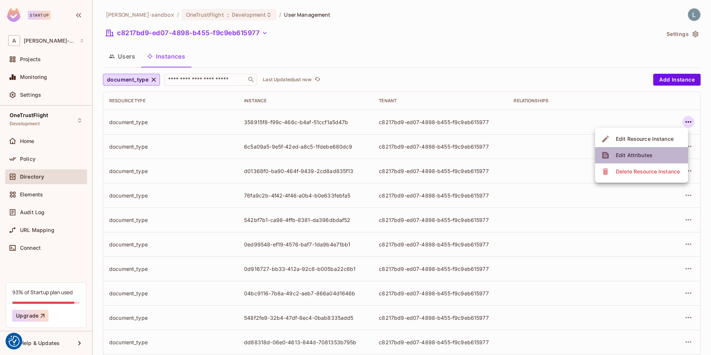
click at [626, 155] on div "Edit Attributes" at bounding box center [634, 155] width 37 height 7
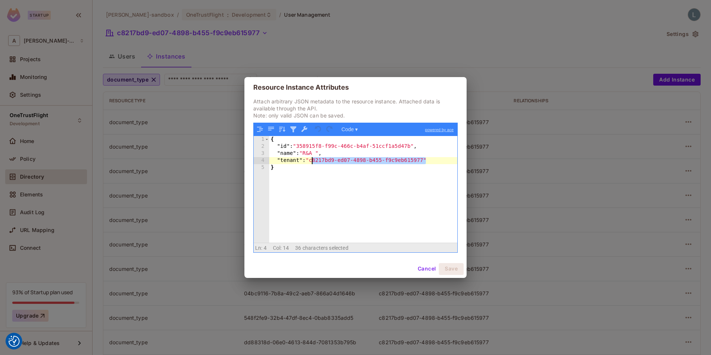
drag, startPoint x: 426, startPoint y: 159, endPoint x: 310, endPoint y: 159, distance: 116.0
click at [310, 159] on div "{ "id" : "358915f8-f99c-466c-b4af-51ccf1a5d47b" , "name" : "R&A " , "tenant" : …" at bounding box center [363, 196] width 188 height 120
click at [182, 189] on div "Resource Instance Attributes Attach arbitrary JSON metadata to the resource ins…" at bounding box center [355, 177] width 711 height 355
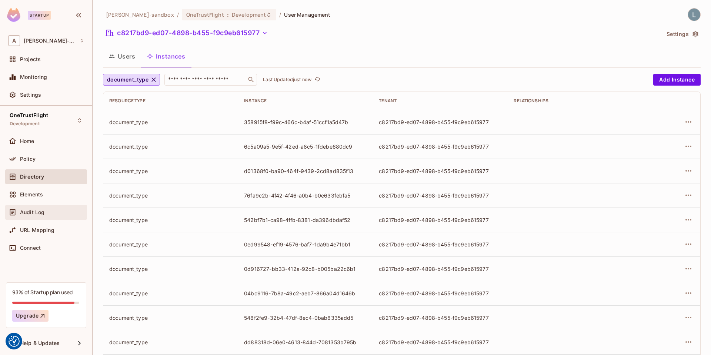
click at [30, 209] on span "Audit Log" at bounding box center [32, 212] width 24 height 6
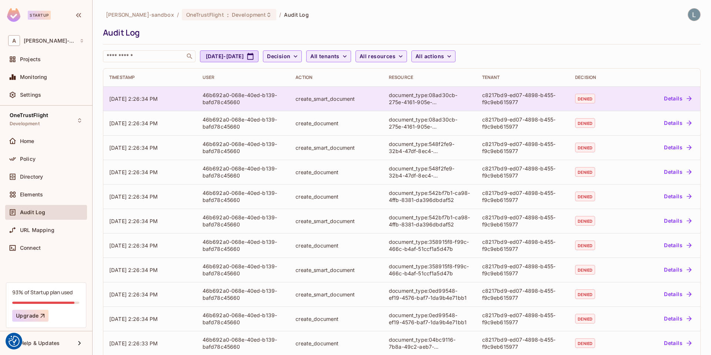
click at [640, 98] on button "Details" at bounding box center [677, 99] width 33 height 12
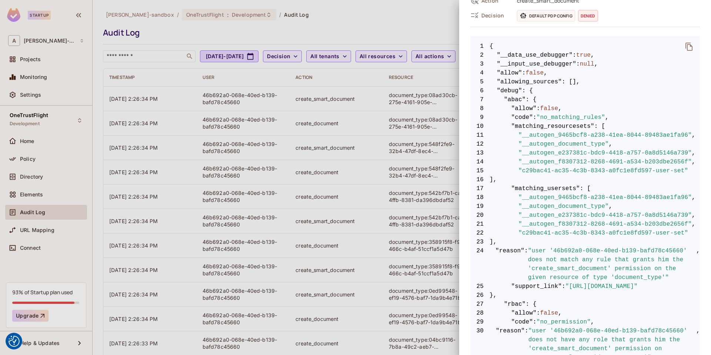
scroll to position [111, 0]
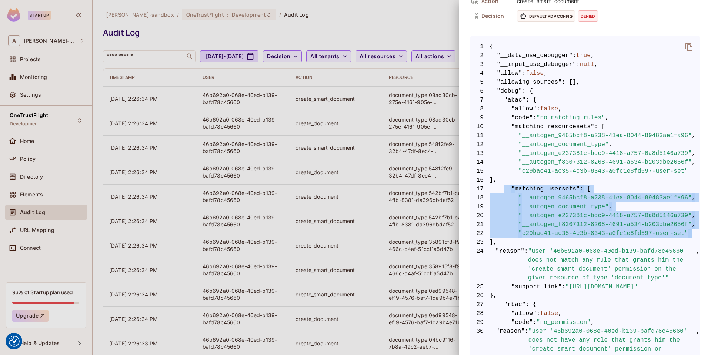
drag, startPoint x: 528, startPoint y: 242, endPoint x: 506, endPoint y: 192, distance: 55.3
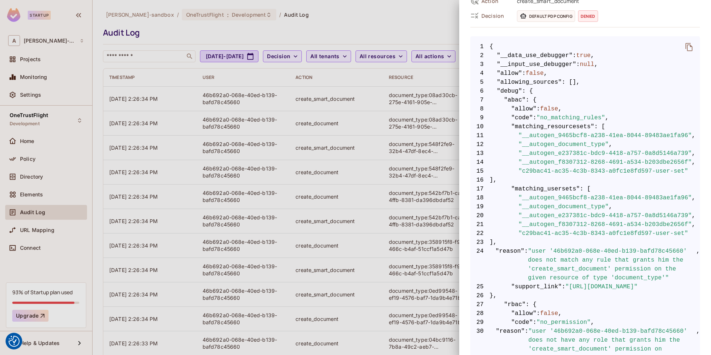
click at [552, 215] on span ""__autogen_e237381c-bdc9-4418-a757-0a8d5146a739"" at bounding box center [605, 215] width 173 height 9
click at [365, 223] on div at bounding box center [355, 177] width 711 height 355
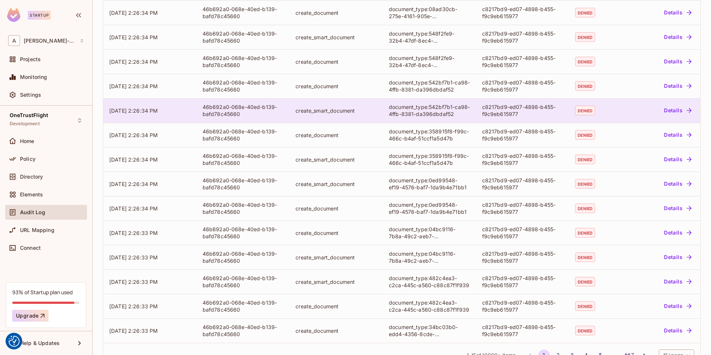
scroll to position [0, 0]
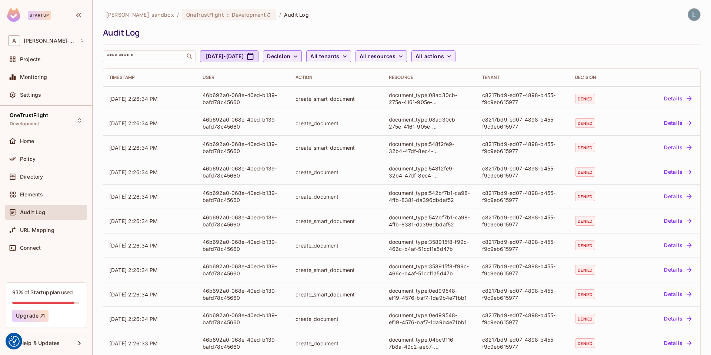
click at [290, 56] on span "Decision" at bounding box center [278, 56] width 23 height 9
click at [319, 73] on span "Permitted" at bounding box center [317, 73] width 25 height 7
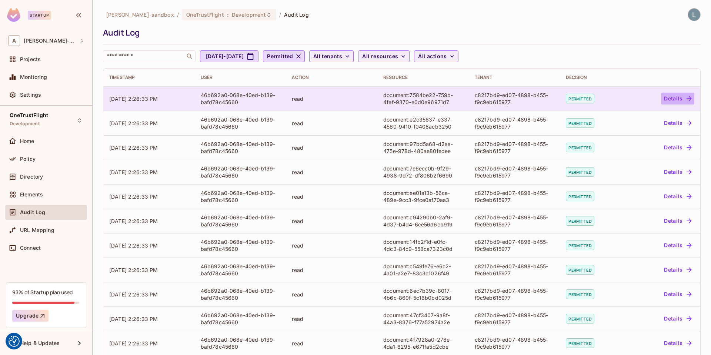
click at [640, 96] on button "Details" at bounding box center [677, 99] width 33 height 12
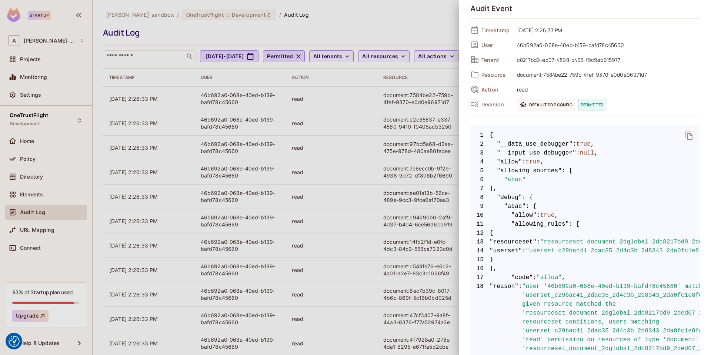
scroll to position [24, 0]
drag, startPoint x: 517, startPoint y: 270, endPoint x: 516, endPoint y: 226, distance: 43.4
click at [622, 233] on span "12 {" at bounding box center [586, 231] width 230 height 9
click at [412, 243] on div at bounding box center [355, 177] width 711 height 355
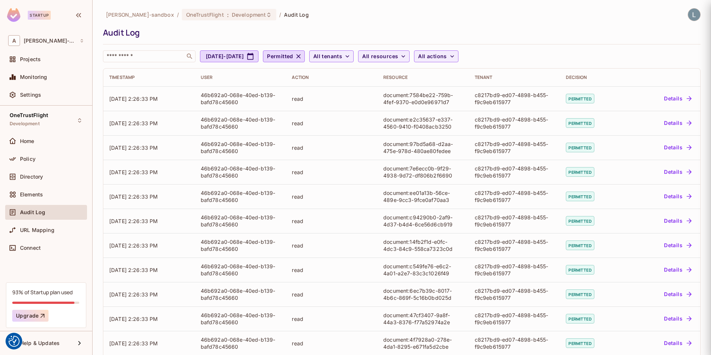
scroll to position [0, 0]
click at [302, 56] on icon "button" at bounding box center [298, 56] width 7 height 7
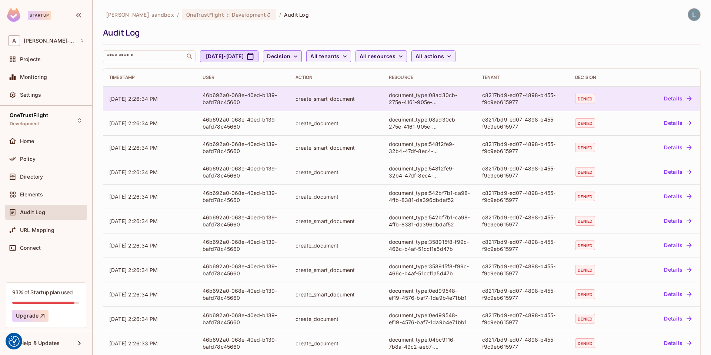
click at [640, 94] on button "Details" at bounding box center [677, 99] width 33 height 12
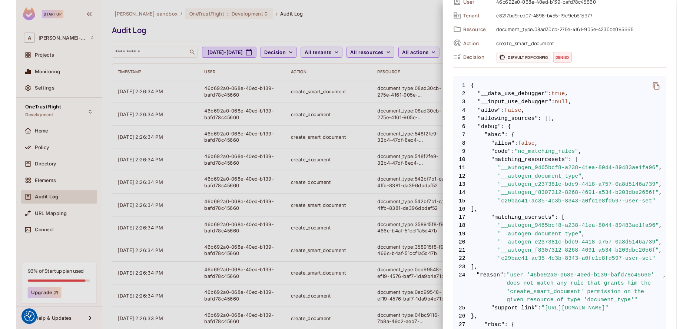
scroll to position [66, 0]
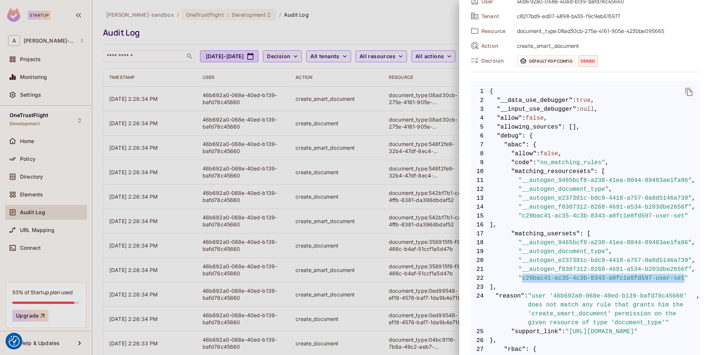
drag, startPoint x: 686, startPoint y: 278, endPoint x: 521, endPoint y: 279, distance: 164.9
click at [521, 279] on span ""c29bac41-ac35-4c3b-8343-a0fc1e8fd597-user-set"" at bounding box center [604, 278] width 170 height 9
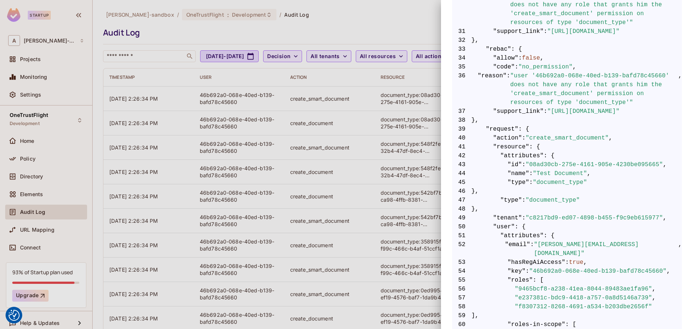
scroll to position [445, 0]
click at [333, 152] on div at bounding box center [346, 164] width 693 height 329
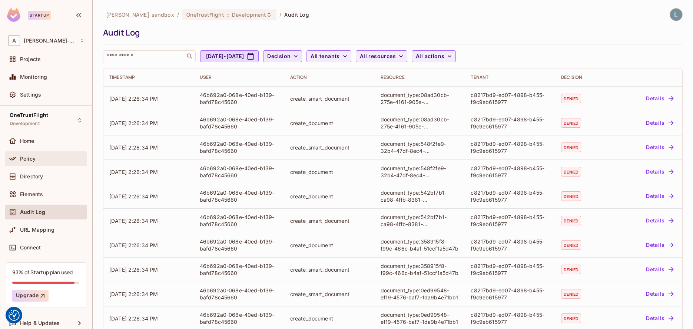
click at [34, 154] on div "Policy" at bounding box center [46, 158] width 76 height 9
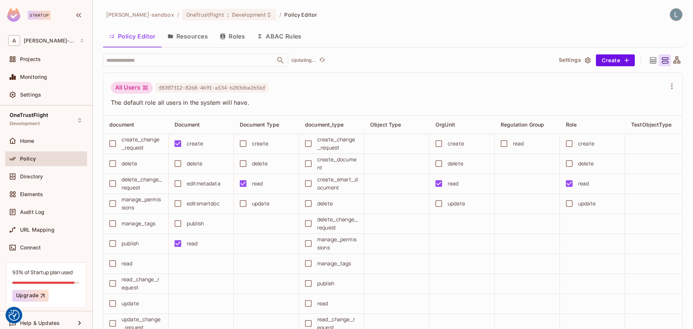
click at [291, 35] on button "ABAC Rules" at bounding box center [279, 36] width 57 height 19
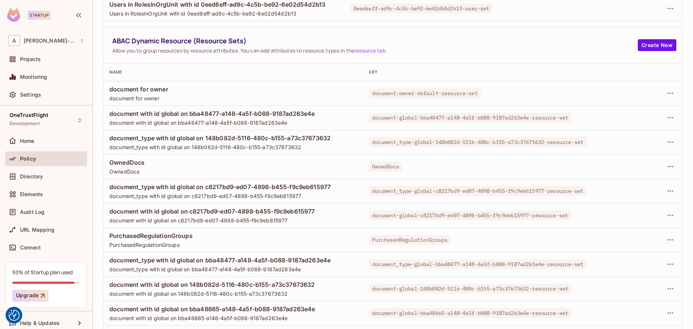
scroll to position [189, 0]
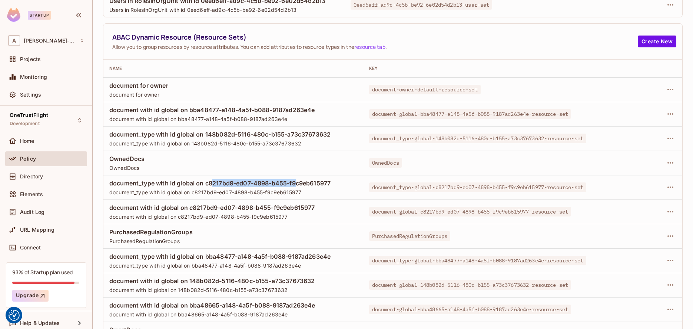
drag, startPoint x: 212, startPoint y: 183, endPoint x: 297, endPoint y: 183, distance: 84.8
click at [297, 183] on span "document_type with id global on c8217bd9-ed07-4898-b455-f9c9eb615977" at bounding box center [233, 183] width 248 height 8
click at [640, 188] on icon "button" at bounding box center [670, 187] width 9 height 9
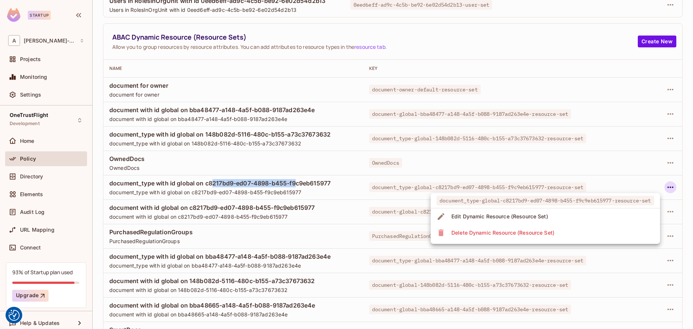
click at [543, 218] on div "Edit Dynamic Resource (Resource Set)" at bounding box center [499, 216] width 97 height 7
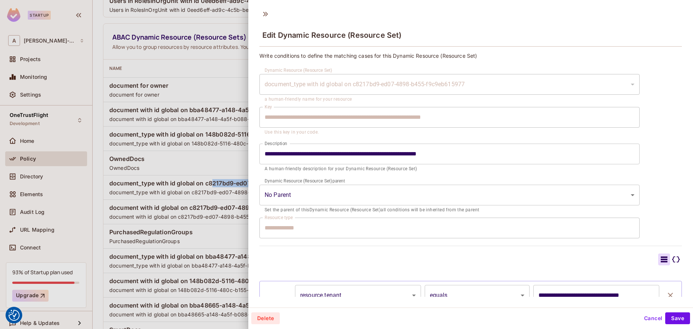
scroll to position [45, 0]
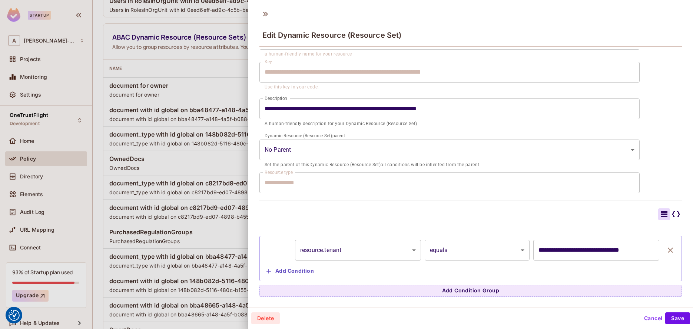
click at [220, 197] on div at bounding box center [346, 164] width 693 height 329
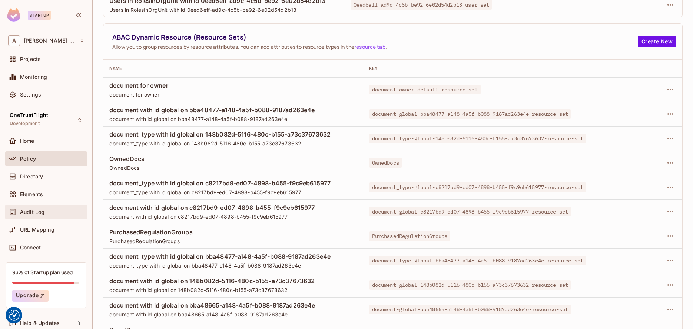
click at [34, 209] on span "Audit Log" at bounding box center [32, 212] width 24 height 6
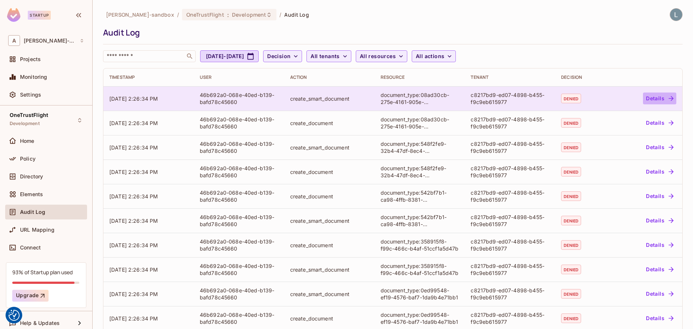
click at [640, 96] on button "Details" at bounding box center [659, 99] width 33 height 12
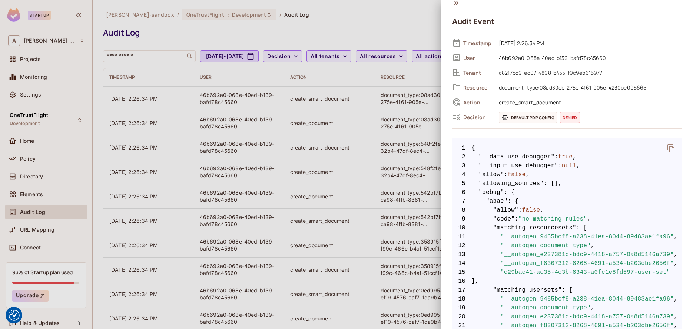
scroll to position [10, 0]
drag, startPoint x: 634, startPoint y: 270, endPoint x: 505, endPoint y: 269, distance: 128.9
click at [505, 269] on span ""c29bac41-ac35-4c3b-8343-a0fc1e8fd597-user-set"" at bounding box center [585, 271] width 170 height 9
copy span "c29bac41-ac35-4c3b-8343-a0fc1e8fd597"
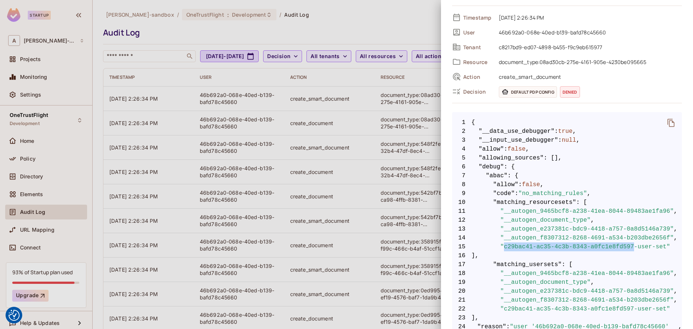
scroll to position [37, 0]
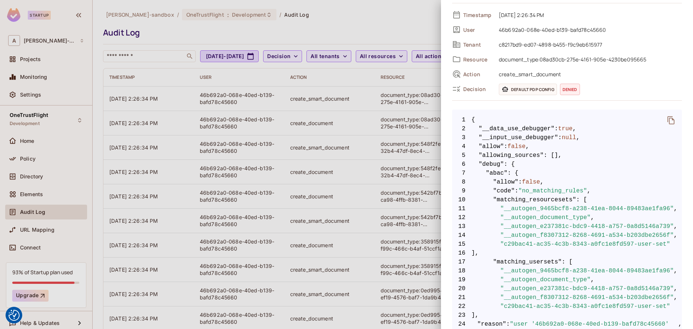
click at [318, 177] on div at bounding box center [346, 164] width 693 height 329
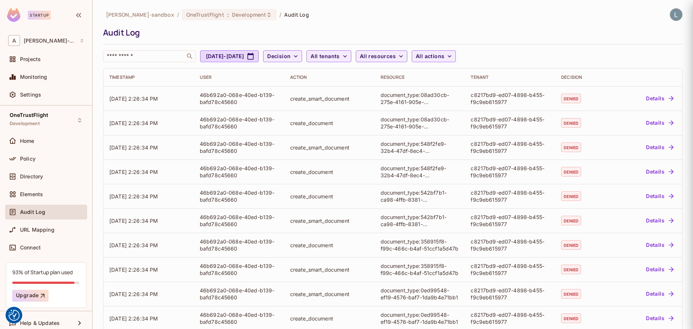
scroll to position [0, 0]
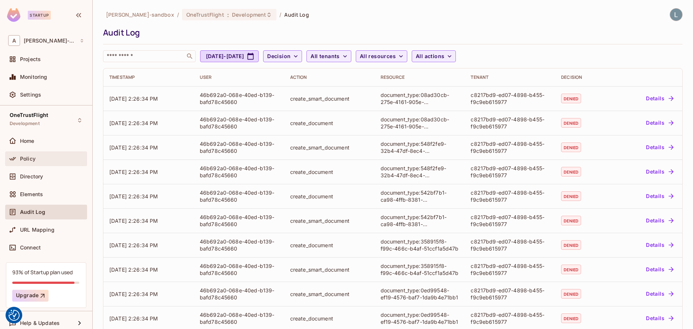
click at [39, 161] on div "Policy" at bounding box center [52, 159] width 64 height 6
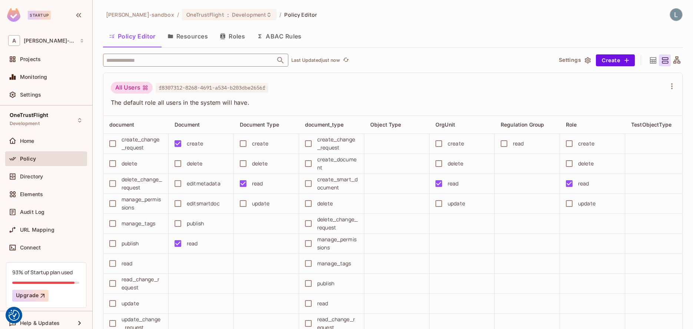
click at [207, 62] on input "text" at bounding box center [188, 60] width 169 height 13
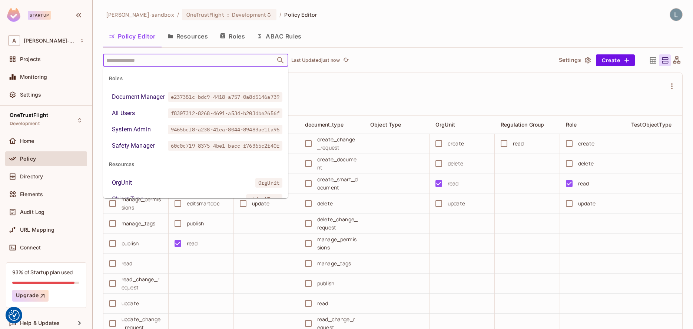
paste input "**********"
type input "**********"
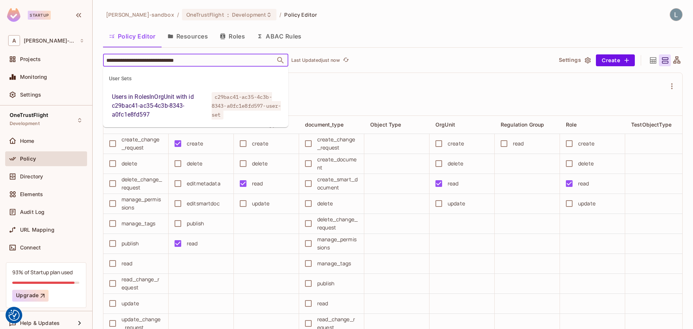
click at [182, 104] on div "Users in RolesInOrgUnit with id c29bac41-ac35-4c3b-8343-a0fc1e8fd597" at bounding box center [160, 106] width 97 height 27
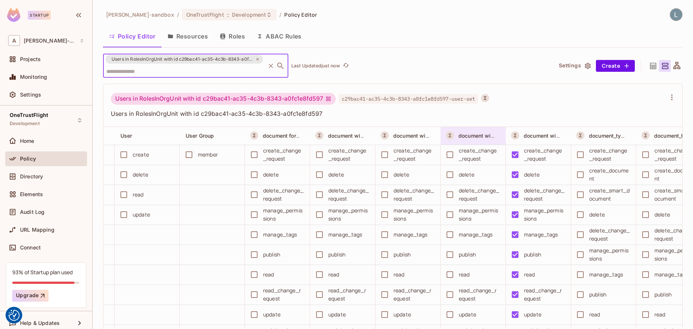
scroll to position [0, 575]
click at [49, 179] on div "Directory" at bounding box center [52, 177] width 64 height 6
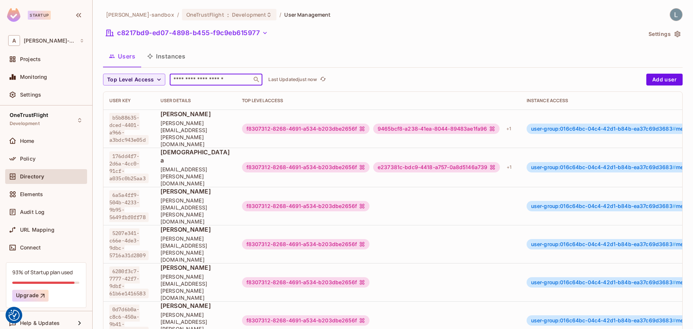
click at [190, 78] on input "text" at bounding box center [211, 79] width 78 height 7
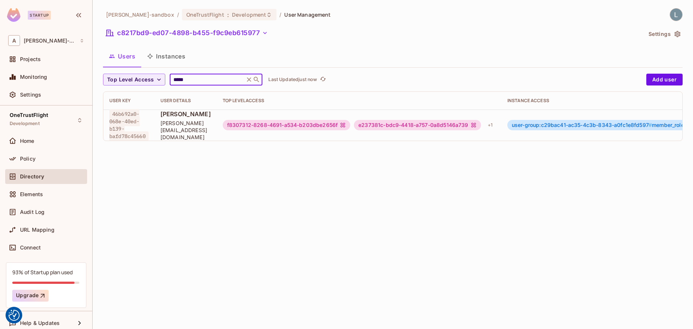
scroll to position [0, 277]
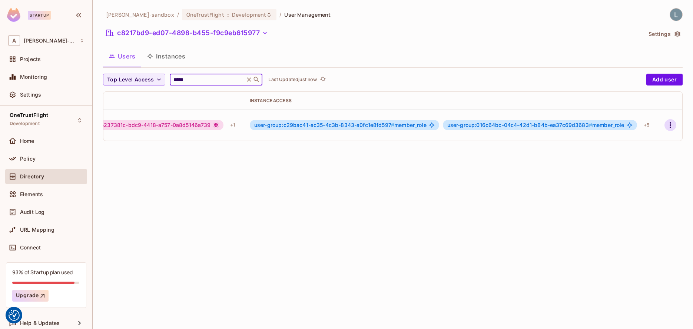
type input "*****"
click at [640, 128] on button "button" at bounding box center [670, 125] width 12 height 12
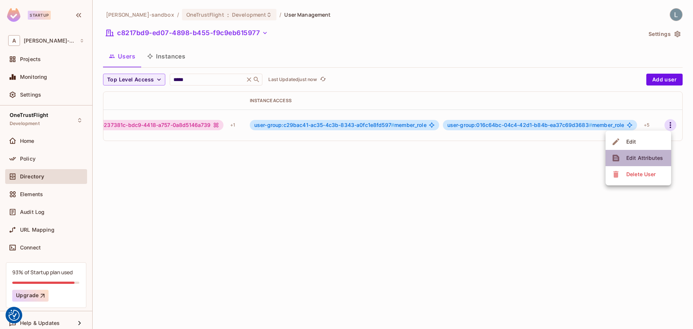
click at [639, 156] on div "Edit Attributes" at bounding box center [644, 157] width 37 height 7
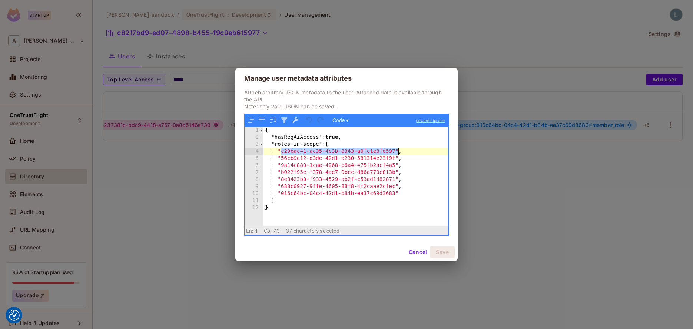
drag, startPoint x: 281, startPoint y: 150, endPoint x: 398, endPoint y: 149, distance: 116.7
click at [398, 149] on div "{ "hasRegAiAccess" : true , "roles-in-scope" : [ "c29bac41-ac35-4c3b-8343-a0fc1…" at bounding box center [355, 183] width 185 height 113
click at [137, 187] on div "Manage user metadata attributes Attach arbitrary JSON metadata to the user. Att…" at bounding box center [346, 164] width 693 height 329
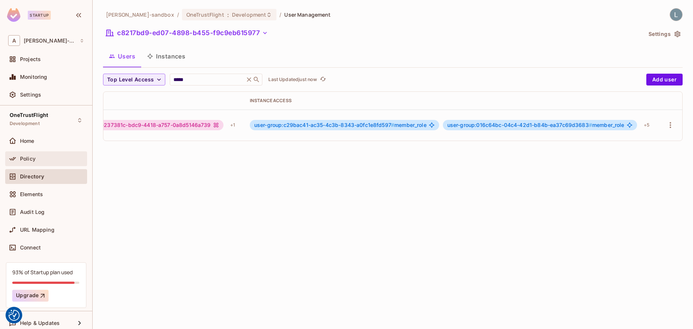
click at [50, 152] on div "Policy" at bounding box center [46, 159] width 82 height 15
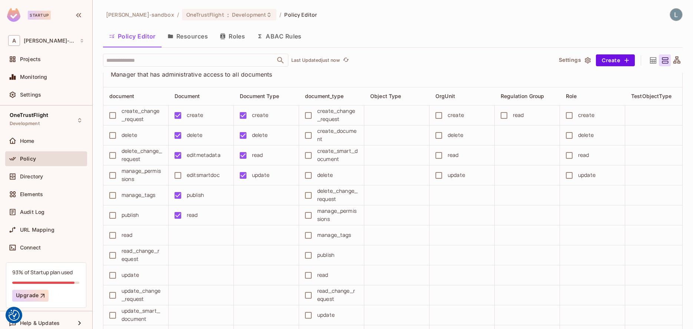
scroll to position [367, 0]
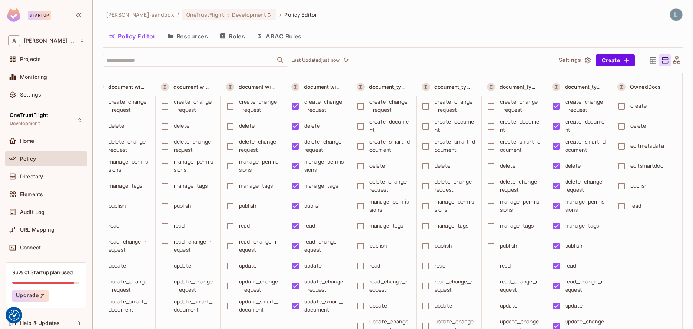
scroll to position [2100, 0]
click at [36, 173] on div "Directory" at bounding box center [46, 176] width 76 height 9
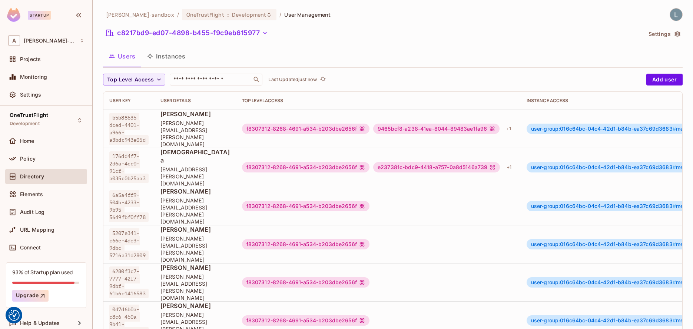
click at [175, 54] on button "Instances" at bounding box center [166, 56] width 50 height 19
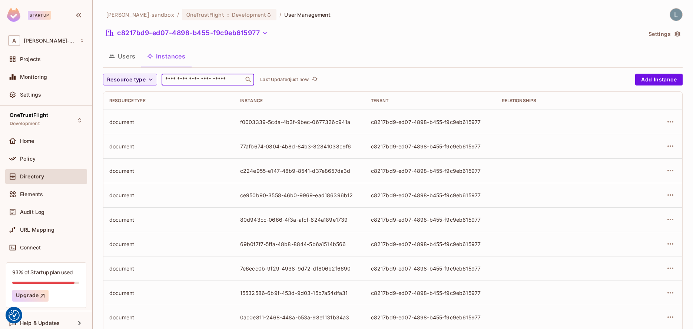
click at [182, 83] on div "​" at bounding box center [208, 80] width 93 height 12
click at [140, 79] on span "Resource type" at bounding box center [126, 79] width 39 height 9
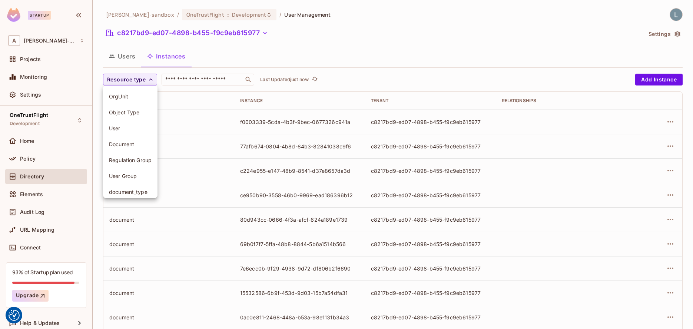
scroll to position [69, 0]
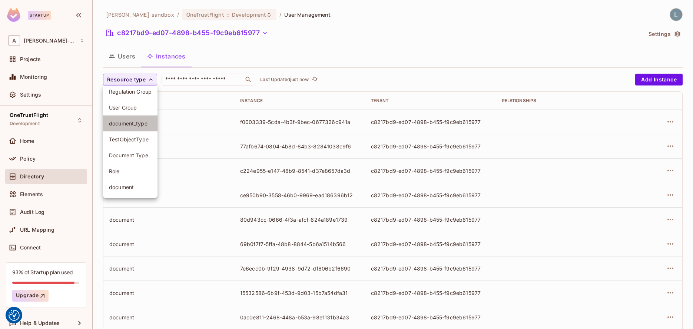
click at [126, 124] on span "document_type" at bounding box center [130, 123] width 43 height 7
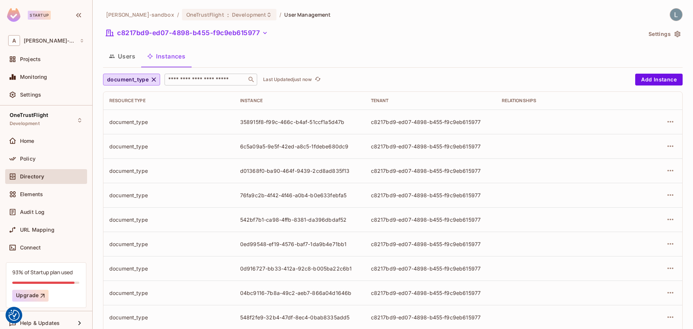
click at [186, 81] on input "text" at bounding box center [206, 79] width 78 height 7
paste input "**********"
type input "**********"
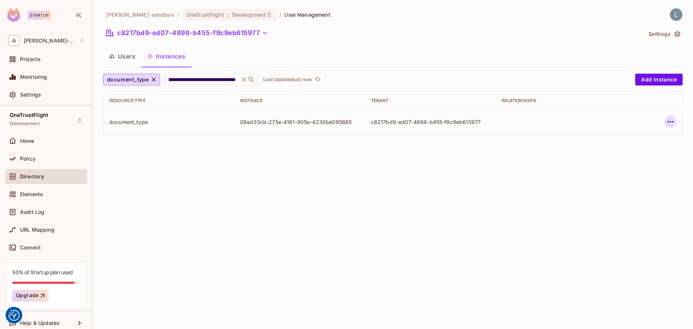
click at [640, 120] on icon "button" at bounding box center [670, 121] width 9 height 9
click at [634, 155] on span "Edit Attributes" at bounding box center [615, 155] width 41 height 12
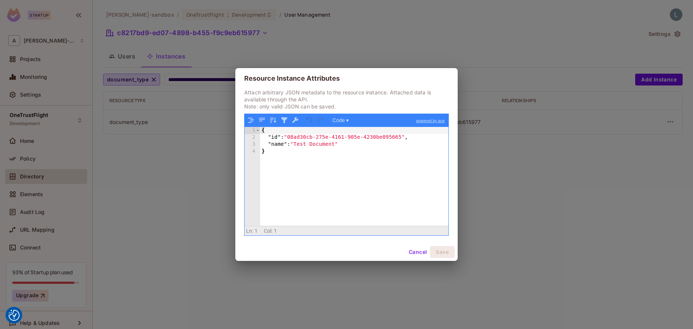
click at [154, 184] on div "Resource Instance Attributes Attach arbitrary JSON metadata to the resource ins…" at bounding box center [346, 164] width 693 height 329
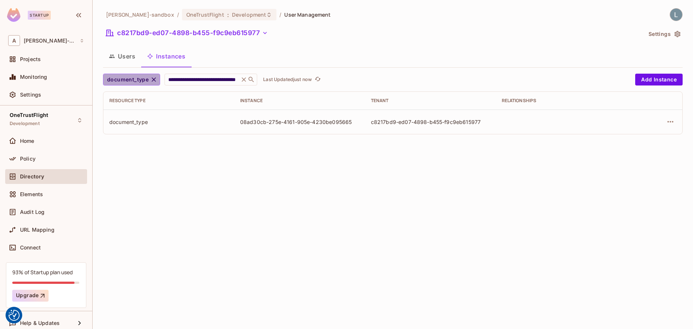
click at [154, 80] on icon "button" at bounding box center [153, 79] width 7 height 7
click at [20, 216] on div "Audit Log" at bounding box center [46, 212] width 76 height 9
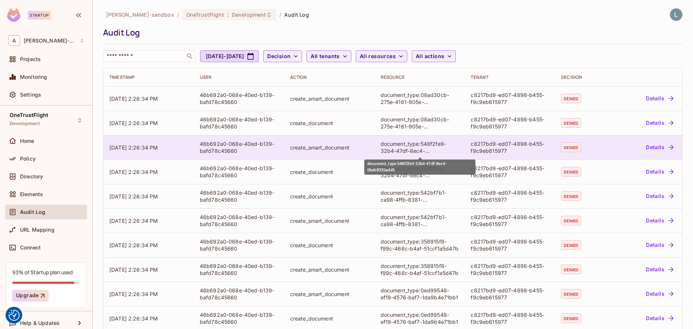
click at [422, 145] on div "document_type:548f2fe9-32b4-47df-8ec4-0bab8335add5" at bounding box center [419, 147] width 79 height 14
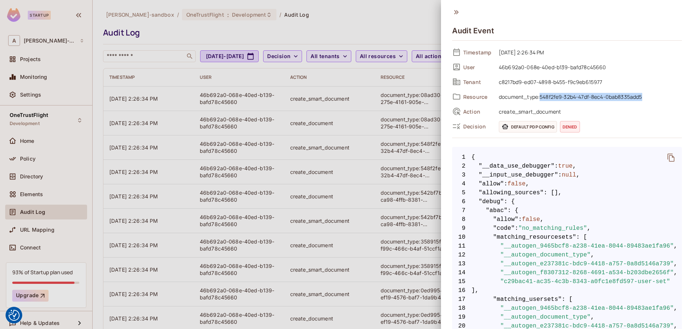
drag, startPoint x: 645, startPoint y: 99, endPoint x: 541, endPoint y: 99, distance: 104.1
click at [541, 99] on span "document_type:548f2fe9-32b4-47df-8ec4-0bab8335add5" at bounding box center [588, 96] width 187 height 9
copy span "548f2fe9-32b4-47df-8ec4-0bab8335add5"
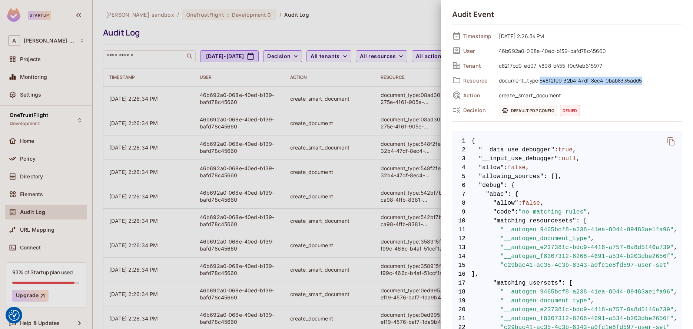
scroll to position [17, 0]
click at [279, 156] on div at bounding box center [346, 164] width 693 height 329
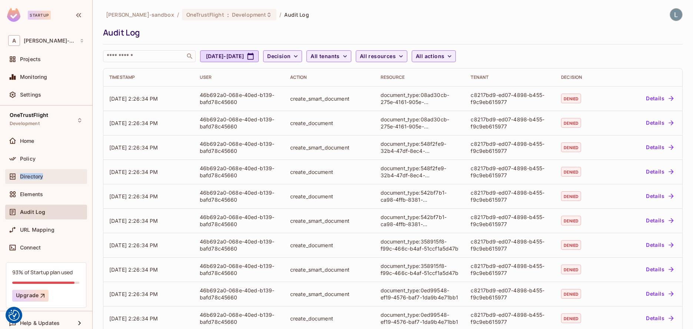
click at [39, 176] on span "Directory" at bounding box center [31, 177] width 23 height 6
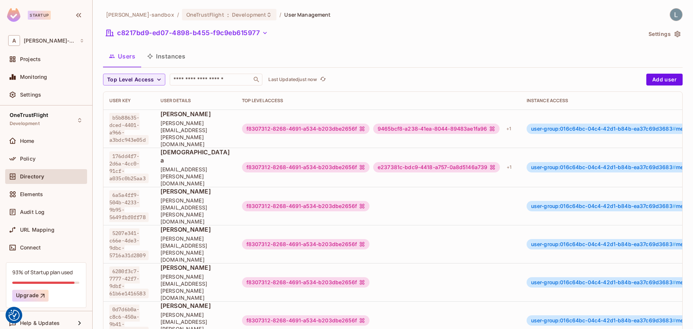
click at [177, 55] on button "Instances" at bounding box center [166, 56] width 50 height 19
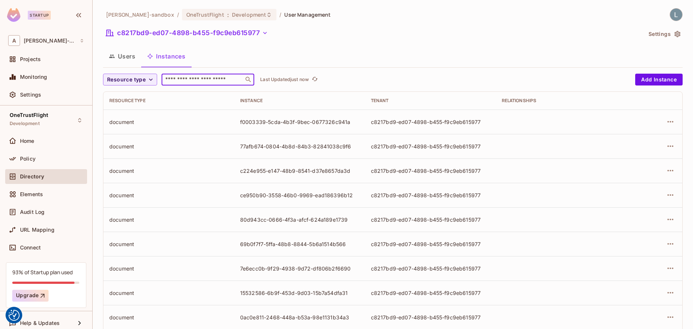
click at [177, 79] on input "text" at bounding box center [203, 79] width 78 height 7
paste input "**********"
type input "**********"
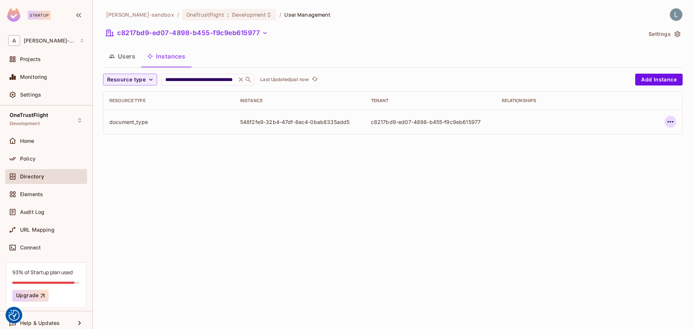
click at [640, 122] on button "button" at bounding box center [670, 122] width 12 height 12
click at [611, 156] on div "Edit Attributes" at bounding box center [616, 155] width 37 height 7
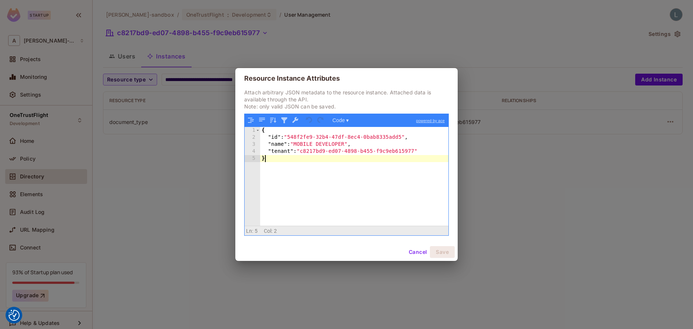
click at [353, 171] on div "{ "id" : "548f2fe9-32b4-47df-8ec4-0bab8335add5" , "name" : "MOBILE DEVELOPER" ,…" at bounding box center [354, 183] width 188 height 113
click at [415, 250] on button "Cancel" at bounding box center [418, 252] width 24 height 12
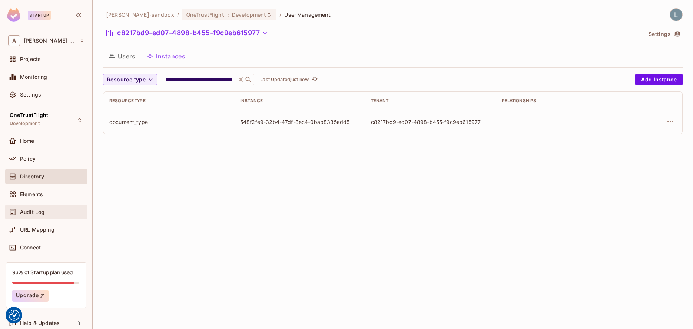
click at [36, 210] on span "Audit Log" at bounding box center [32, 212] width 24 height 6
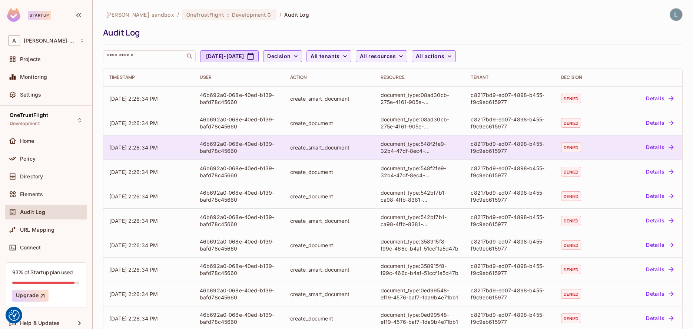
scroll to position [26, 0]
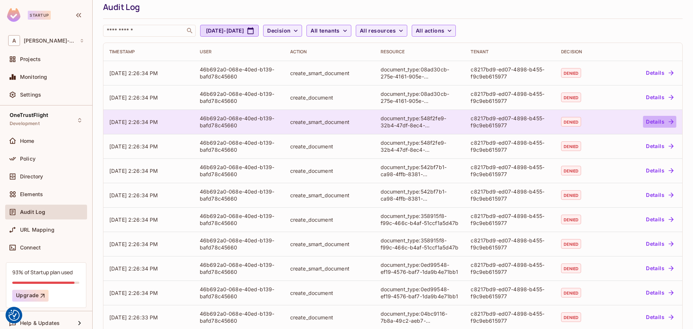
click at [640, 121] on button "Details" at bounding box center [659, 122] width 33 height 12
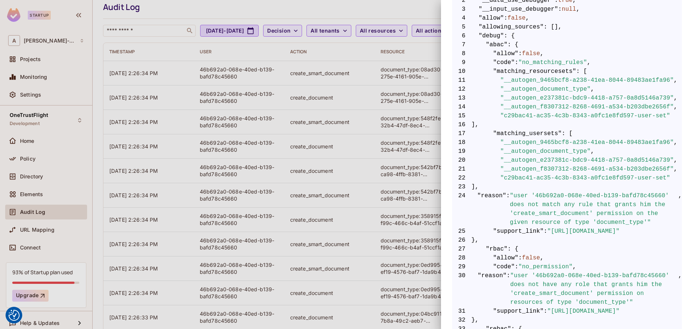
scroll to position [160, 0]
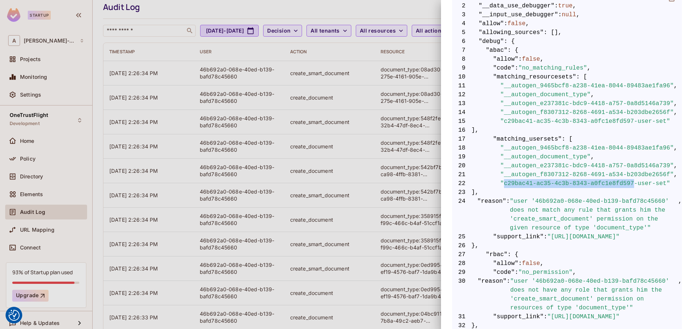
drag, startPoint x: 635, startPoint y: 183, endPoint x: 504, endPoint y: 185, distance: 130.8
click at [504, 185] on span ""c29bac41-ac35-4c3b-8343-a0fc1e8fd597-user-set"" at bounding box center [585, 183] width 170 height 9
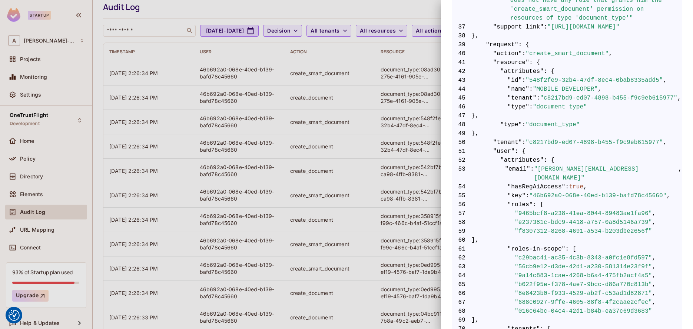
scroll to position [566, 0]
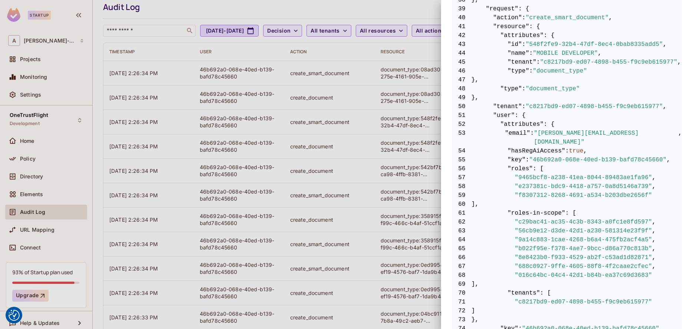
click at [336, 208] on div at bounding box center [346, 164] width 693 height 329
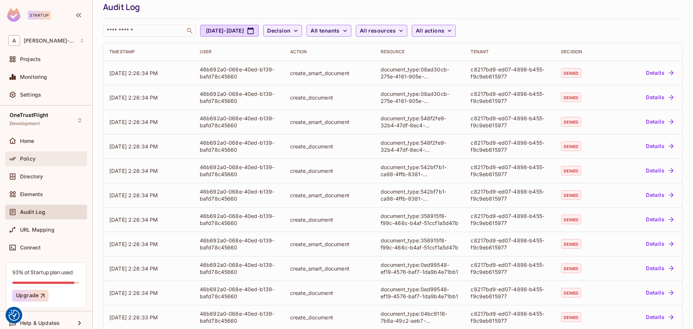
click at [34, 160] on span "Policy" at bounding box center [28, 159] width 16 height 6
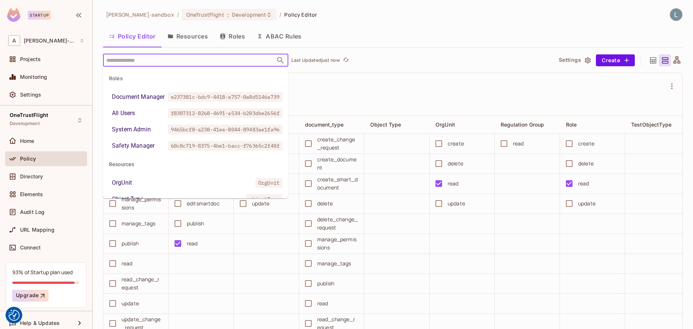
click at [179, 61] on input "text" at bounding box center [188, 60] width 169 height 13
paste input "**********"
type input "**********"
click at [36, 212] on span "Audit Log" at bounding box center [32, 212] width 24 height 6
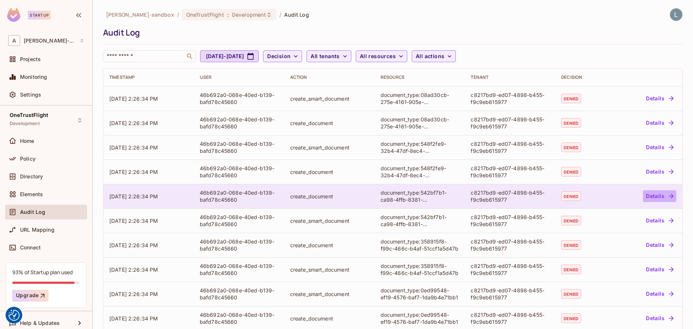
click at [640, 195] on button "Details" at bounding box center [659, 196] width 33 height 12
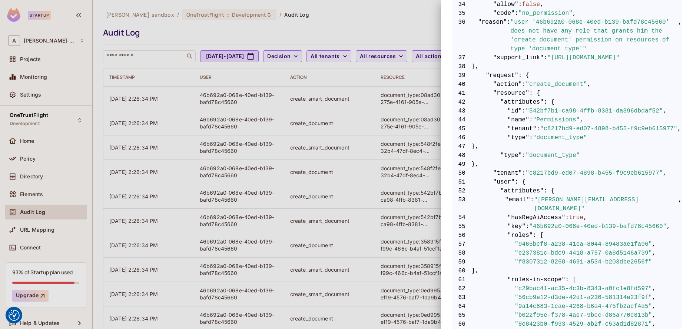
scroll to position [637, 0]
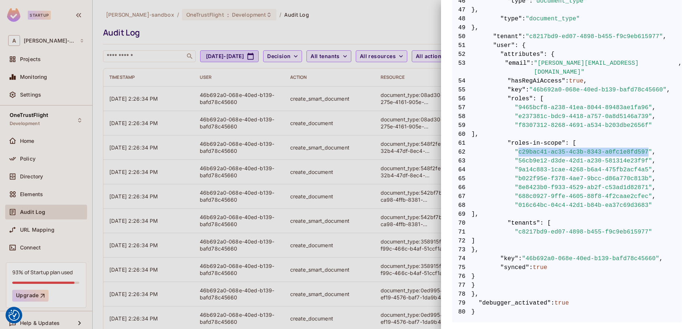
drag, startPoint x: 649, startPoint y: 151, endPoint x: 518, endPoint y: 152, distance: 131.5
click at [518, 152] on span ""c29bac41-ac35-4c3b-8343-a0fc1e8fd597"" at bounding box center [583, 152] width 137 height 9
copy span "c29bac41-ac35-4c3b-8343-a0fc1e8fd597"
click at [279, 205] on div at bounding box center [346, 164] width 693 height 329
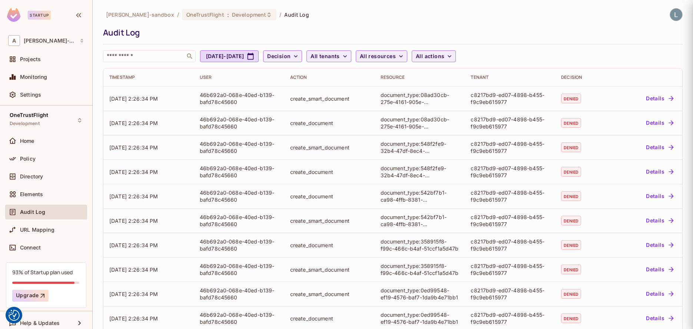
scroll to position [0, 0]
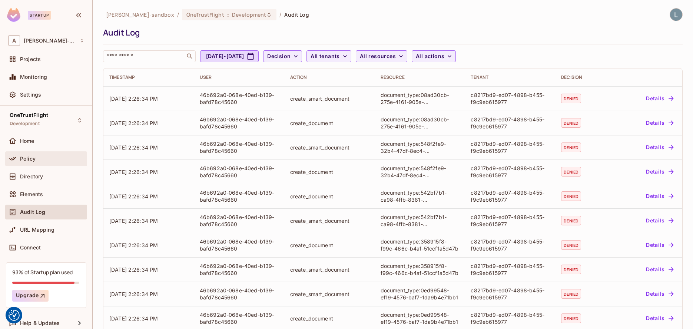
click at [36, 159] on div "Policy" at bounding box center [52, 159] width 64 height 6
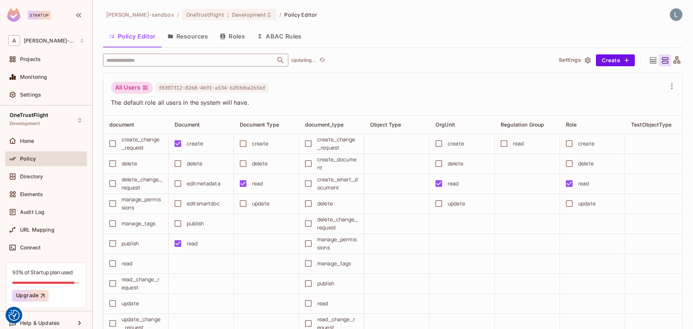
click at [137, 63] on input "text" at bounding box center [188, 60] width 169 height 13
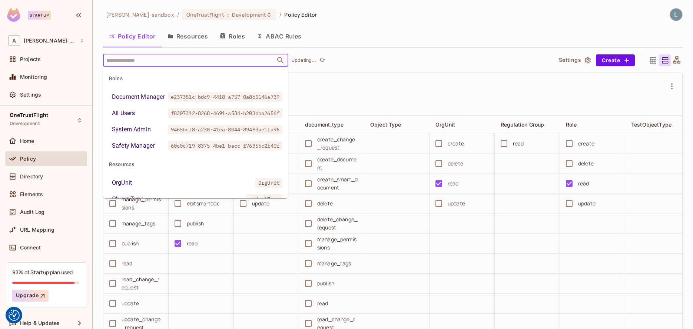
paste input "**********"
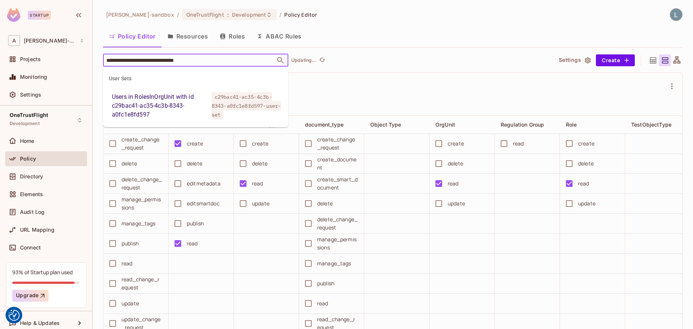
type input "**********"
click at [161, 103] on div "Users in RolesInOrgUnit with id c29bac41-ac35-4c3b-8343-a0fc1e8fd597" at bounding box center [160, 106] width 97 height 27
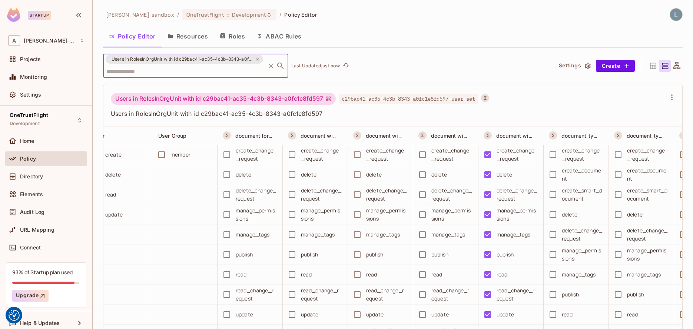
scroll to position [0, 630]
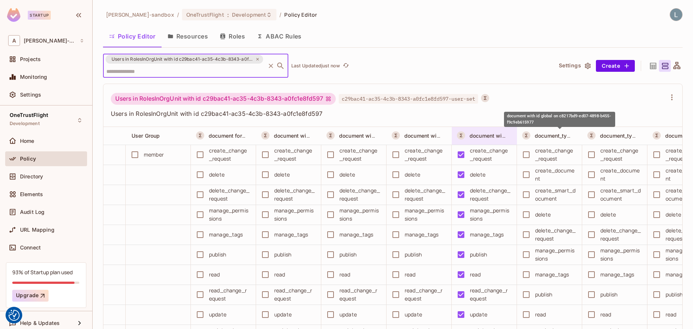
click at [482, 135] on span "document with id global on c8217bd9-ed07-4898-b455-f9c9eb615977" at bounding box center [559, 135] width 180 height 7
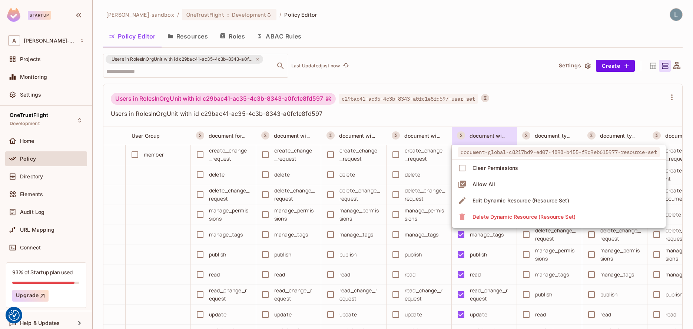
click at [549, 109] on div at bounding box center [346, 164] width 693 height 329
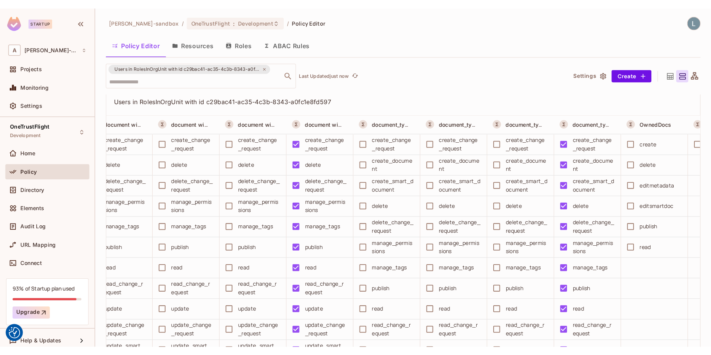
scroll to position [0, 741]
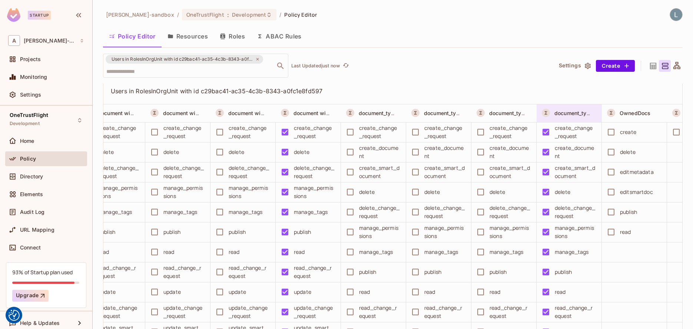
click at [572, 109] on div "document_type with id global on c8217bd9-ed07-4898-b455-f9c9eb615977" at bounding box center [571, 113] width 58 height 9
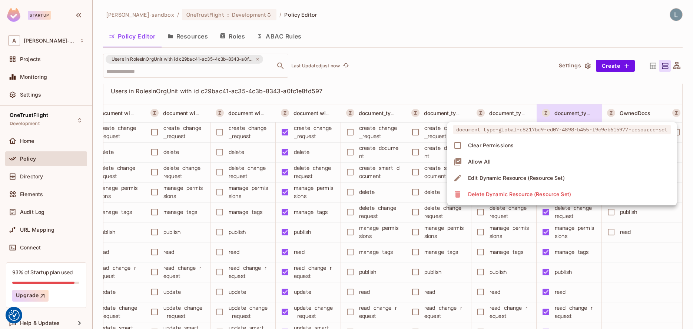
click at [483, 70] on div at bounding box center [346, 164] width 693 height 329
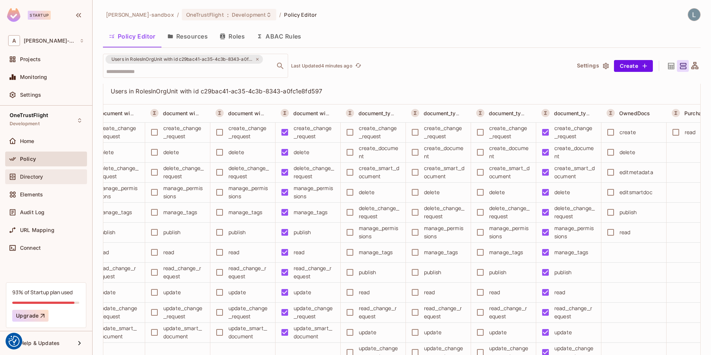
click at [42, 179] on span "Directory" at bounding box center [31, 177] width 23 height 6
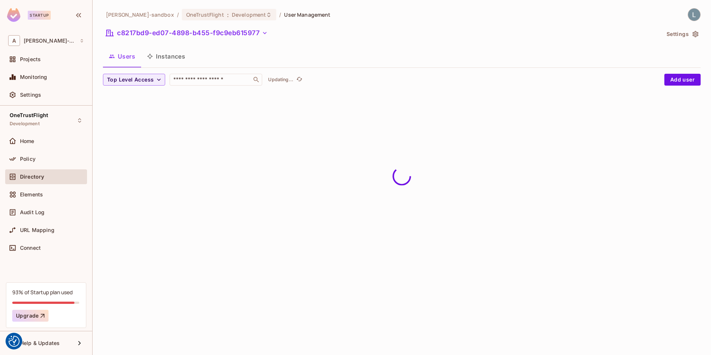
click at [170, 56] on button "Instances" at bounding box center [166, 56] width 50 height 19
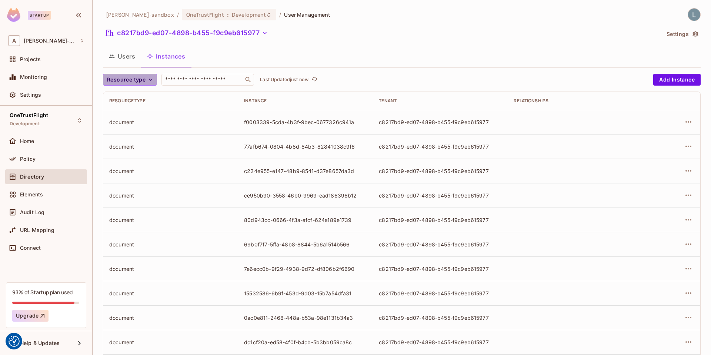
click at [146, 78] on button "Resource type" at bounding box center [130, 80] width 54 height 12
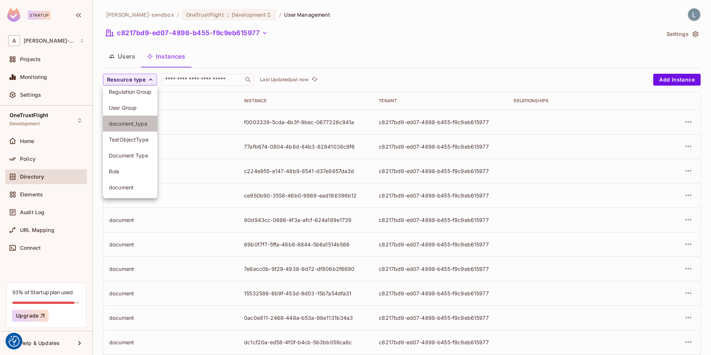
click at [132, 120] on span "document_type" at bounding box center [130, 123] width 43 height 7
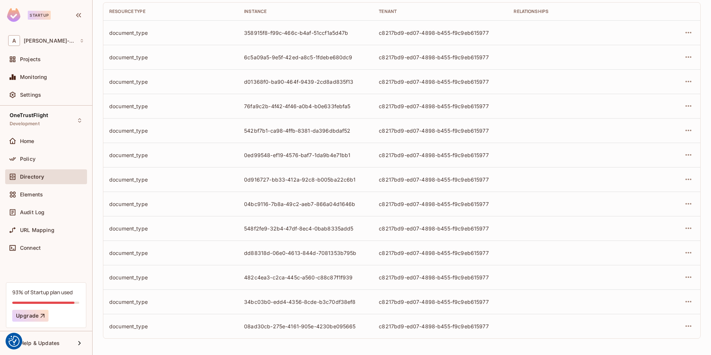
scroll to position [0, 0]
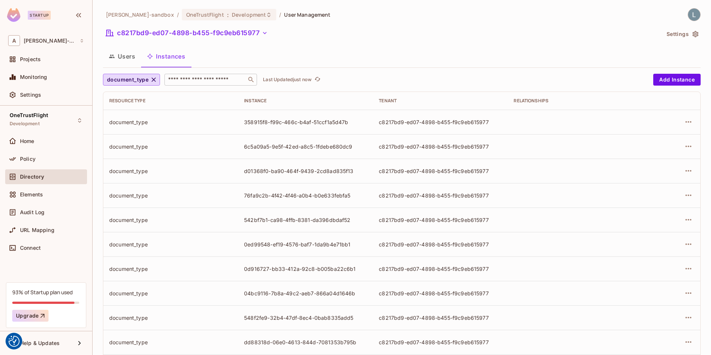
click at [200, 75] on div "​" at bounding box center [210, 80] width 93 height 12
paste input "**********"
type input "**********"
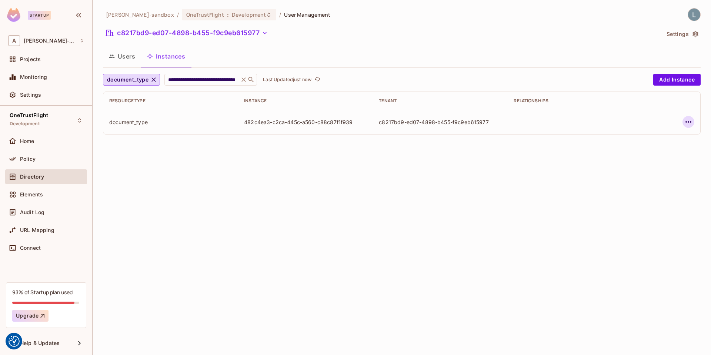
click at [640, 122] on icon "button" at bounding box center [688, 121] width 9 height 9
click at [640, 154] on div "Edit Attributes" at bounding box center [634, 155] width 37 height 7
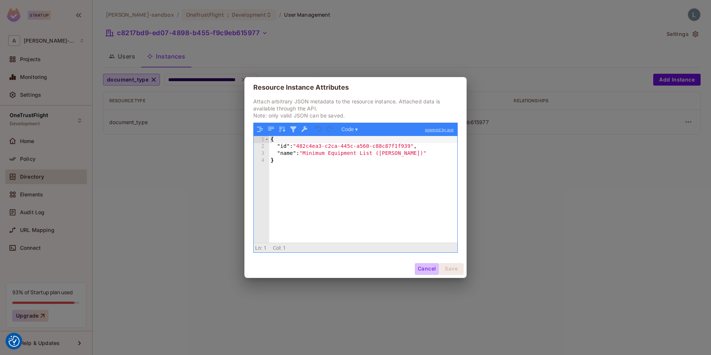
click at [423, 269] on button "Cancel" at bounding box center [427, 269] width 24 height 12
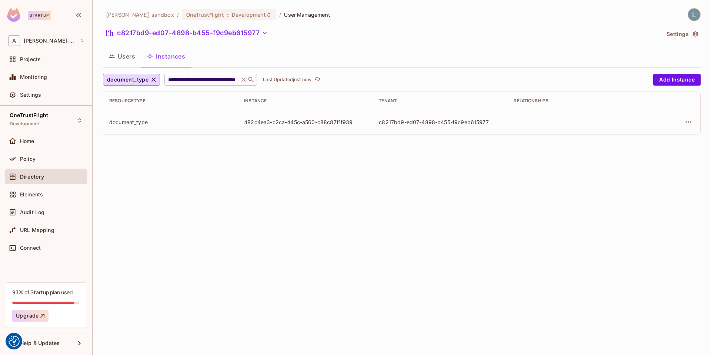
click at [243, 80] on icon at bounding box center [244, 79] width 4 height 4
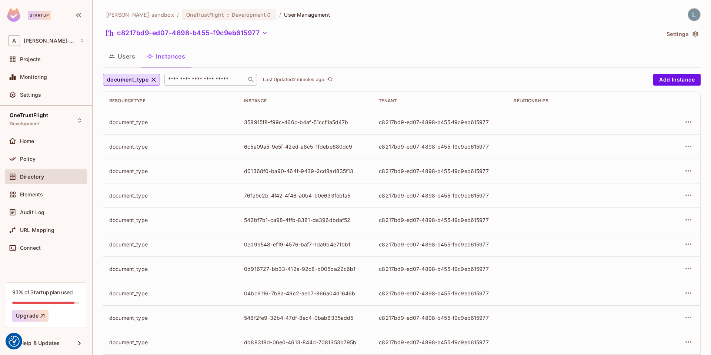
click at [307, 51] on div "Users Instances" at bounding box center [402, 56] width 598 height 19
click at [144, 78] on span "Resource type" at bounding box center [126, 79] width 39 height 9
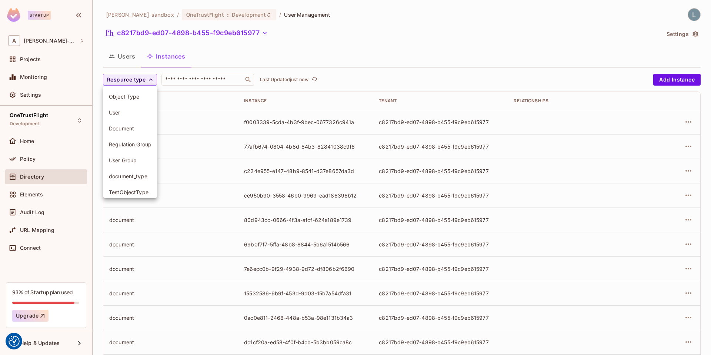
scroll to position [37, 0]
click at [131, 154] on span "document_type" at bounding box center [130, 155] width 43 height 7
click at [187, 80] on input "text" at bounding box center [206, 79] width 78 height 7
paste input "**********"
type input "**********"
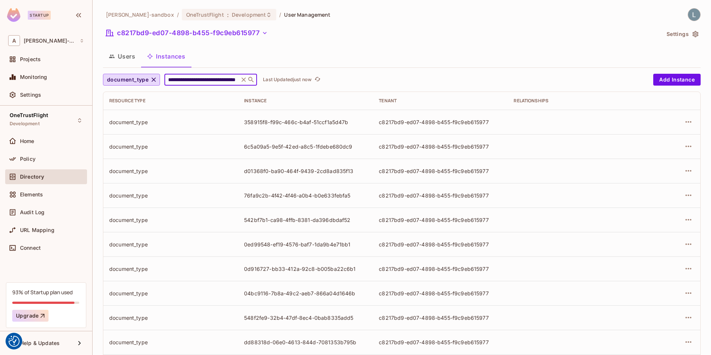
scroll to position [0, 40]
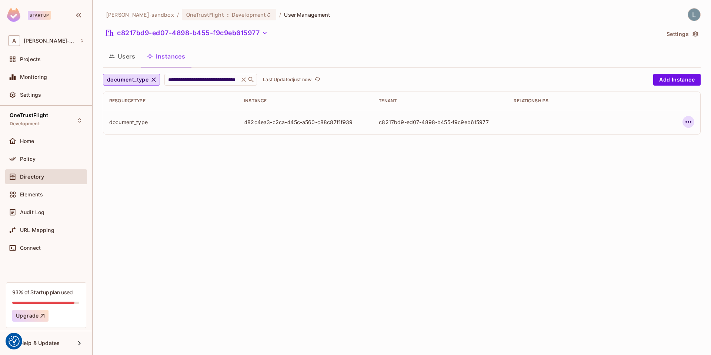
click at [687, 122] on icon "button" at bounding box center [689, 121] width 6 height 1
click at [631, 154] on div "Edit Attributes" at bounding box center [634, 155] width 37 height 7
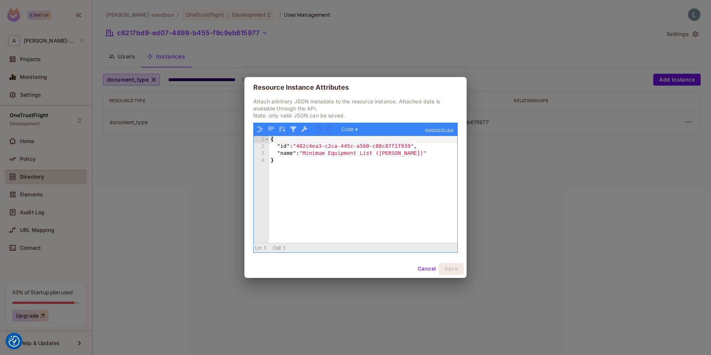
click at [514, 192] on div "Resource Instance Attributes Attach arbitrary JSON metadata to the resource ins…" at bounding box center [355, 177] width 711 height 355
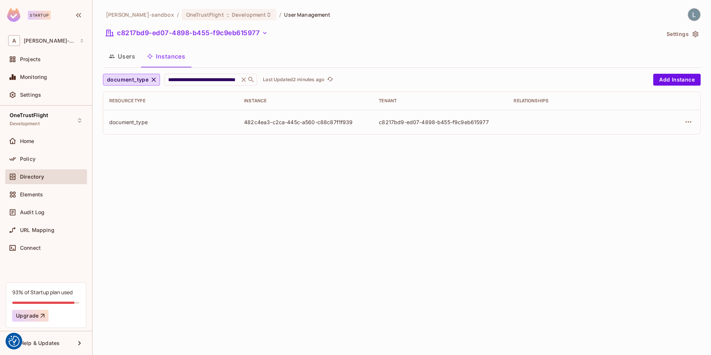
click at [345, 21] on div "[PERSON_NAME]-sandbox / OneTrustFlight : Development / User Management" at bounding box center [402, 14] width 598 height 13
click at [269, 172] on div "**********" at bounding box center [402, 177] width 619 height 355
click at [124, 57] on button "Users" at bounding box center [122, 56] width 38 height 19
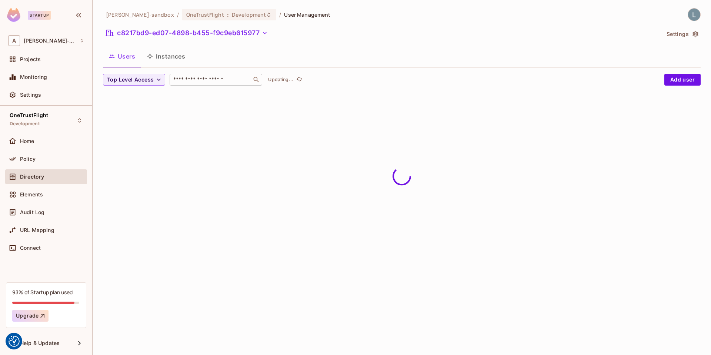
click at [202, 79] on input "text" at bounding box center [211, 79] width 78 height 7
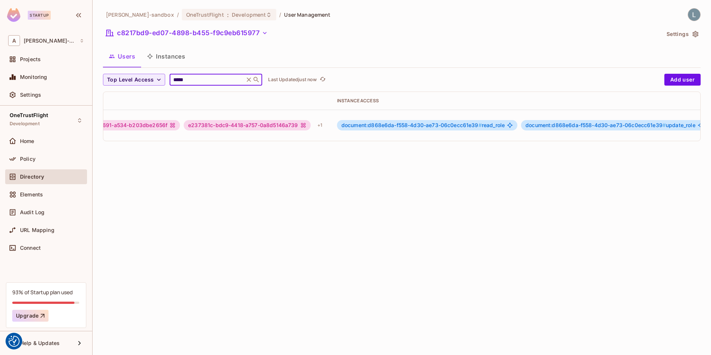
scroll to position [0, 242]
type input "*****"
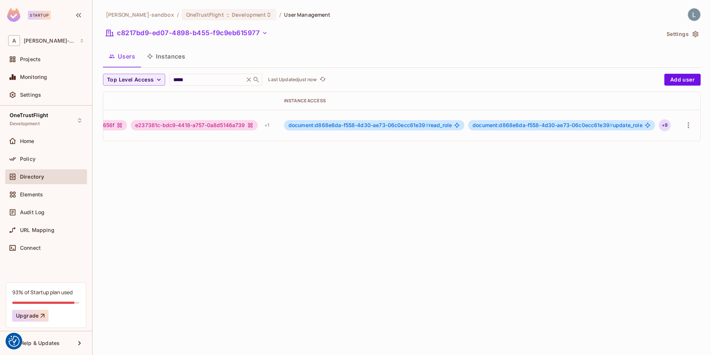
click at [663, 125] on div "+ 9" at bounding box center [665, 125] width 12 height 12
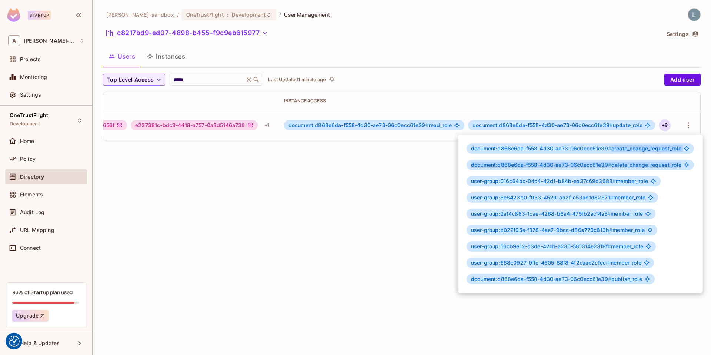
drag, startPoint x: 612, startPoint y: 149, endPoint x: 681, endPoint y: 168, distance: 71.1
click at [681, 168] on div "document:d868e6da-f558-4d30-ae73-06c0ecc61e39 # create_change_request_role docu…" at bounding box center [580, 213] width 245 height 159
click at [681, 168] on div "document:d868e6da-f558-4d30-ae73-06c0ecc61e39 # delete_change_request_role" at bounding box center [580, 165] width 227 height 10
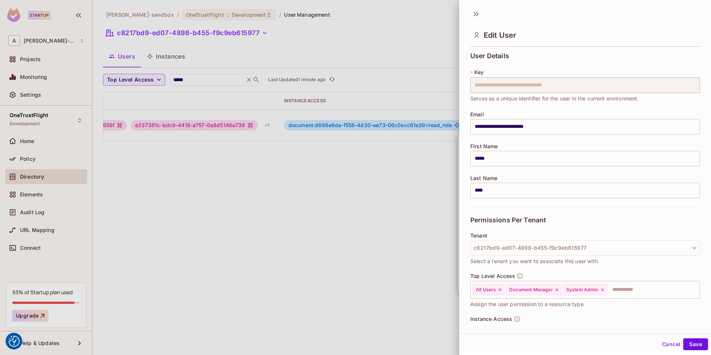
click at [388, 235] on div at bounding box center [355, 177] width 711 height 355
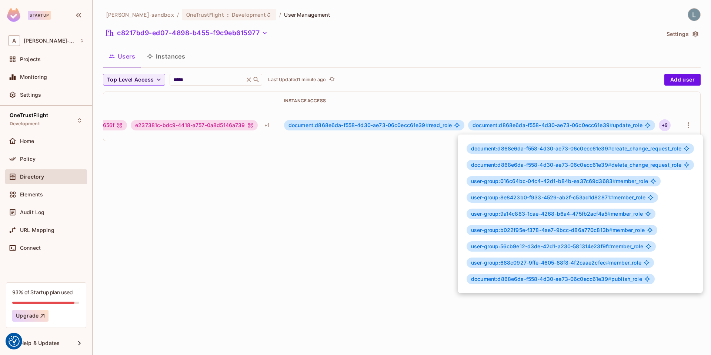
click at [566, 102] on div at bounding box center [355, 177] width 711 height 355
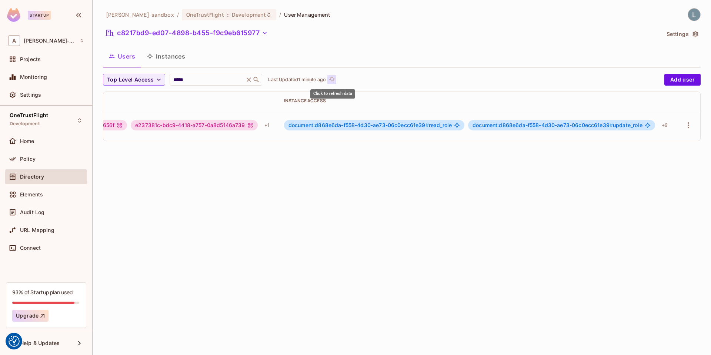
click at [333, 80] on icon "refresh" at bounding box center [332, 79] width 6 height 6
click at [665, 126] on div "+ 9" at bounding box center [665, 125] width 12 height 12
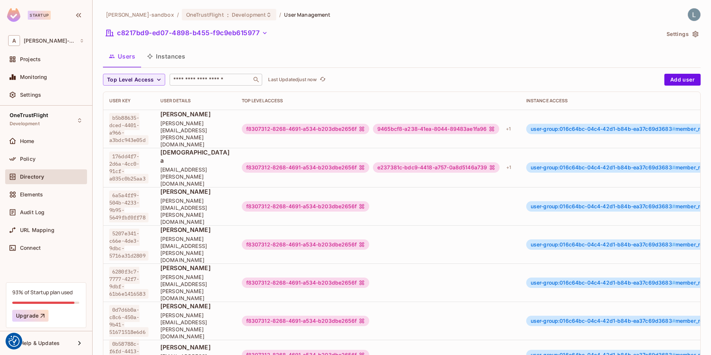
click at [219, 80] on input "text" at bounding box center [211, 79] width 78 height 7
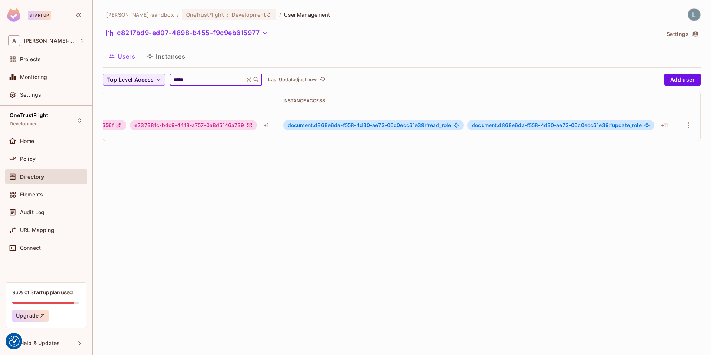
scroll to position [0, 243]
type input "*****"
click at [665, 124] on div "+ 11" at bounding box center [664, 125] width 13 height 12
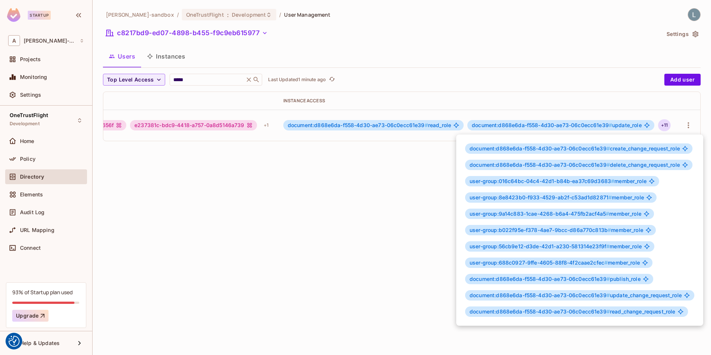
click at [375, 164] on div at bounding box center [355, 177] width 711 height 355
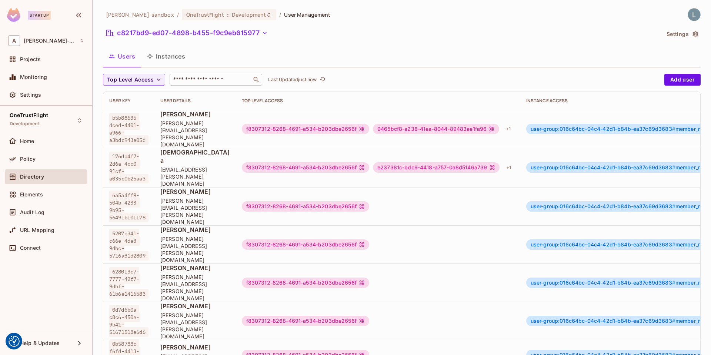
click at [190, 79] on input "text" at bounding box center [211, 79] width 78 height 7
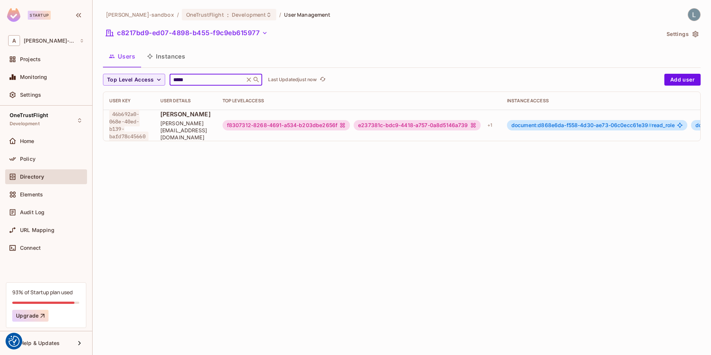
scroll to position [0, 243]
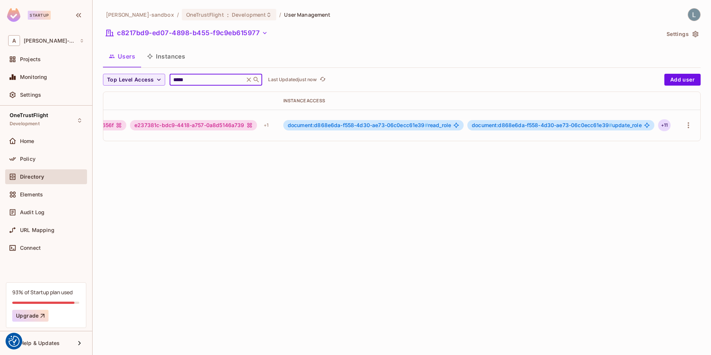
type input "*****"
click at [665, 128] on div "+ 11" at bounding box center [664, 125] width 13 height 12
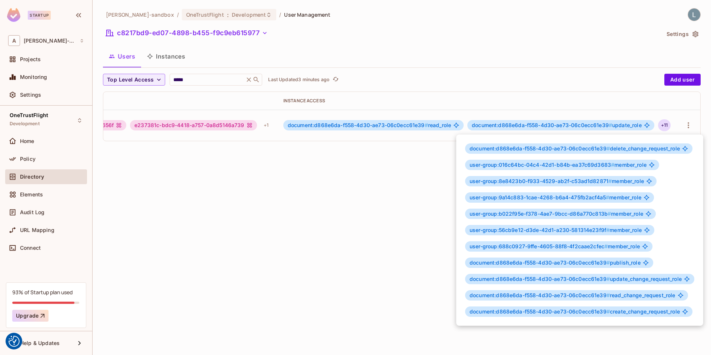
click at [372, 149] on div at bounding box center [355, 177] width 711 height 355
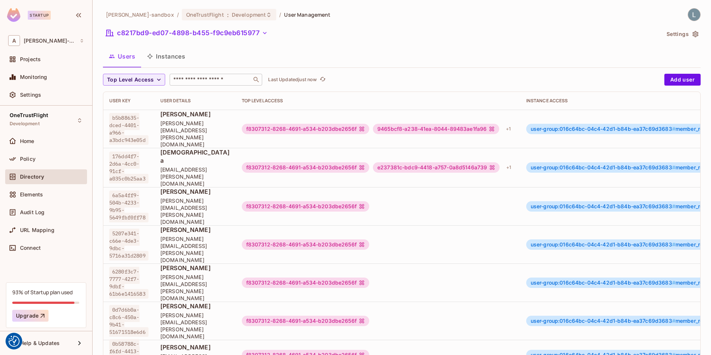
click at [193, 85] on div "​" at bounding box center [216, 80] width 93 height 12
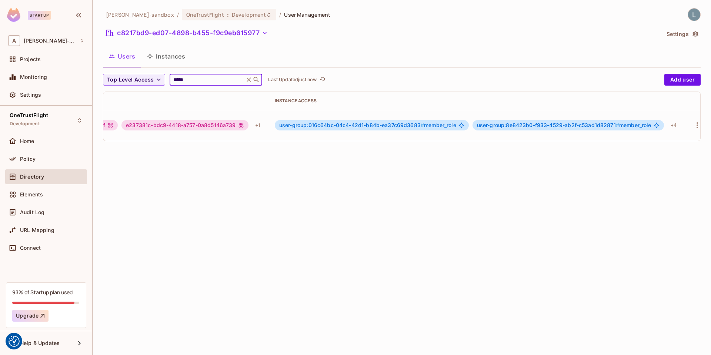
scroll to position [0, 261]
type input "*****"
click at [687, 127] on icon "button" at bounding box center [688, 125] width 9 height 9
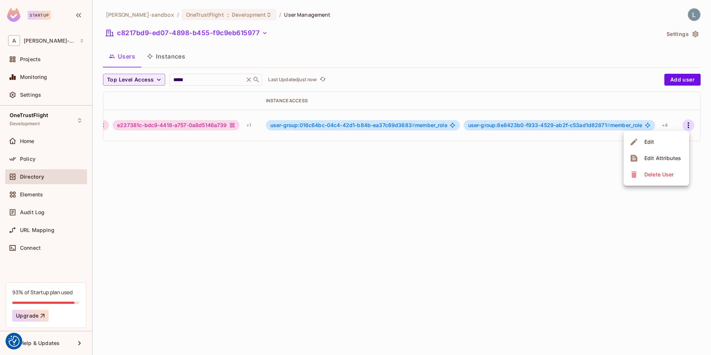
click at [659, 159] on div "Edit Attributes" at bounding box center [663, 157] width 37 height 7
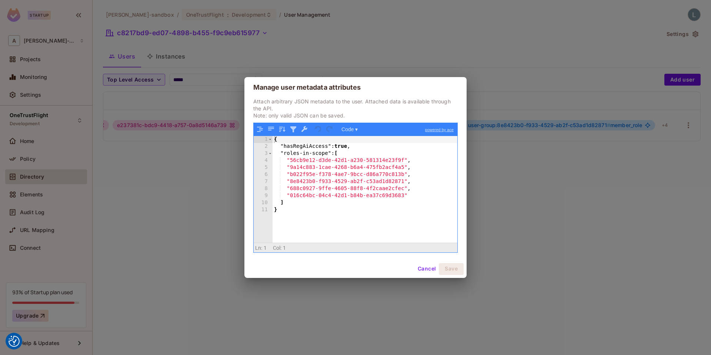
click at [503, 151] on div "Manage user metadata attributes Attach arbitrary JSON metadata to the user. Att…" at bounding box center [355, 177] width 711 height 355
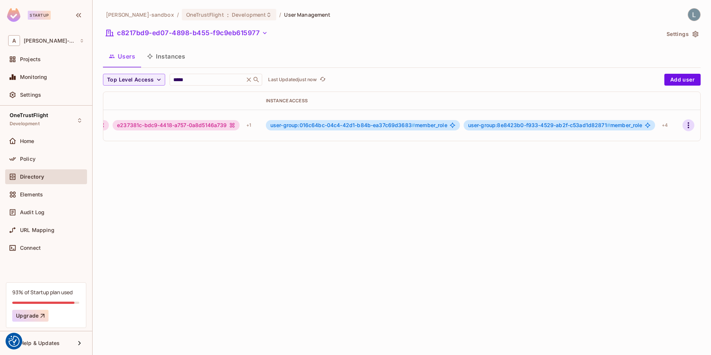
click at [688, 125] on icon "button" at bounding box center [688, 125] width 1 height 6
click at [664, 126] on div at bounding box center [355, 177] width 711 height 355
click at [665, 125] on div "+ 4" at bounding box center [665, 125] width 12 height 12
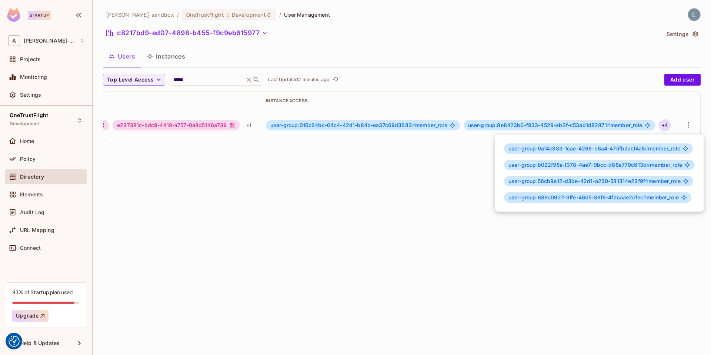
click at [437, 195] on div at bounding box center [355, 177] width 711 height 355
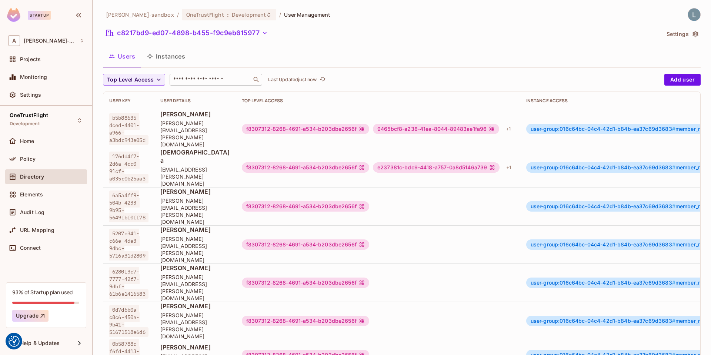
click at [210, 80] on input "text" at bounding box center [211, 79] width 78 height 7
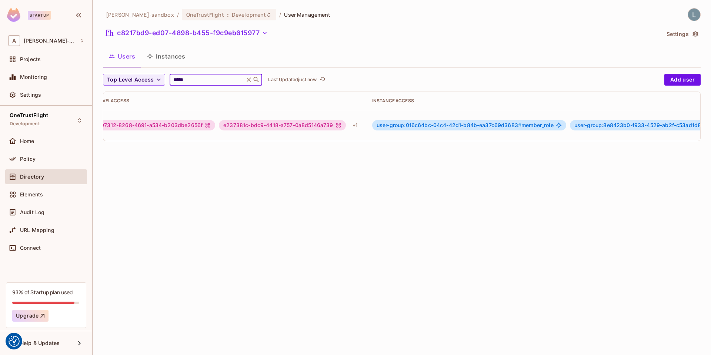
scroll to position [0, 260]
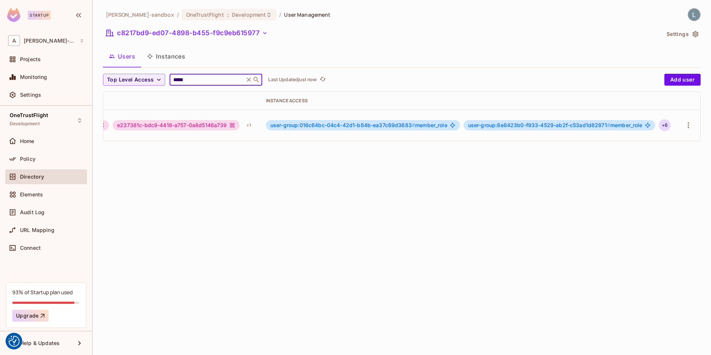
type input "*****"
click at [665, 126] on div "+ 6" at bounding box center [665, 125] width 12 height 12
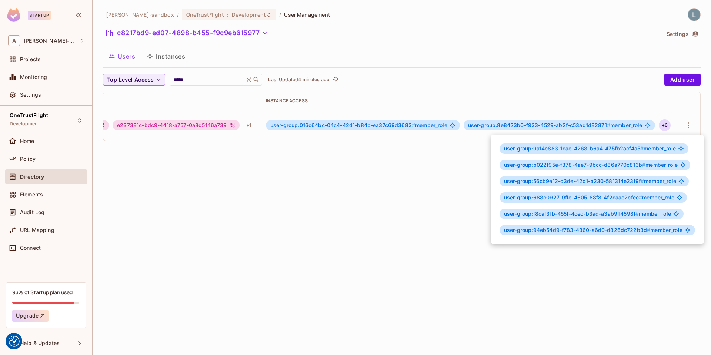
click at [330, 177] on div at bounding box center [355, 177] width 711 height 355
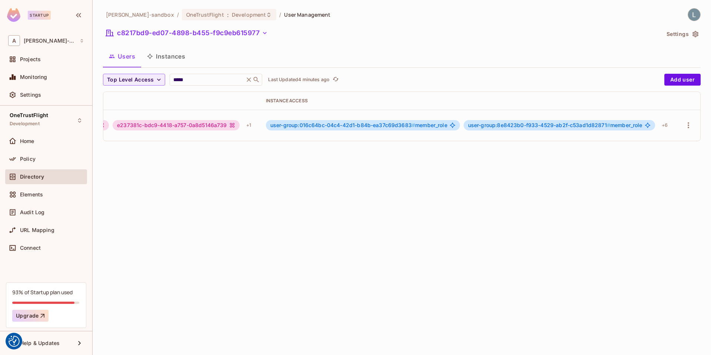
click at [421, 229] on div "[PERSON_NAME]-sandbox / OneTrustFlight : Development / User Management c8217bd9…" at bounding box center [402, 177] width 619 height 355
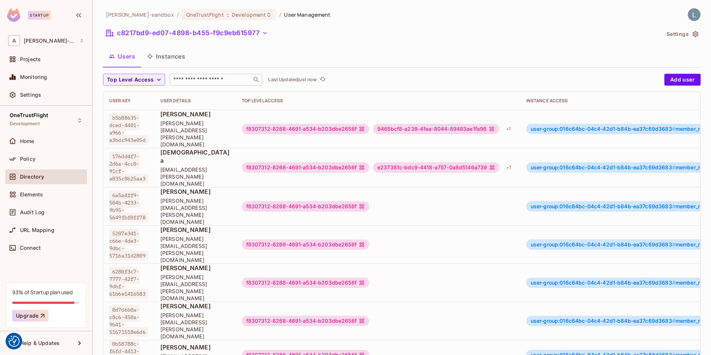
click at [207, 80] on input "text" at bounding box center [211, 79] width 78 height 7
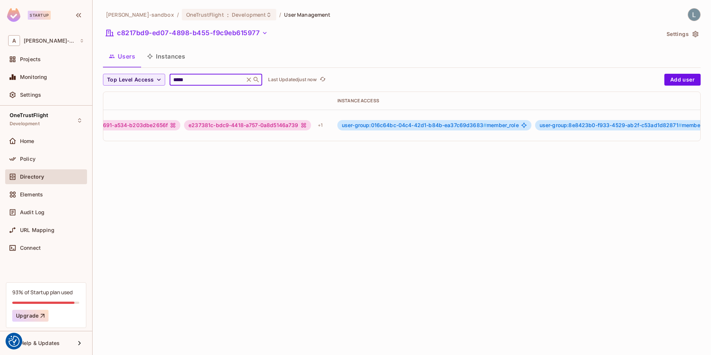
scroll to position [0, 261]
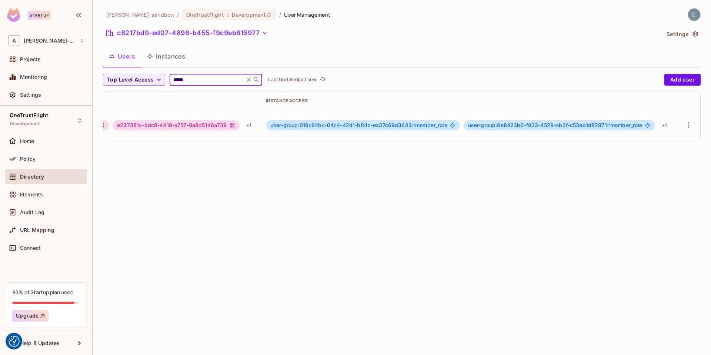
type input "*****"
click at [487, 205] on div "[PERSON_NAME]-sandbox / OneTrustFlight : Development / User Management c8217bd9…" at bounding box center [402, 177] width 619 height 355
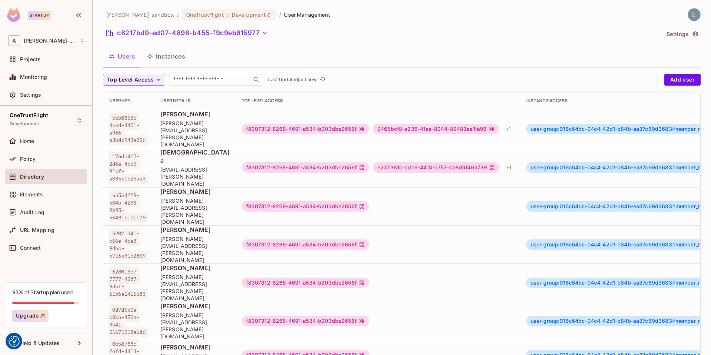
click at [196, 83] on input "text" at bounding box center [211, 79] width 78 height 7
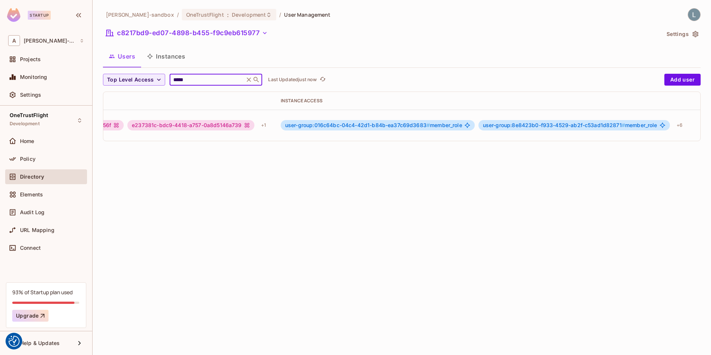
scroll to position [0, 260]
type input "*****"
click at [666, 124] on div "+ 6" at bounding box center [665, 125] width 12 height 12
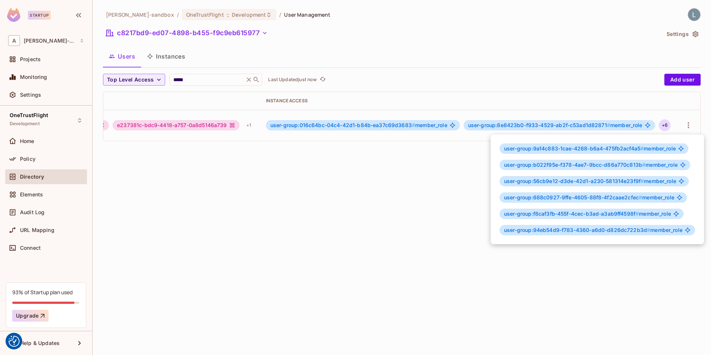
click at [293, 239] on div at bounding box center [355, 177] width 711 height 355
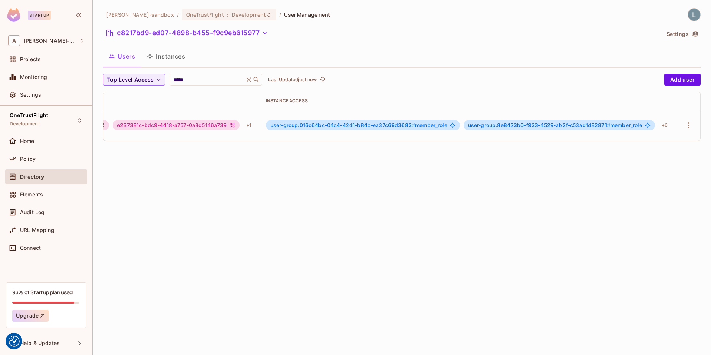
click at [169, 54] on button "Instances" at bounding box center [166, 56] width 50 height 19
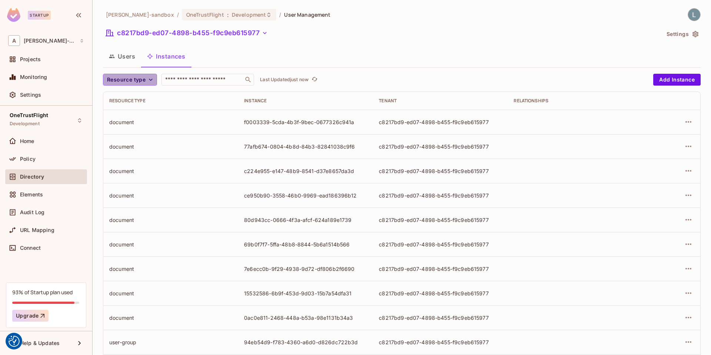
click at [140, 81] on span "Resource type" at bounding box center [126, 79] width 39 height 9
click at [37, 160] on div at bounding box center [355, 177] width 711 height 355
click at [44, 155] on body "We use cookies to enhance your browsing experience, serve personalized ads or c…" at bounding box center [355, 177] width 711 height 355
click at [36, 159] on div "Policy" at bounding box center [52, 159] width 64 height 6
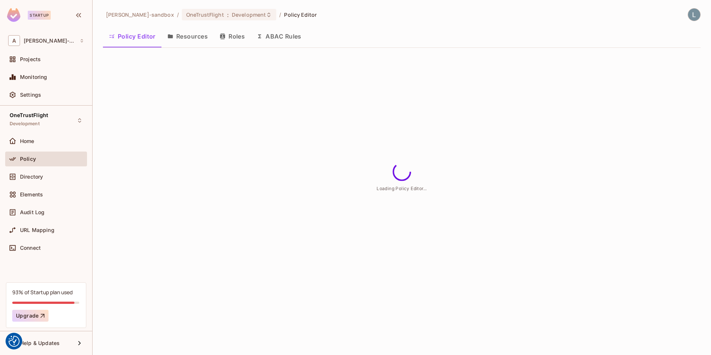
click at [280, 41] on button "ABAC Rules" at bounding box center [279, 36] width 57 height 19
click at [137, 39] on button "Policy Editor" at bounding box center [132, 36] width 59 height 19
